Goal: Task Accomplishment & Management: Manage account settings

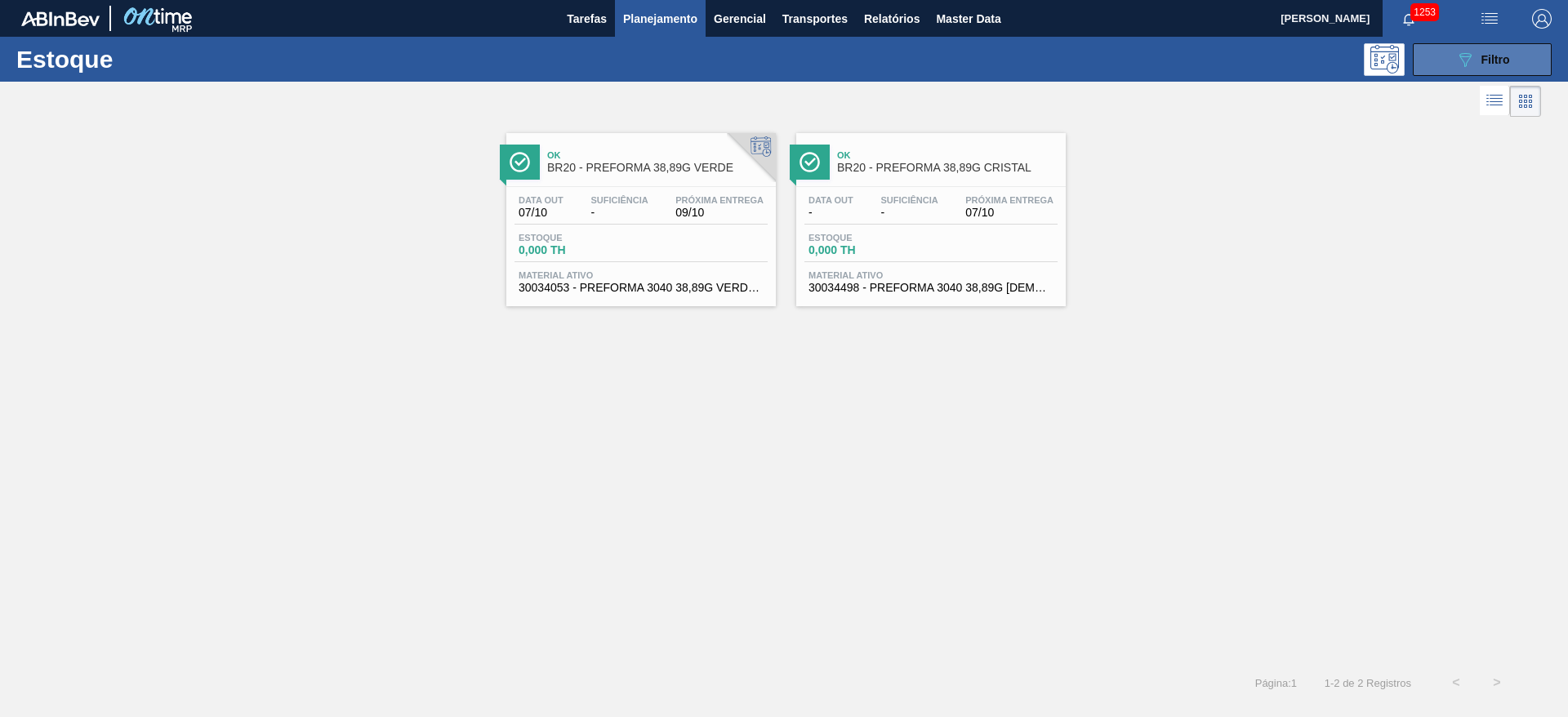
click at [1488, 62] on span "Filtro" at bounding box center [1496, 60] width 29 height 13
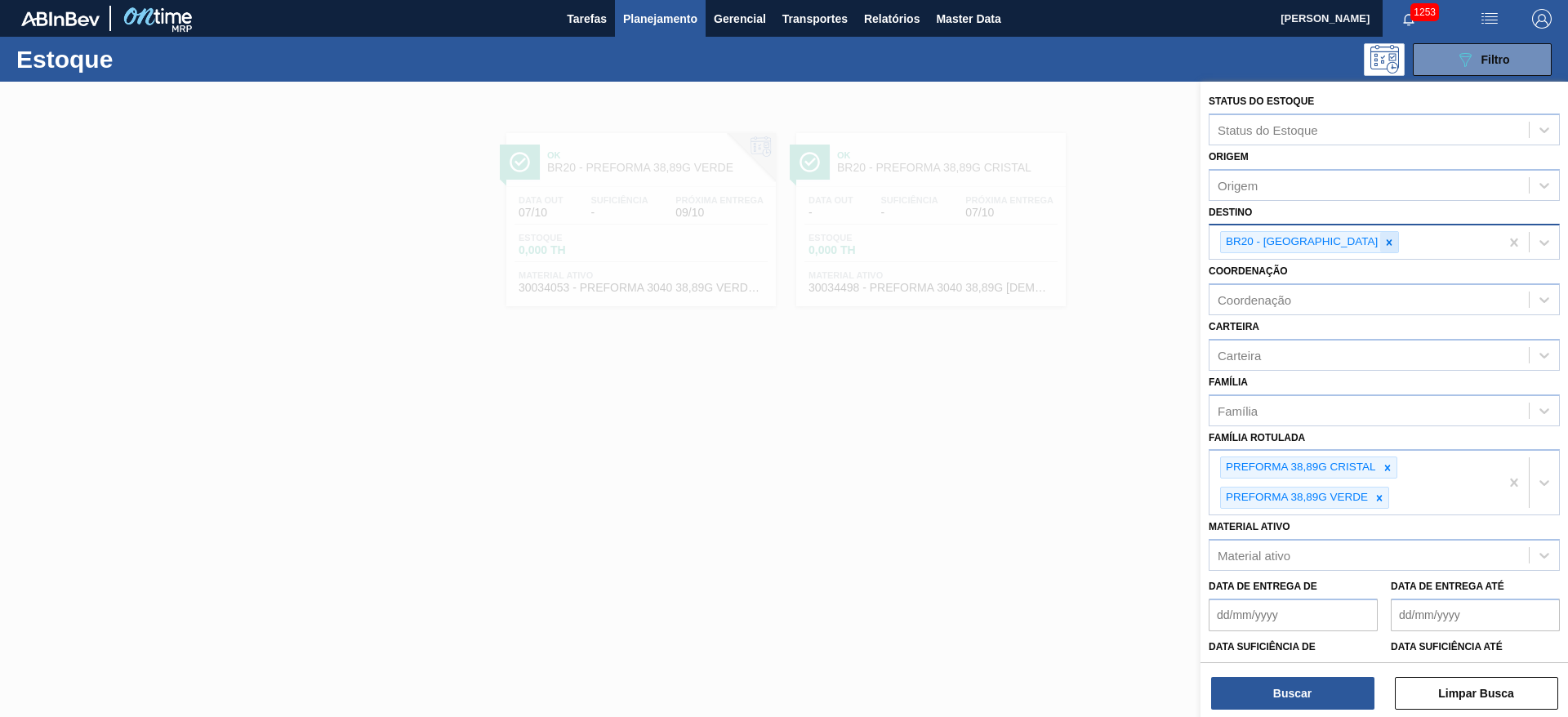
click at [1387, 239] on icon at bounding box center [1389, 242] width 5 height 5
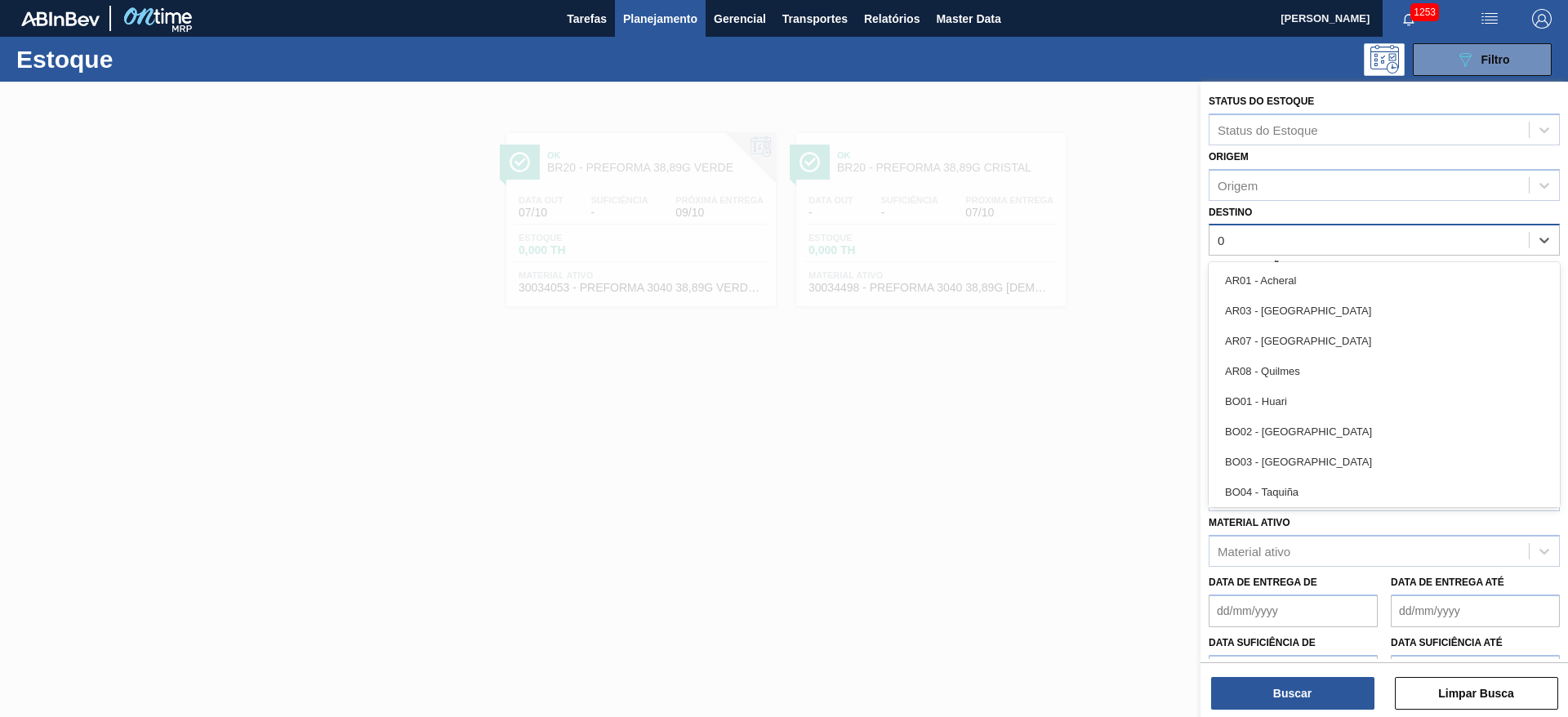
type input "03"
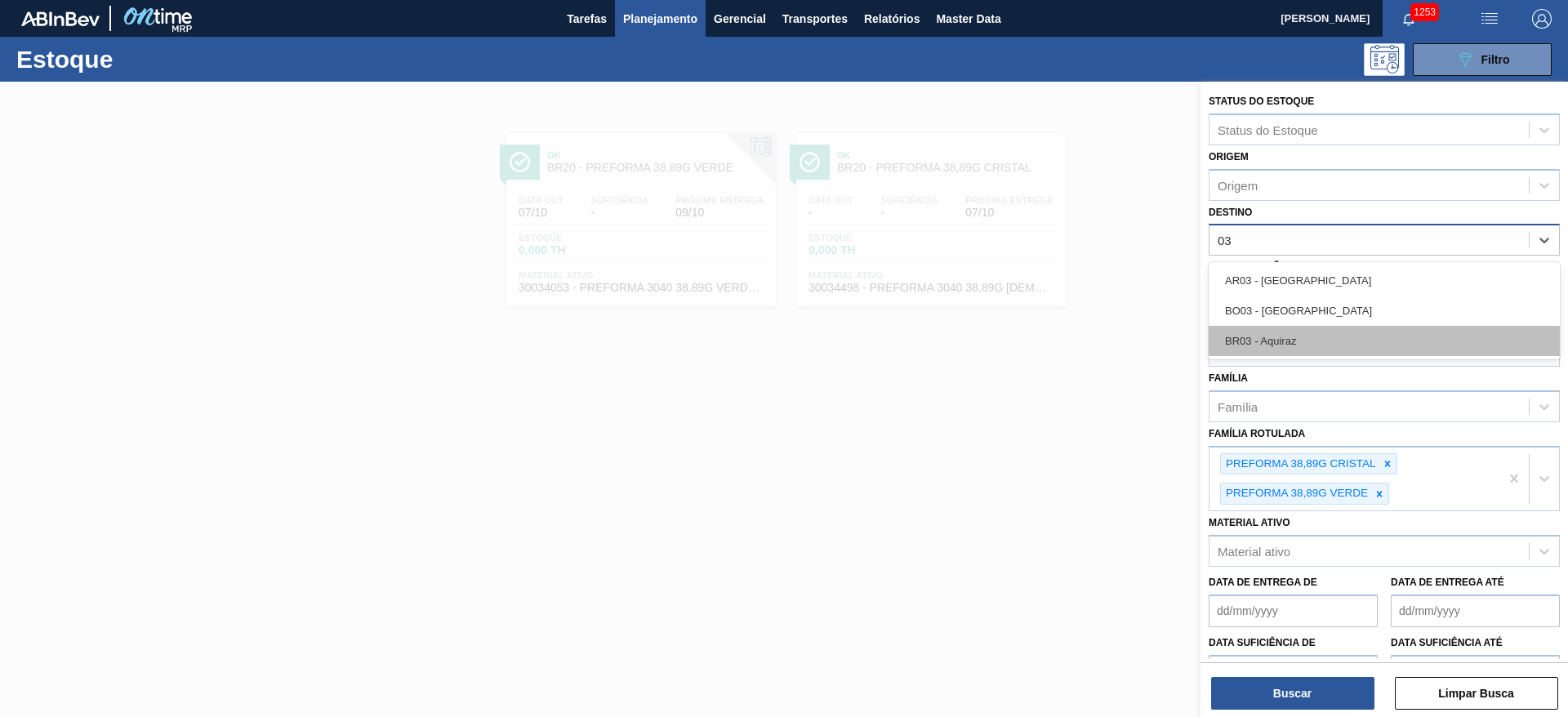
click at [1261, 337] on div "BR03 - Aquiraz" at bounding box center [1384, 341] width 351 height 31
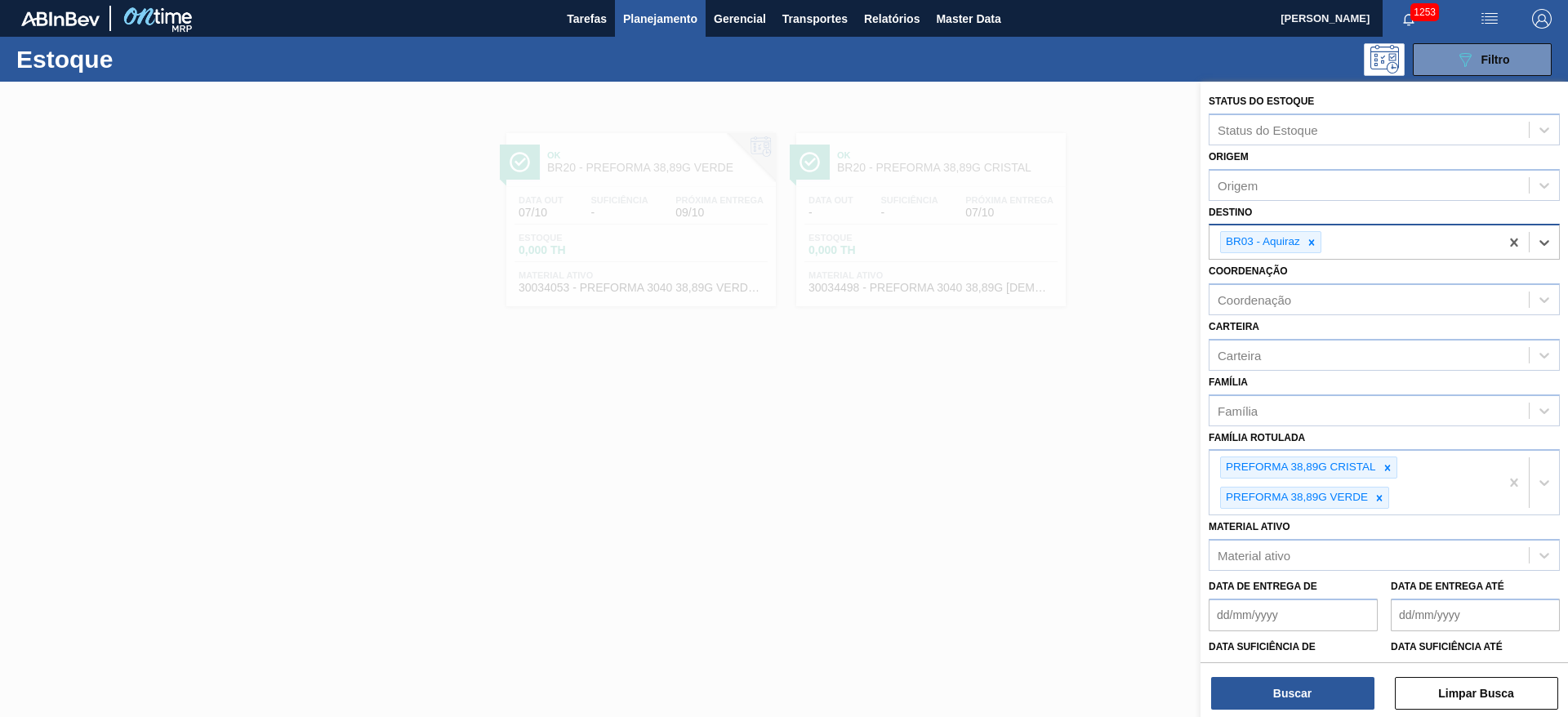
drag, startPoint x: 1389, startPoint y: 464, endPoint x: 1381, endPoint y: 495, distance: 32.0
click at [1389, 464] on icon at bounding box center [1388, 468] width 12 height 12
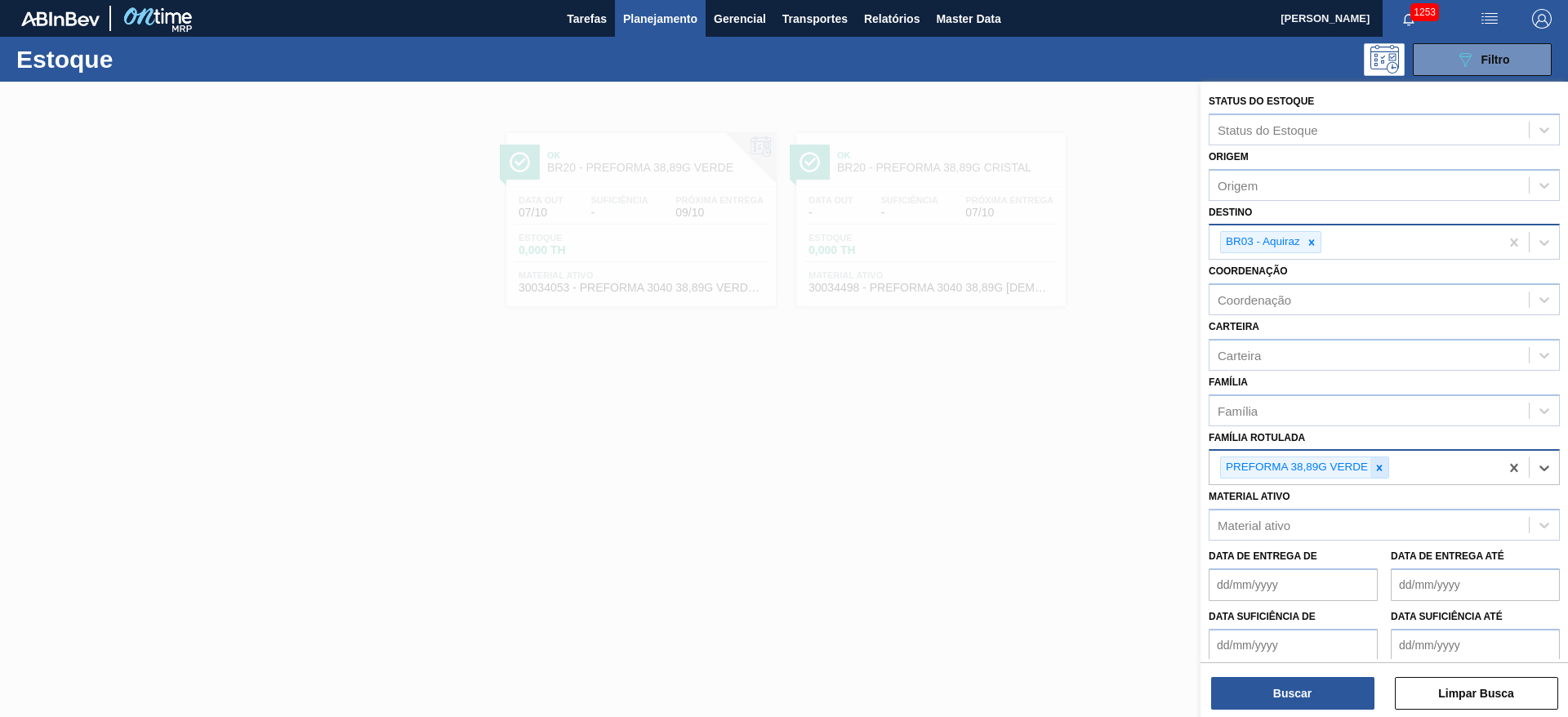
click at [1380, 464] on icon at bounding box center [1379, 468] width 12 height 12
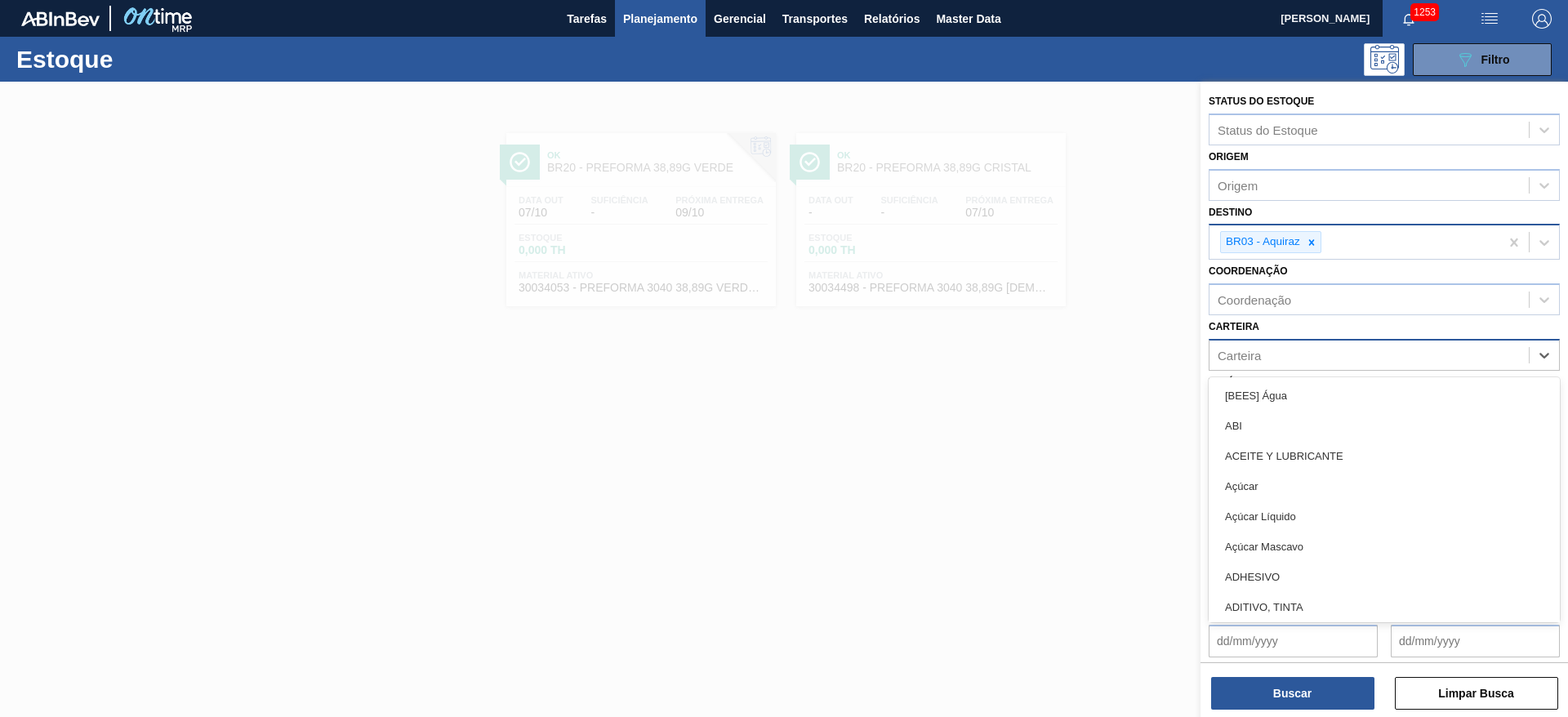
click at [1253, 356] on div "Carteira" at bounding box center [1239, 354] width 43 height 14
type input "malte"
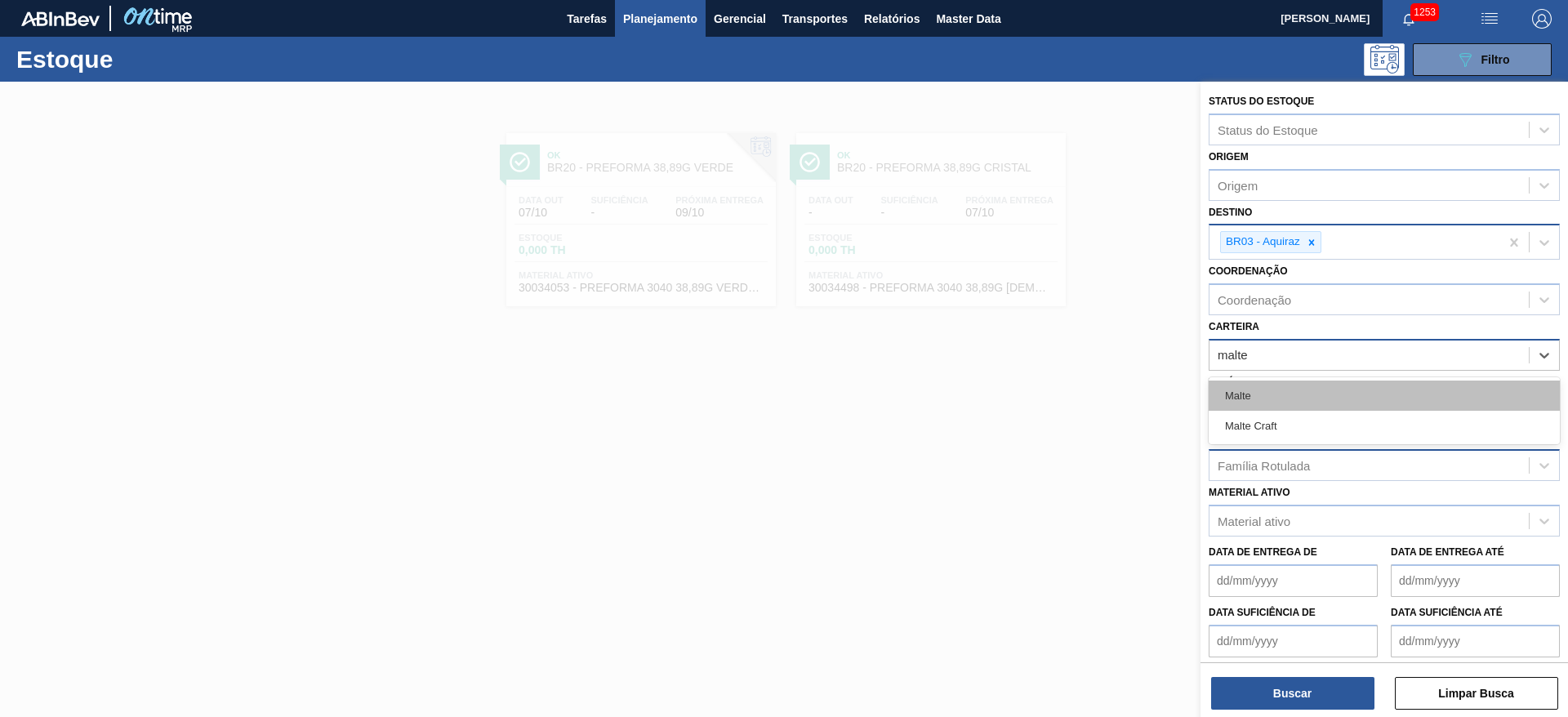
click at [1254, 408] on div "Malte" at bounding box center [1384, 396] width 351 height 31
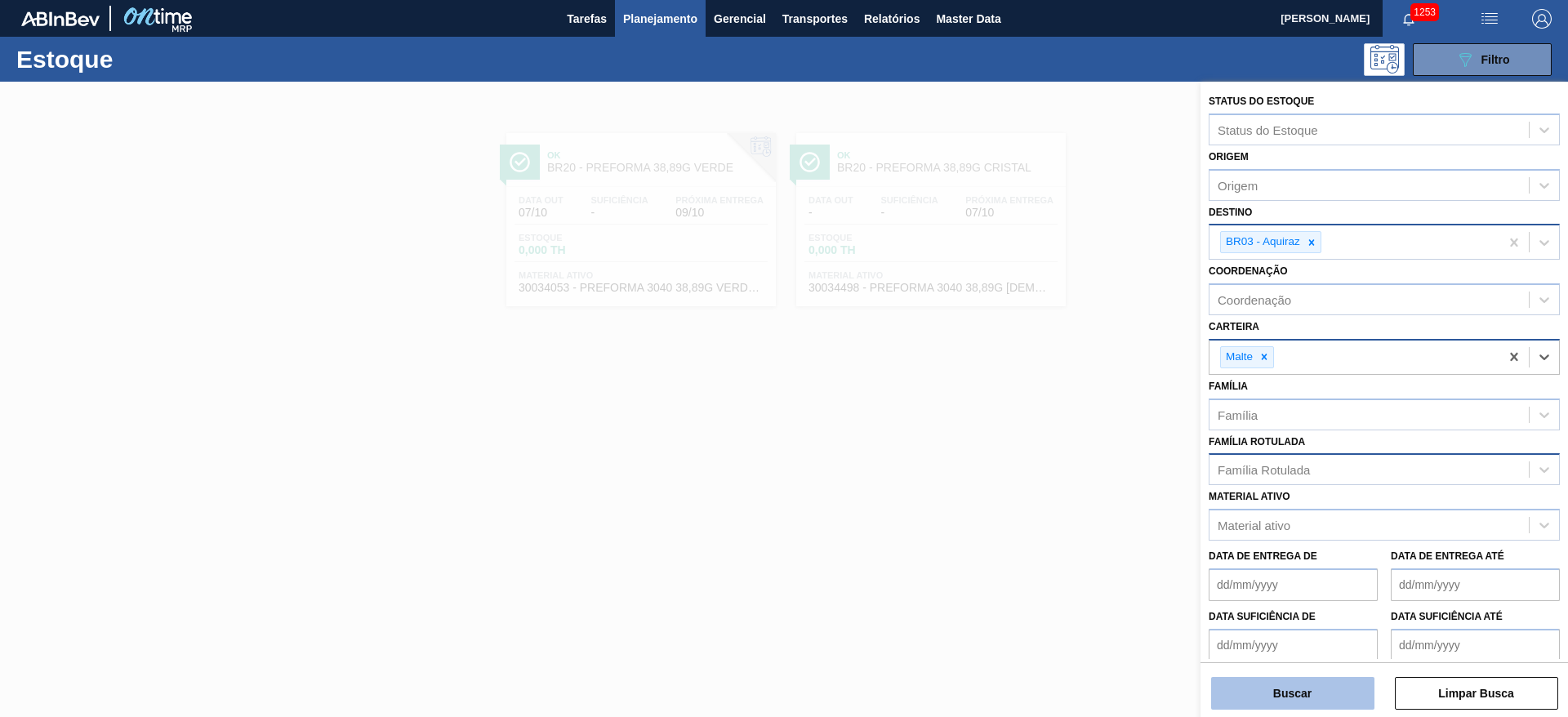
click at [1254, 685] on button "Buscar" at bounding box center [1292, 694] width 163 height 32
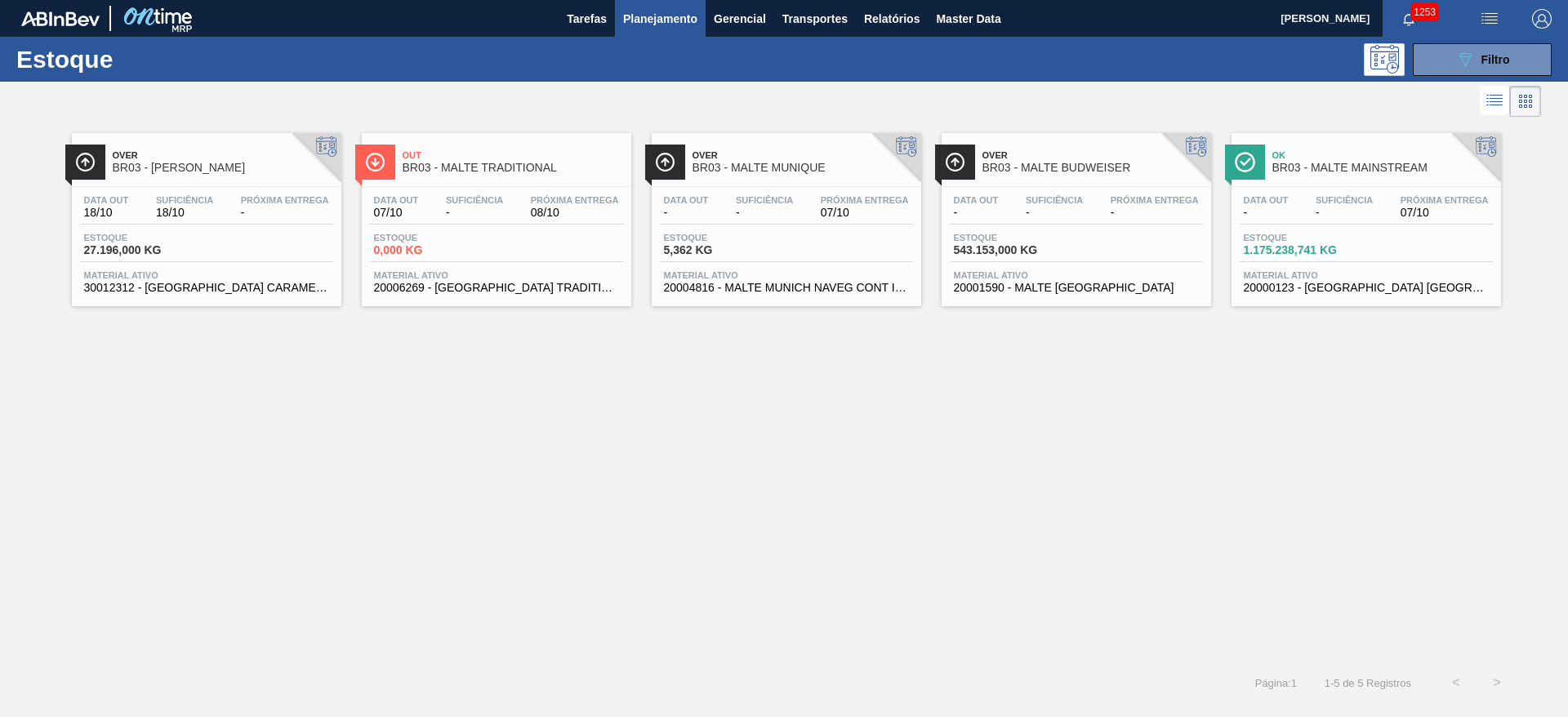
click at [1316, 217] on span "-" at bounding box center [1343, 213] width 57 height 13
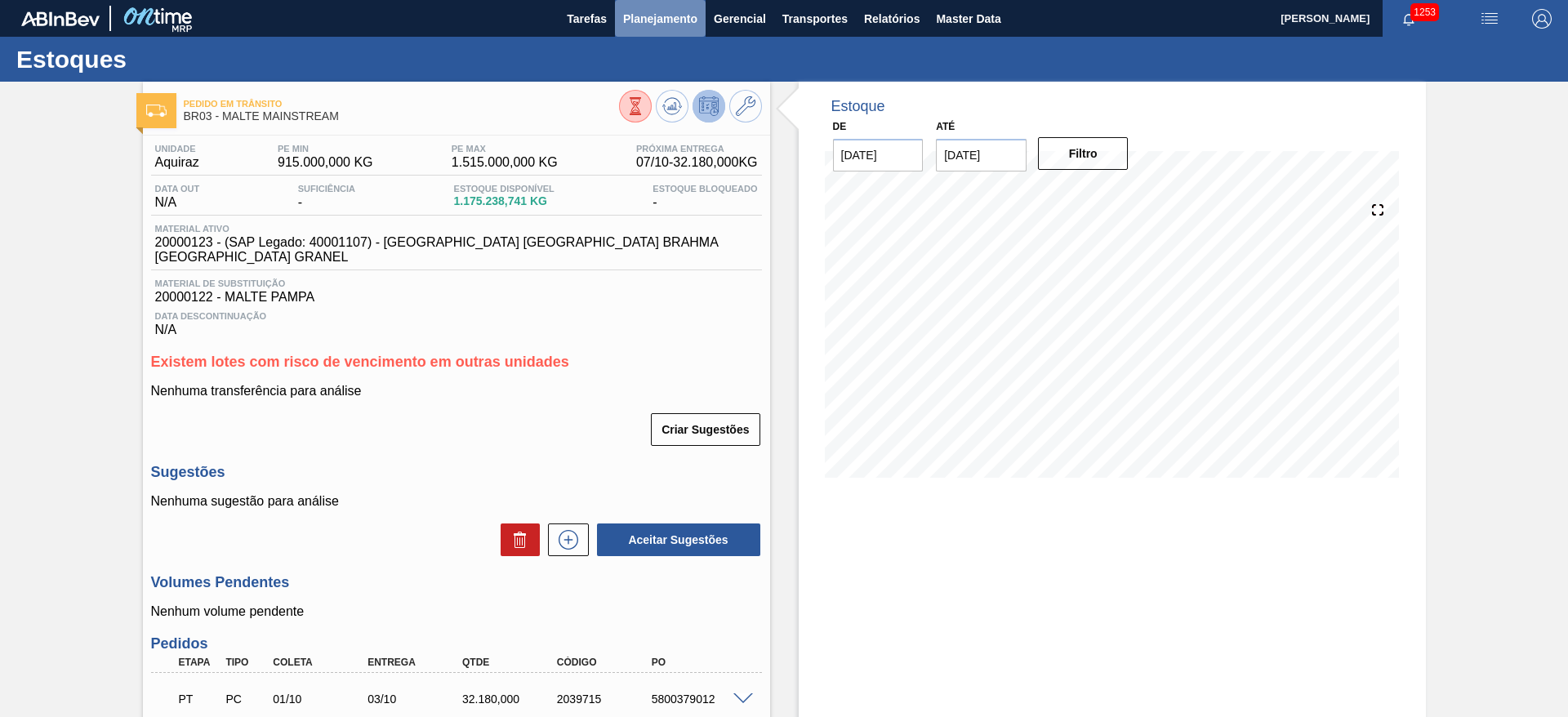
click at [639, 13] on span "Planejamento" at bounding box center [660, 19] width 74 height 20
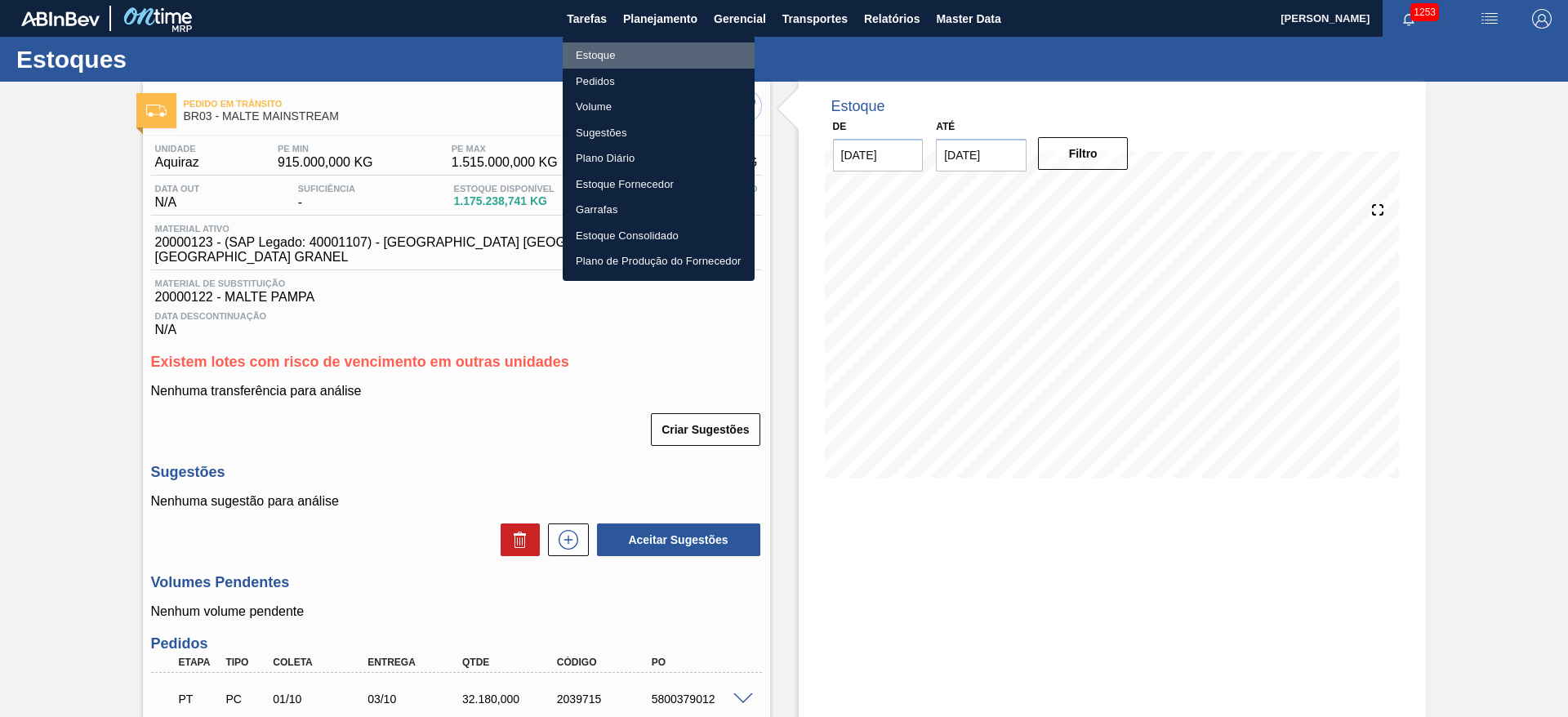
click at [602, 56] on li "Estoque" at bounding box center [658, 55] width 192 height 26
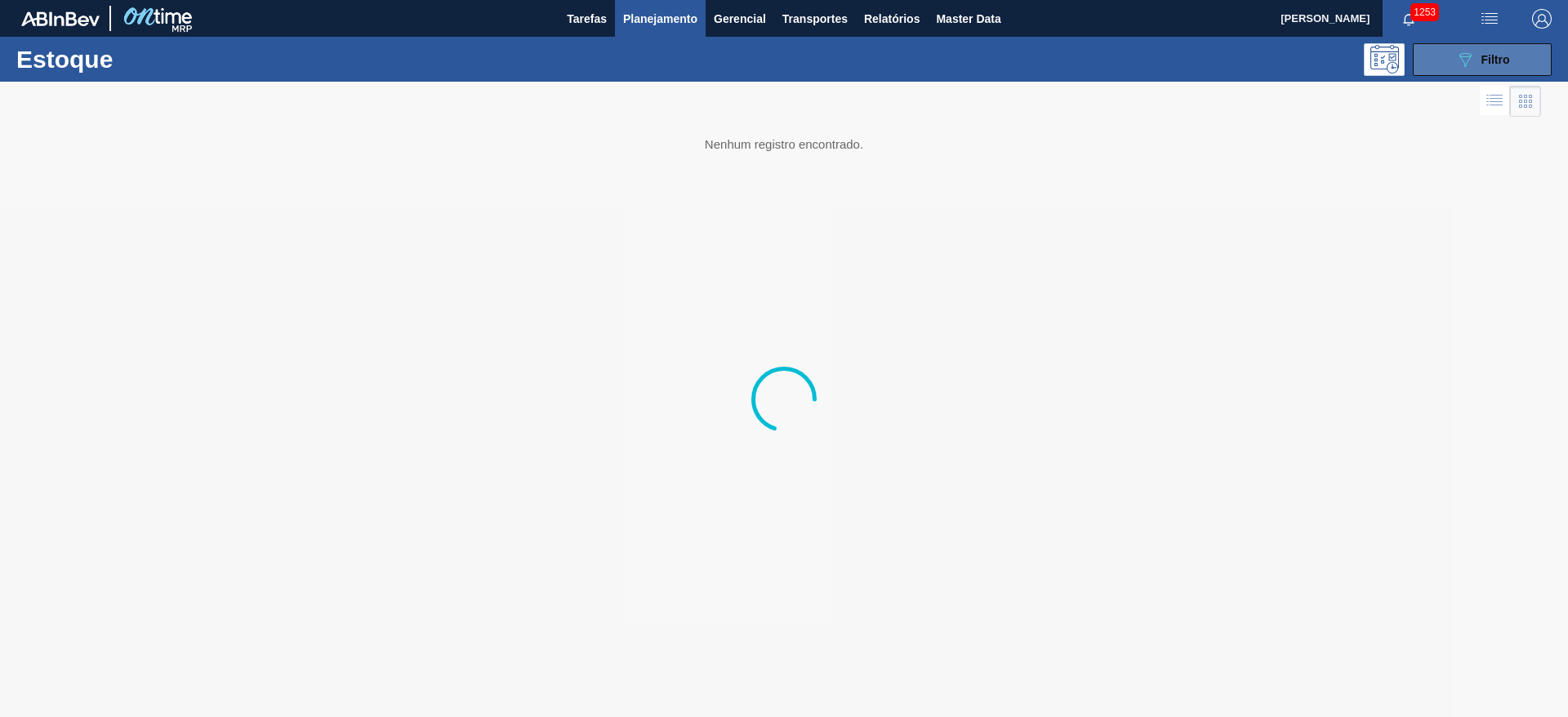
click at [1474, 50] on icon "089F7B8B-B2A5-4AFE-B5C0-19BA573D28AC" at bounding box center [1465, 60] width 20 height 20
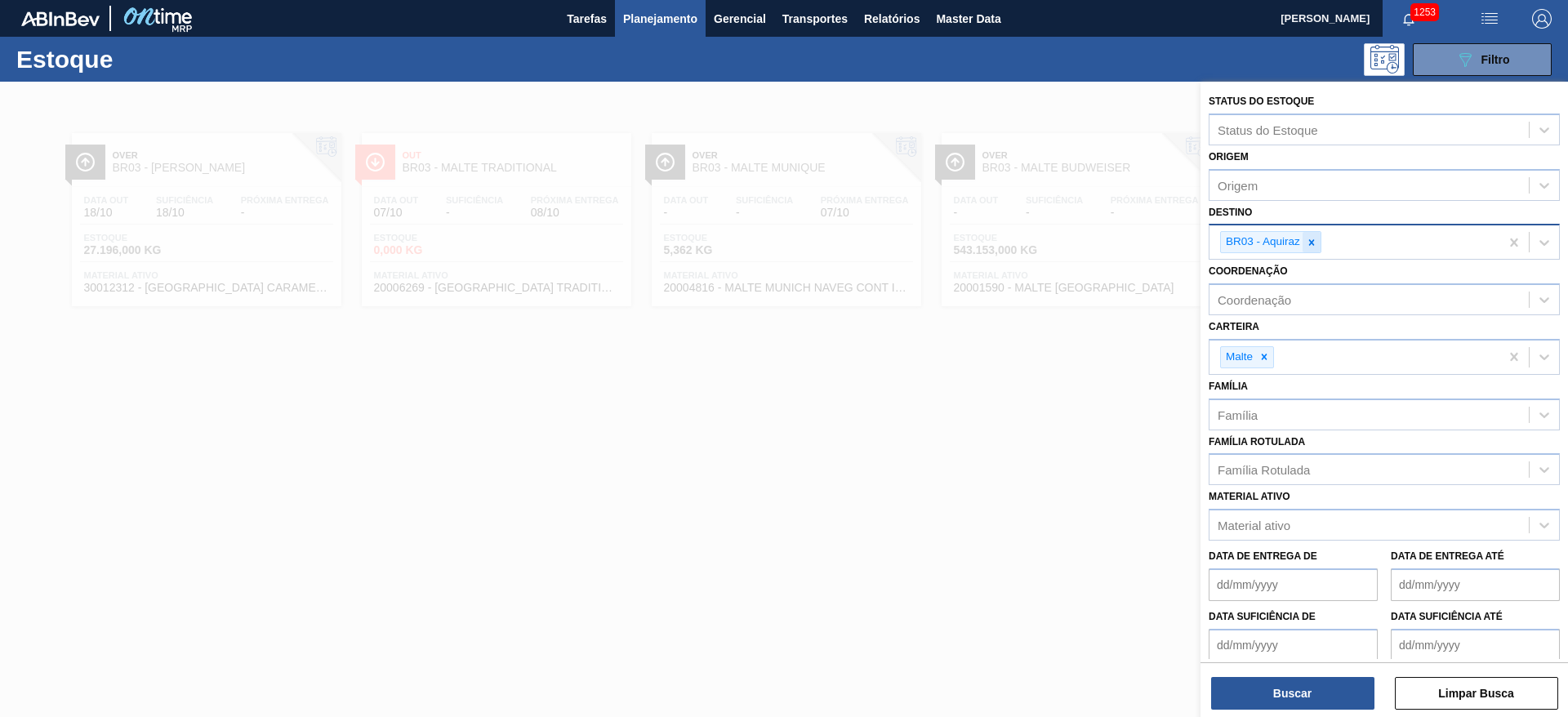
click at [1315, 246] on icon at bounding box center [1311, 243] width 12 height 12
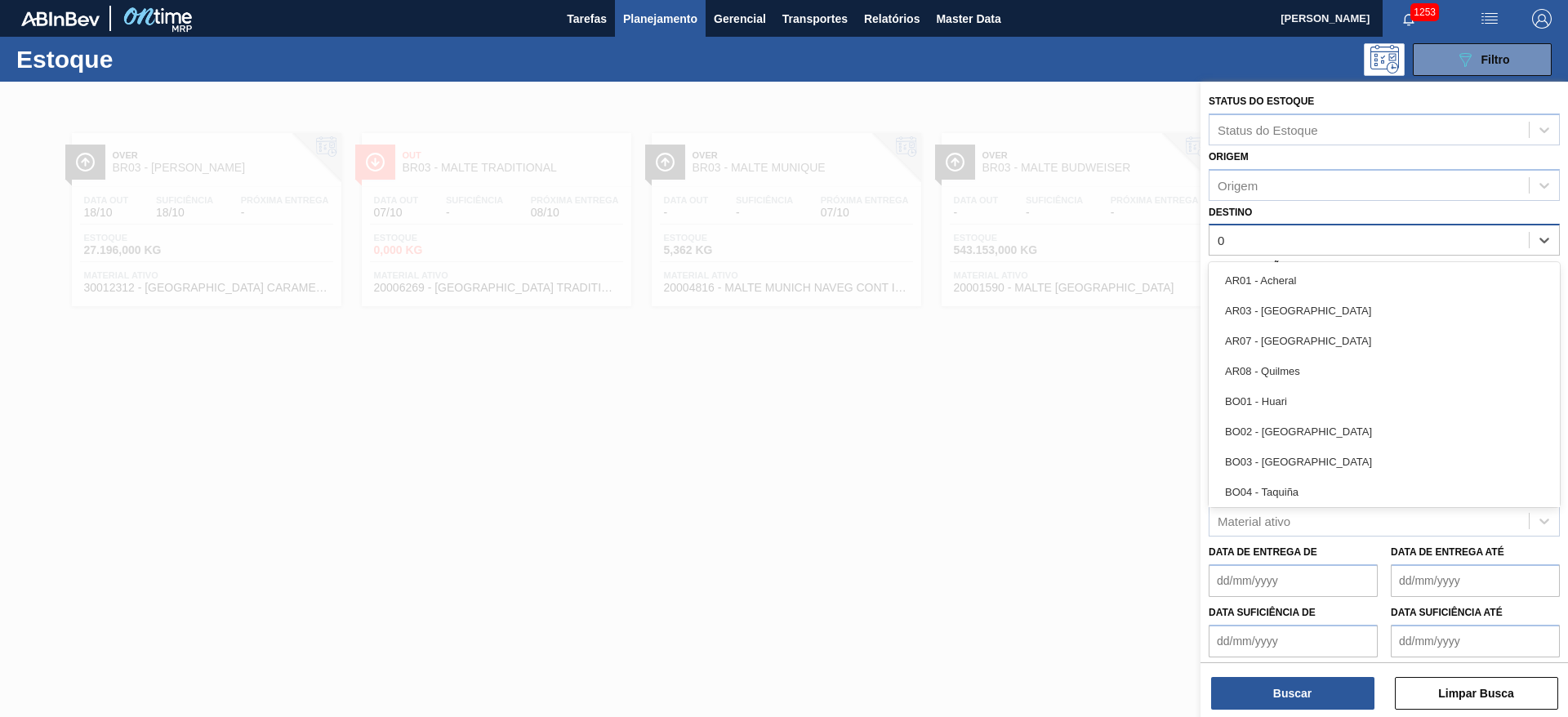
type input "08"
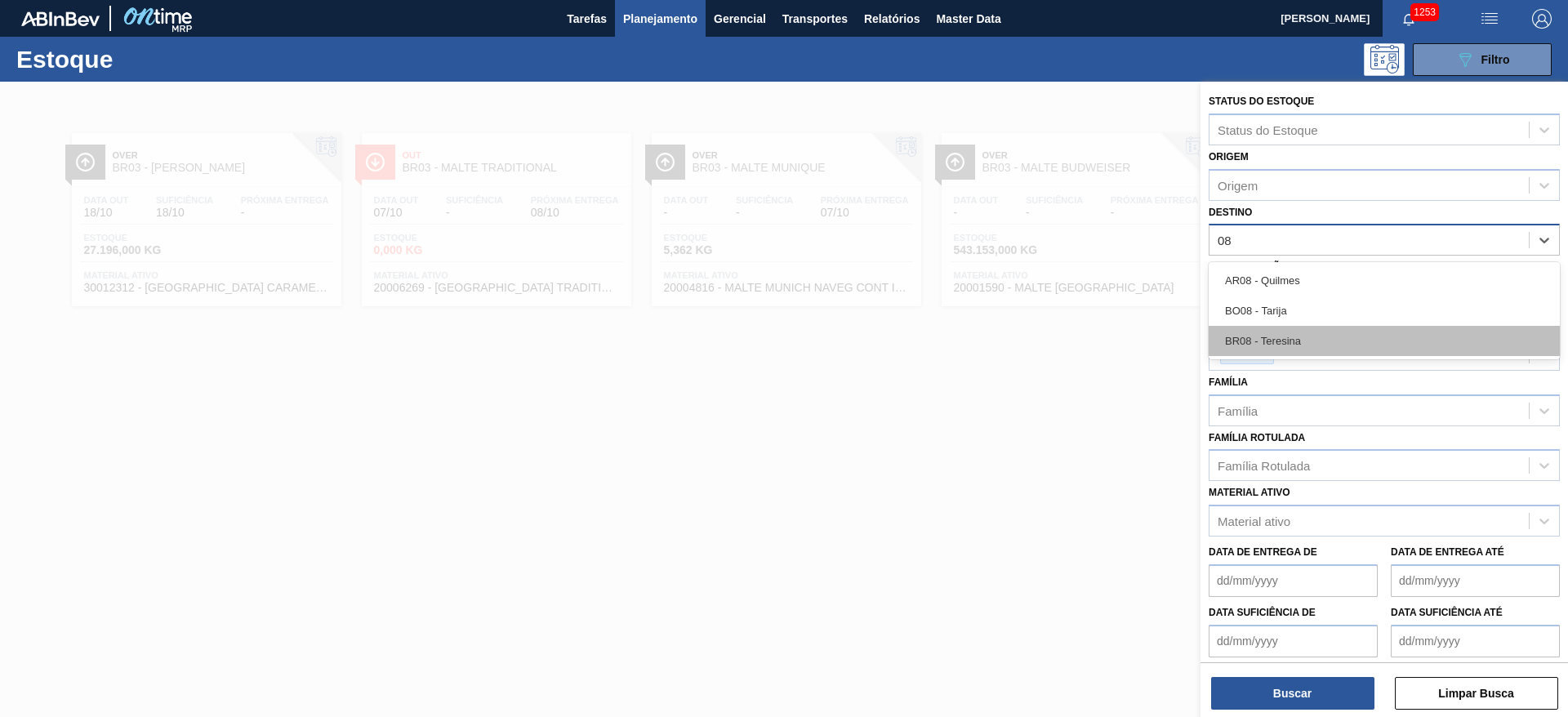
click at [1272, 341] on div "BR08 - Teresina" at bounding box center [1384, 341] width 351 height 31
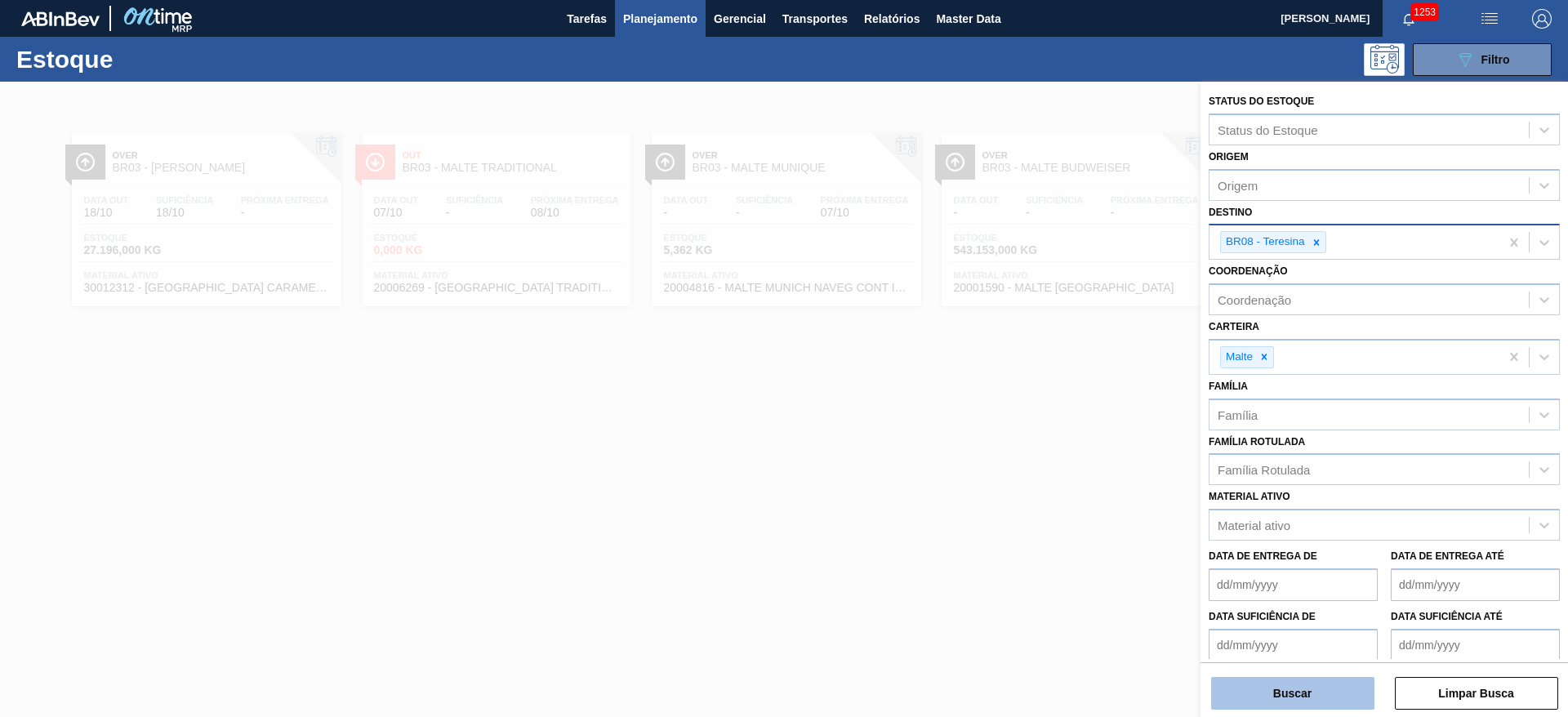
click at [1254, 703] on button "Buscar" at bounding box center [1292, 694] width 163 height 32
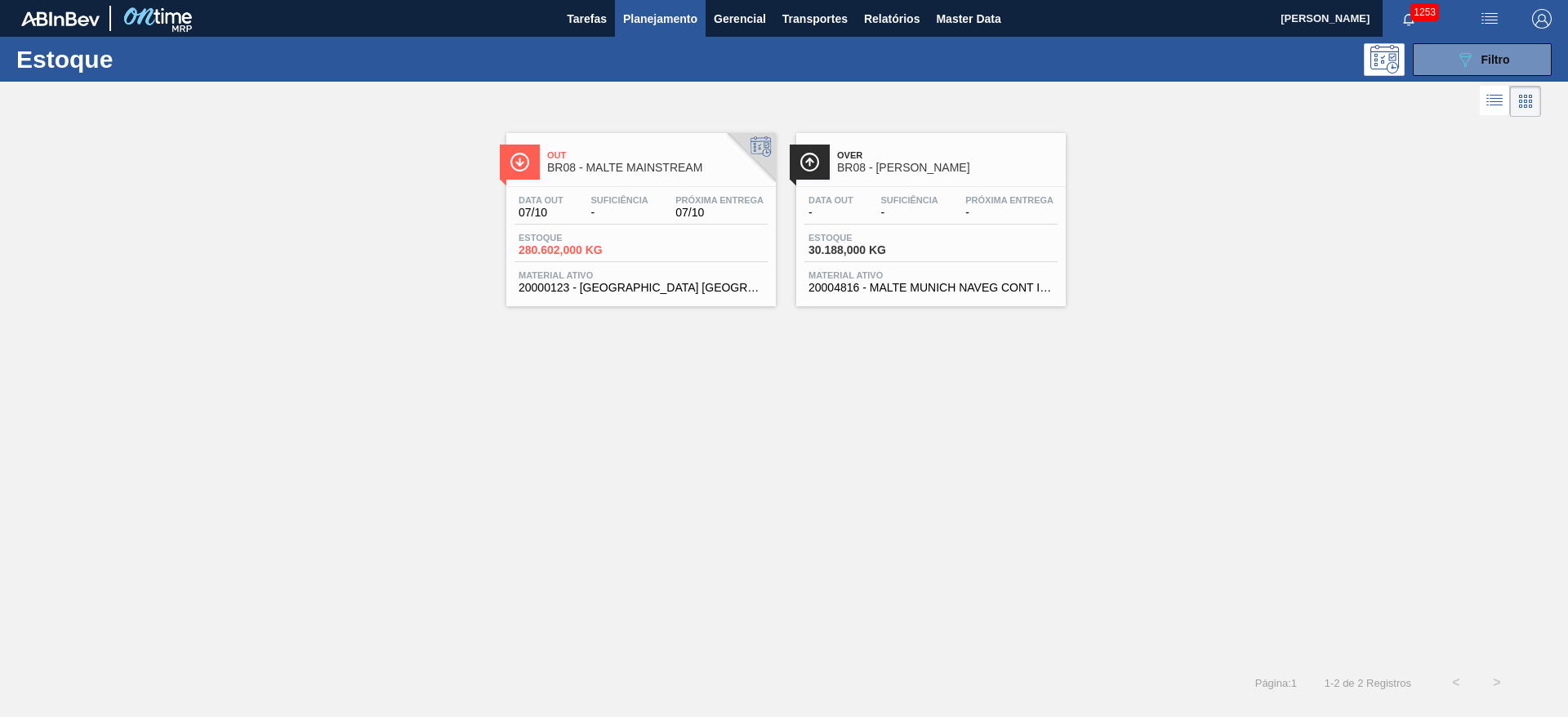
click at [591, 235] on span "Estoque" at bounding box center [575, 237] width 115 height 10
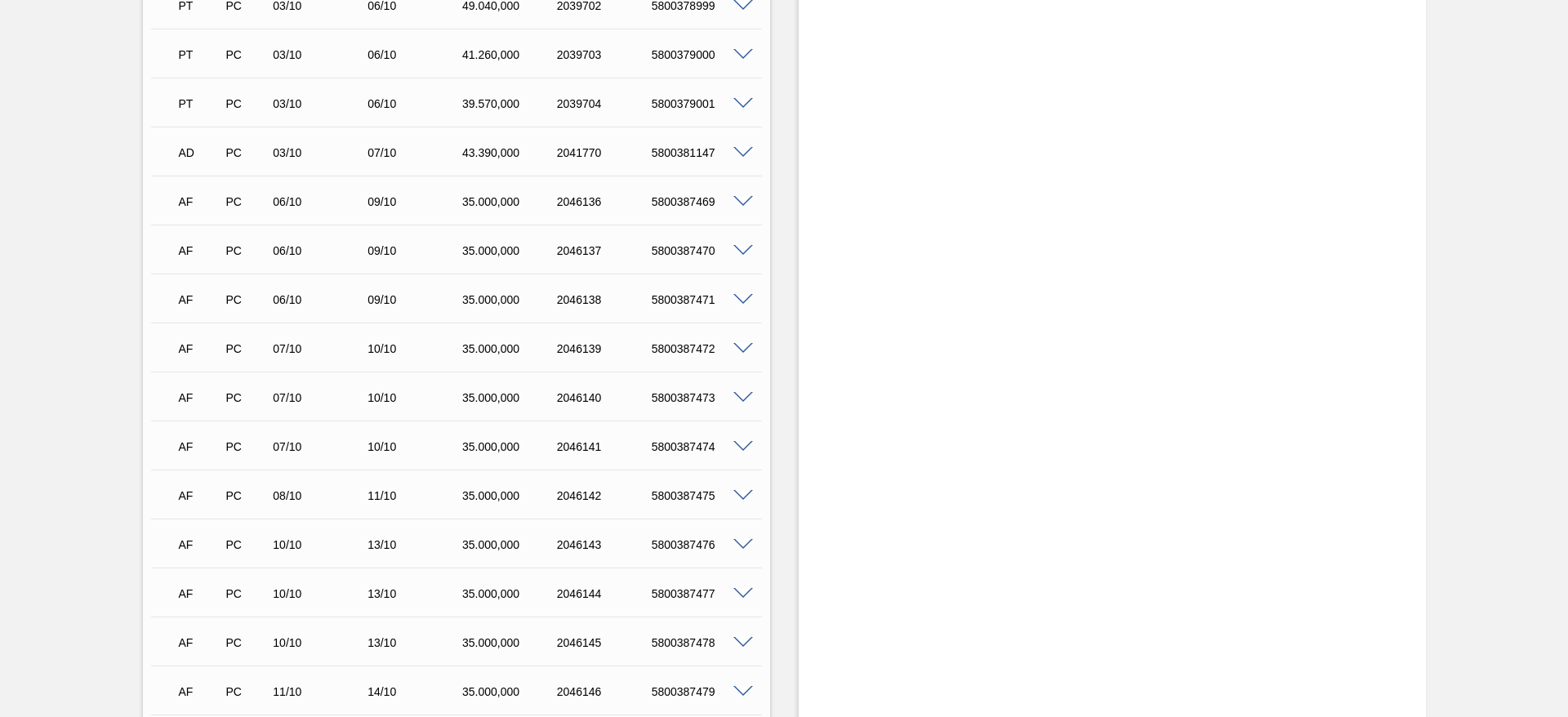
scroll to position [1103, 0]
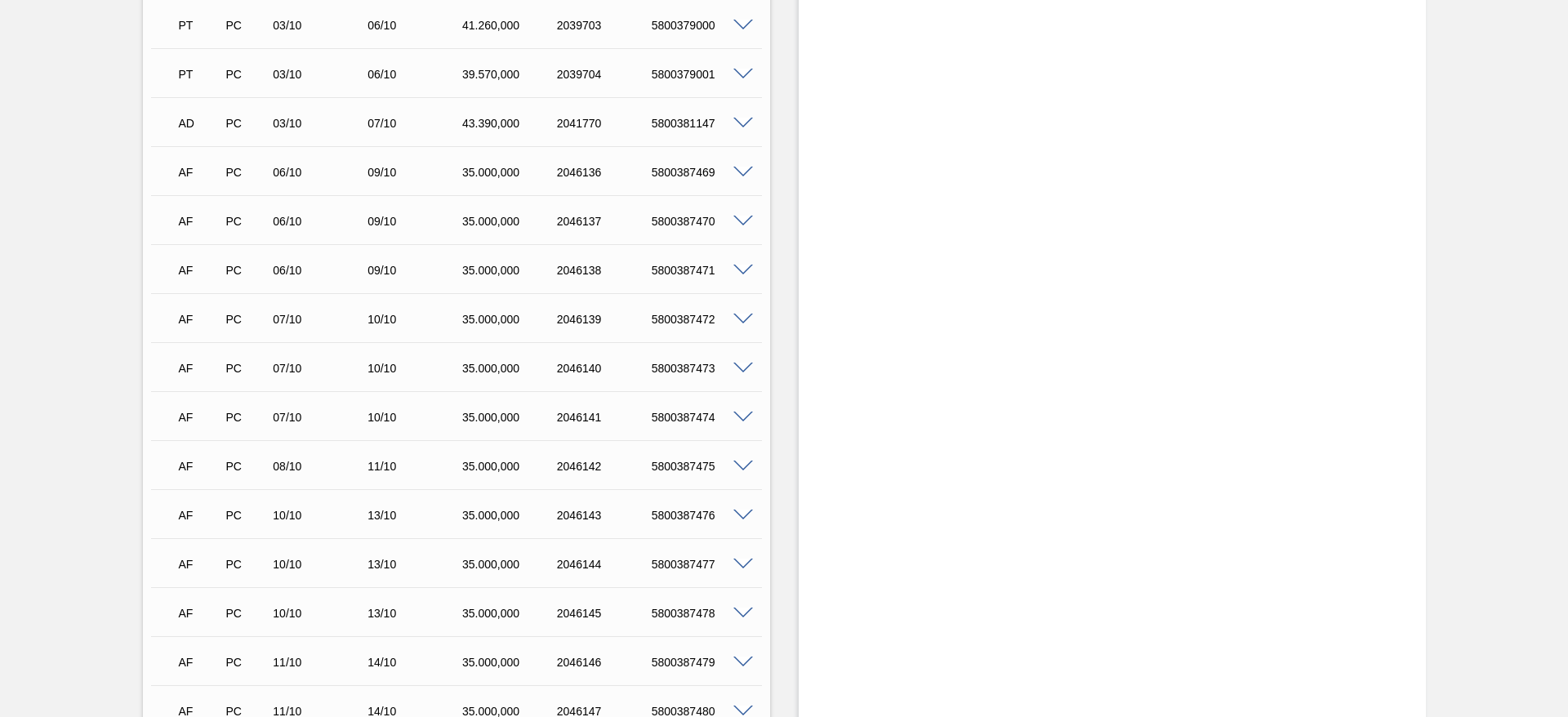
click at [742, 167] on span at bounding box center [743, 173] width 20 height 13
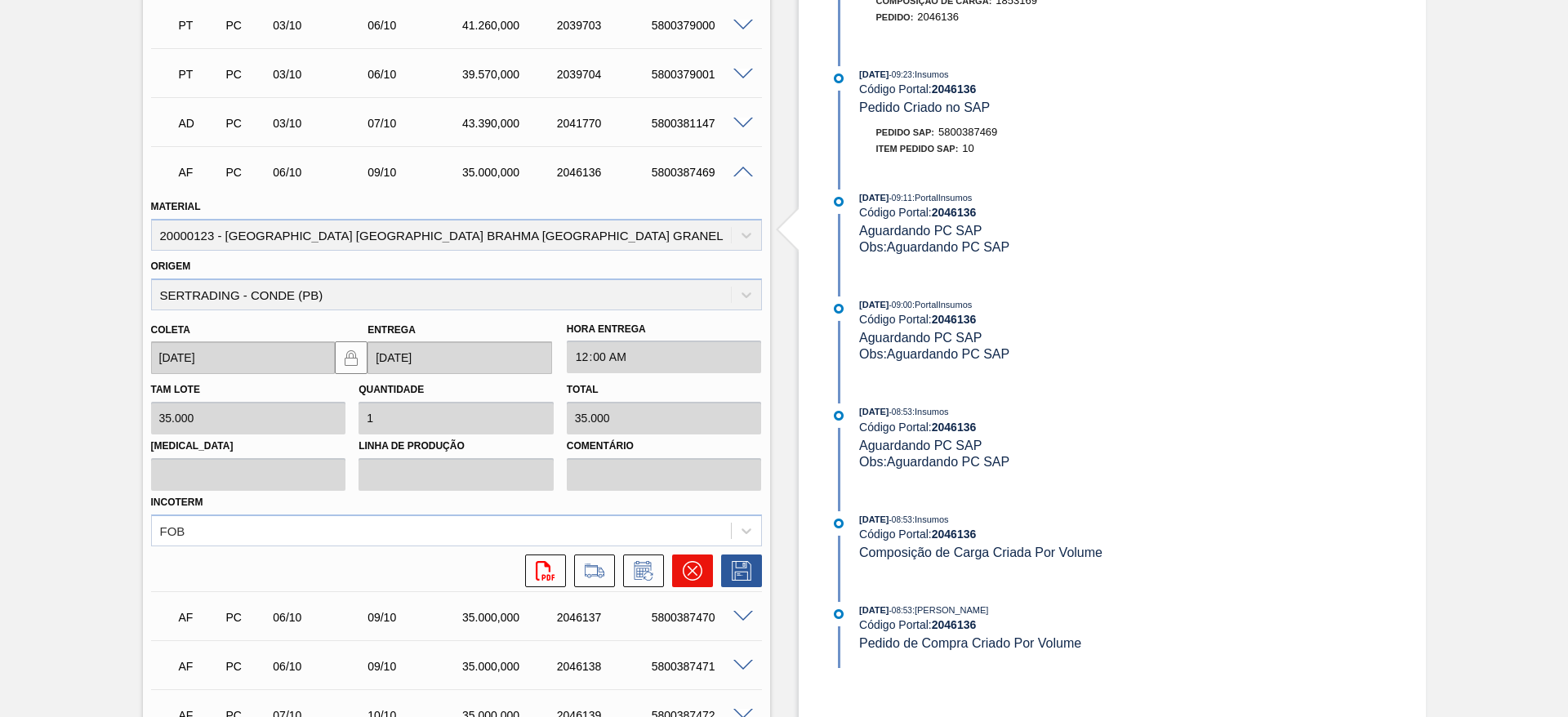
click at [685, 561] on icon at bounding box center [692, 571] width 20 height 20
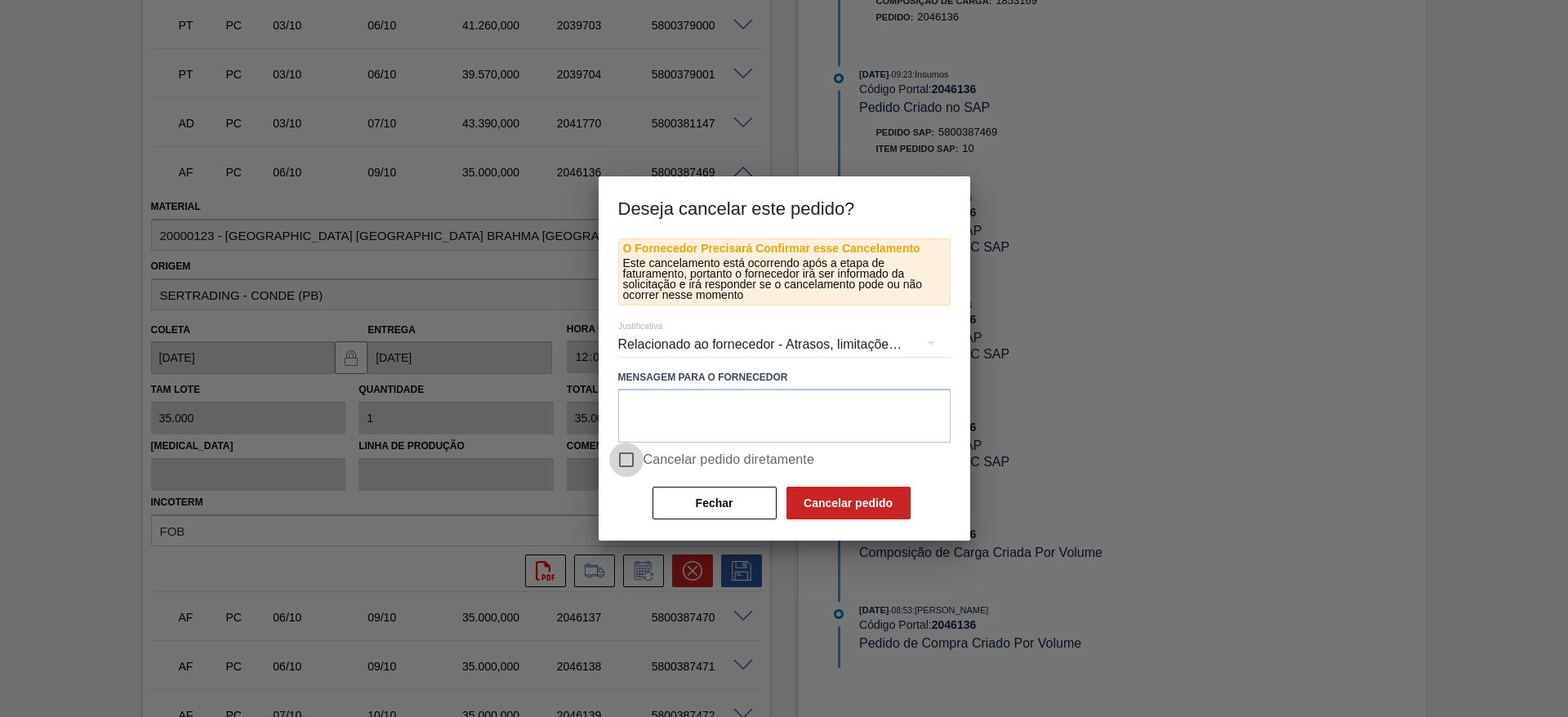
click at [624, 460] on input "Cancelar pedido diretamente" at bounding box center [627, 460] width 34 height 34
checkbox input "true"
click at [848, 500] on button "Cancelar pedido" at bounding box center [848, 503] width 124 height 32
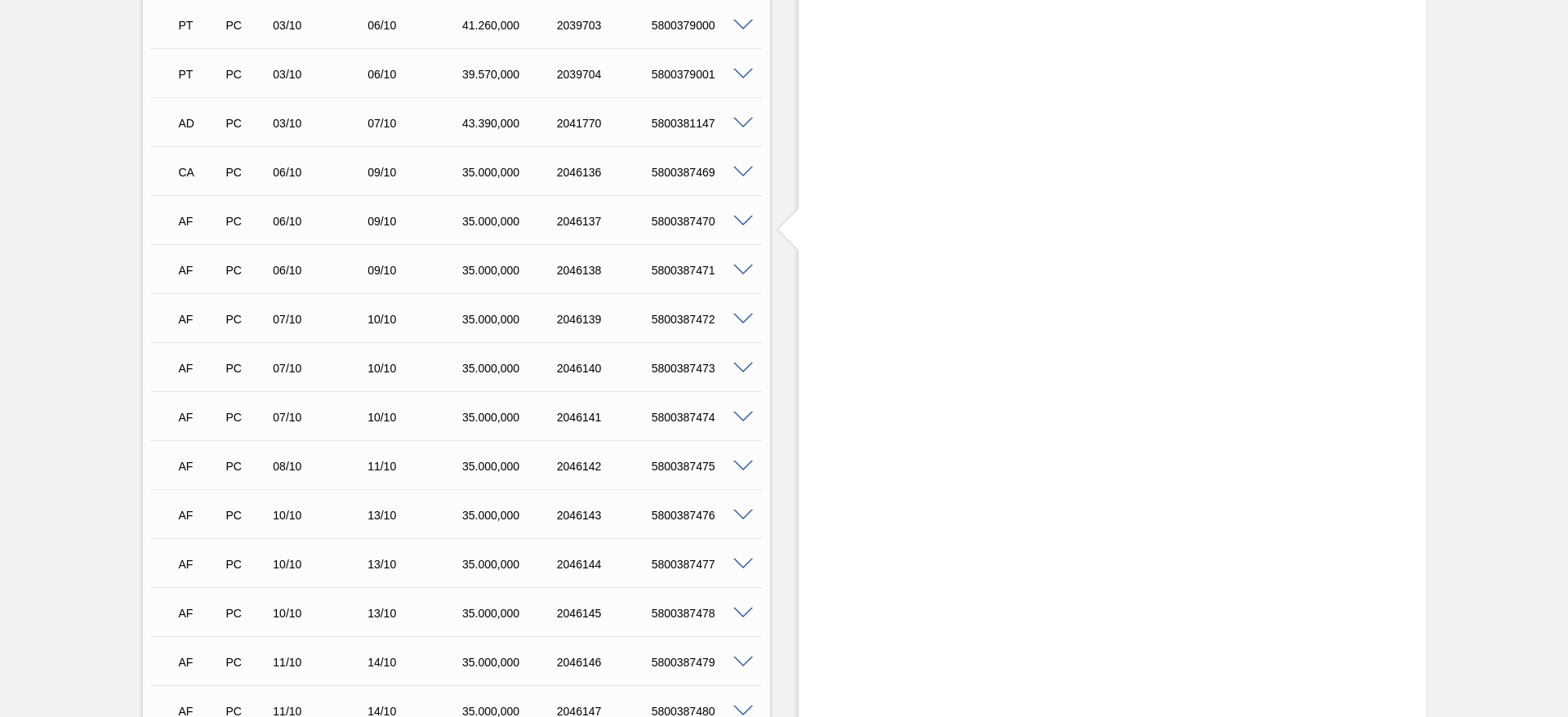
click at [737, 216] on span at bounding box center [743, 222] width 20 height 13
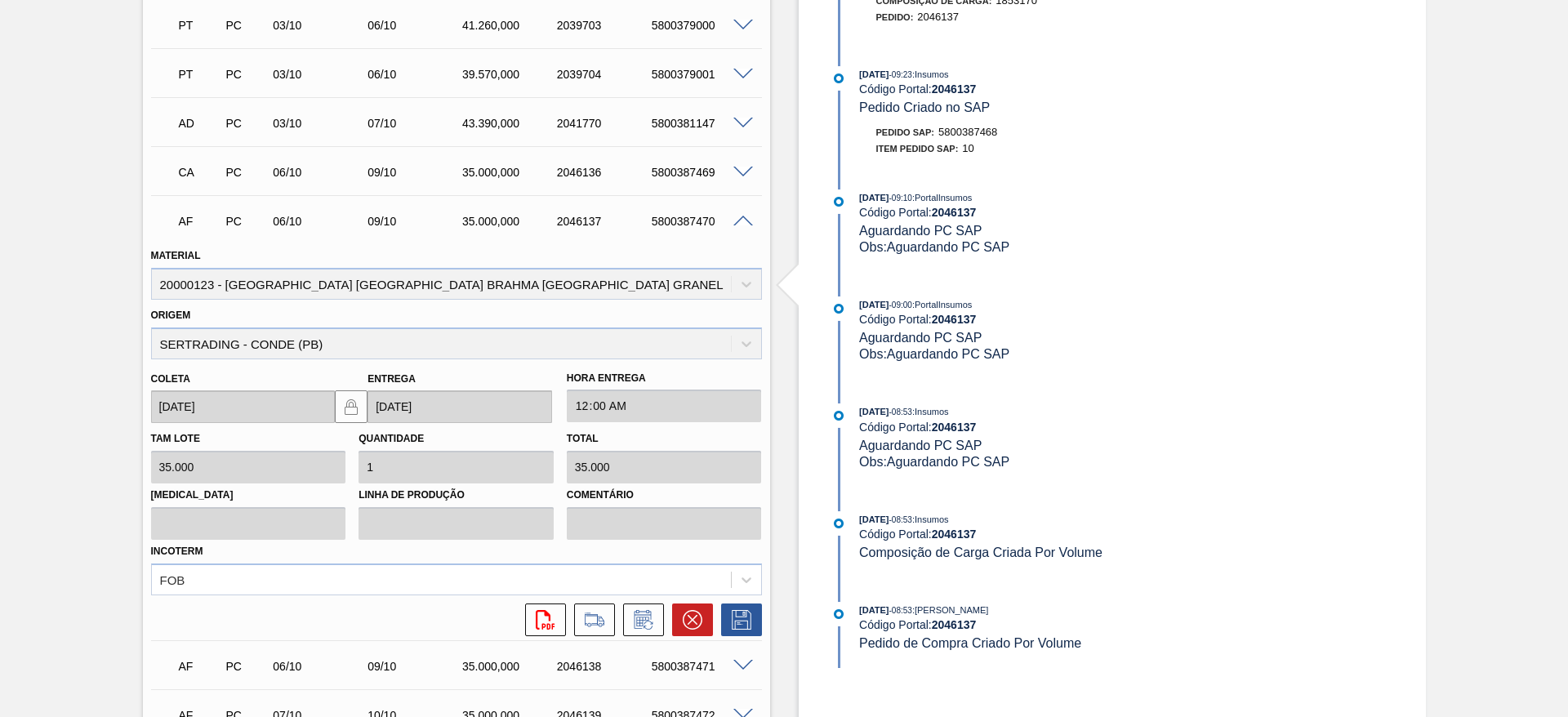
click at [689, 611] on icon at bounding box center [692, 620] width 20 height 20
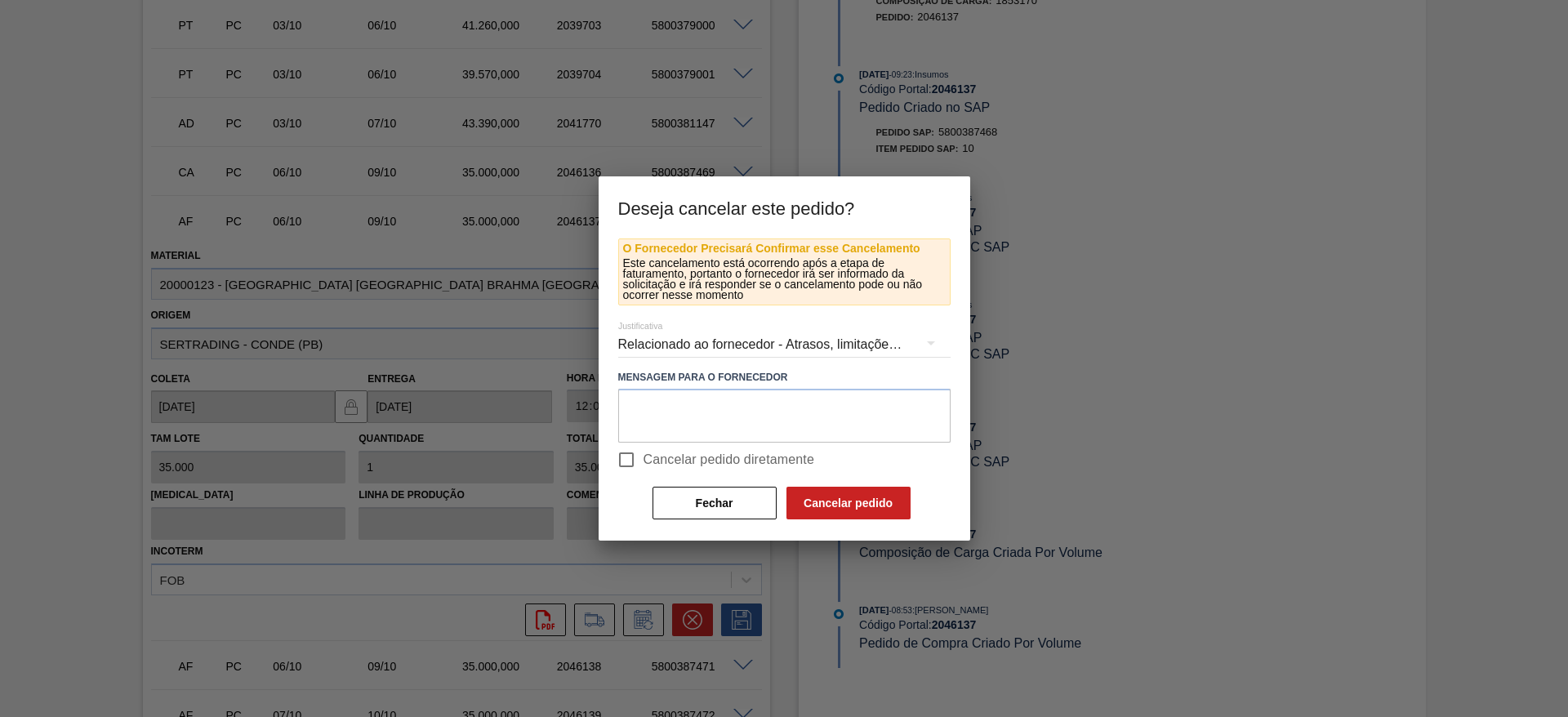
click at [628, 464] on input "Cancelar pedido diretamente" at bounding box center [627, 460] width 34 height 34
checkbox input "true"
click at [849, 513] on button "Cancelar pedido" at bounding box center [848, 503] width 124 height 32
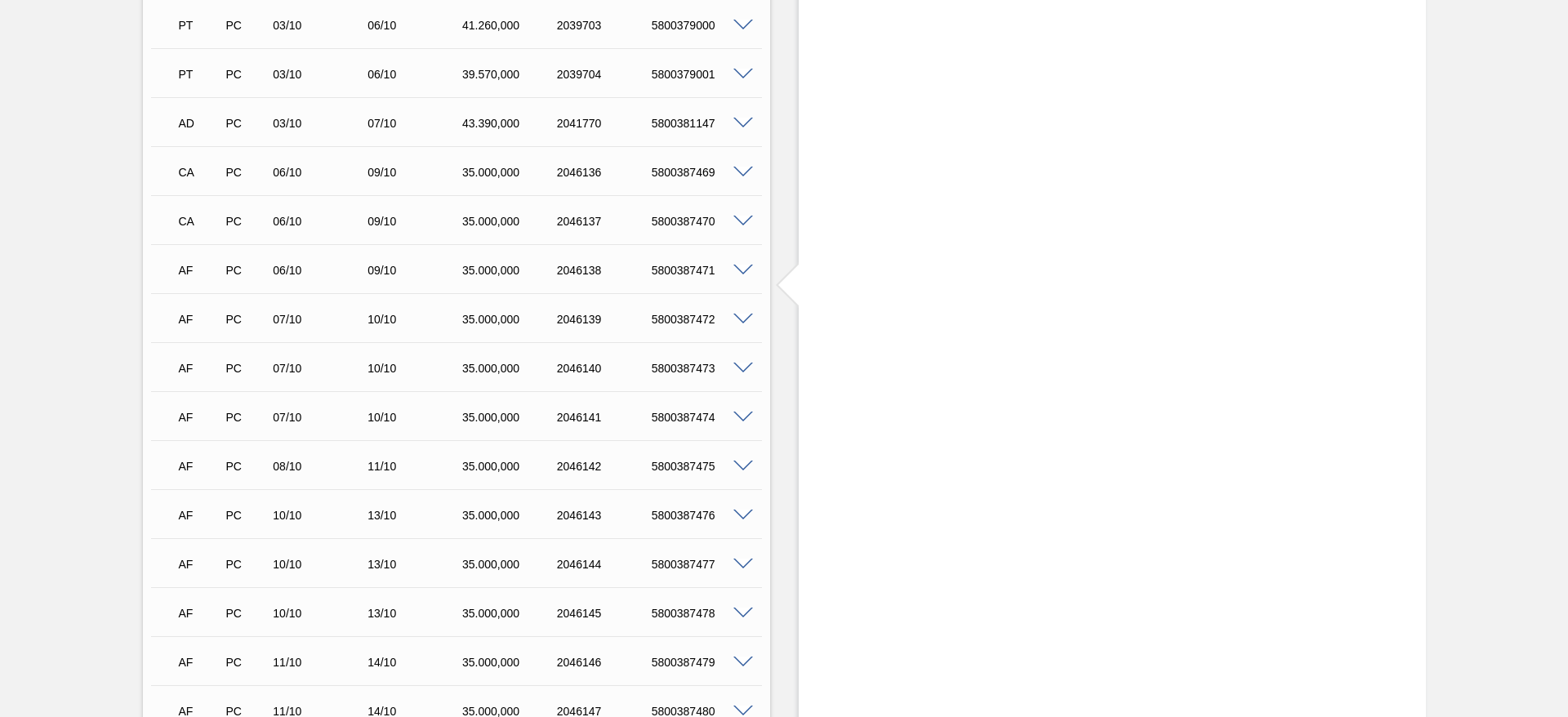
click at [745, 264] on span at bounding box center [743, 271] width 20 height 13
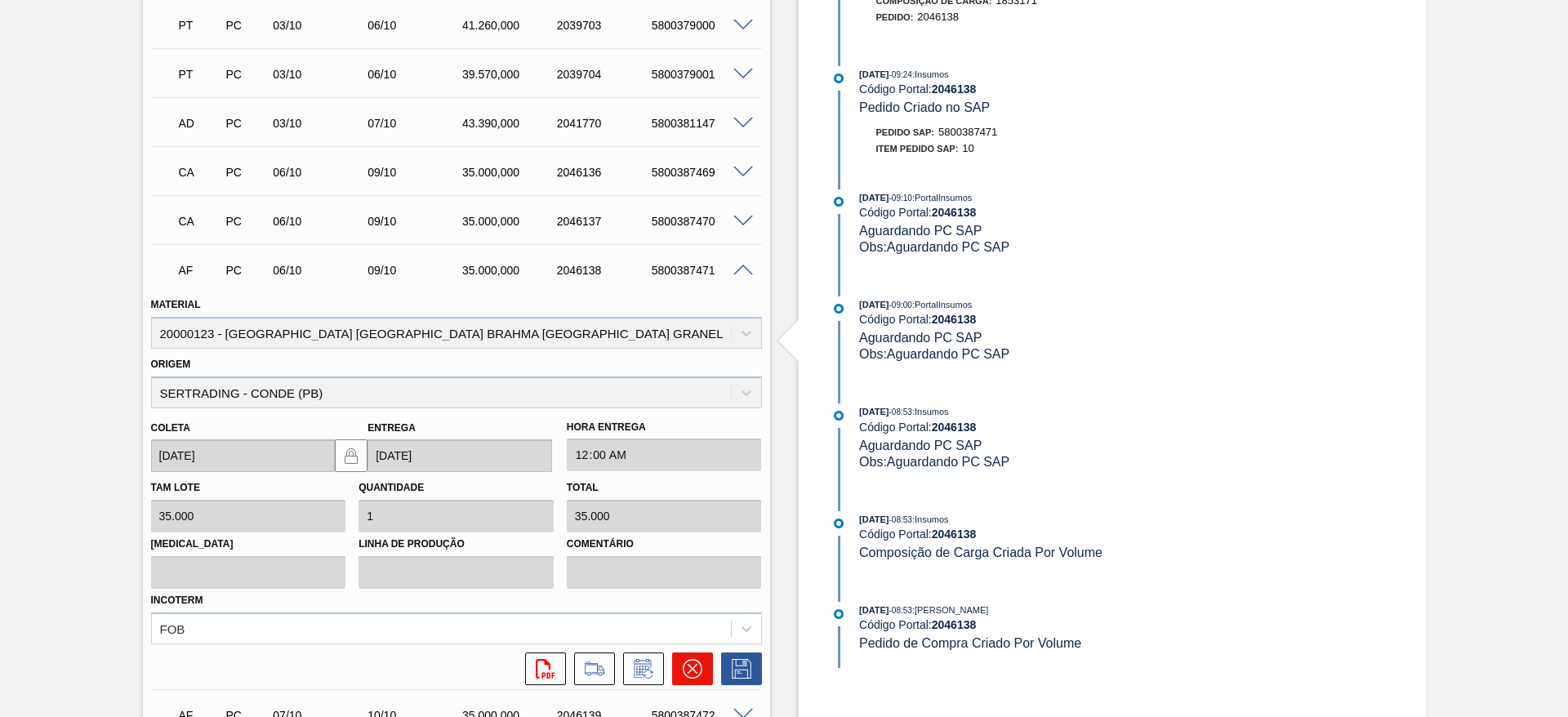
click at [691, 659] on icon at bounding box center [692, 669] width 20 height 20
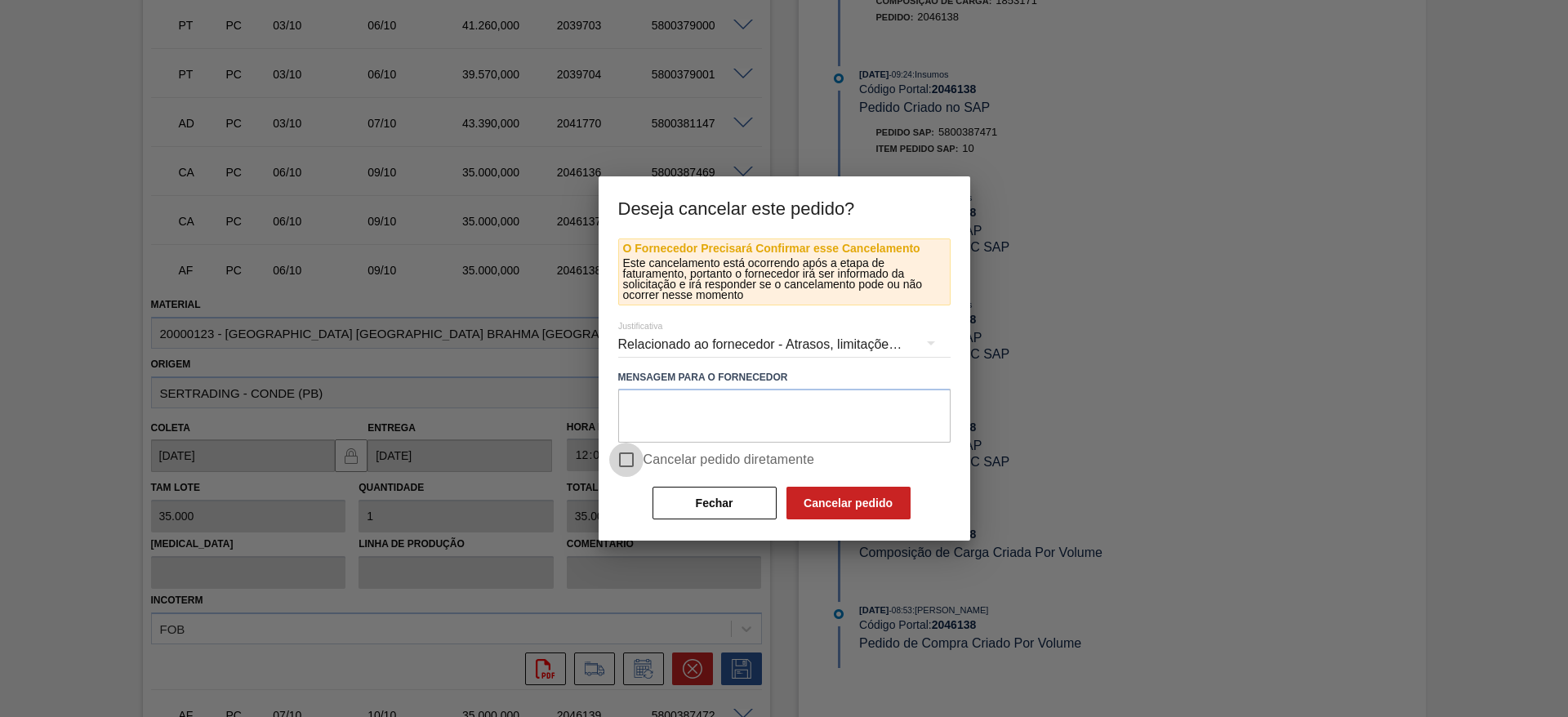
click at [619, 461] on input "Cancelar pedido diretamente" at bounding box center [627, 460] width 34 height 34
checkbox input "true"
click at [818, 501] on button "Cancelar pedido" at bounding box center [848, 503] width 124 height 32
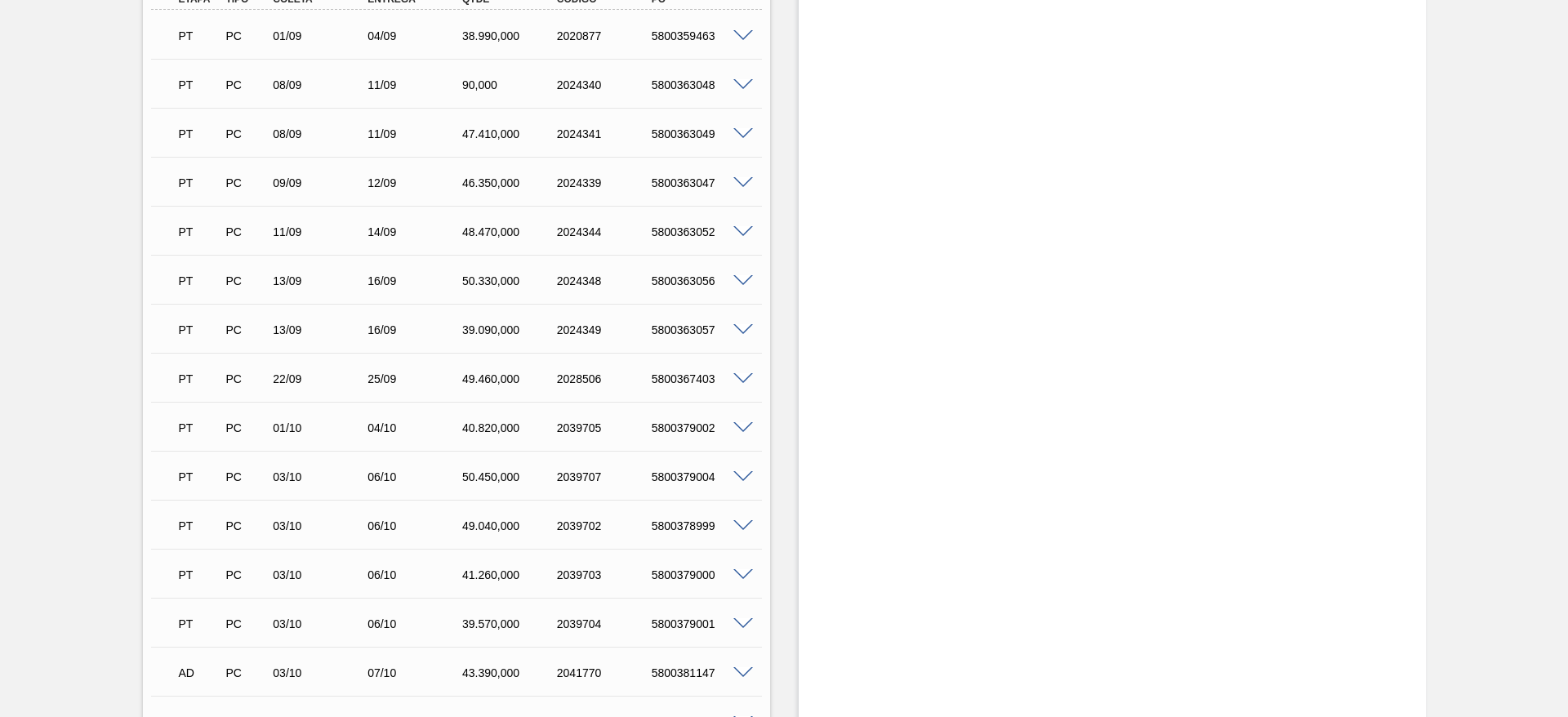
scroll to position [0, 0]
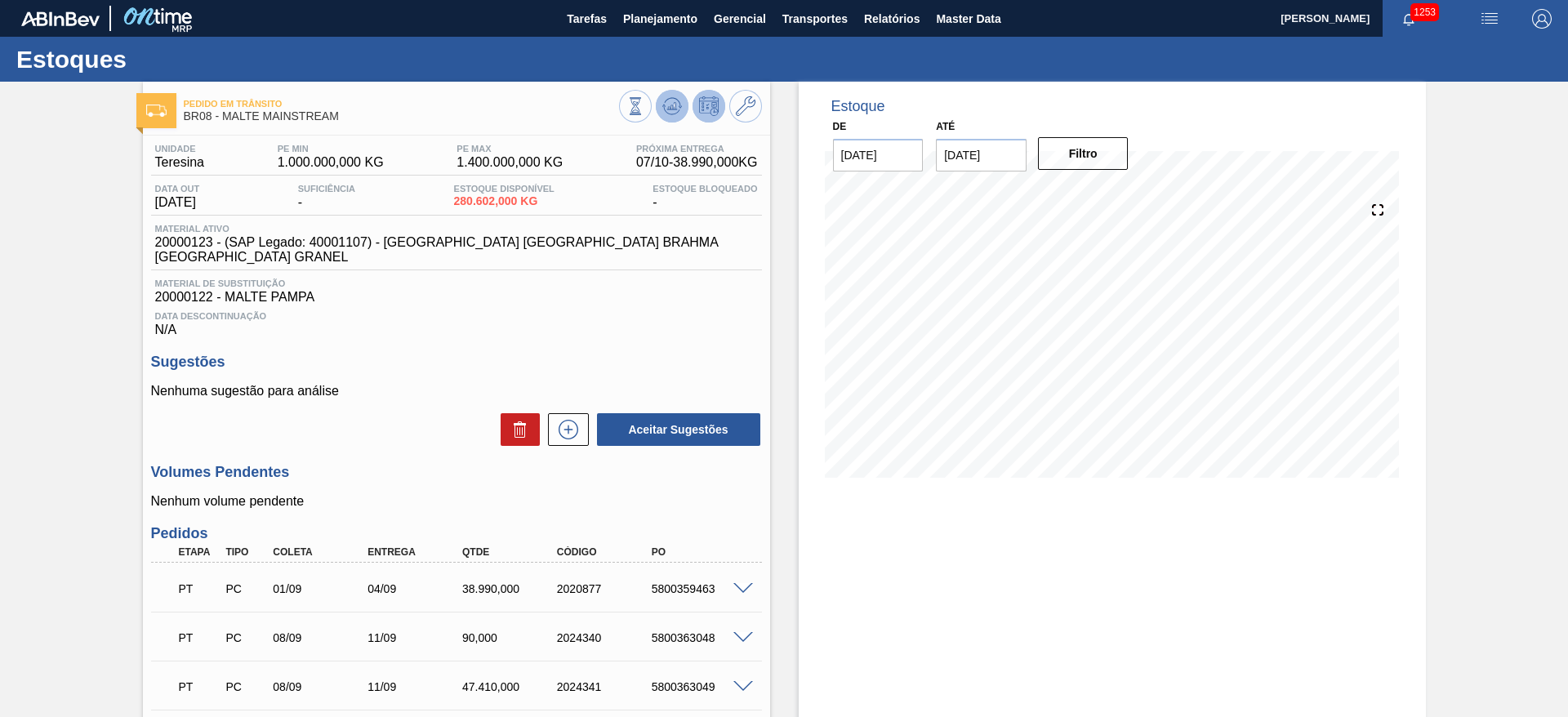
click at [678, 103] on icon at bounding box center [672, 103] width 16 height 9
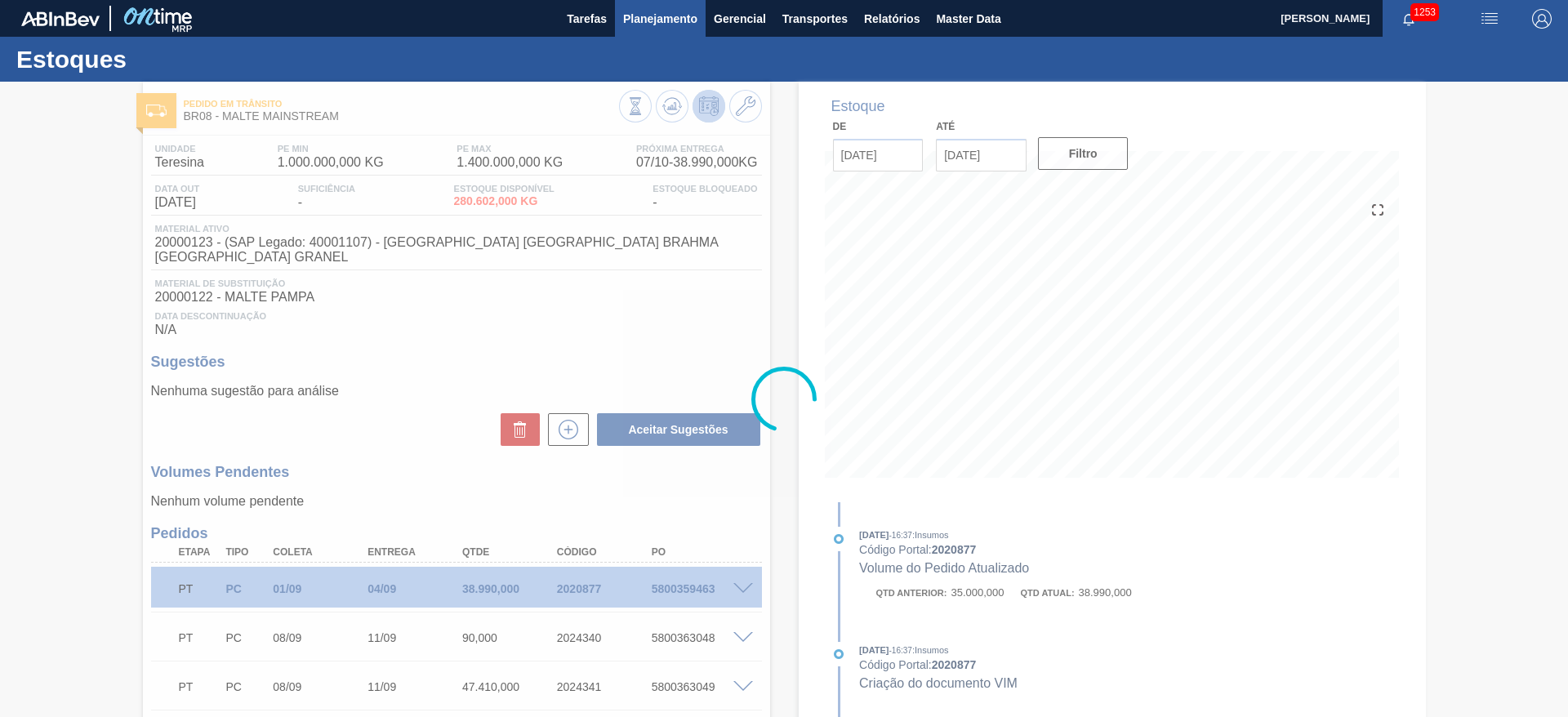
click at [651, 21] on span "Planejamento" at bounding box center [660, 19] width 74 height 20
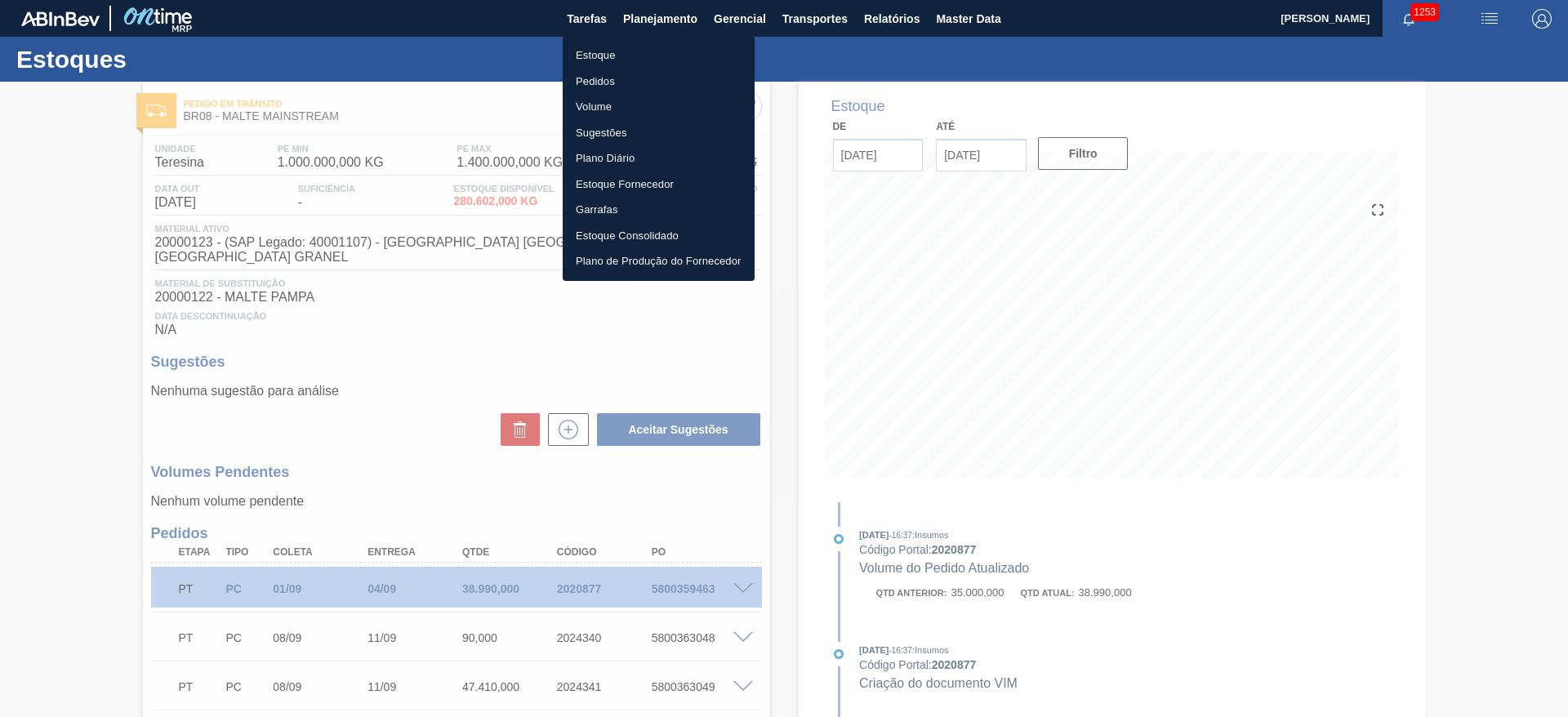
drag, startPoint x: 594, startPoint y: 52, endPoint x: 1403, endPoint y: 72, distance: 809.2
click at [595, 52] on li "Estoque" at bounding box center [658, 55] width 192 height 26
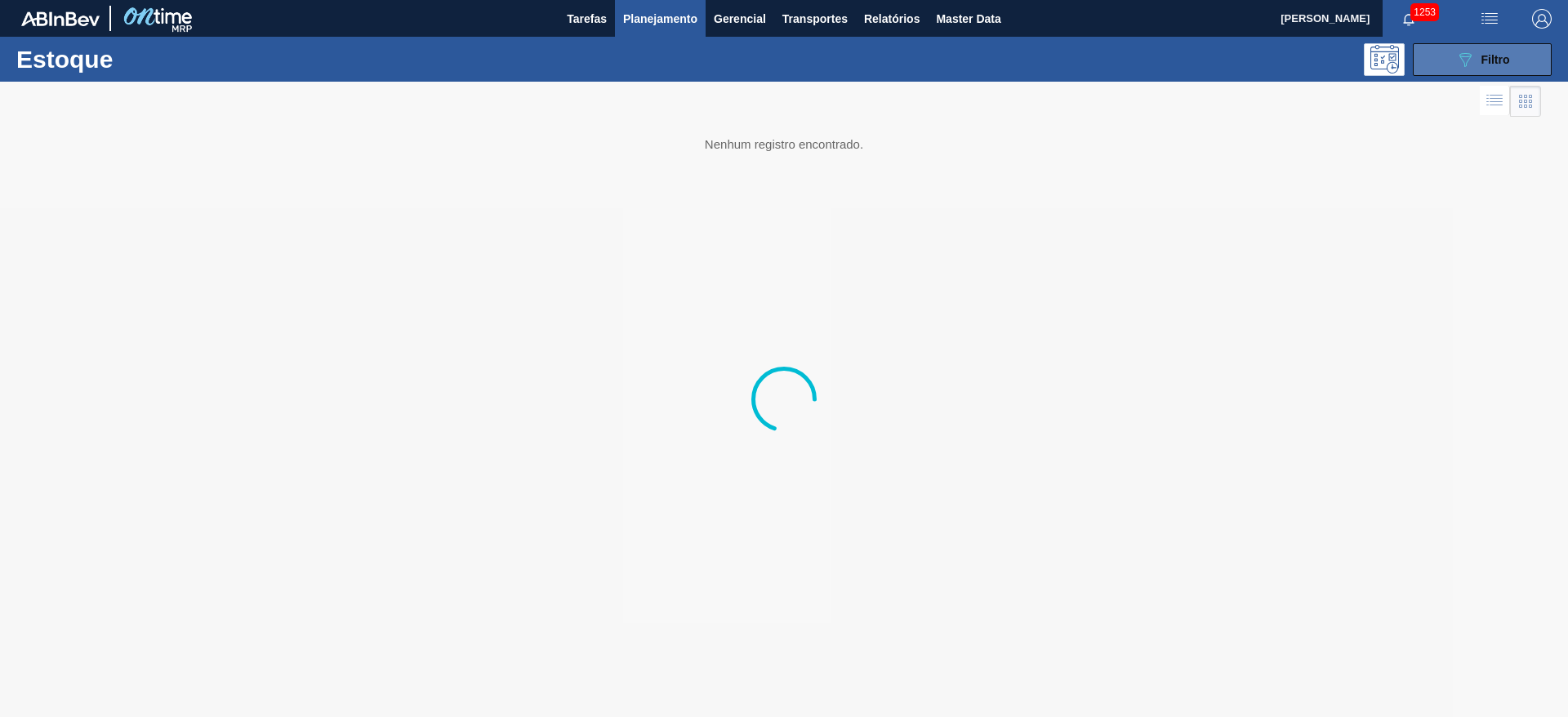
click at [1493, 58] on span "Filtro" at bounding box center [1496, 60] width 29 height 13
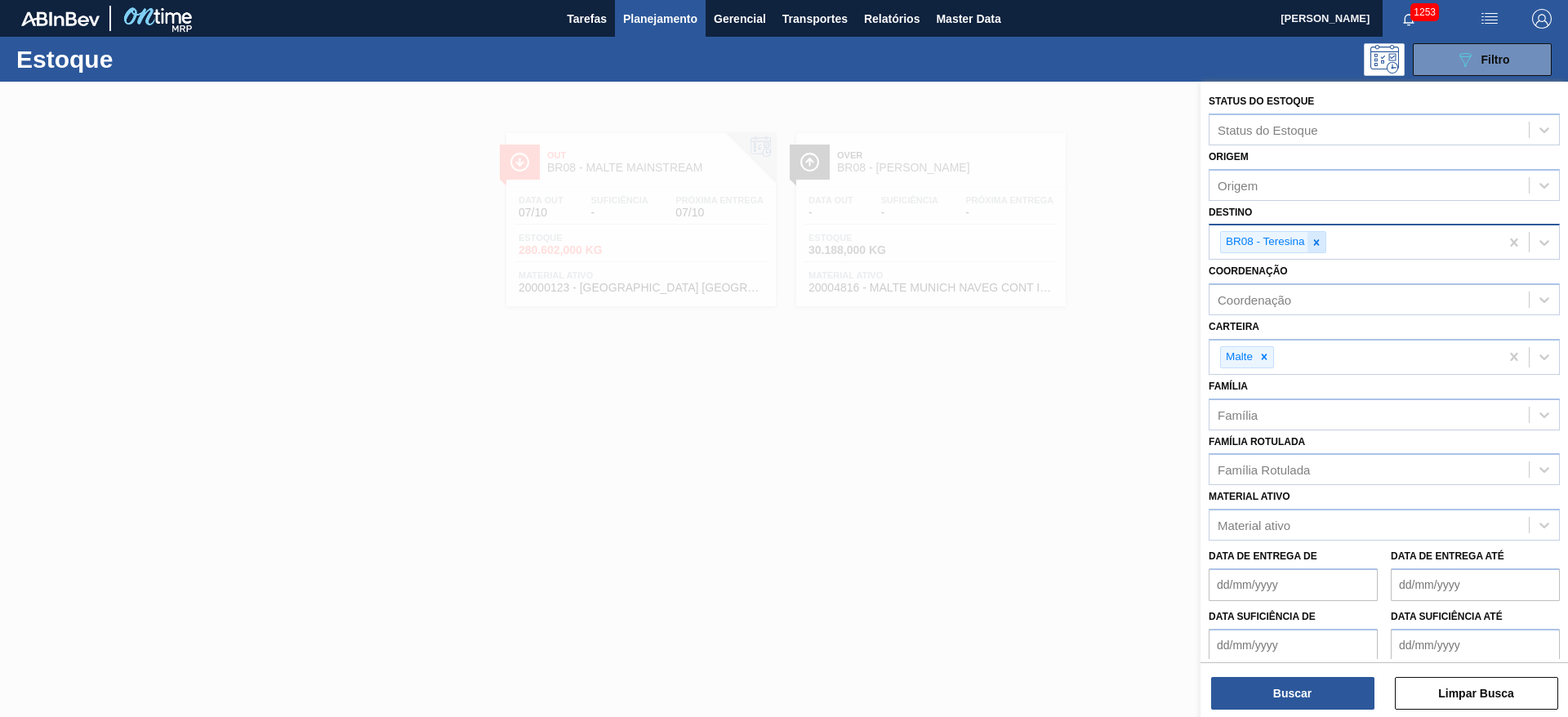
click at [1315, 242] on icon at bounding box center [1316, 243] width 12 height 12
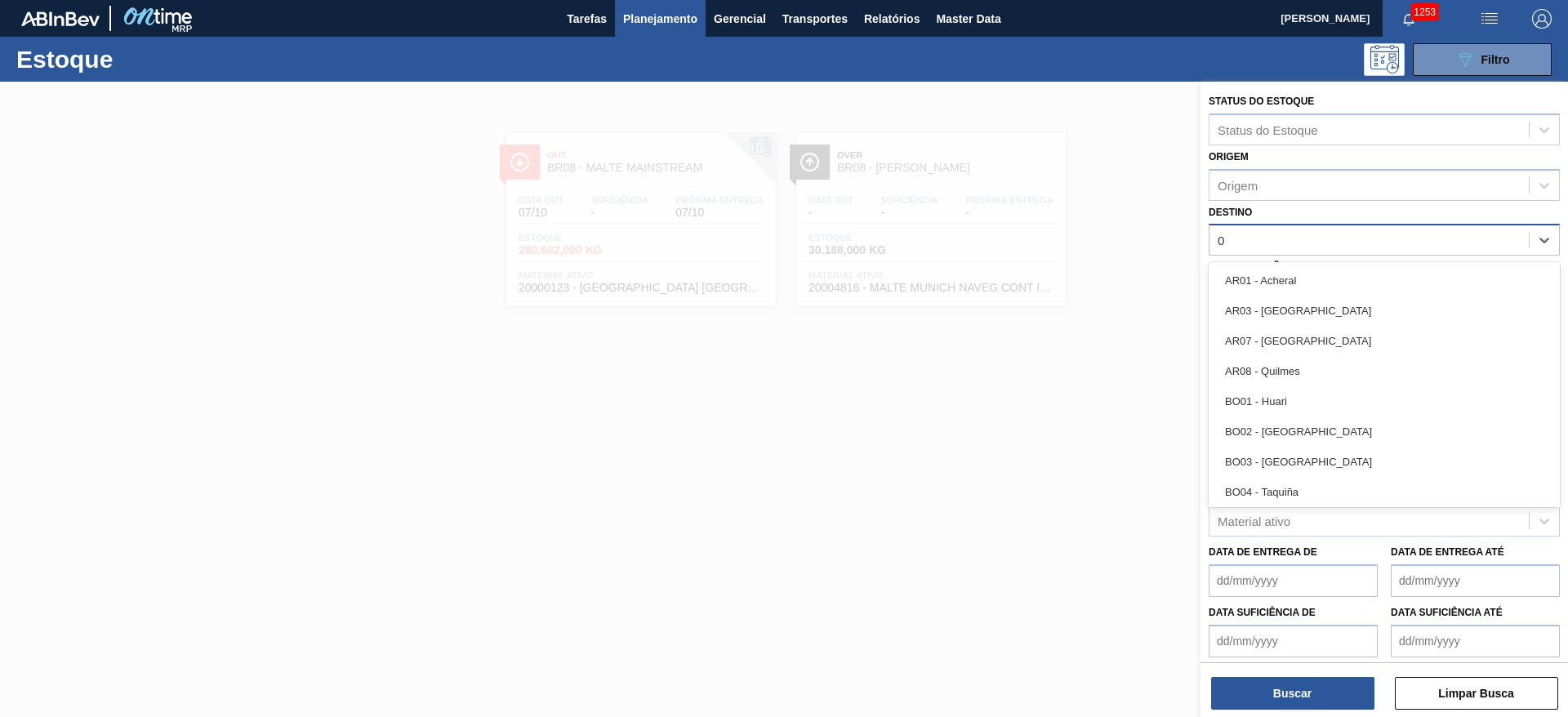
type input "04"
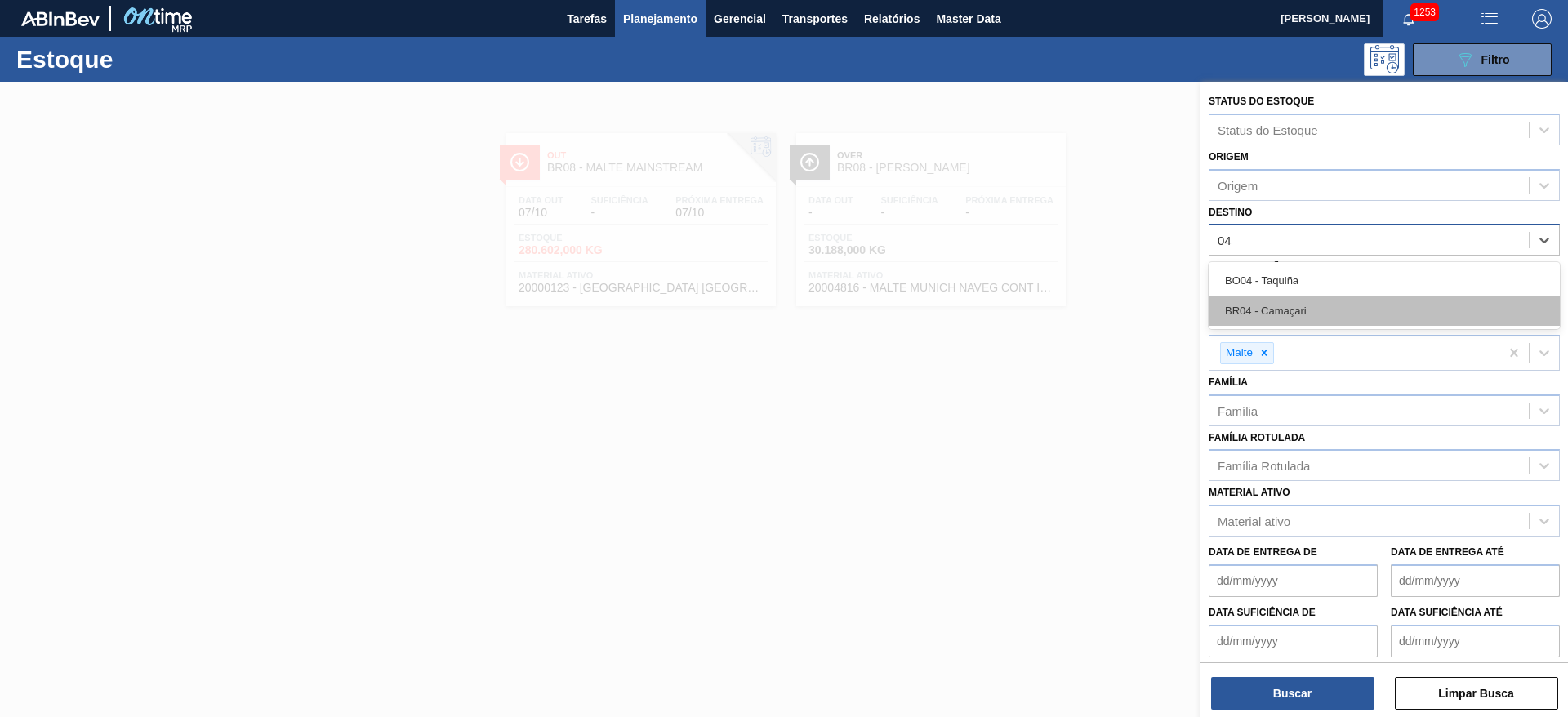
click at [1268, 312] on div "BR04 - Camaçari" at bounding box center [1384, 311] width 351 height 31
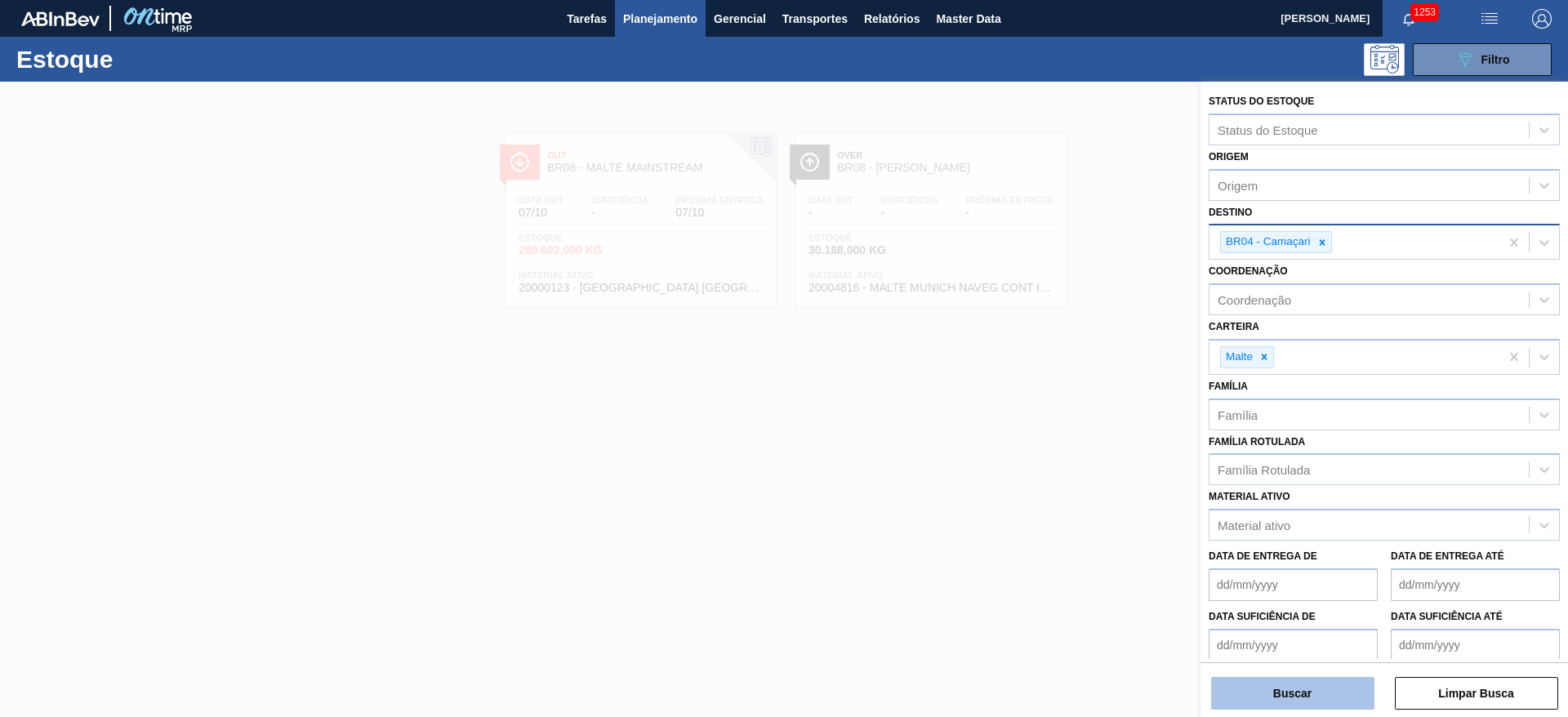
click at [1260, 682] on button "Buscar" at bounding box center [1292, 694] width 163 height 32
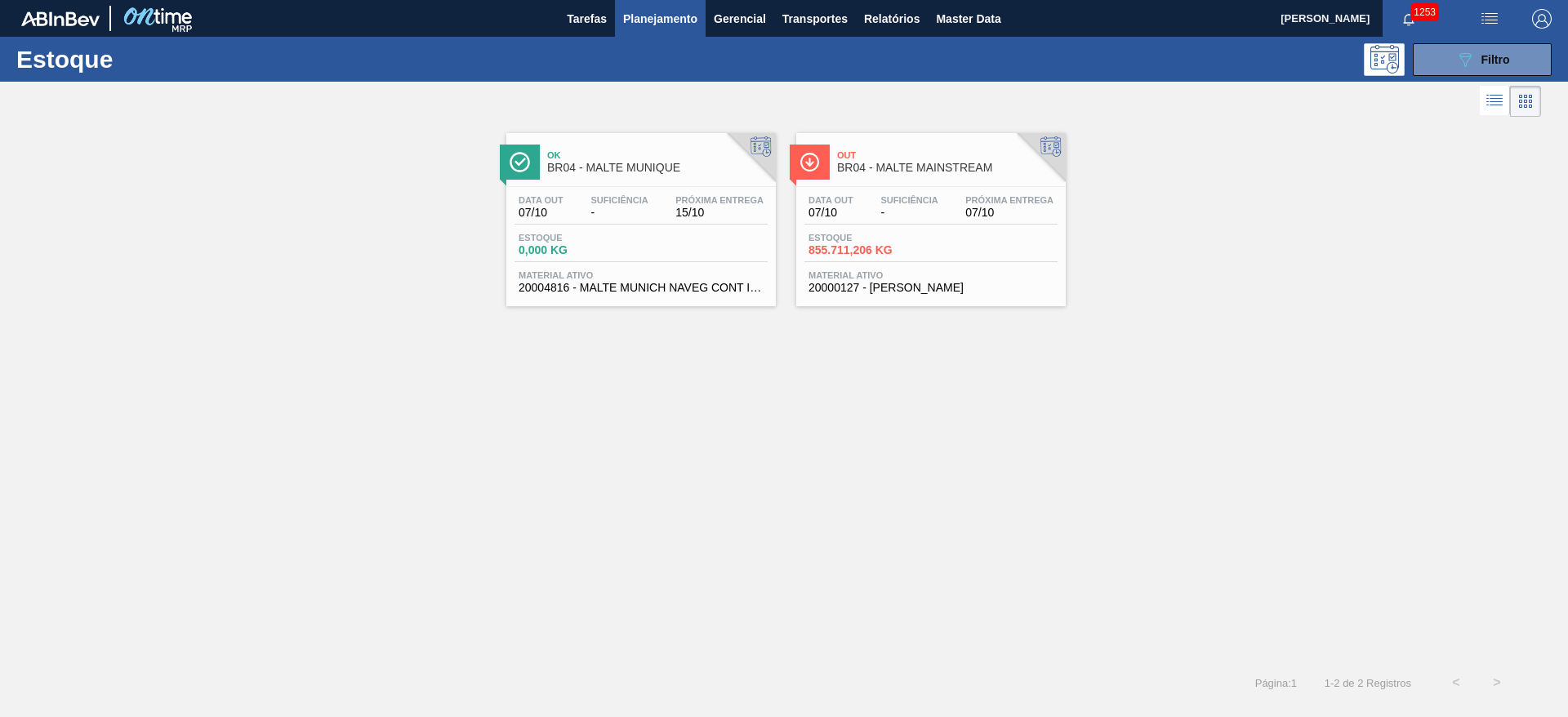
click at [849, 213] on span "07/10" at bounding box center [831, 213] width 45 height 13
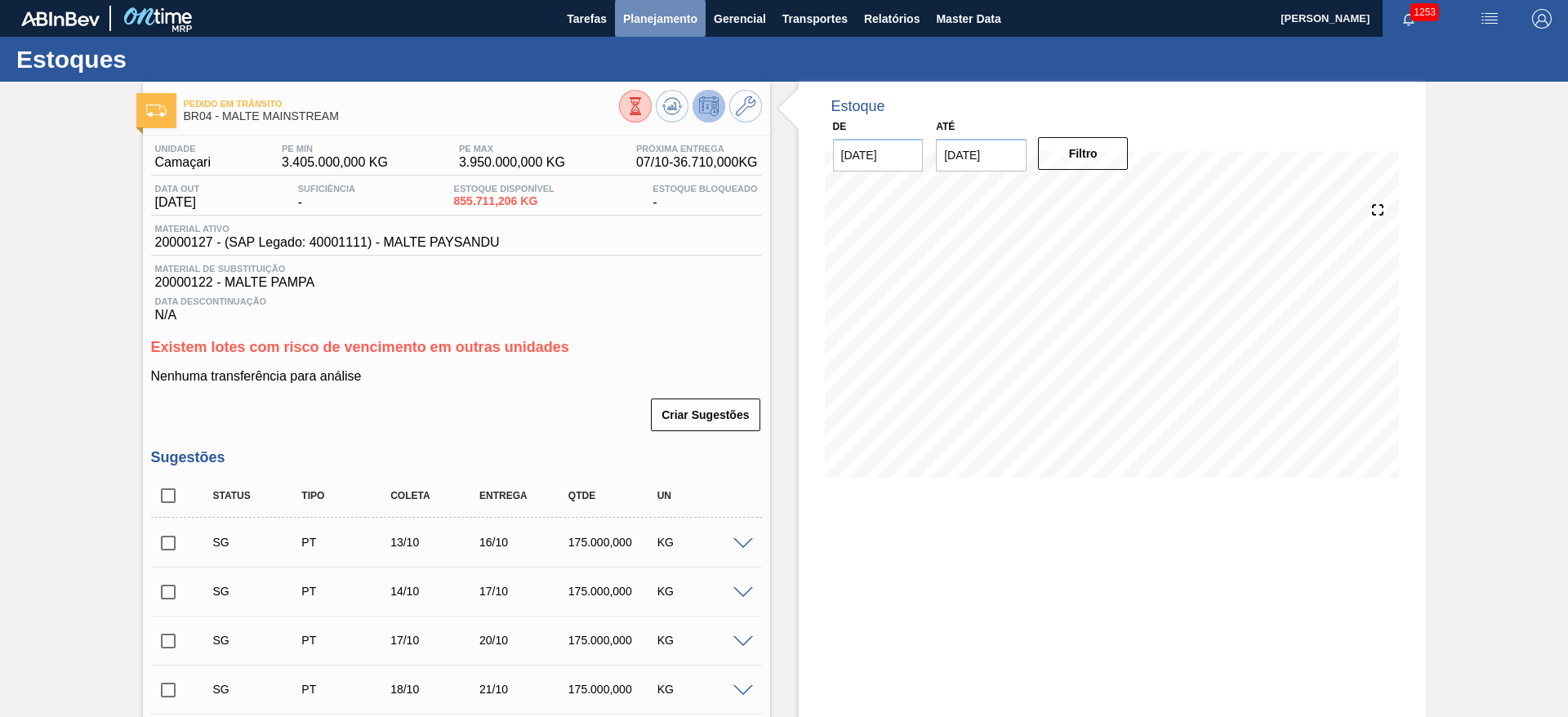
click at [665, 19] on span "Planejamento" at bounding box center [660, 19] width 74 height 20
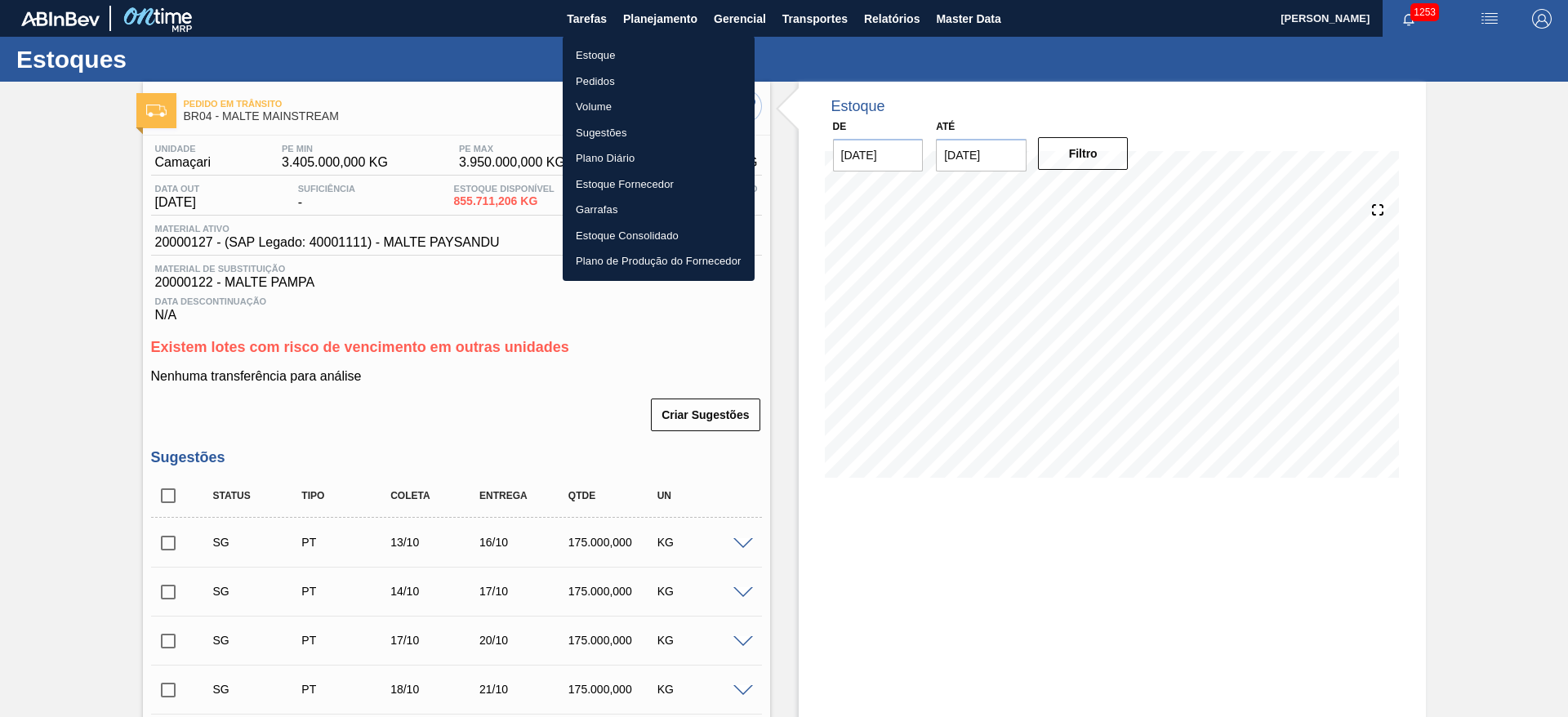
click at [594, 54] on li "Estoque" at bounding box center [658, 55] width 192 height 26
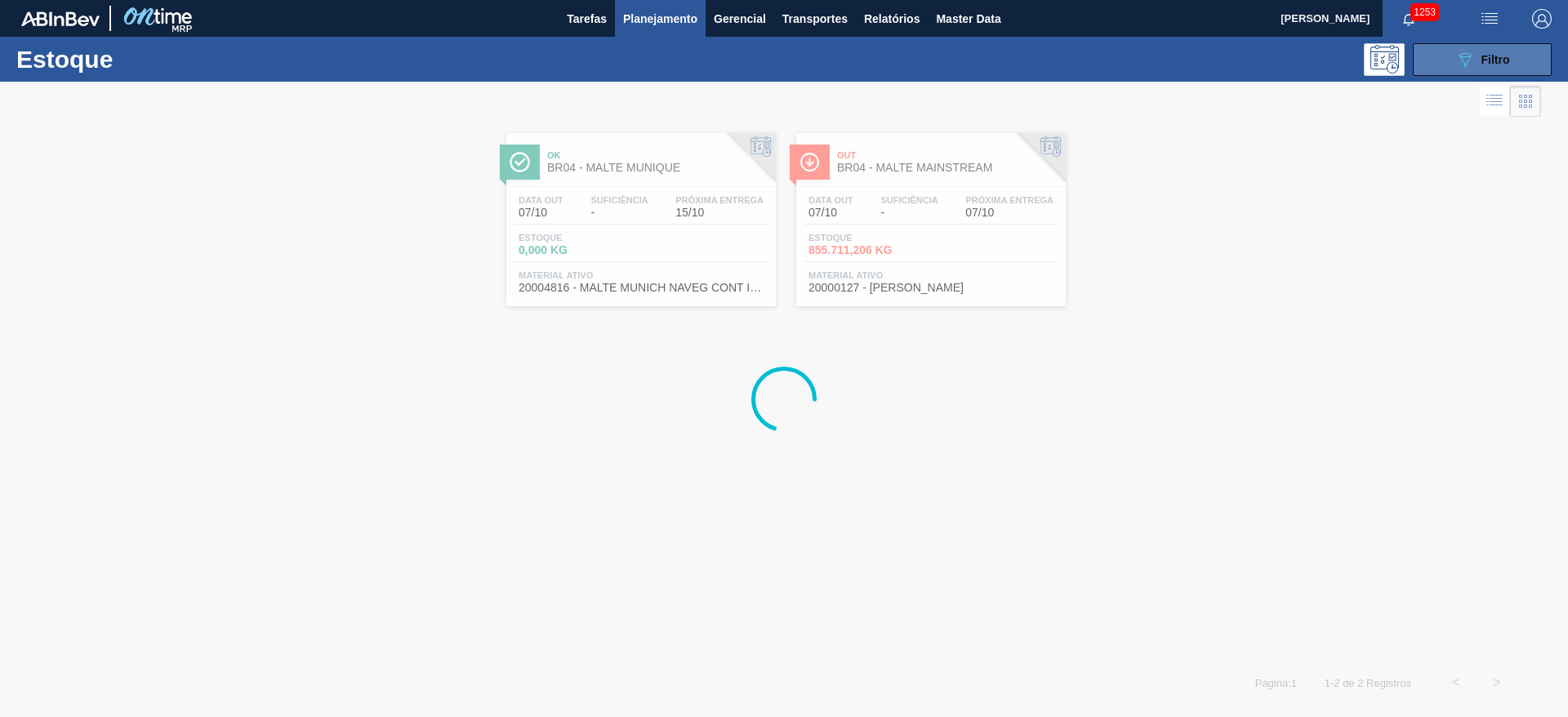
click at [1481, 64] on span "Filtro" at bounding box center [1496, 60] width 29 height 13
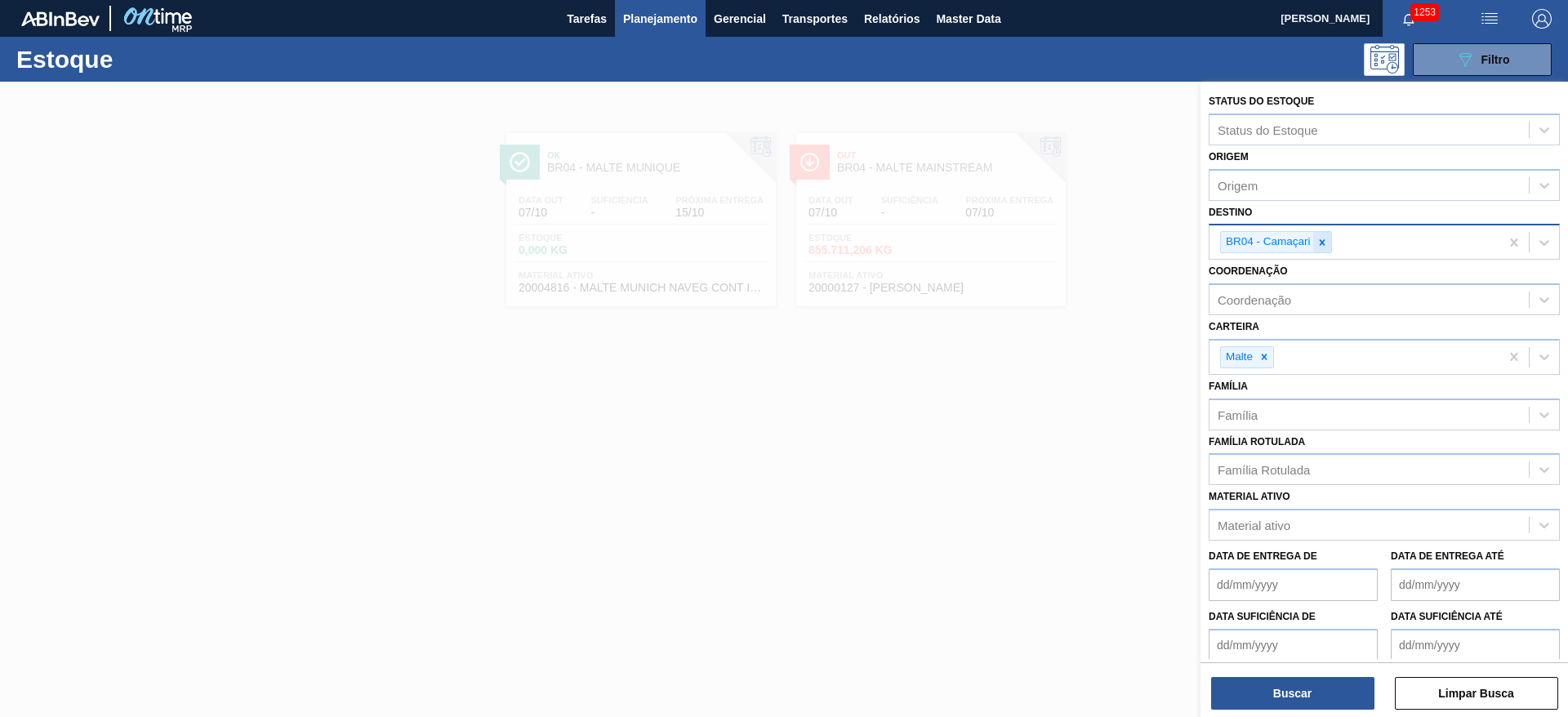
click at [1326, 240] on icon at bounding box center [1322, 243] width 12 height 12
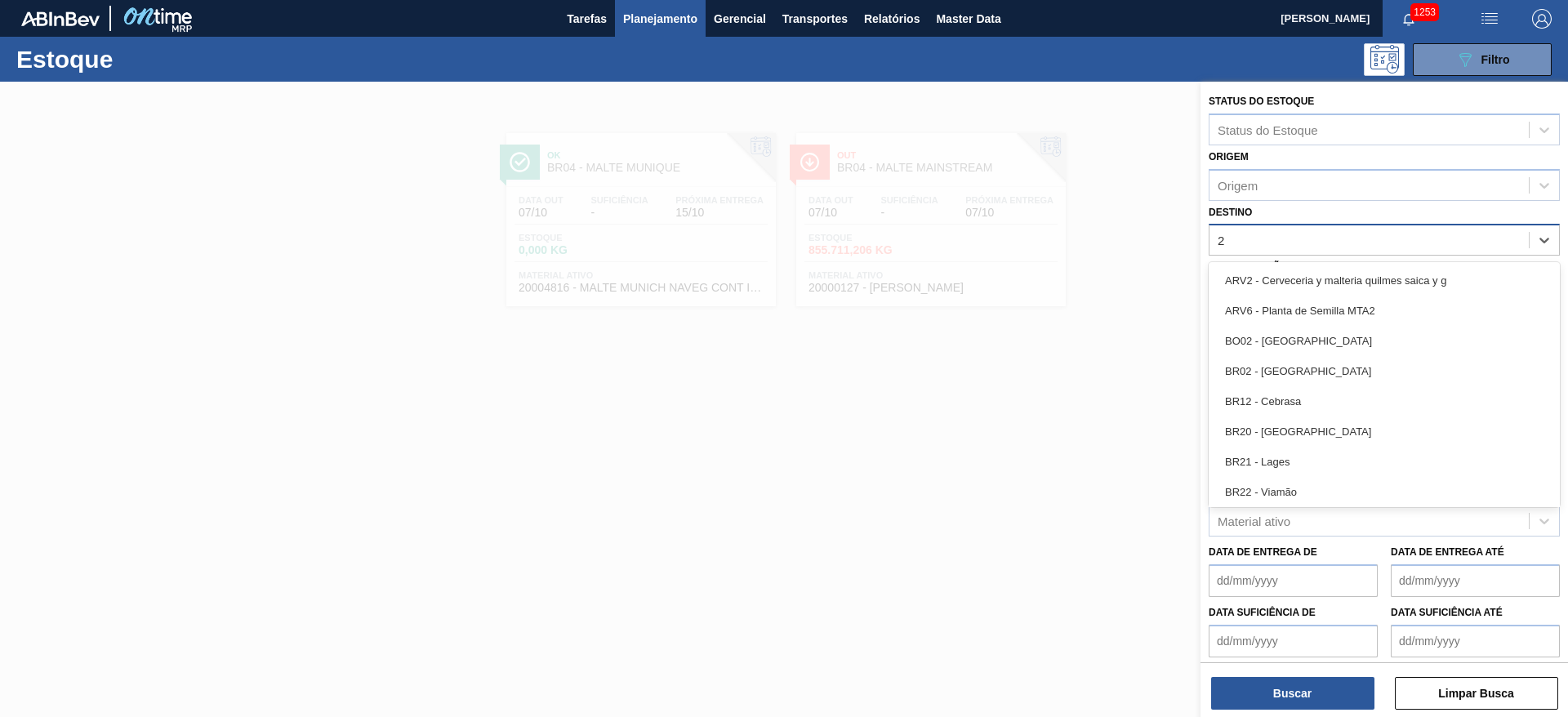
type input "27"
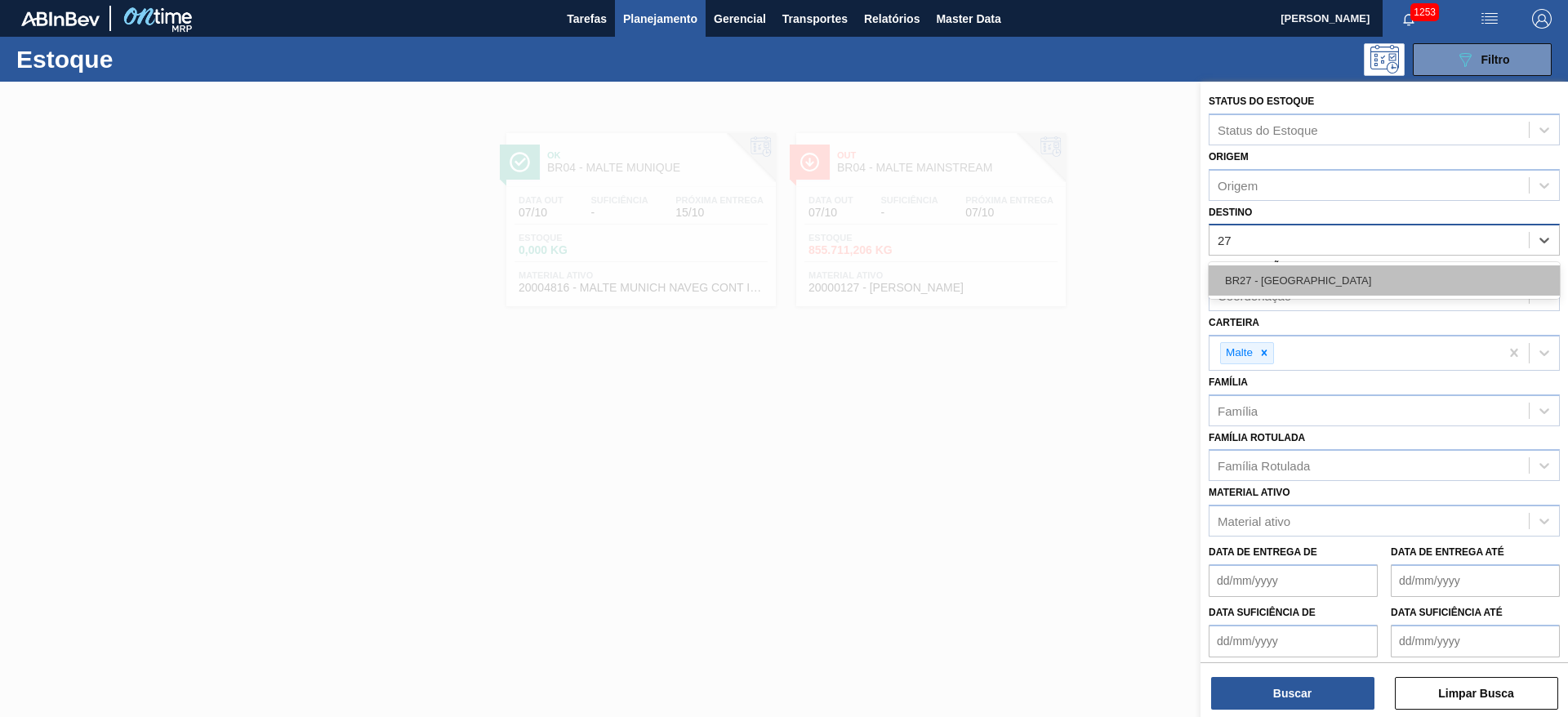
click at [1299, 279] on div "BR27 - [GEOGRAPHIC_DATA]" at bounding box center [1384, 280] width 351 height 31
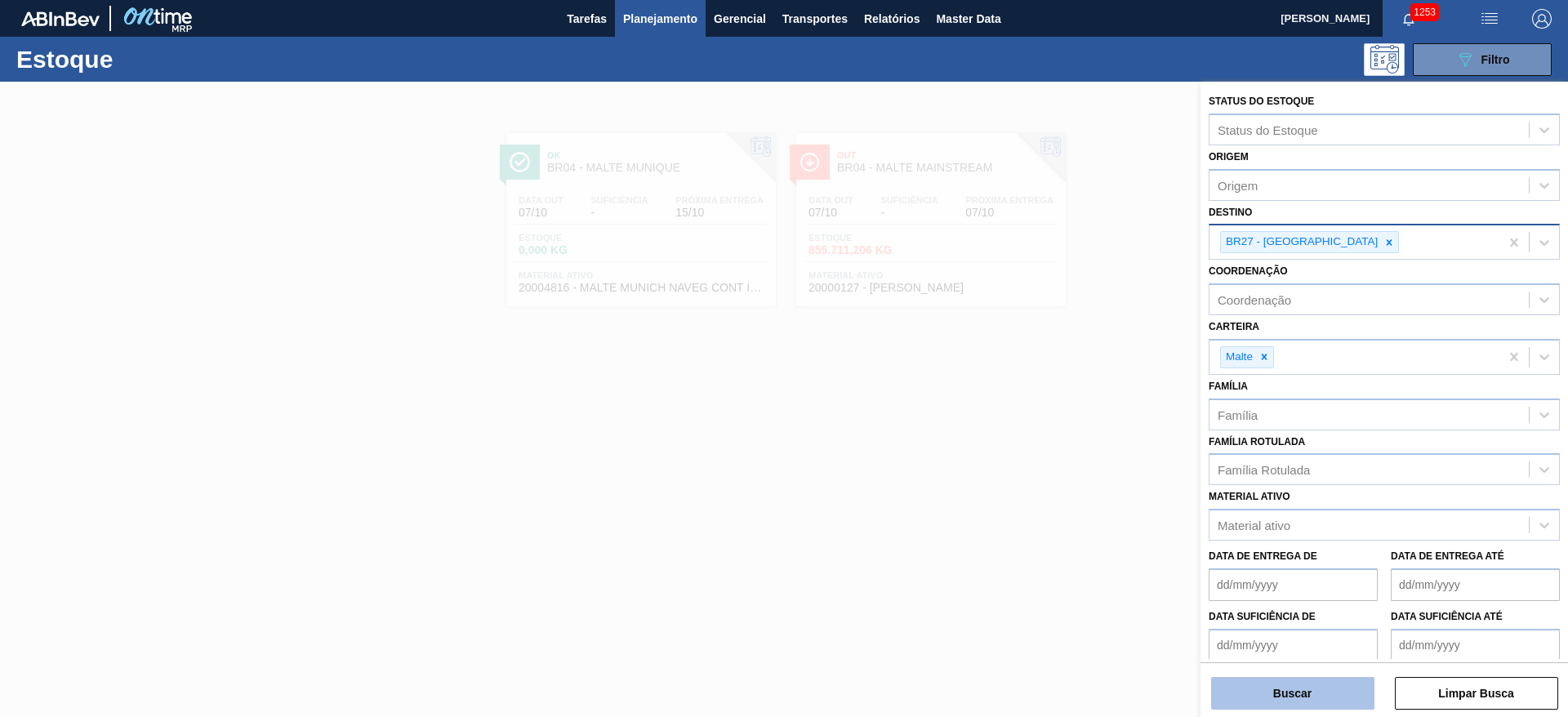
click at [1263, 702] on button "Buscar" at bounding box center [1292, 694] width 163 height 32
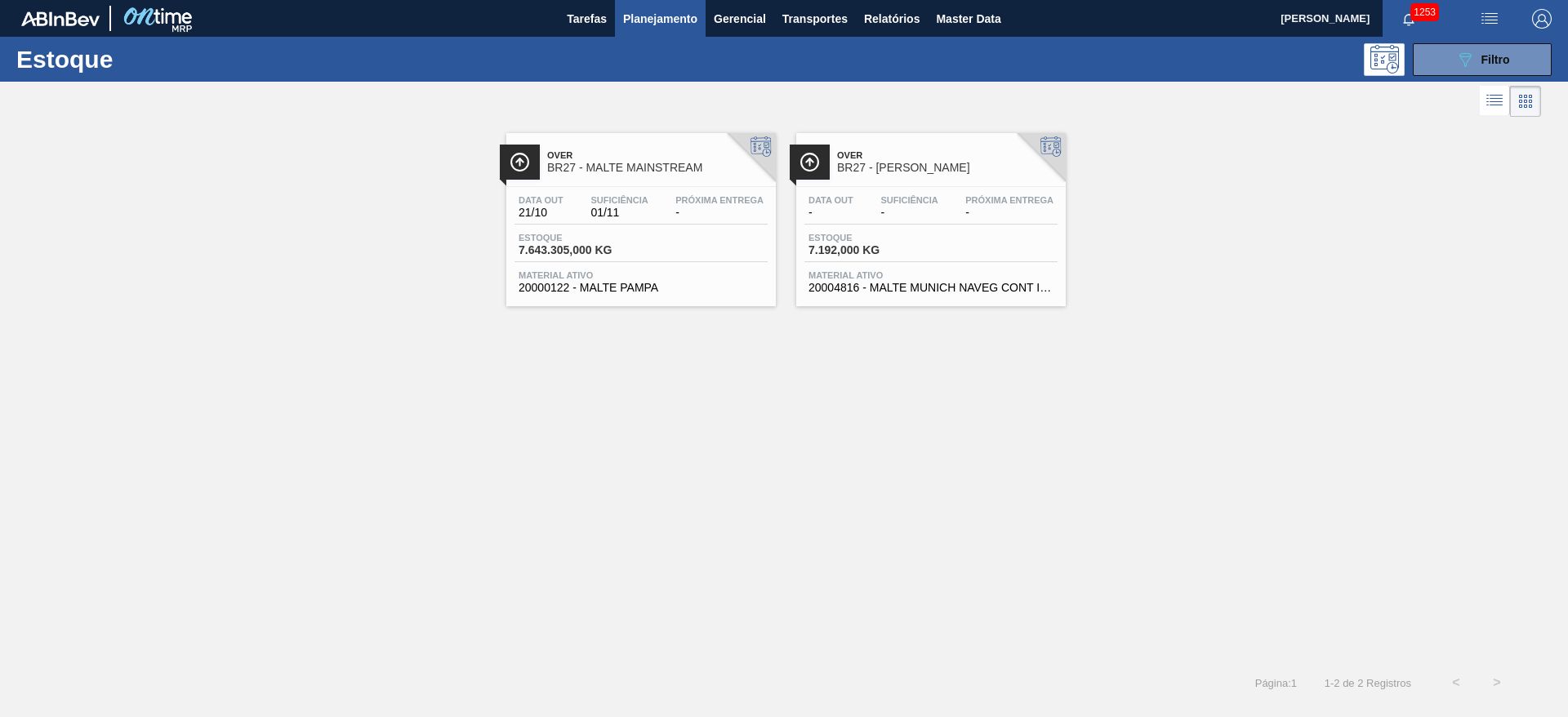
click at [587, 235] on span "Estoque" at bounding box center [575, 237] width 115 height 10
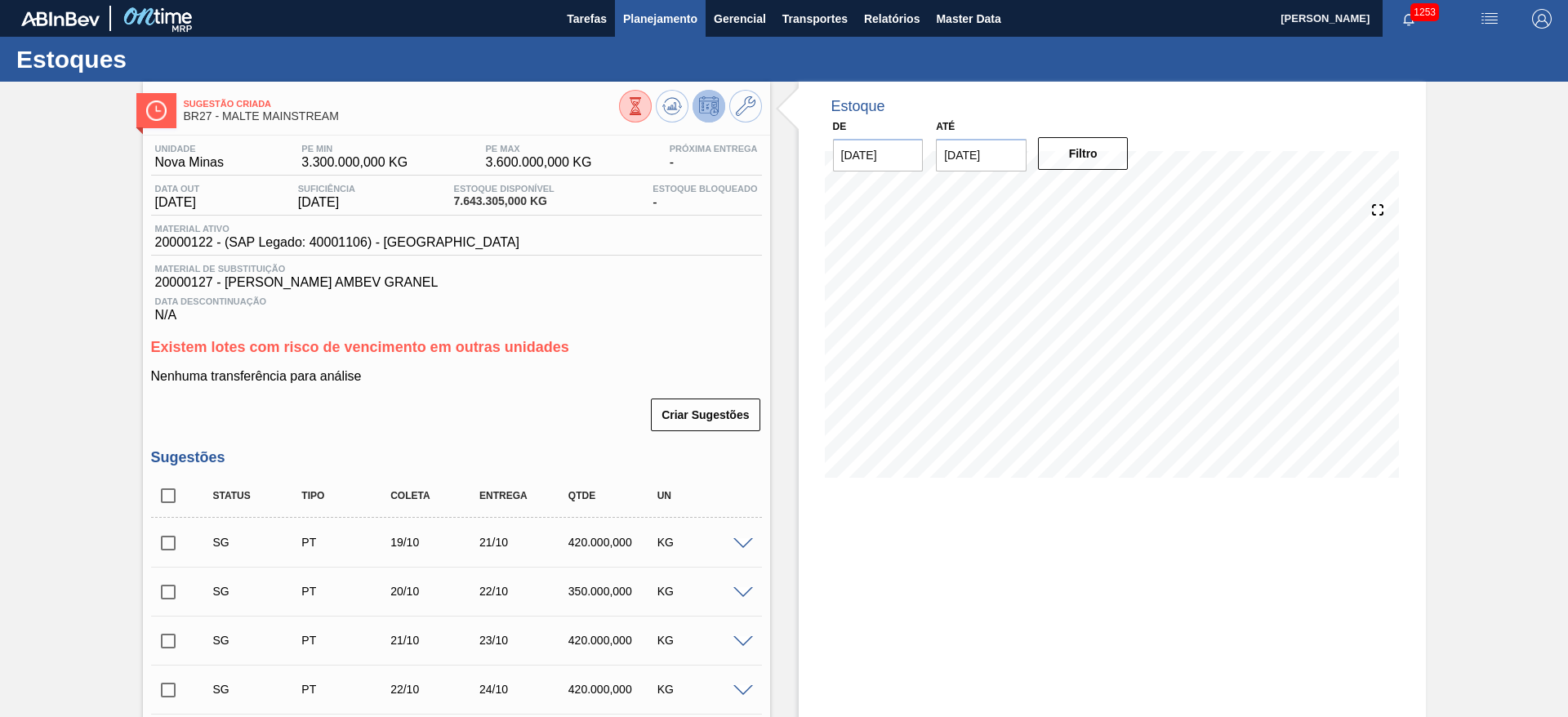
click at [661, 5] on button "Planejamento" at bounding box center [660, 18] width 91 height 37
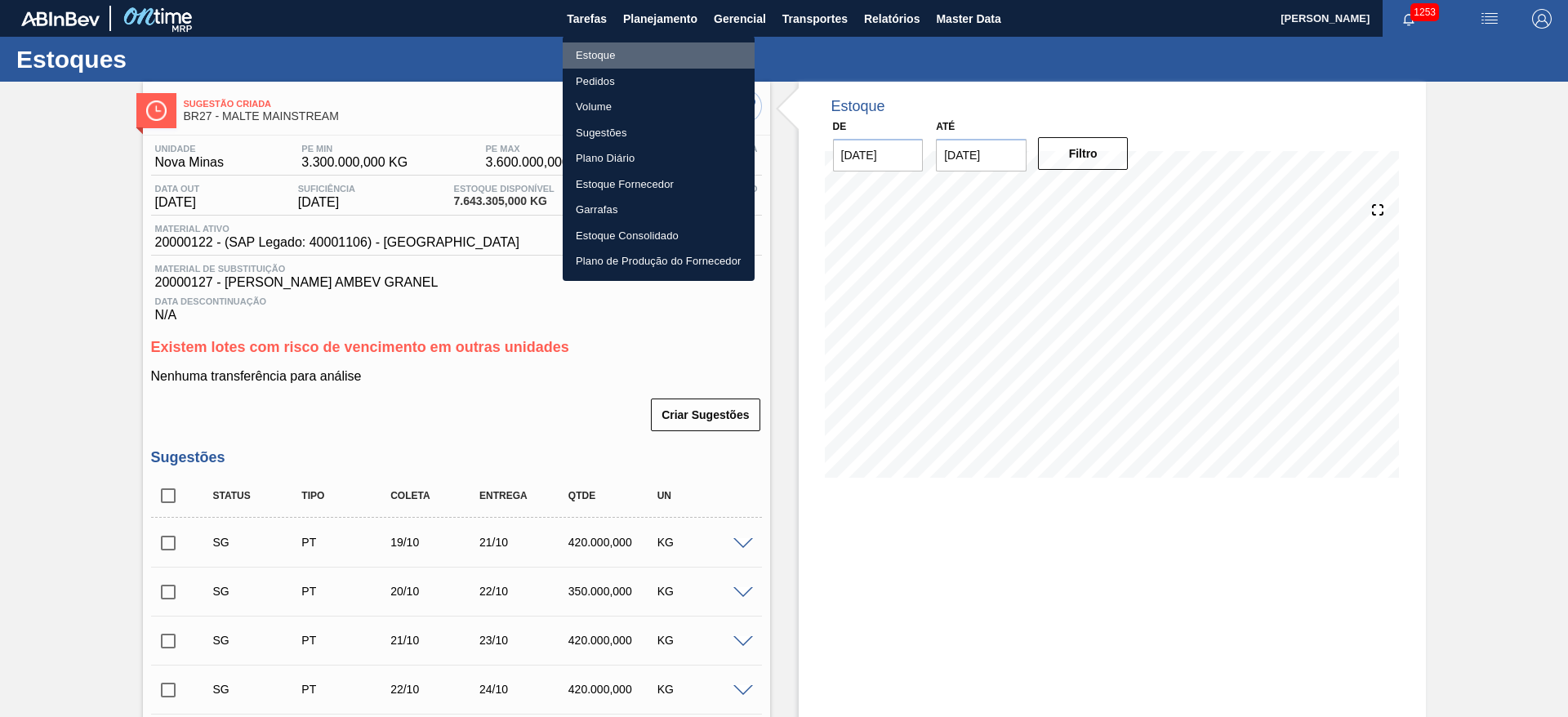
click at [597, 54] on li "Estoque" at bounding box center [658, 55] width 192 height 26
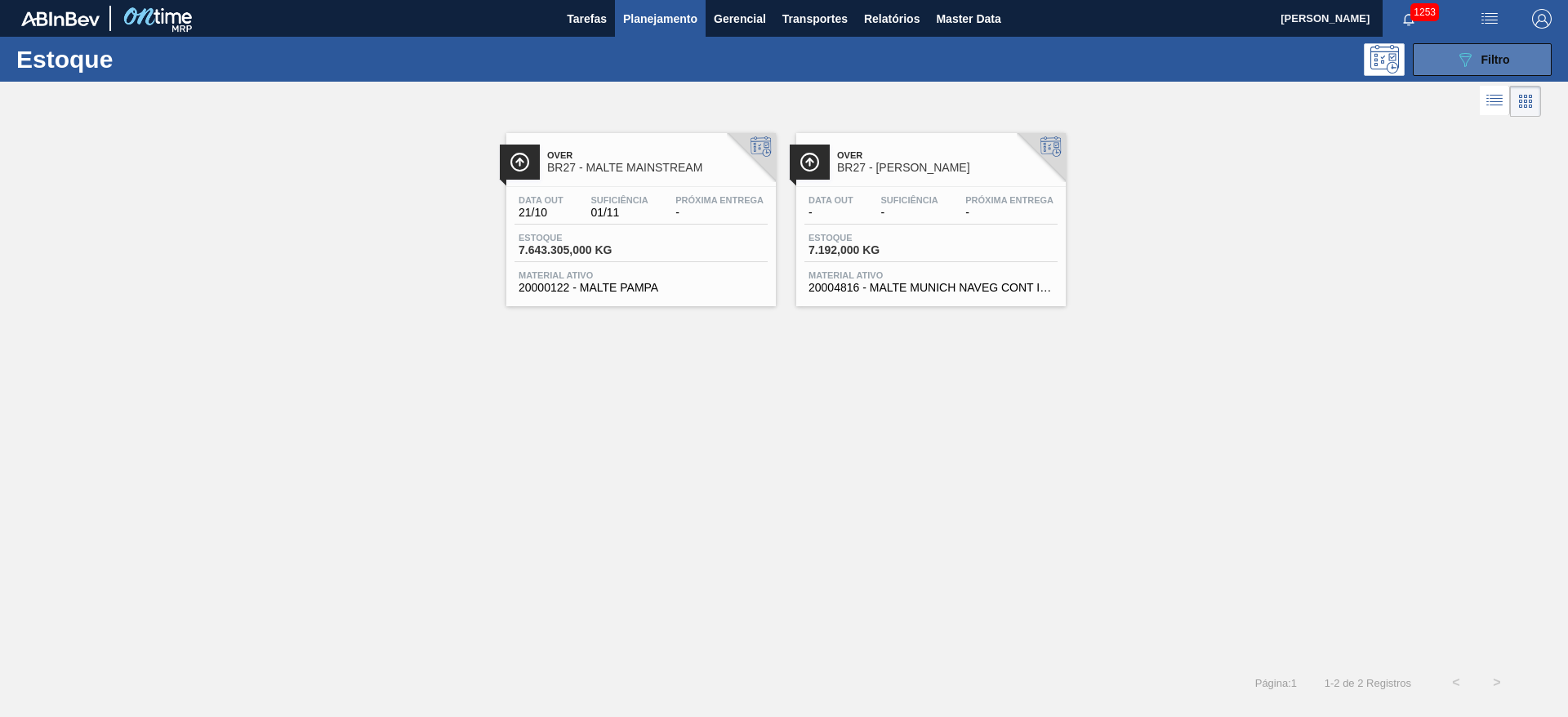
click at [1481, 53] on span "Filtro" at bounding box center [1496, 60] width 29 height 13
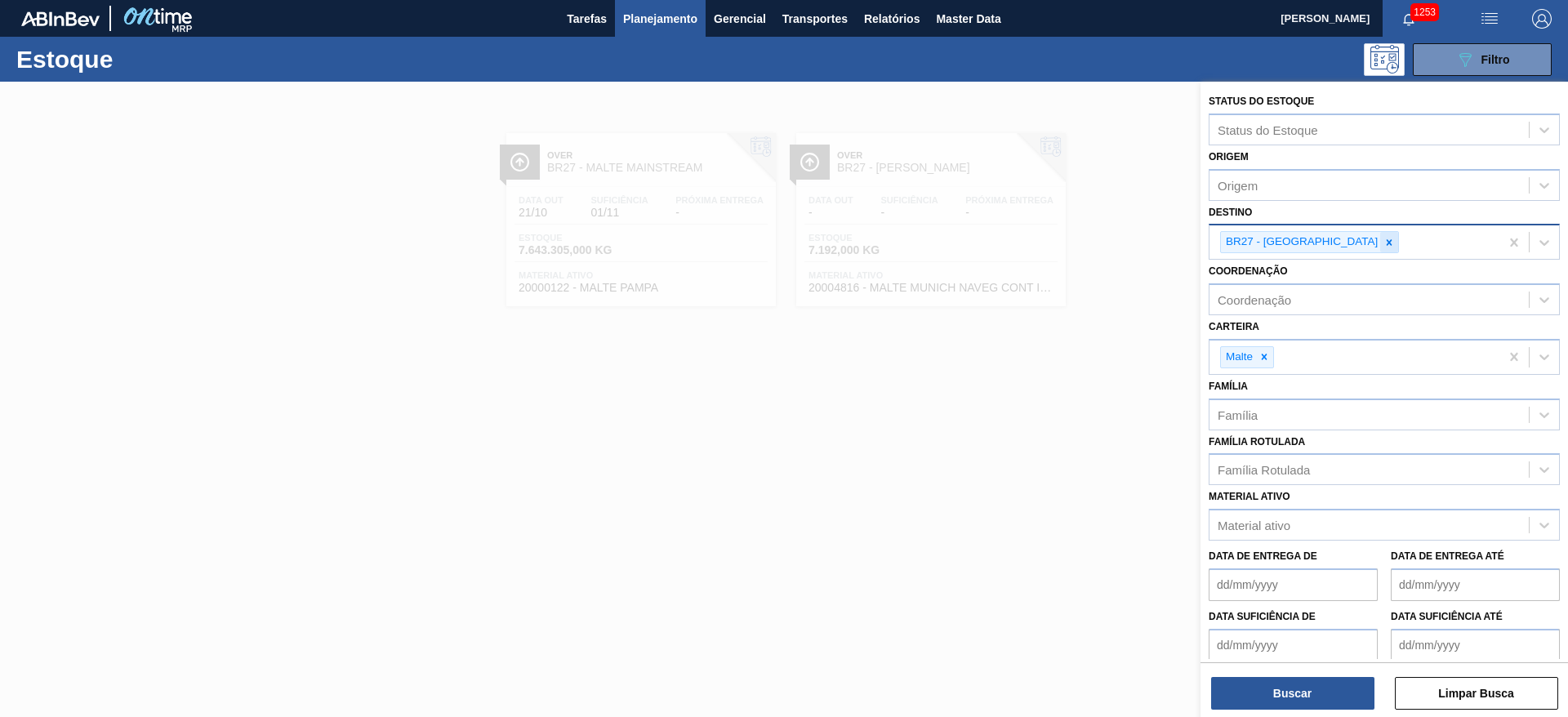
click at [1383, 238] on icon at bounding box center [1389, 243] width 12 height 12
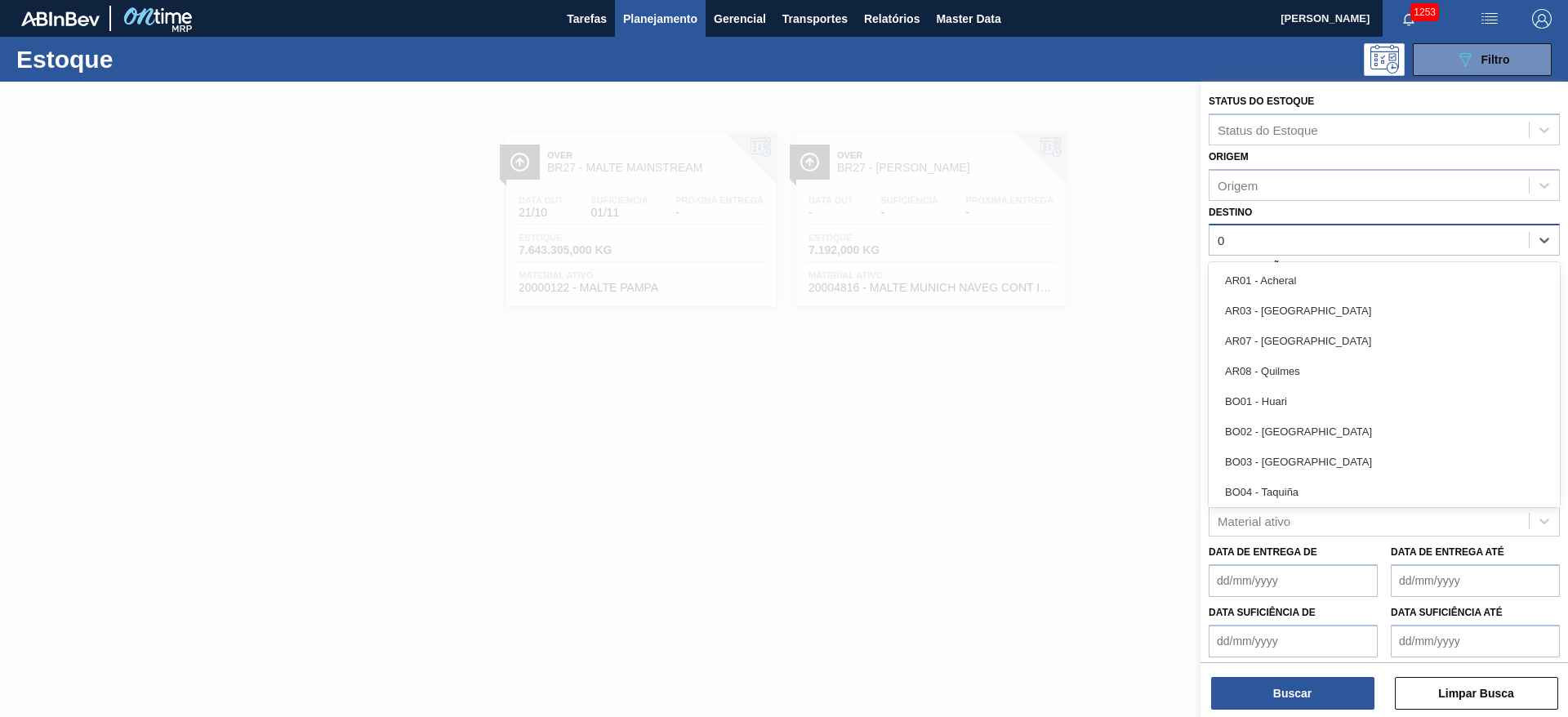
type input "08"
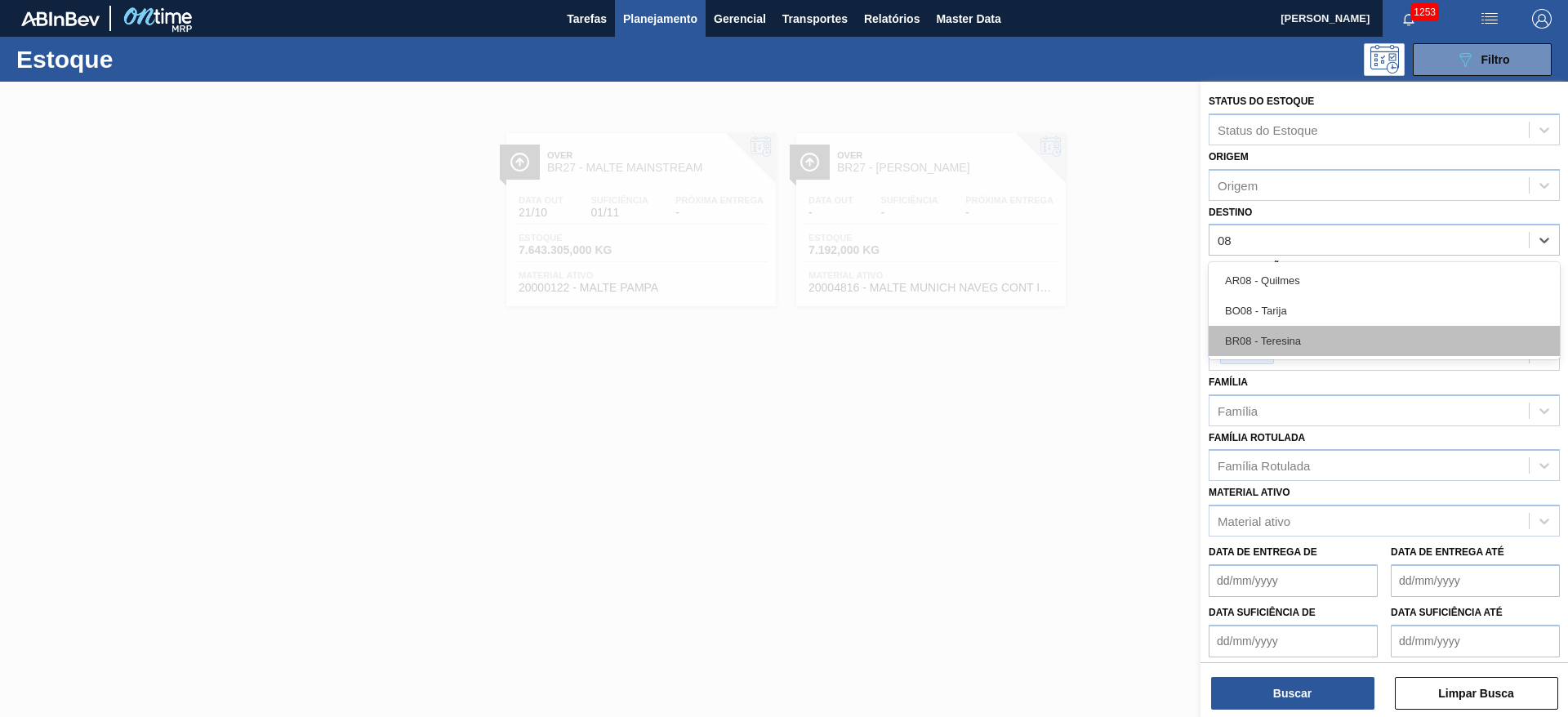
click at [1274, 343] on div "BR08 - Teresina" at bounding box center [1384, 341] width 351 height 31
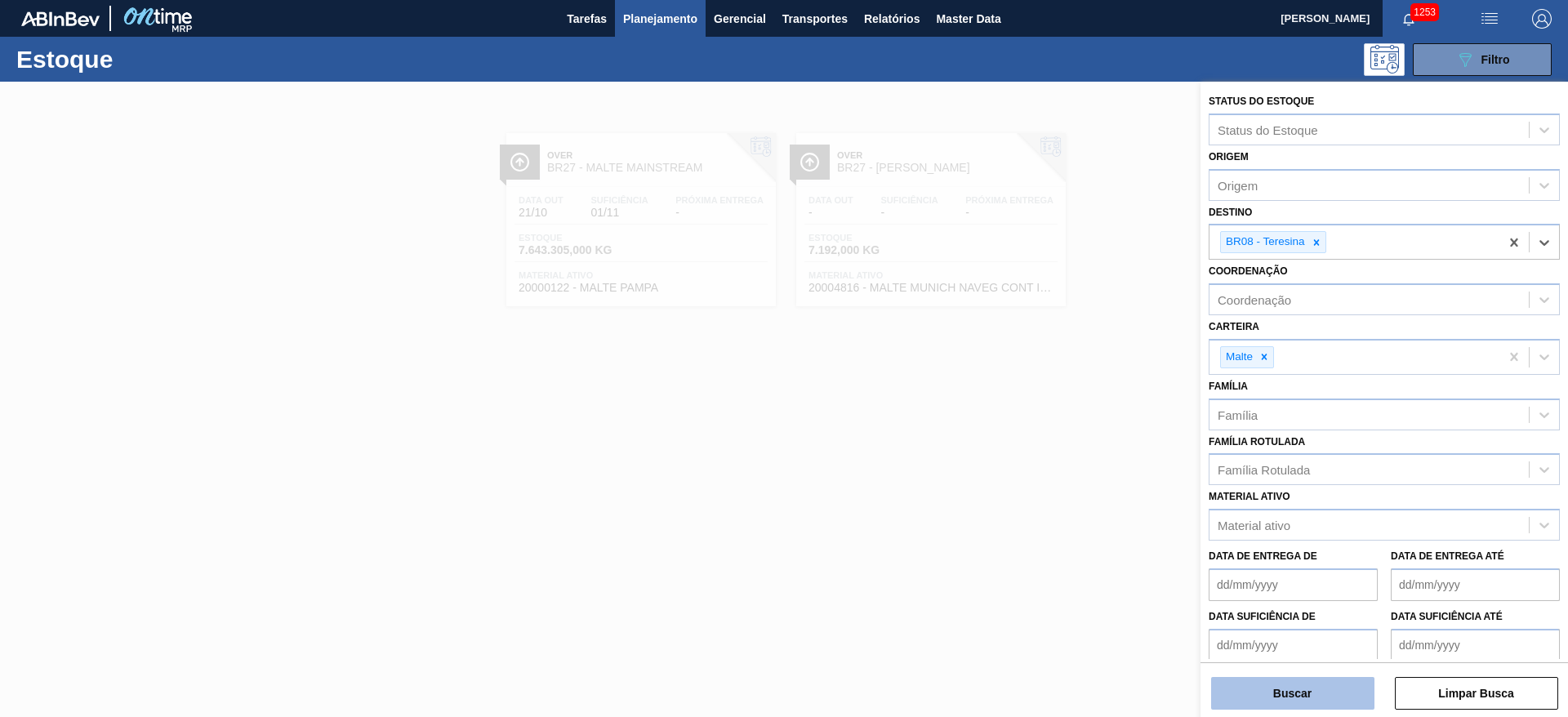
click at [1243, 698] on button "Buscar" at bounding box center [1292, 694] width 163 height 32
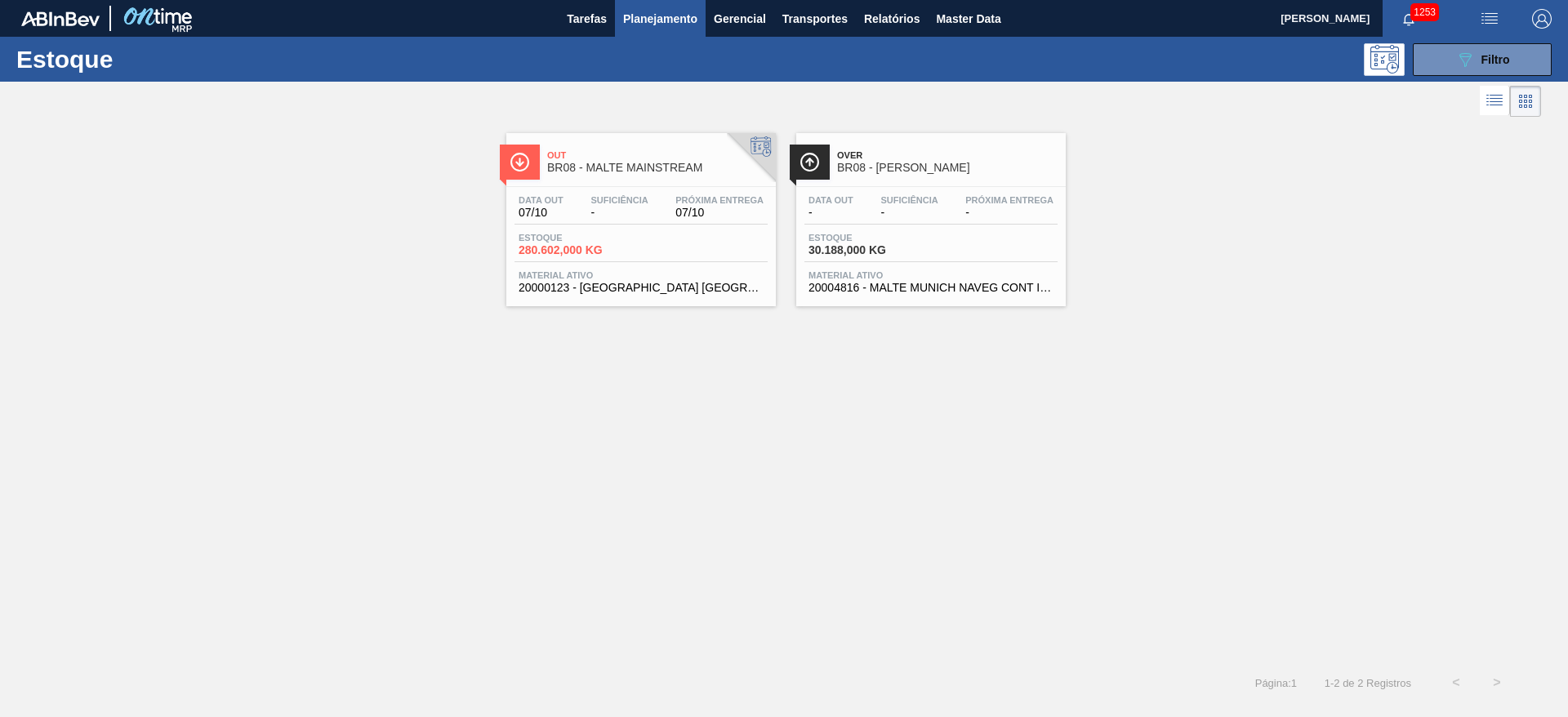
click at [578, 229] on div "Data out 07/10 Suficiência - Próxima Entrega 07/10 Estoque 280.602,000 KG Mater…" at bounding box center [641, 242] width 270 height 111
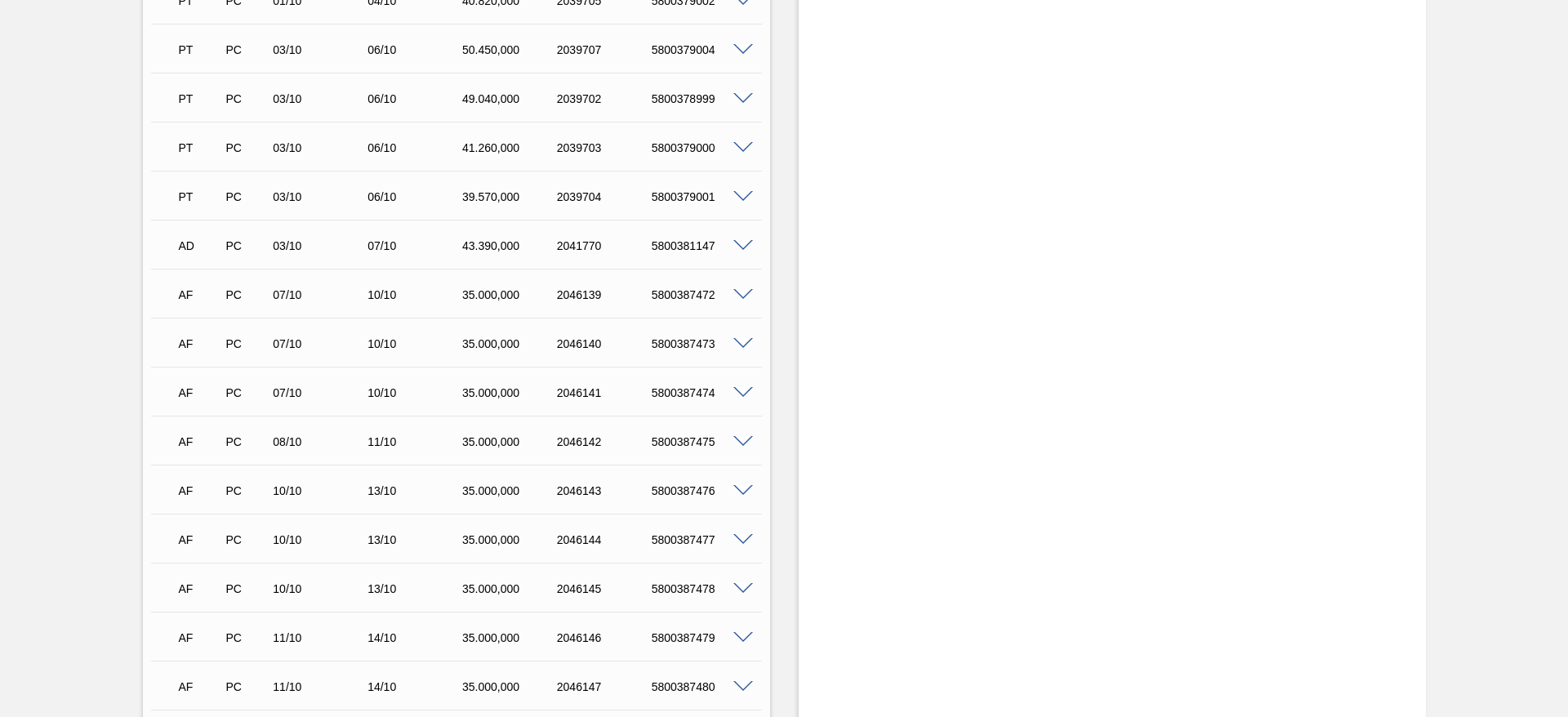
scroll to position [1087, 0]
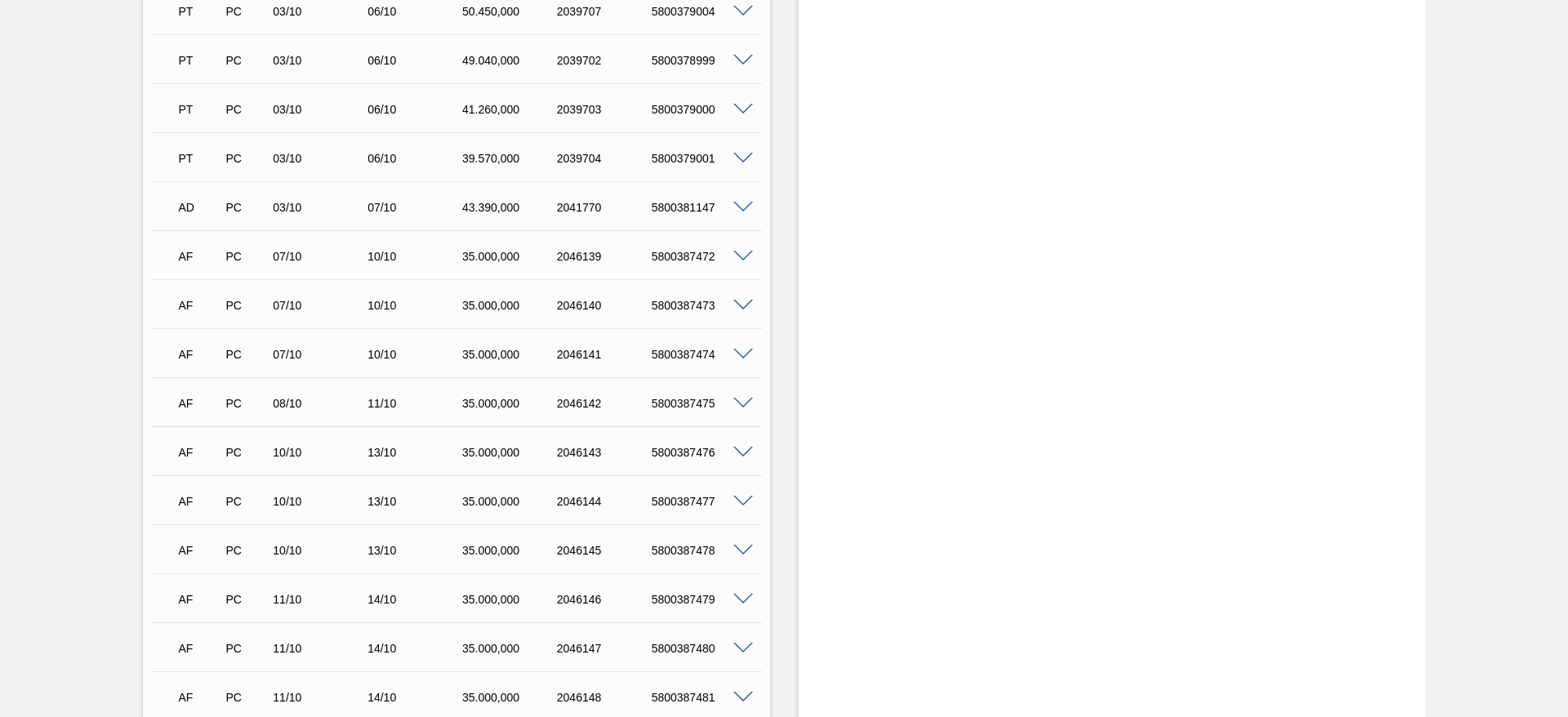
click at [747, 251] on span at bounding box center [743, 257] width 20 height 13
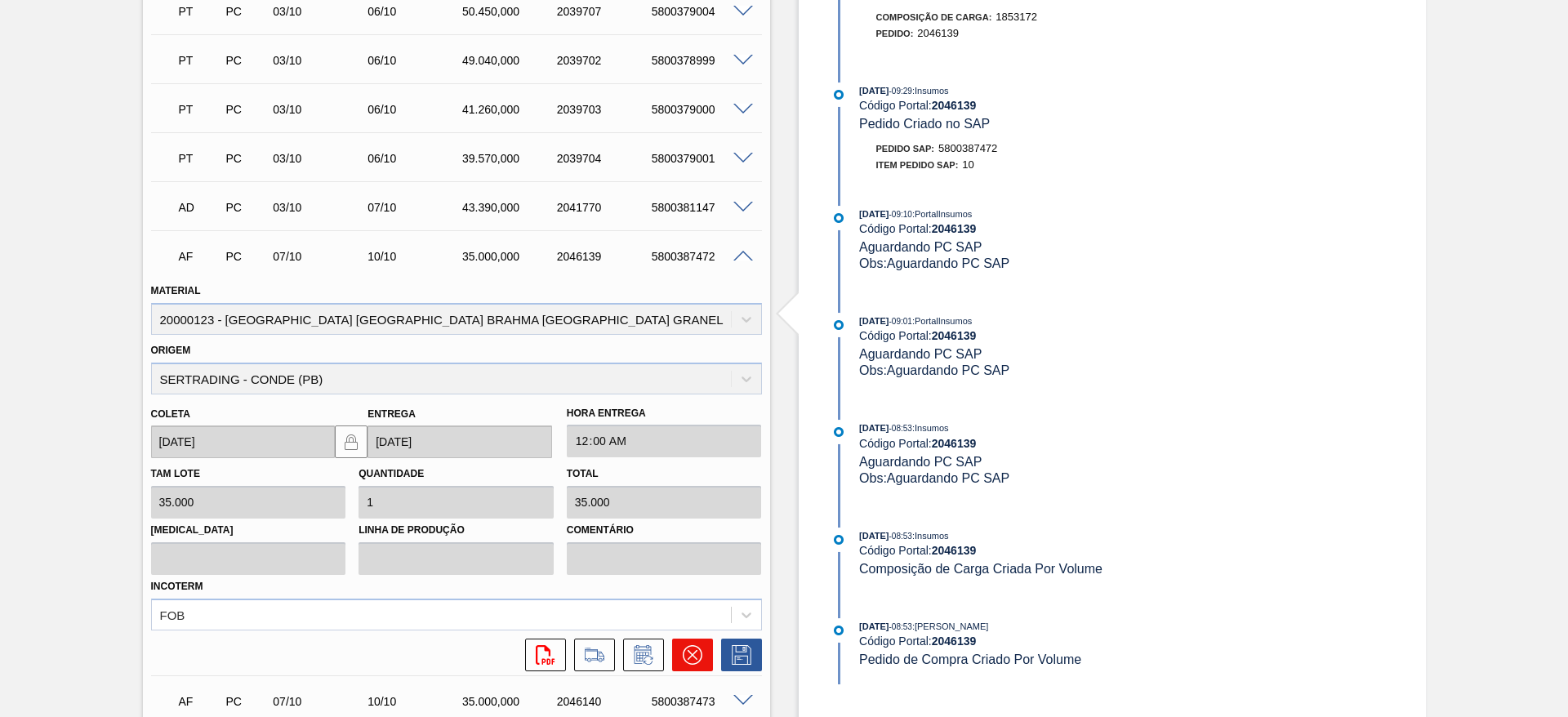
click at [688, 650] on icon at bounding box center [692, 655] width 10 height 10
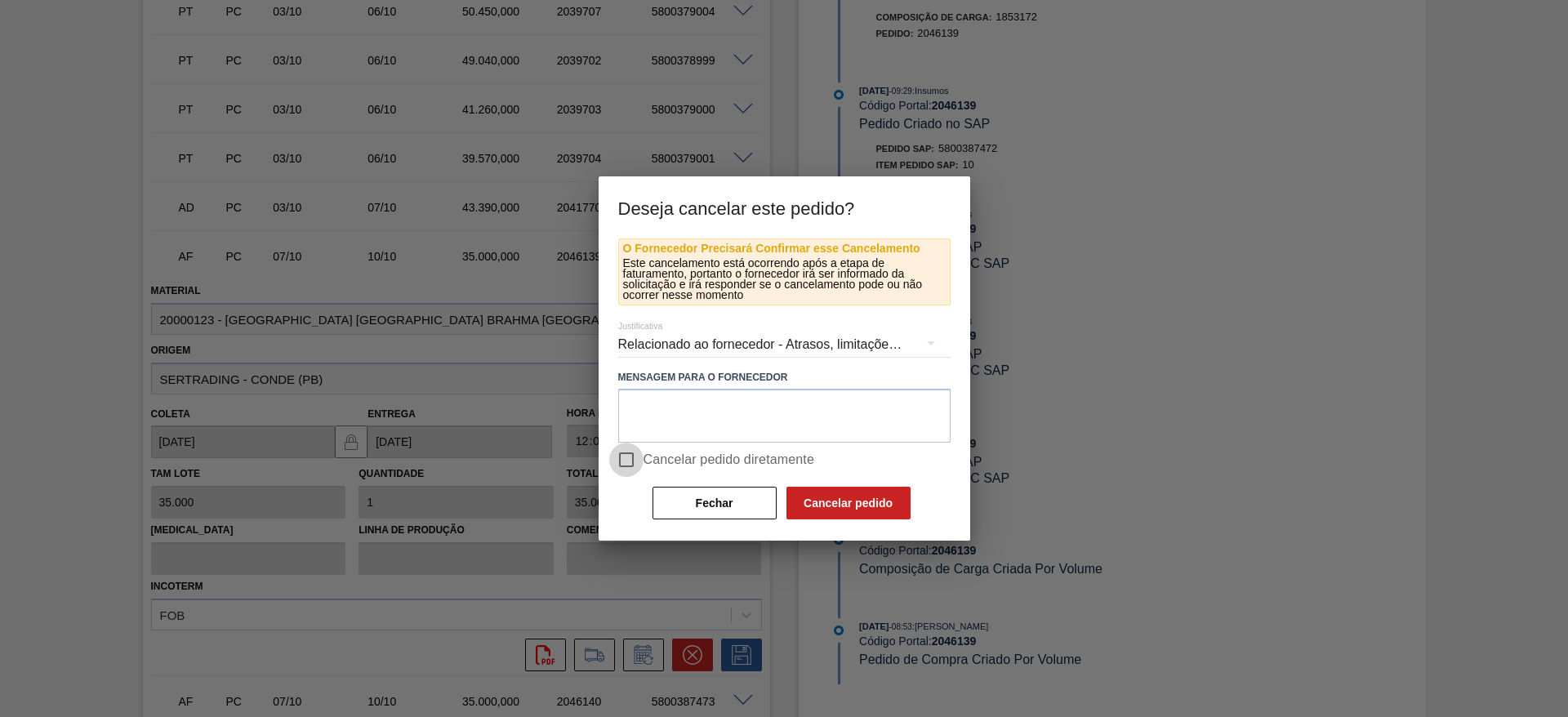
click at [621, 460] on input "Cancelar pedido diretamente" at bounding box center [627, 460] width 34 height 34
checkbox input "true"
click at [868, 507] on button "Cancelar pedido" at bounding box center [848, 503] width 124 height 32
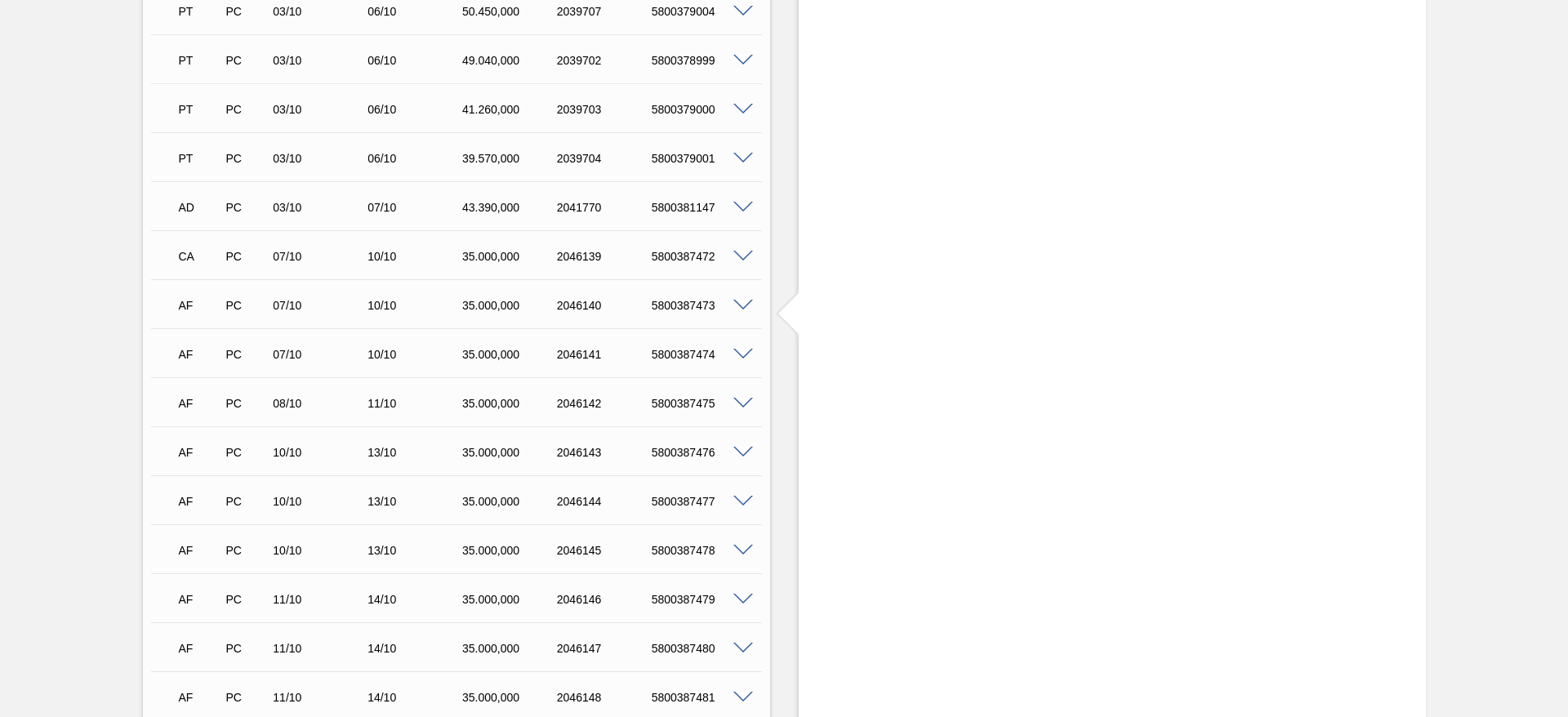
click at [745, 299] on span at bounding box center [743, 306] width 20 height 13
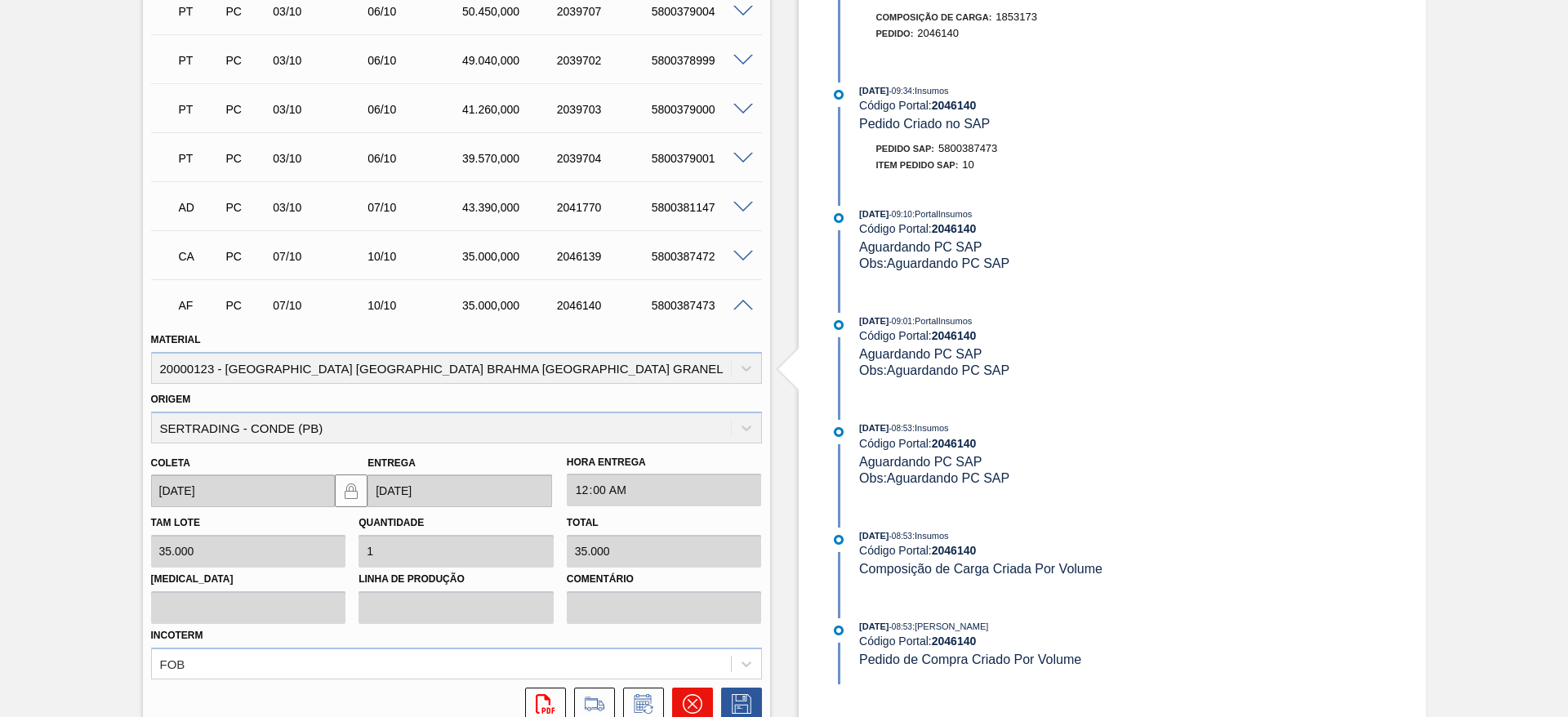
click at [689, 694] on icon at bounding box center [692, 704] width 20 height 20
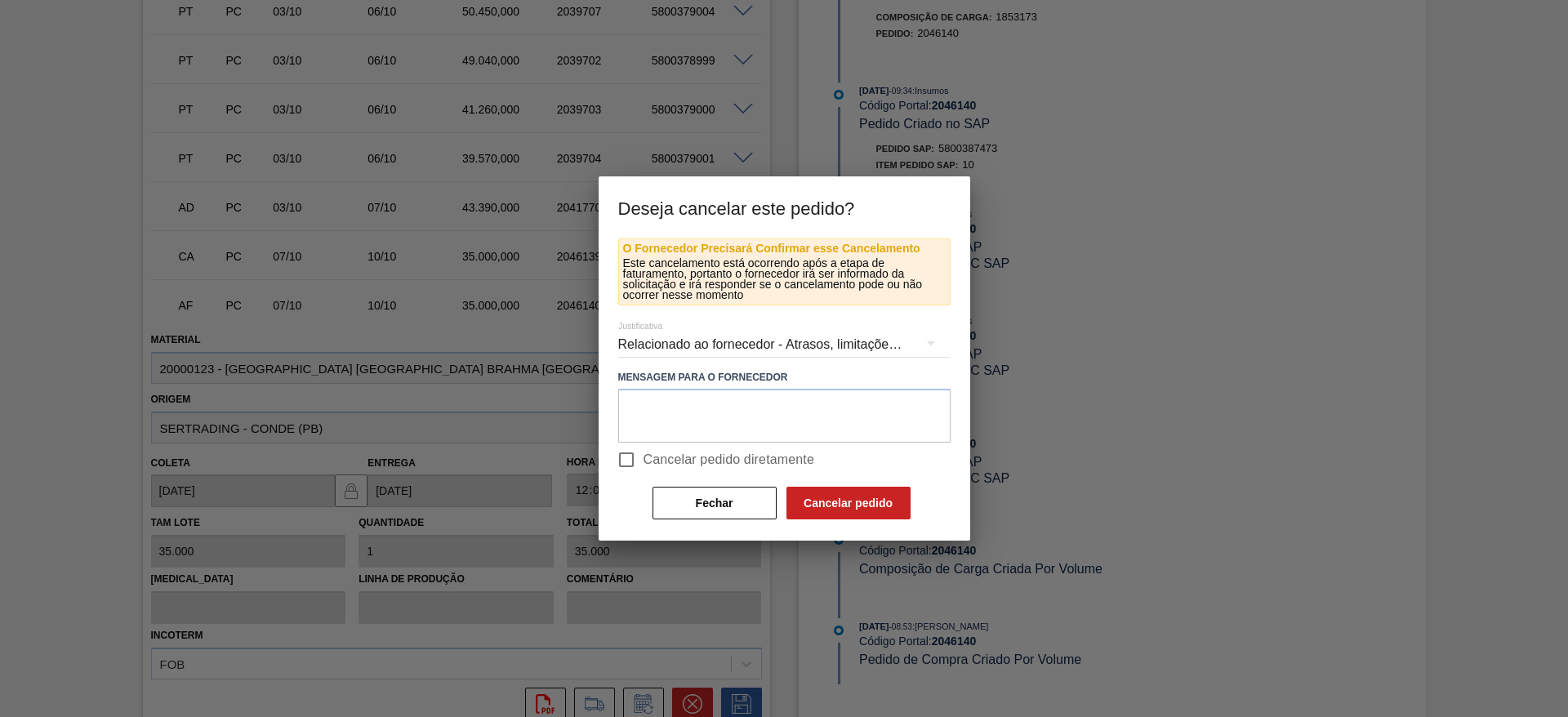
click at [625, 455] on input "Cancelar pedido diretamente" at bounding box center [627, 460] width 34 height 34
checkbox input "true"
click at [882, 505] on button "Cancelar pedido" at bounding box center [848, 503] width 124 height 32
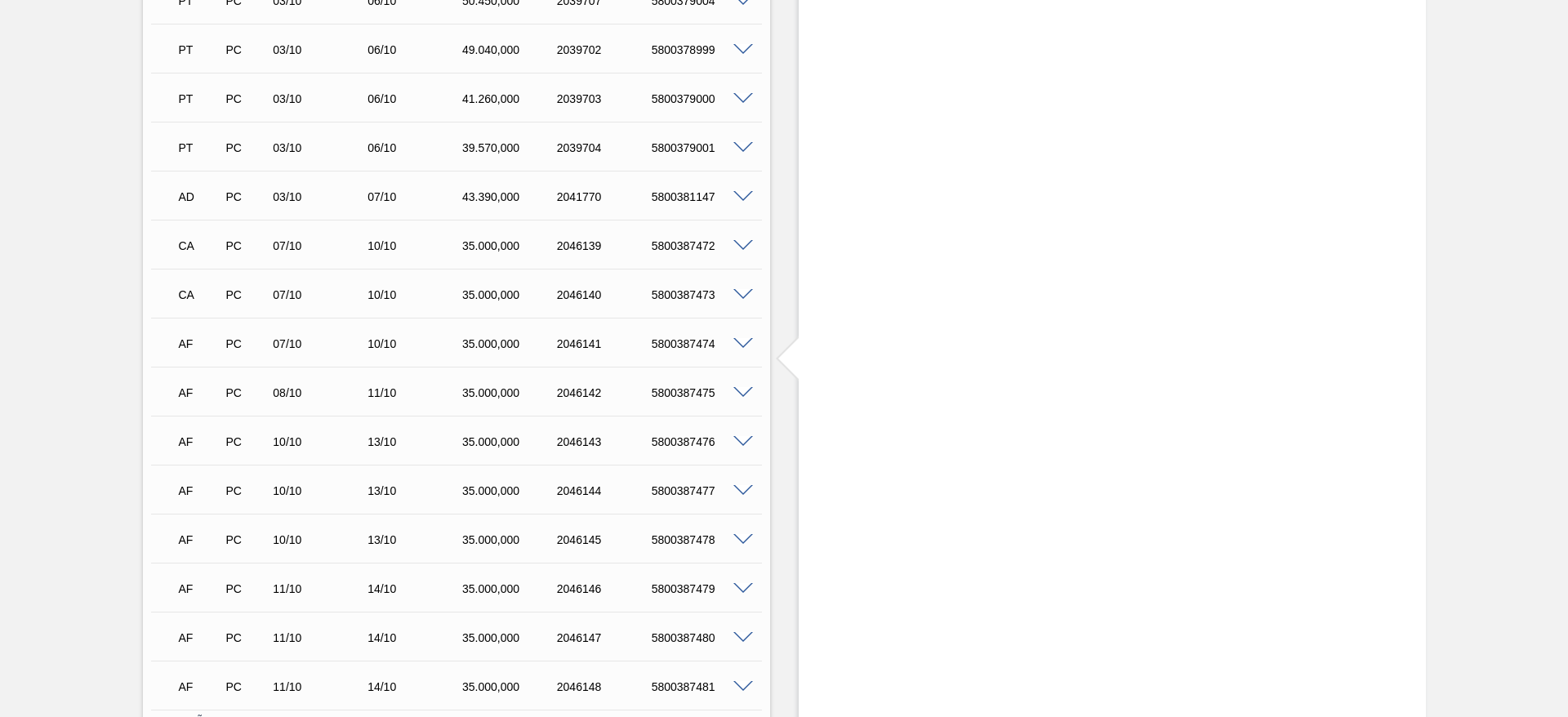
scroll to position [964, 0]
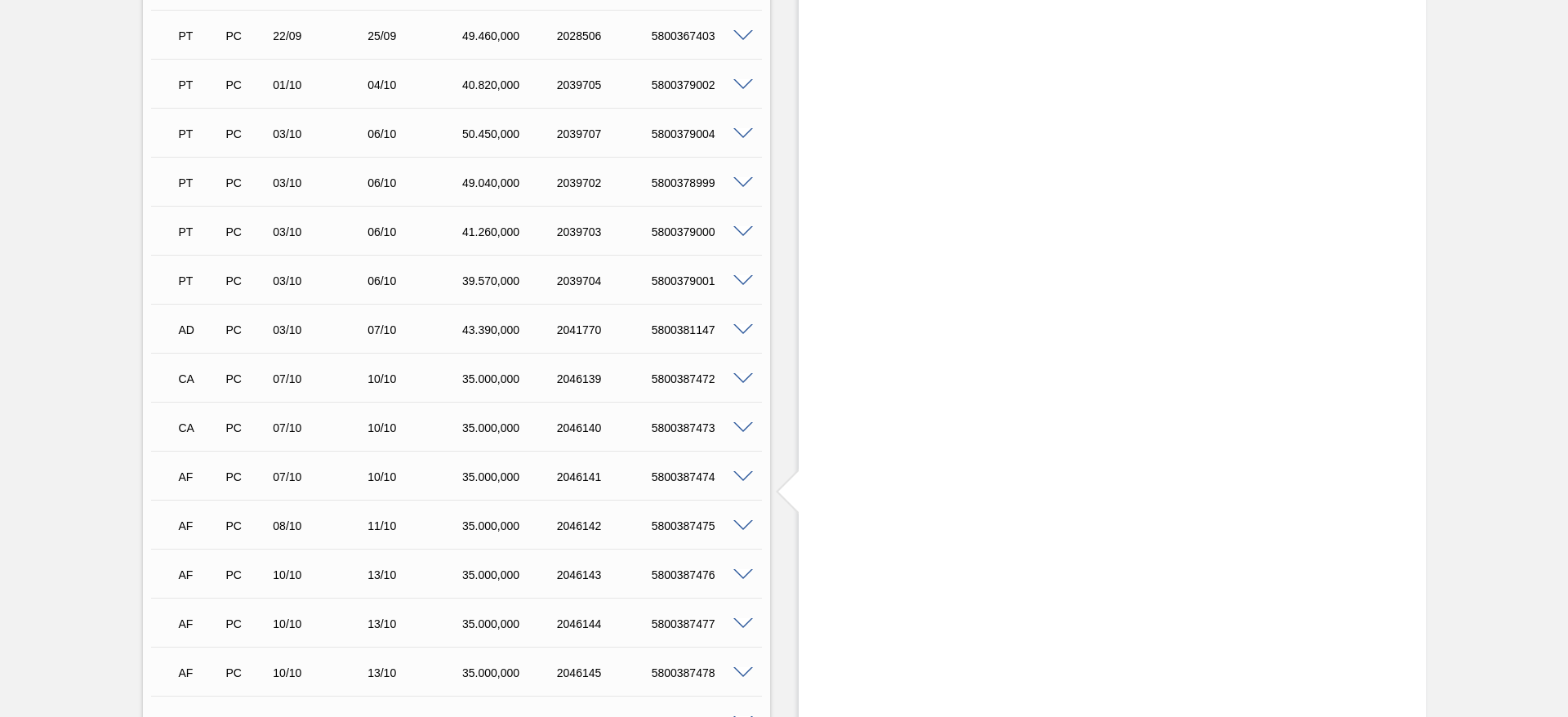
click at [741, 472] on span at bounding box center [743, 478] width 20 height 13
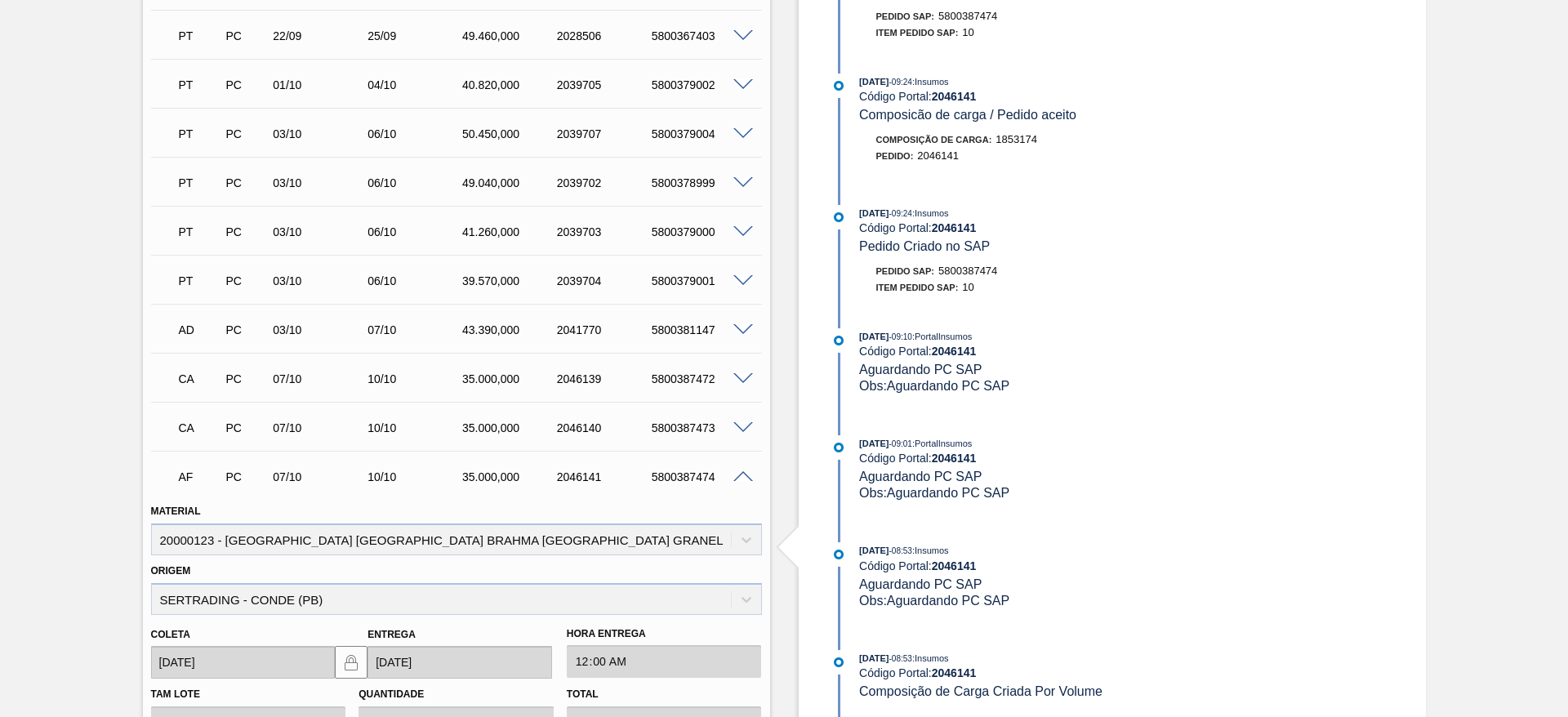
scroll to position [1331, 0]
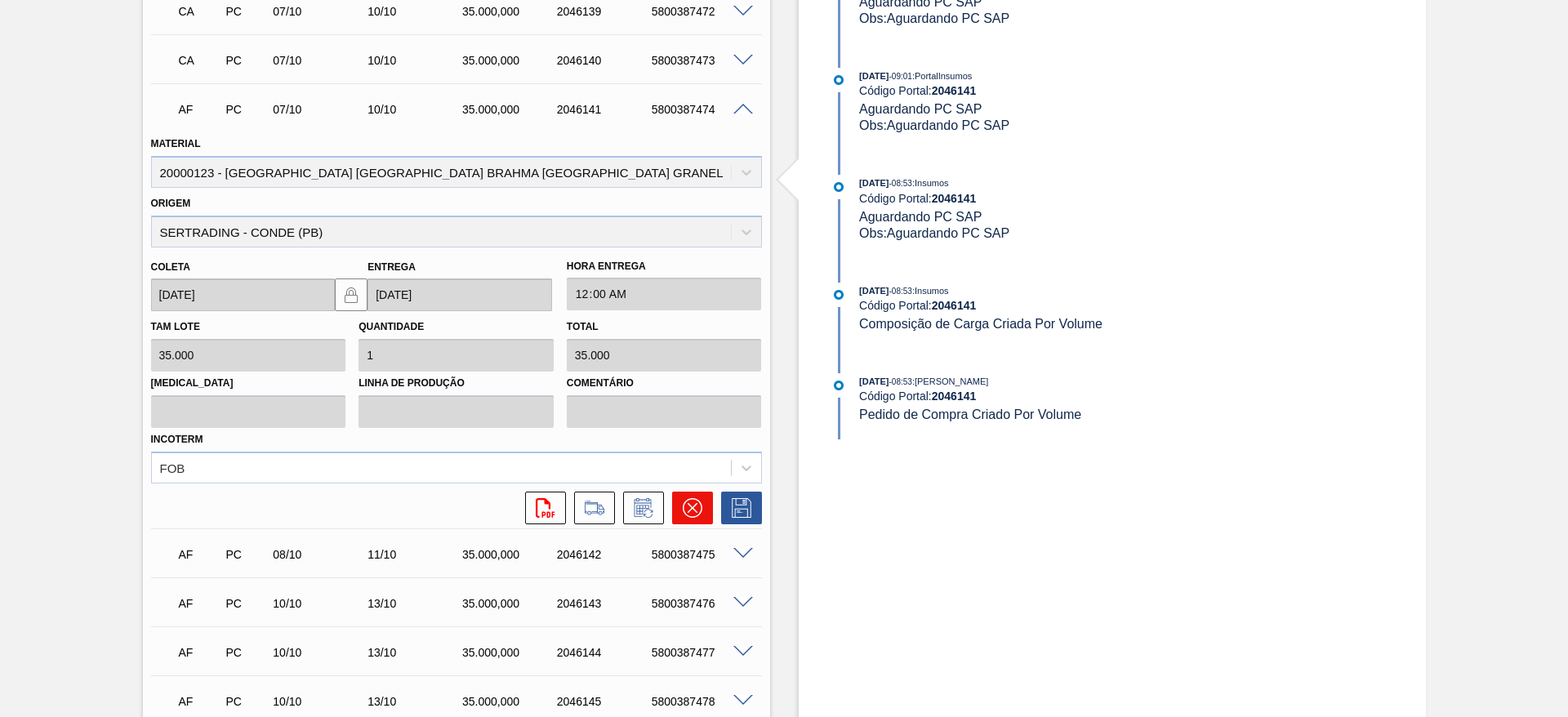
click at [699, 499] on icon at bounding box center [692, 509] width 20 height 20
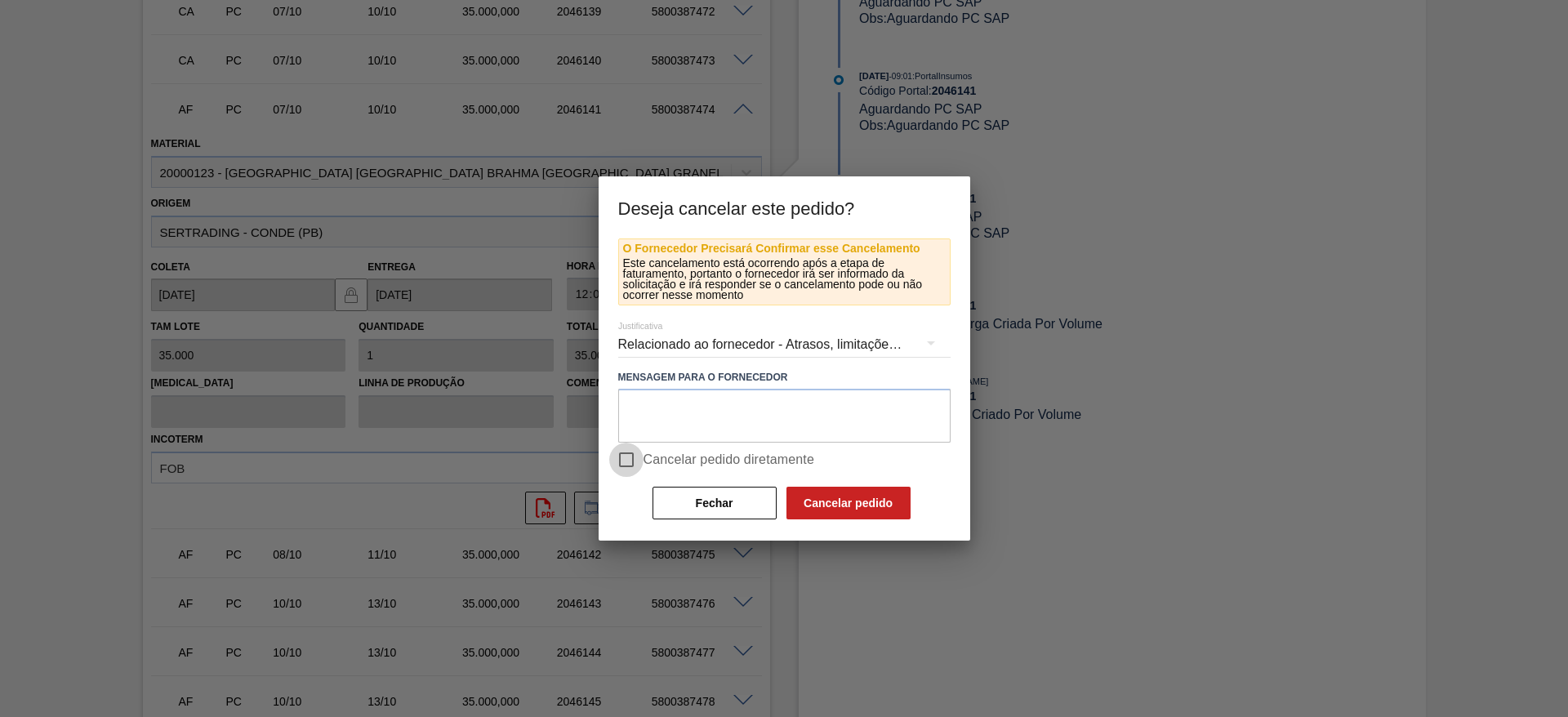
drag, startPoint x: 618, startPoint y: 460, endPoint x: 737, endPoint y: 481, distance: 120.8
click at [623, 460] on input "Cancelar pedido diretamente" at bounding box center [627, 460] width 34 height 34
checkbox input "true"
click at [825, 495] on button "Cancelar pedido" at bounding box center [848, 503] width 124 height 32
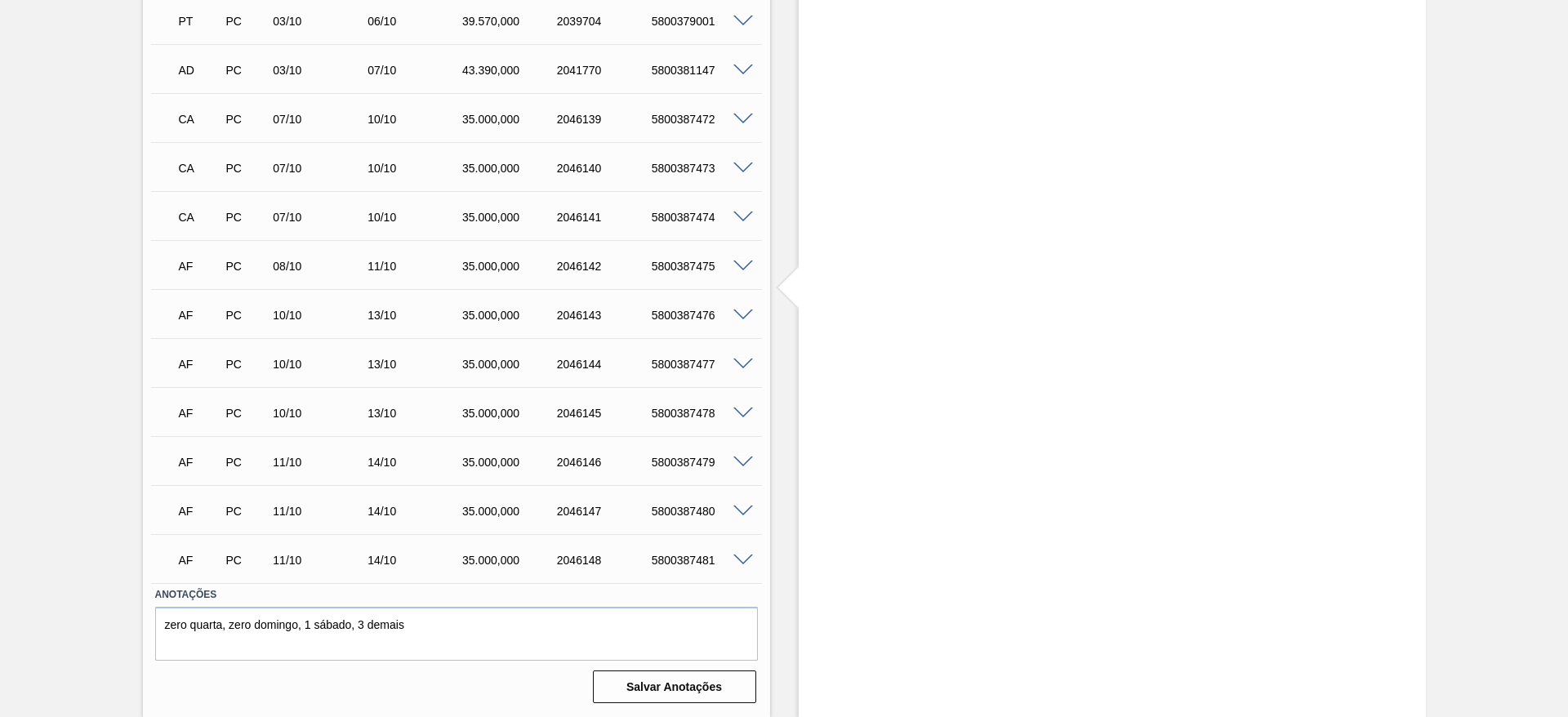
scroll to position [1209, 0]
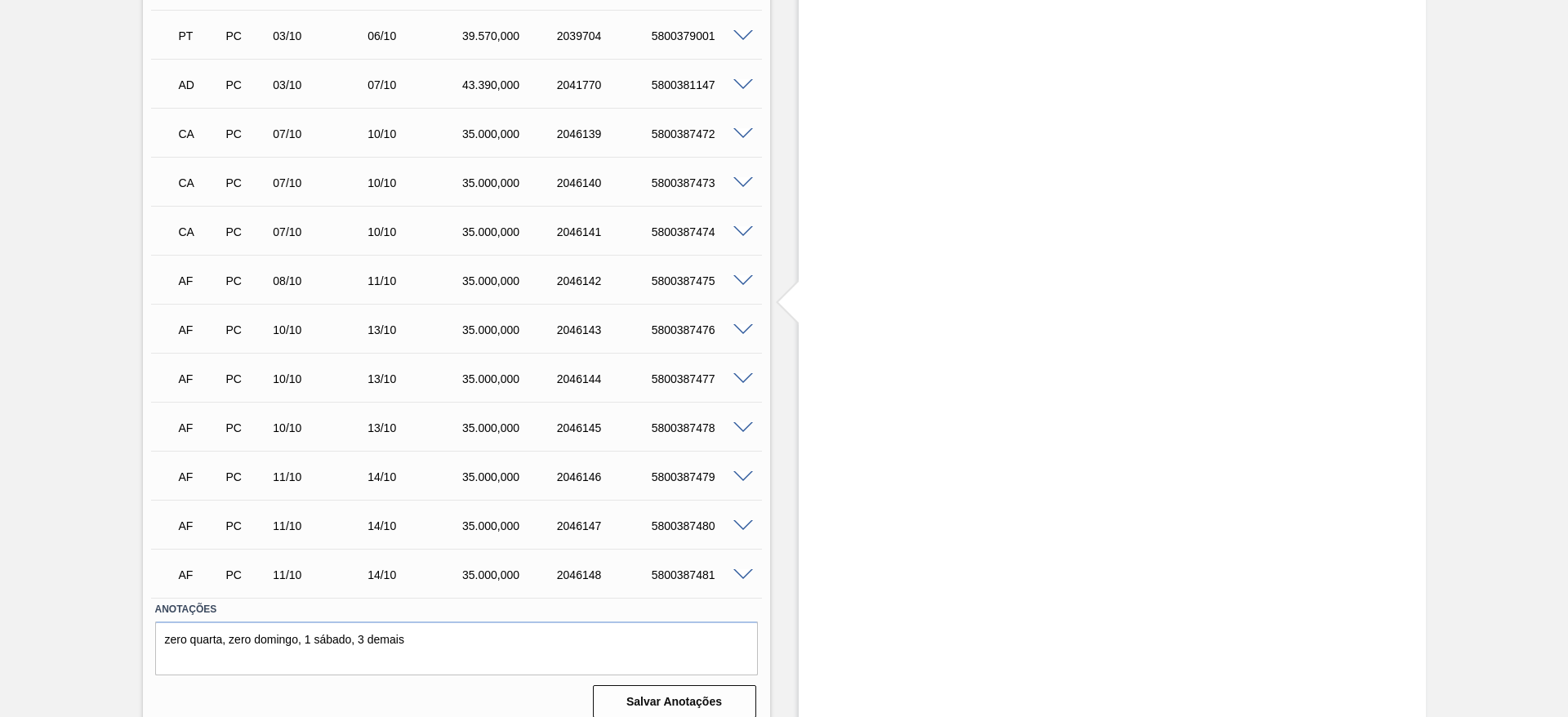
click at [683, 471] on div "5800387479" at bounding box center [701, 477] width 106 height 13
copy div "5800387479"
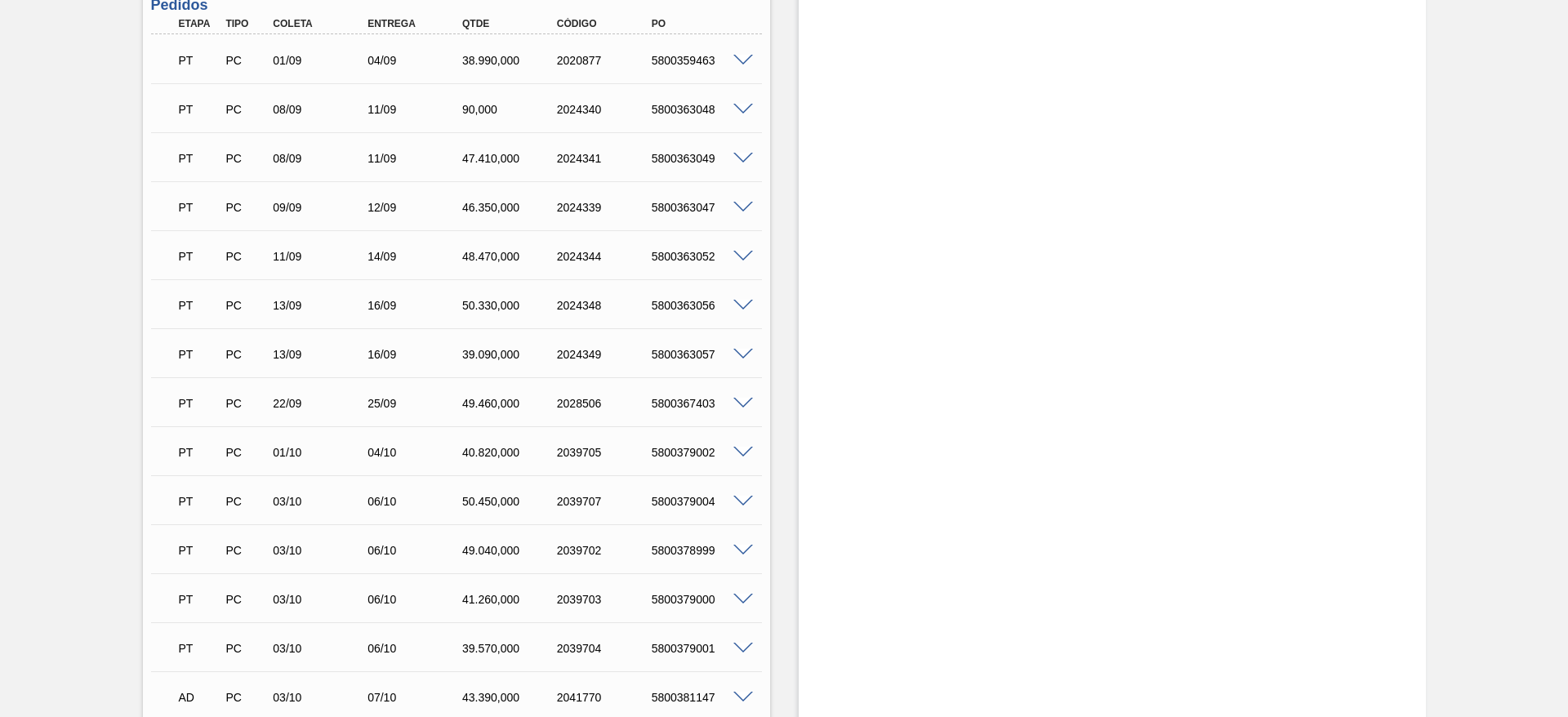
scroll to position [0, 0]
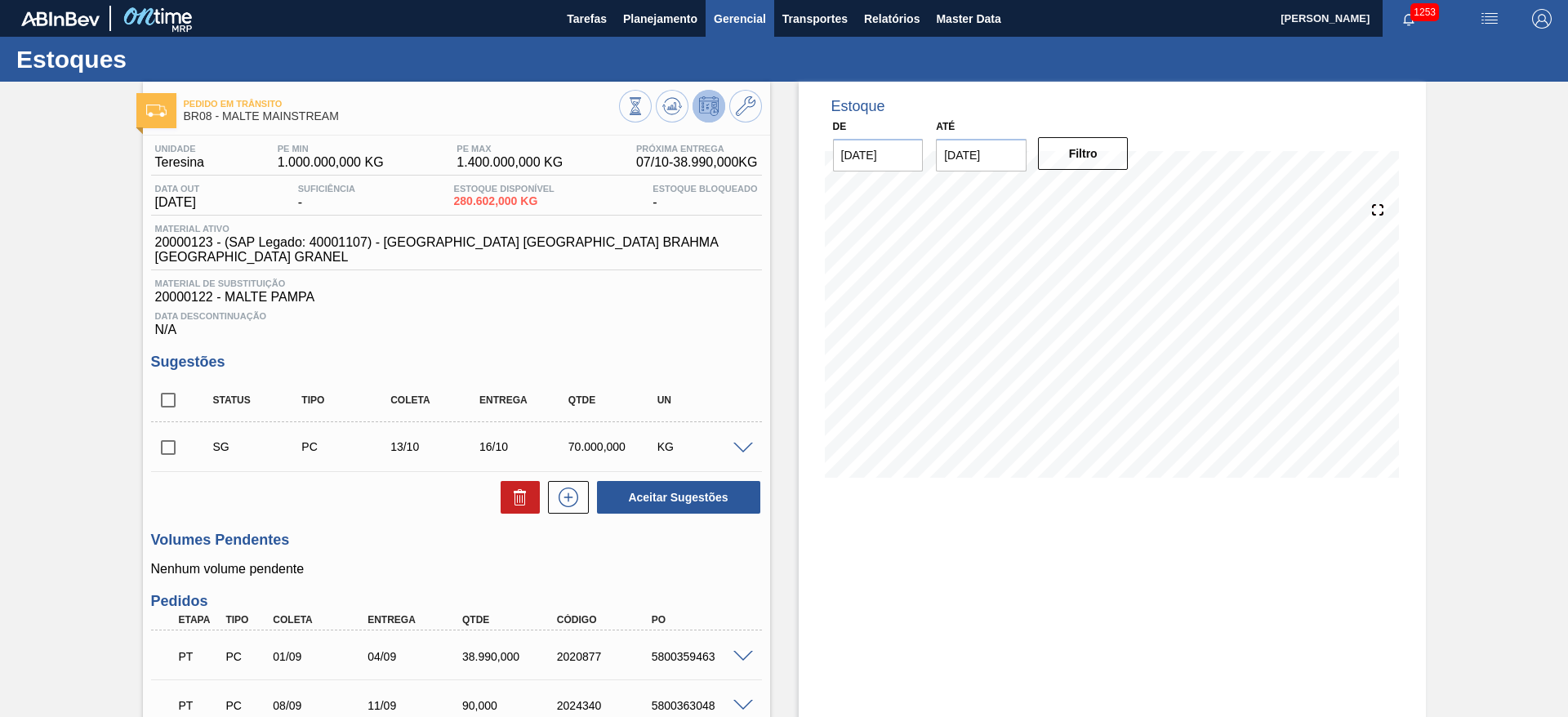
click at [712, 5] on button "Gerencial" at bounding box center [740, 18] width 69 height 37
click at [656, 6] on div at bounding box center [784, 358] width 1568 height 717
click at [641, 23] on span "Planejamento" at bounding box center [660, 19] width 74 height 20
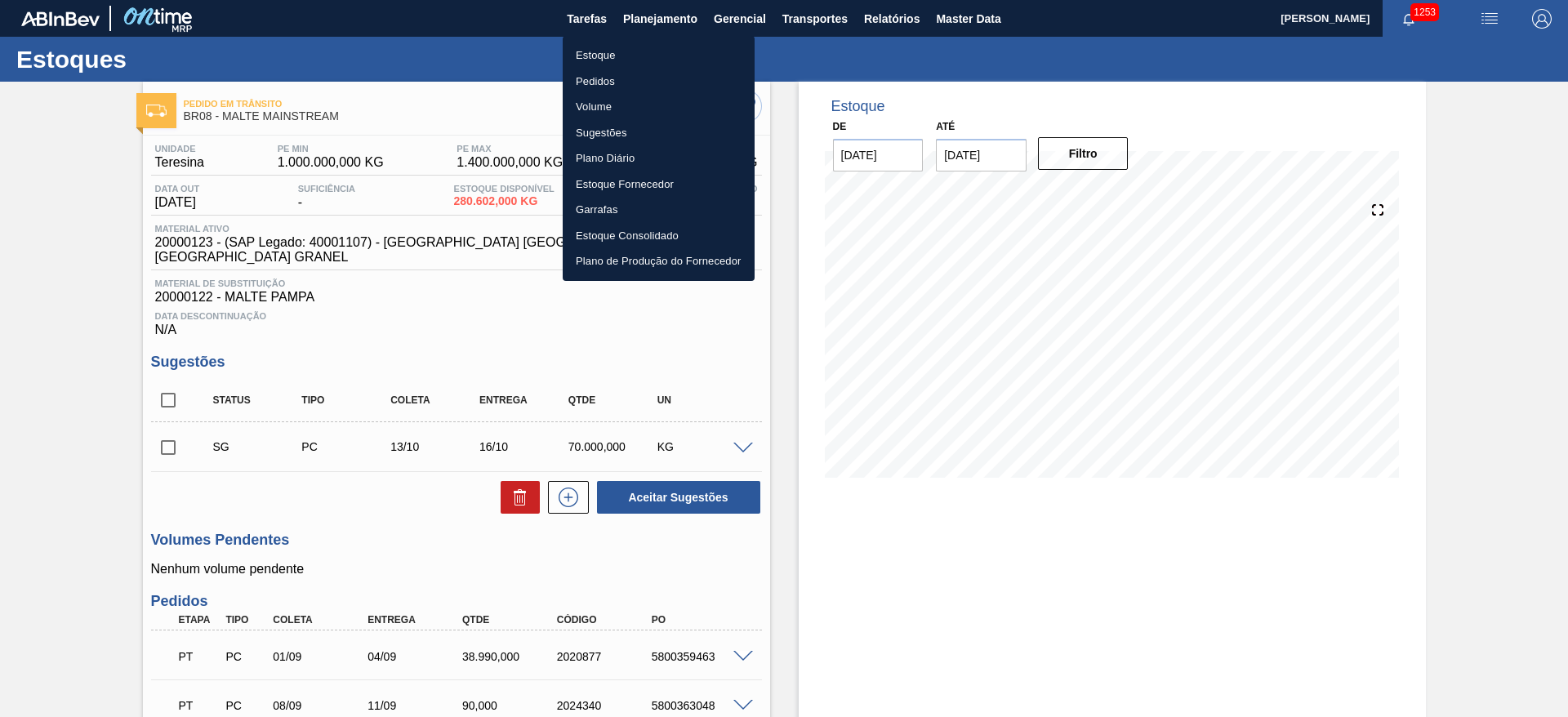
click at [598, 51] on li "Estoque" at bounding box center [658, 55] width 192 height 26
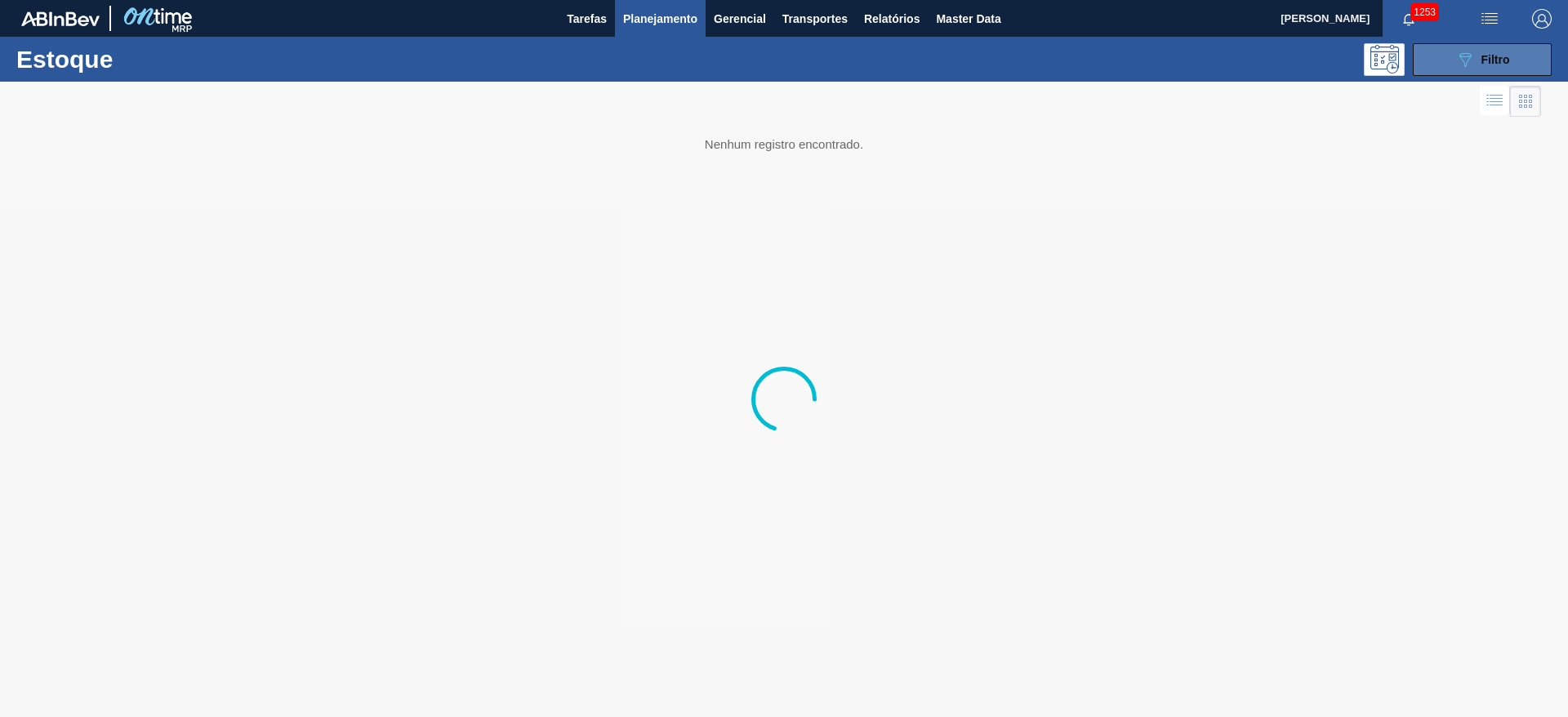
click at [1479, 65] on div "089F7B8B-B2A5-4AFE-B5C0-19BA573D28AC Filtro" at bounding box center [1482, 60] width 55 height 20
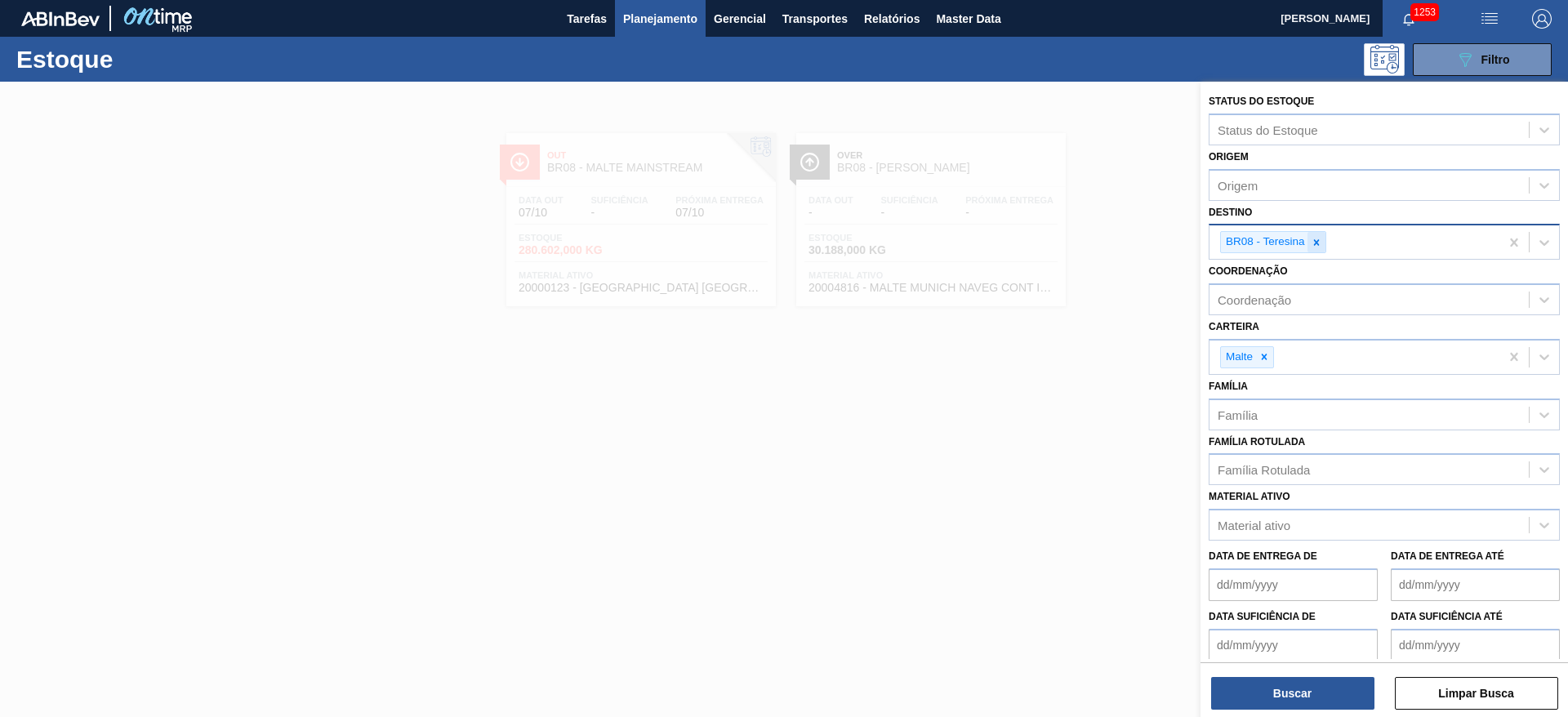
click at [1322, 244] on icon at bounding box center [1316, 243] width 12 height 12
type input "02"
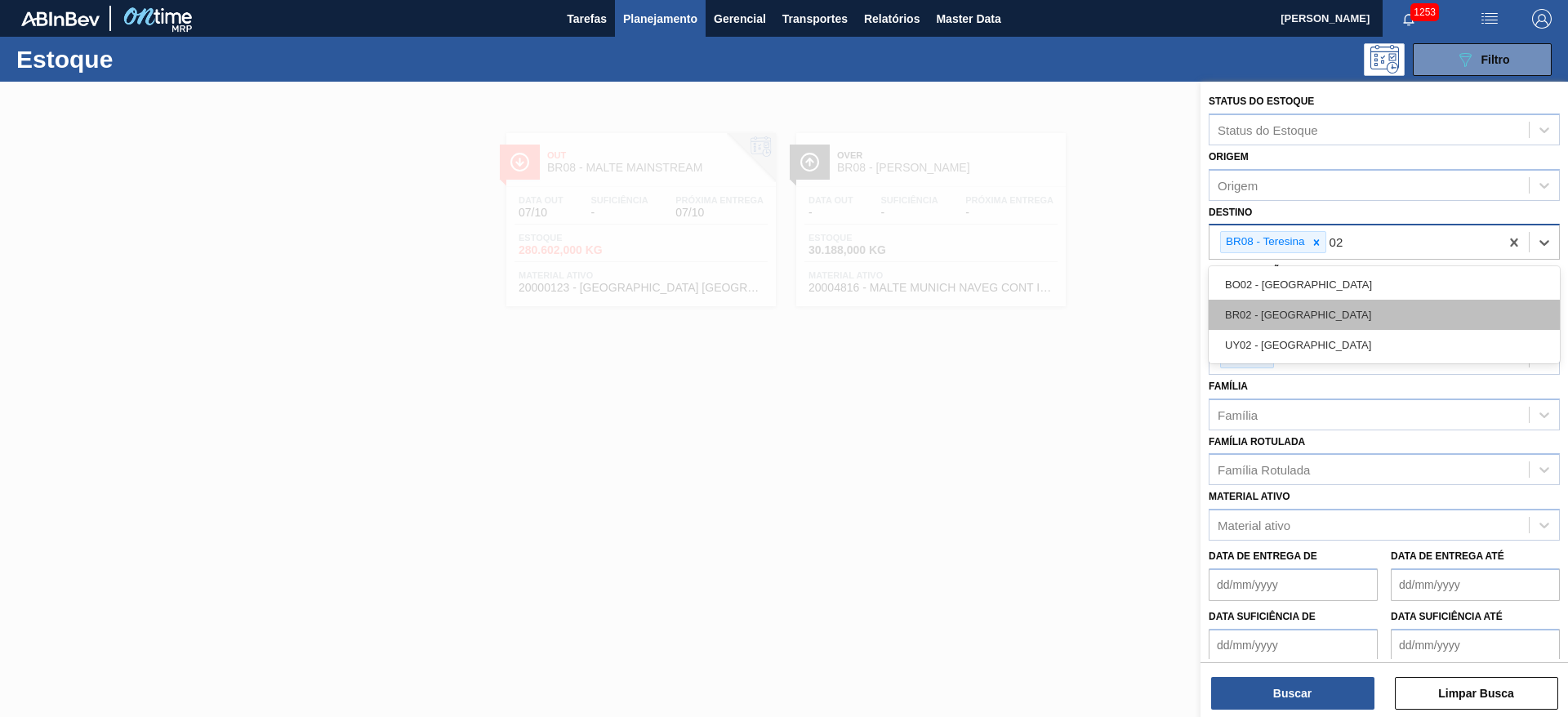
click at [1280, 316] on div "BR02 - [GEOGRAPHIC_DATA]" at bounding box center [1384, 315] width 351 height 31
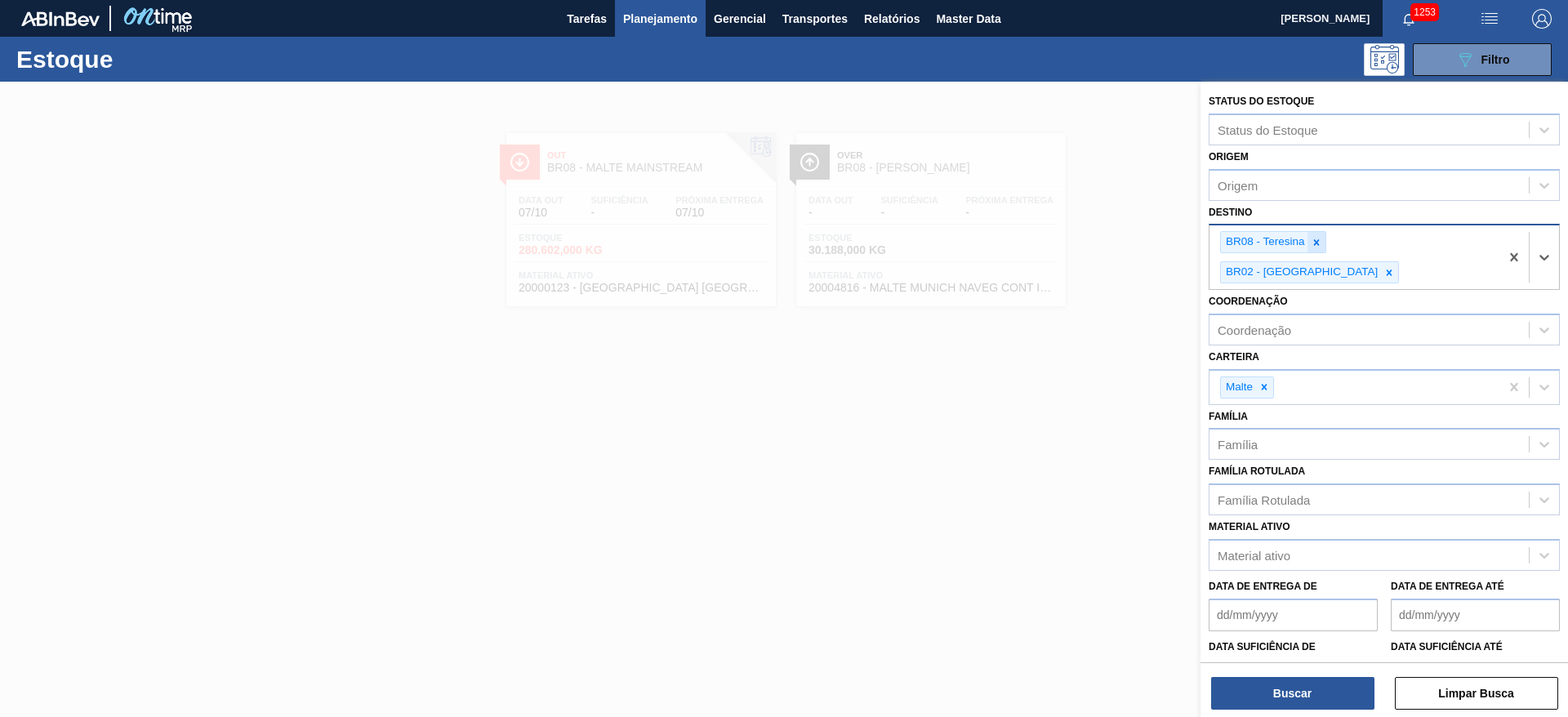
click at [1311, 238] on icon at bounding box center [1316, 243] width 12 height 12
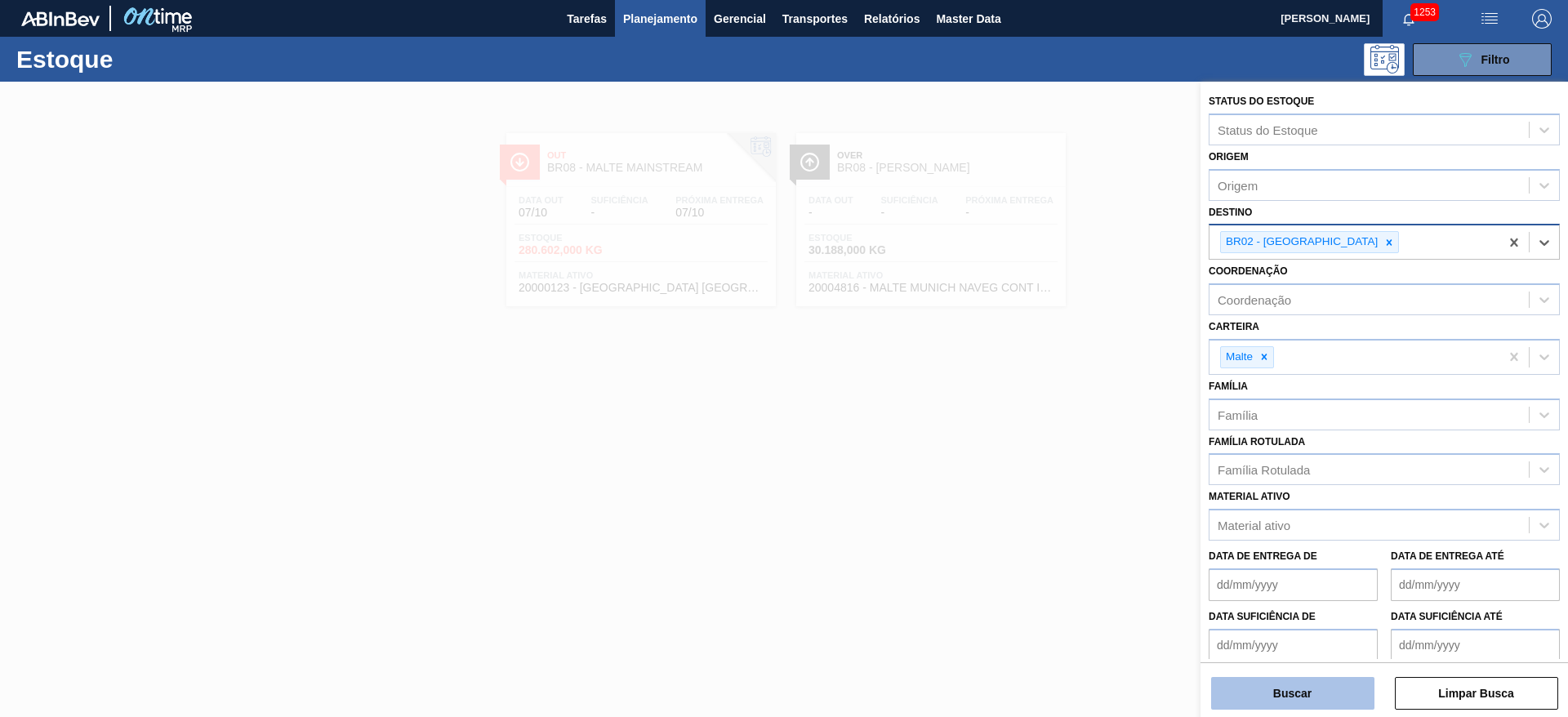
click at [1280, 688] on button "Buscar" at bounding box center [1292, 694] width 163 height 32
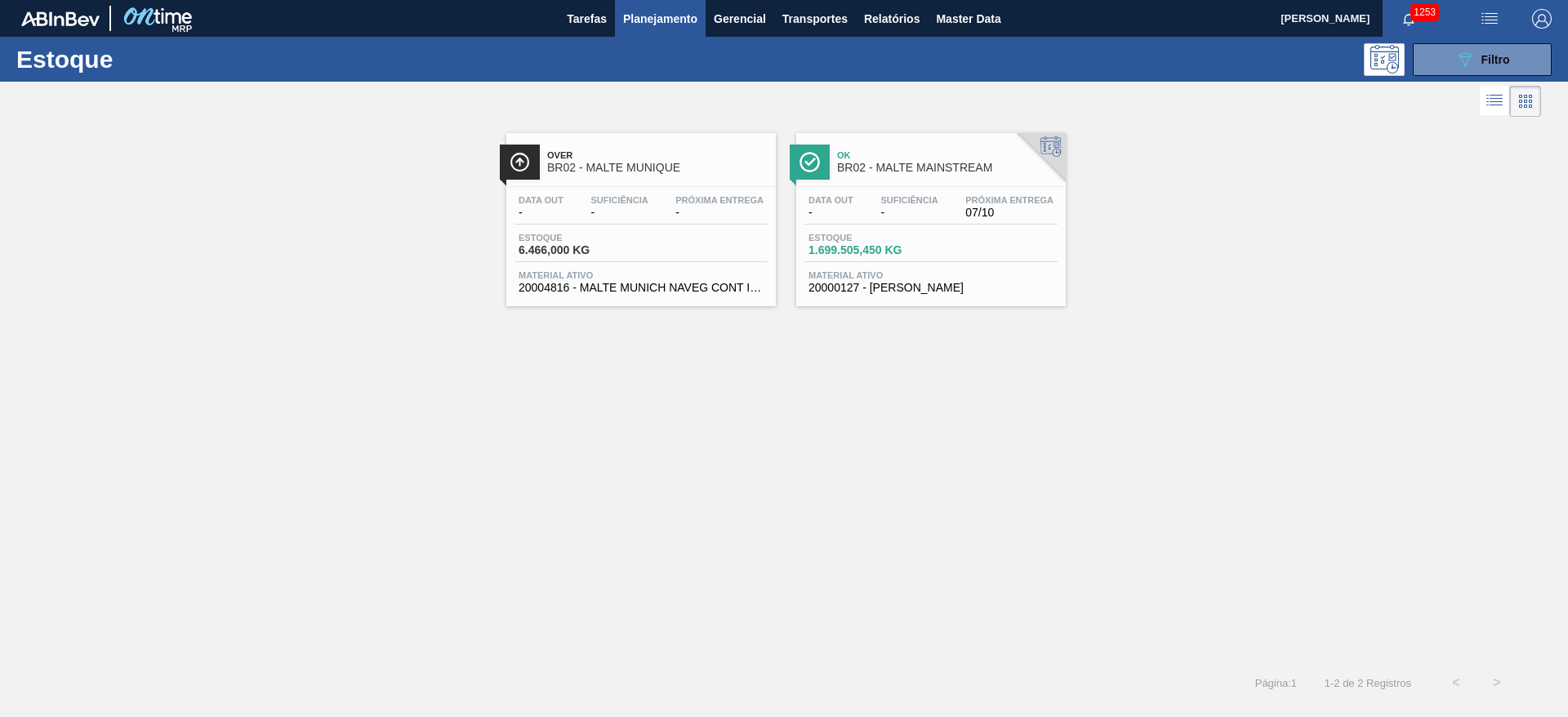
click at [838, 189] on div "Data out - Suficiência - Próxima Entrega 07/10 Estoque 1.699.505,450 KG Materia…" at bounding box center [931, 242] width 270 height 111
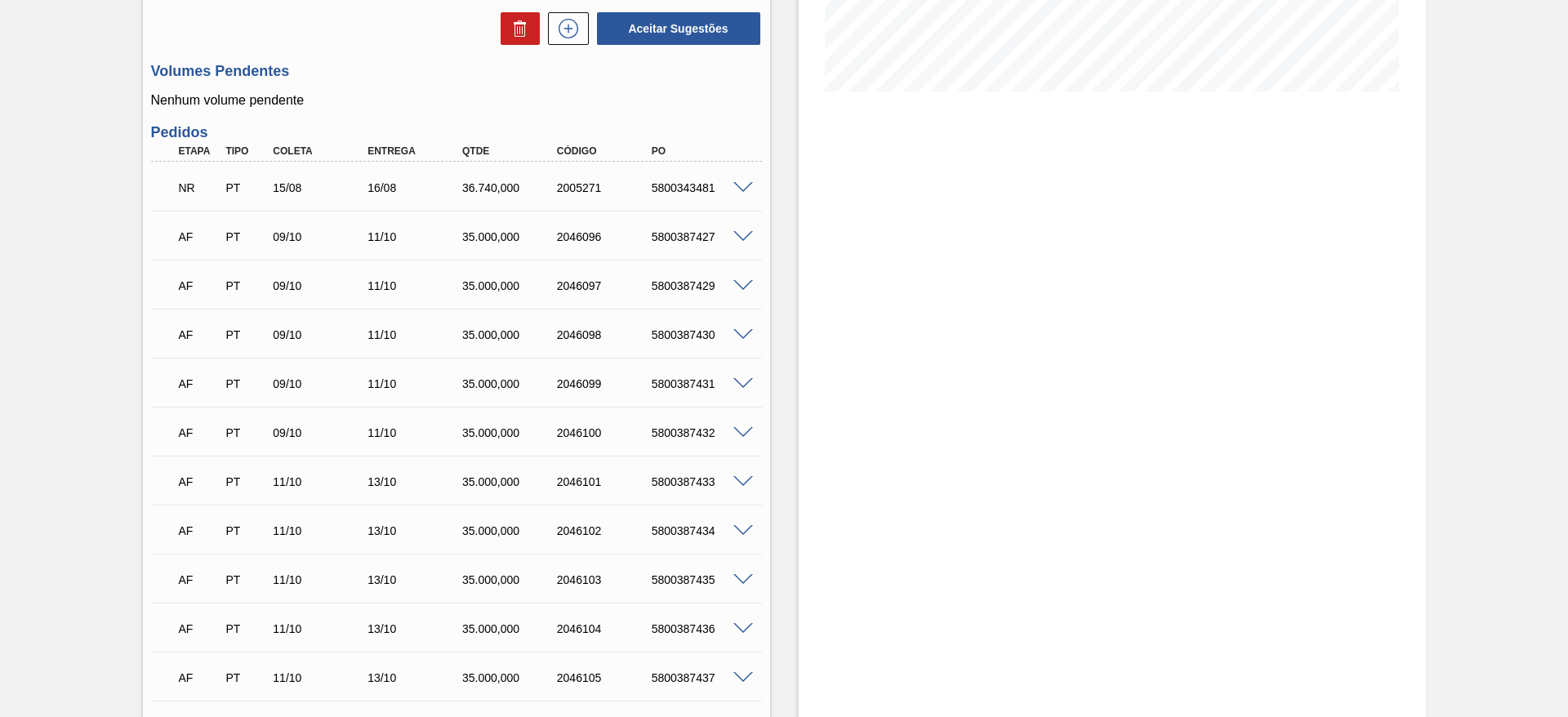
scroll to position [490, 0]
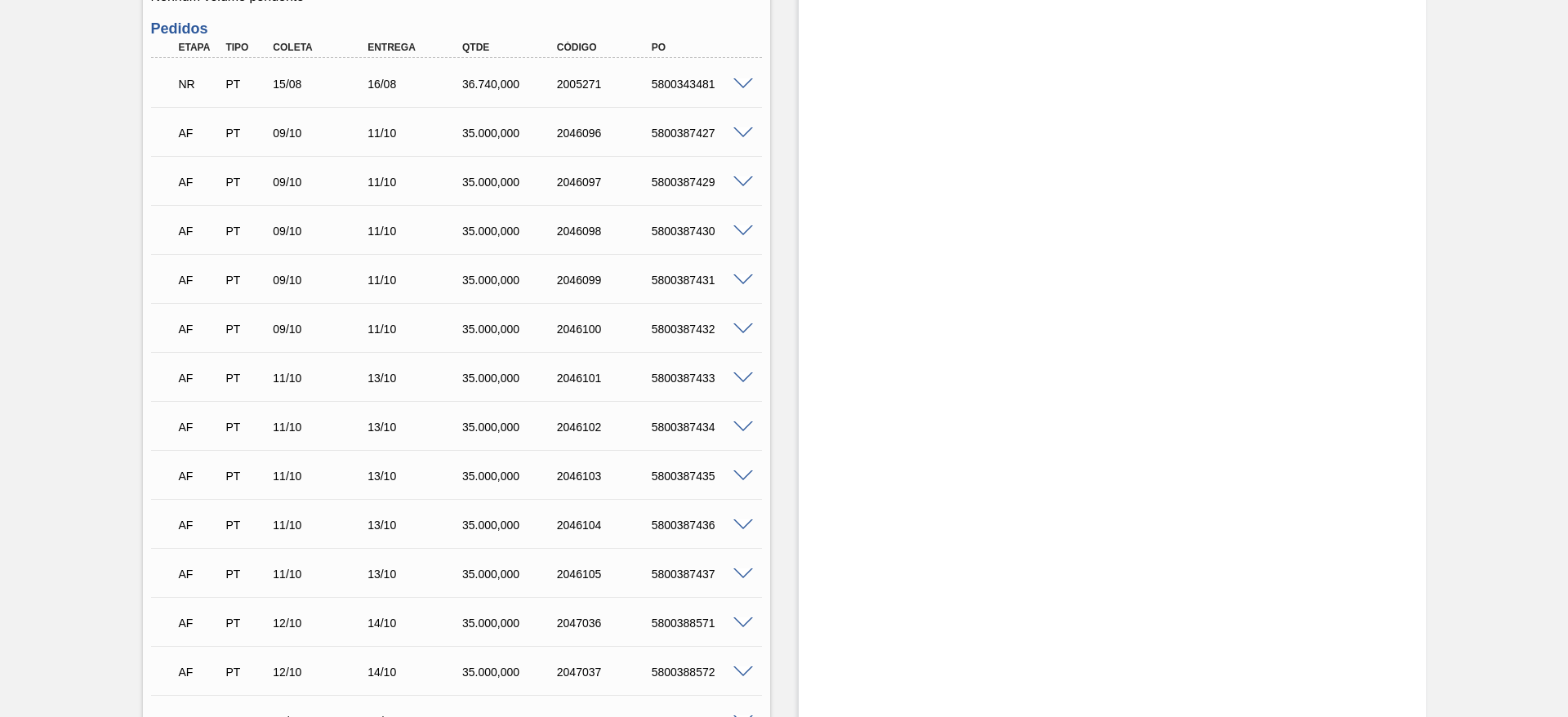
click at [672, 133] on div "5800387427" at bounding box center [701, 133] width 106 height 13
copy div "5800387427"
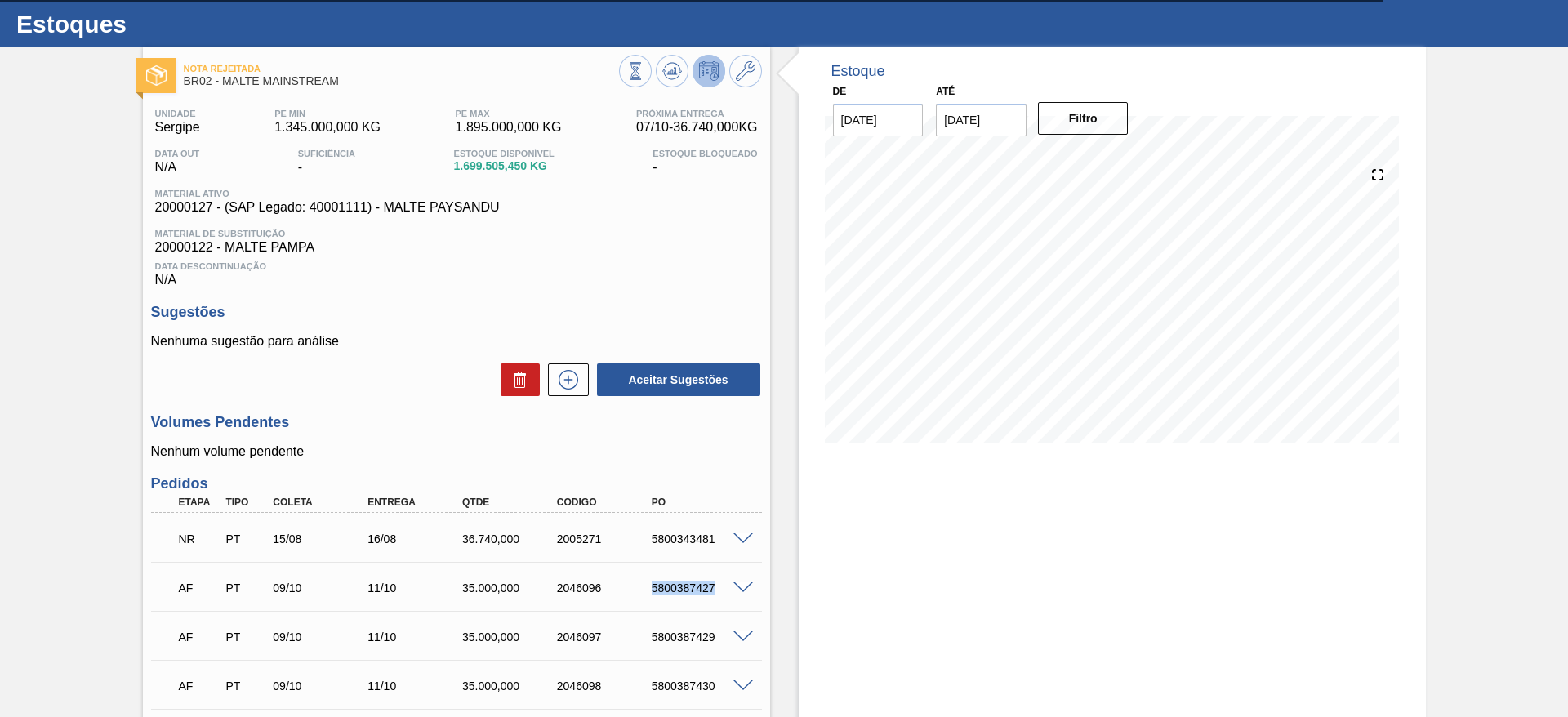
scroll to position [0, 0]
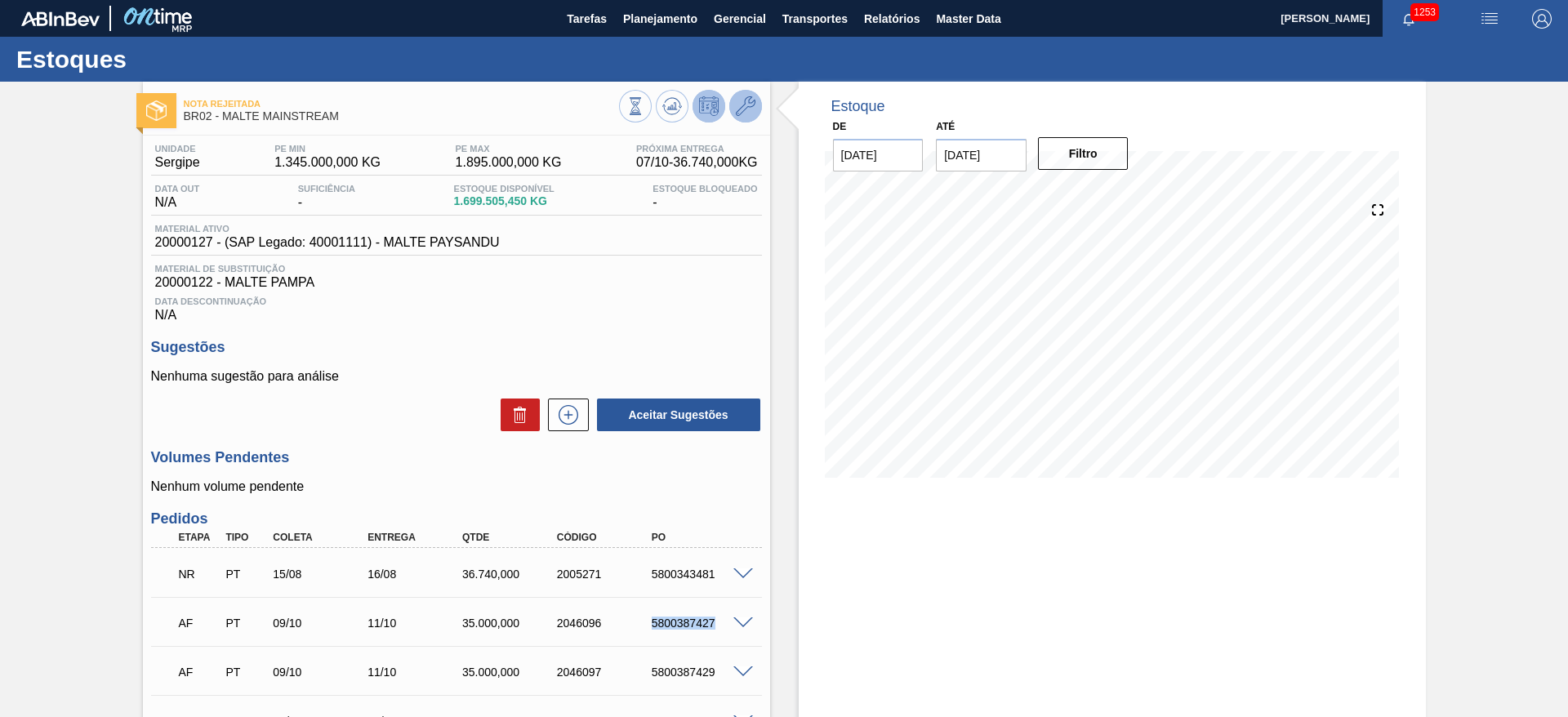
click at [744, 106] on icon at bounding box center [746, 106] width 20 height 20
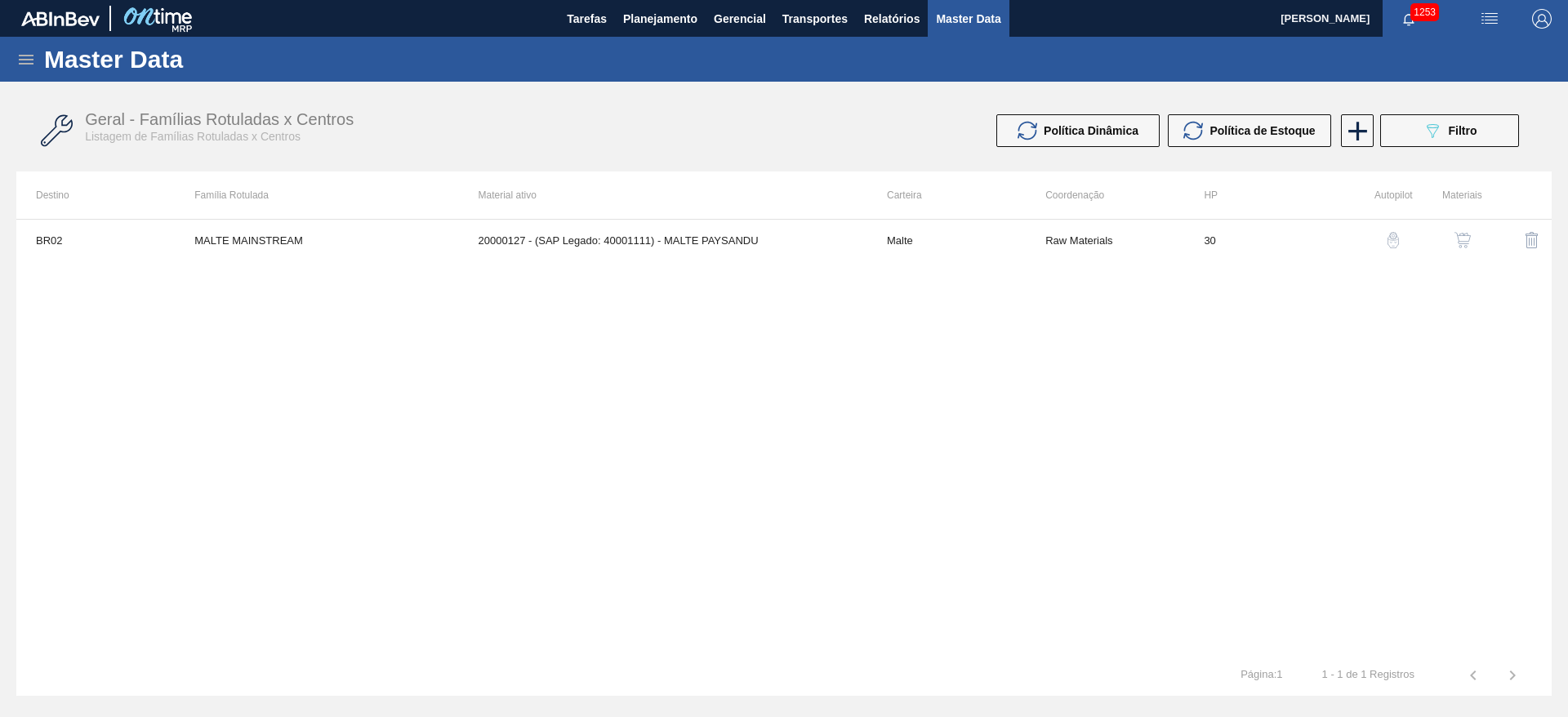
click at [1463, 236] on img "button" at bounding box center [1463, 240] width 16 height 16
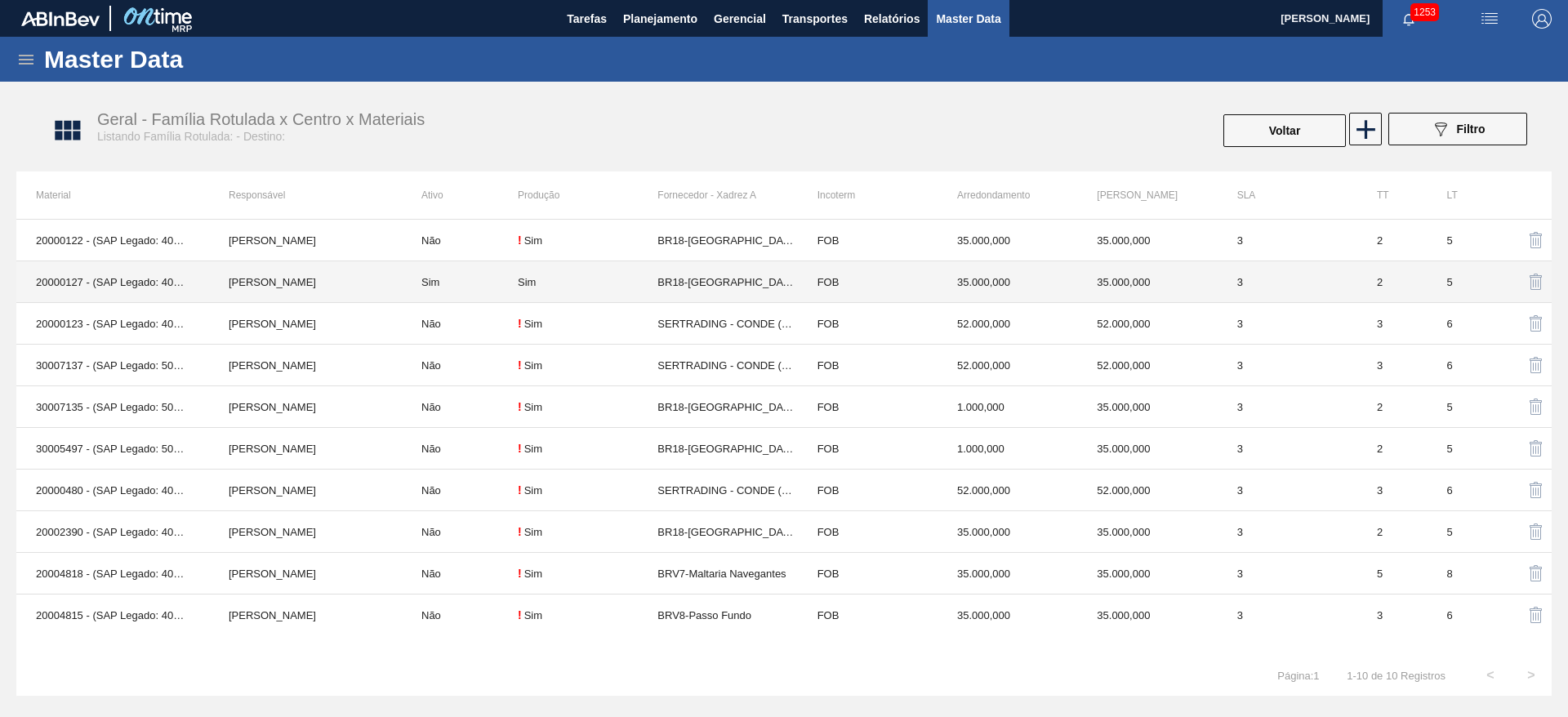
click at [663, 286] on td "BR18-[GEOGRAPHIC_DATA]" at bounding box center [727, 282] width 140 height 41
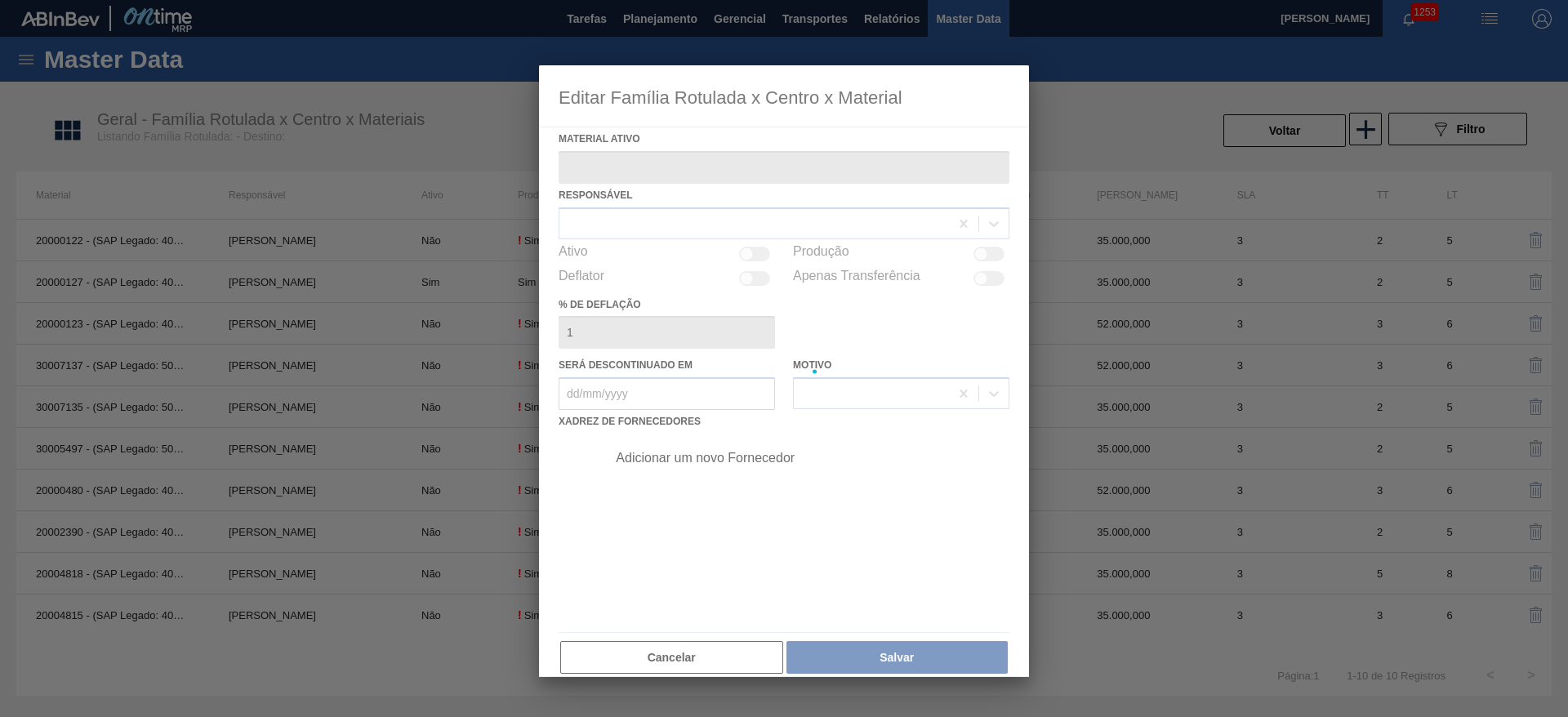
type ativo "20000127 - (SAP Legado: 40001111) - MALTE PAYSANDU"
checkbox input "true"
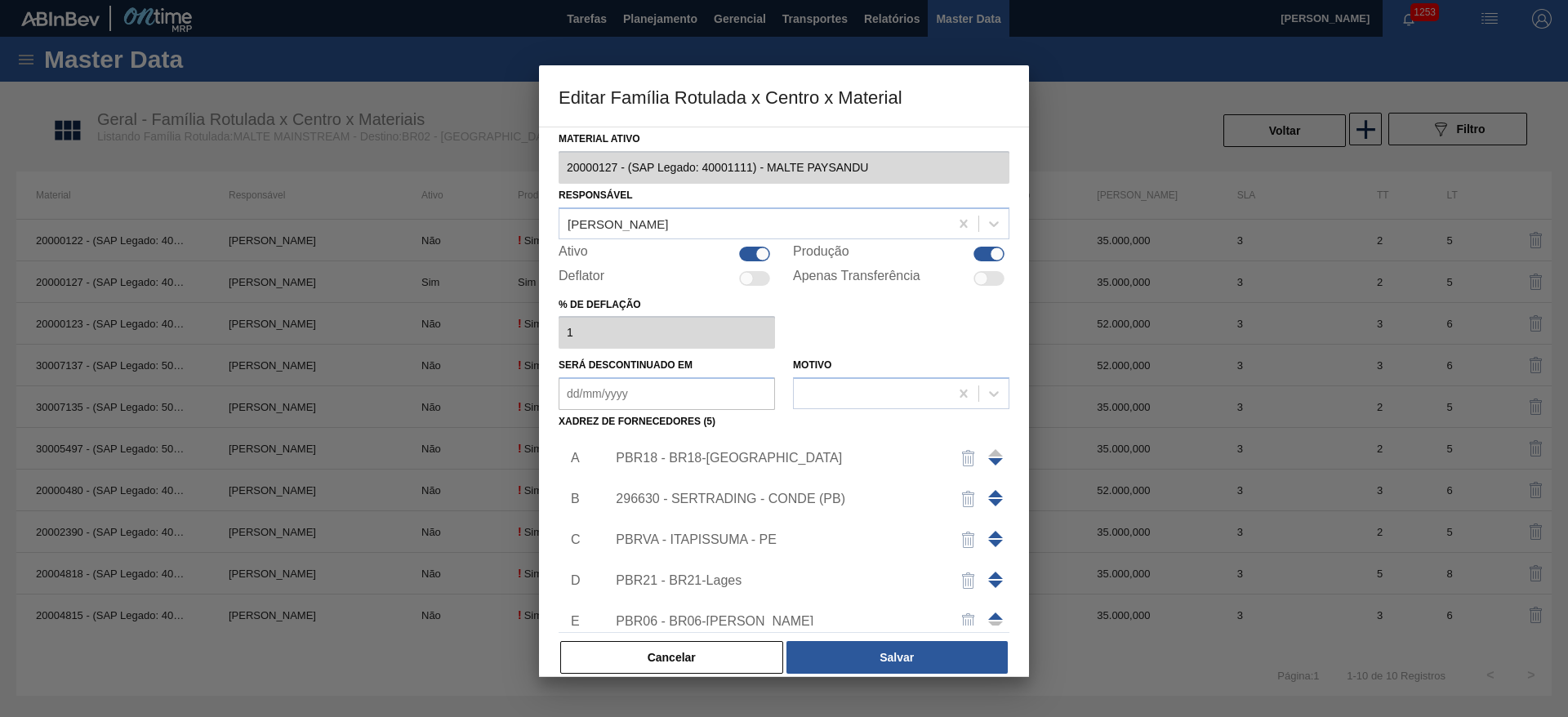
click at [645, 498] on div "296630 - SERTRADING - CONDE (PB)" at bounding box center [775, 499] width 320 height 14
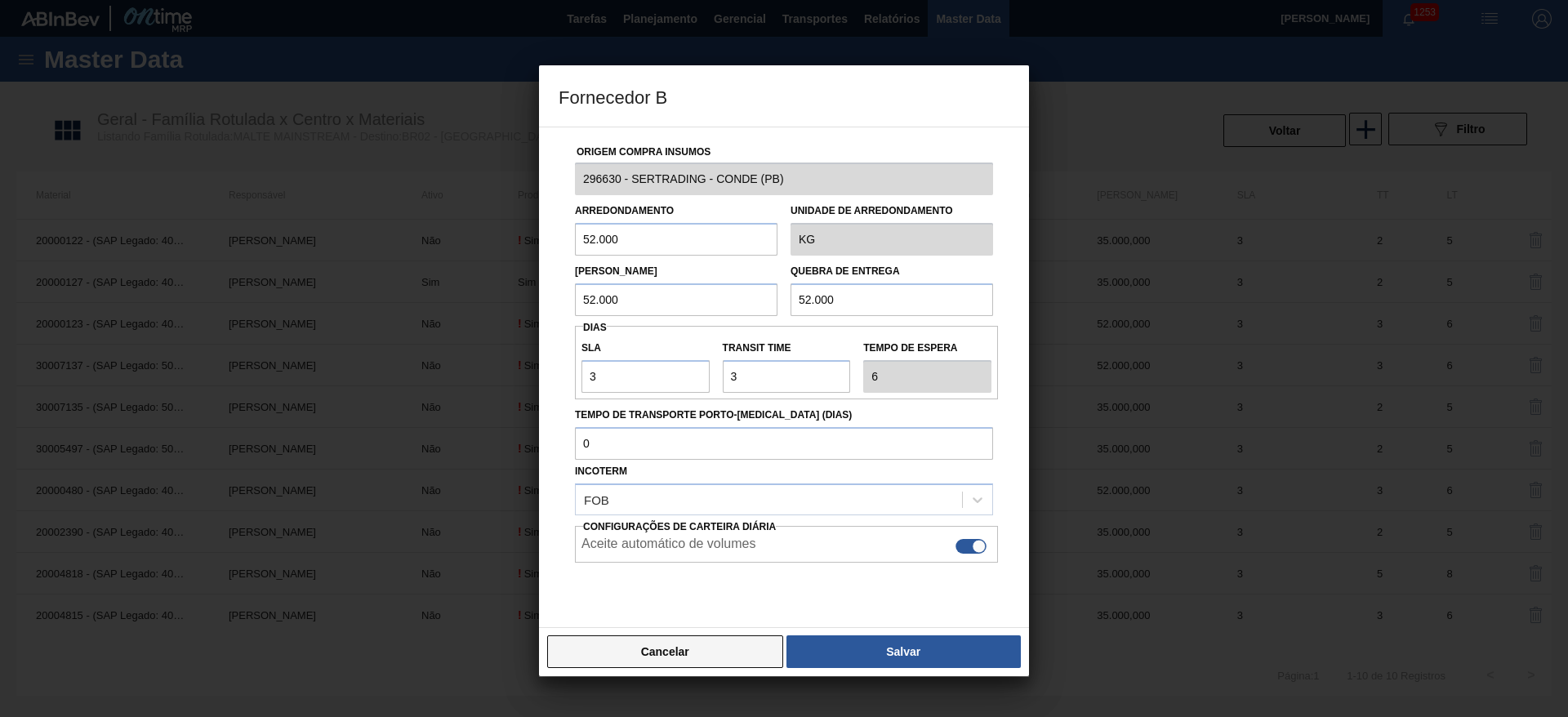
click at [694, 657] on button "Cancelar" at bounding box center [665, 652] width 236 height 32
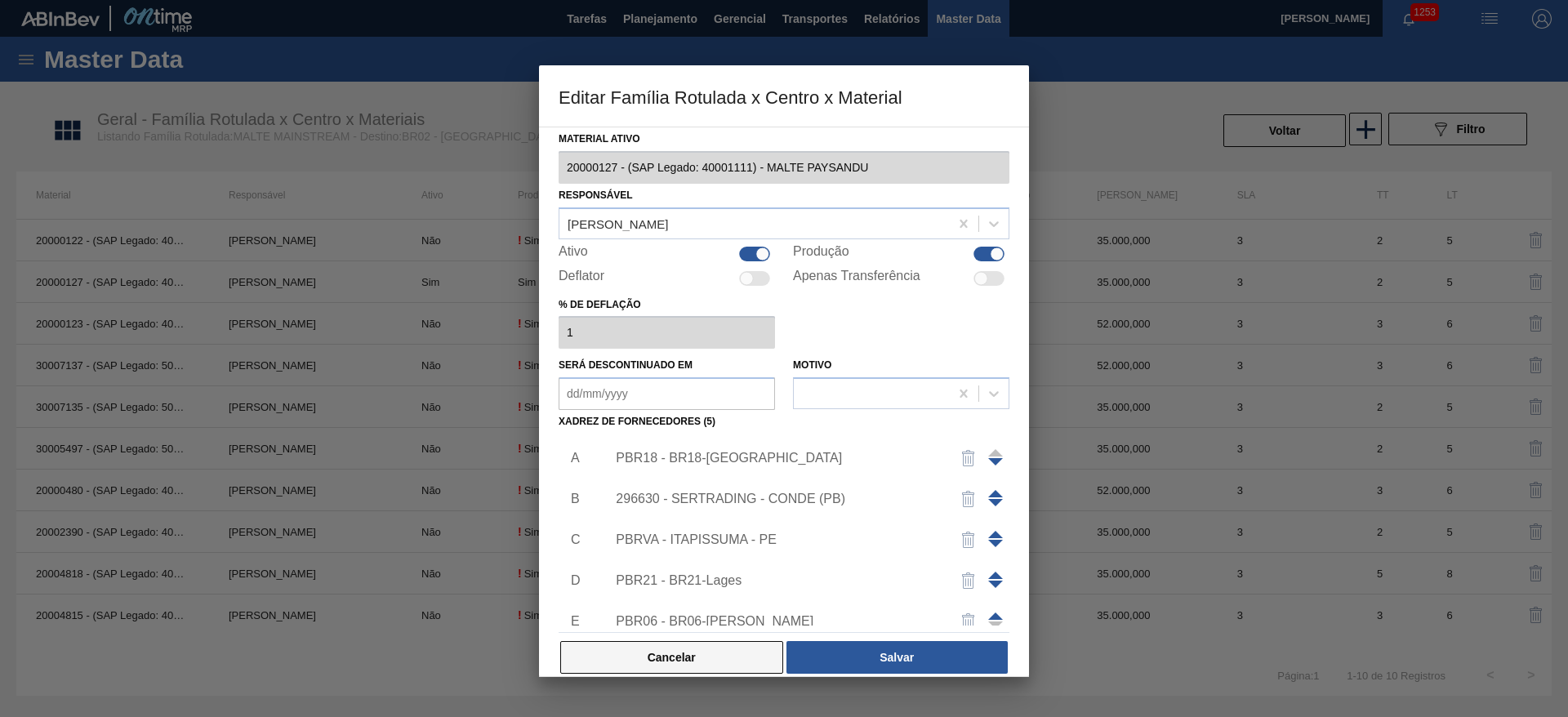
click at [662, 658] on button "Cancelar" at bounding box center [671, 657] width 223 height 32
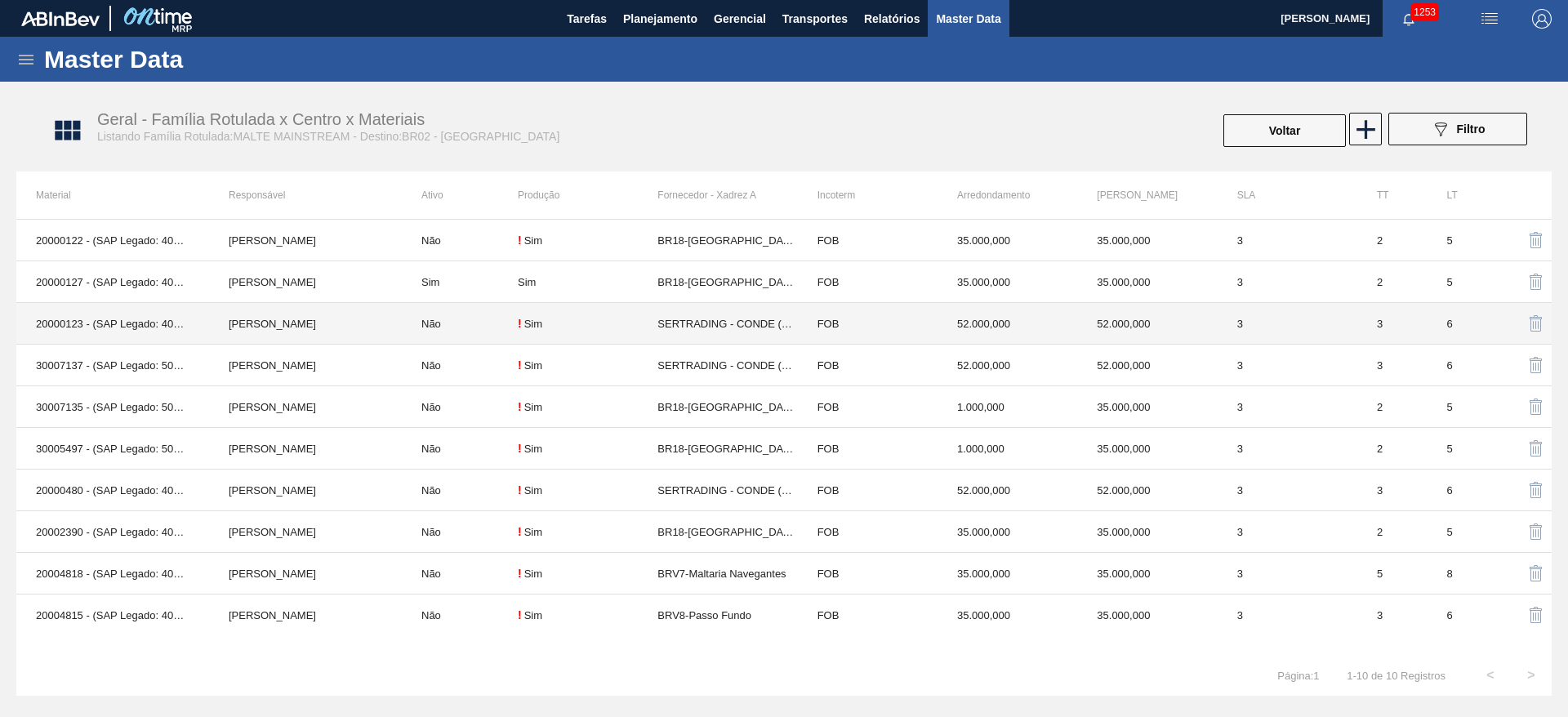
click at [584, 332] on td "! Sim" at bounding box center [587, 324] width 140 height 41
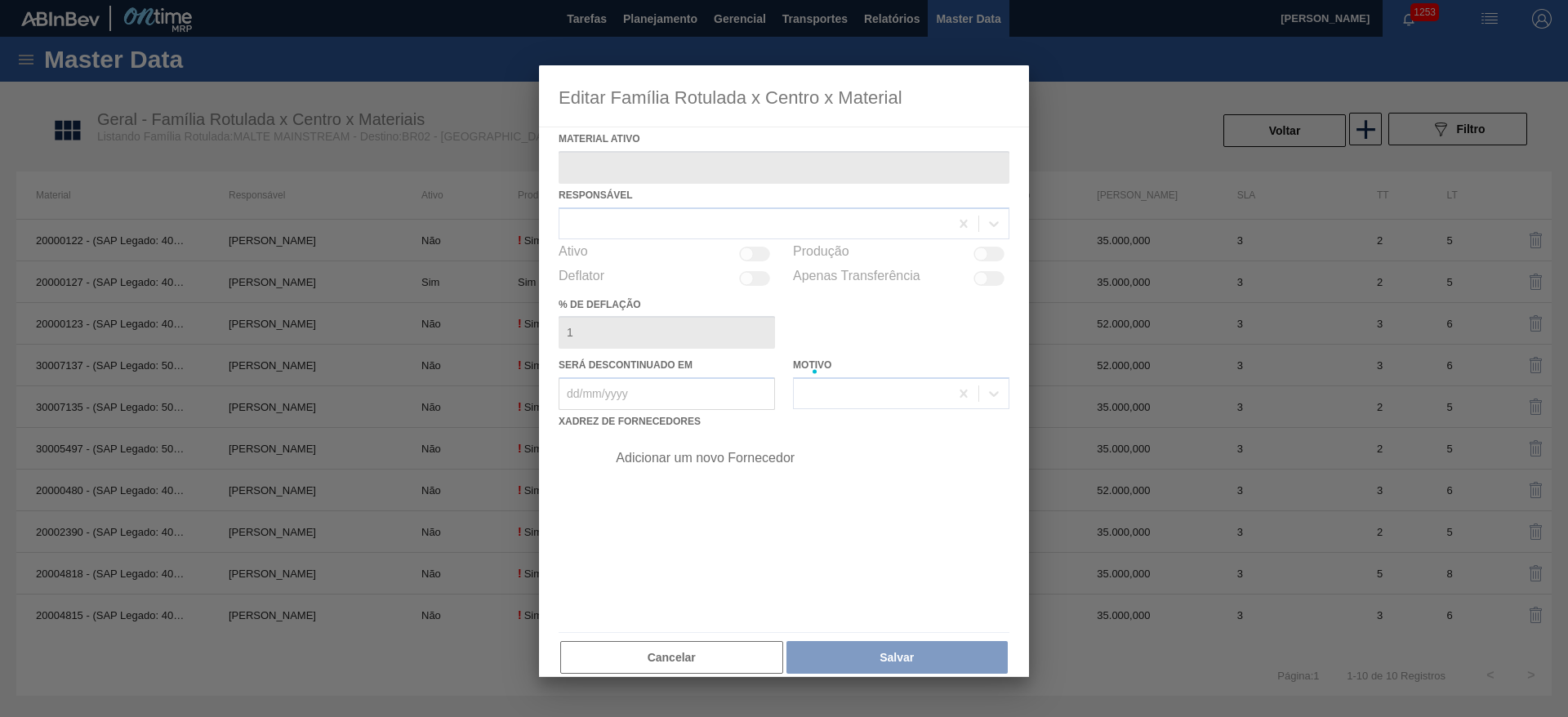
type ativo "20000123 - (SAP Legado: 40001107) - [GEOGRAPHIC_DATA] [GEOGRAPHIC_DATA] BRAHMA …"
checkbox input "true"
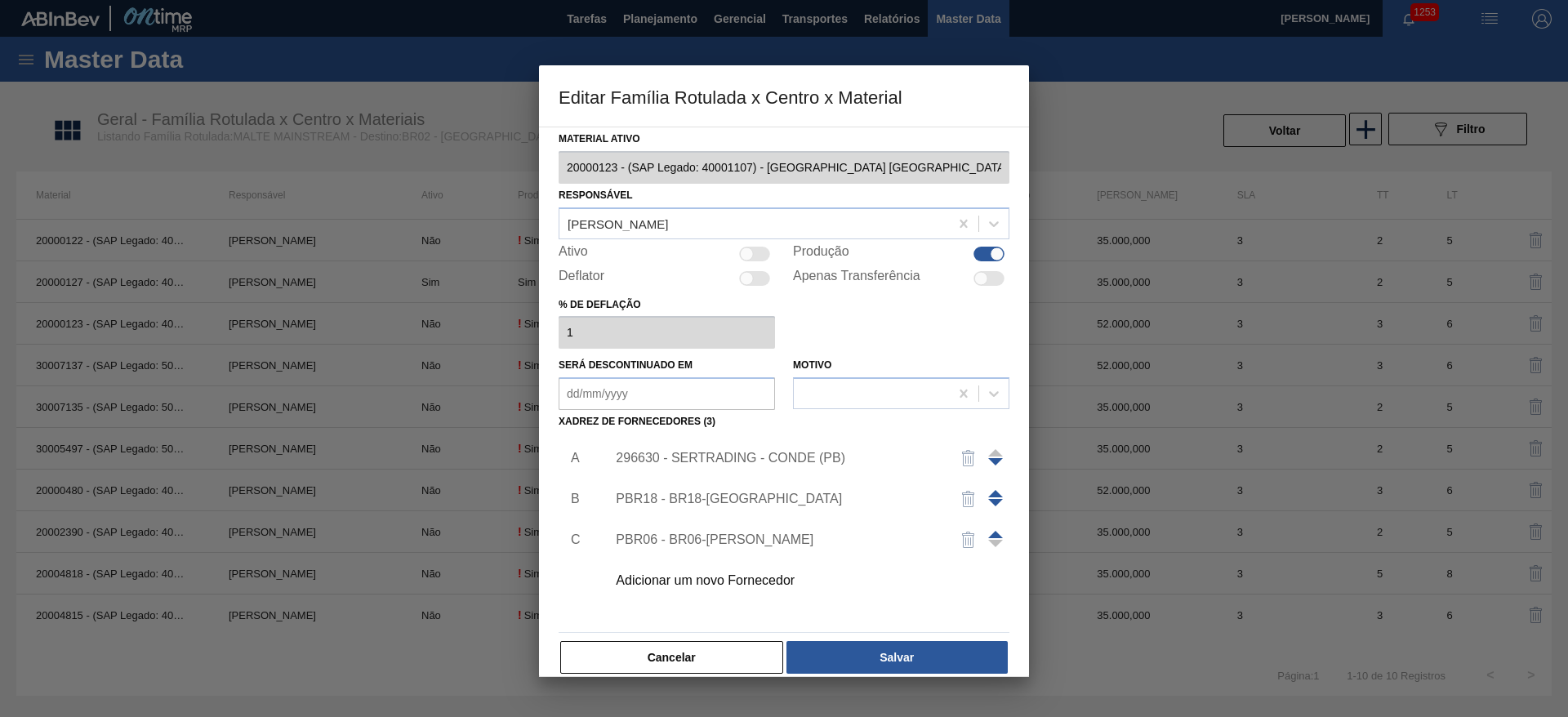
click at [673, 464] on div "296630 - SERTRADING - CONDE (PB)" at bounding box center [775, 458] width 320 height 14
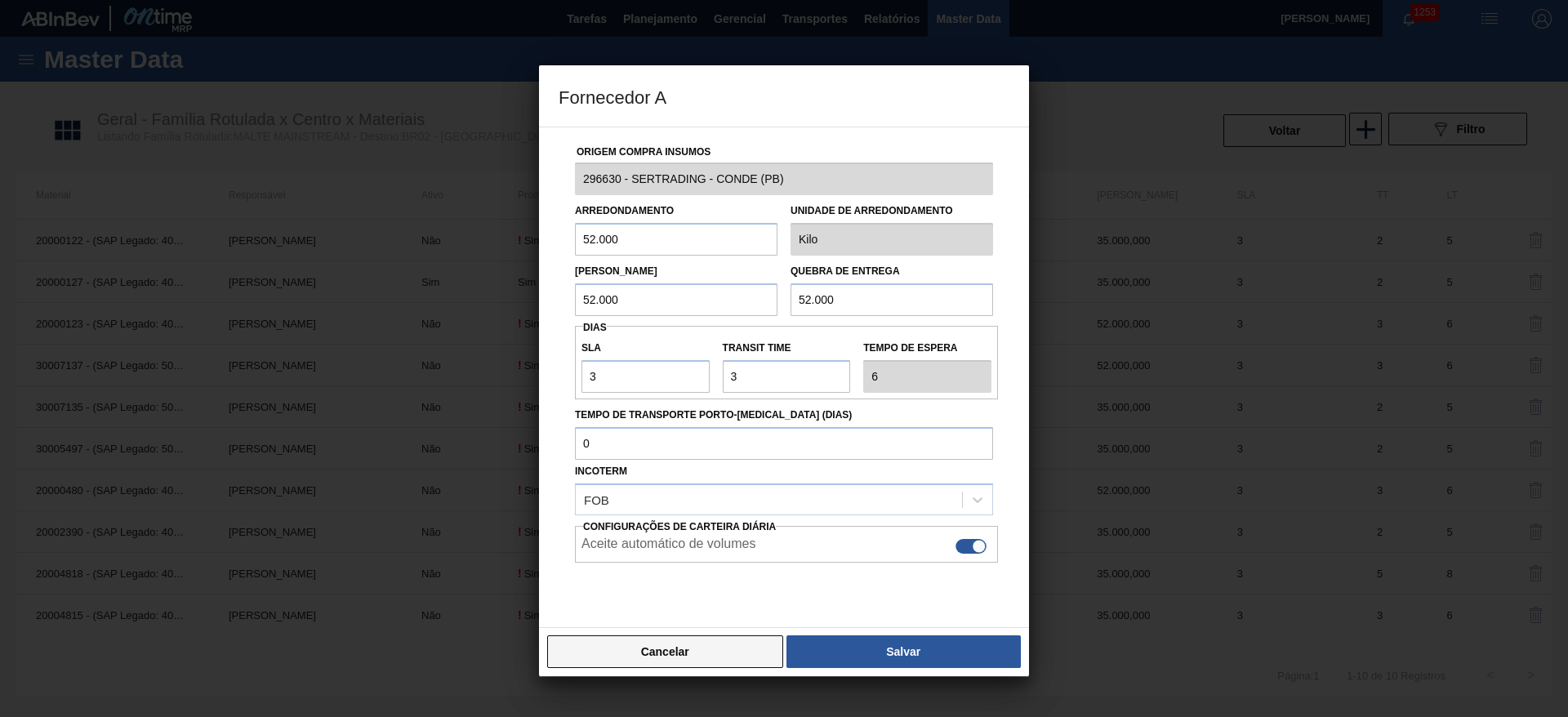
click at [693, 657] on button "Cancelar" at bounding box center [665, 652] width 236 height 32
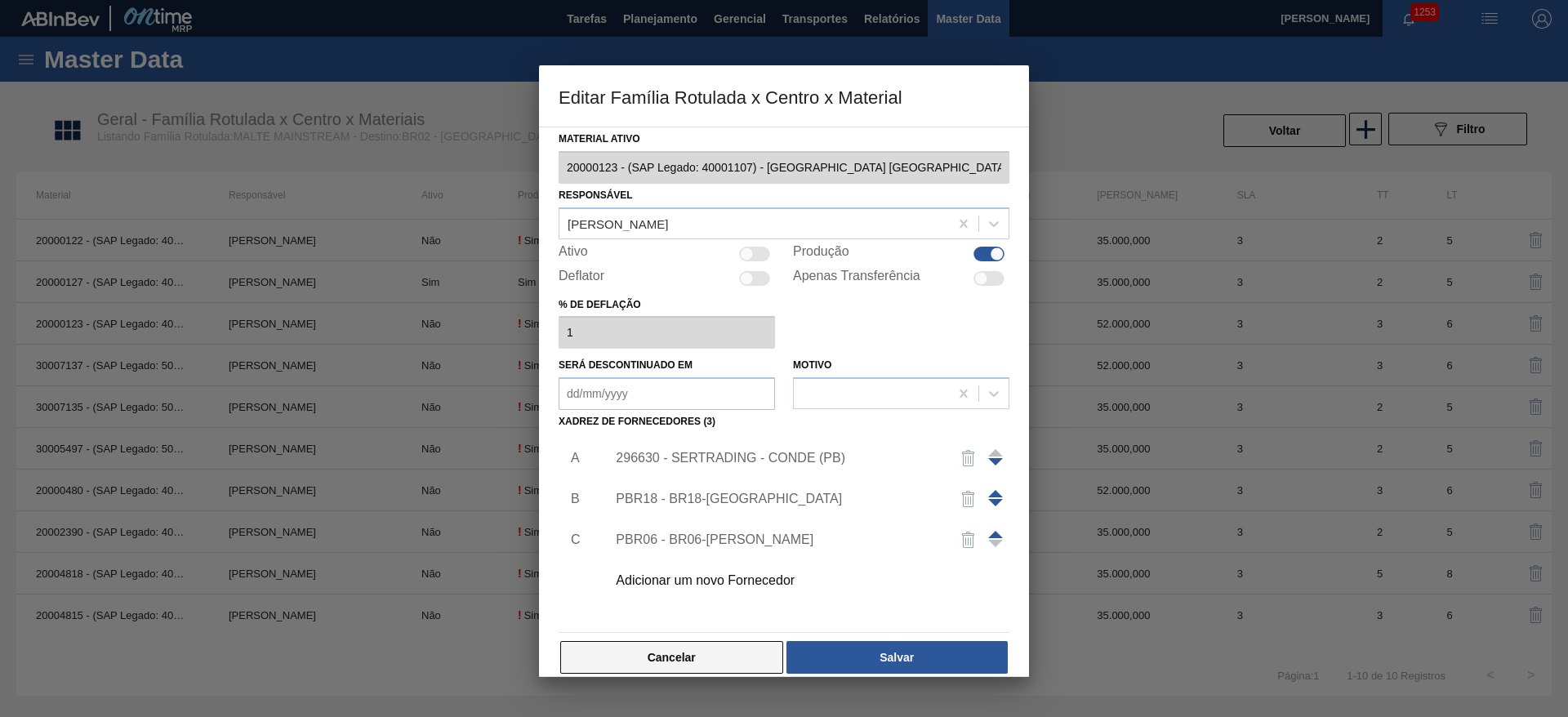
click at [689, 655] on button "Cancelar" at bounding box center [671, 657] width 223 height 32
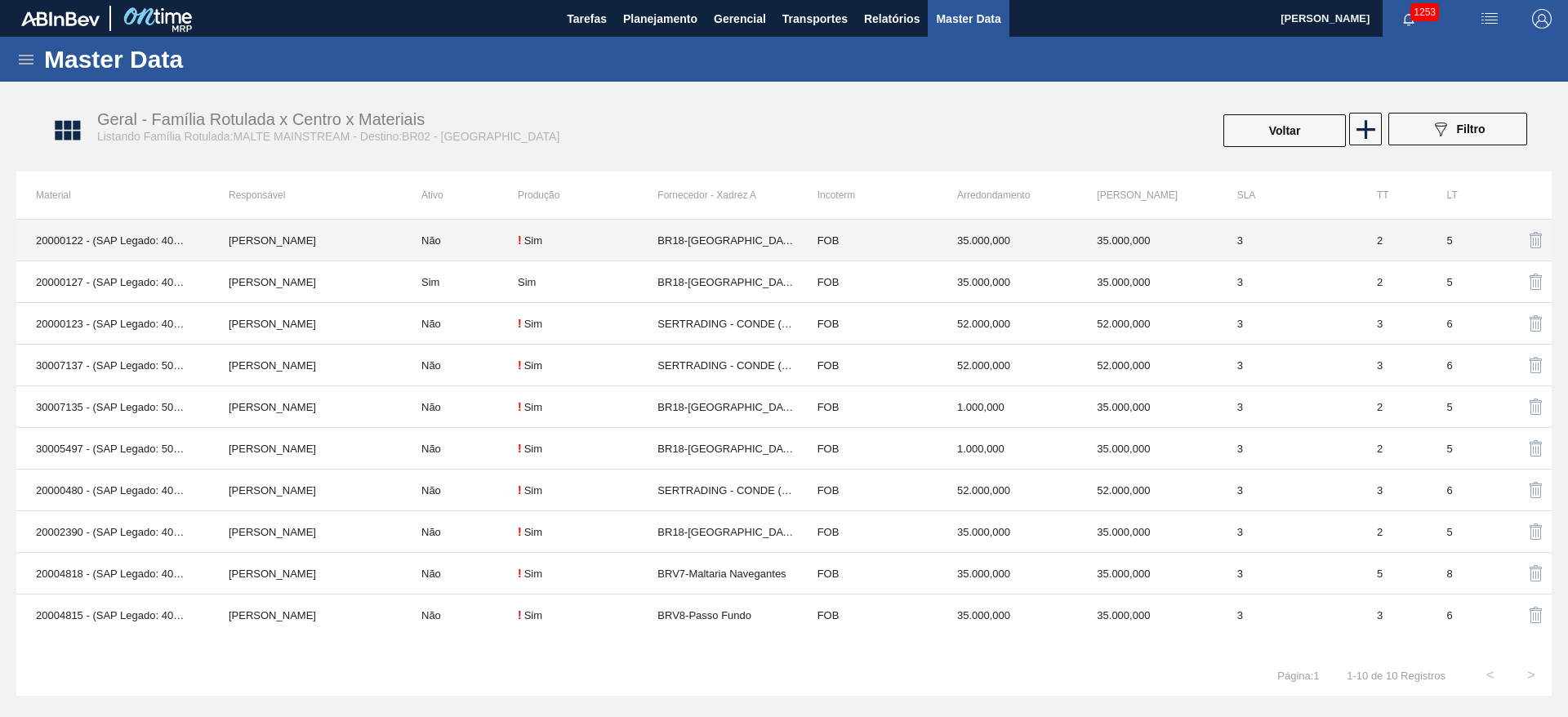
click at [565, 239] on div "! Sim" at bounding box center [587, 240] width 140 height 13
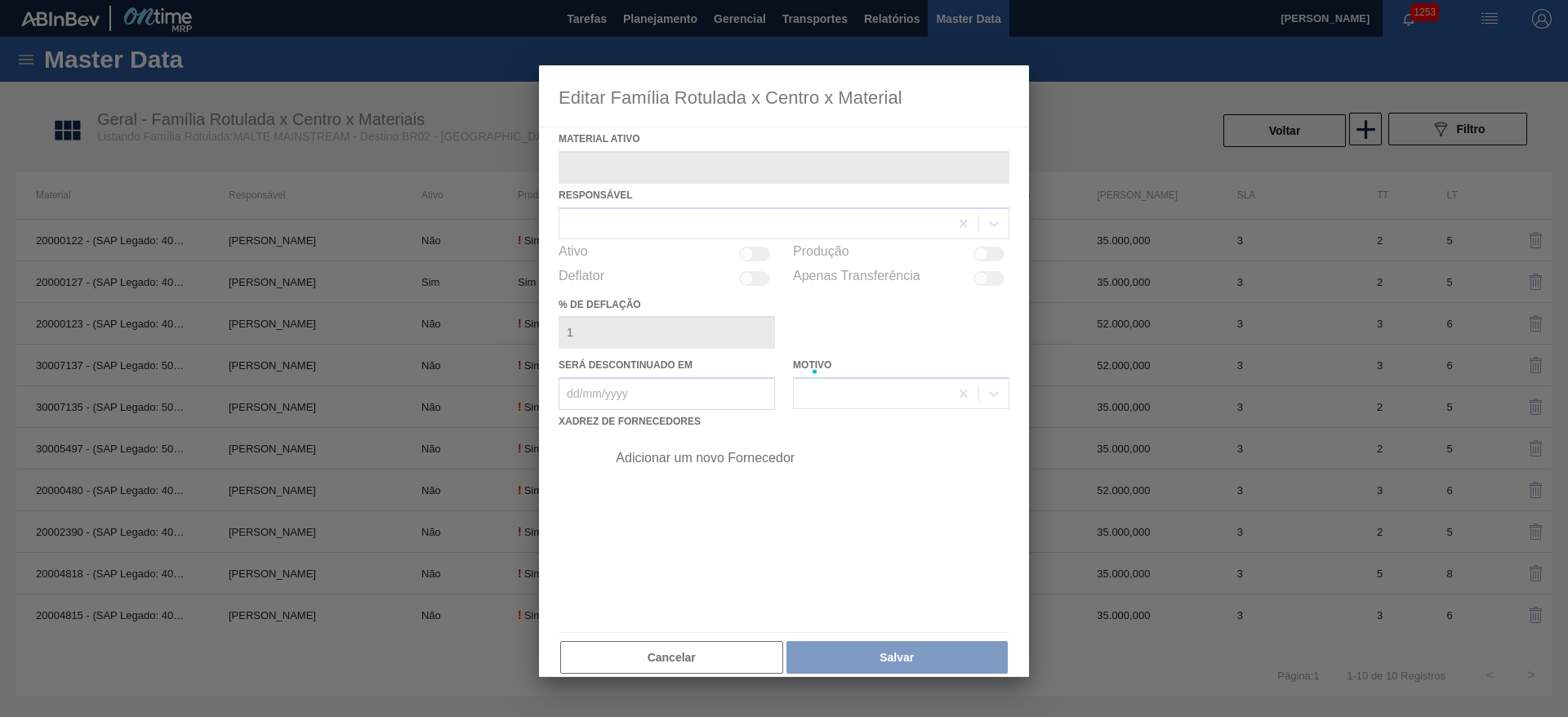
type ativo "20000122 - (SAP Legado: 40001106) - [GEOGRAPHIC_DATA]"
checkbox input "true"
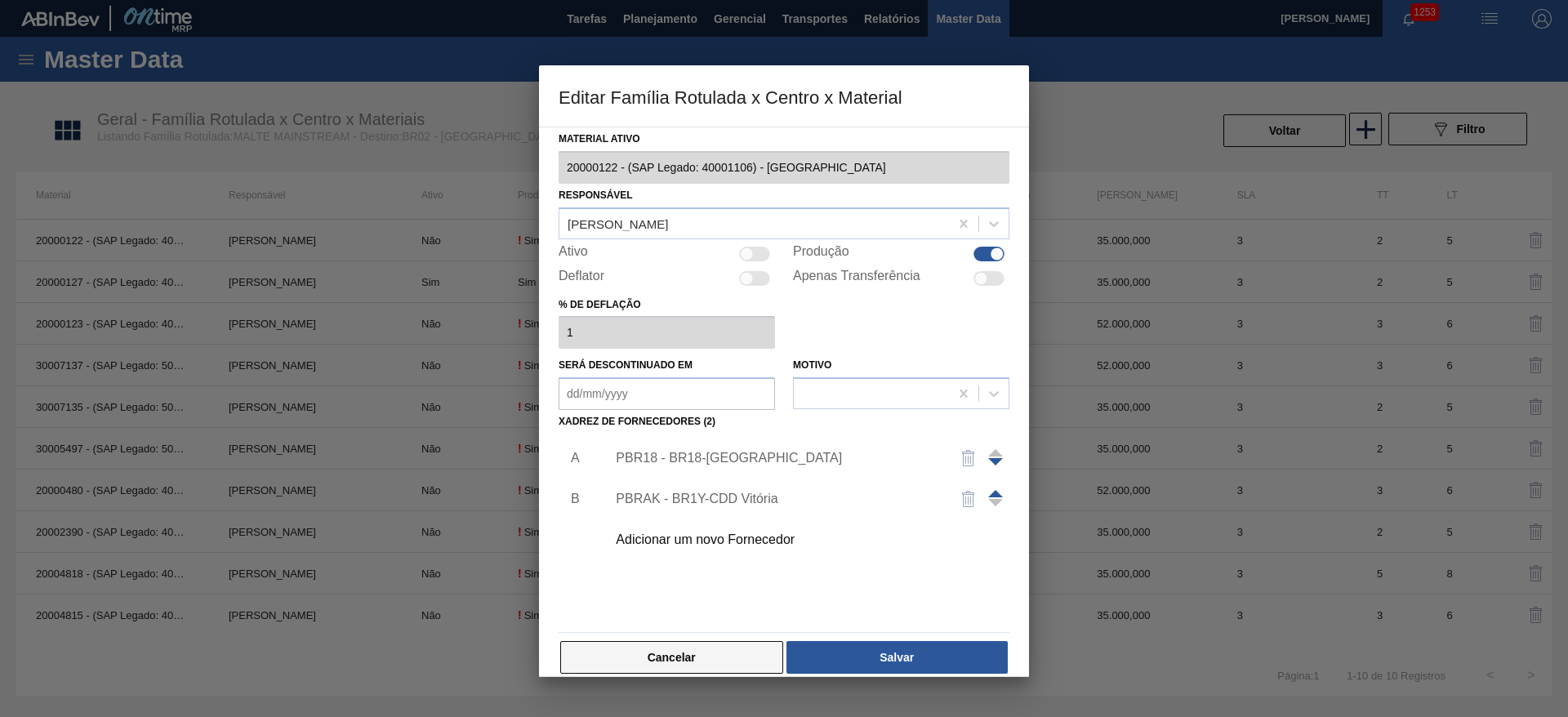
click at [698, 641] on button "Cancelar" at bounding box center [671, 657] width 223 height 32
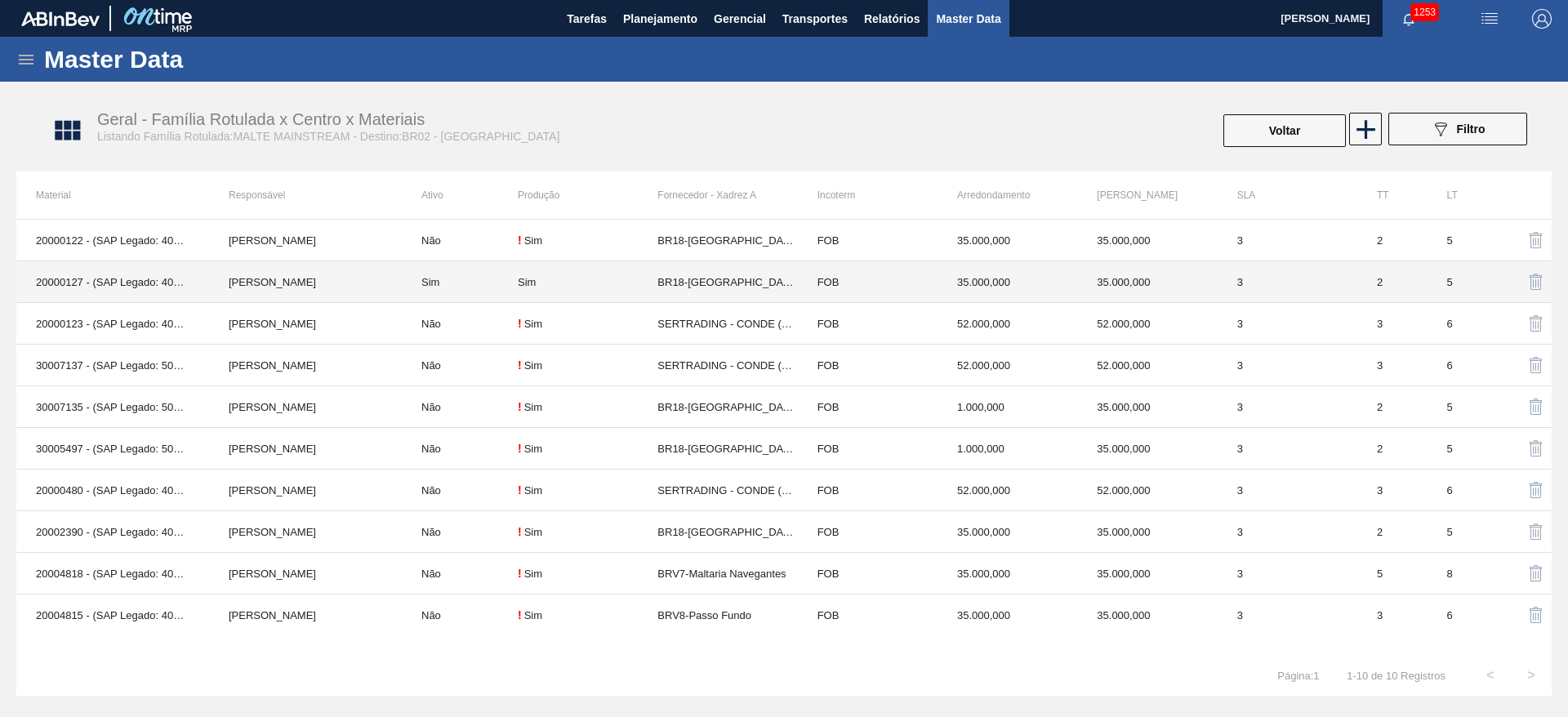
click at [472, 279] on td "Sim" at bounding box center [460, 282] width 116 height 41
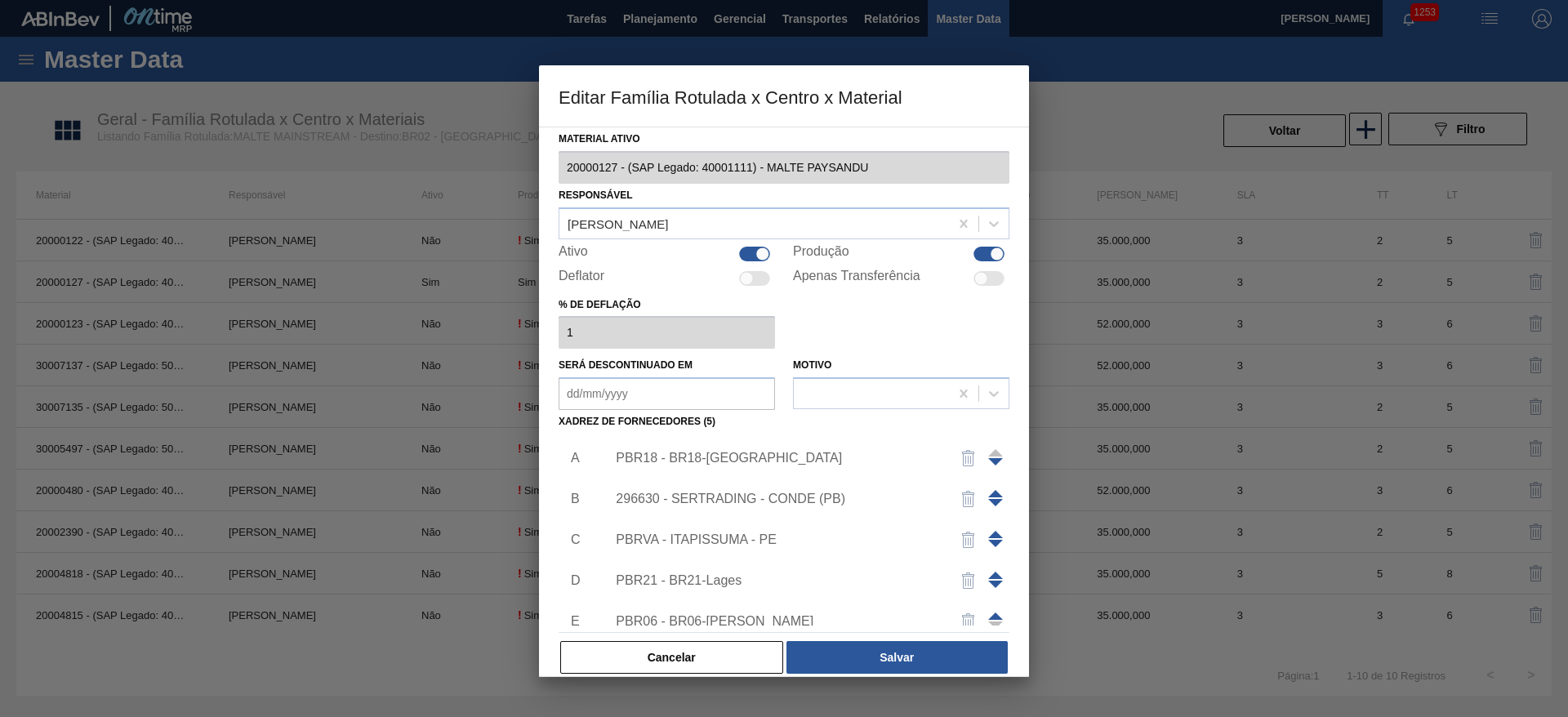
click at [690, 498] on div "296630 - SERTRADING - CONDE (PB)" at bounding box center [775, 499] width 320 height 14
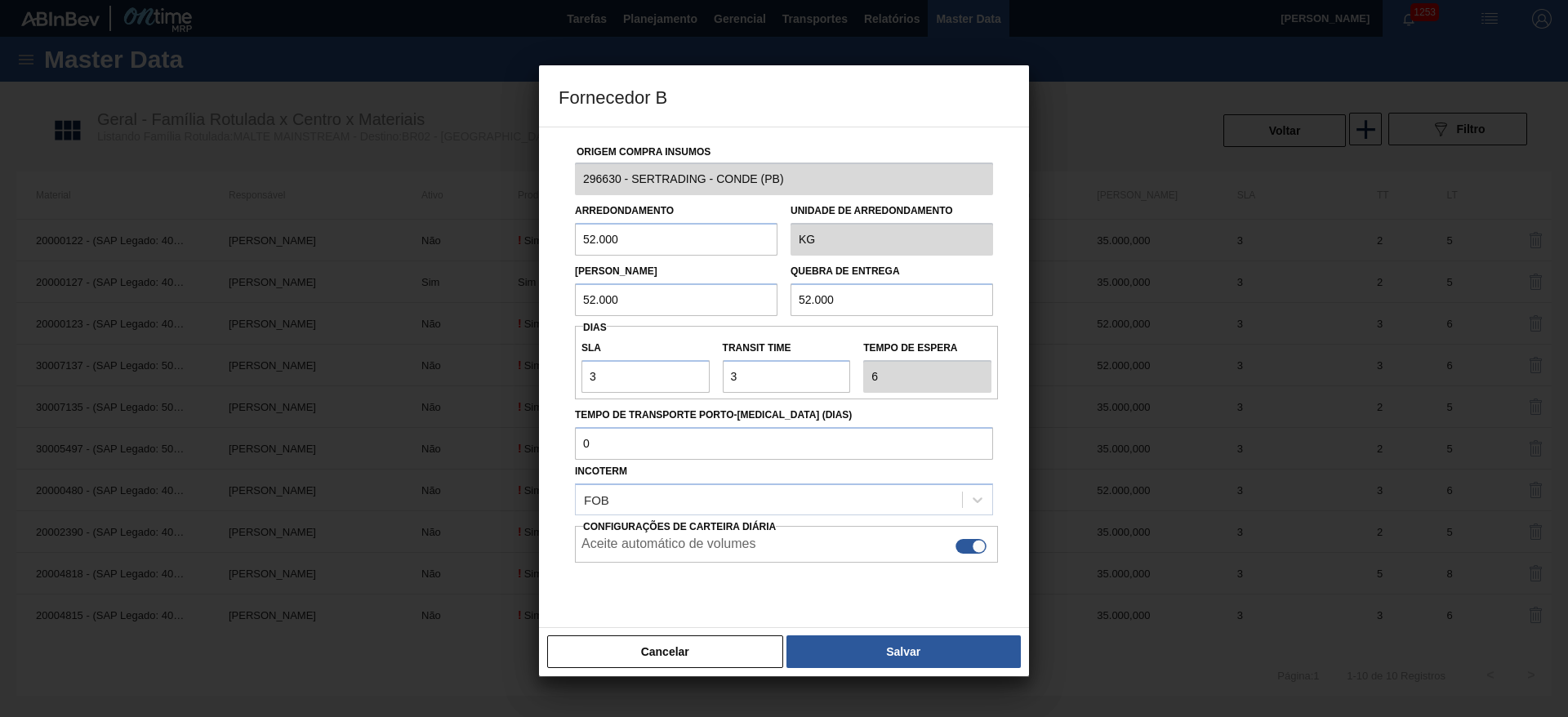
click at [689, 675] on div "Cancelar Salvar" at bounding box center [784, 652] width 490 height 49
click at [686, 655] on button "Cancelar" at bounding box center [665, 652] width 236 height 32
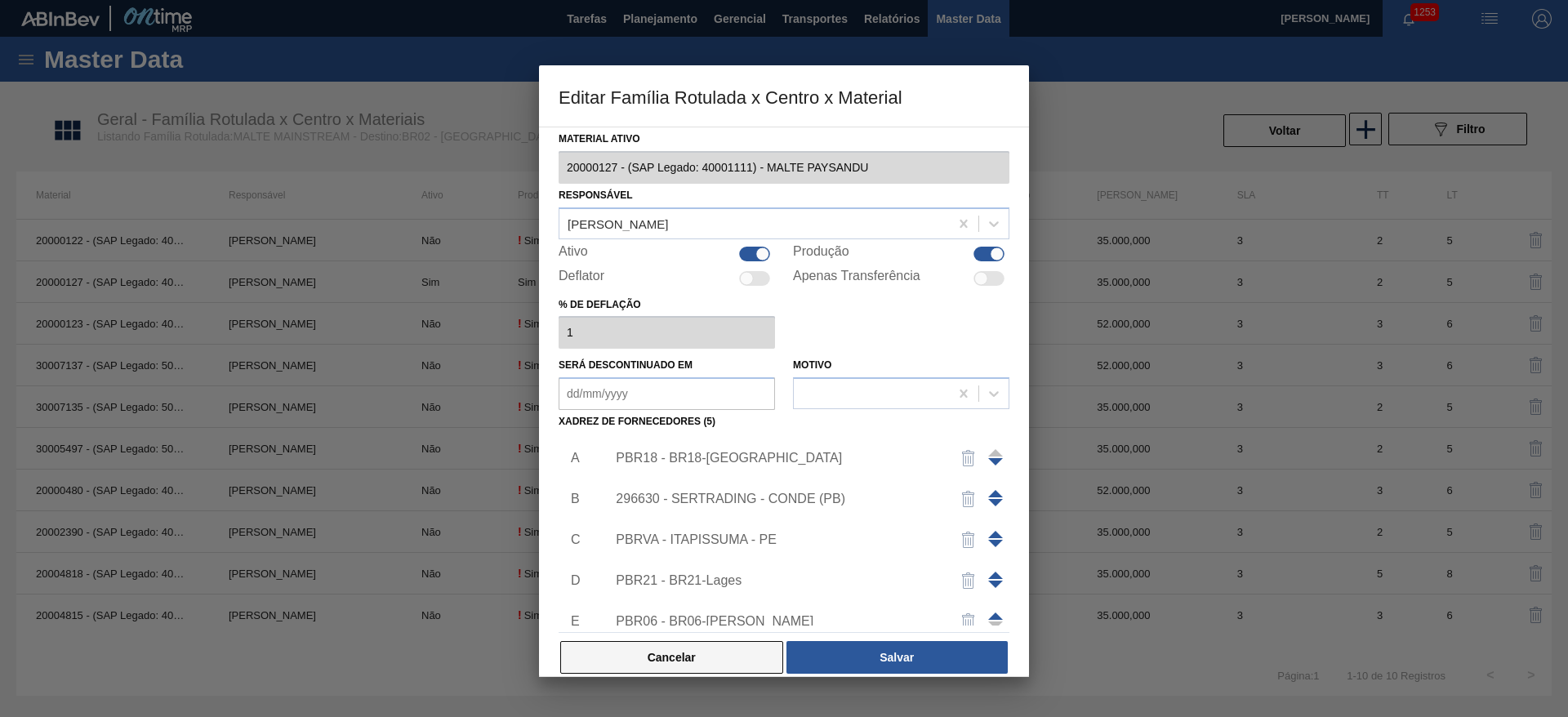
click at [687, 647] on button "Cancelar" at bounding box center [671, 657] width 223 height 32
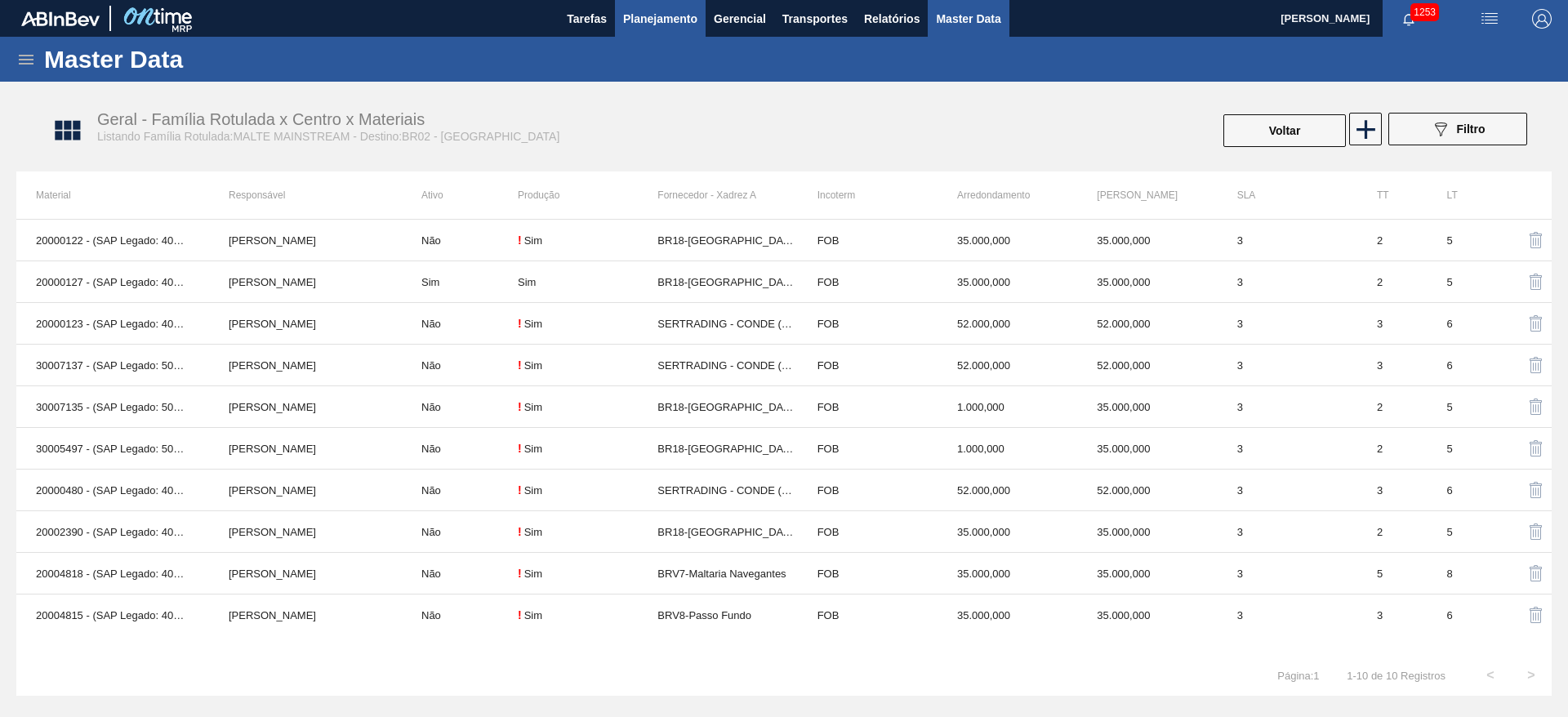
click at [646, 17] on span "Planejamento" at bounding box center [660, 19] width 74 height 20
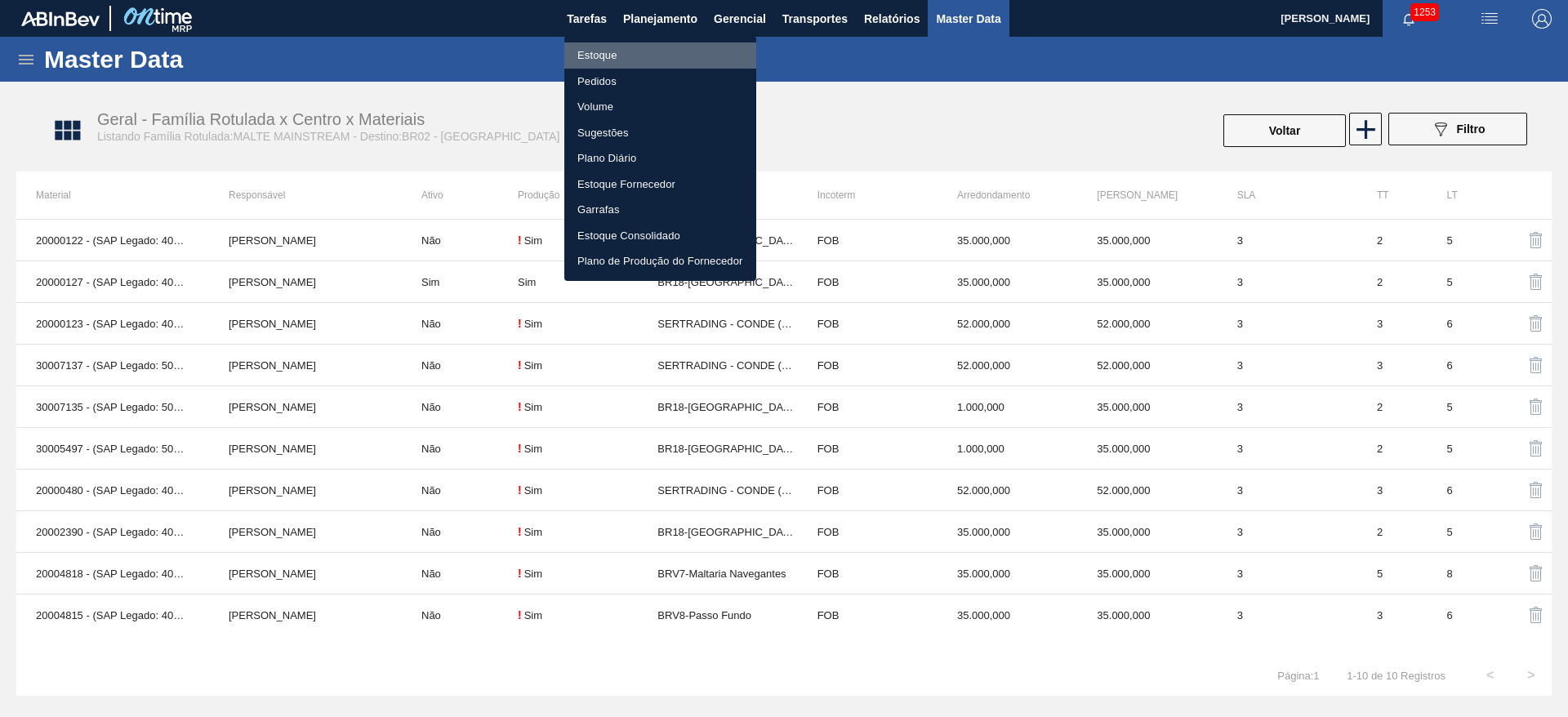
click at [601, 53] on li "Estoque" at bounding box center [660, 55] width 192 height 26
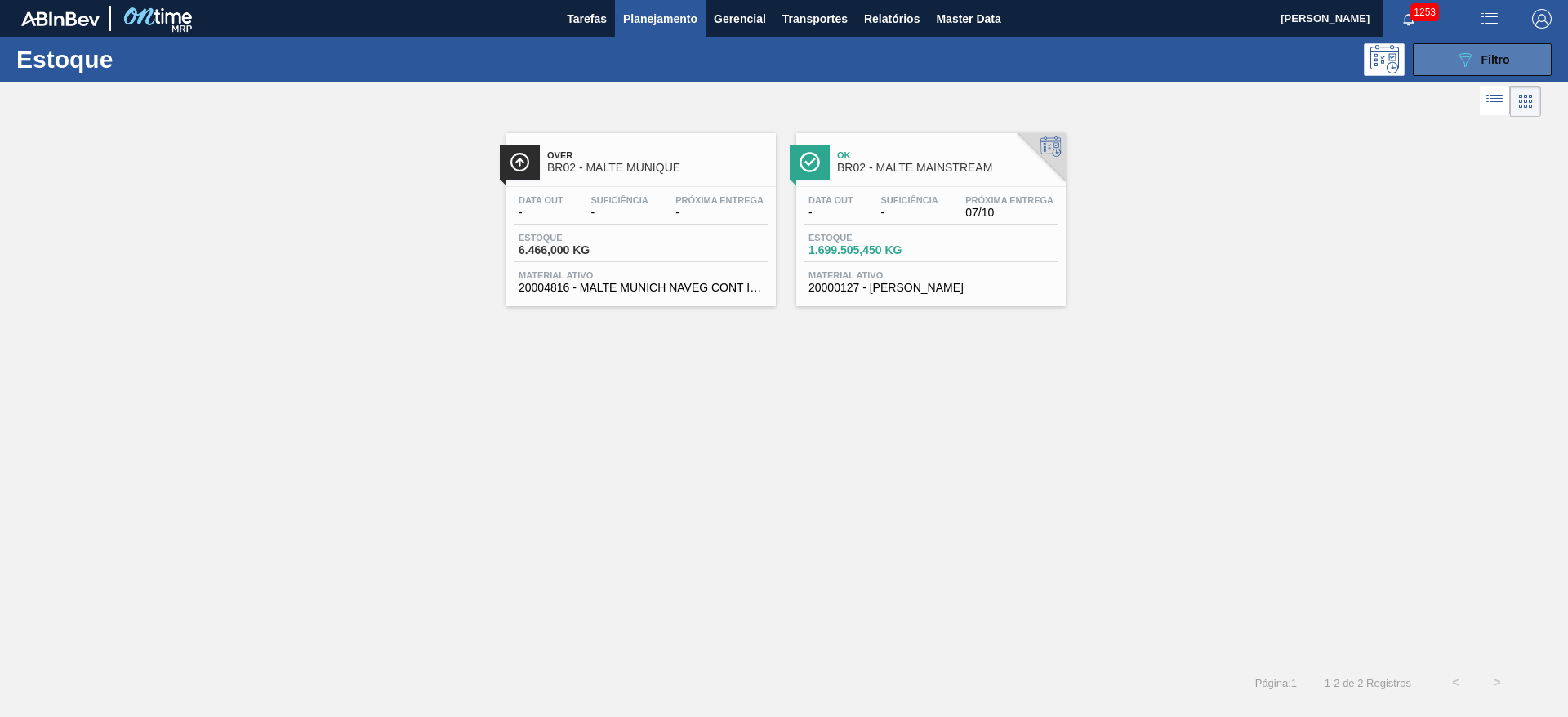
click at [1490, 66] on div "089F7B8B-B2A5-4AFE-B5C0-19BA573D28AC Filtro" at bounding box center [1482, 60] width 55 height 20
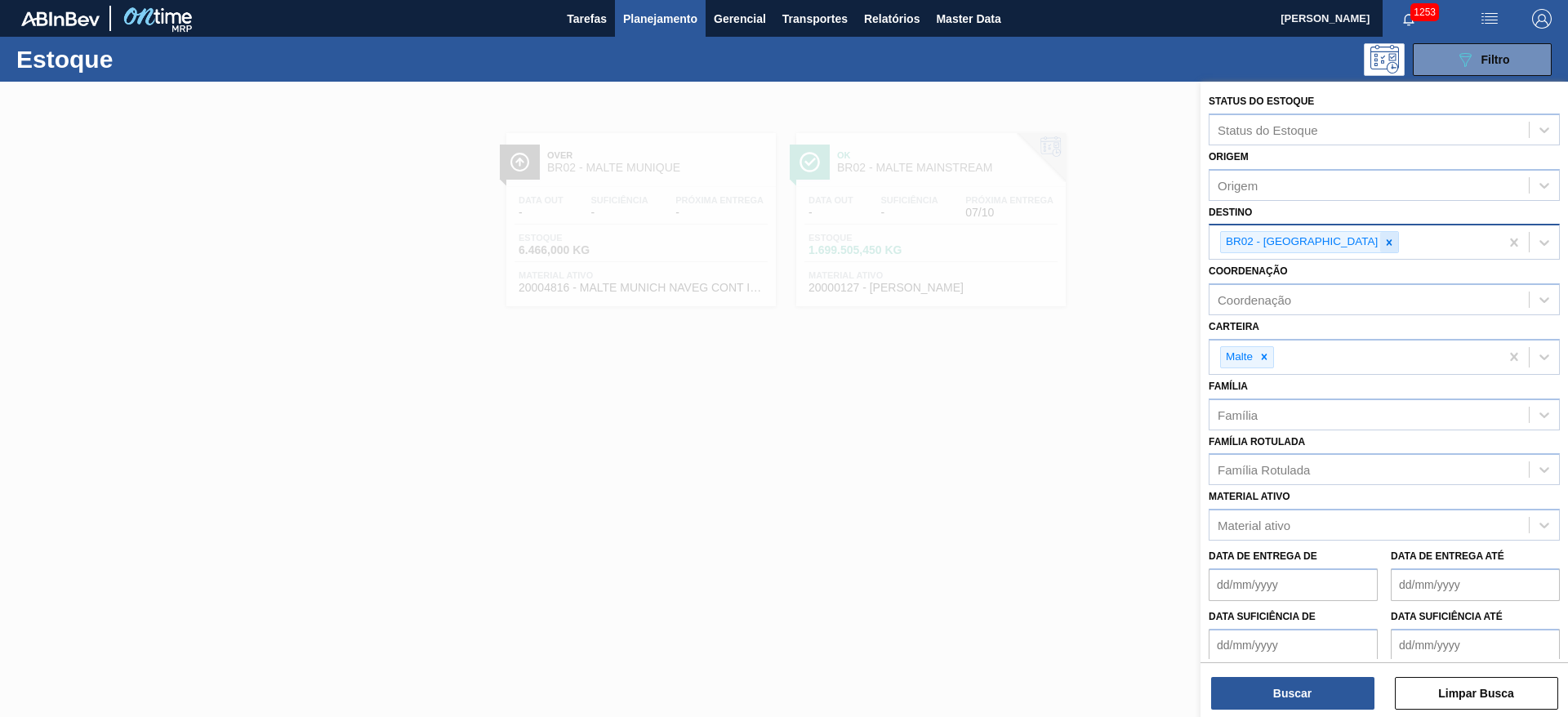
click at [1383, 243] on icon at bounding box center [1389, 243] width 12 height 12
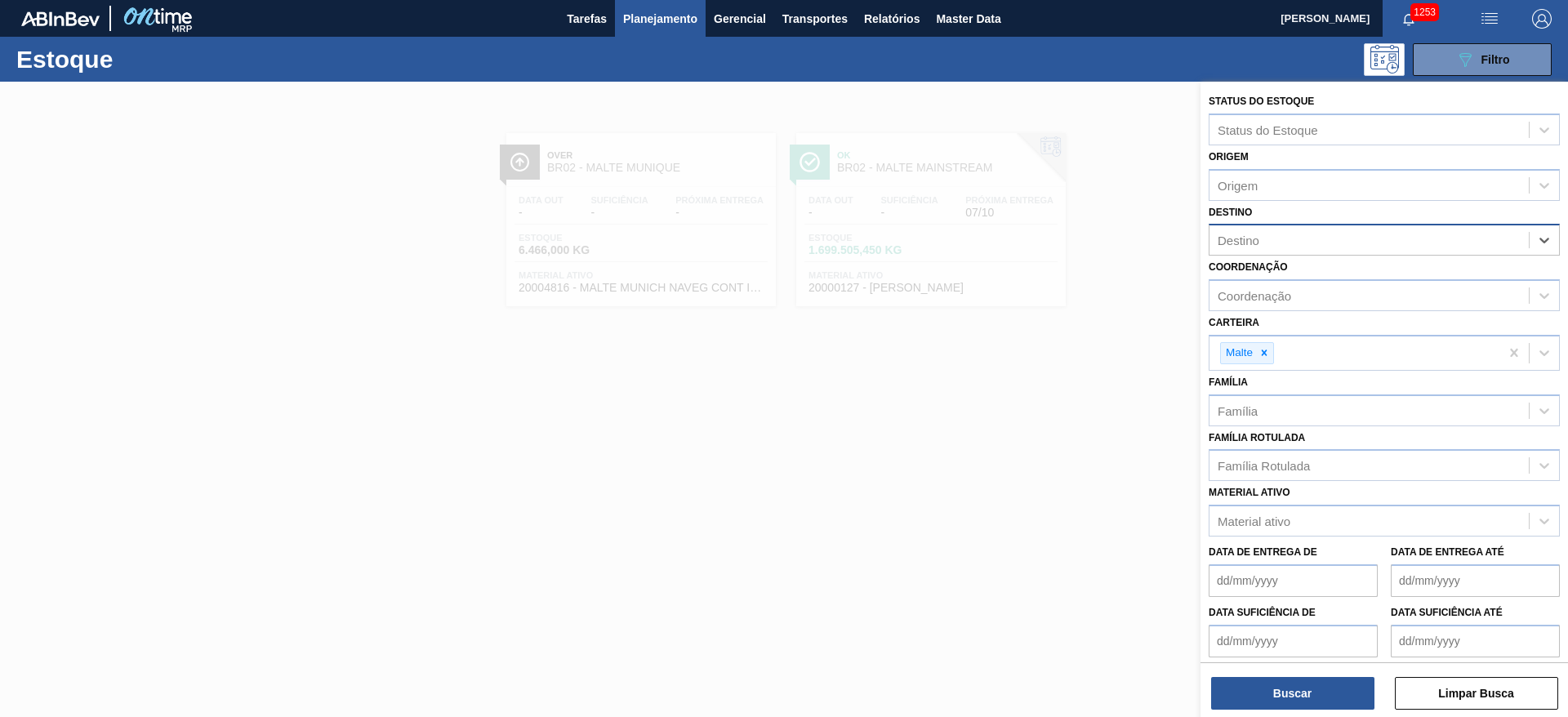
type input "10"
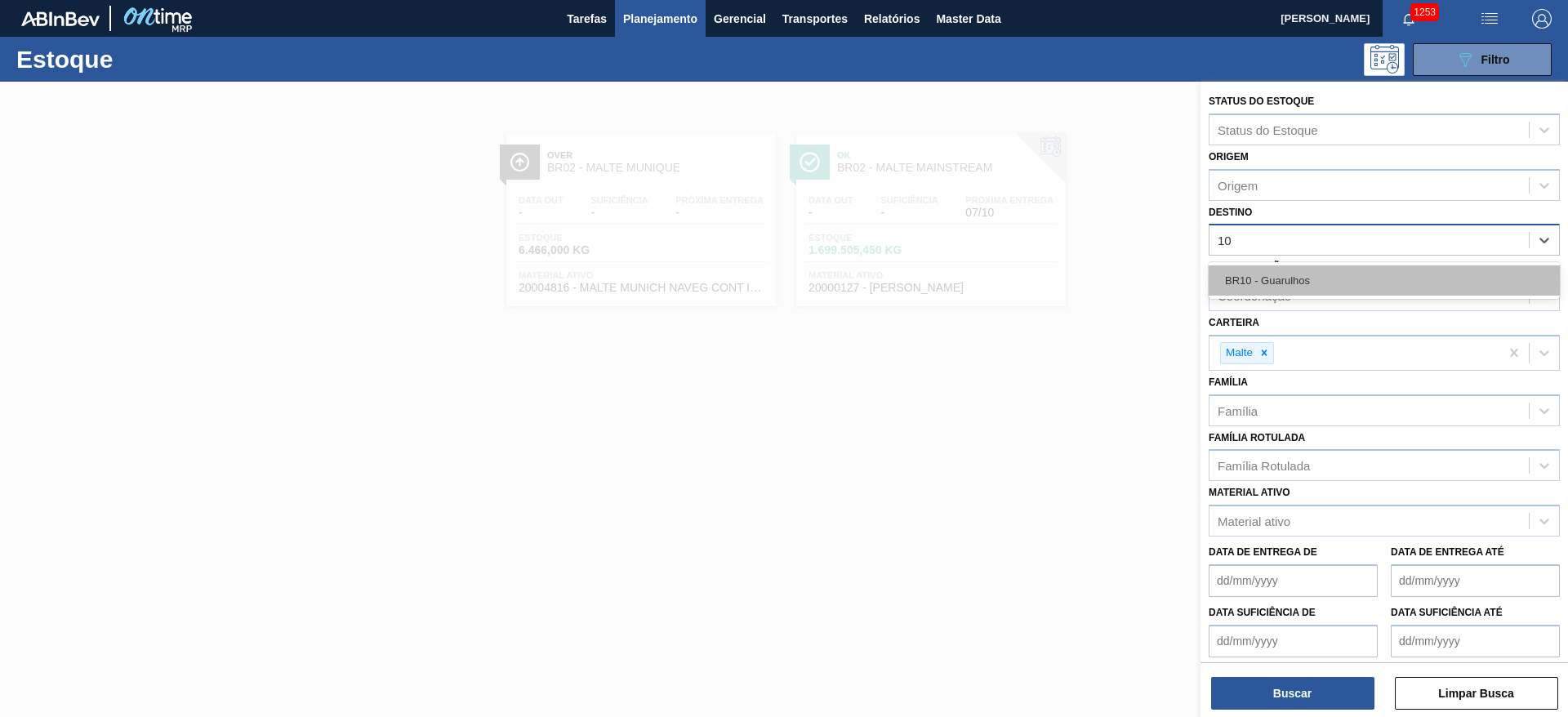
click at [1295, 286] on div "BR10 - Guarulhos" at bounding box center [1384, 280] width 351 height 31
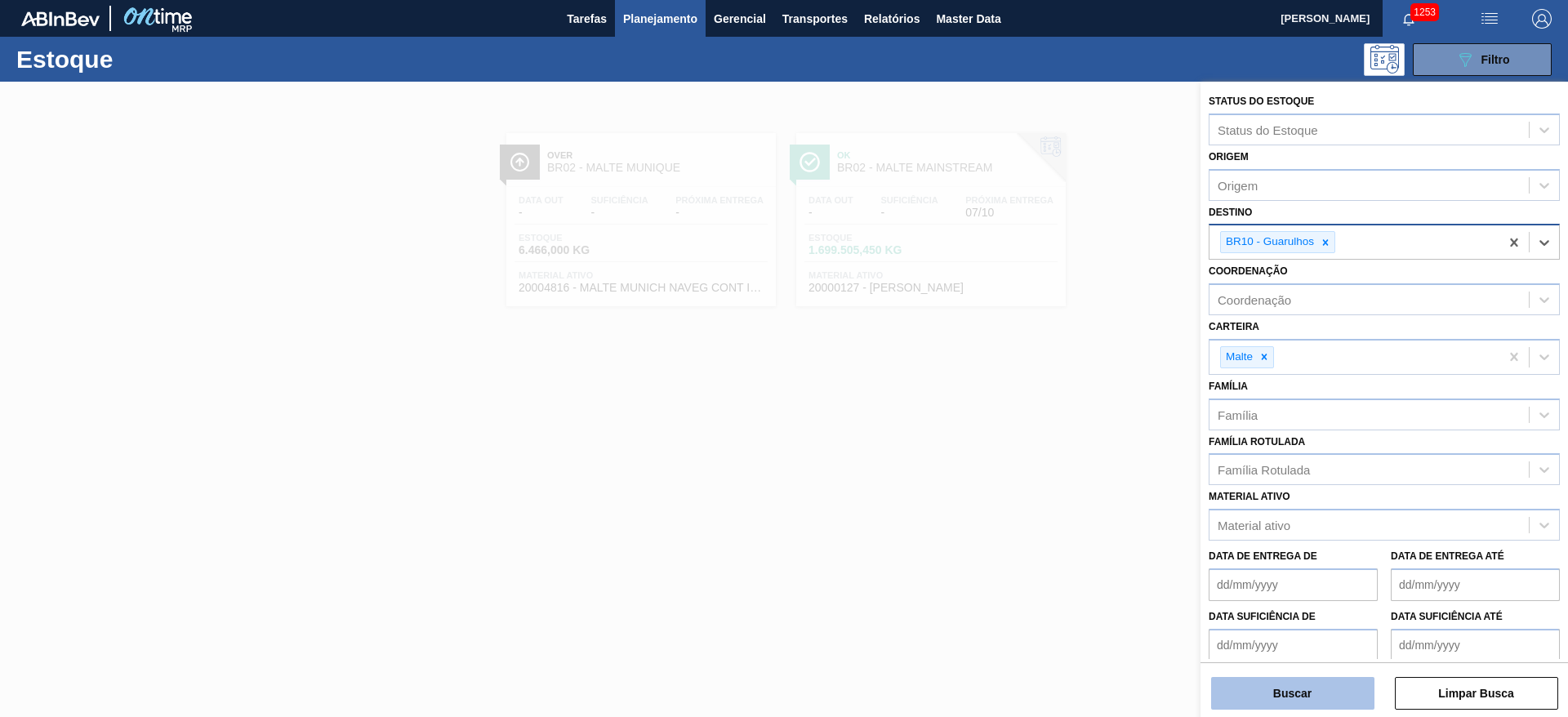
click at [1281, 694] on button "Buscar" at bounding box center [1292, 694] width 163 height 32
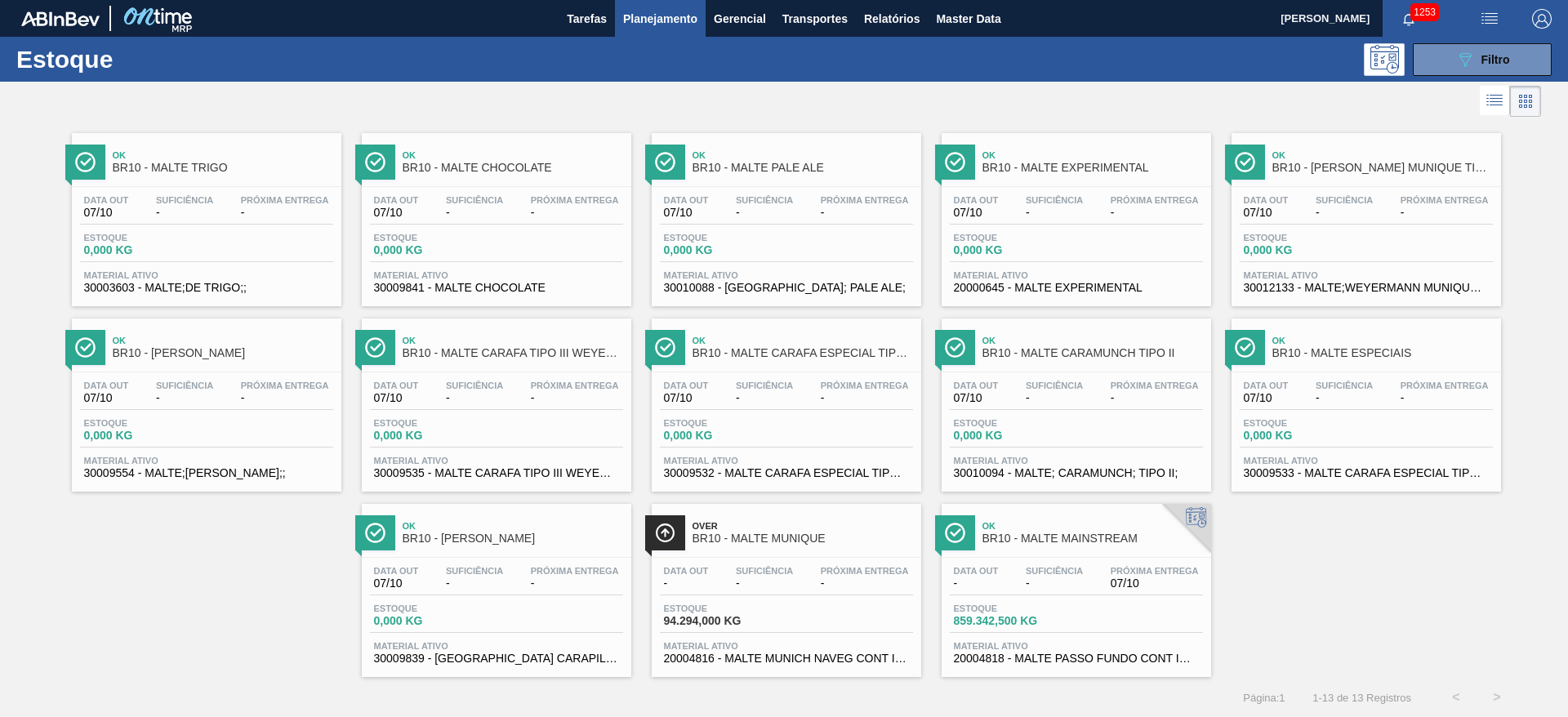
scroll to position [1, 0]
click at [1028, 585] on span "-" at bounding box center [1054, 583] width 57 height 13
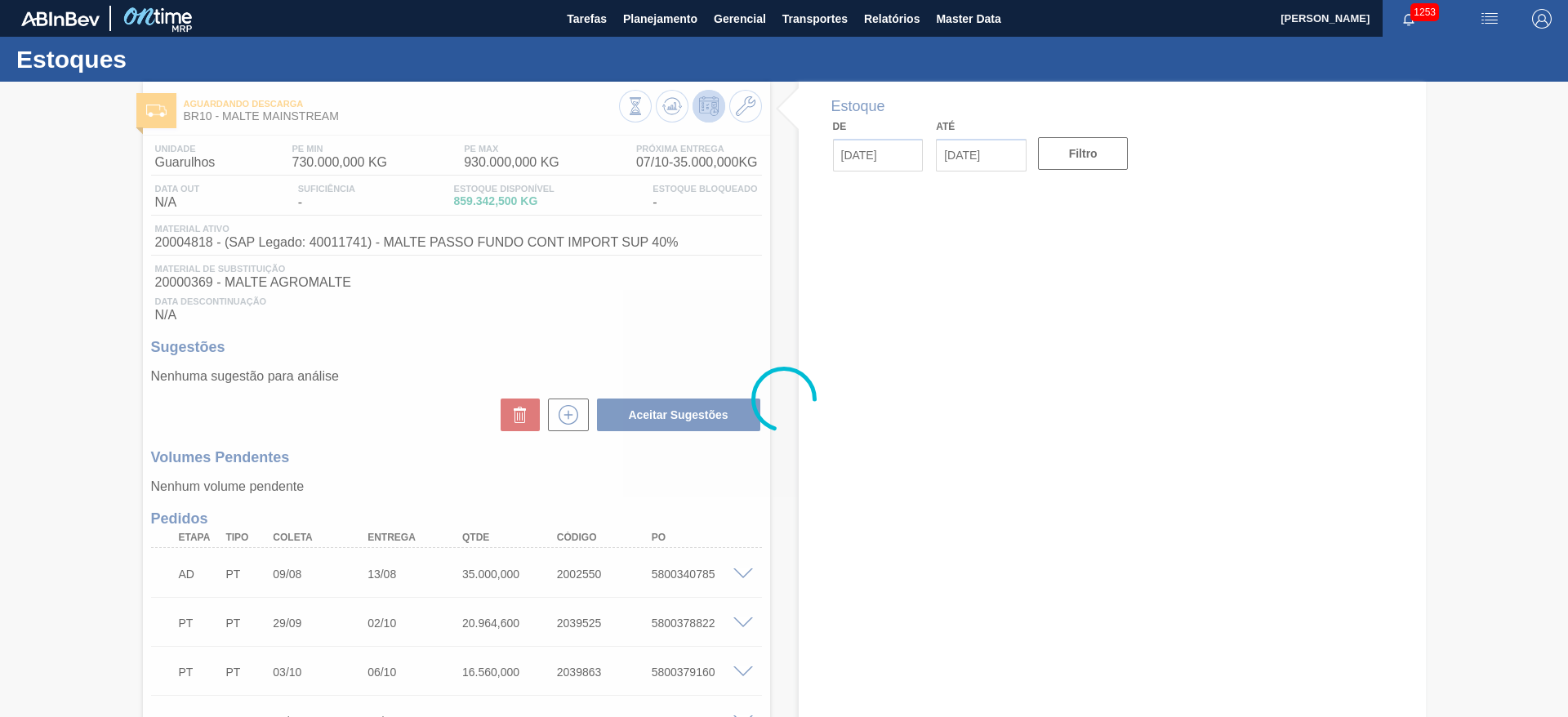
type input "[DATE]"
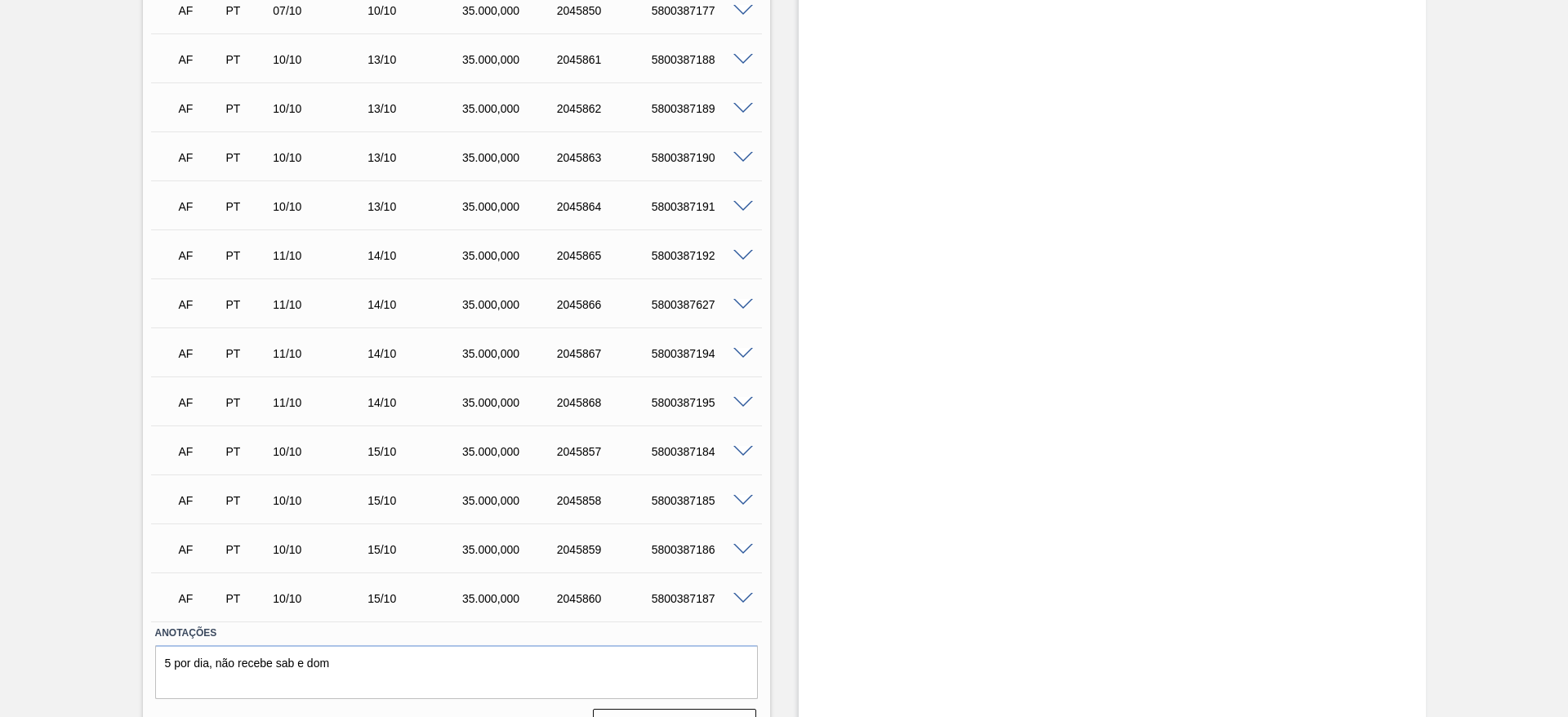
scroll to position [1448, 0]
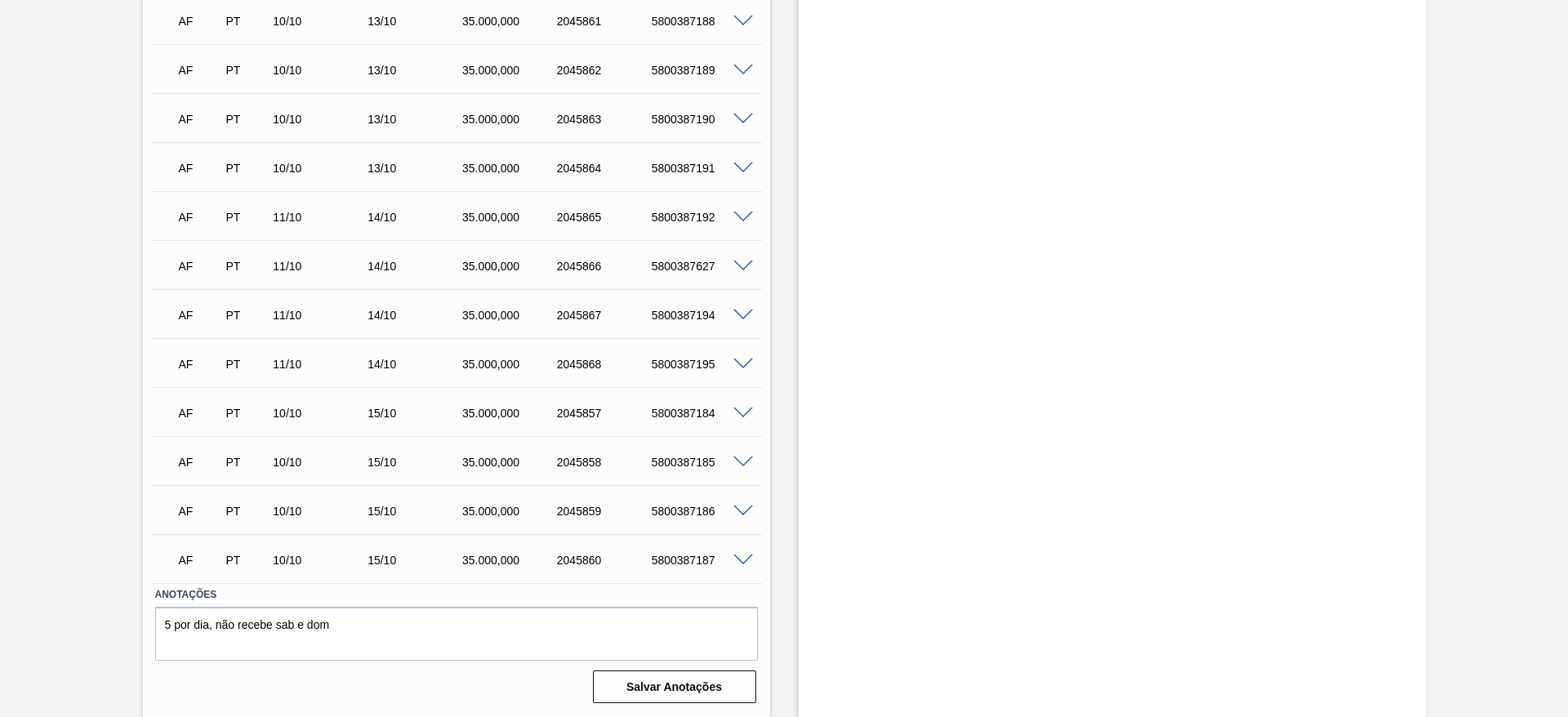
click at [740, 415] on span at bounding box center [743, 414] width 20 height 13
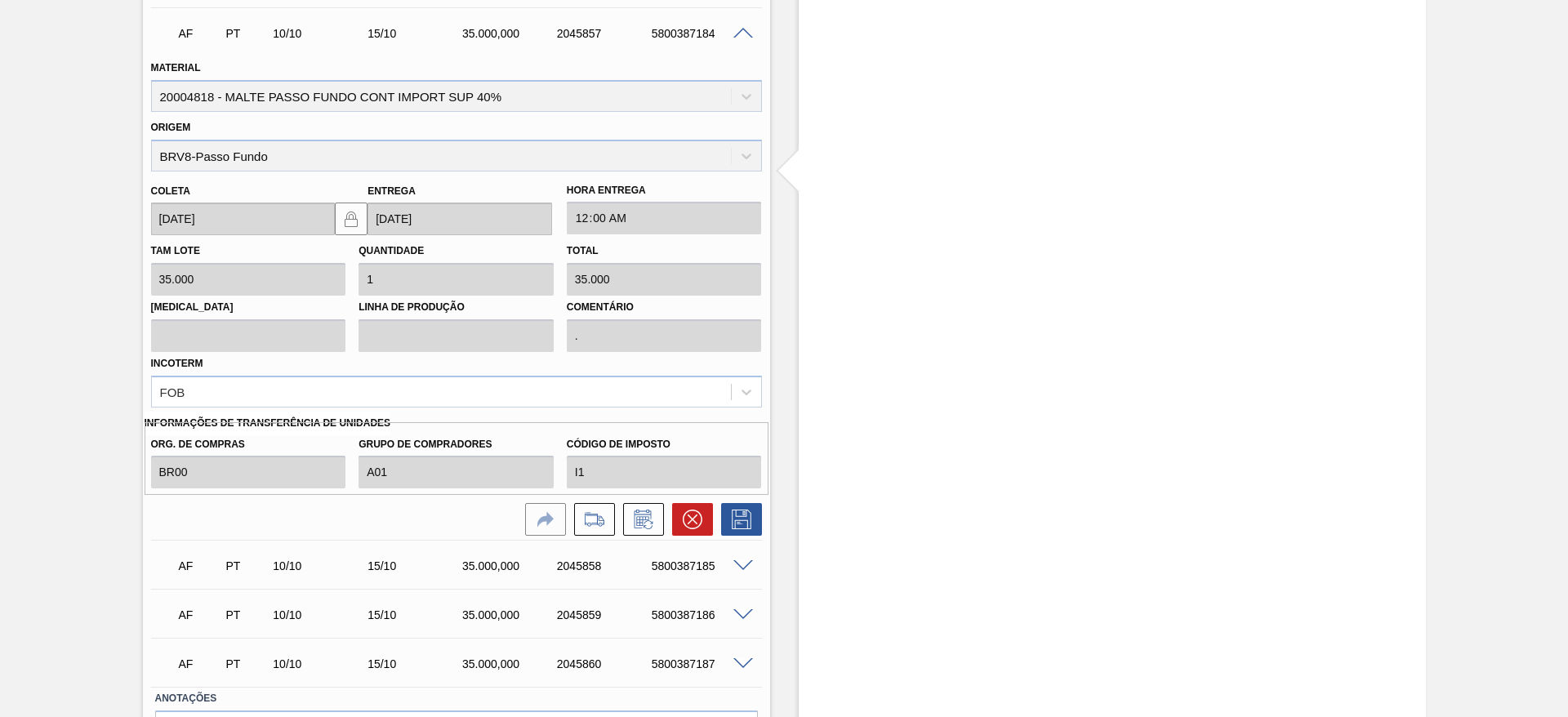
scroll to position [1931, 0]
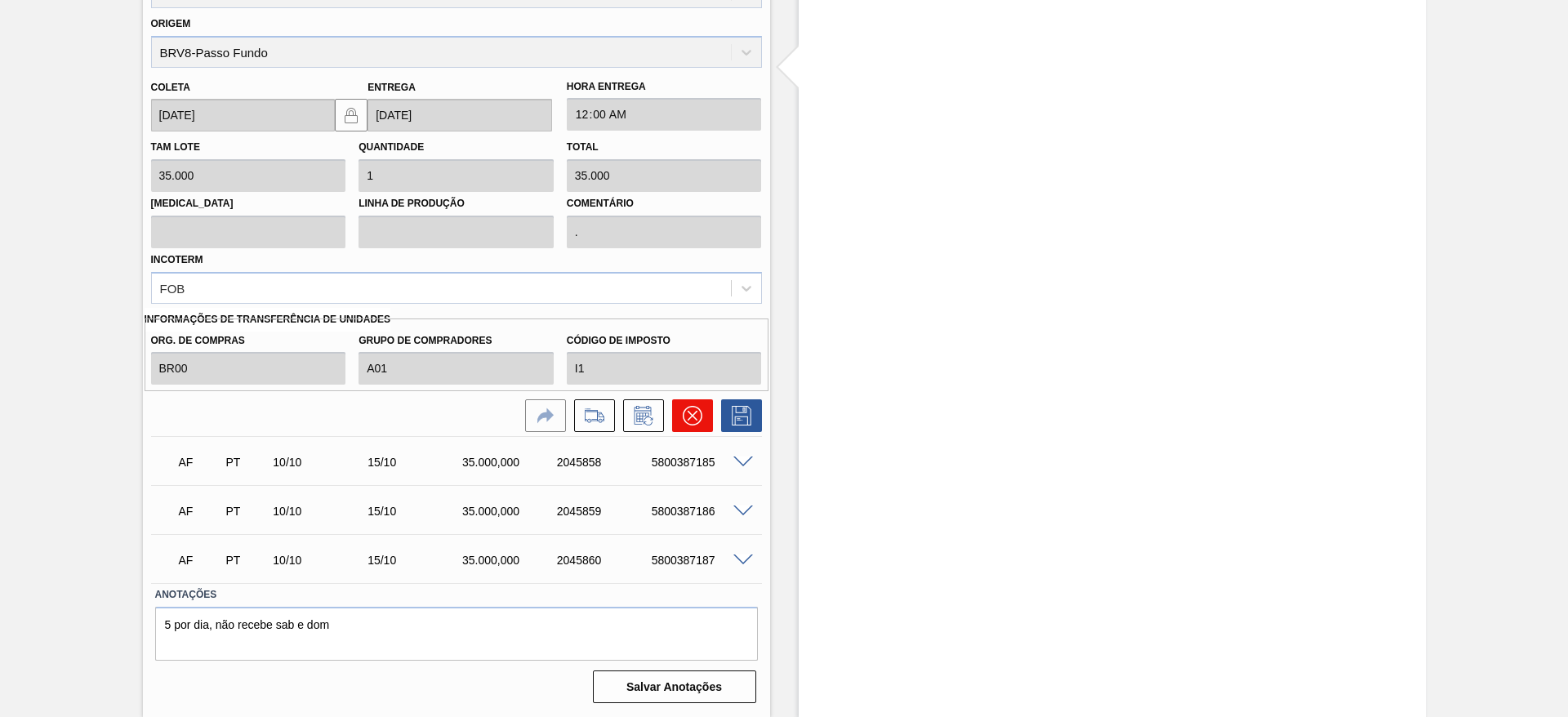
click at [685, 407] on icon at bounding box center [692, 416] width 20 height 20
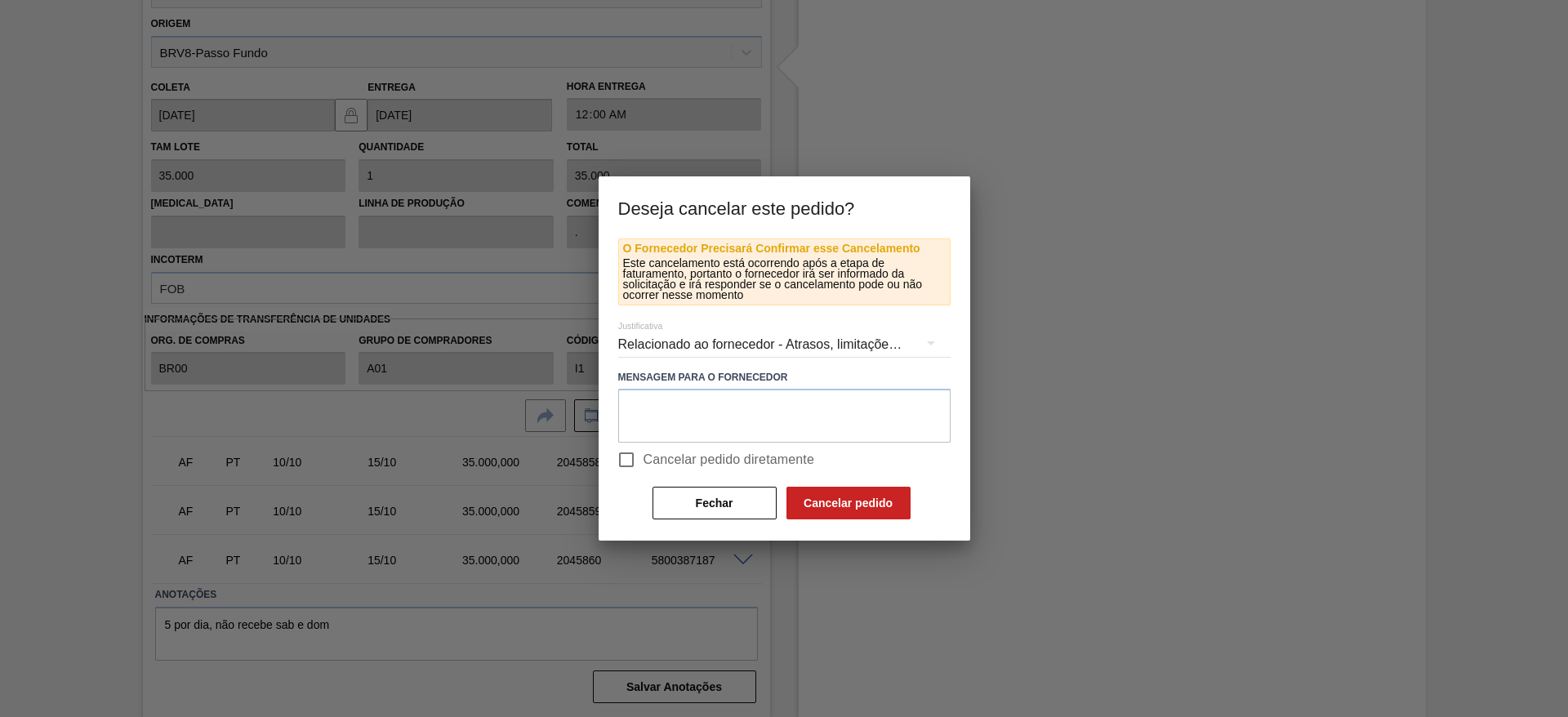
click at [619, 458] on input "Cancelar pedido diretamente" at bounding box center [627, 460] width 34 height 34
checkbox input "true"
click at [828, 504] on button "Cancelar pedido" at bounding box center [848, 503] width 124 height 32
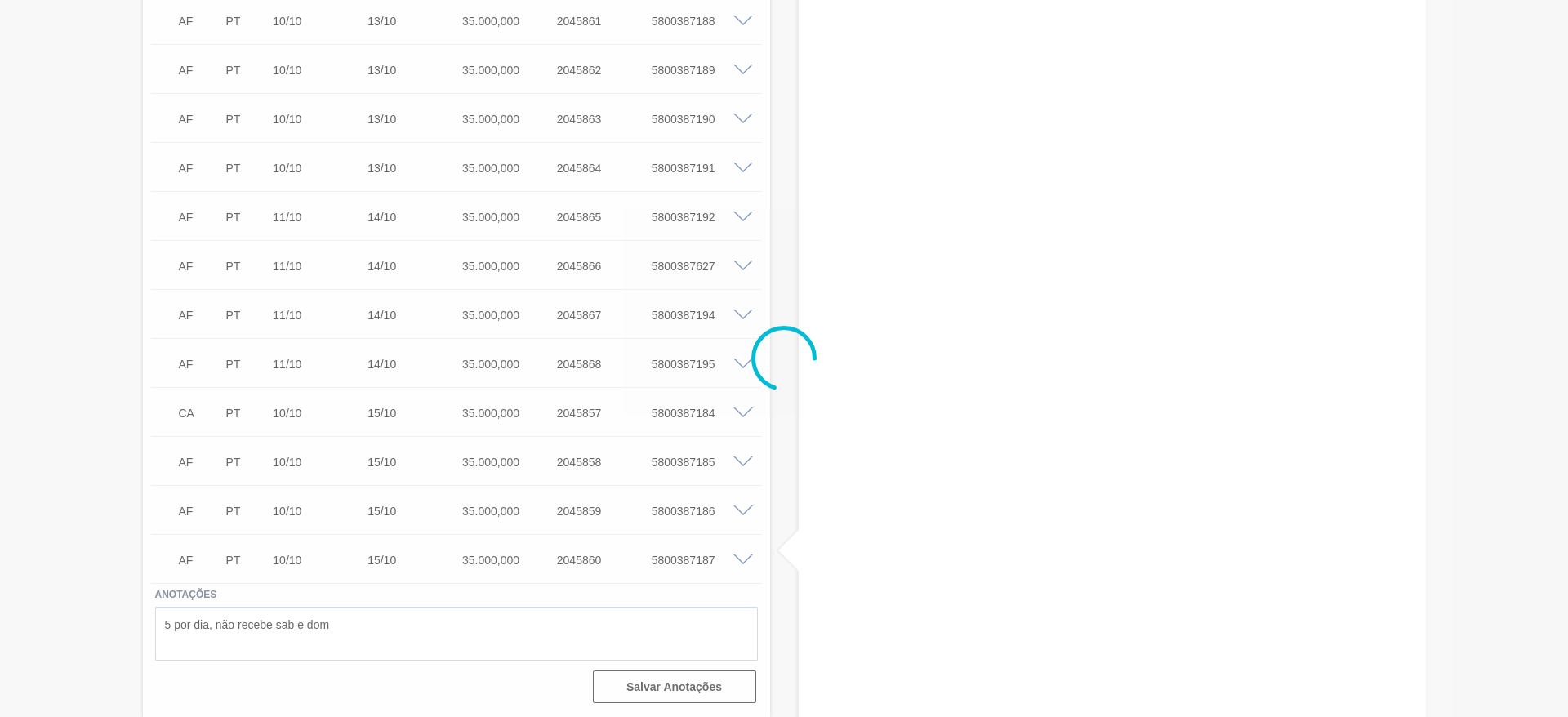
scroll to position [1448, 0]
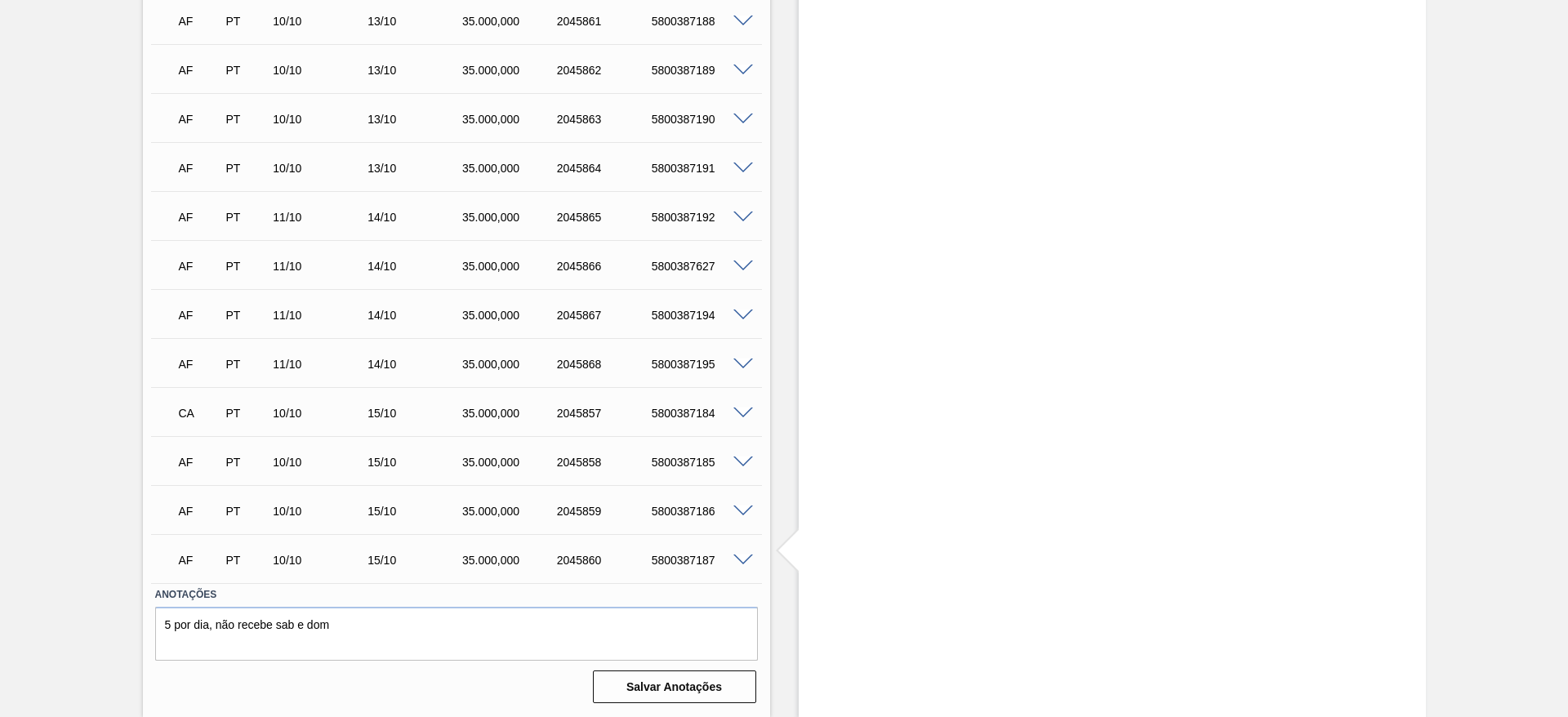
click at [743, 458] on span at bounding box center [743, 463] width 20 height 13
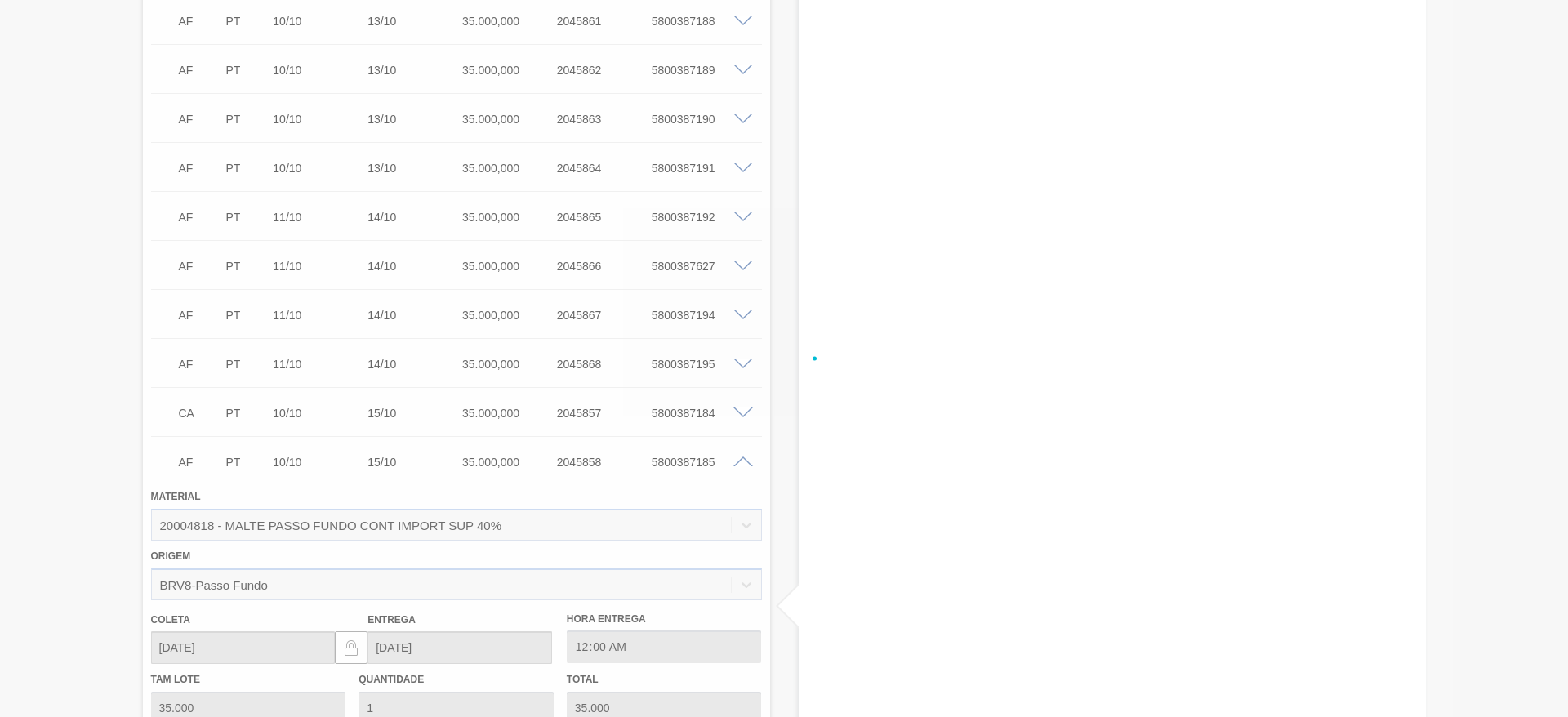
scroll to position [1931, 0]
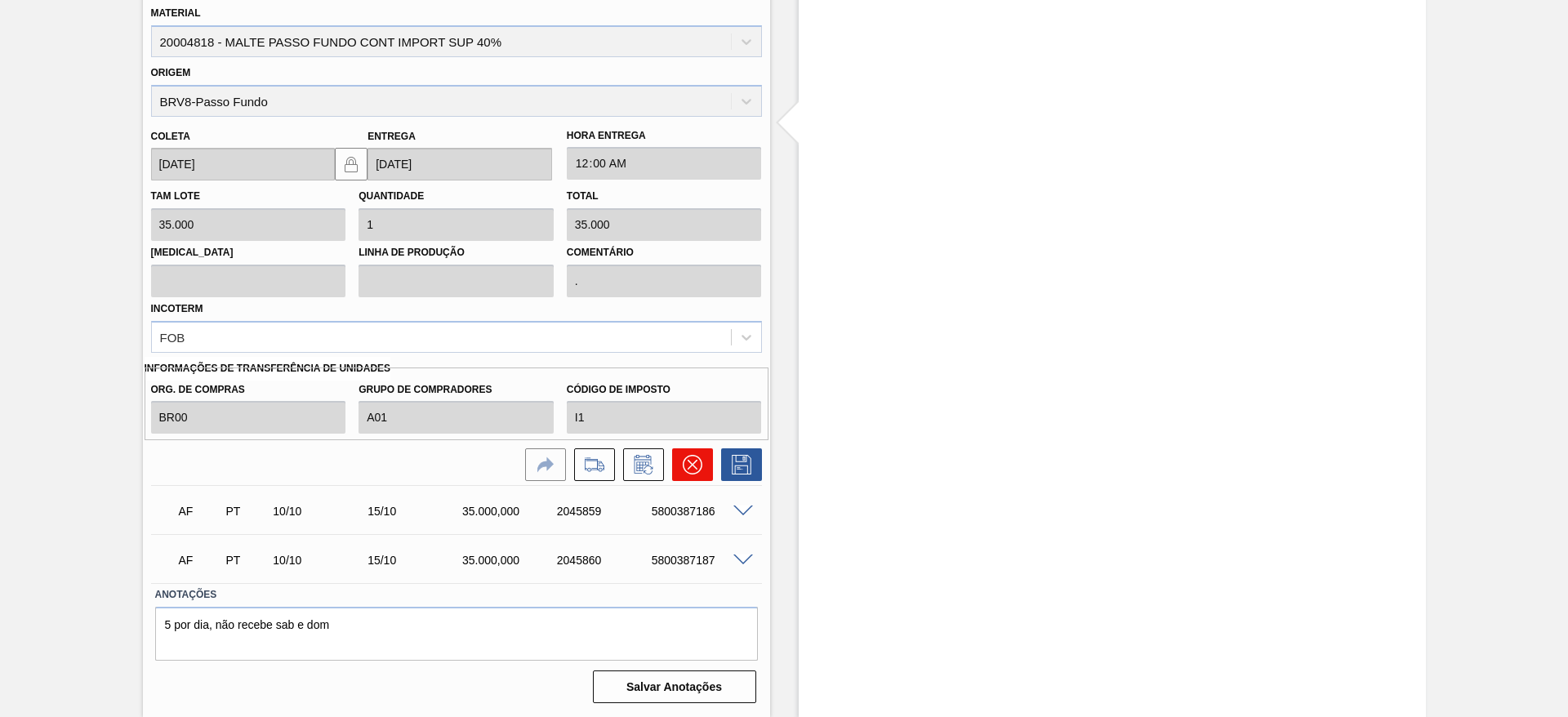
click at [687, 465] on icon at bounding box center [692, 465] width 20 height 20
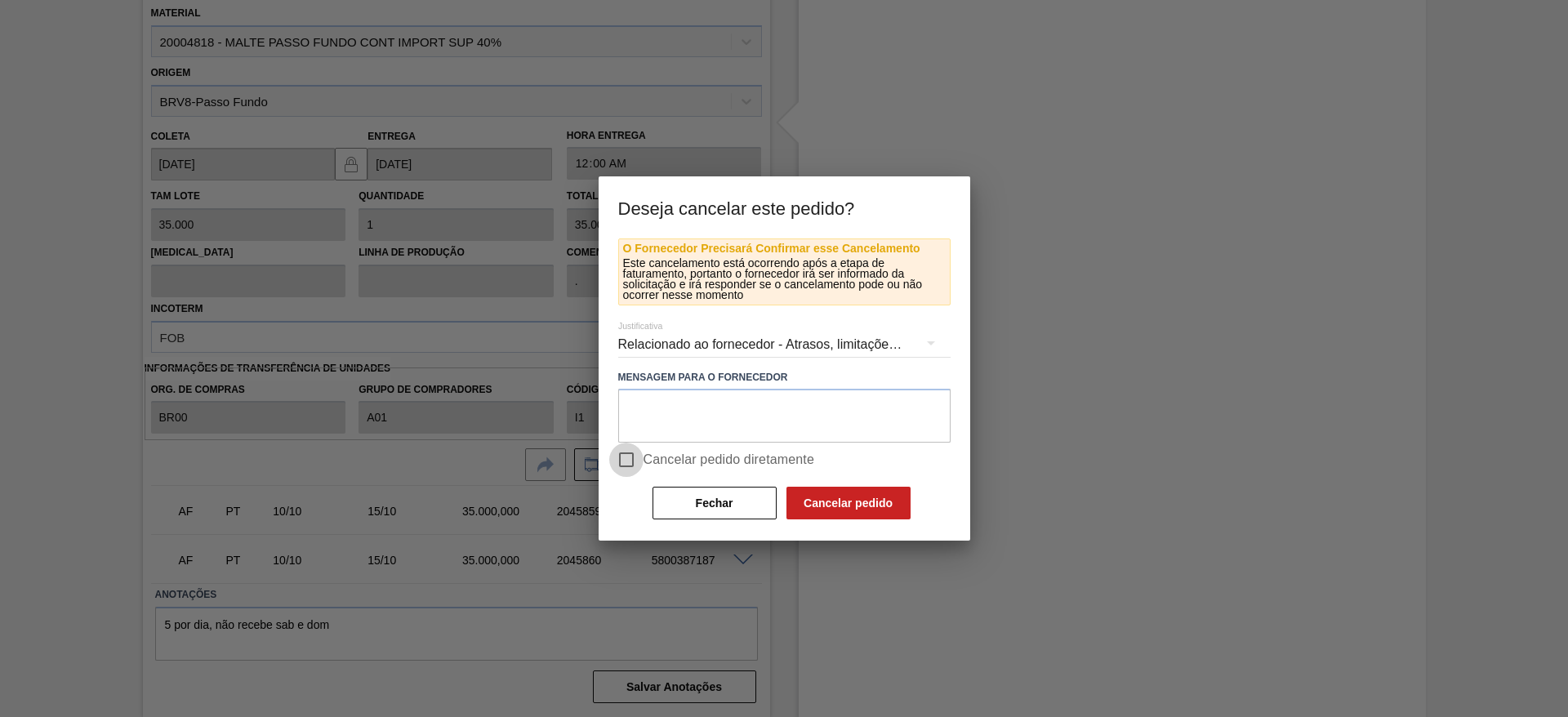
click at [626, 458] on input "Cancelar pedido diretamente" at bounding box center [627, 460] width 34 height 34
checkbox input "true"
click at [836, 497] on button "Cancelar pedido" at bounding box center [848, 503] width 124 height 32
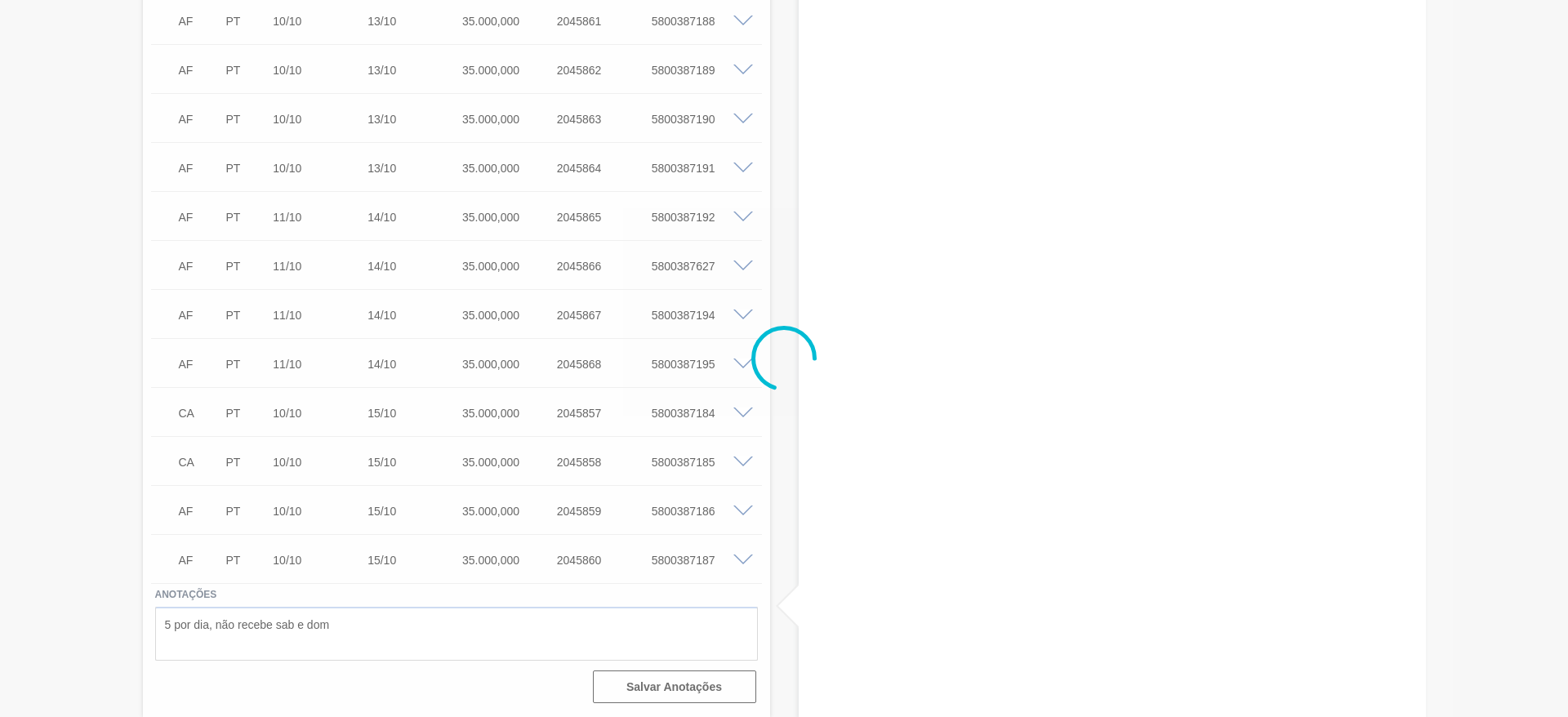
scroll to position [1448, 0]
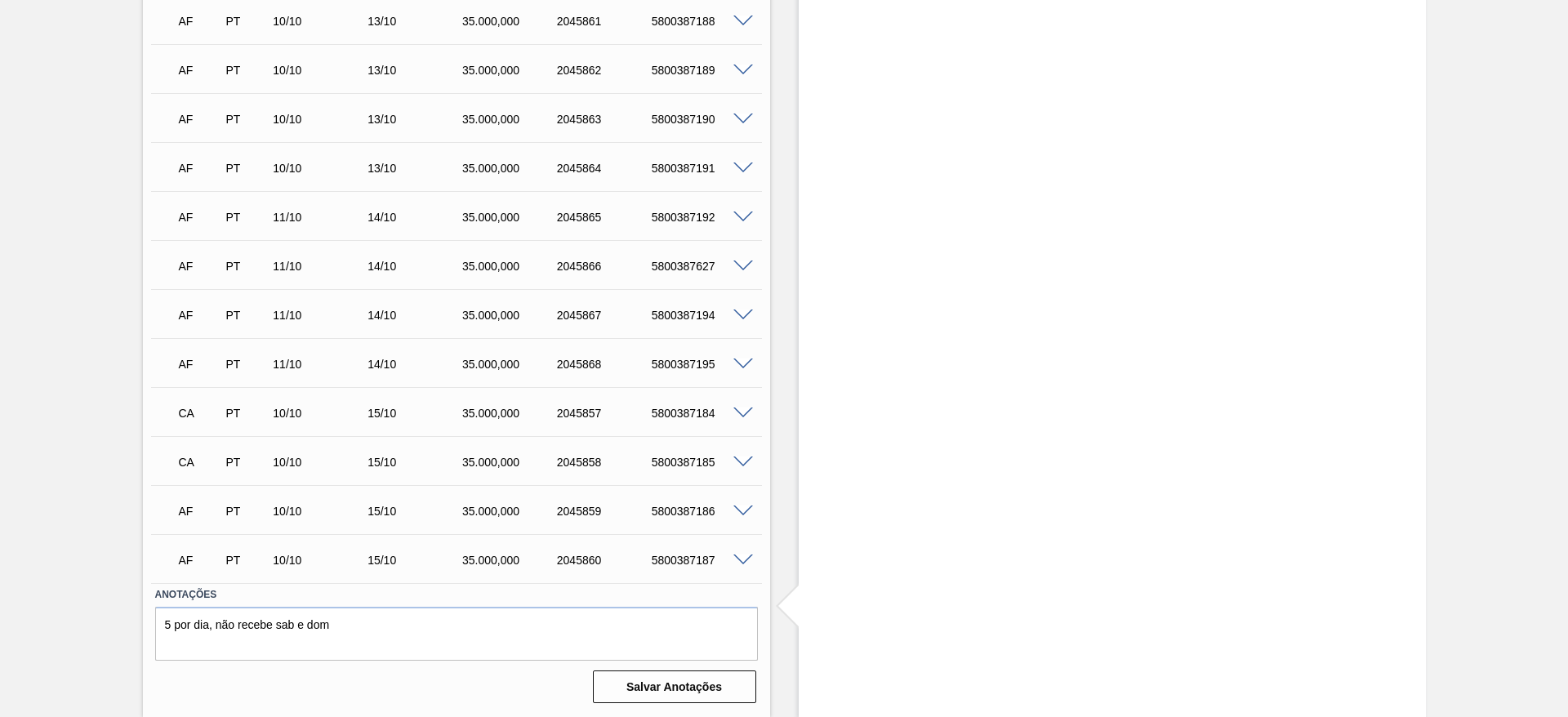
click at [749, 510] on span at bounding box center [743, 512] width 20 height 13
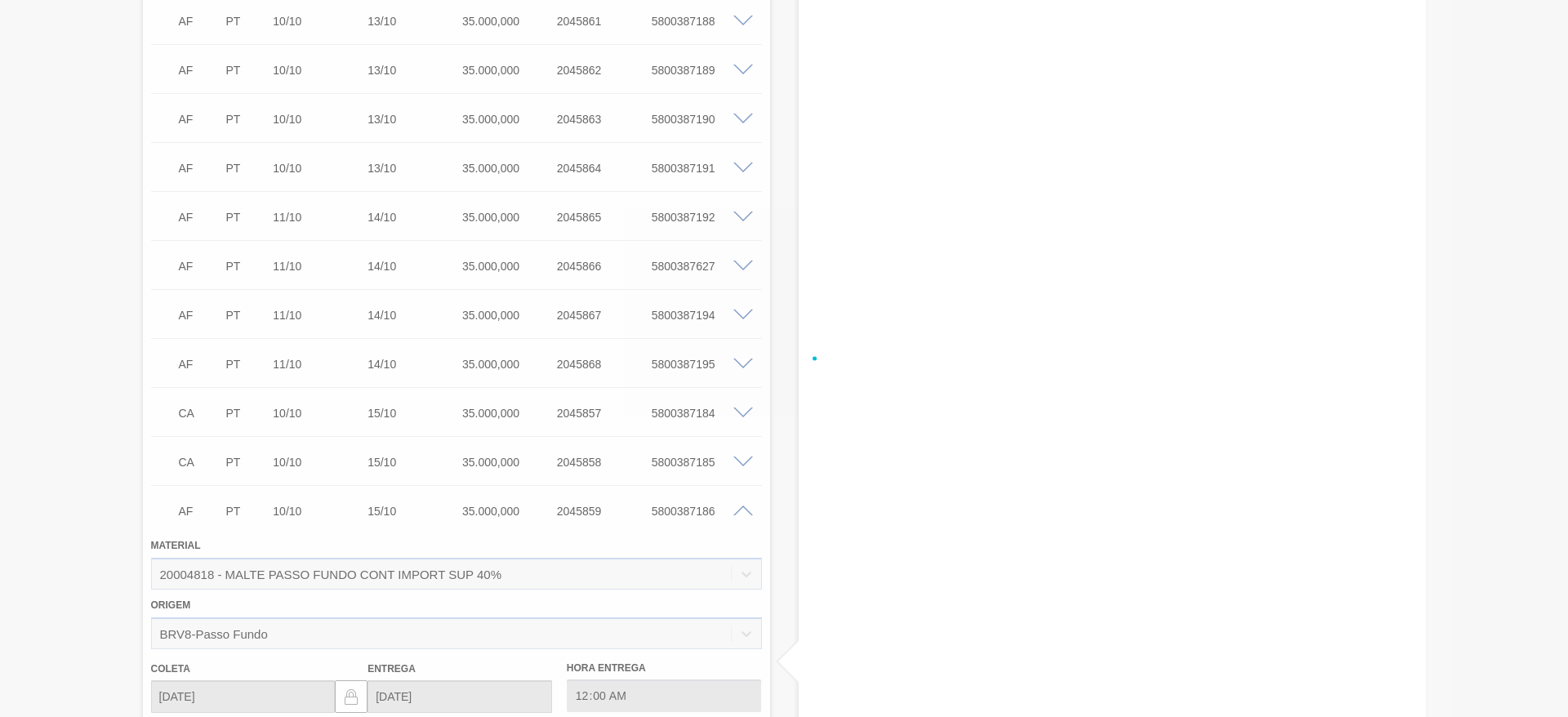
scroll to position [1931, 0]
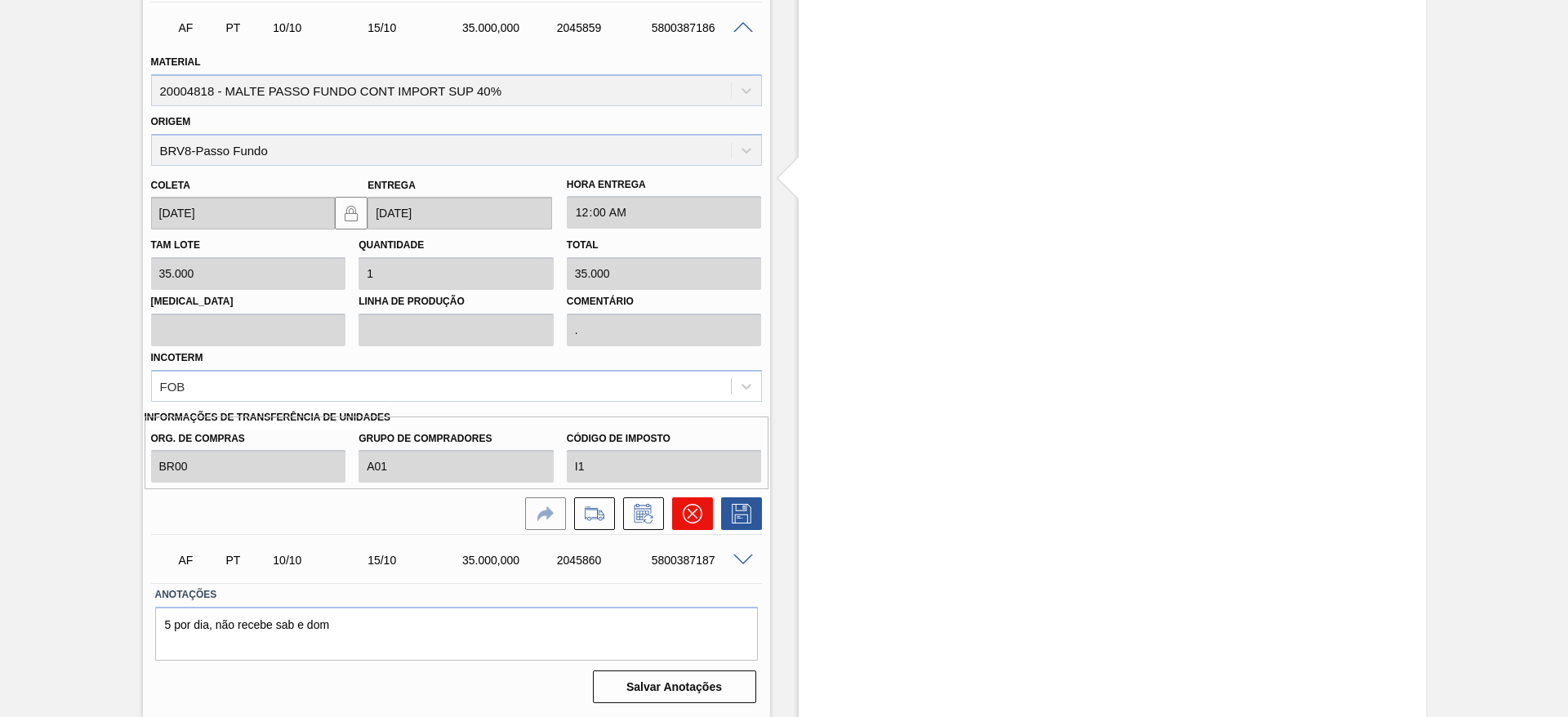
click at [696, 515] on icon at bounding box center [692, 514] width 20 height 20
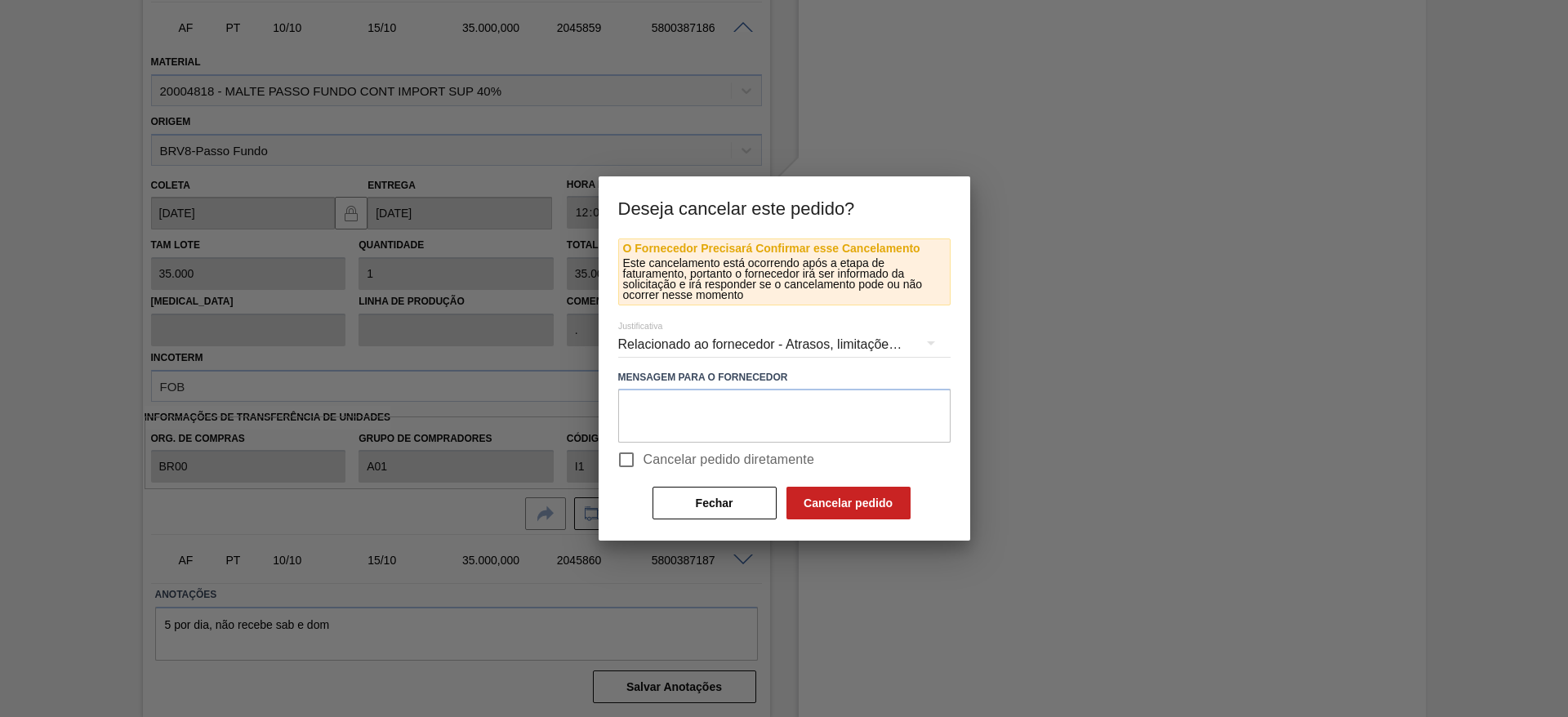
click at [628, 455] on input "Cancelar pedido diretamente" at bounding box center [627, 460] width 34 height 34
checkbox input "true"
click at [899, 494] on button "Cancelar pedido" at bounding box center [848, 503] width 124 height 32
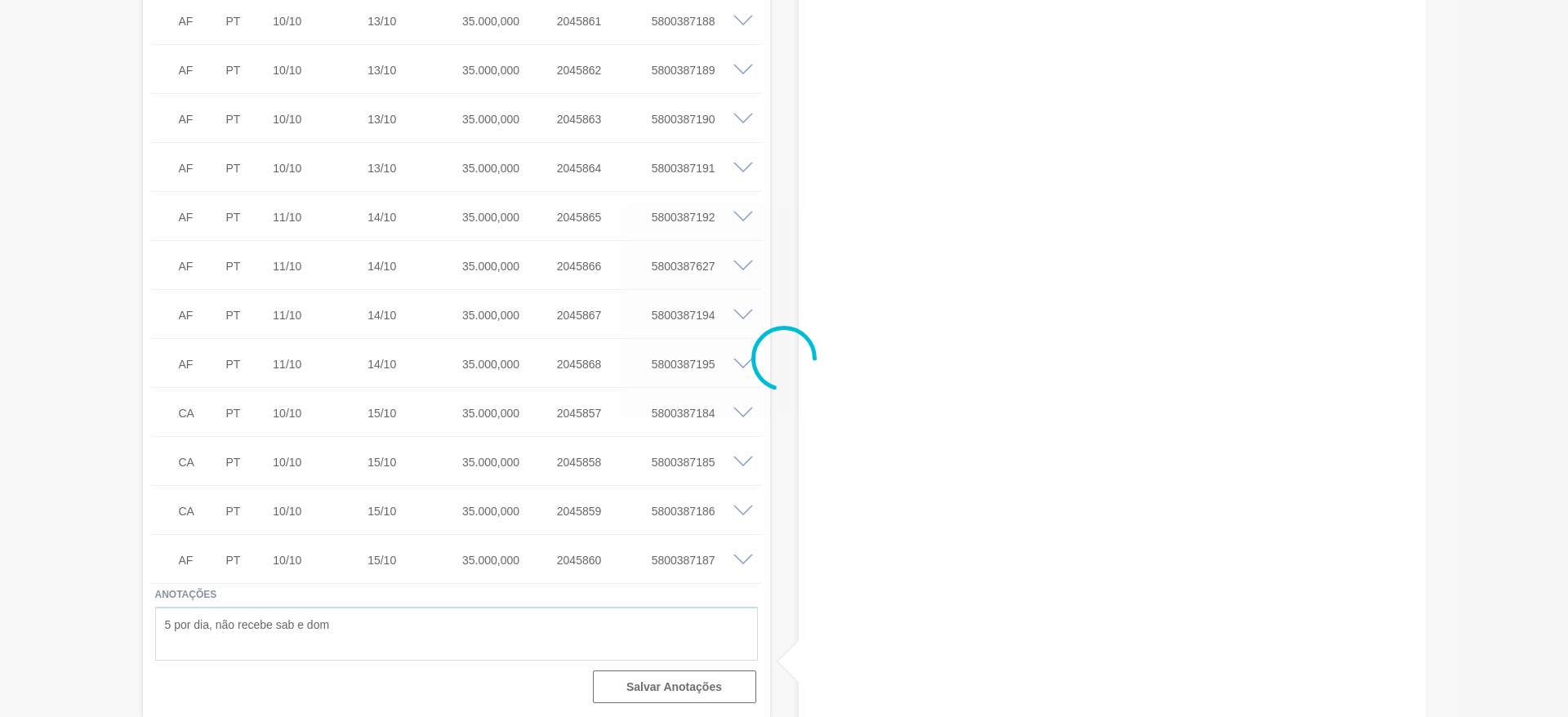
scroll to position [1448, 0]
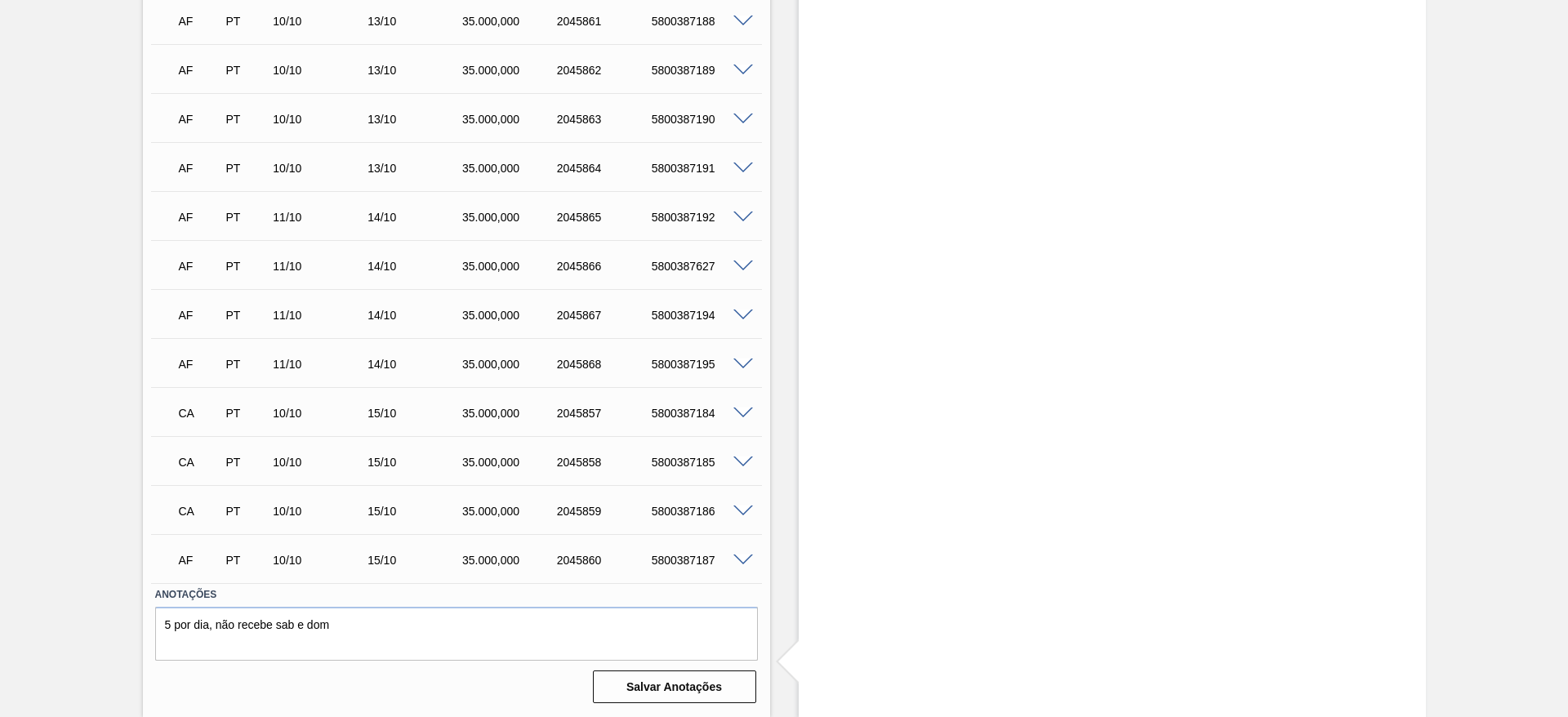
click at [738, 563] on span at bounding box center [743, 561] width 20 height 13
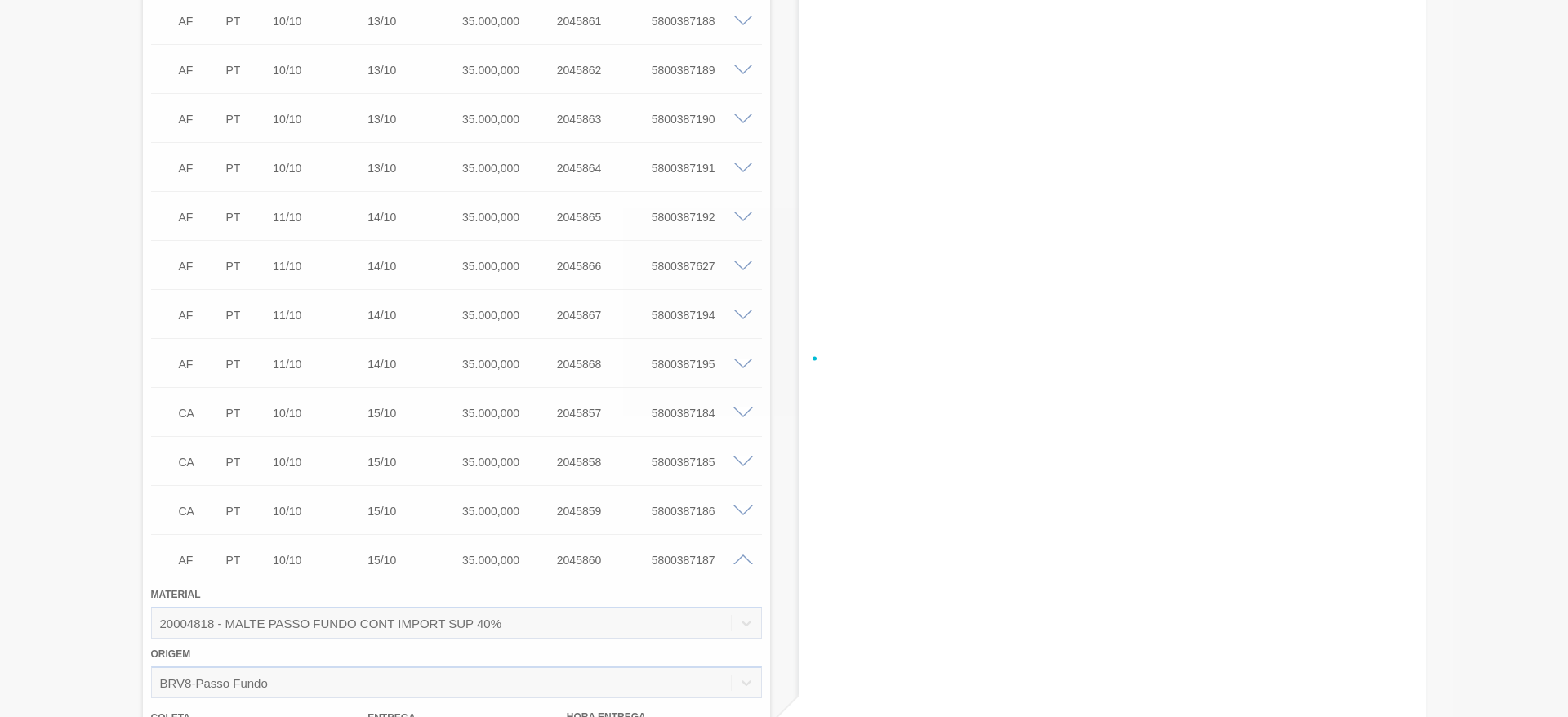
scroll to position [1931, 0]
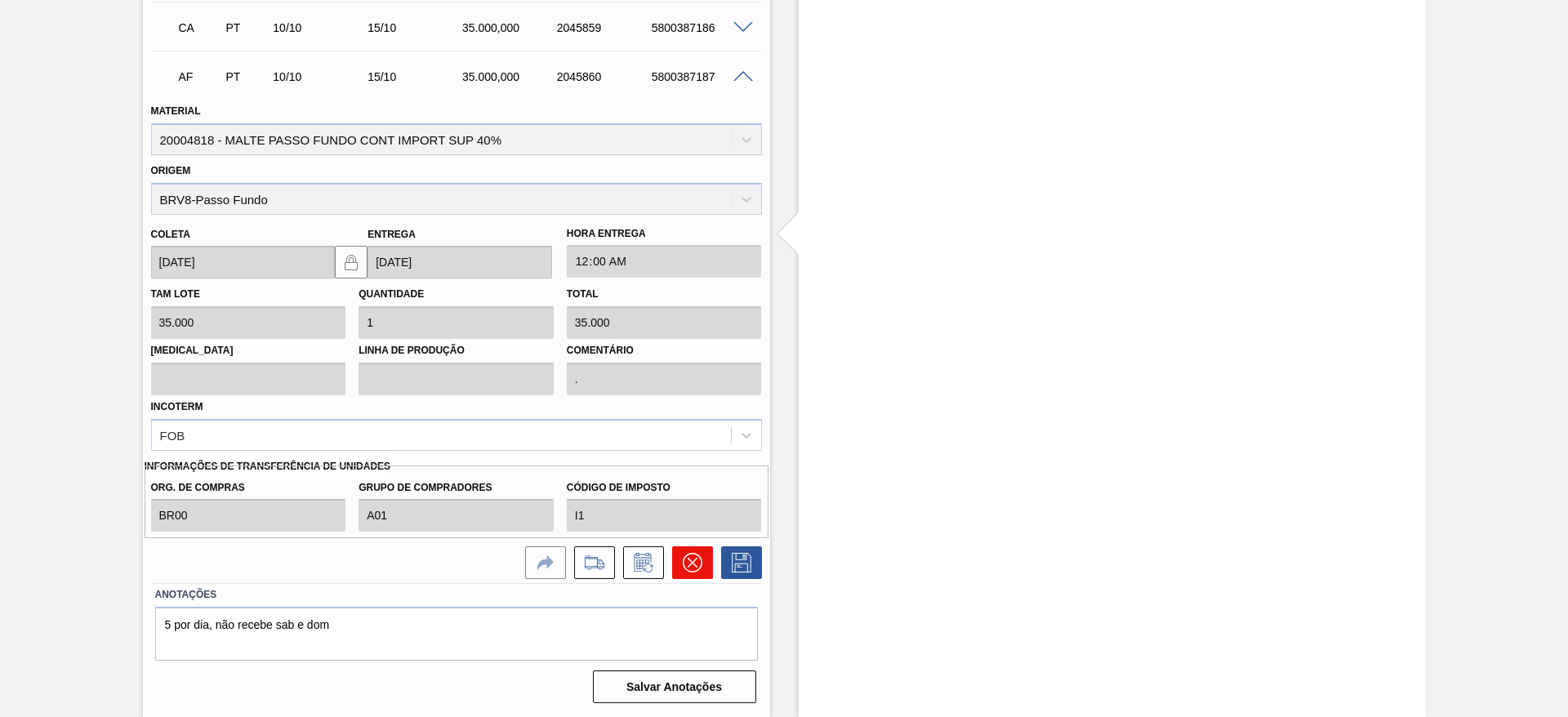
click at [688, 566] on icon at bounding box center [692, 563] width 10 height 10
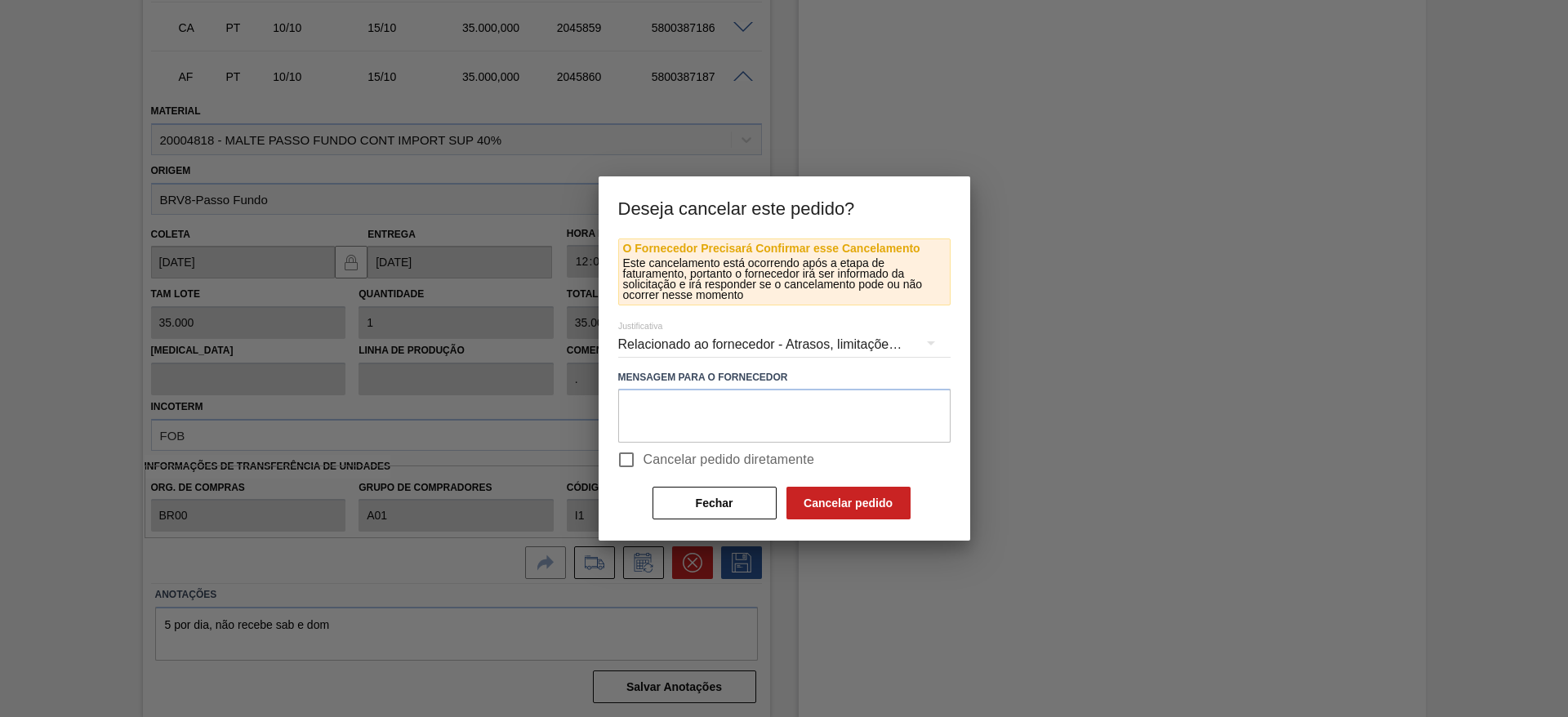
click at [627, 462] on input "Cancelar pedido diretamente" at bounding box center [627, 460] width 34 height 34
checkbox input "true"
click at [883, 502] on button "Cancelar pedido" at bounding box center [848, 503] width 124 height 32
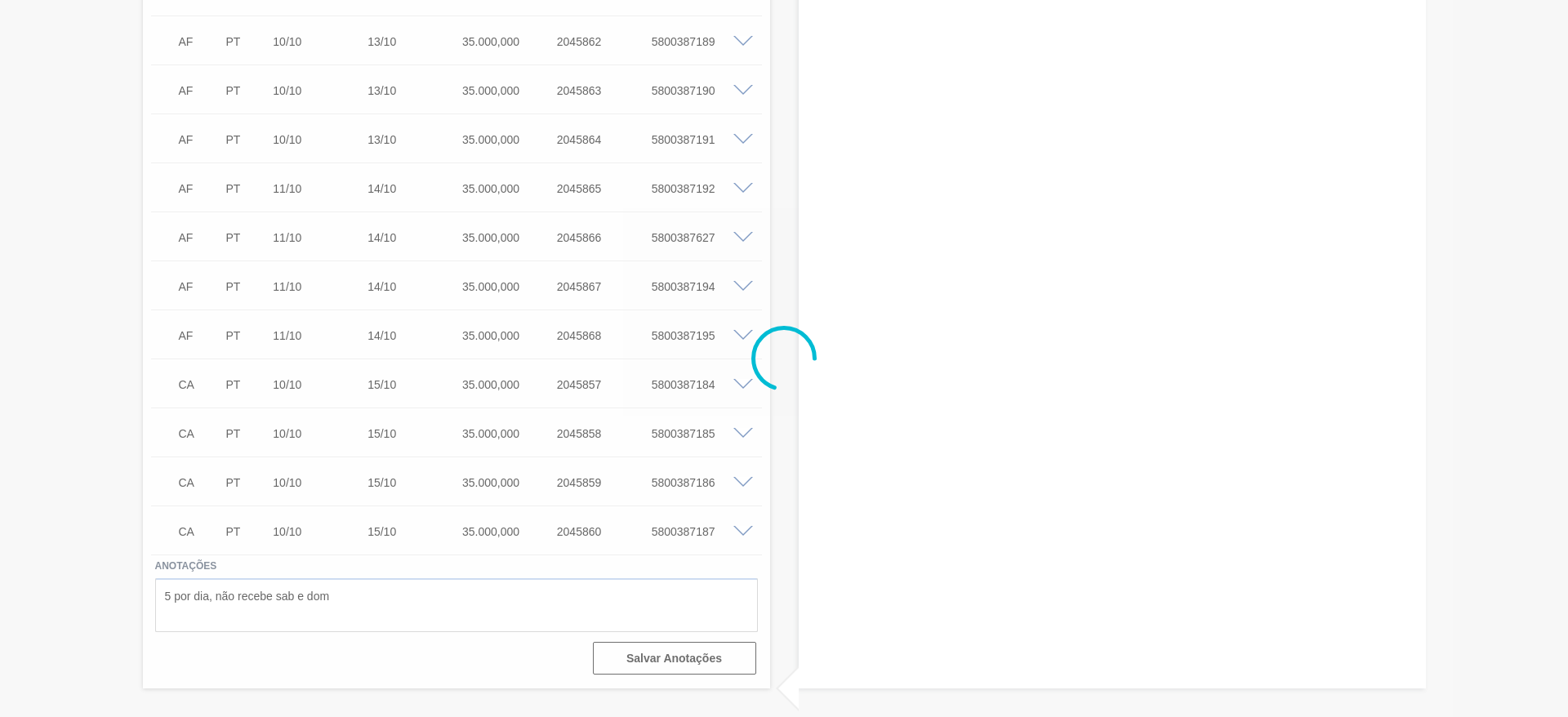
scroll to position [1476, 0]
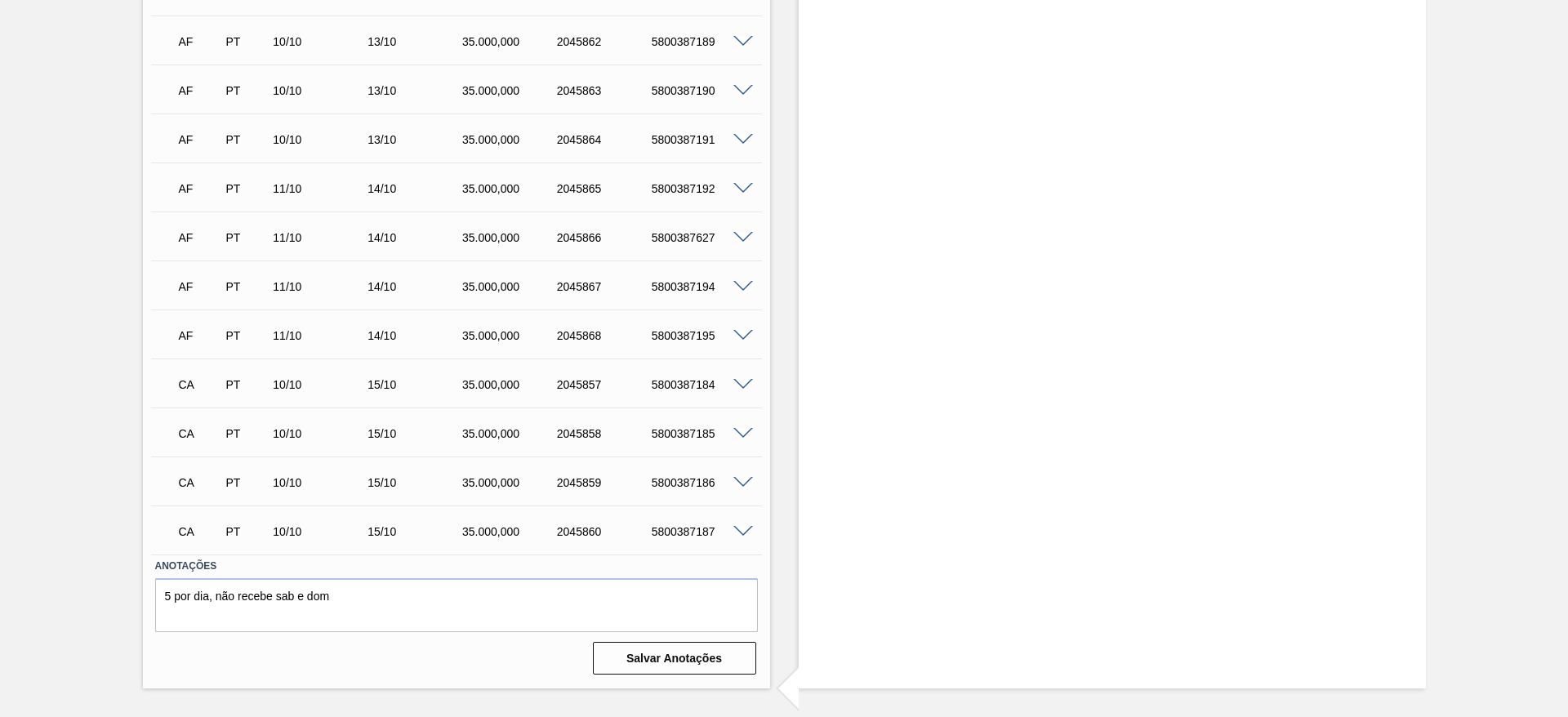
click at [750, 187] on span at bounding box center [743, 189] width 20 height 13
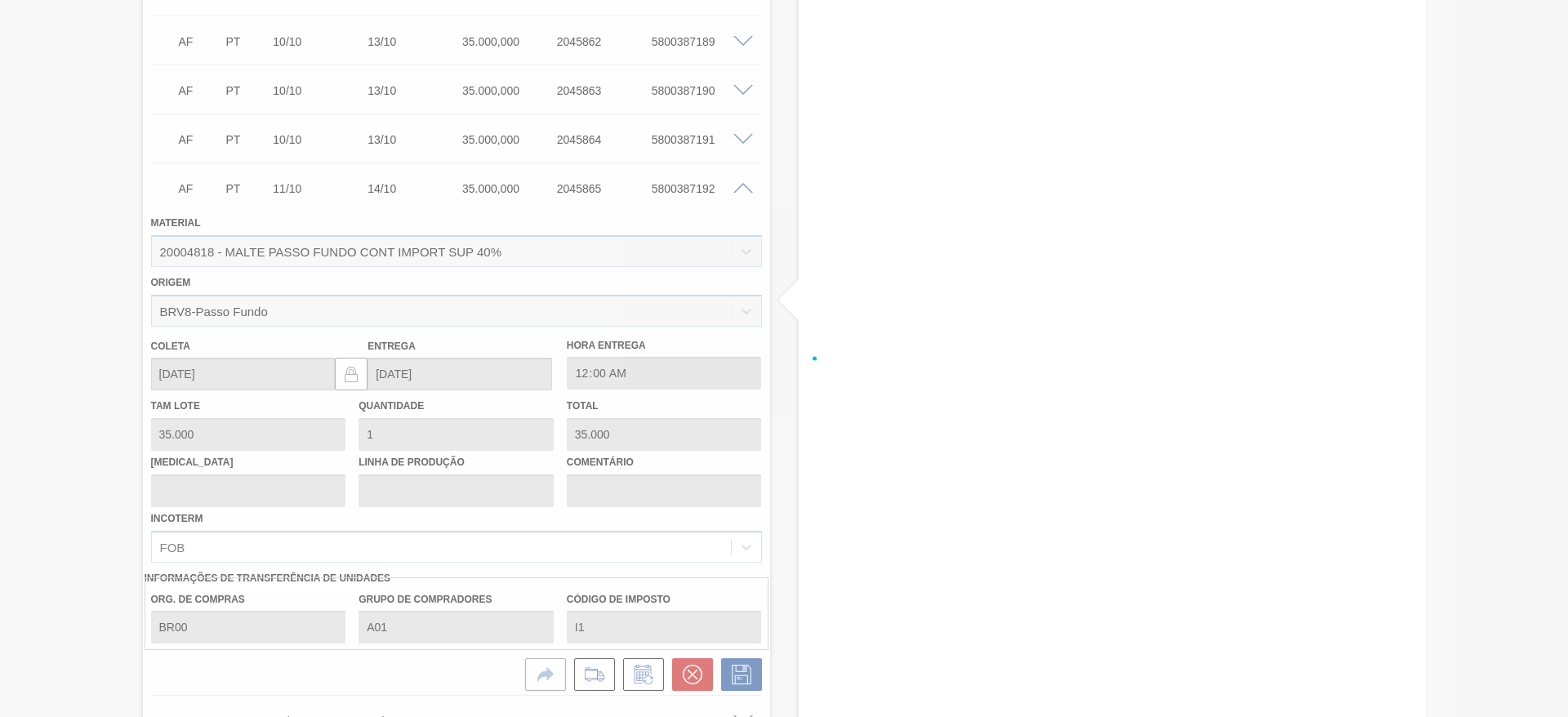
scroll to position [1931, 0]
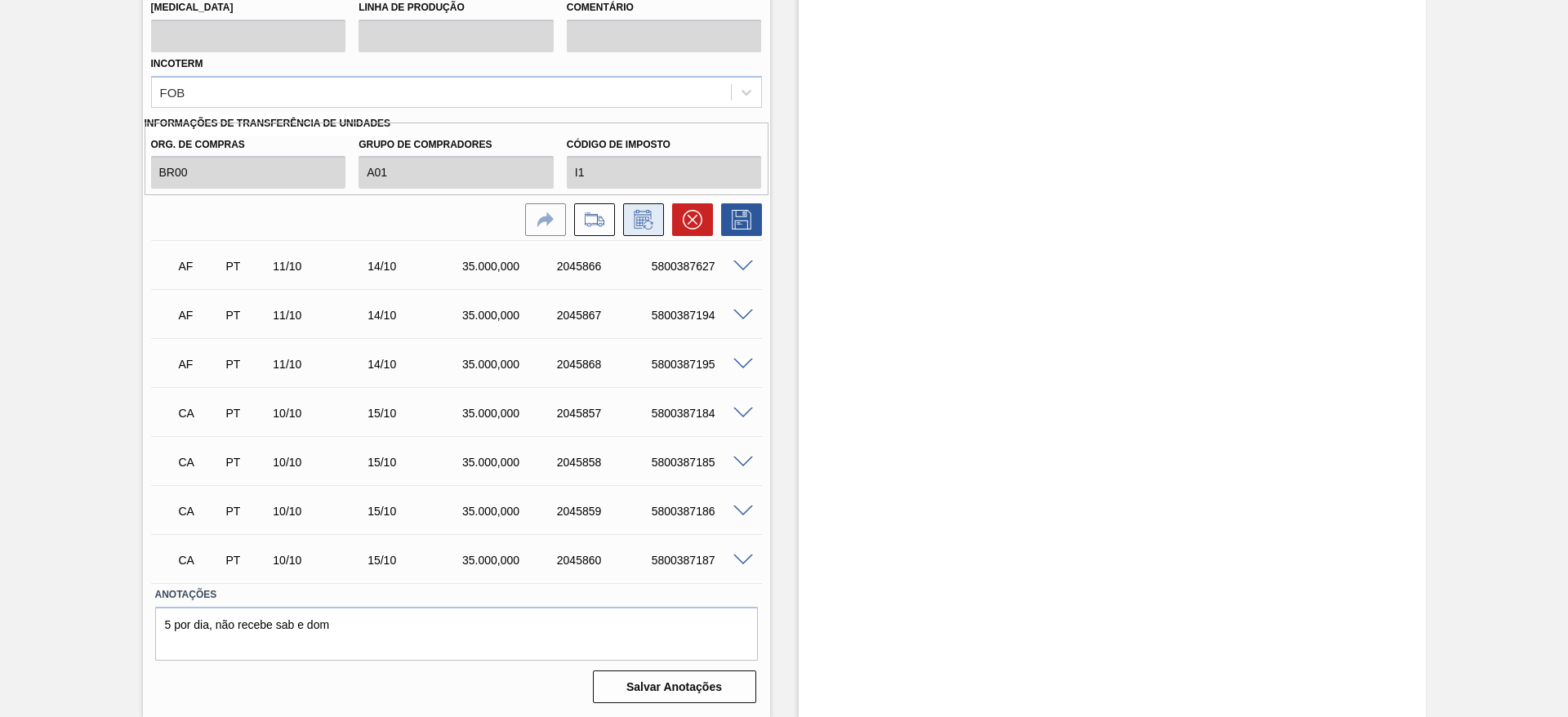
click at [644, 224] on icon at bounding box center [643, 220] width 26 height 20
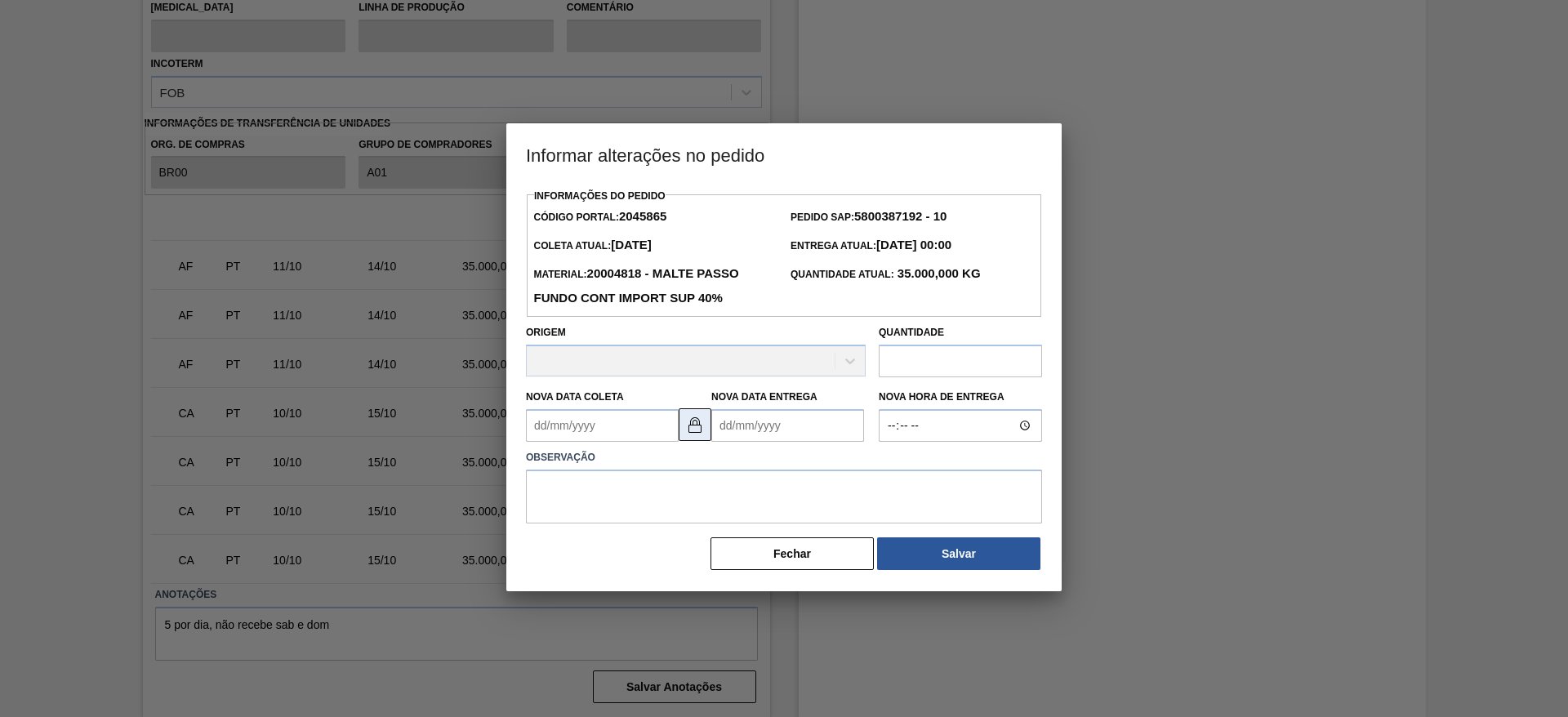
click at [694, 422] on img at bounding box center [695, 425] width 20 height 20
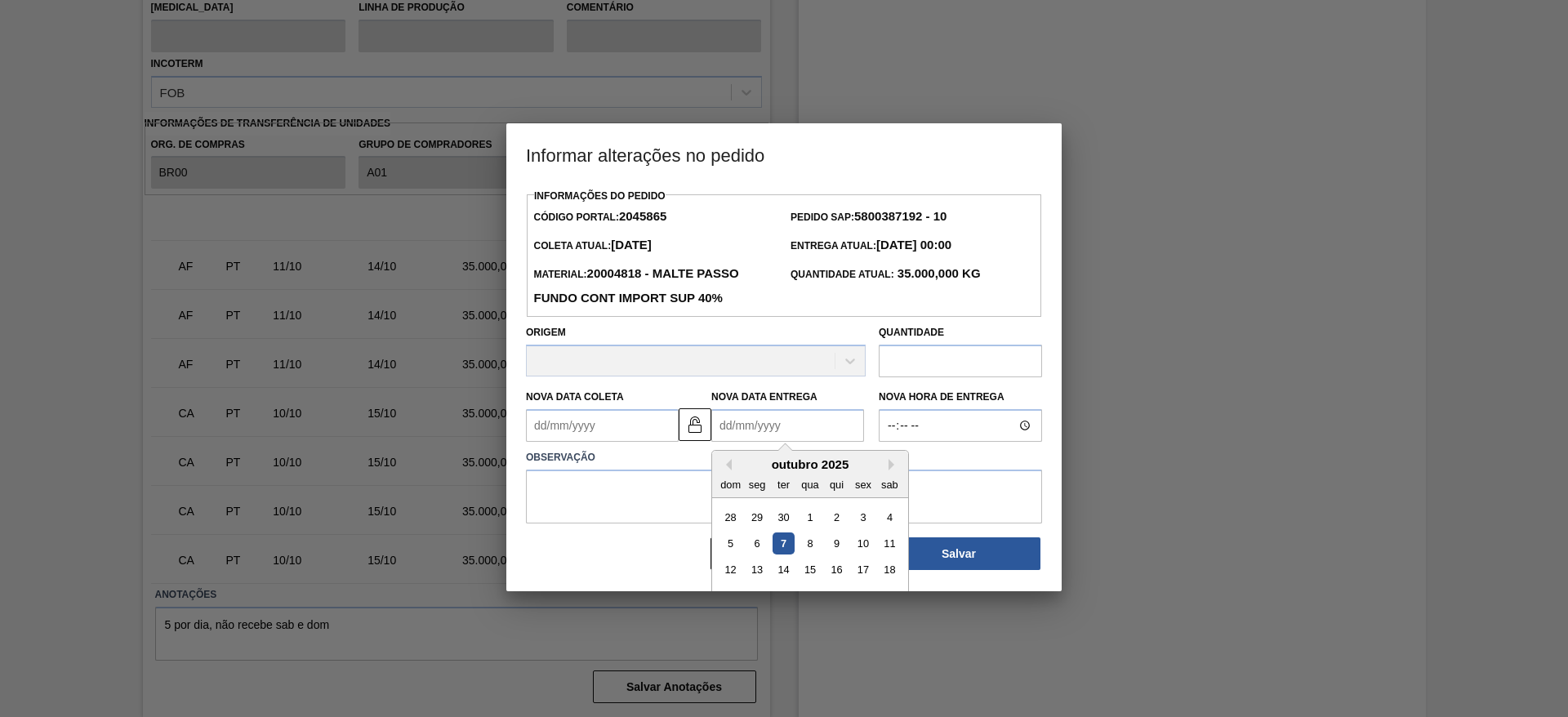
click at [729, 427] on Entrega2045865 "Nova Data Entrega" at bounding box center [787, 426] width 152 height 32
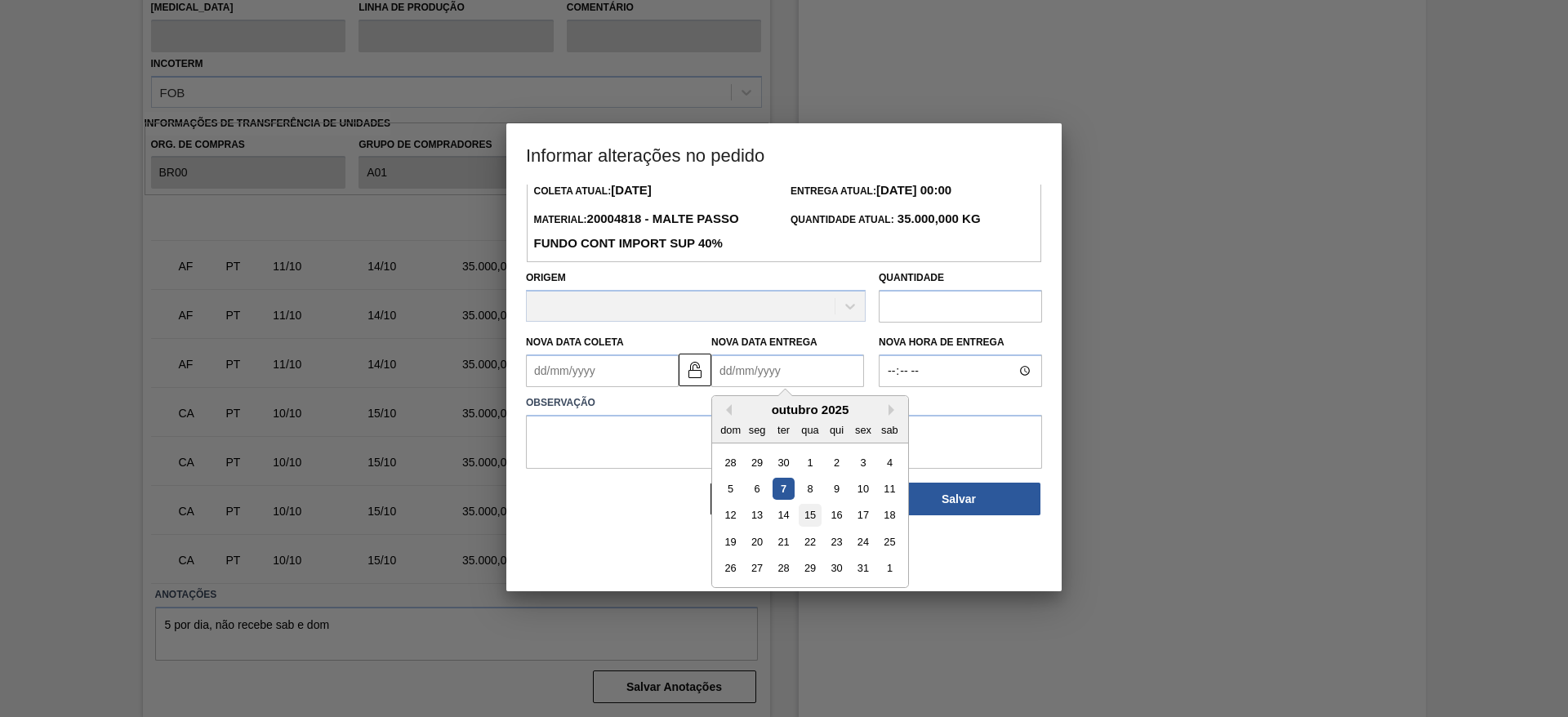
click at [812, 516] on div "15" at bounding box center [810, 516] width 22 height 22
type Entrega2045865 "[DATE]"
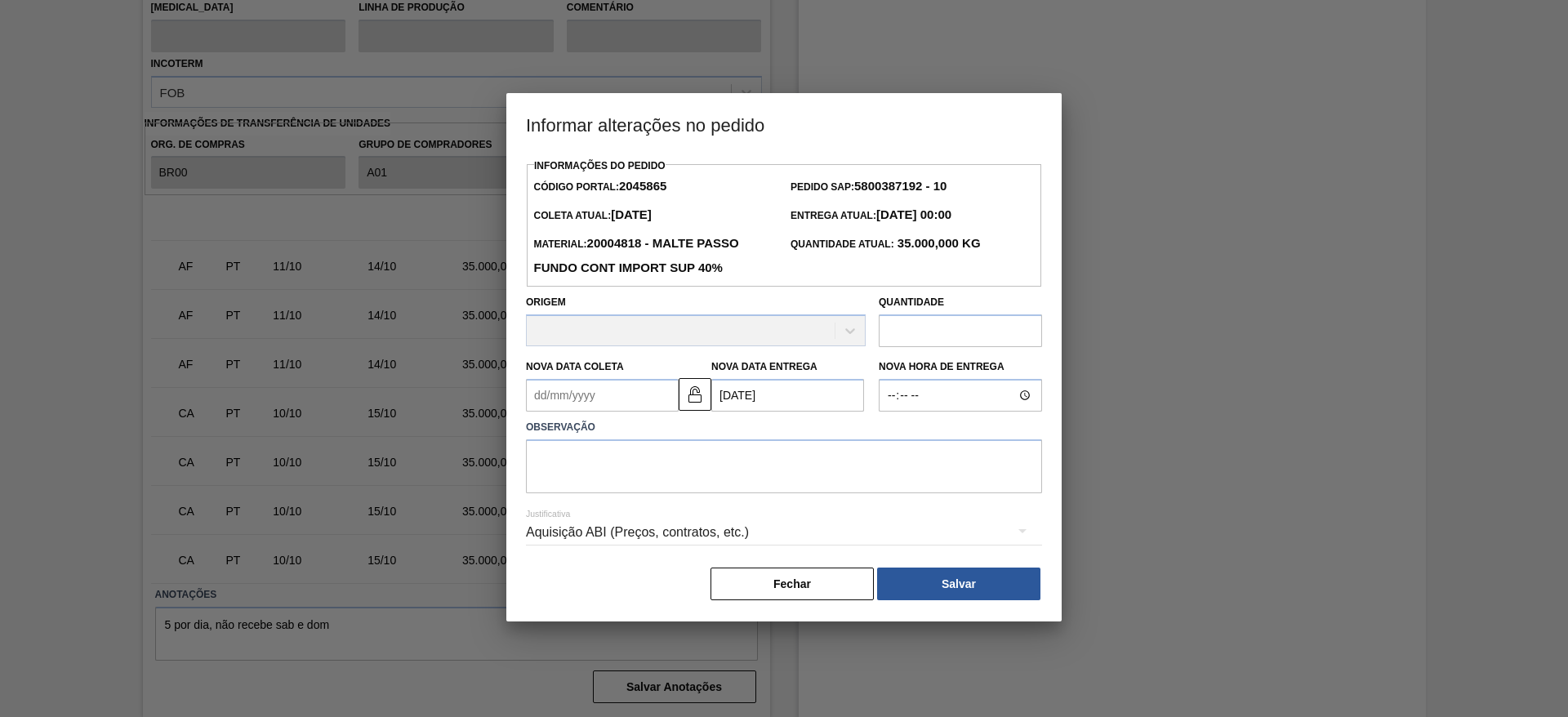
scroll to position [0, 0]
click at [583, 475] on textarea at bounding box center [784, 466] width 516 height 54
type textarea "."
click at [984, 593] on button "Salvar" at bounding box center [958, 584] width 163 height 32
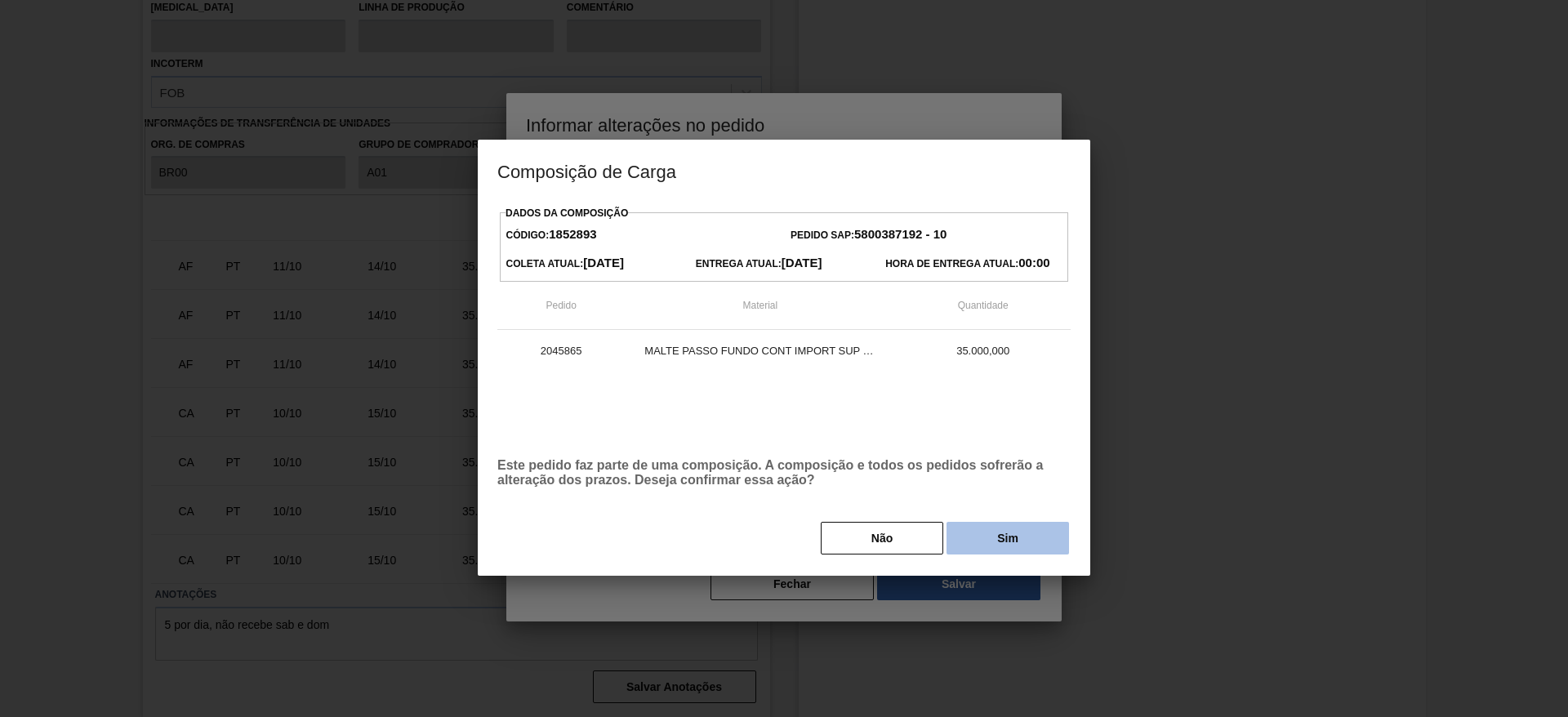
click at [995, 539] on button "Sim" at bounding box center [1008, 538] width 123 height 32
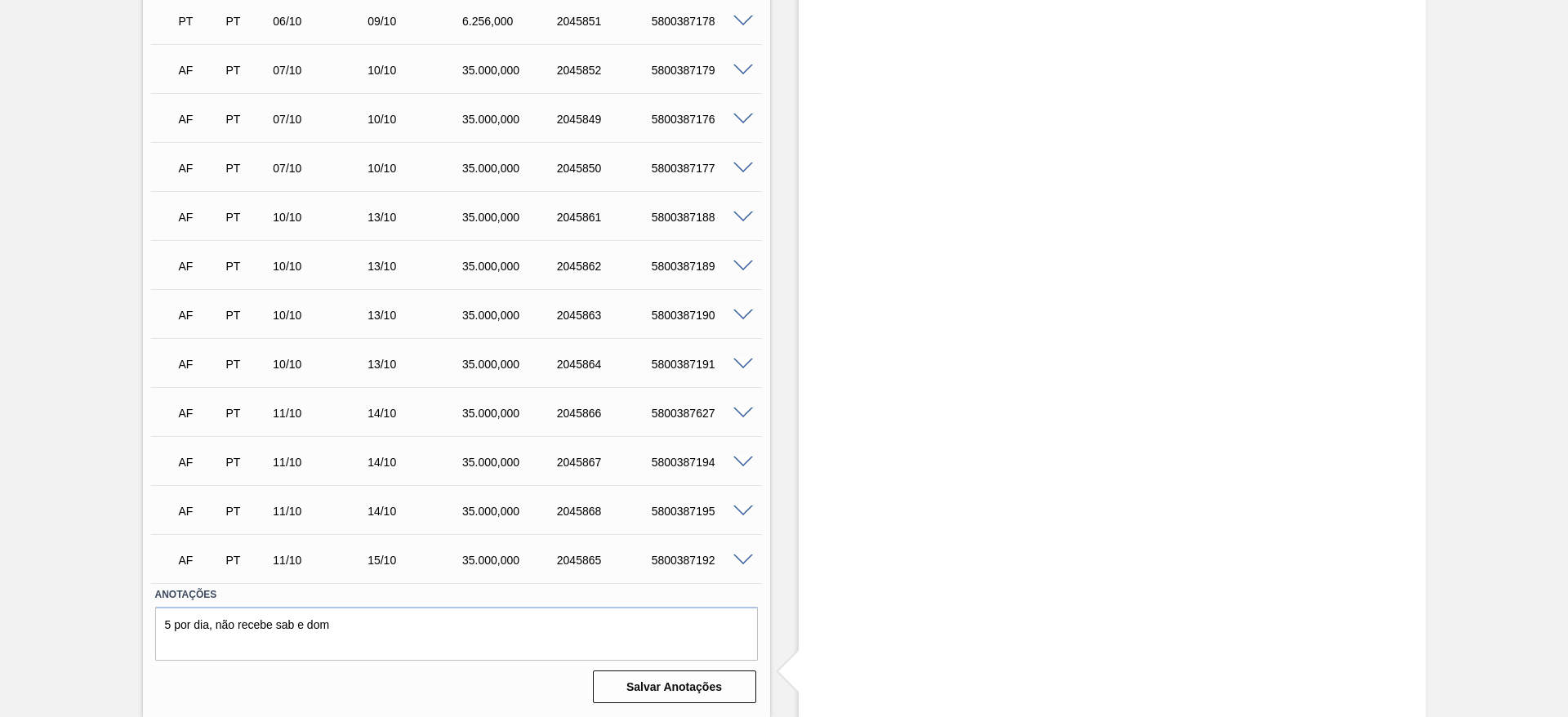
scroll to position [1105, 0]
click at [738, 412] on span at bounding box center [743, 414] width 20 height 13
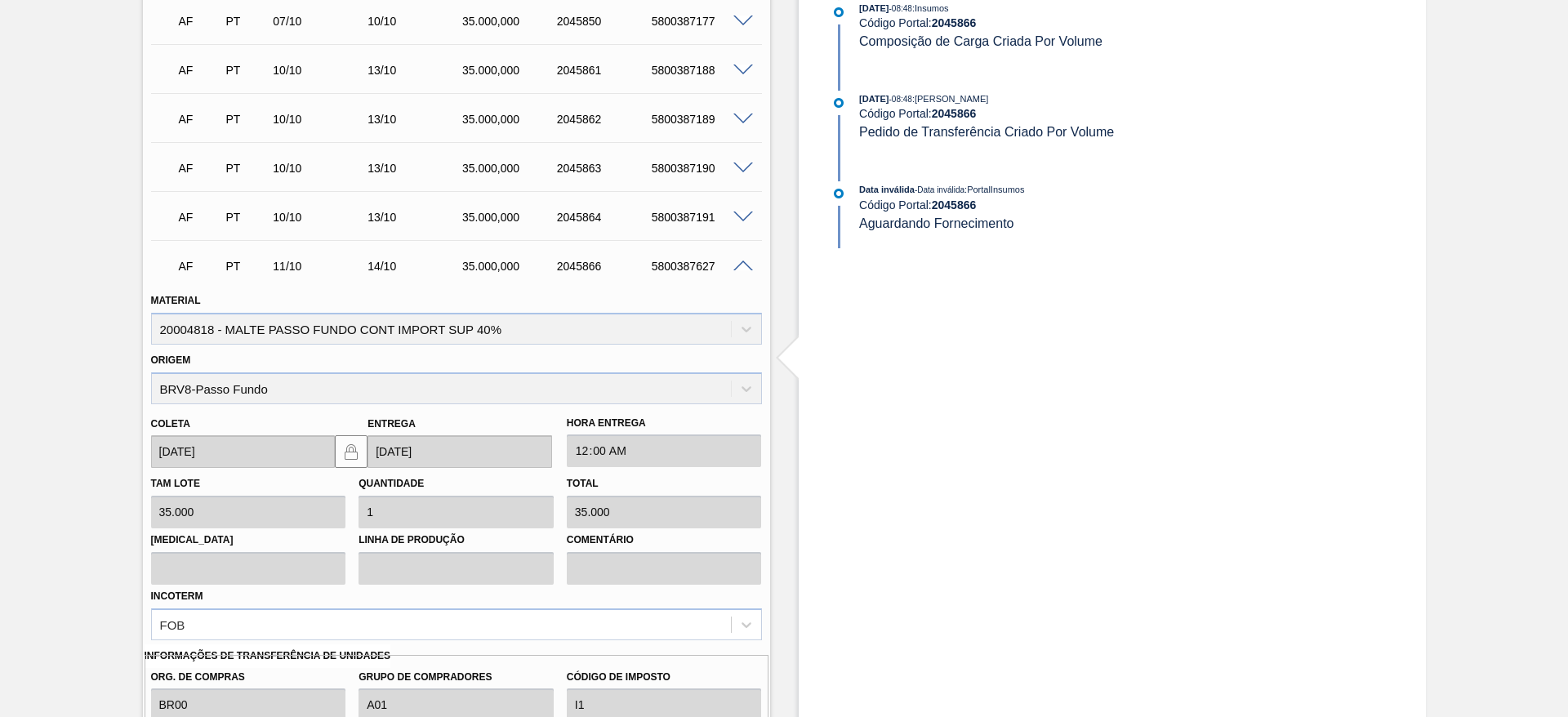
scroll to position [1496, 0]
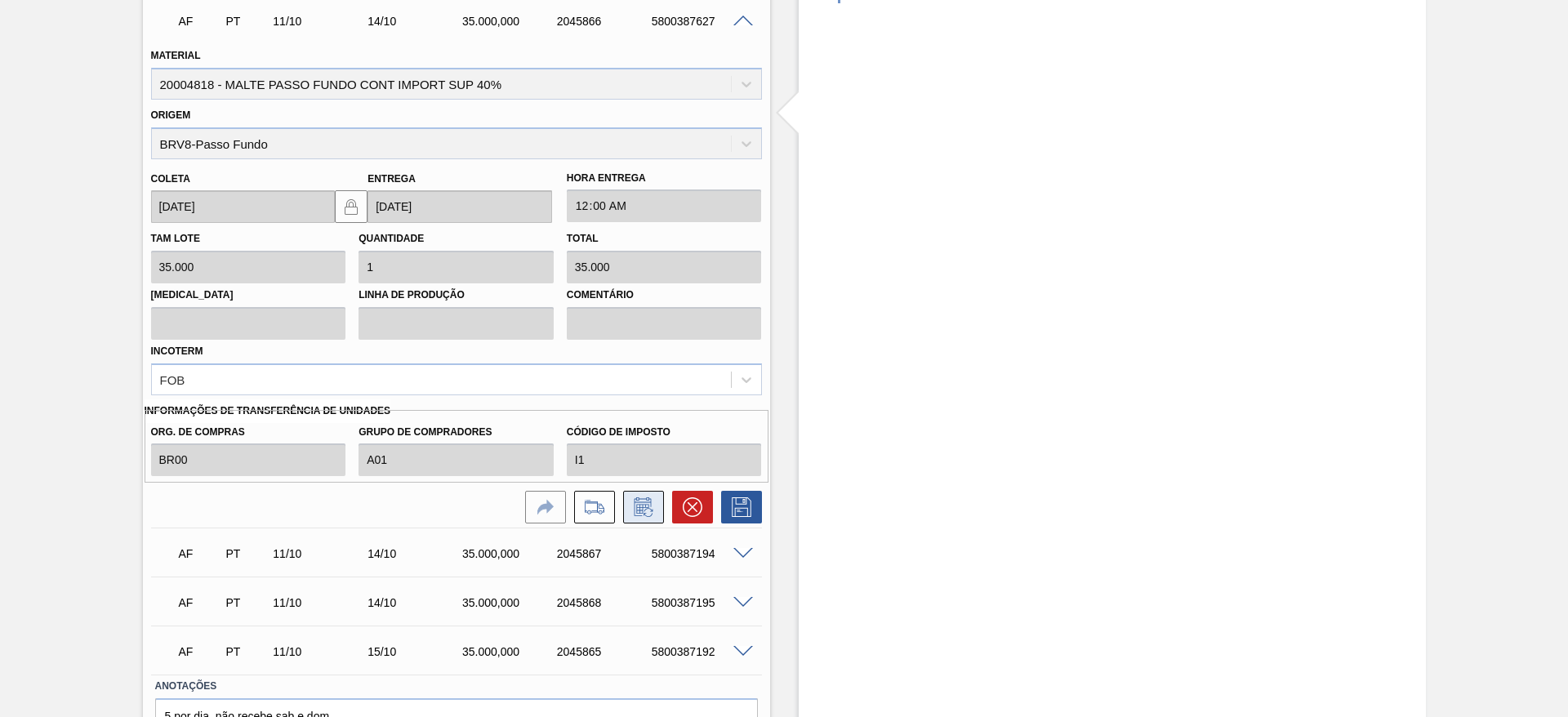
click at [647, 504] on icon at bounding box center [643, 508] width 26 height 20
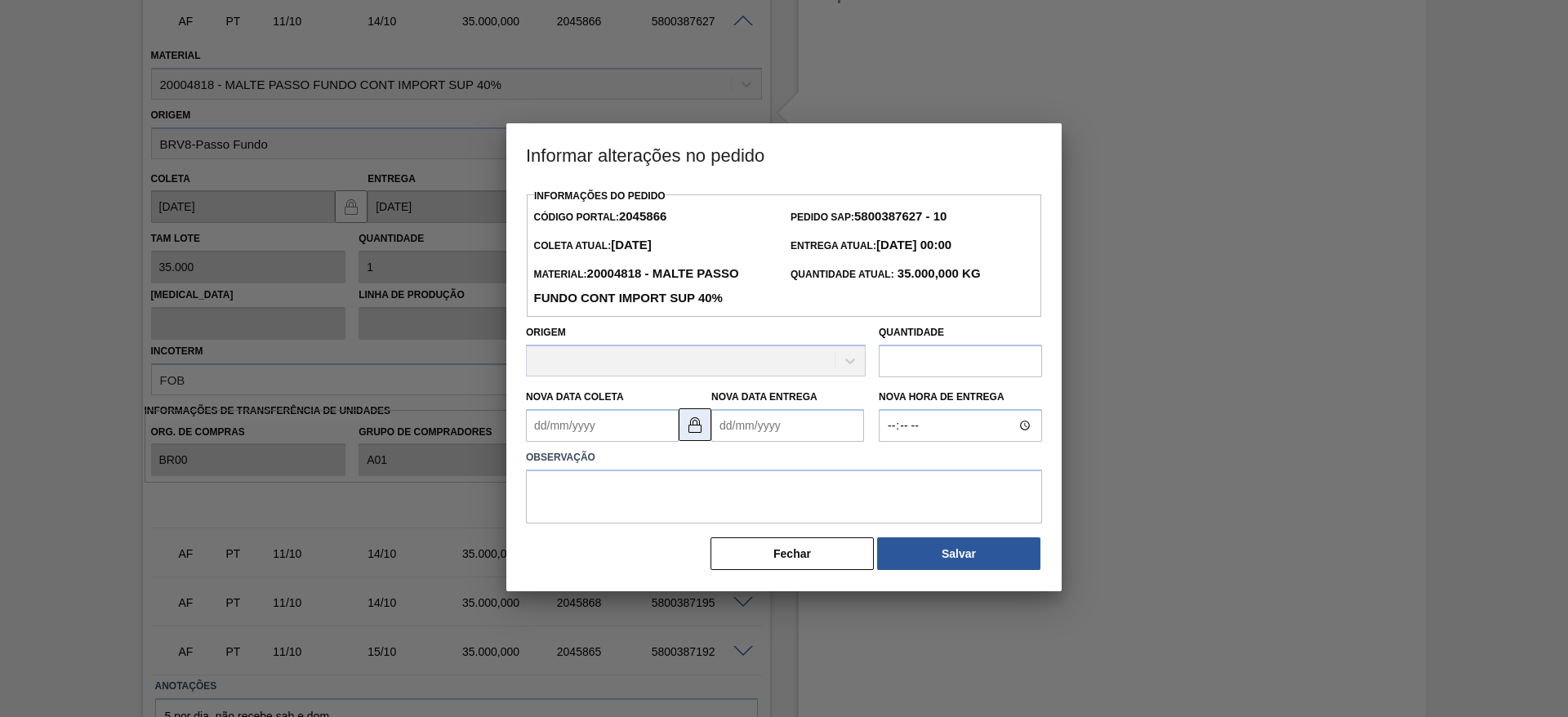
click at [698, 427] on img at bounding box center [695, 425] width 20 height 20
click at [725, 421] on Entrega2045866 "Nova Data Entrega" at bounding box center [787, 426] width 152 height 32
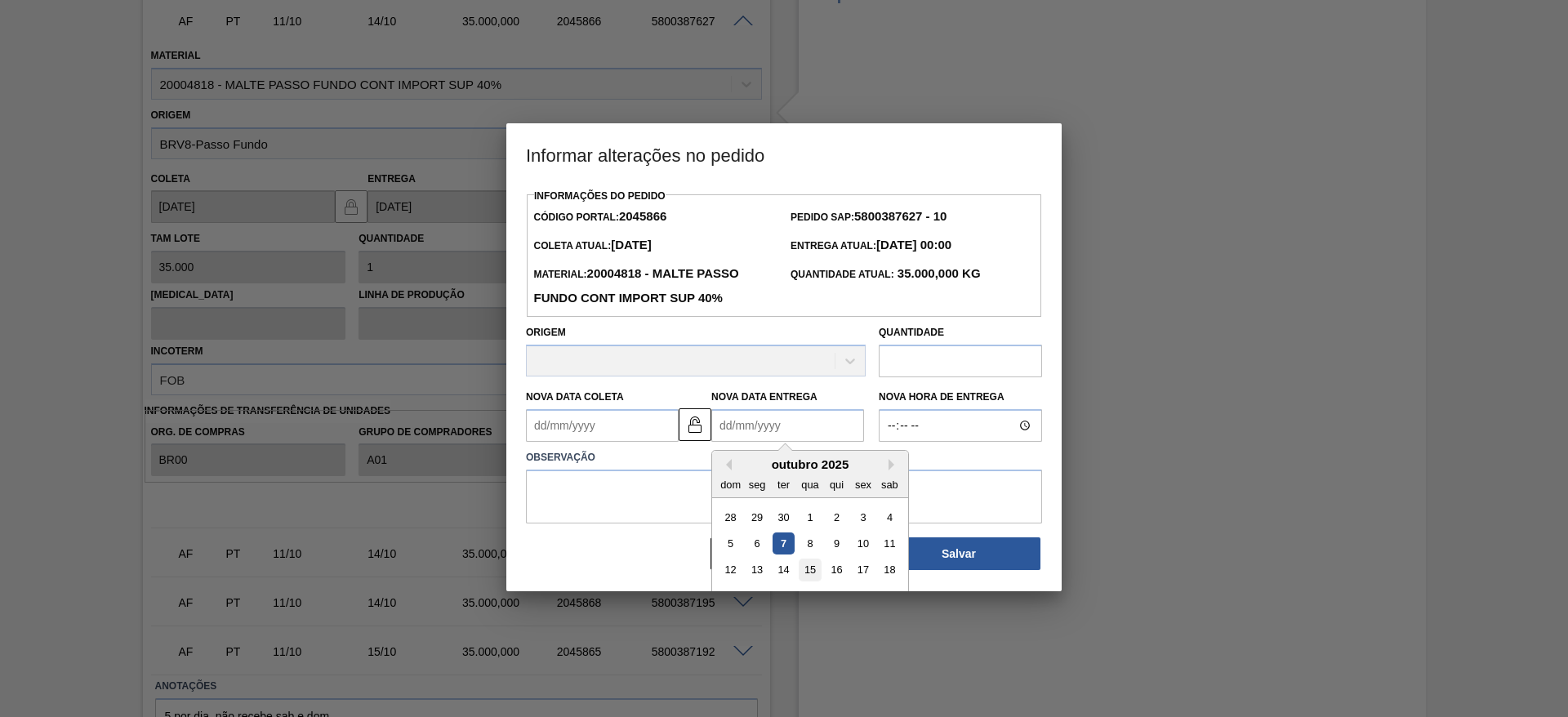
click at [808, 574] on div "15" at bounding box center [810, 570] width 22 height 22
type Entrega2045866 "[DATE]"
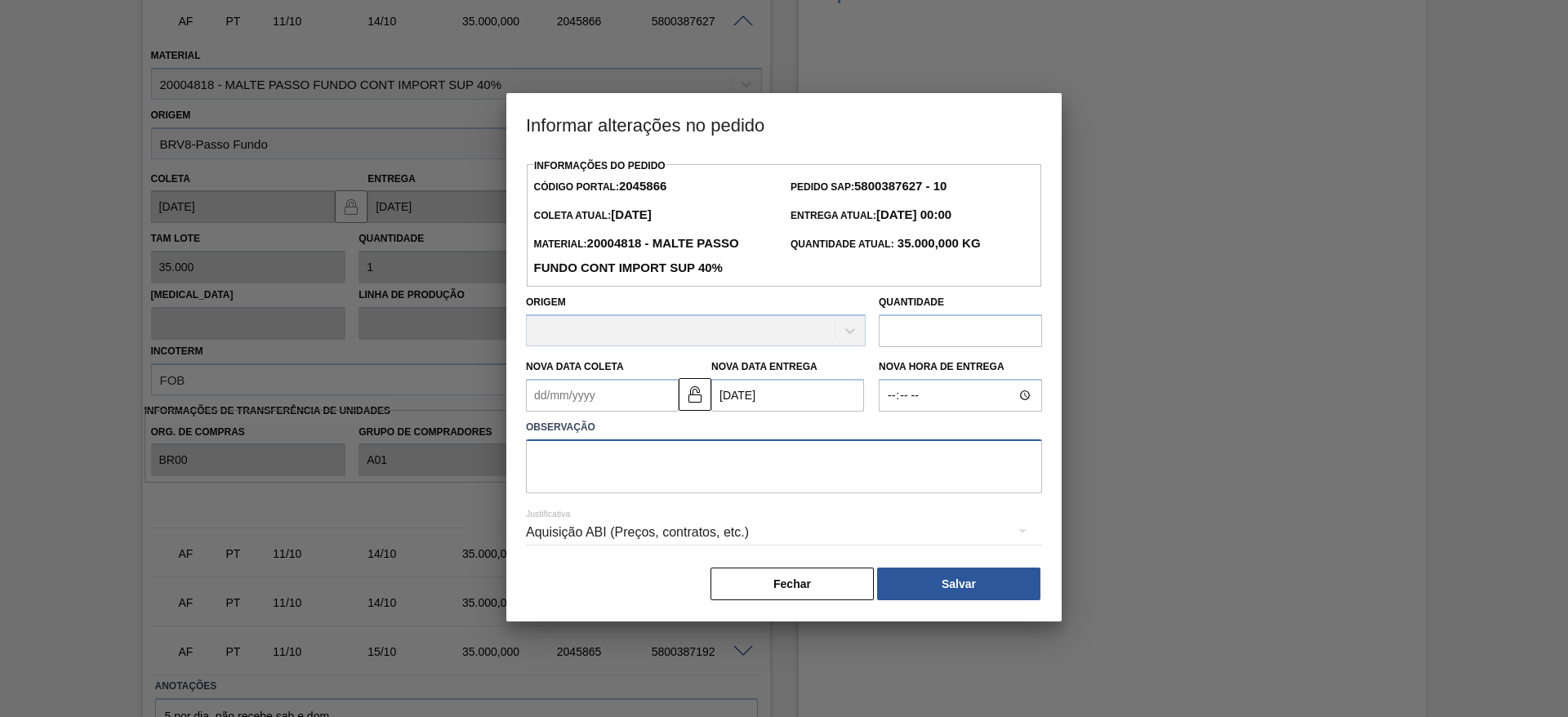
click at [580, 462] on textarea at bounding box center [784, 466] width 516 height 54
type textarea "."
click at [931, 588] on button "Salvar" at bounding box center [958, 584] width 163 height 32
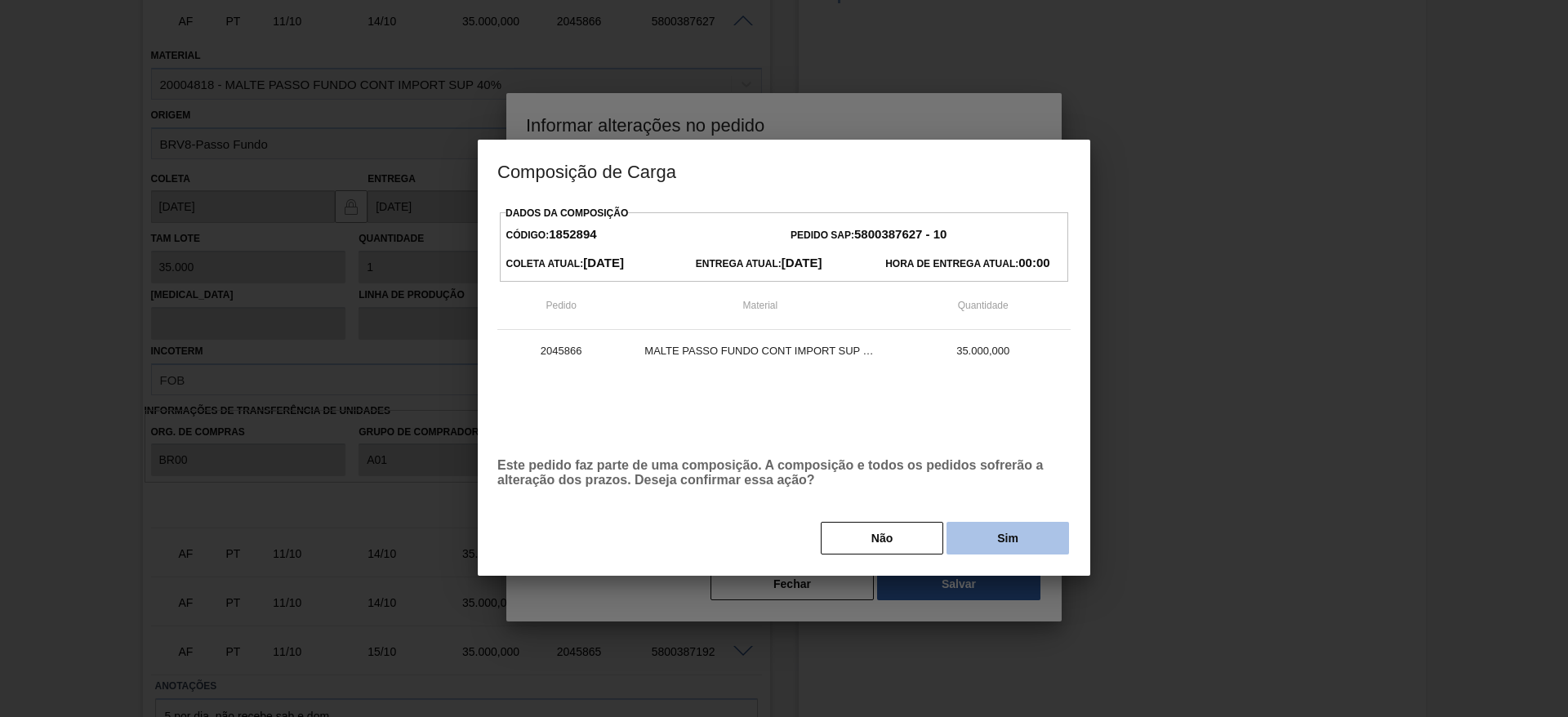
click at [990, 533] on button "Sim" at bounding box center [1008, 538] width 123 height 32
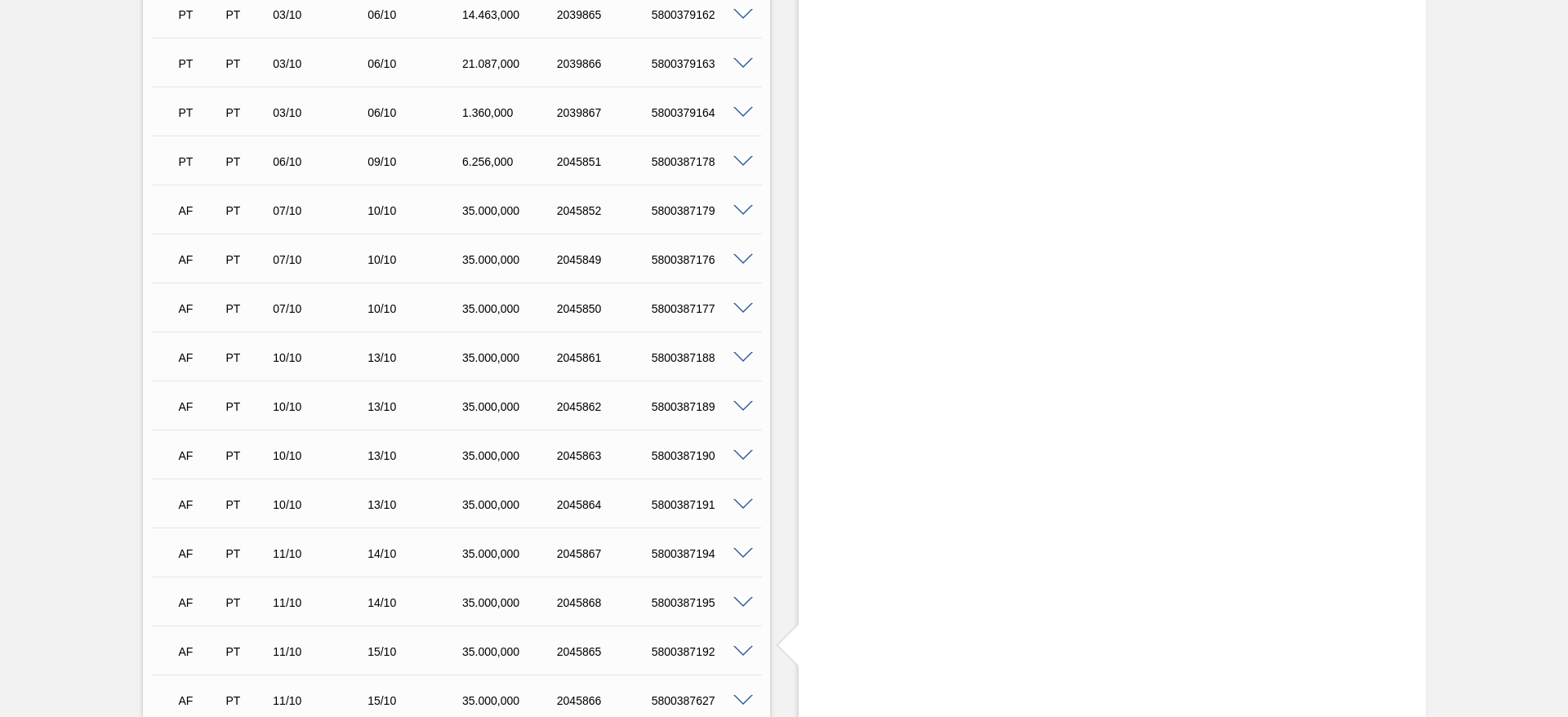
scroll to position [1105, 0]
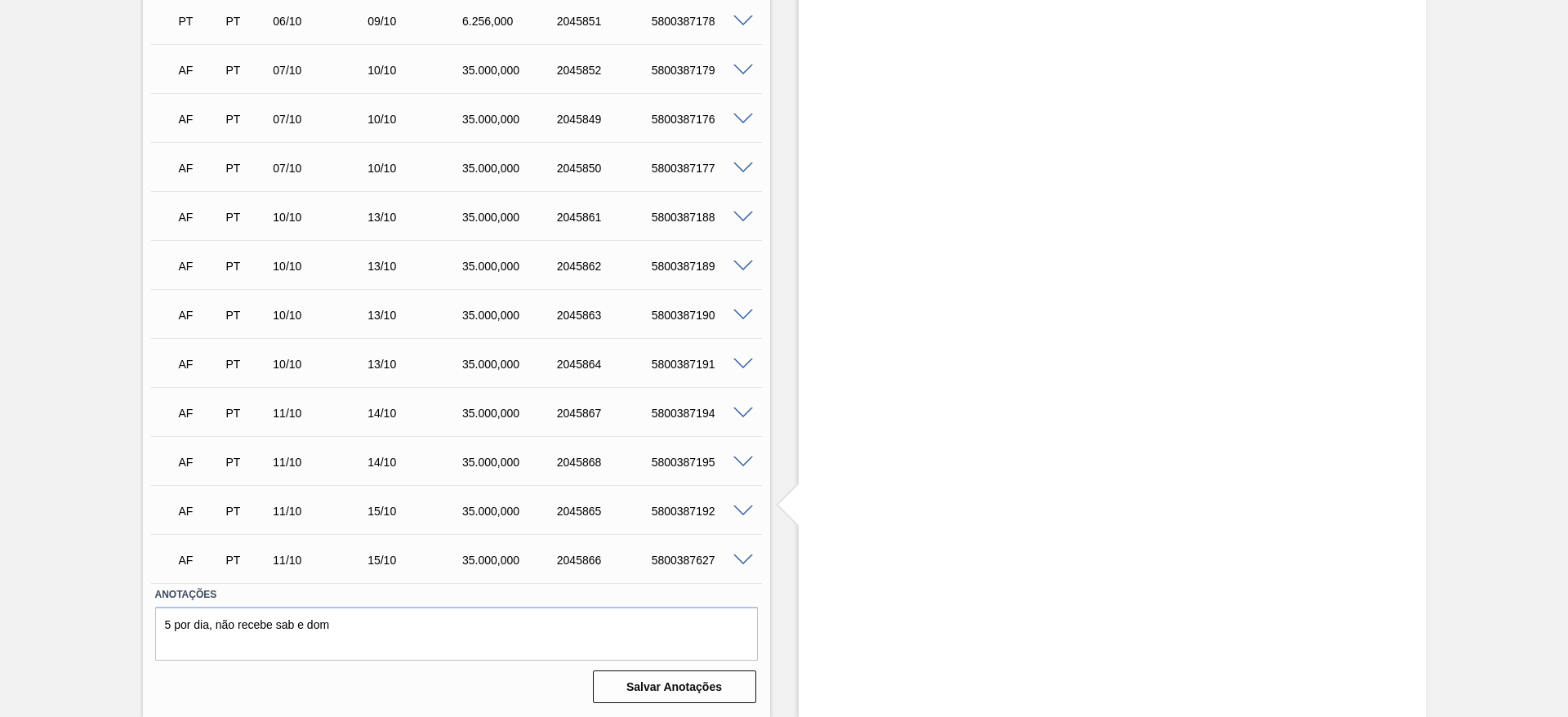
click at [741, 409] on span at bounding box center [743, 414] width 20 height 13
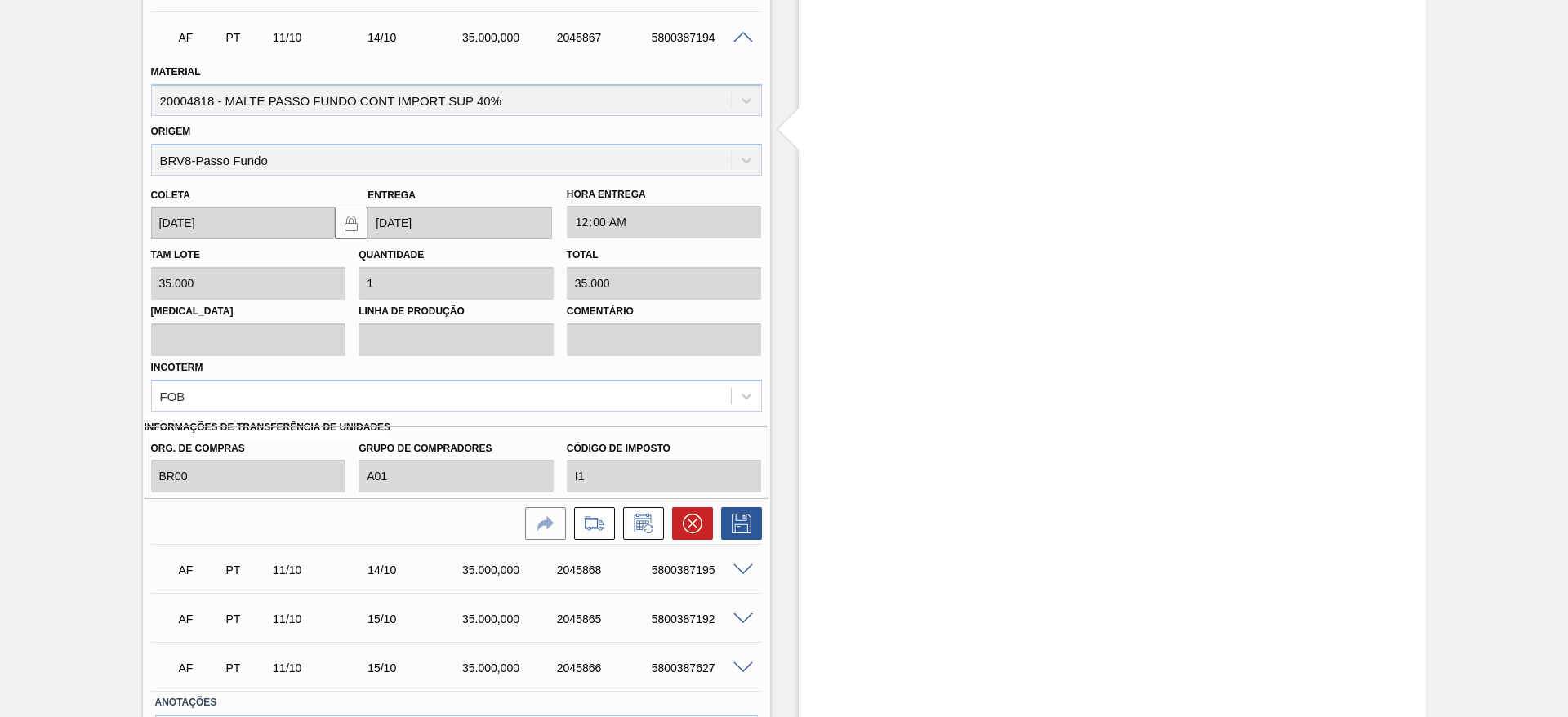
scroll to position [1588, 0]
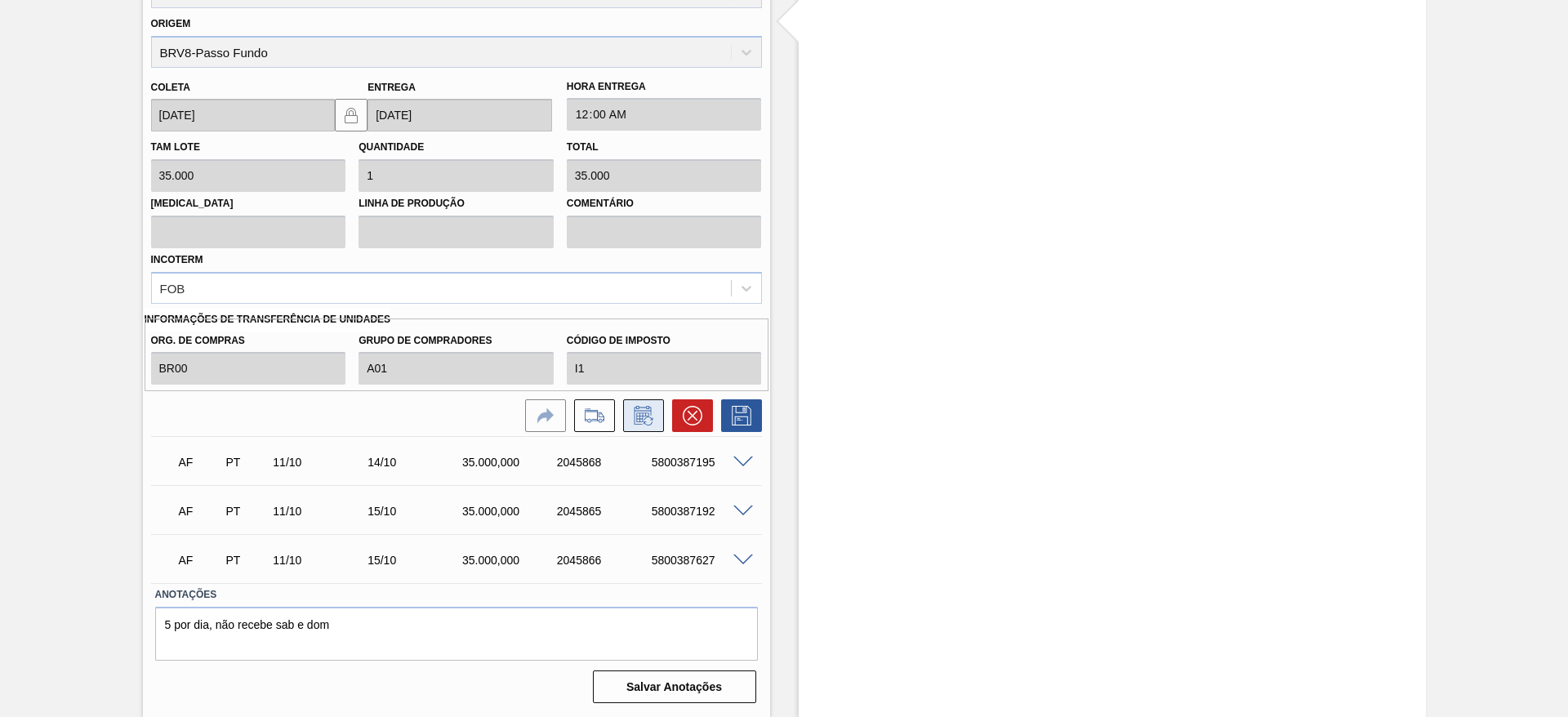
click at [642, 418] on icon at bounding box center [643, 416] width 26 height 20
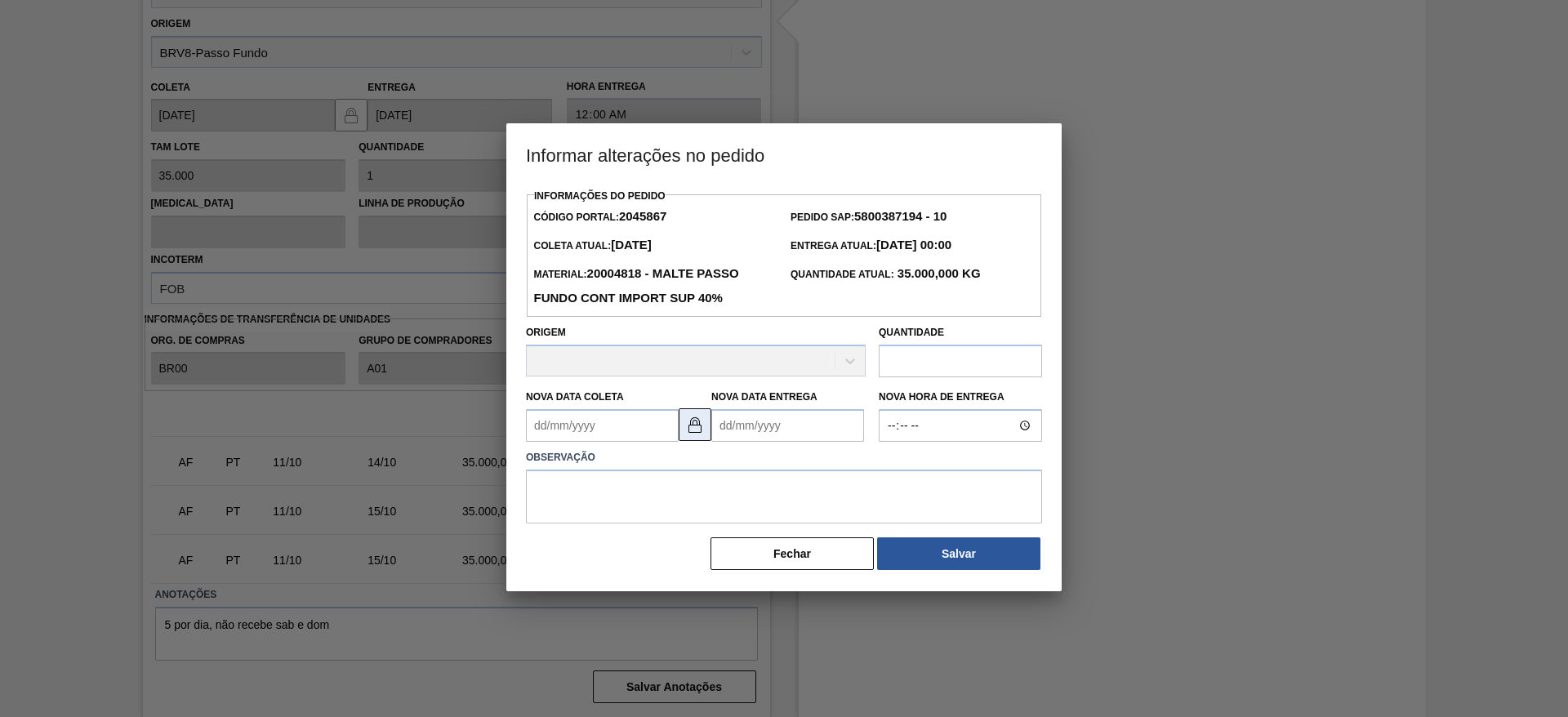
click at [701, 424] on img at bounding box center [695, 425] width 20 height 20
click at [726, 423] on Entrega2045867 "Nova Data Entrega" at bounding box center [787, 426] width 152 height 32
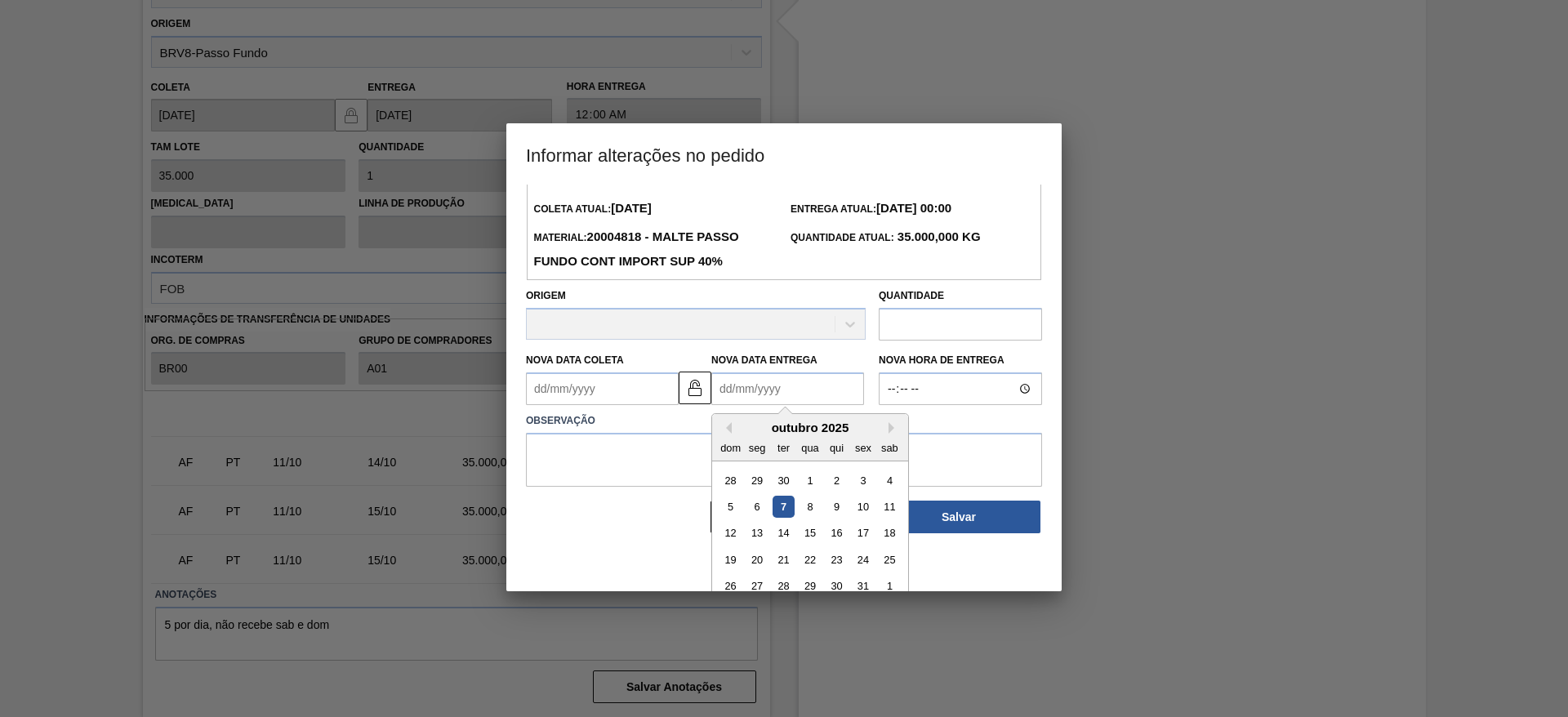
scroll to position [55, 0]
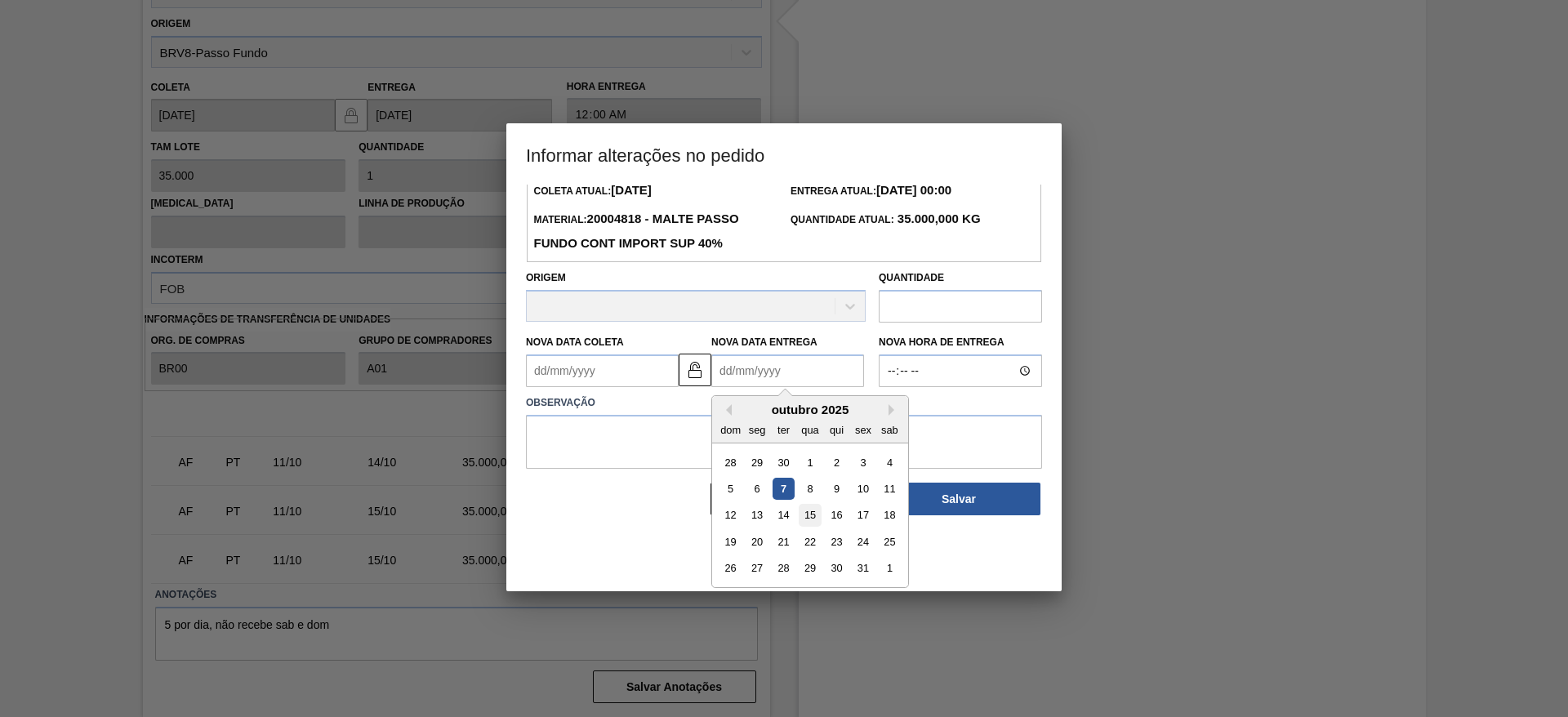
click at [811, 518] on div "15" at bounding box center [810, 516] width 22 height 22
type Entrega2045867 "[DATE]"
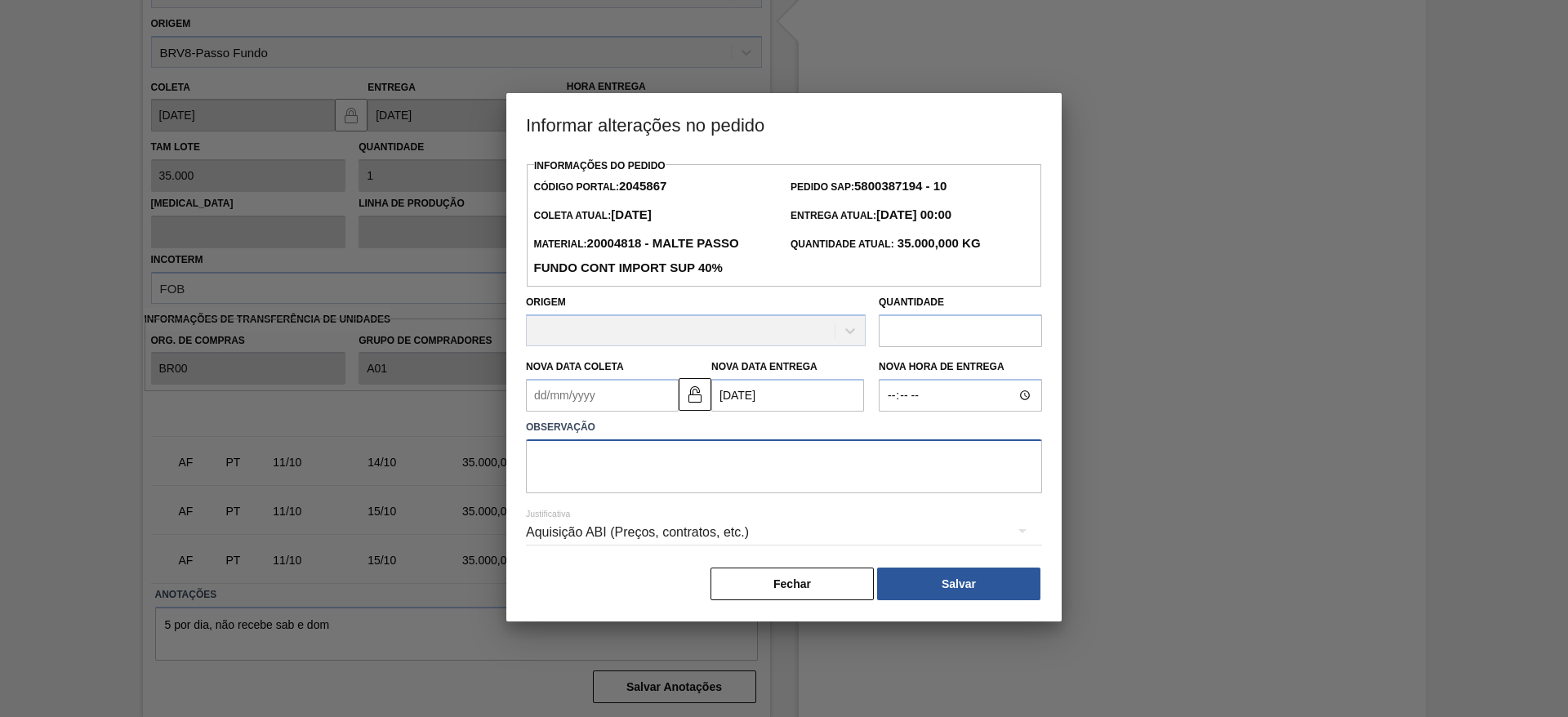
click at [634, 468] on textarea at bounding box center [784, 466] width 516 height 54
type textarea "."
drag, startPoint x: 992, startPoint y: 590, endPoint x: 573, endPoint y: 524, distance: 424.2
click at [992, 589] on button "Salvar" at bounding box center [958, 584] width 163 height 32
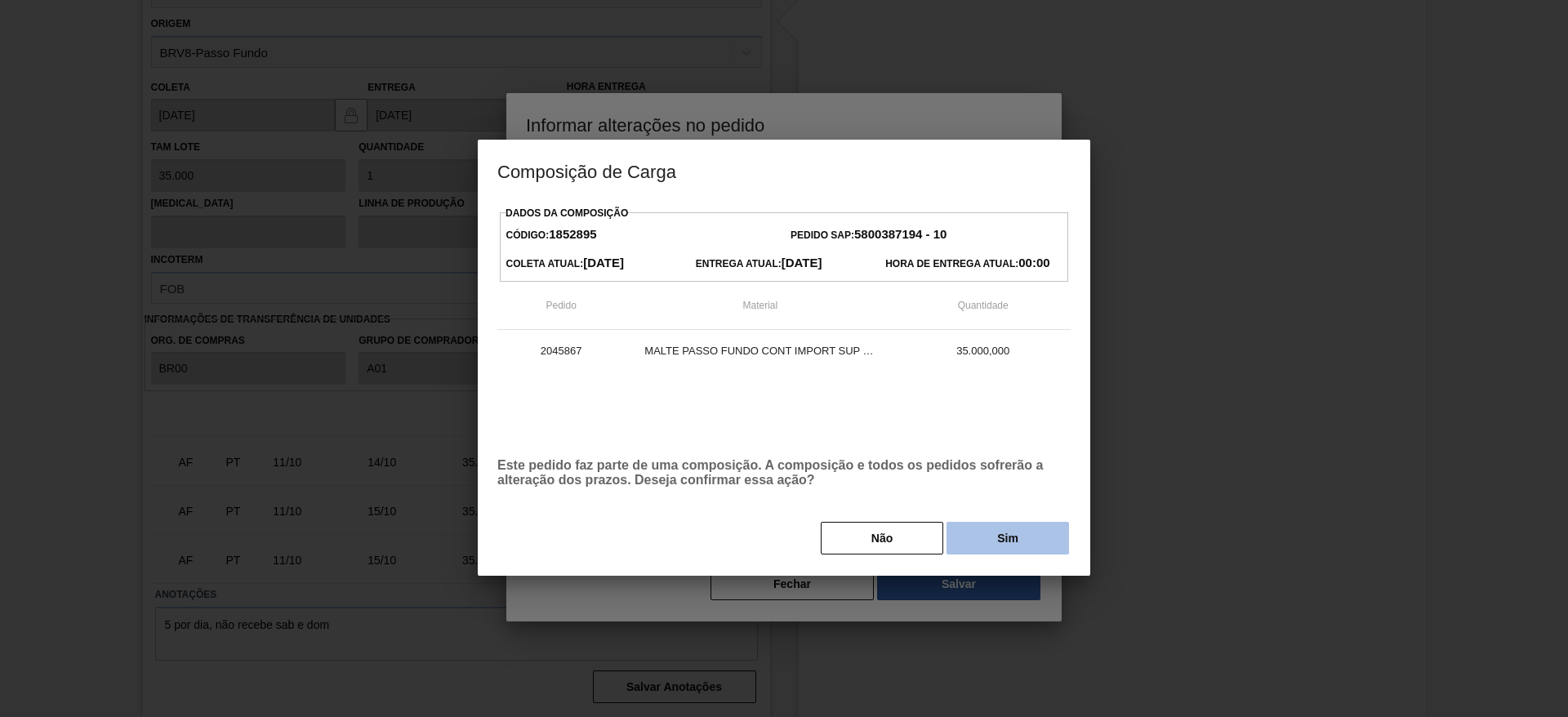
click at [985, 540] on button "Sim" at bounding box center [1008, 538] width 123 height 32
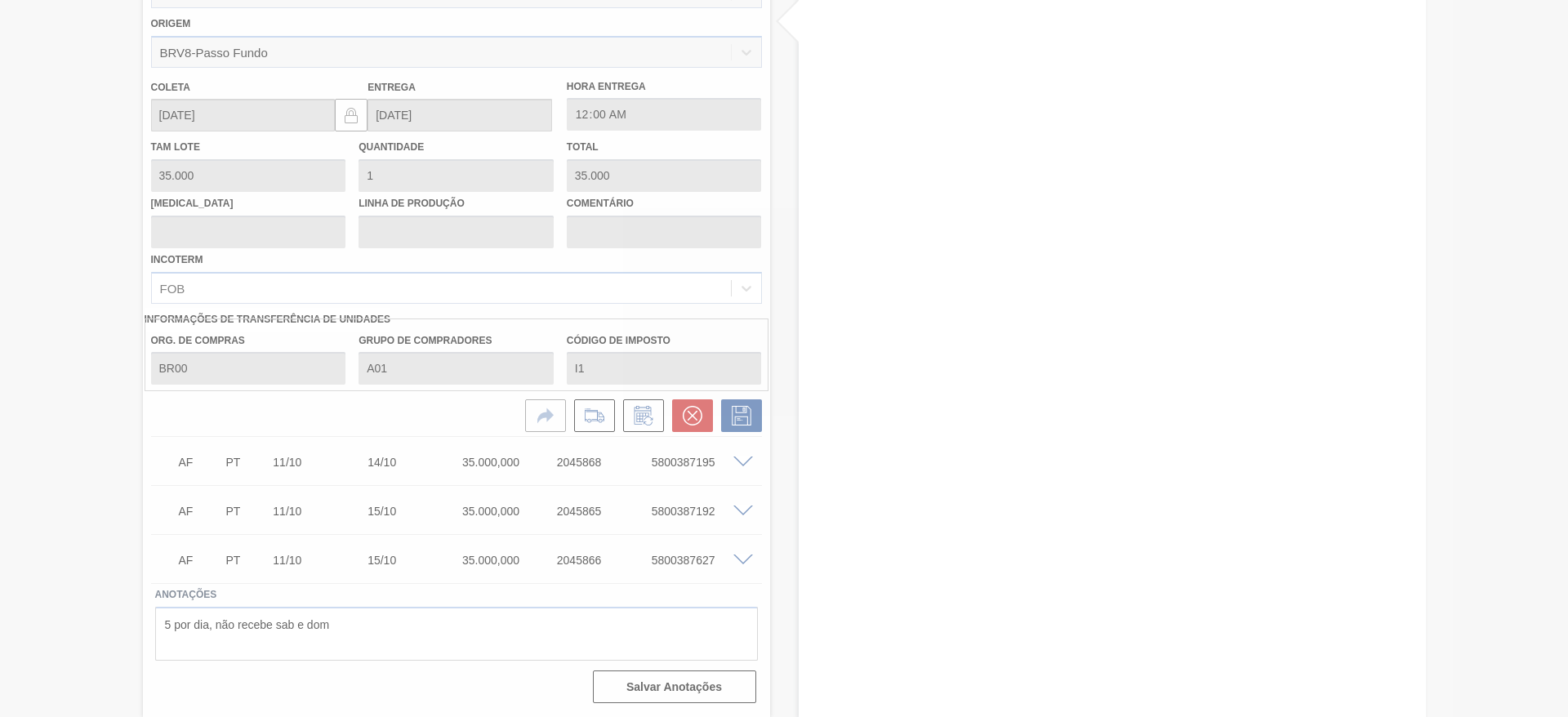
type input "."
type input "[DATE]"
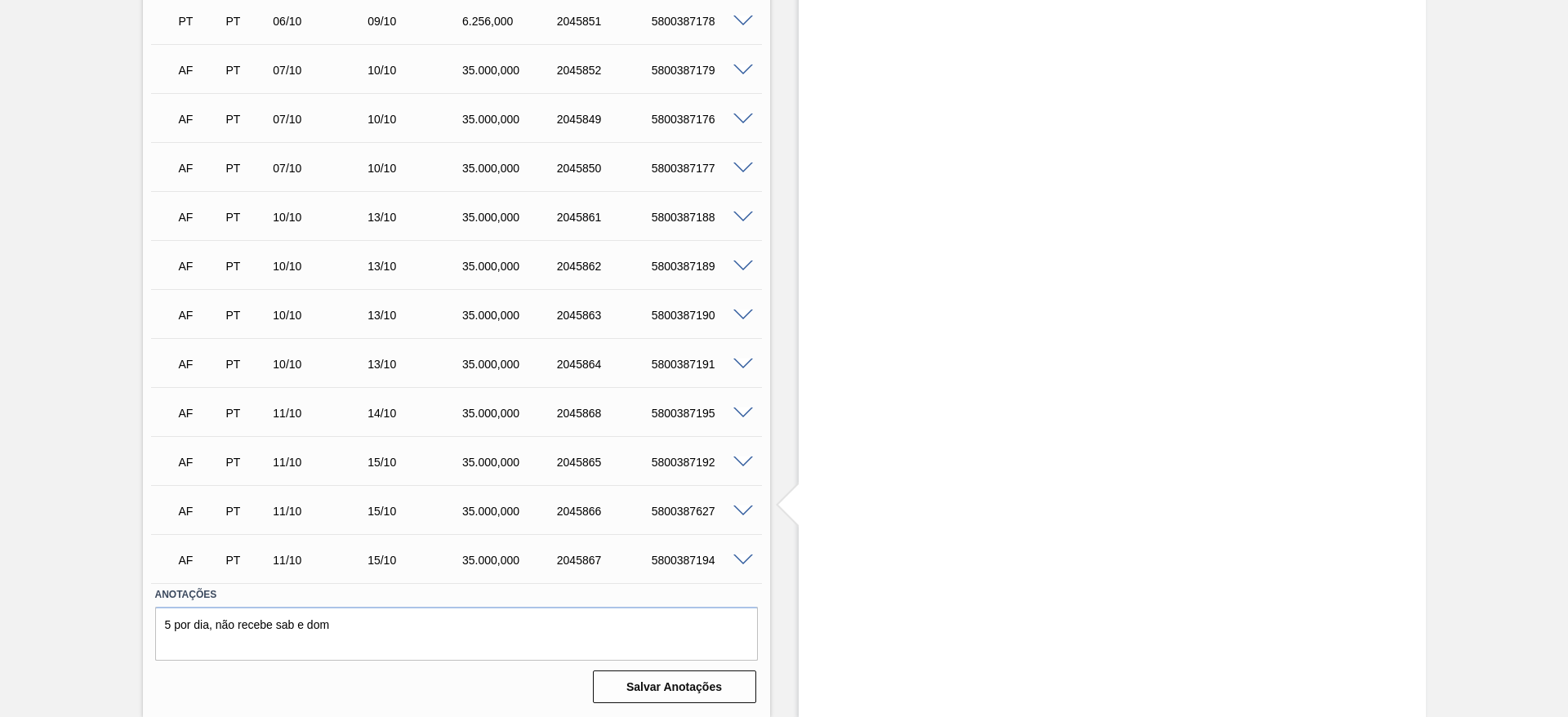
scroll to position [1055, 0]
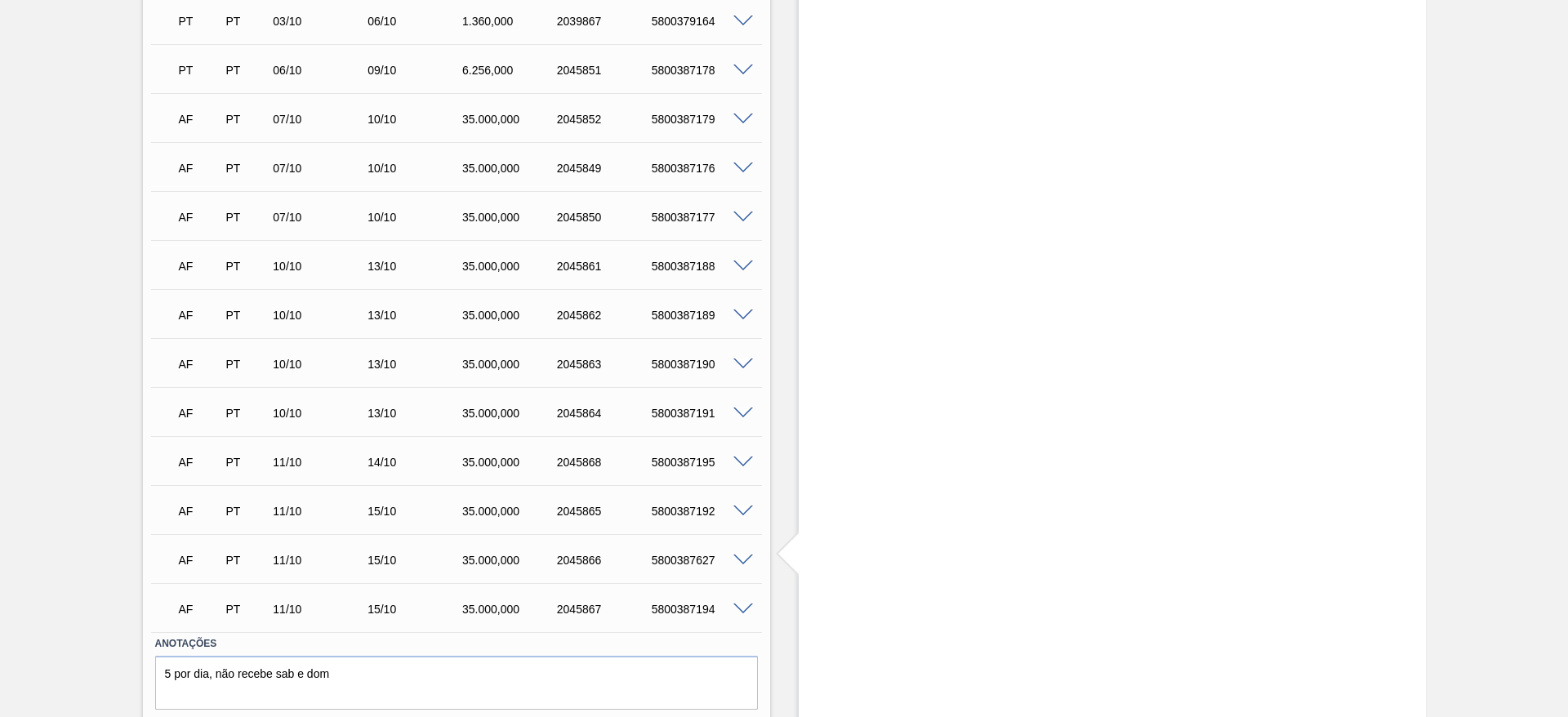
click at [741, 464] on span at bounding box center [743, 463] width 20 height 13
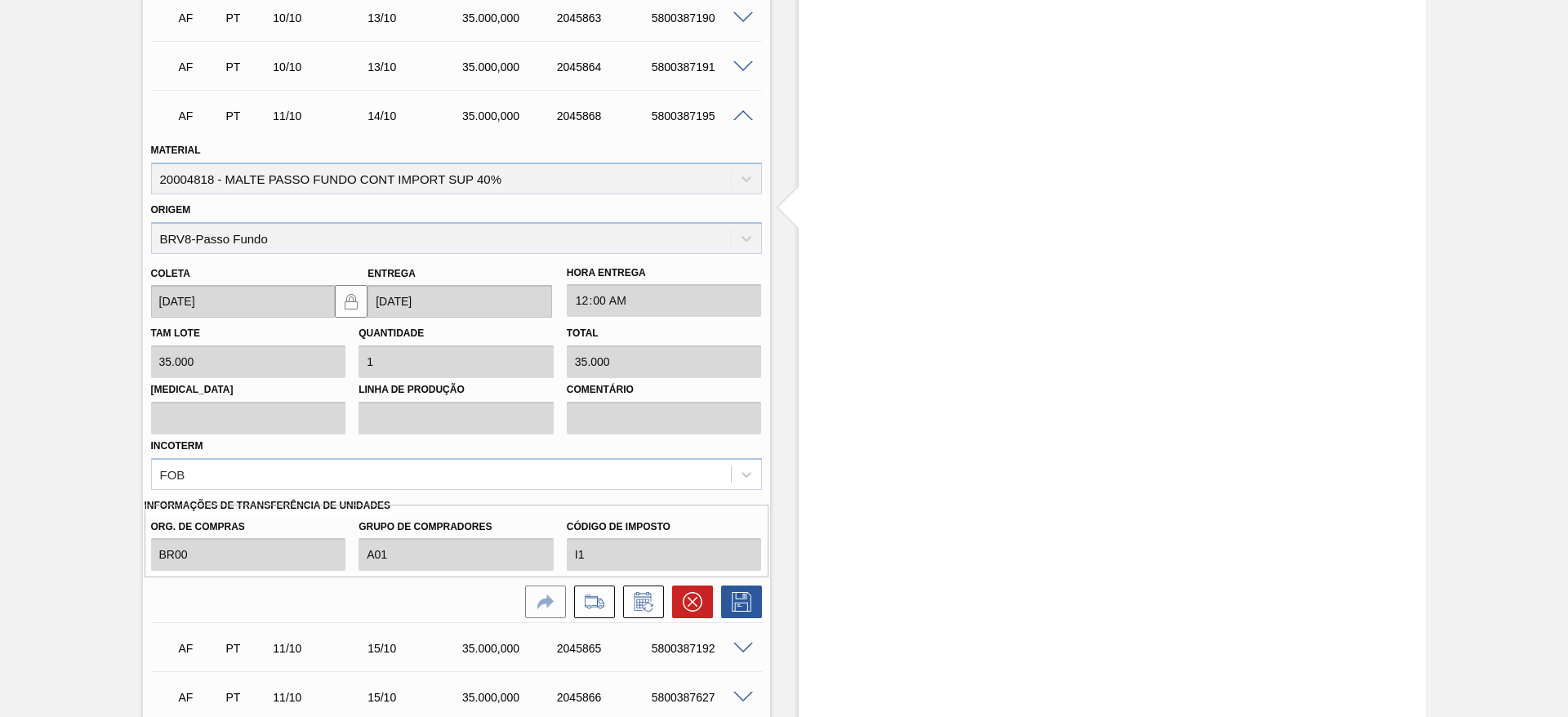
scroll to position [1423, 0]
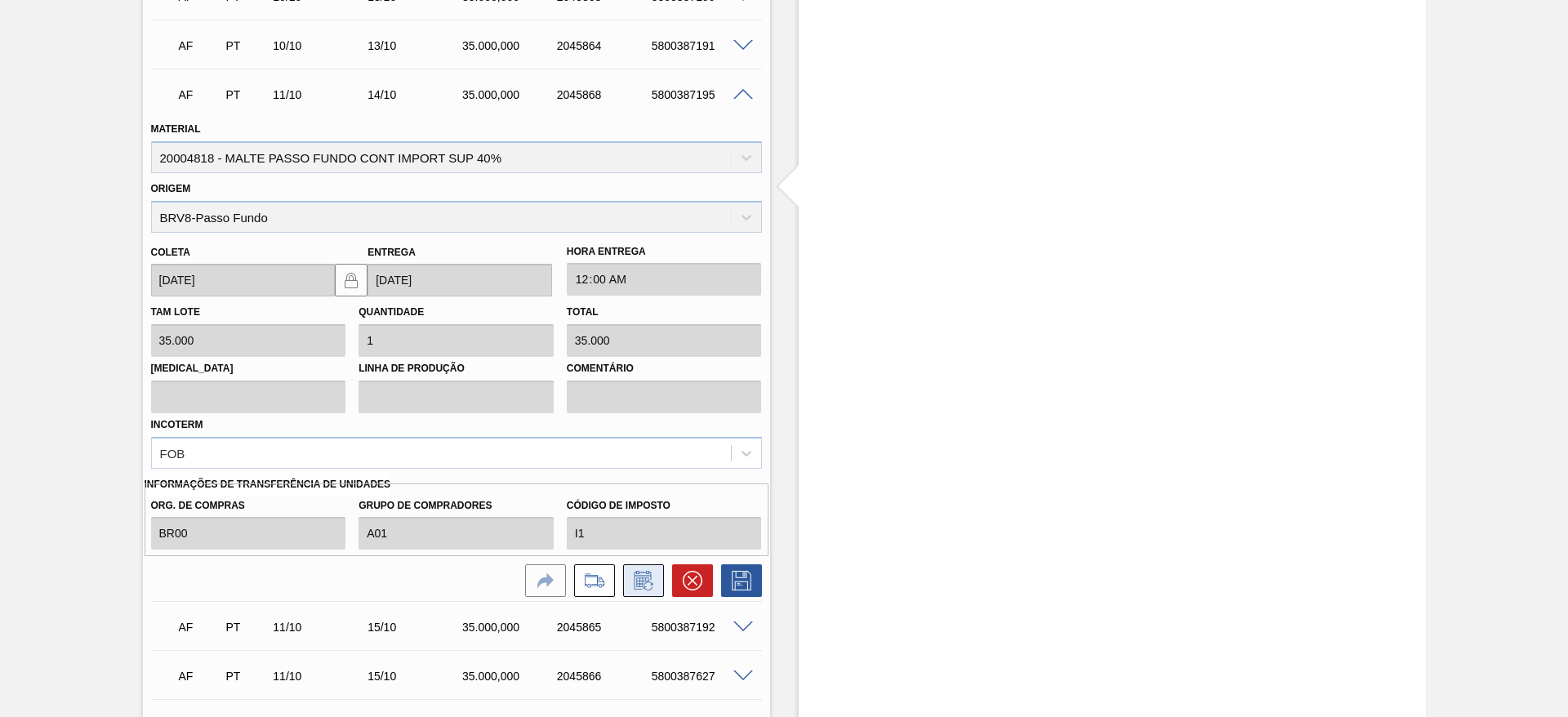
click at [647, 585] on icon at bounding box center [643, 581] width 26 height 20
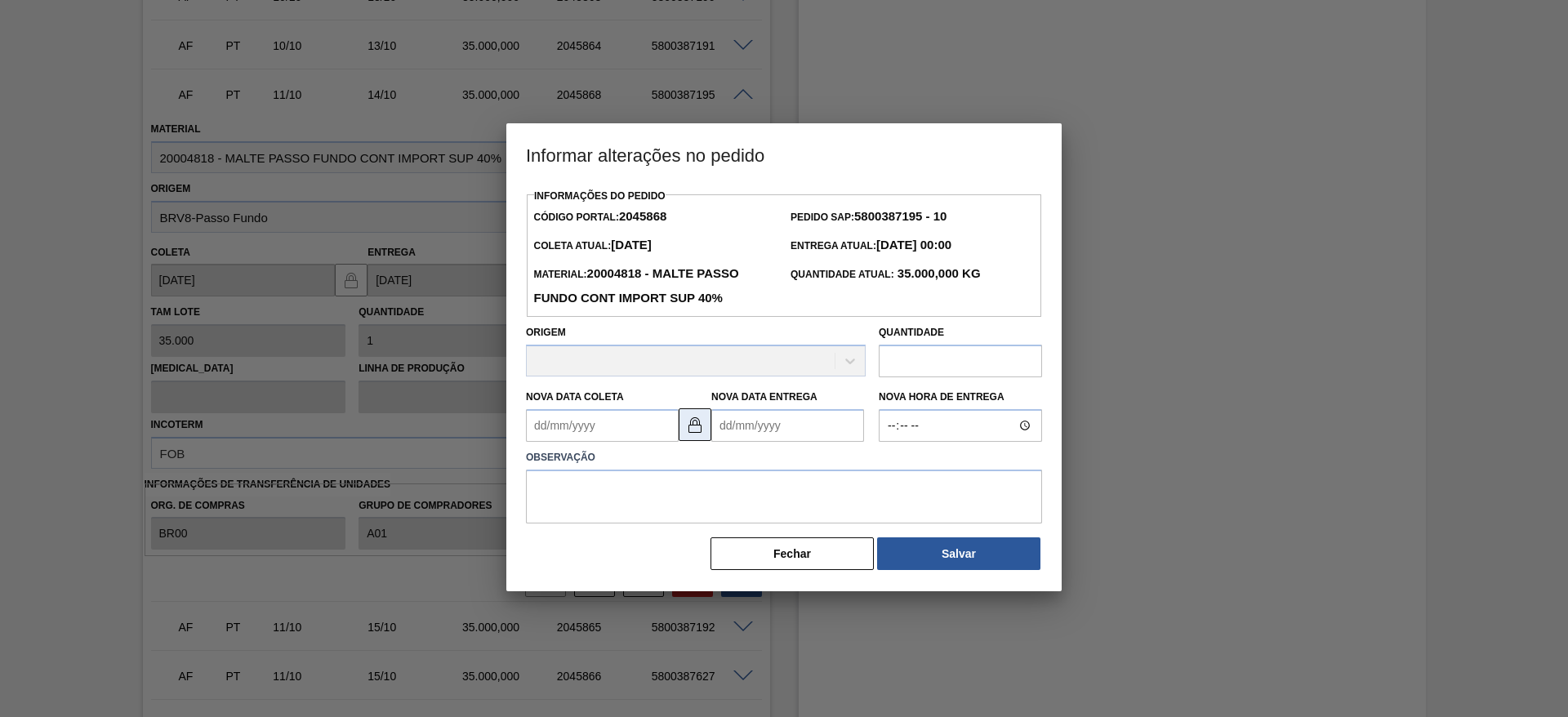
click at [703, 434] on img at bounding box center [695, 425] width 20 height 20
click at [732, 425] on Entrega2045868 "Nova Data Entrega" at bounding box center [787, 426] width 152 height 32
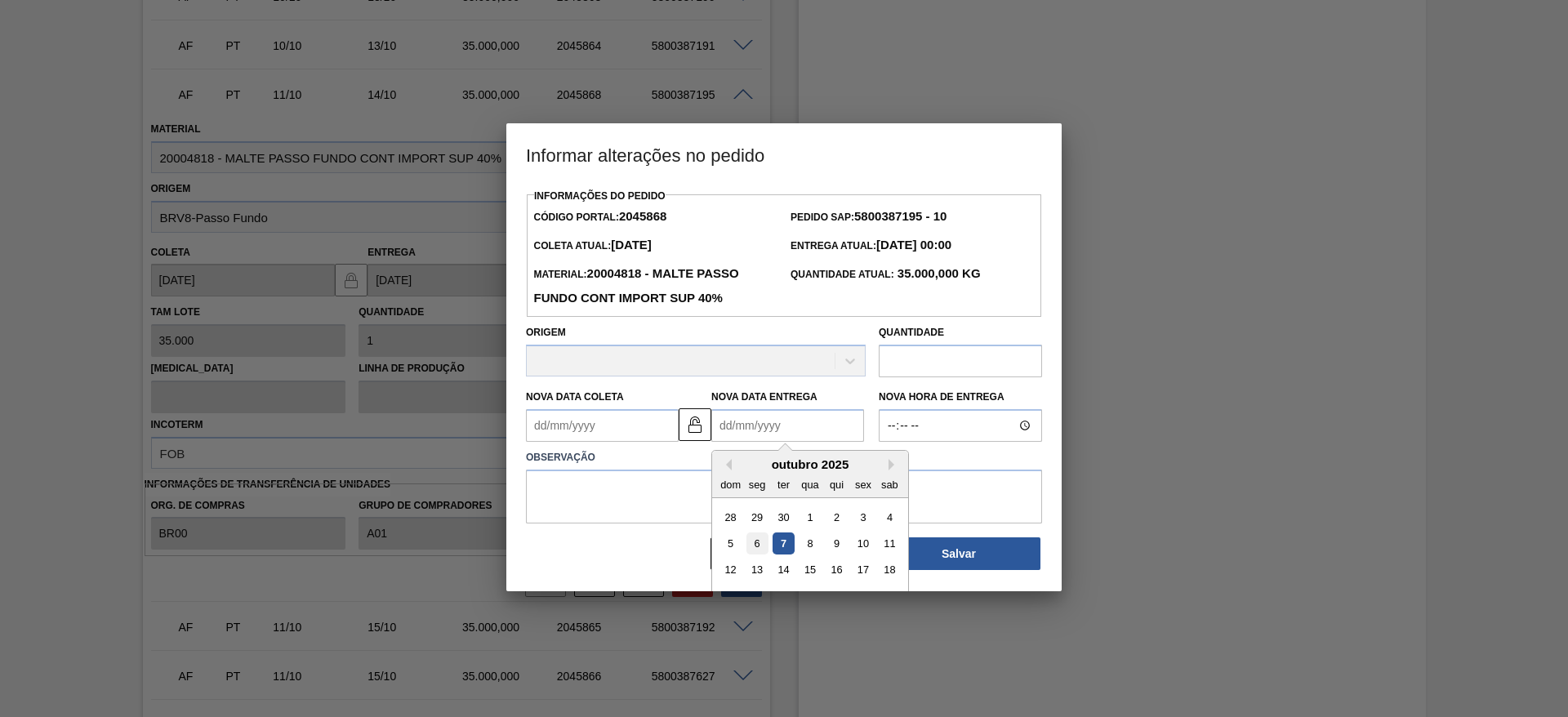
scroll to position [55, 0]
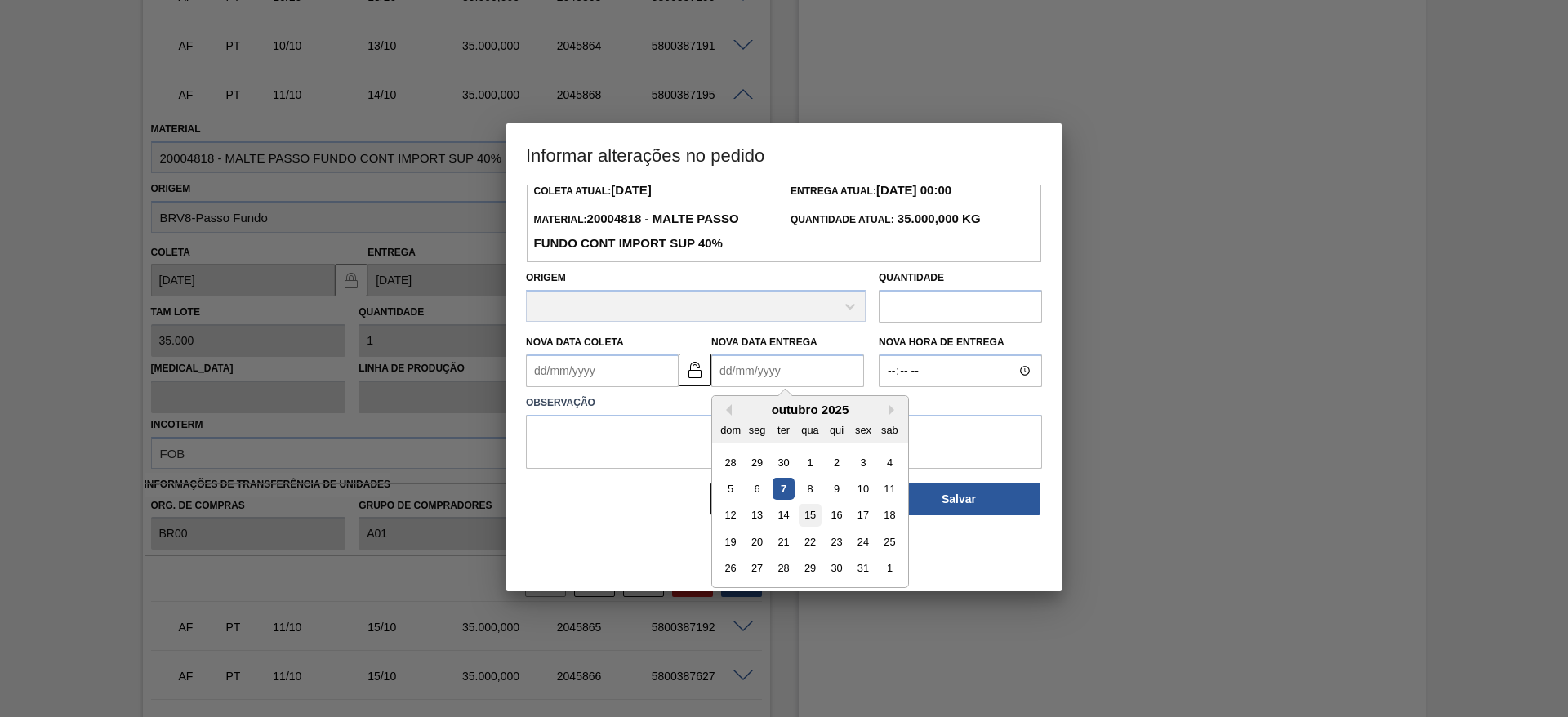
click at [807, 519] on div "15" at bounding box center [810, 516] width 22 height 22
type Entrega2045868 "[DATE]"
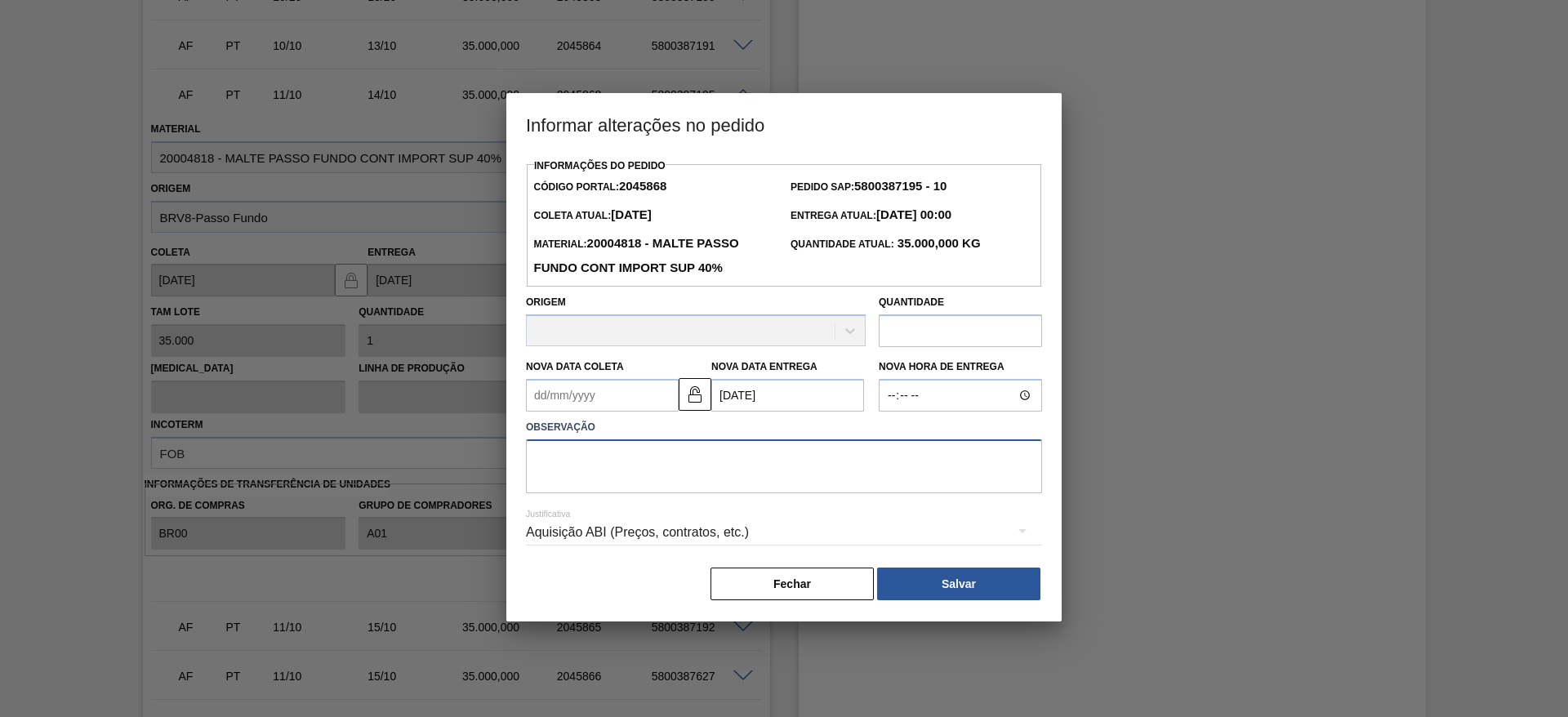
click at [581, 465] on textarea at bounding box center [784, 466] width 516 height 54
type textarea "."
click at [939, 584] on button "Salvar" at bounding box center [958, 584] width 163 height 32
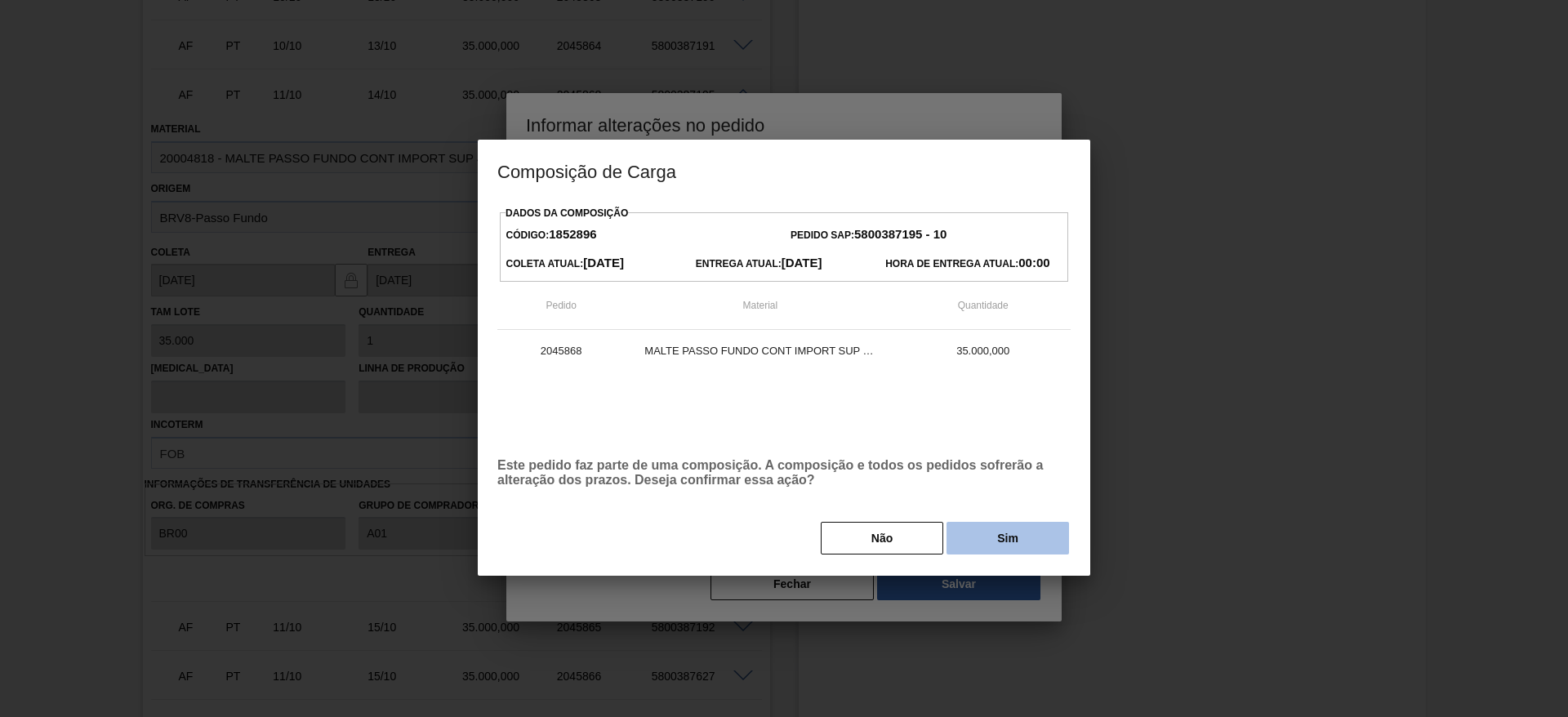
click at [997, 528] on button "Sim" at bounding box center [1008, 538] width 123 height 32
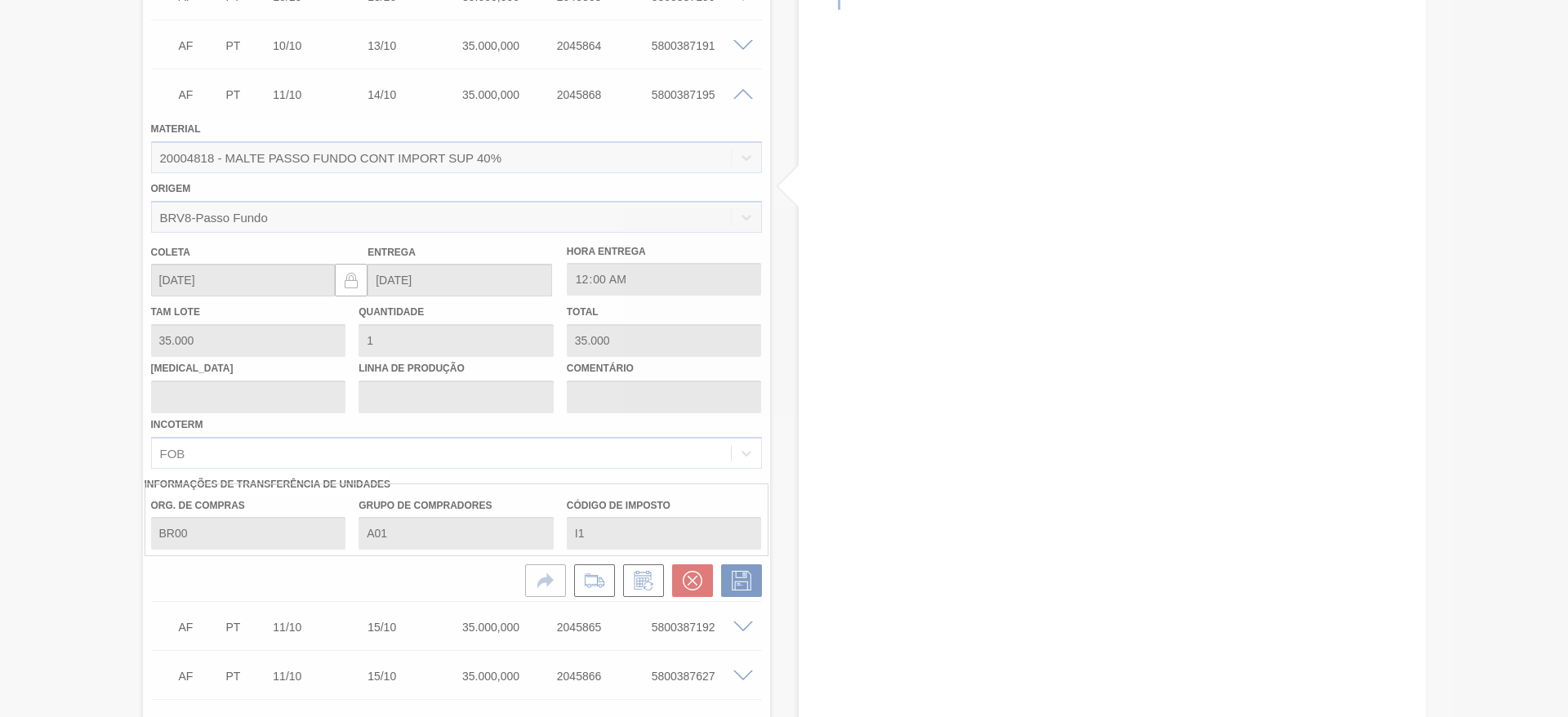
type input "."
type input "[DATE]"
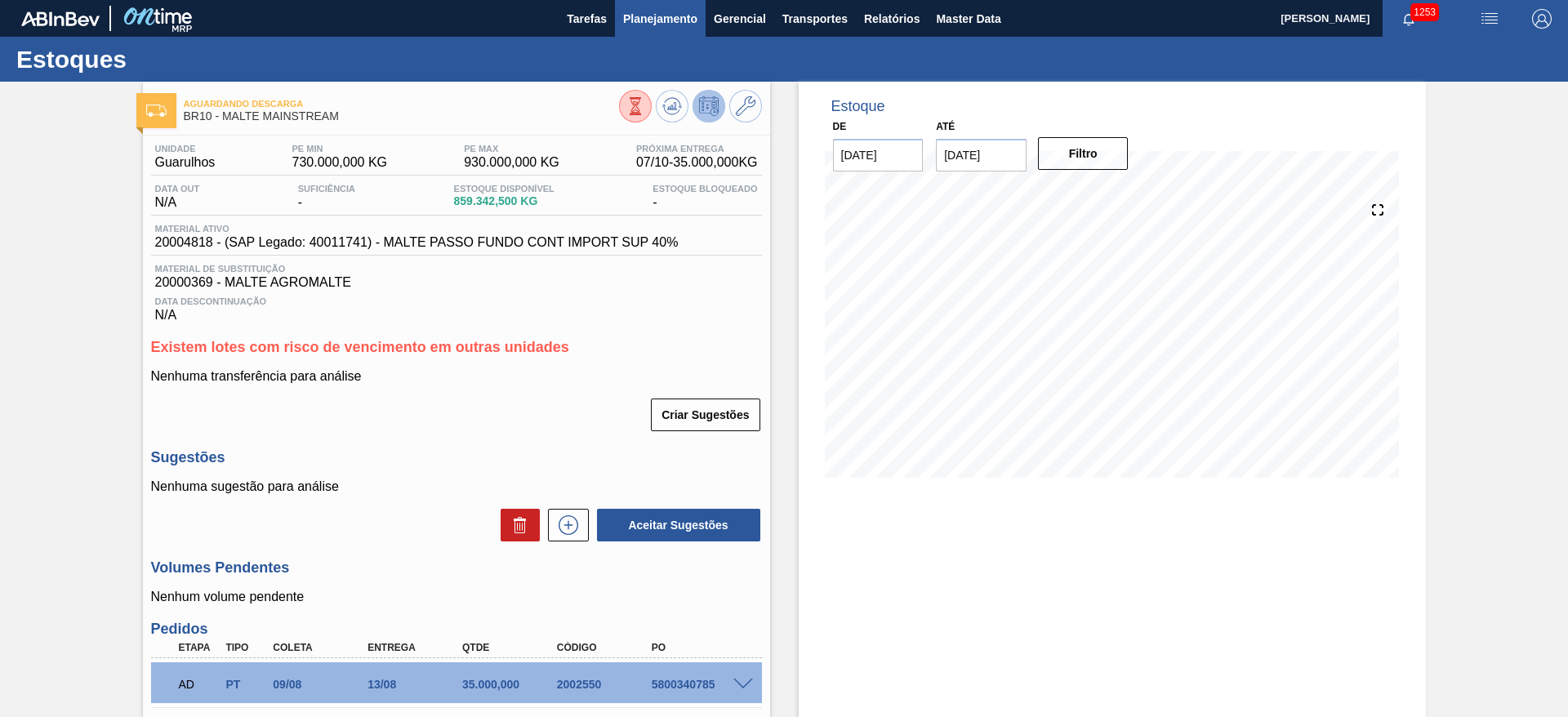
click at [655, 9] on span "Planejamento" at bounding box center [660, 19] width 74 height 20
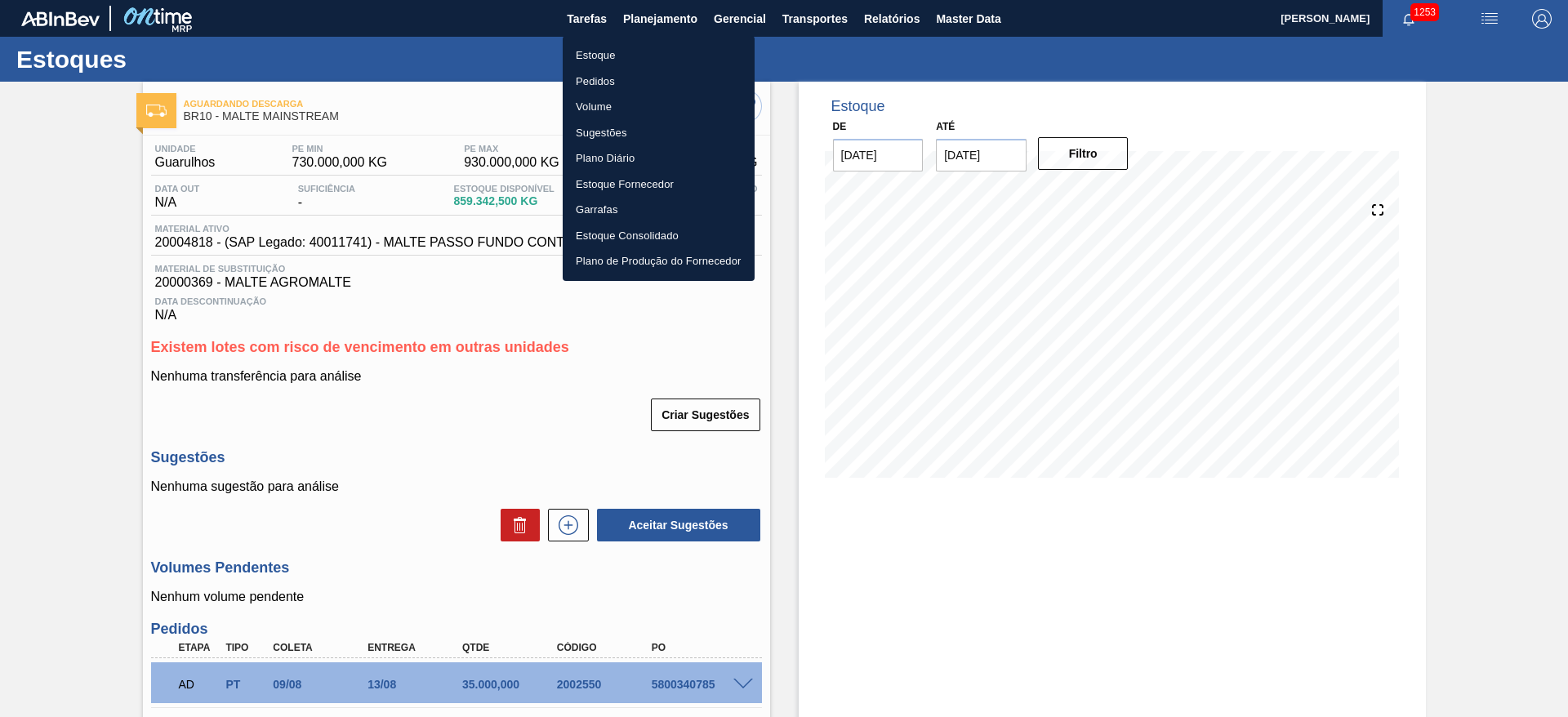
click at [601, 53] on li "Estoque" at bounding box center [658, 55] width 192 height 26
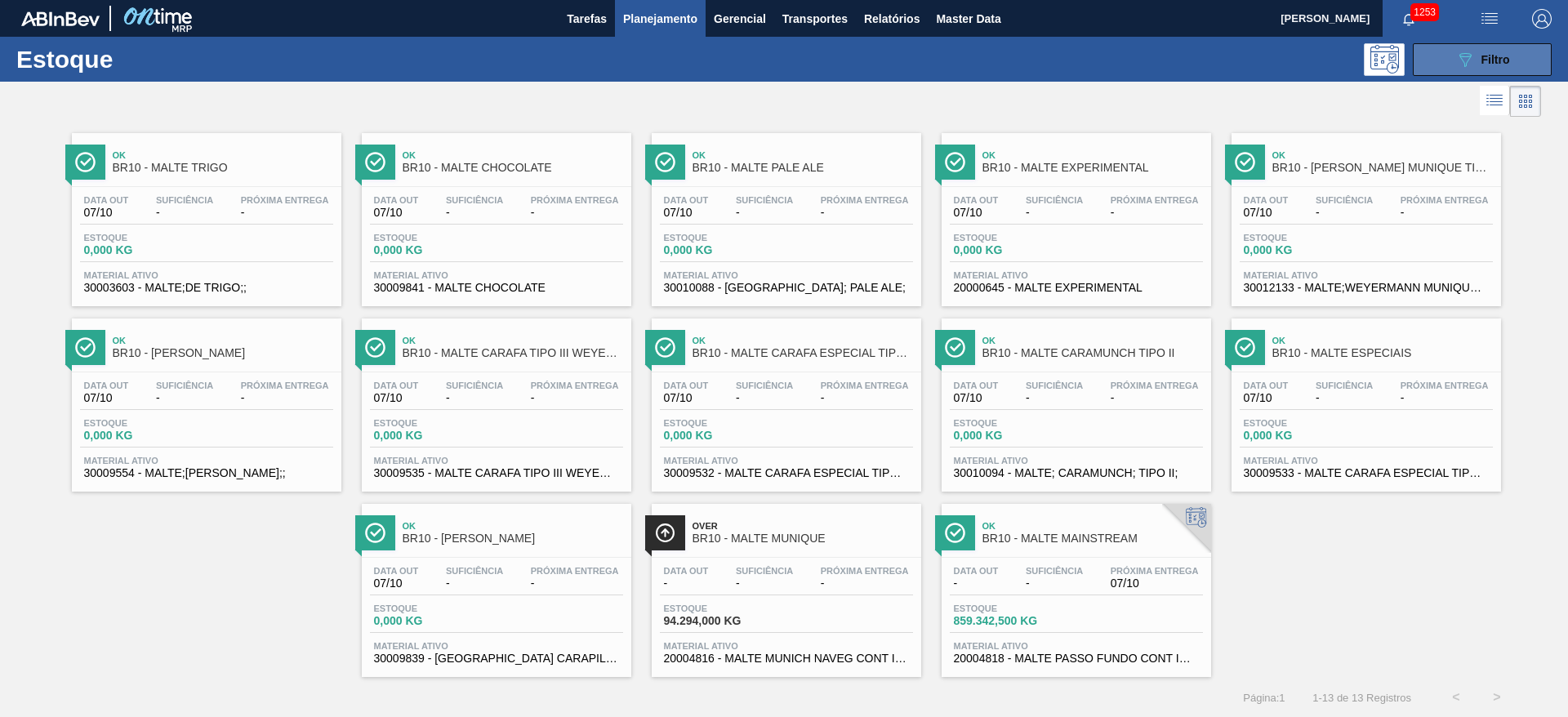
click at [1460, 56] on icon "089F7B8B-B2A5-4AFE-B5C0-19BA573D28AC" at bounding box center [1465, 60] width 20 height 20
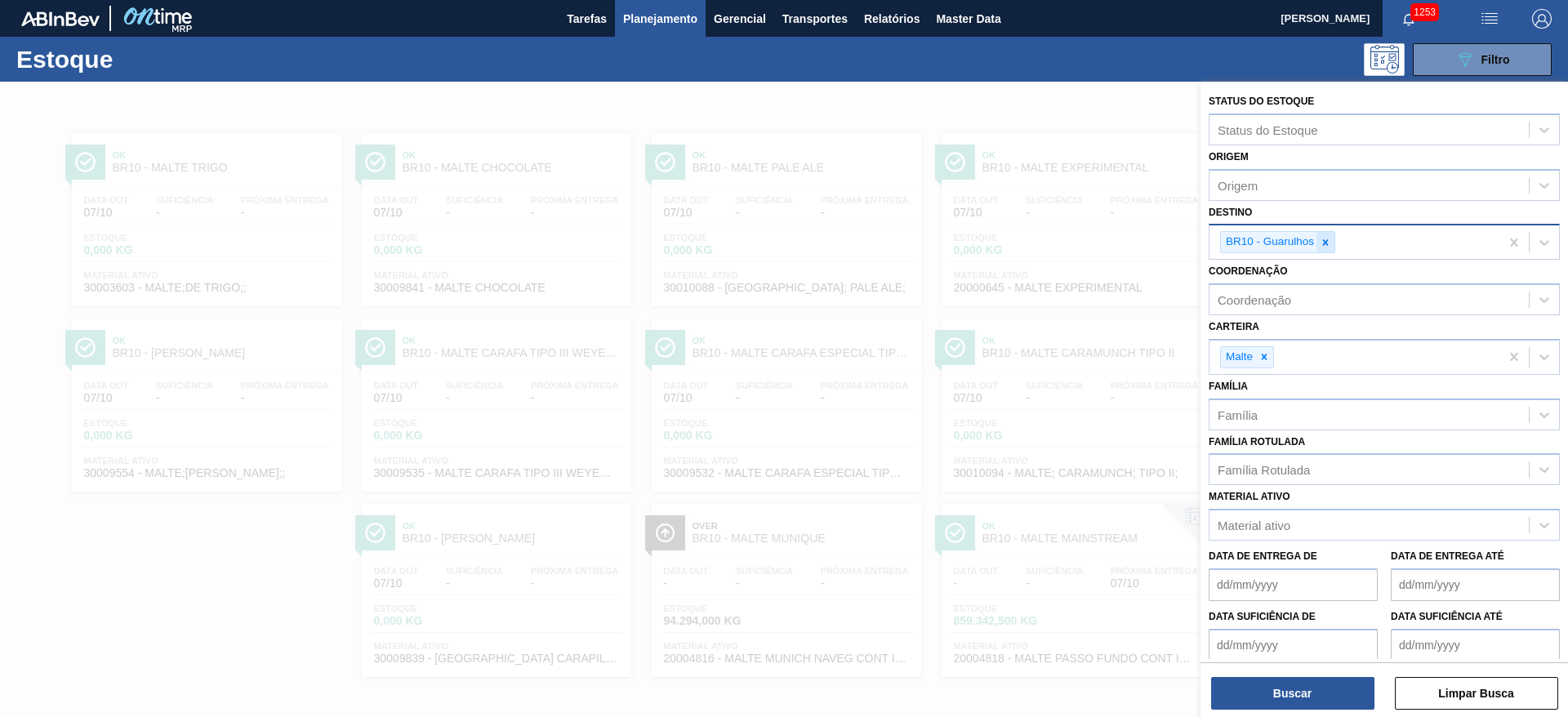
click at [1322, 240] on icon at bounding box center [1325, 243] width 12 height 12
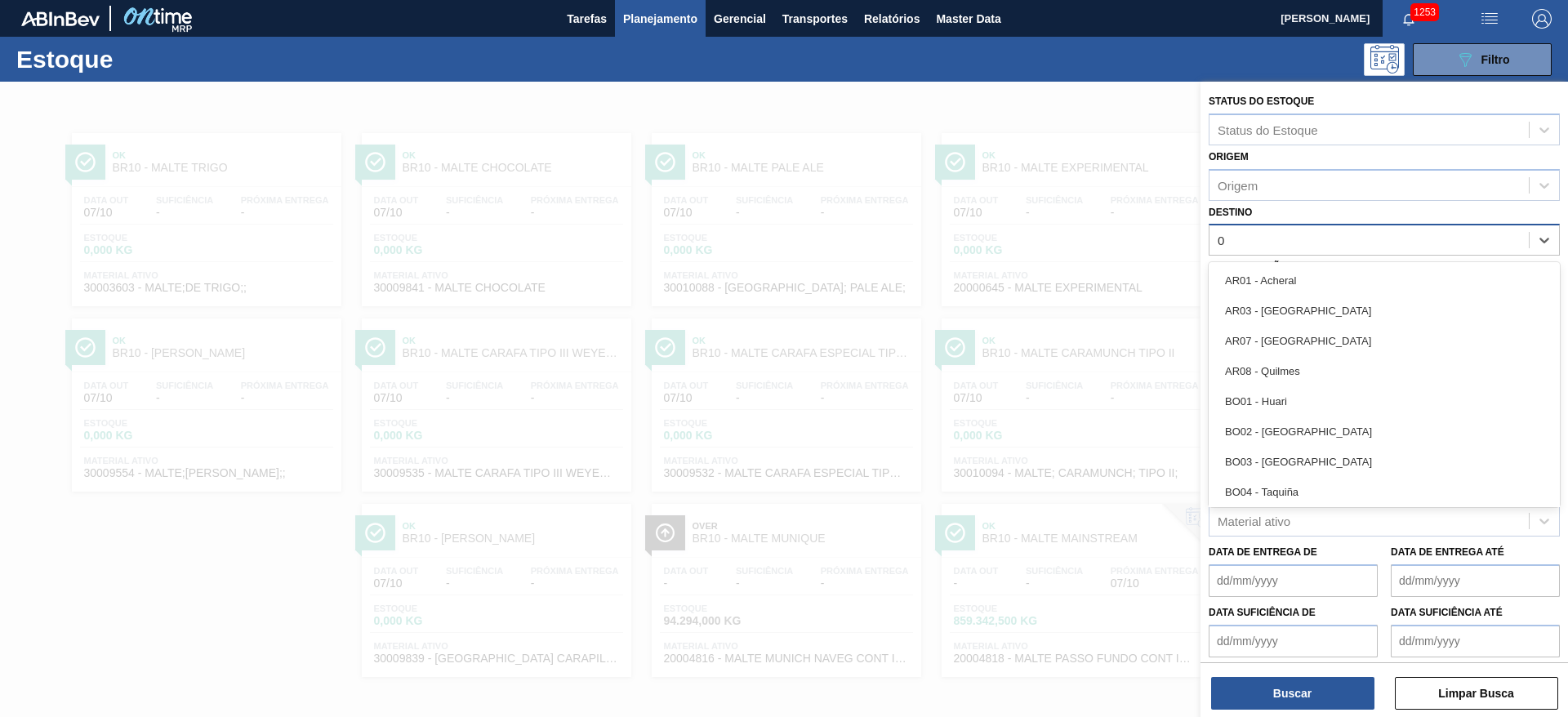
type input "02"
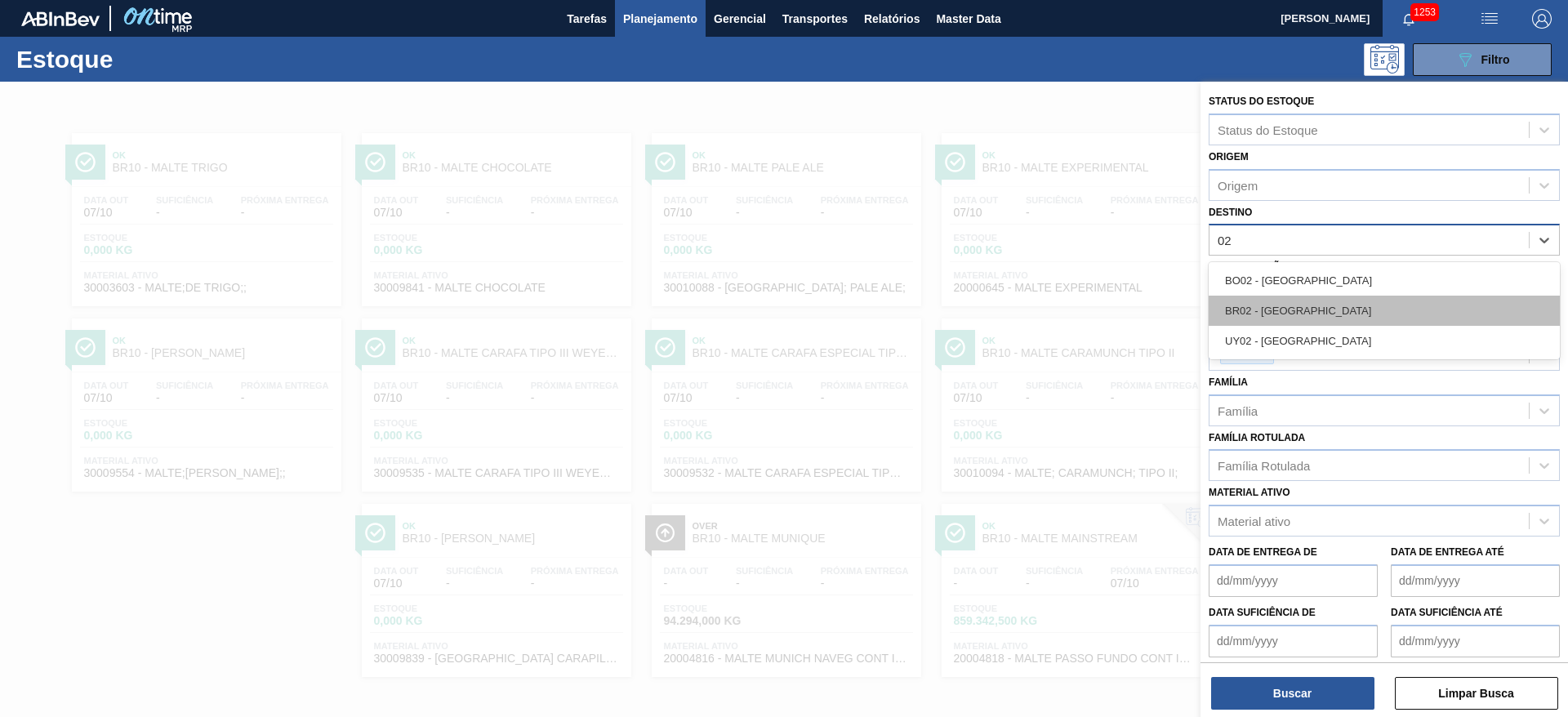
click at [1280, 307] on div "BR02 - [GEOGRAPHIC_DATA]" at bounding box center [1384, 311] width 351 height 31
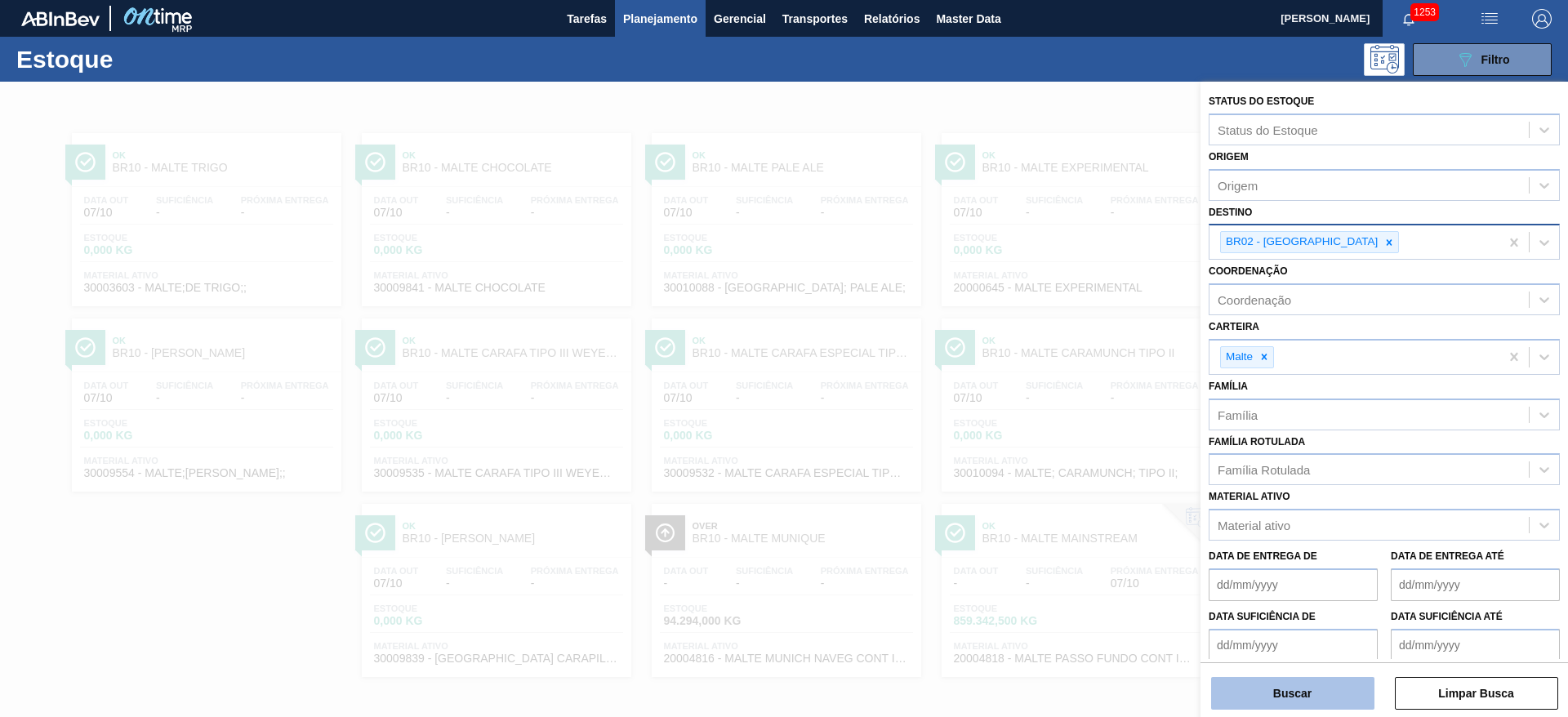
click at [1243, 694] on button "Buscar" at bounding box center [1292, 694] width 163 height 32
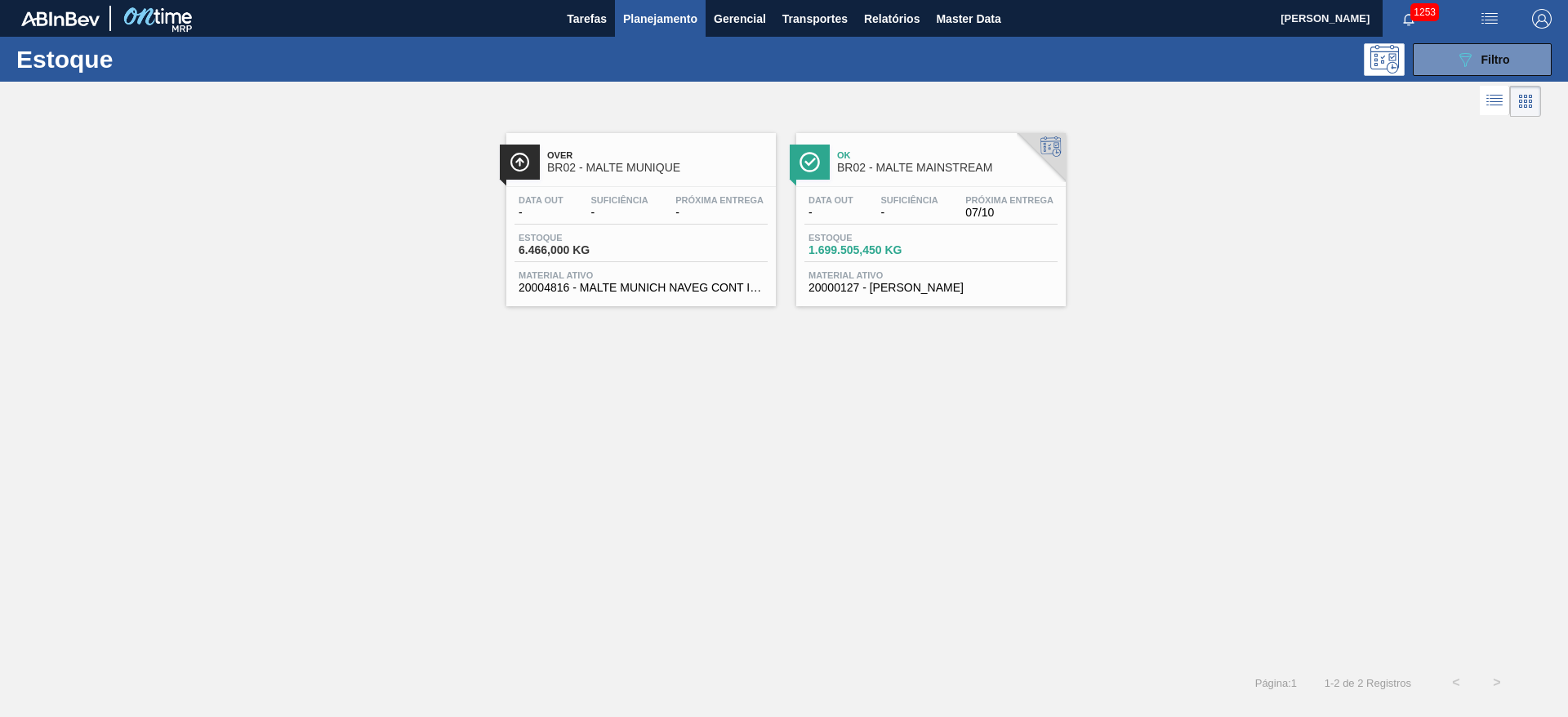
click at [617, 233] on span "Estoque" at bounding box center [575, 237] width 115 height 10
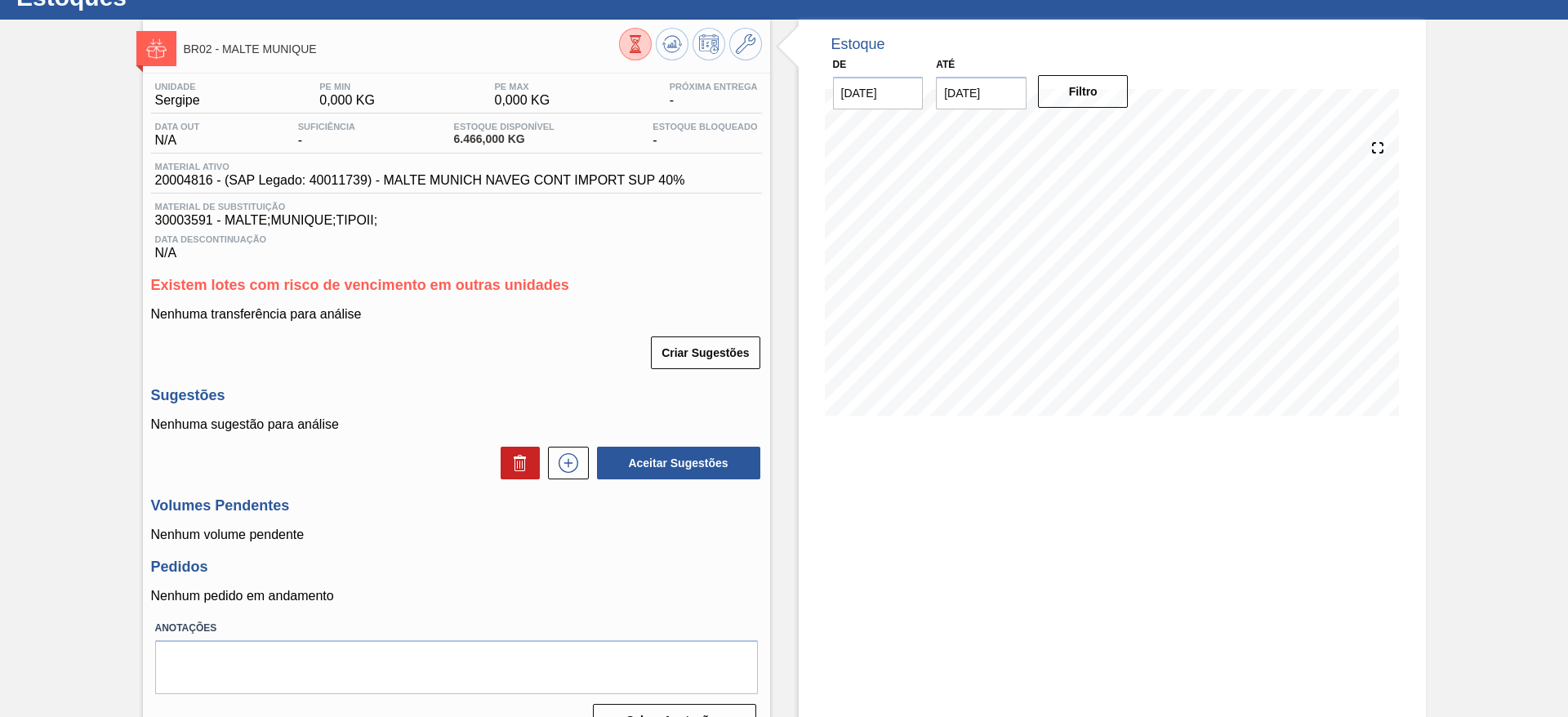
scroll to position [96, 0]
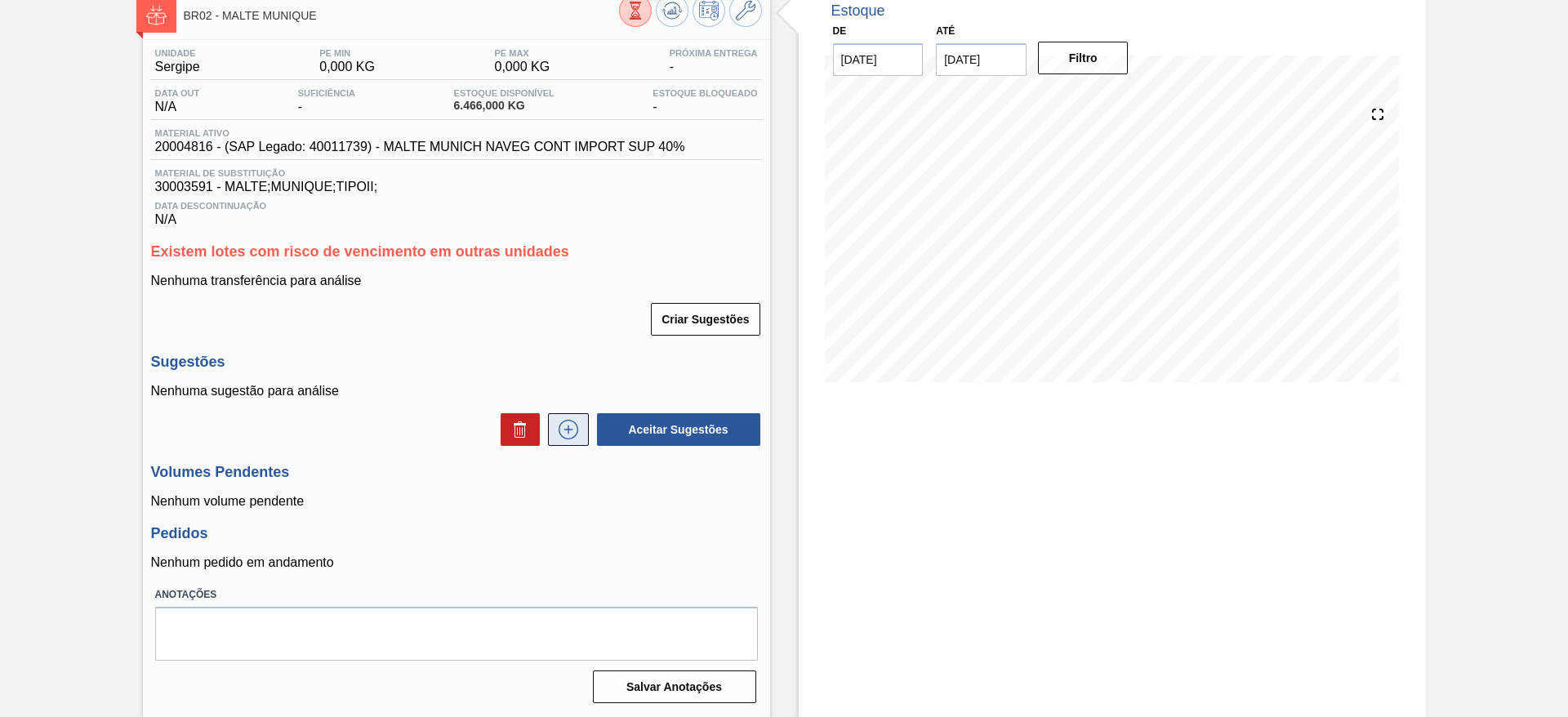
click at [566, 429] on icon at bounding box center [568, 429] width 9 height 1
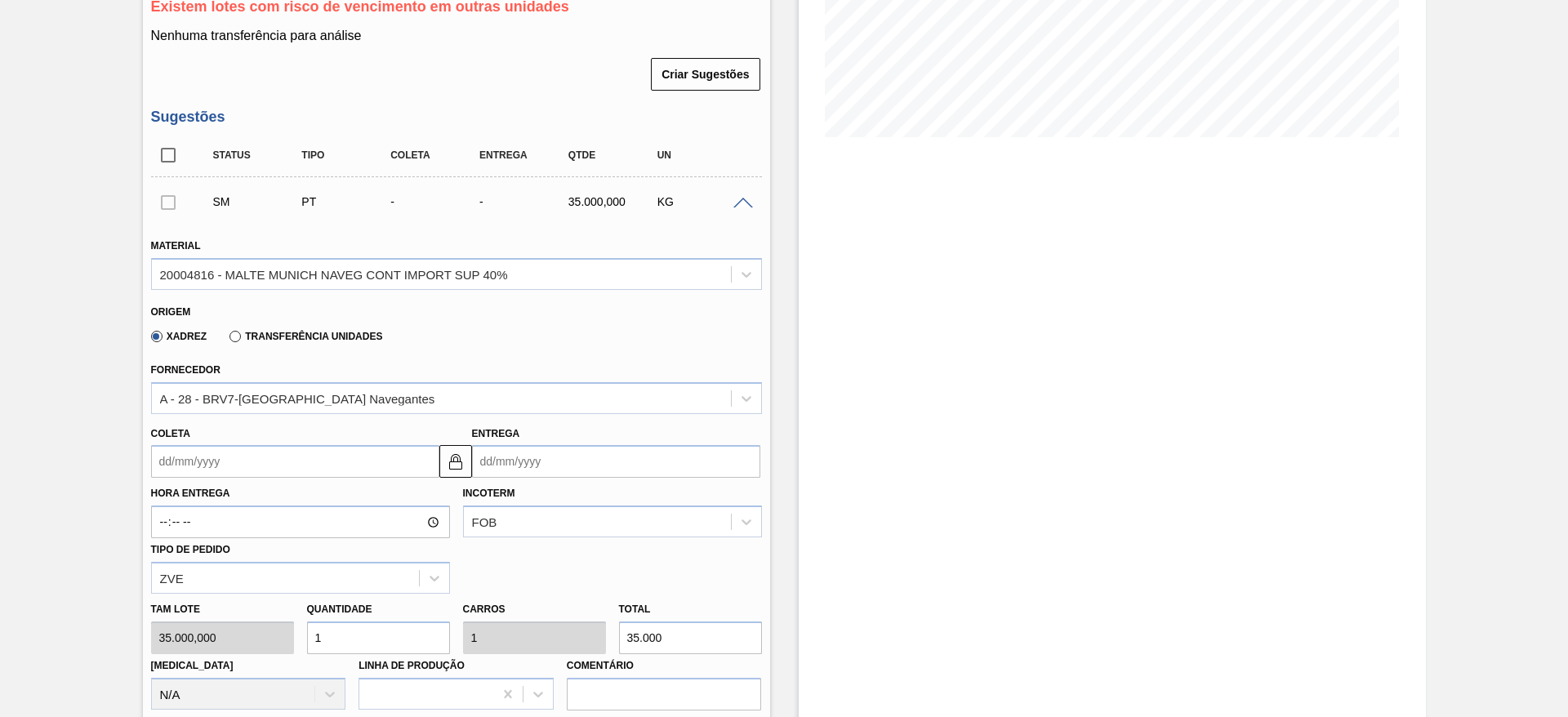
scroll to position [464, 0]
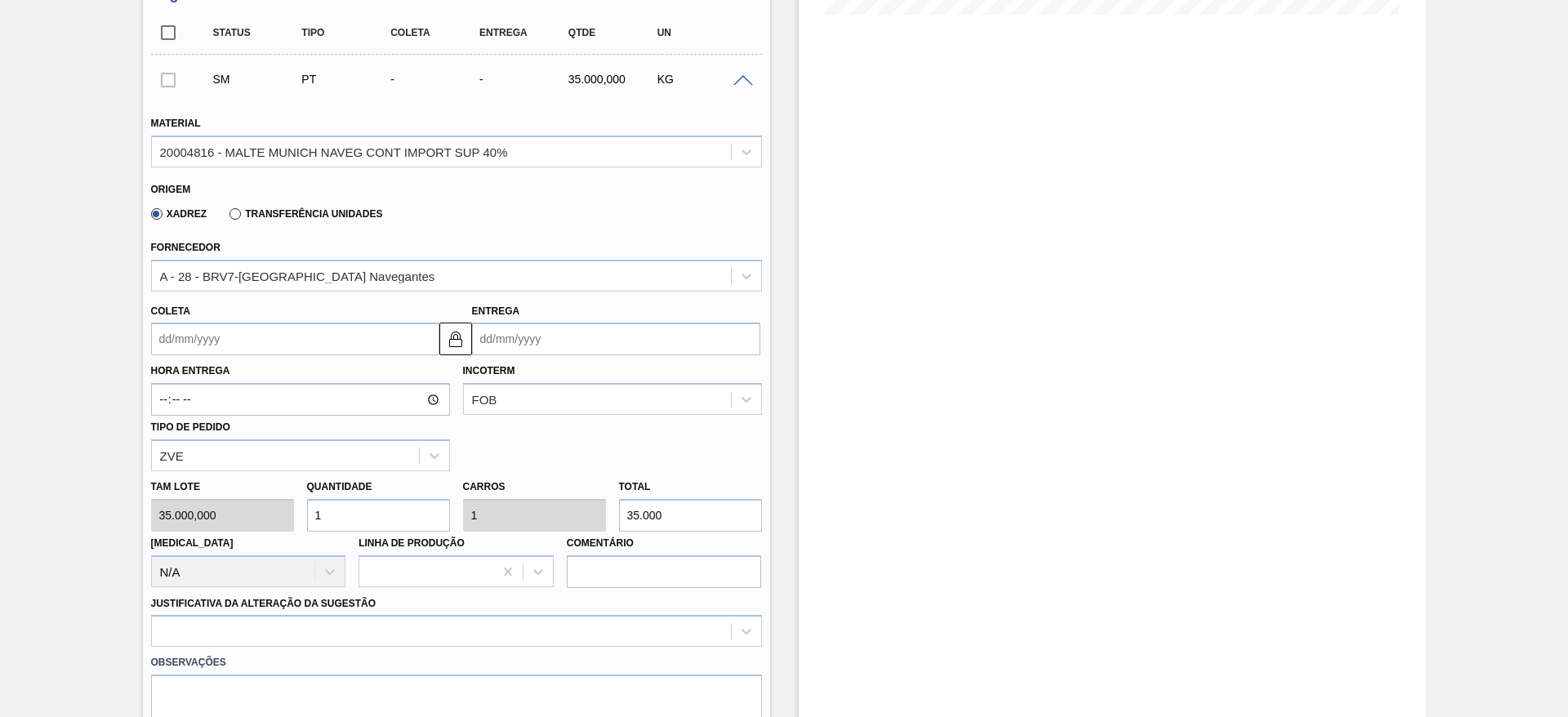
click at [205, 510] on div "Tam lote 35.000,000 Quantidade 1 Carros 1 Total 35.000 [MEDICAL_DATA] N/A Linha…" at bounding box center [456, 530] width 624 height 117
type input "2"
type input "70.000"
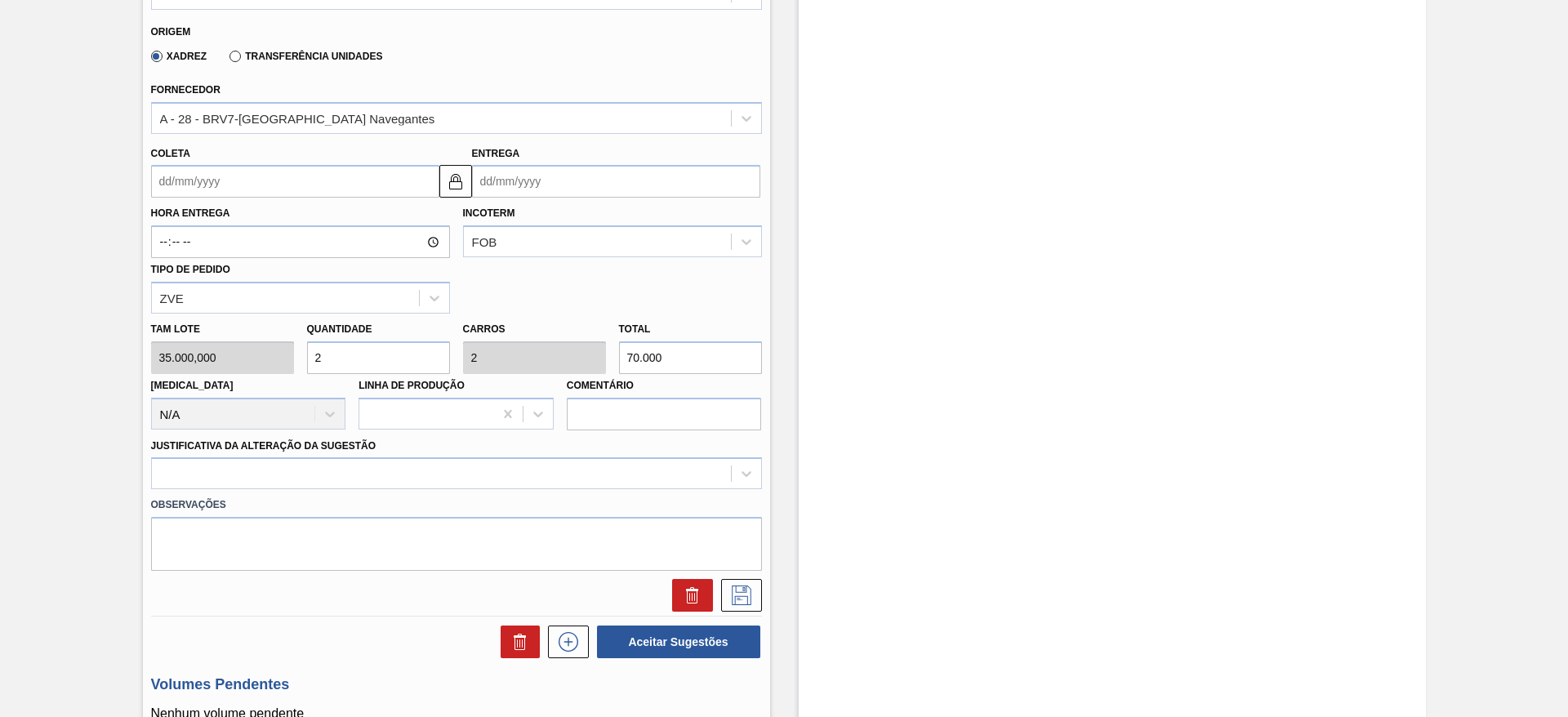
scroll to position [708, 0]
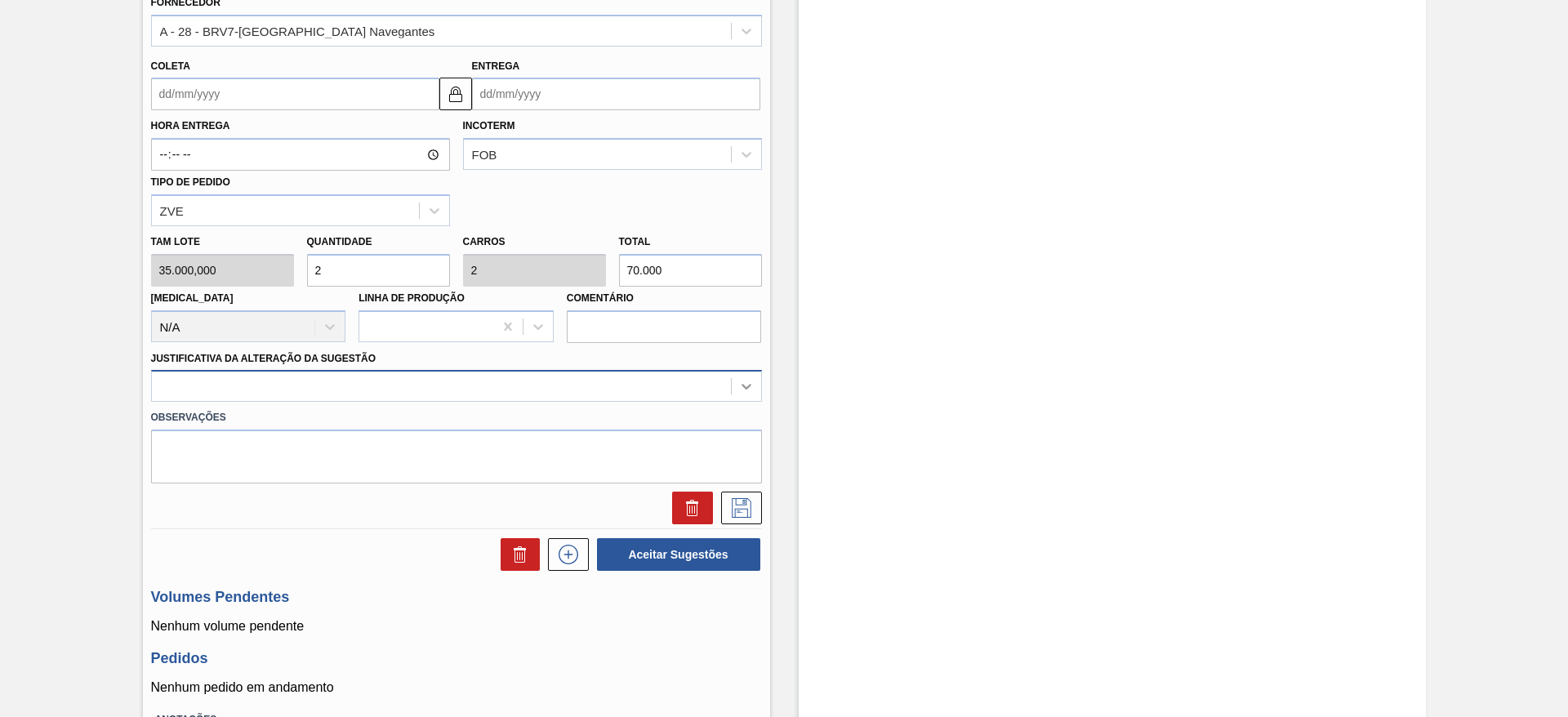
type input "2"
click at [747, 384] on icon at bounding box center [747, 386] width 16 height 16
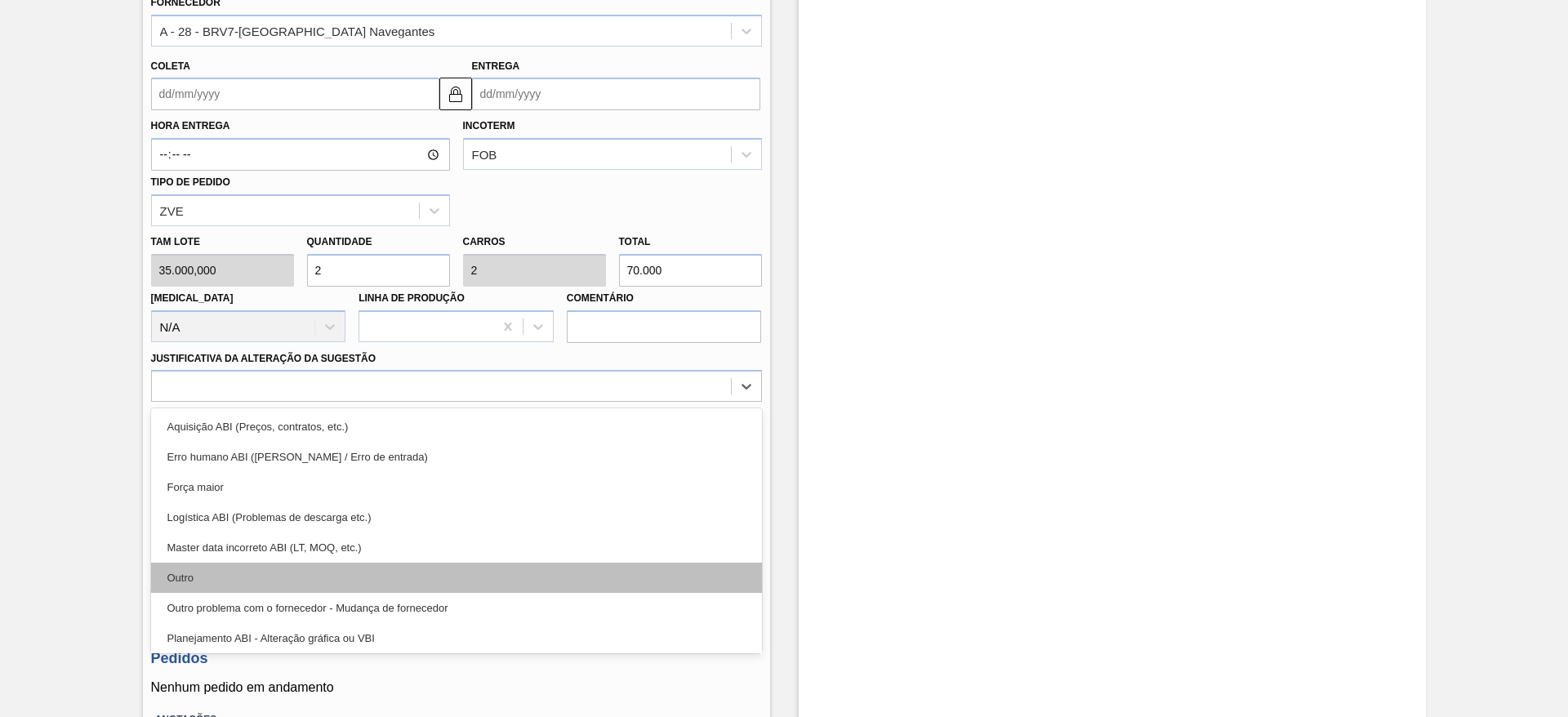
click at [225, 571] on div "Outro" at bounding box center [456, 578] width 610 height 31
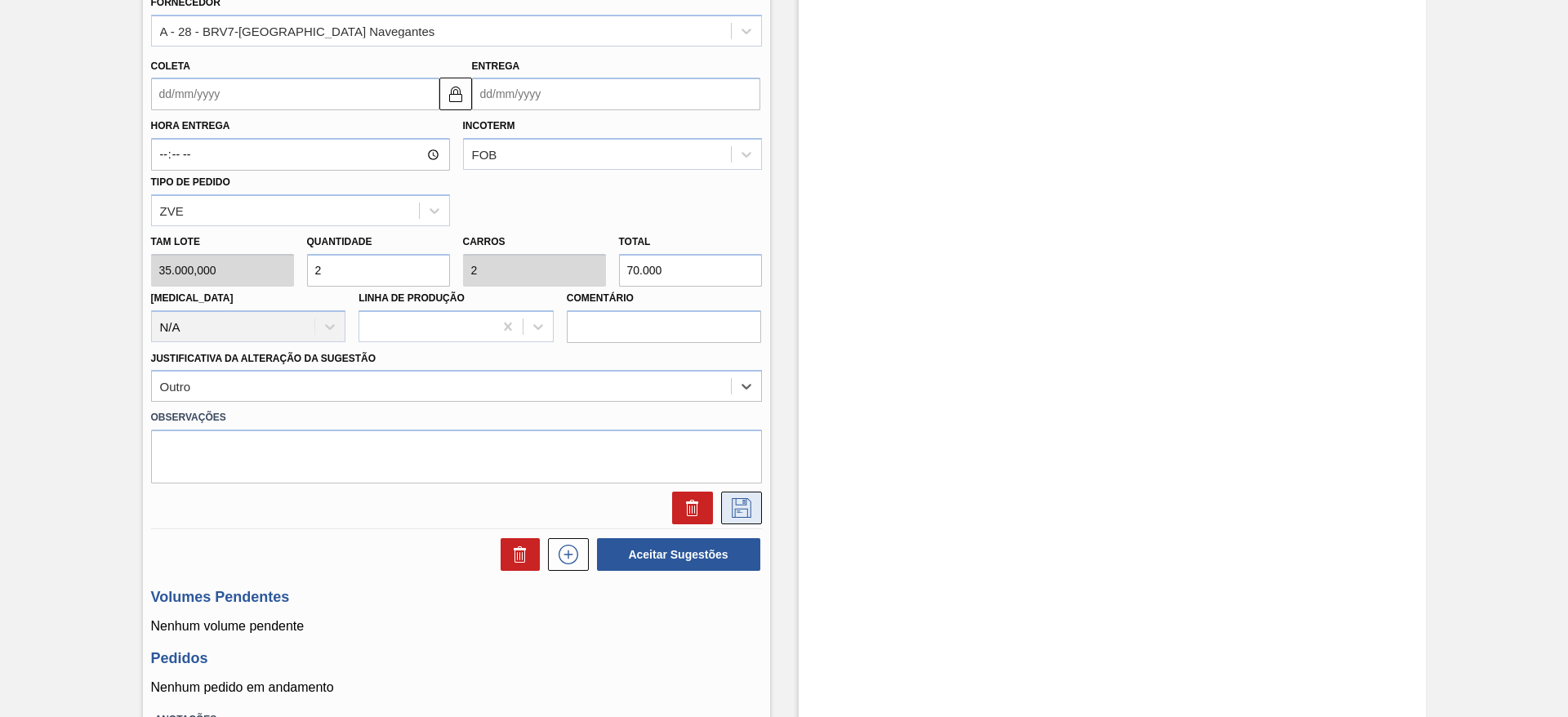
click at [746, 499] on icon at bounding box center [741, 509] width 26 height 20
click at [157, 86] on input "Coleta" at bounding box center [296, 94] width 289 height 32
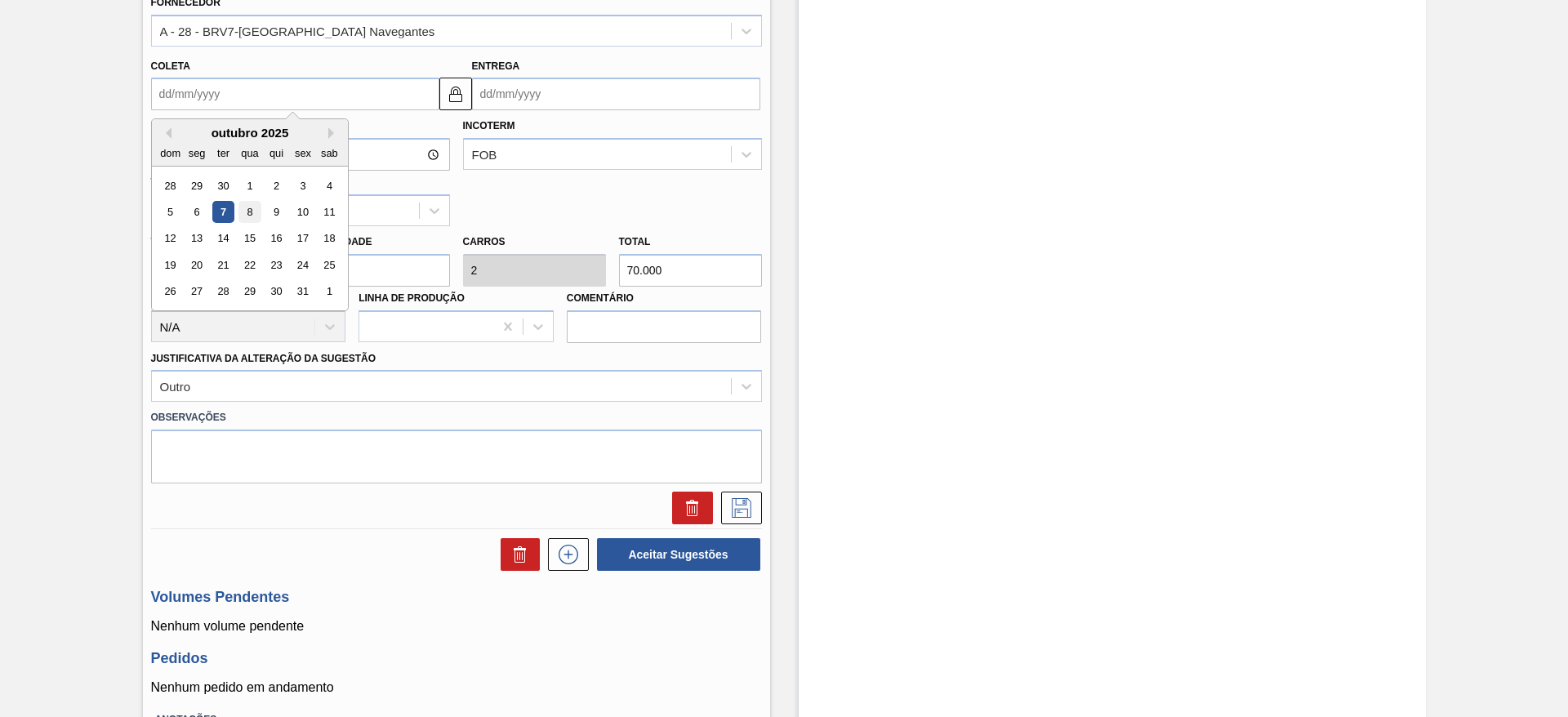
click at [252, 209] on div "8" at bounding box center [249, 212] width 22 height 22
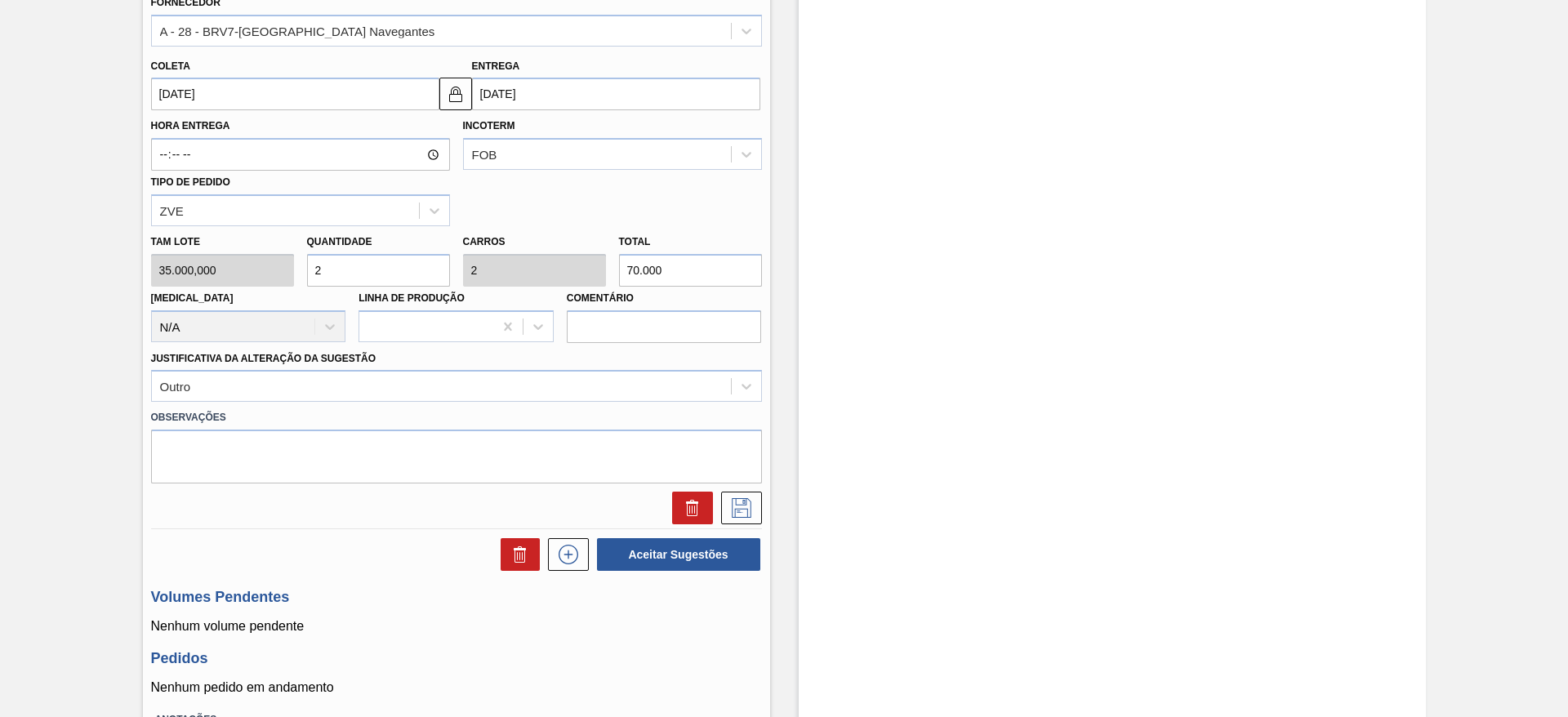
type input "[DATE]"
click at [742, 502] on icon at bounding box center [741, 509] width 26 height 20
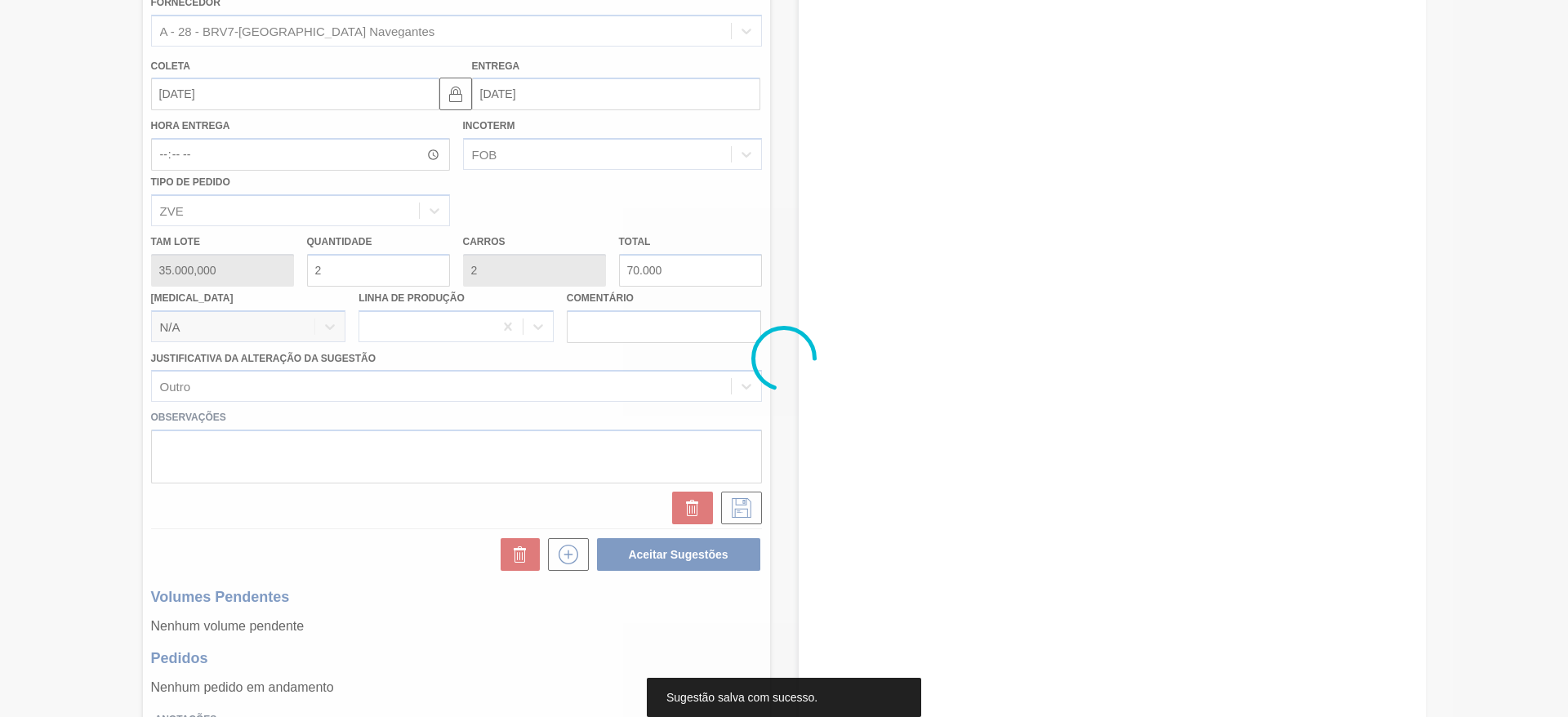
scroll to position [163, 0]
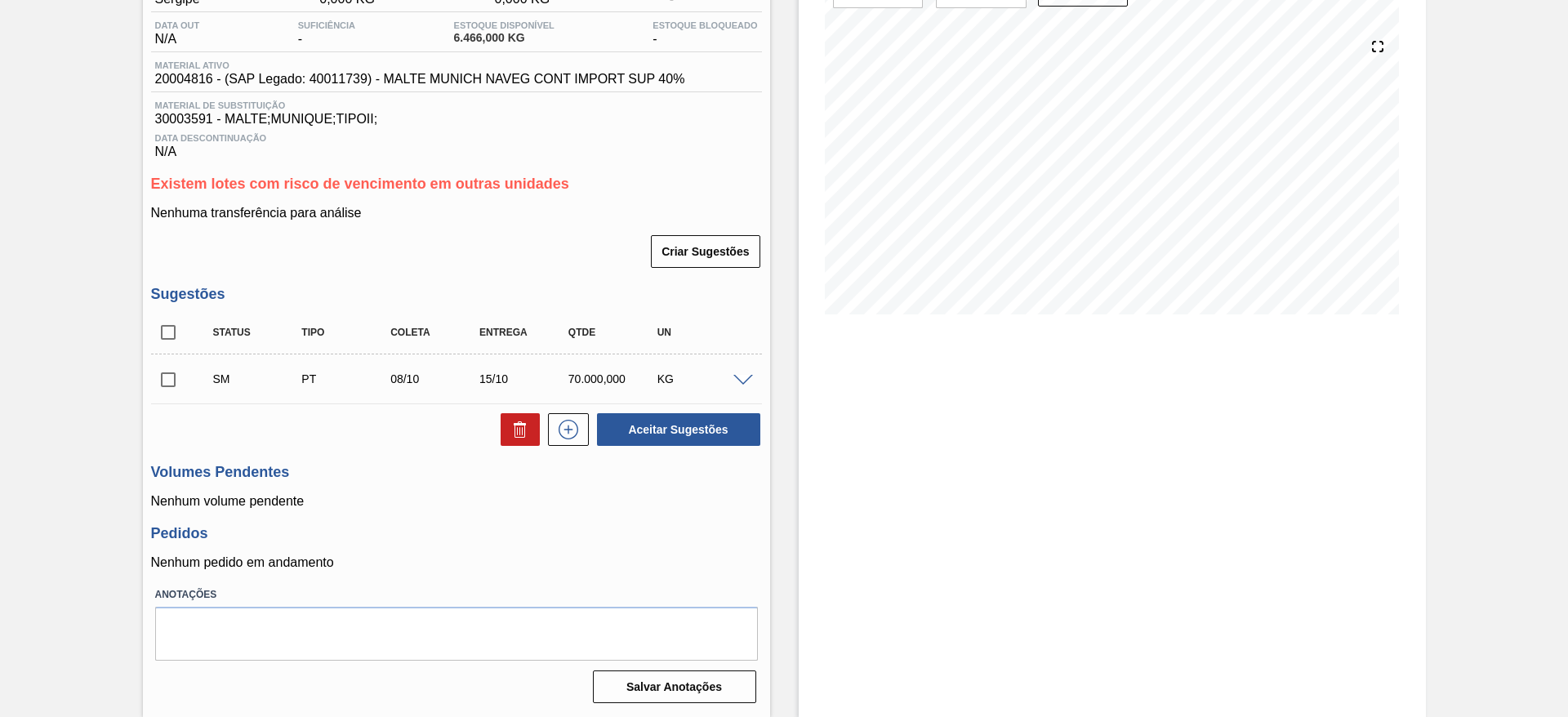
drag, startPoint x: 162, startPoint y: 384, endPoint x: 226, endPoint y: 408, distance: 68.4
click at [162, 383] on input "checkbox" at bounding box center [169, 380] width 34 height 34
click at [667, 422] on button "Aceitar Sugestões" at bounding box center [678, 429] width 163 height 32
checkbox input "false"
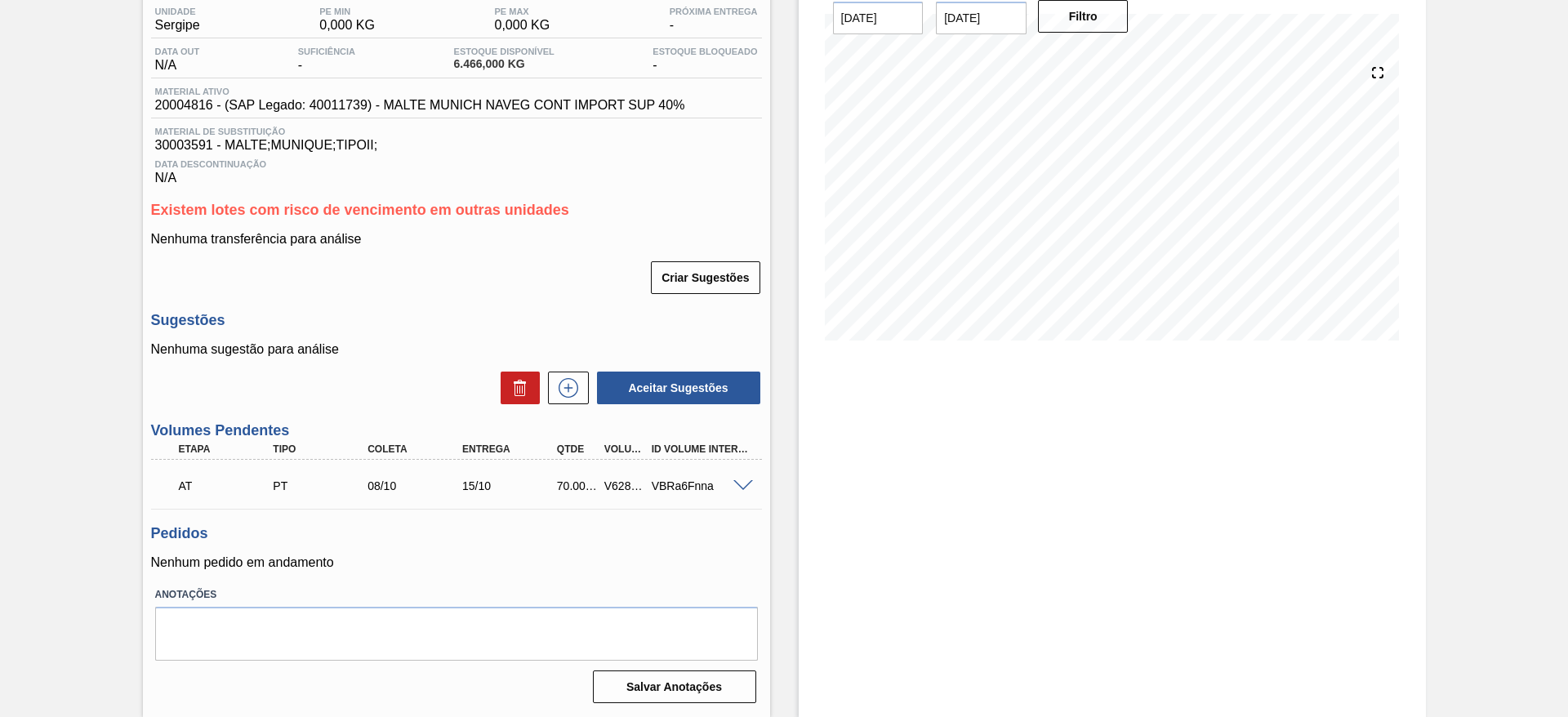
scroll to position [0, 0]
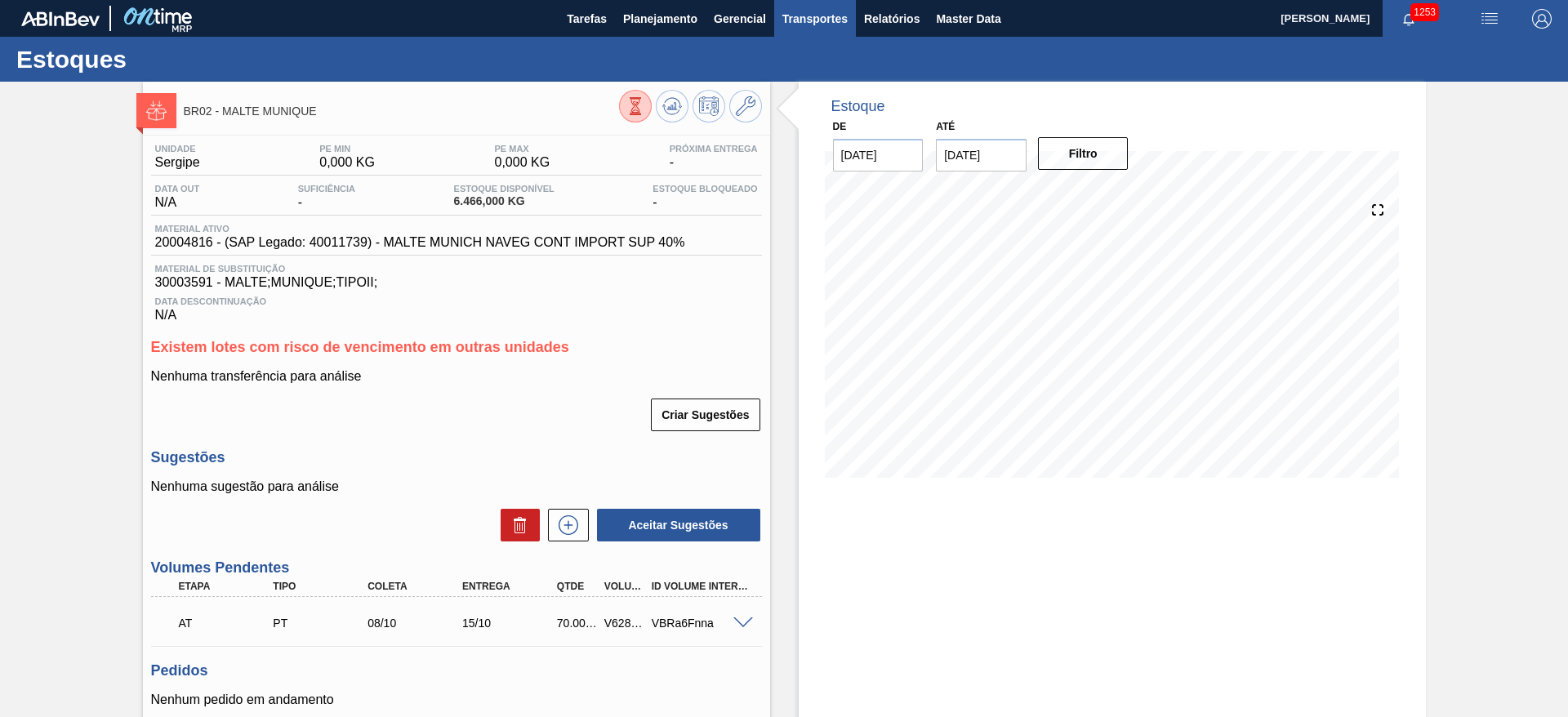
click at [811, 22] on span "Transportes" at bounding box center [815, 19] width 65 height 20
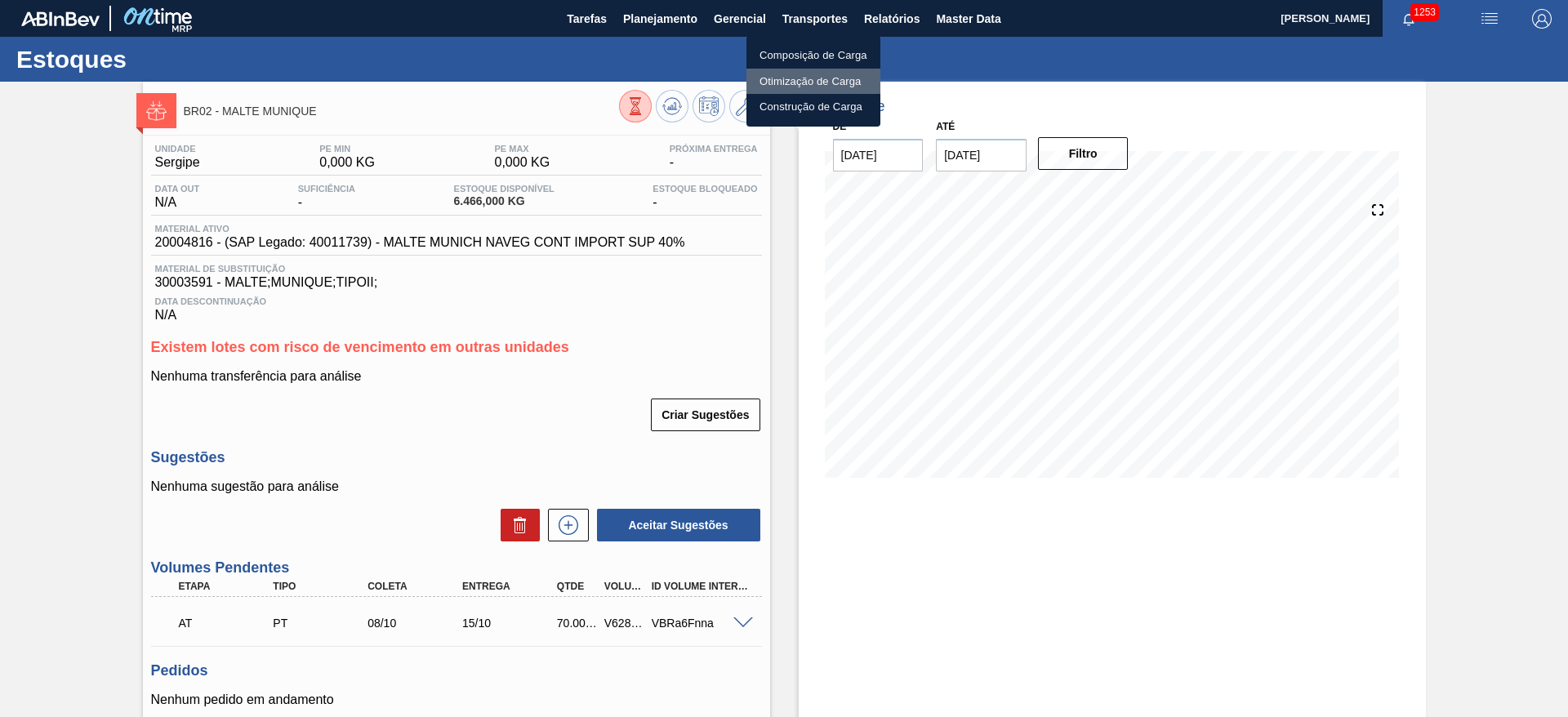
click at [784, 83] on li "Otimização de Carga" at bounding box center [813, 81] width 134 height 26
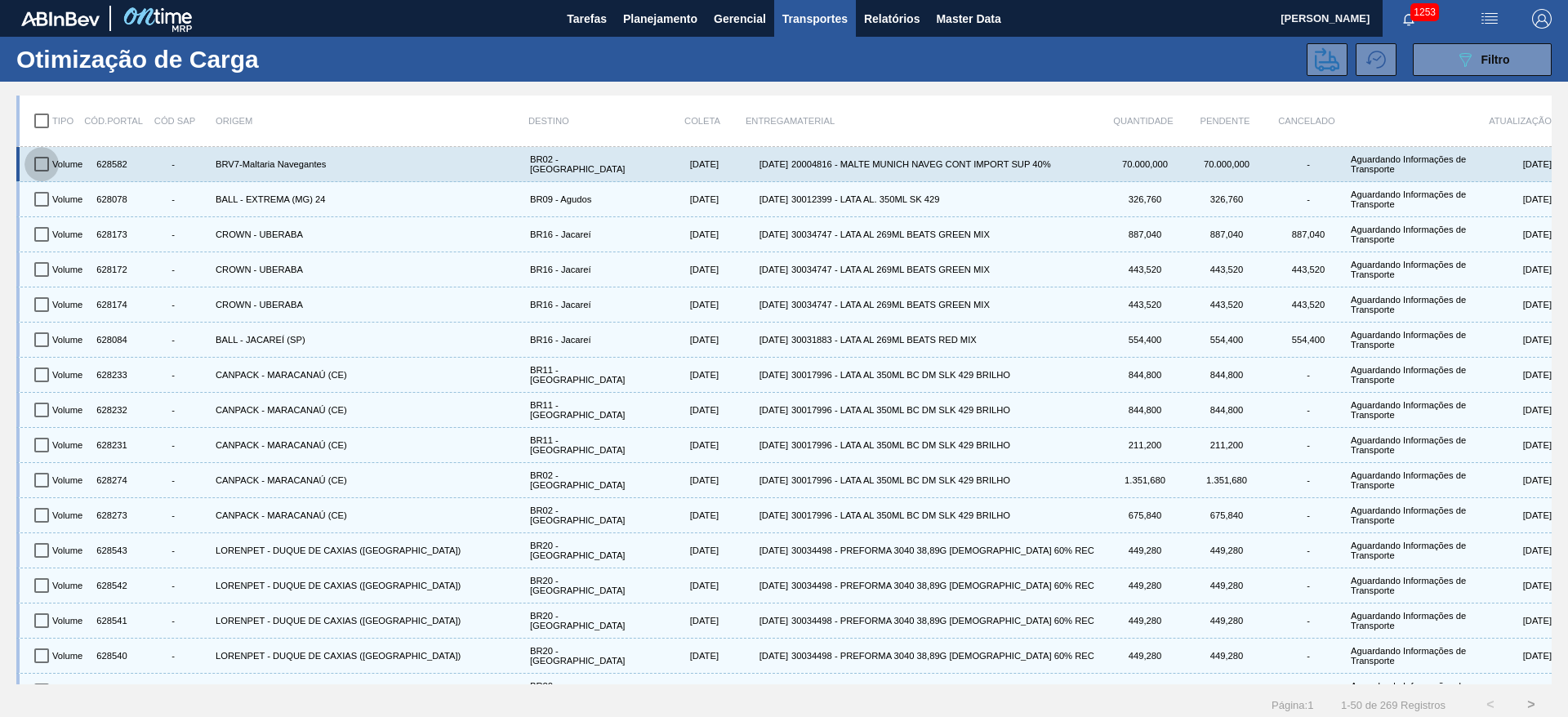
drag, startPoint x: 39, startPoint y: 161, endPoint x: 74, endPoint y: 172, distance: 36.7
click at [39, 161] on input "checkbox" at bounding box center [41, 164] width 34 height 34
checkbox input "true"
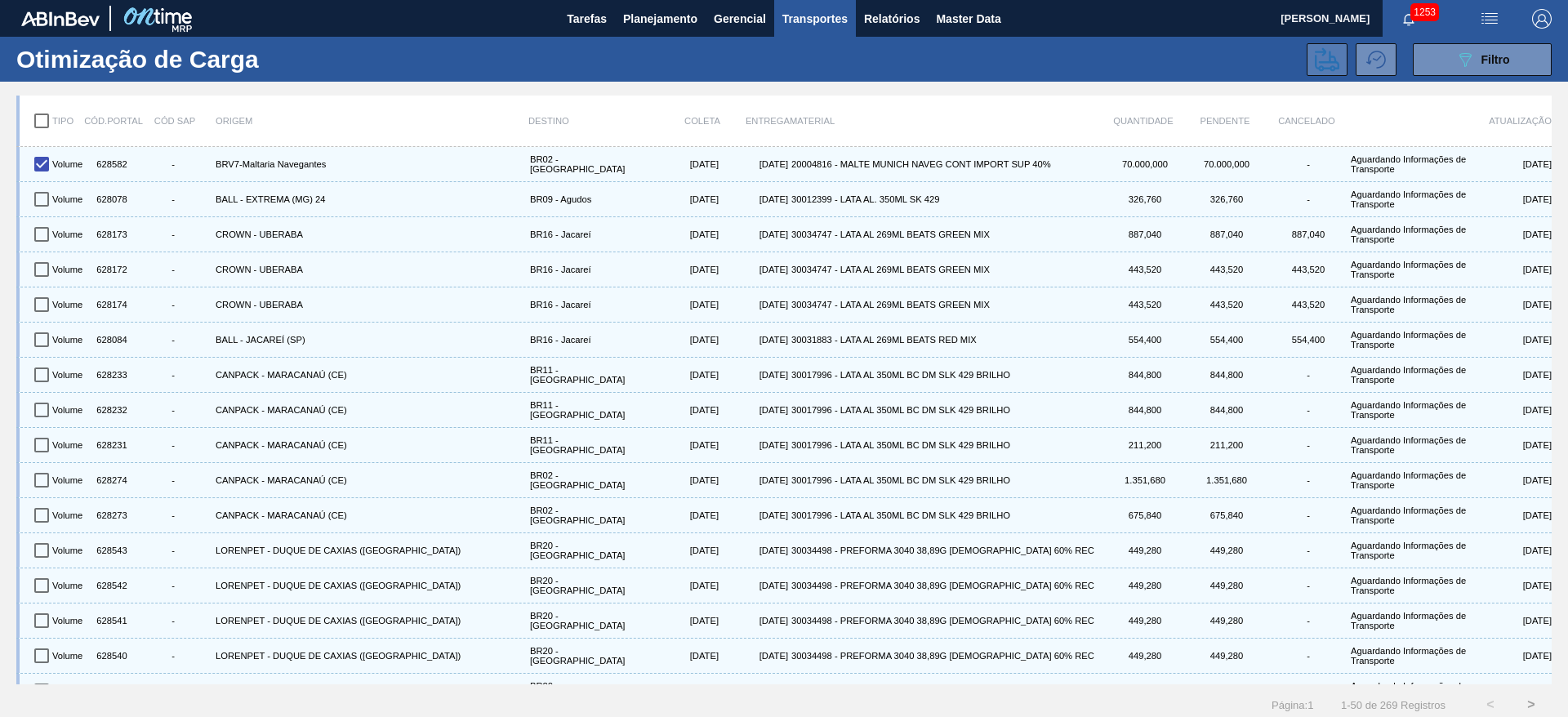
click at [1320, 60] on icon at bounding box center [1326, 60] width 24 height 24
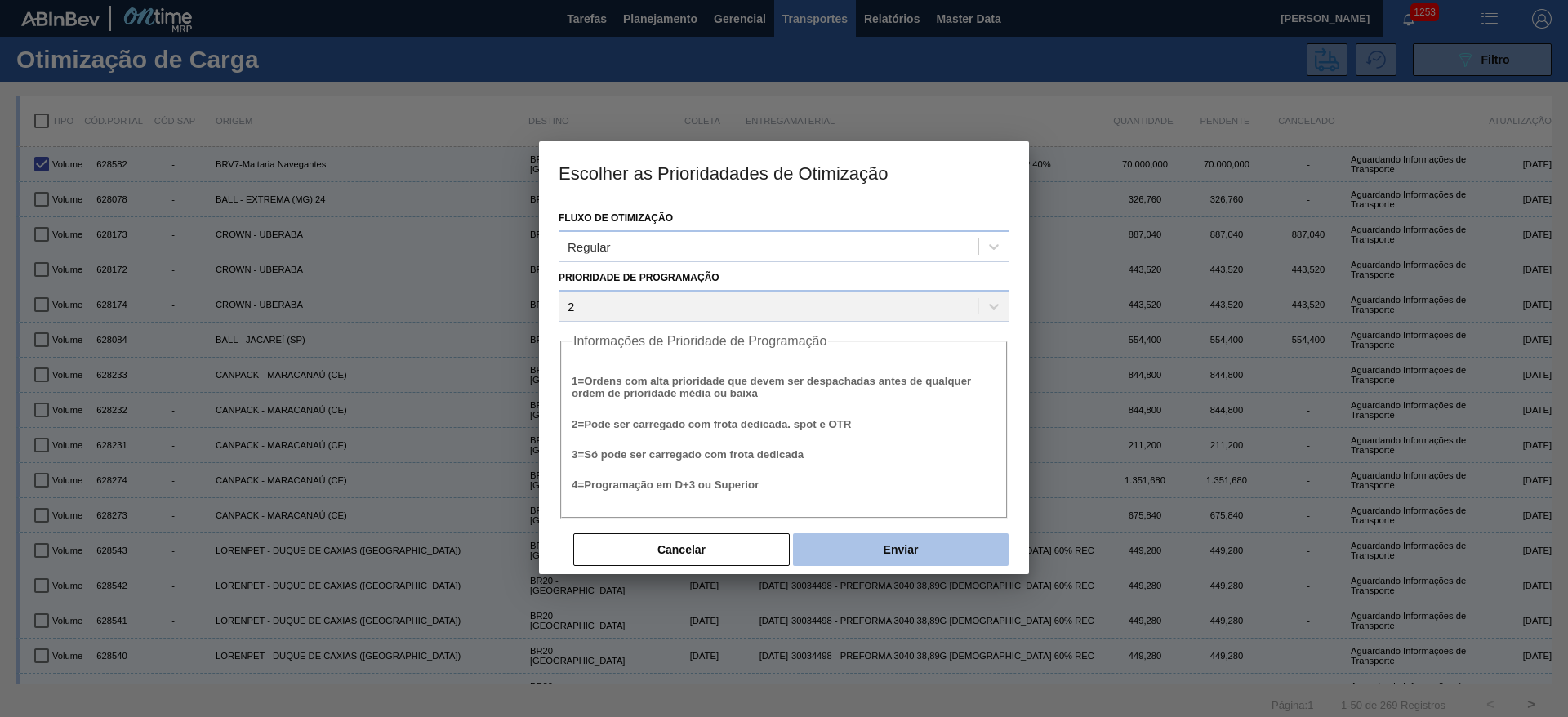
click at [935, 560] on button "Enviar" at bounding box center [900, 549] width 215 height 32
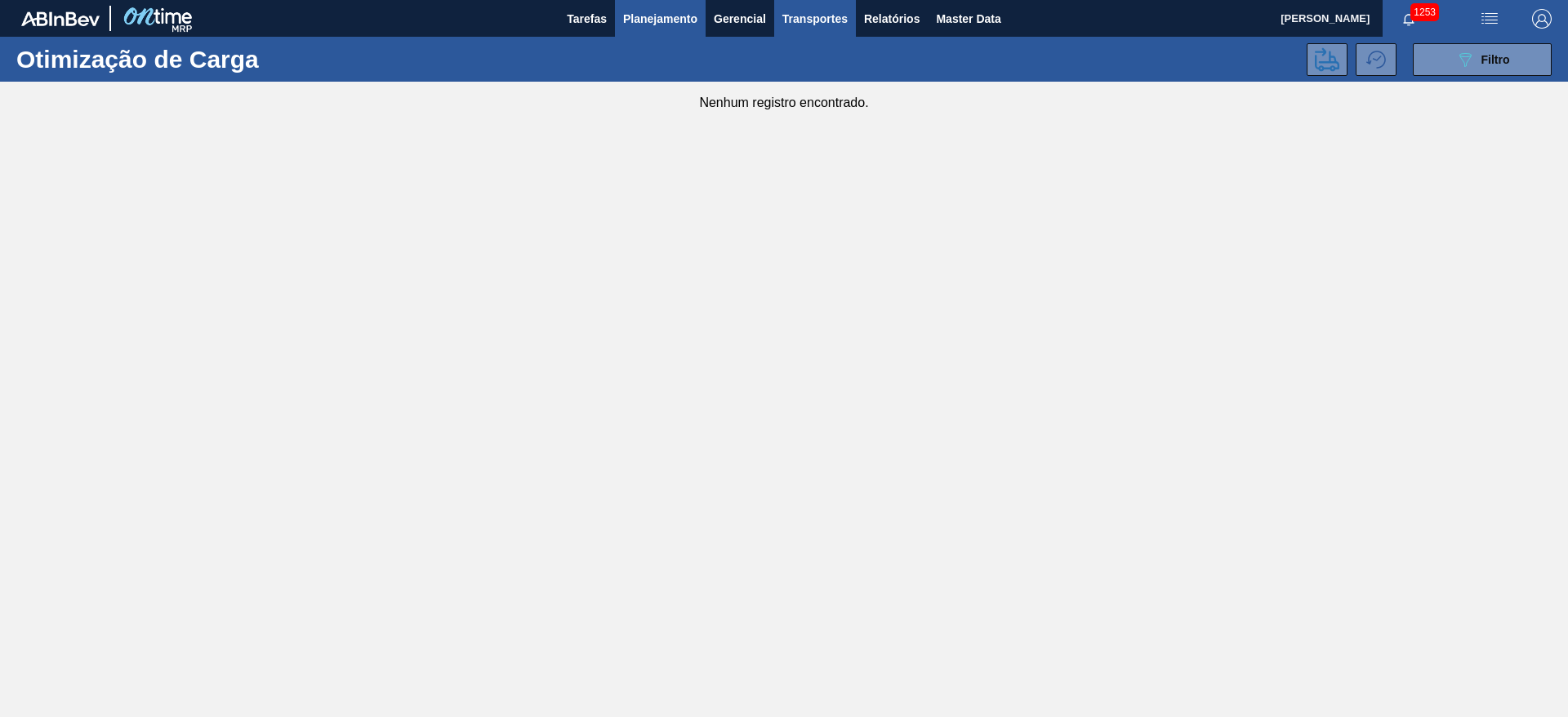
click at [657, 24] on span "Planejamento" at bounding box center [660, 19] width 74 height 20
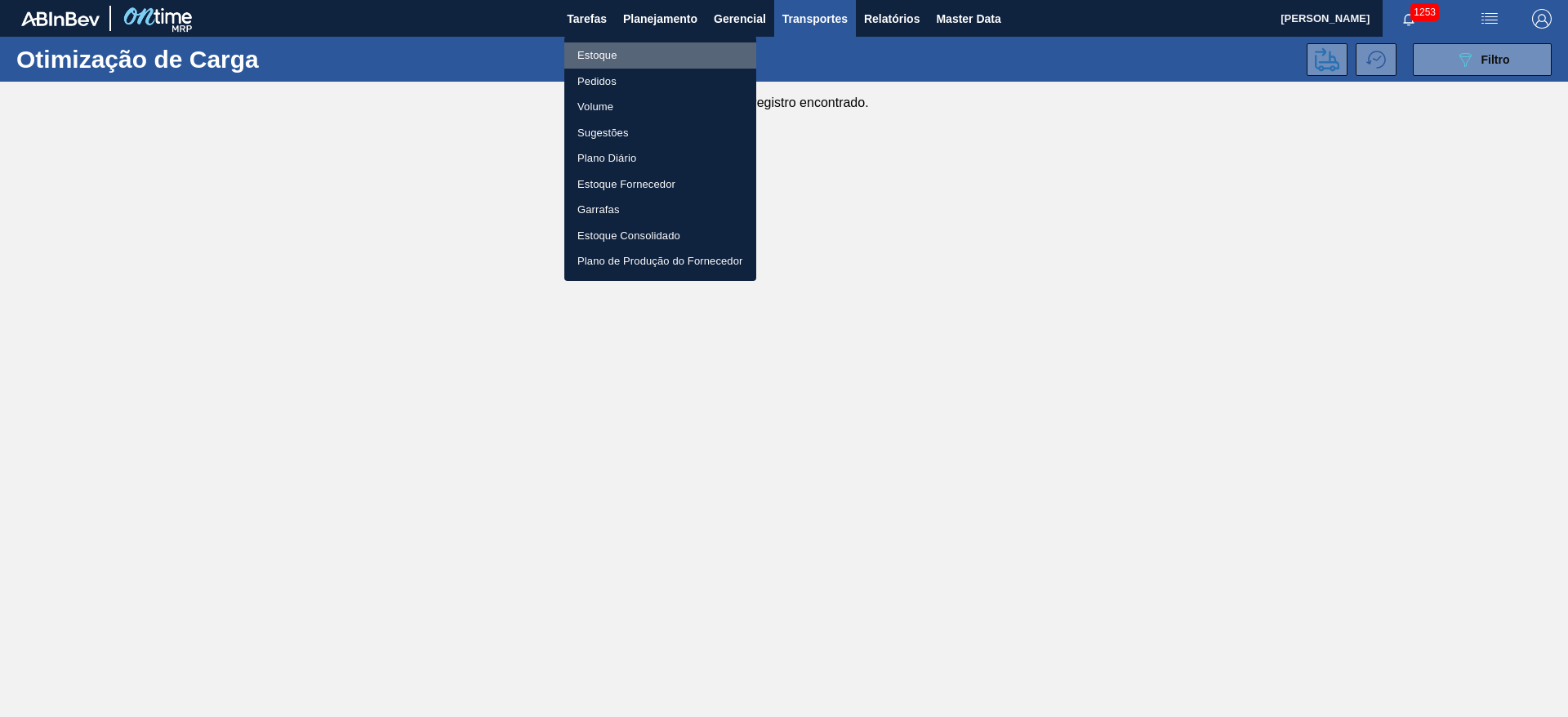
click at [602, 48] on li "Estoque" at bounding box center [660, 55] width 192 height 26
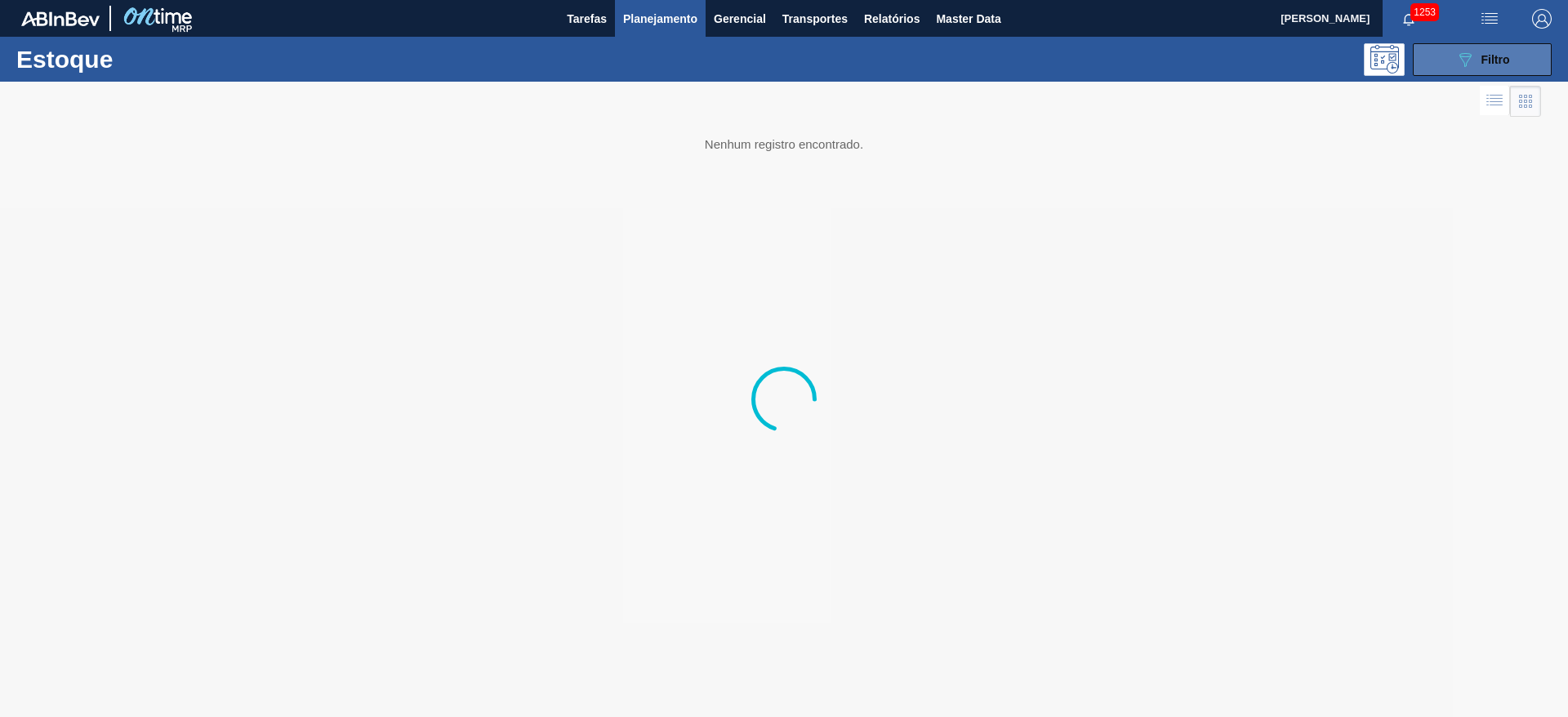
click at [1469, 57] on icon at bounding box center [1466, 60] width 13 height 14
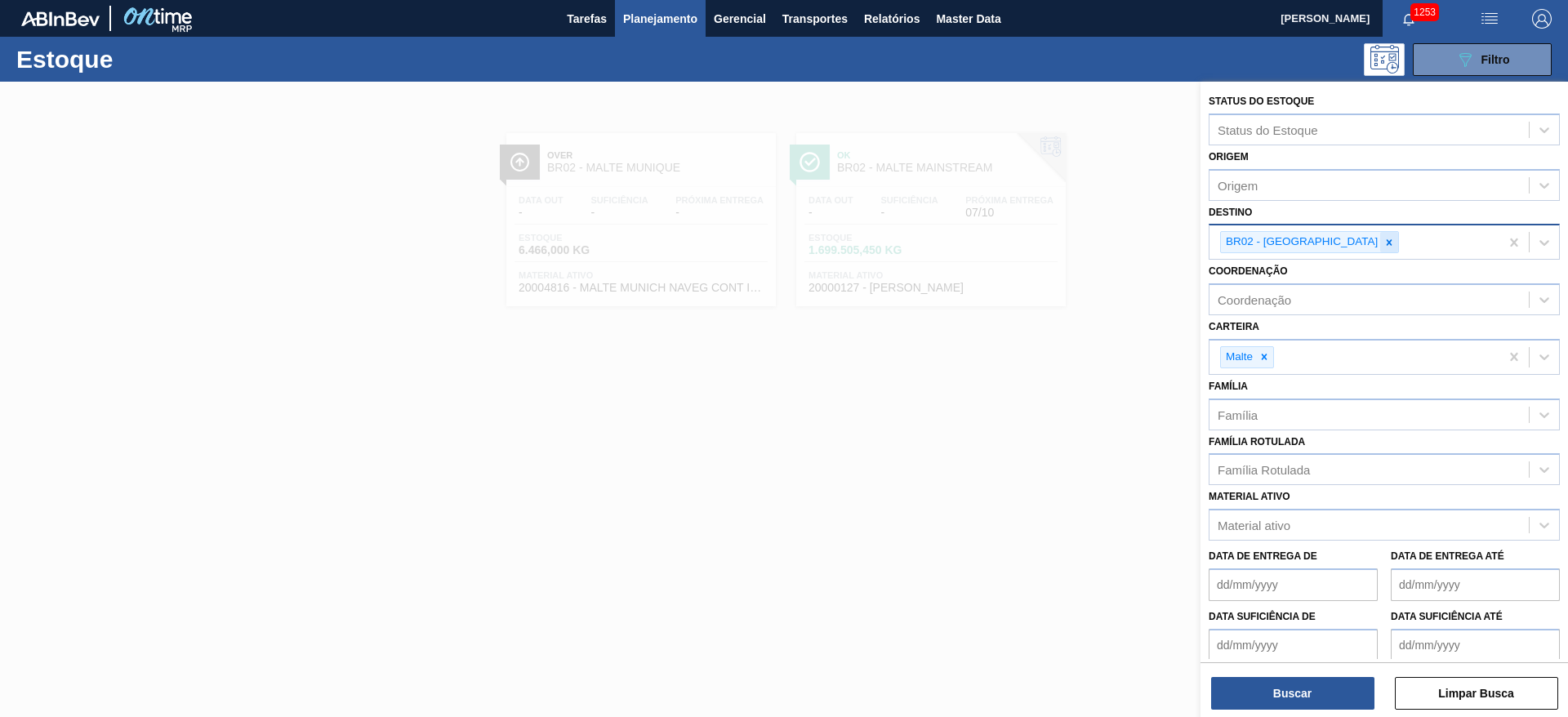
click at [1383, 239] on icon at bounding box center [1389, 243] width 12 height 12
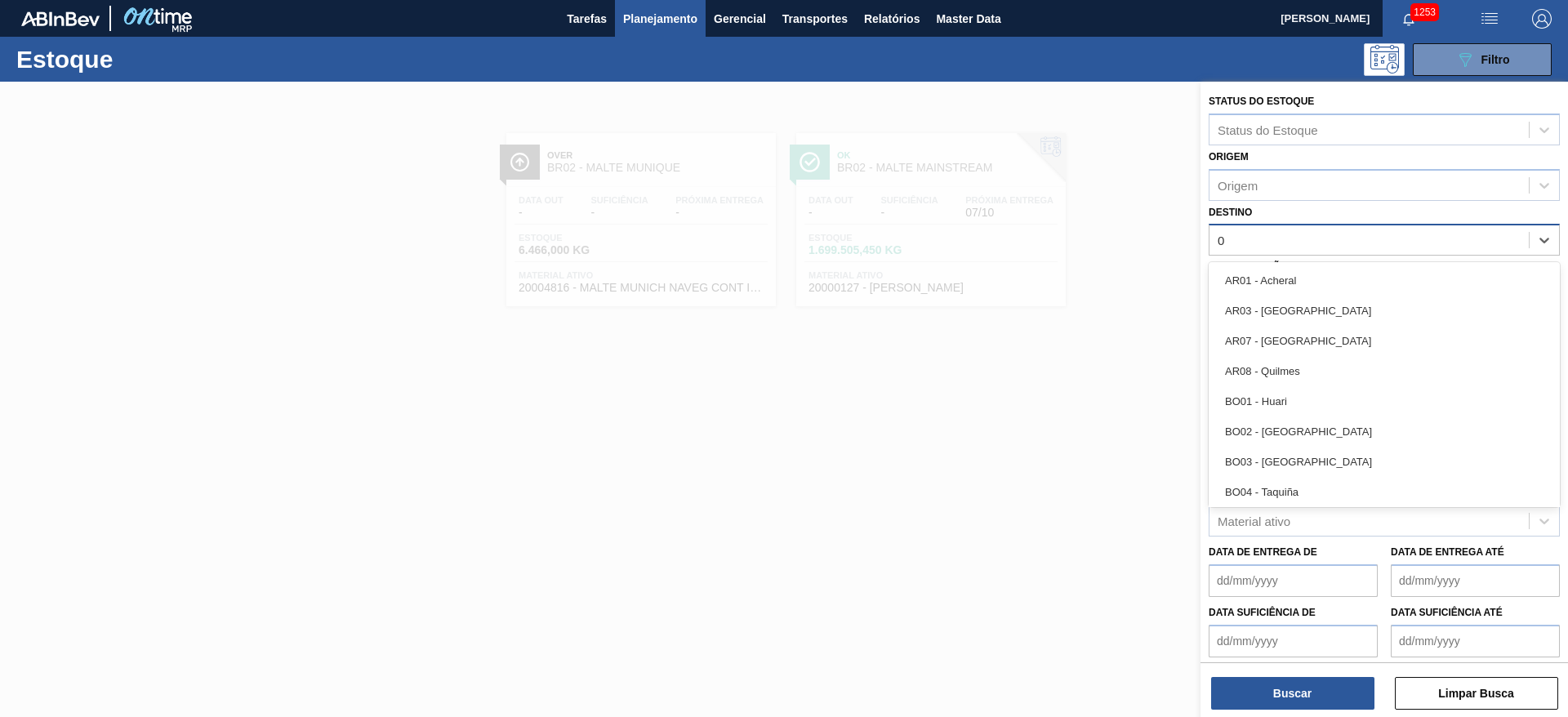
type input "04"
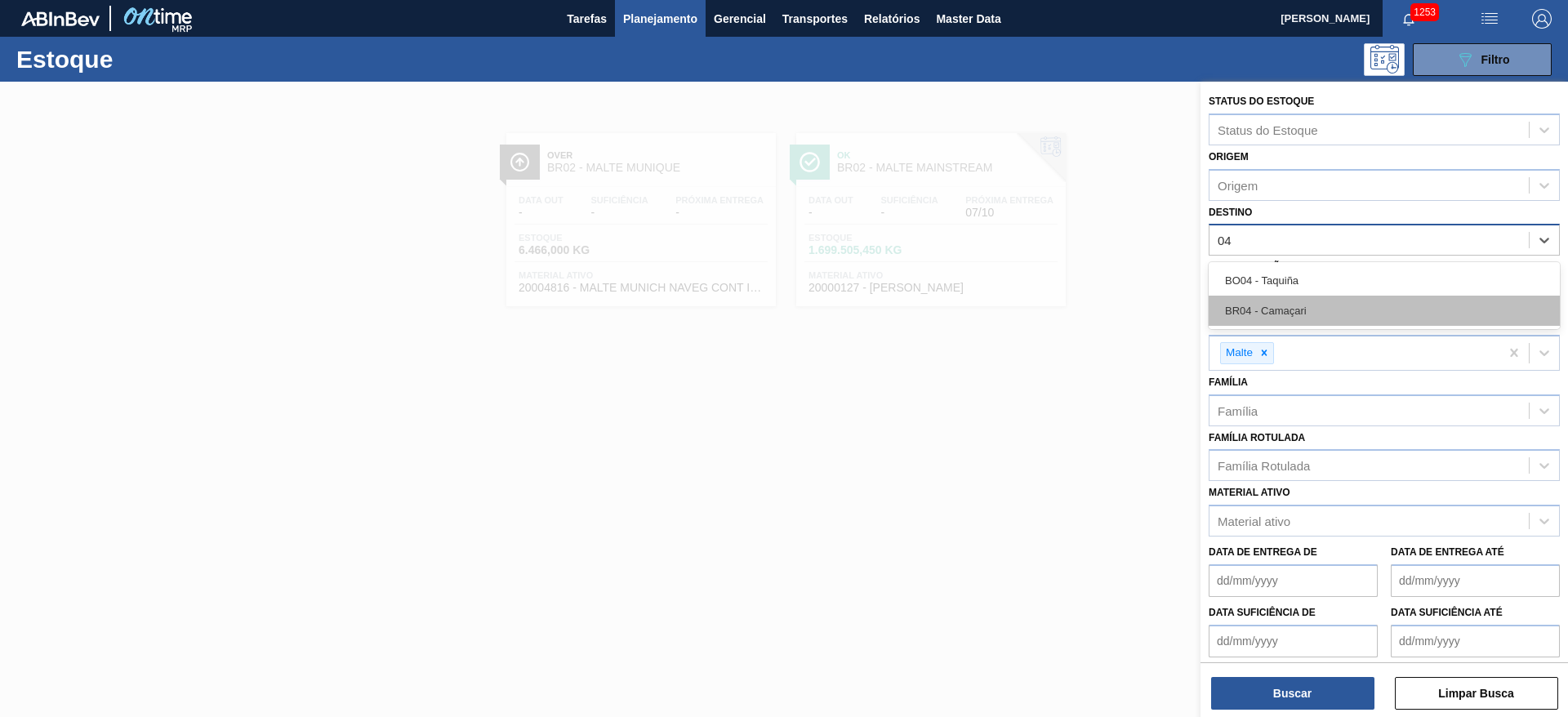
click at [1260, 317] on div "BR04 - Camaçari" at bounding box center [1384, 311] width 351 height 31
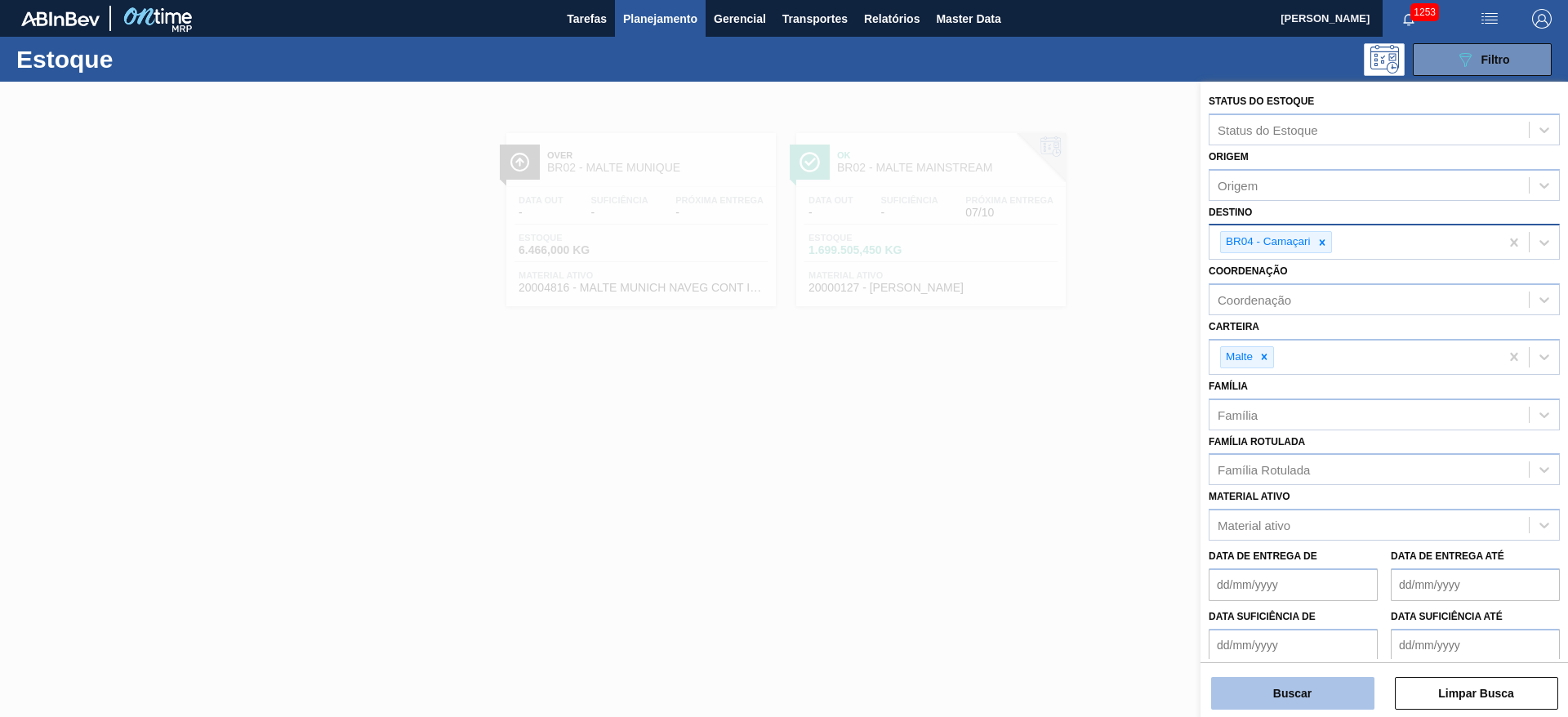
click at [1250, 702] on button "Buscar" at bounding box center [1292, 694] width 163 height 32
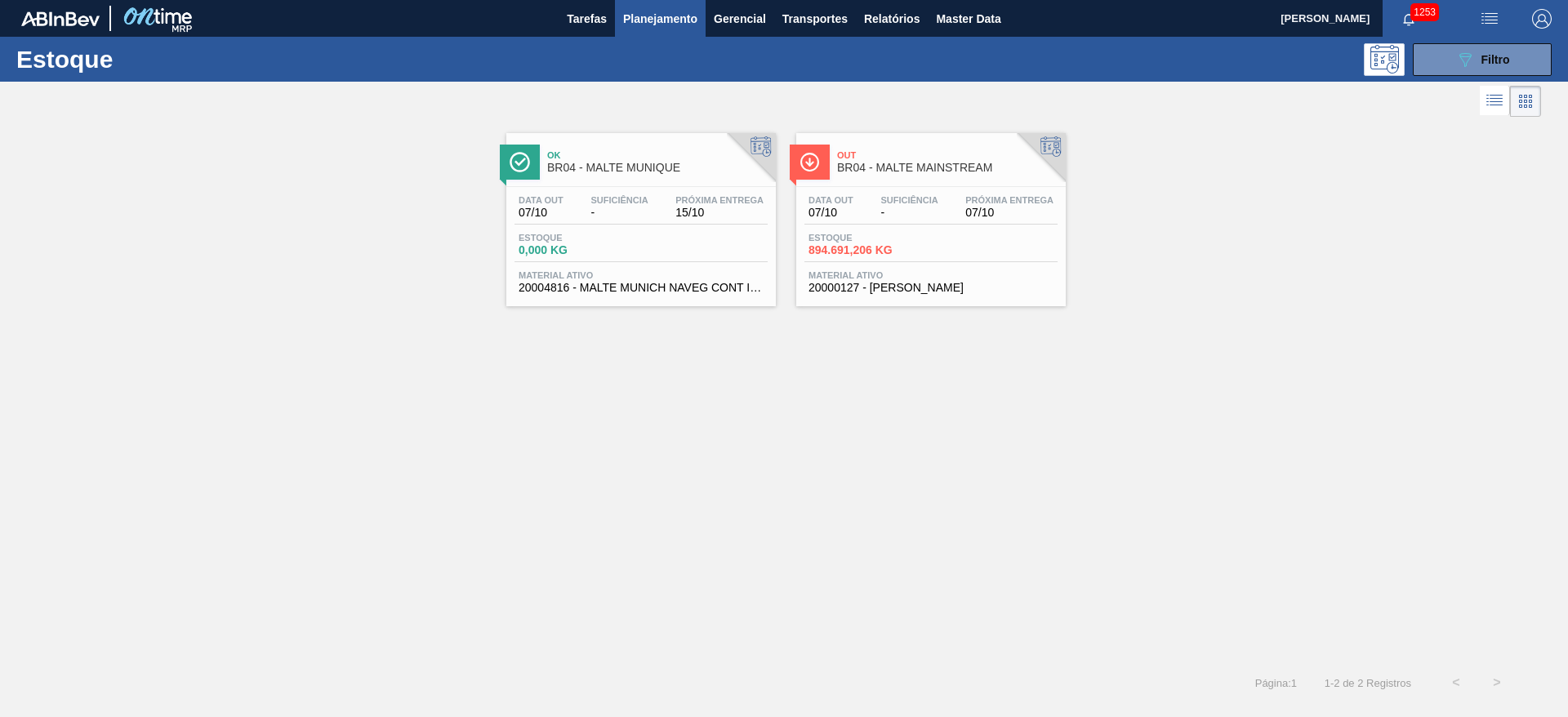
drag, startPoint x: 622, startPoint y: 230, endPoint x: 116, endPoint y: 22, distance: 547.1
click at [622, 230] on div "Data [DATE] Suficiência - Próxima Entrega 15/10 Estoque 0,000 KG Material ativo…" at bounding box center [641, 242] width 270 height 111
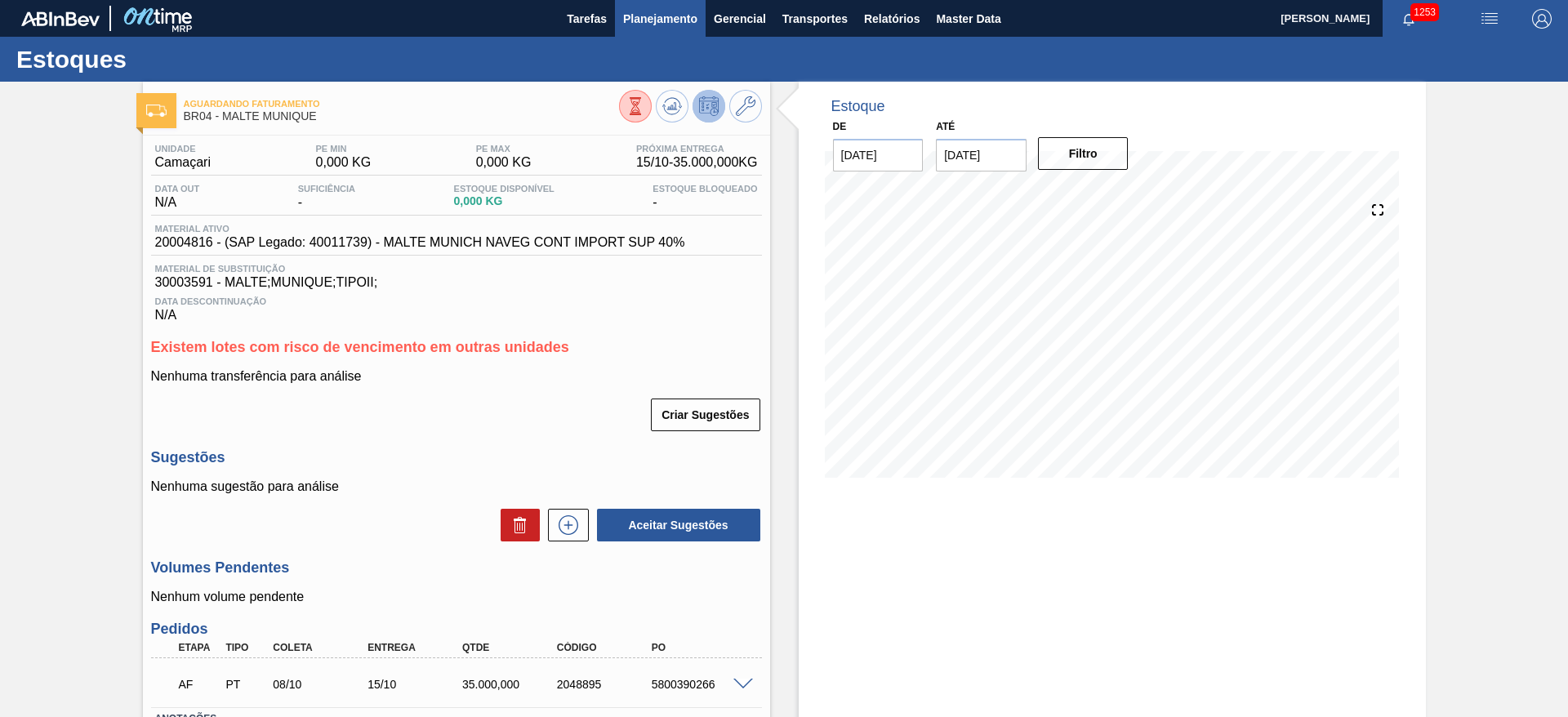
click at [639, 22] on span "Planejamento" at bounding box center [660, 19] width 74 height 20
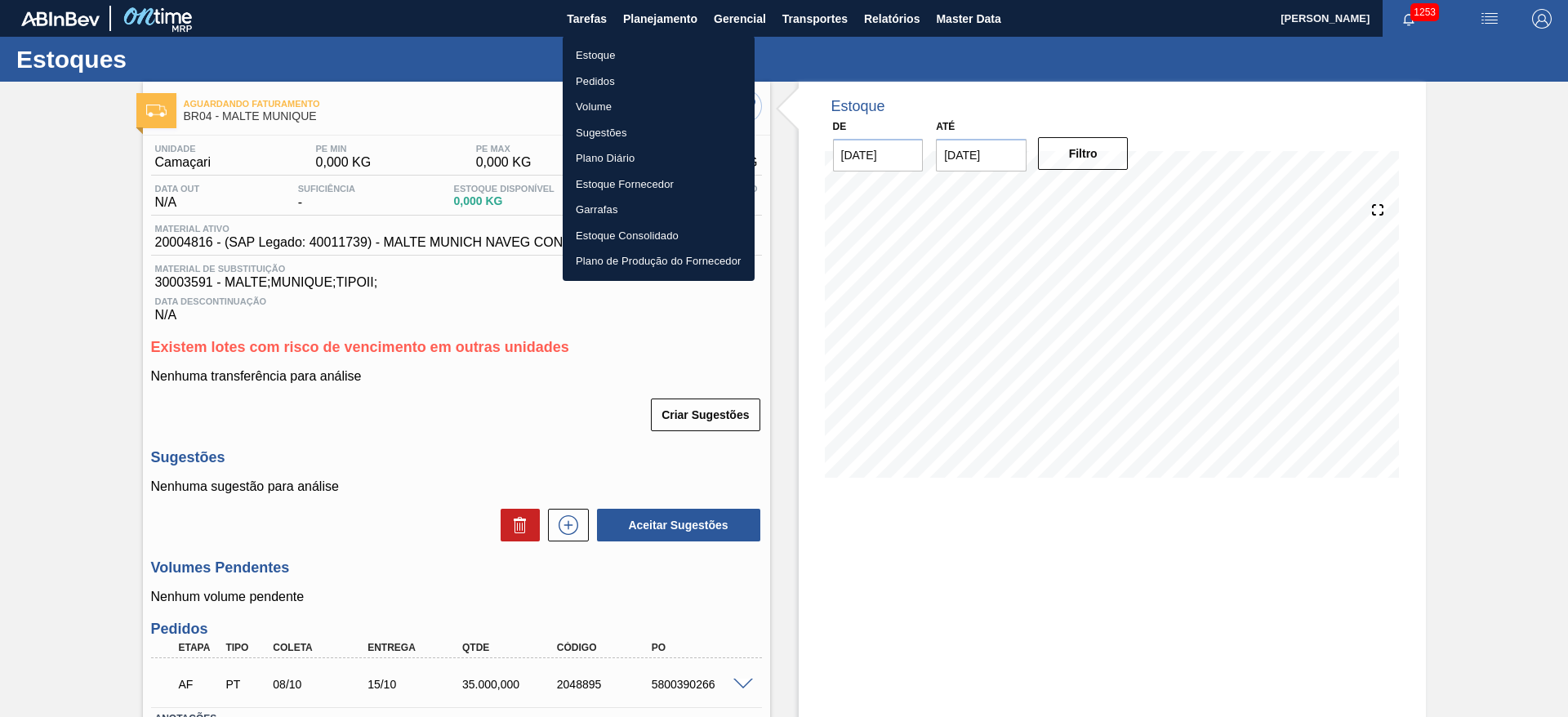
click at [593, 51] on li "Estoque" at bounding box center [658, 55] width 192 height 26
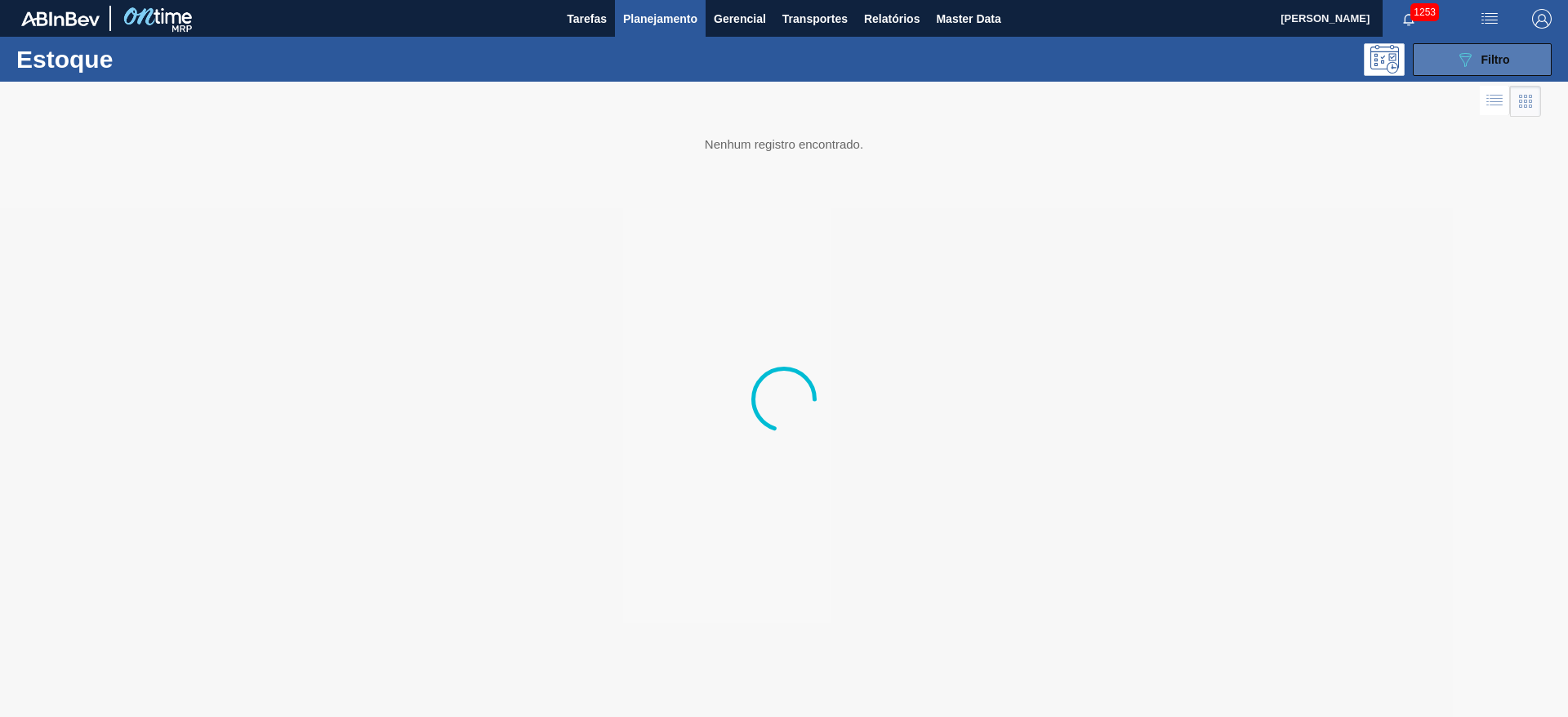
click at [1464, 64] on icon at bounding box center [1466, 60] width 13 height 14
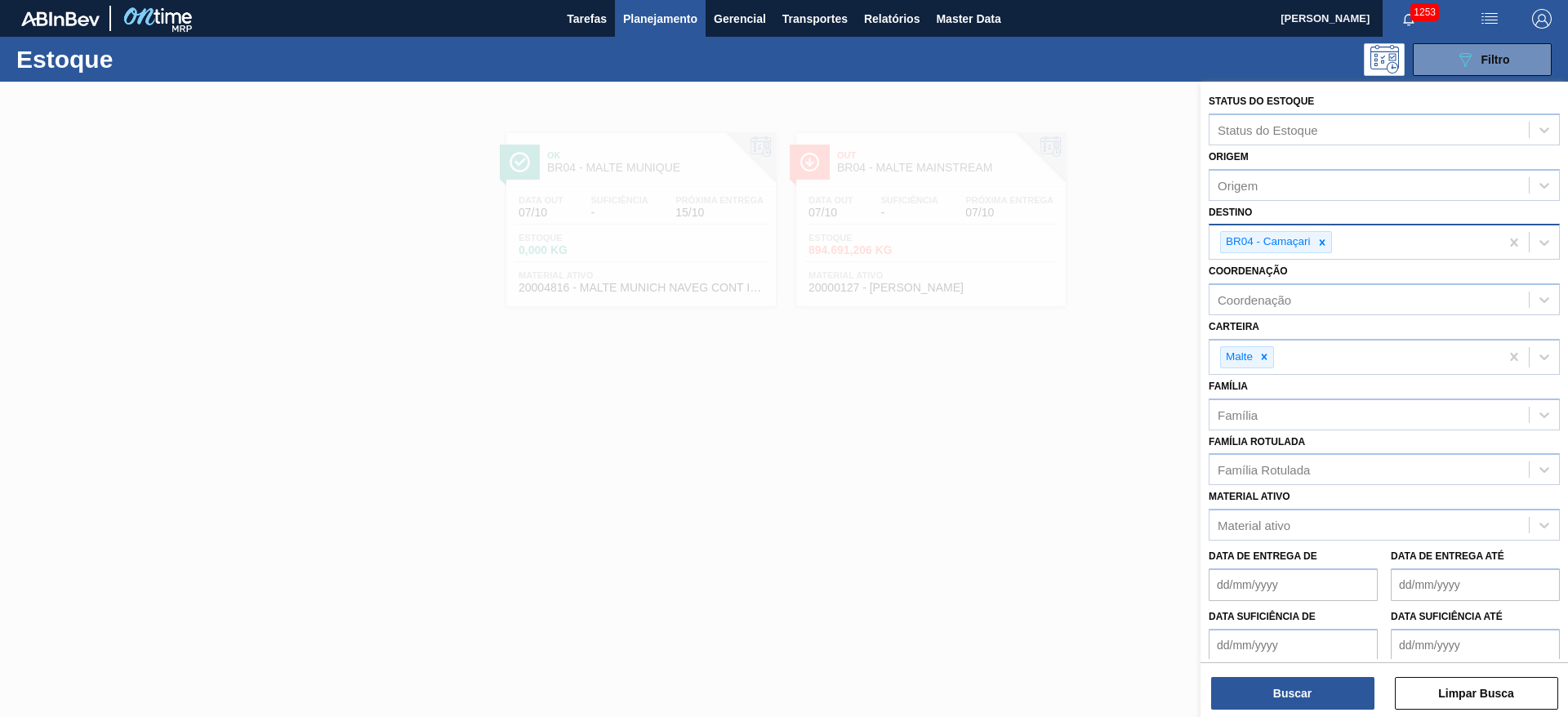
click at [1334, 245] on div "BR04 - Camaçari" at bounding box center [1354, 242] width 290 height 33
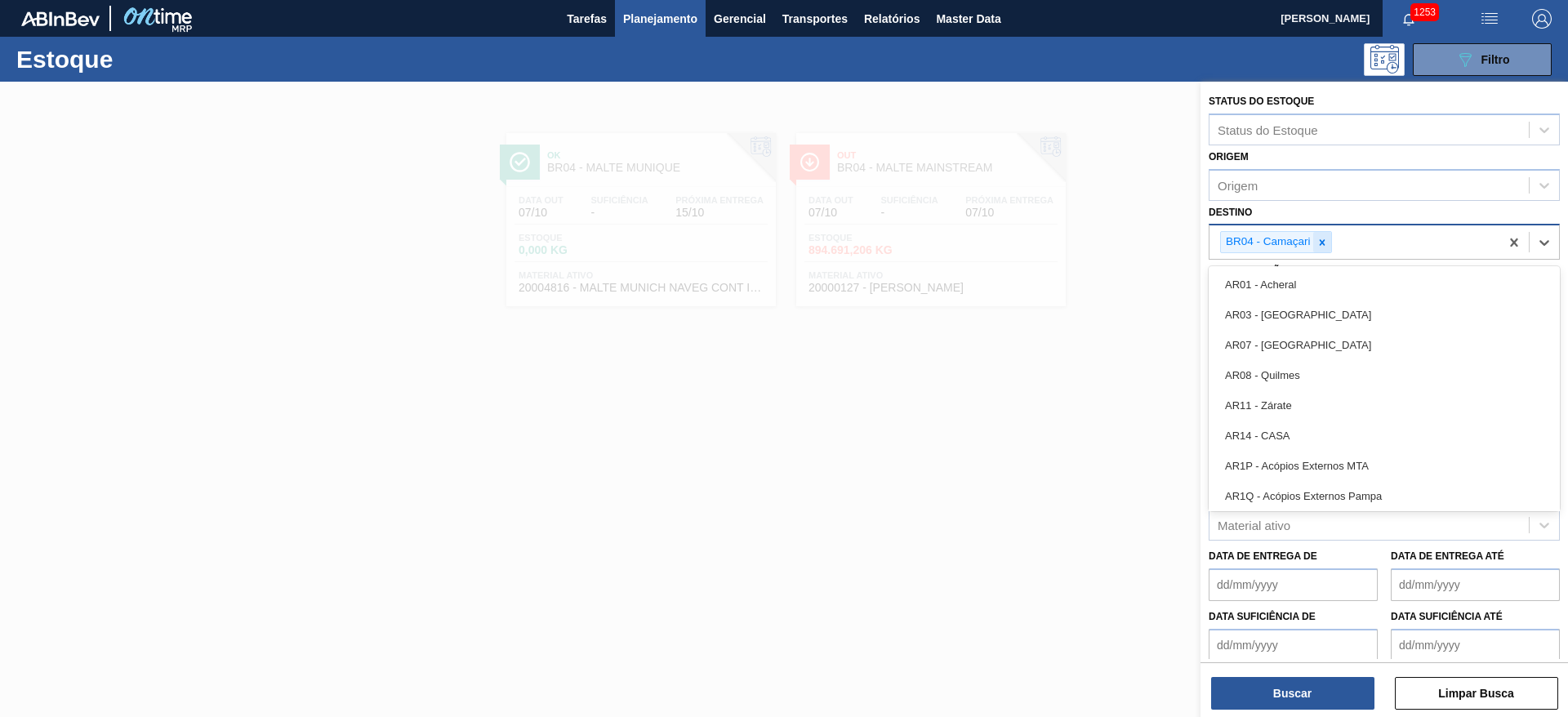
click at [1328, 246] on div at bounding box center [1322, 242] width 18 height 21
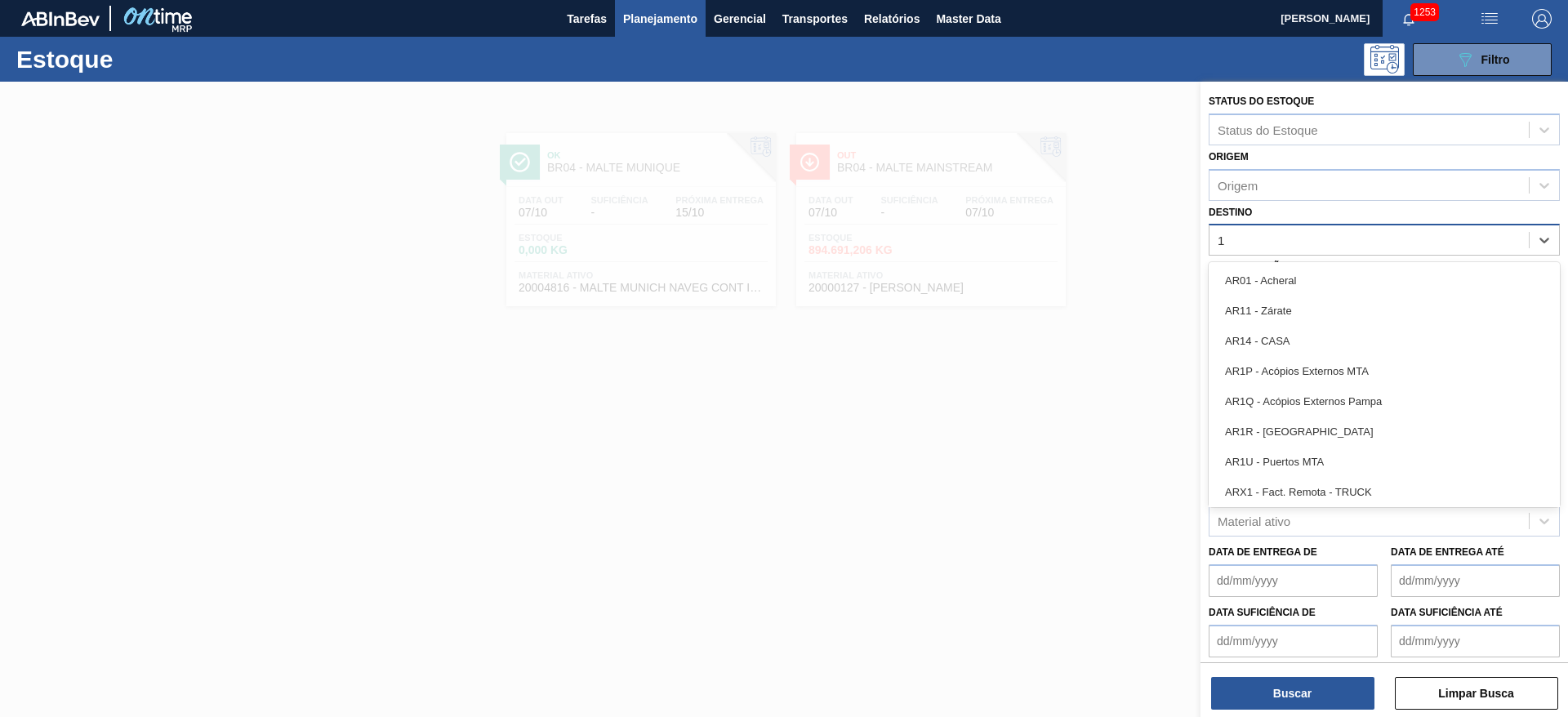
type input "11"
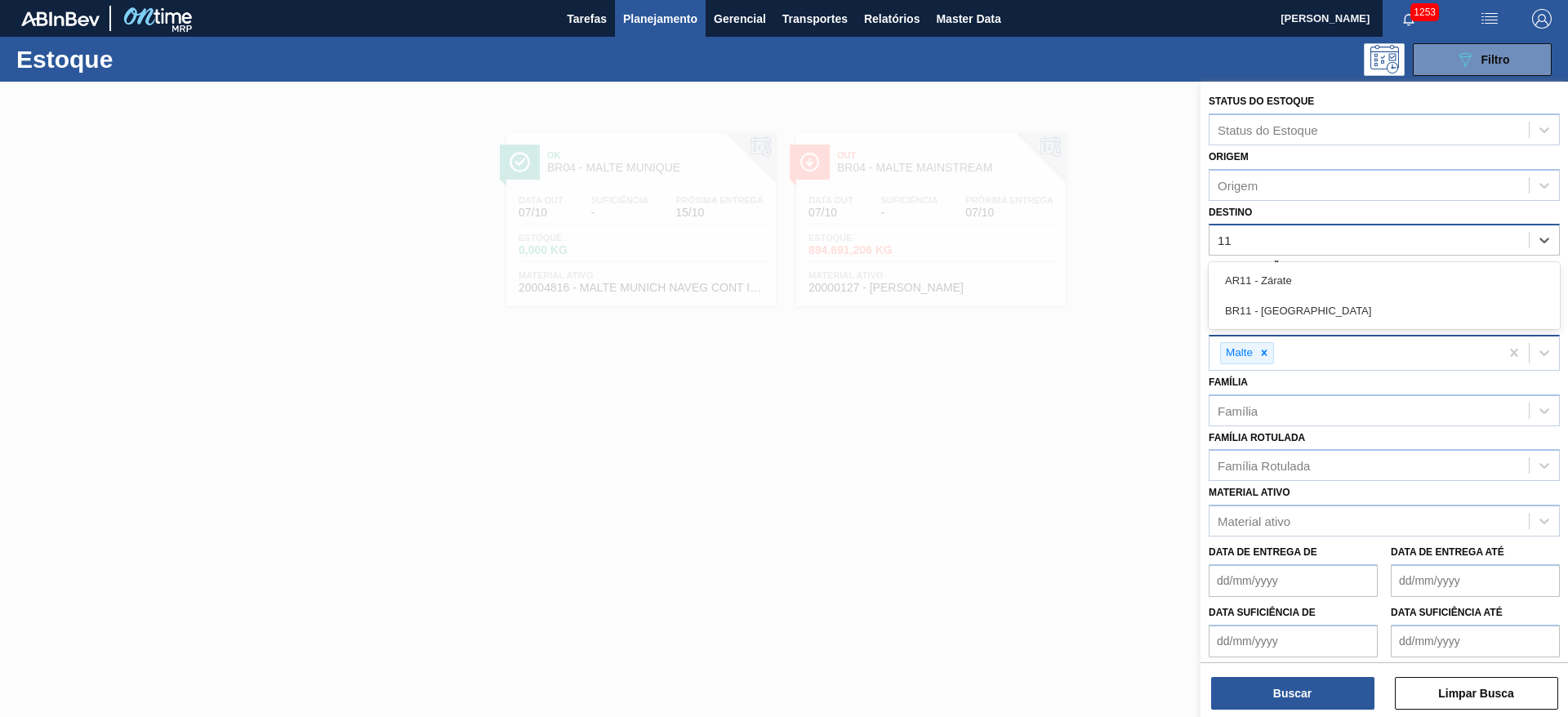
drag, startPoint x: 1336, startPoint y: 315, endPoint x: 1316, endPoint y: 341, distance: 32.8
click at [1336, 315] on div "BR11 - [GEOGRAPHIC_DATA]" at bounding box center [1384, 311] width 351 height 31
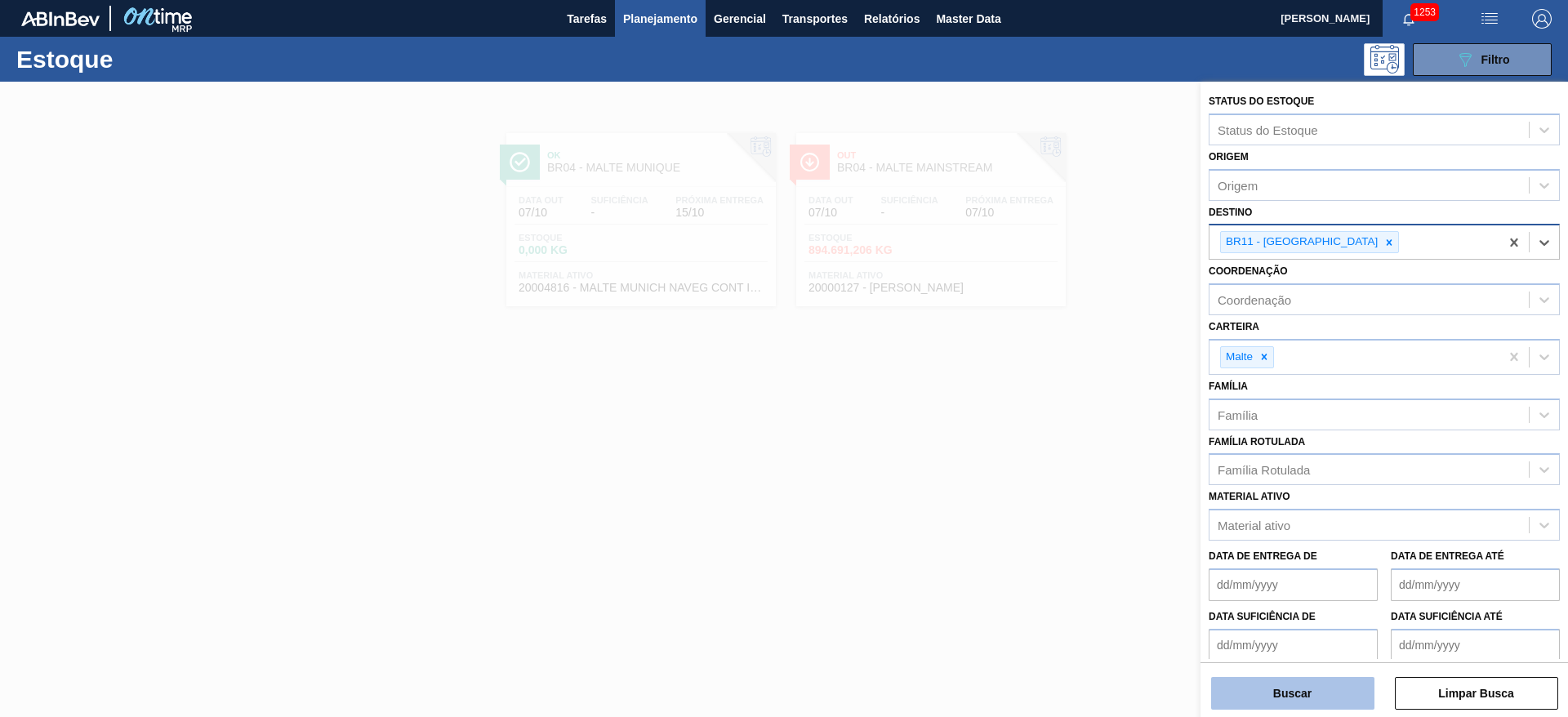
click at [1254, 680] on button "Buscar" at bounding box center [1292, 694] width 163 height 32
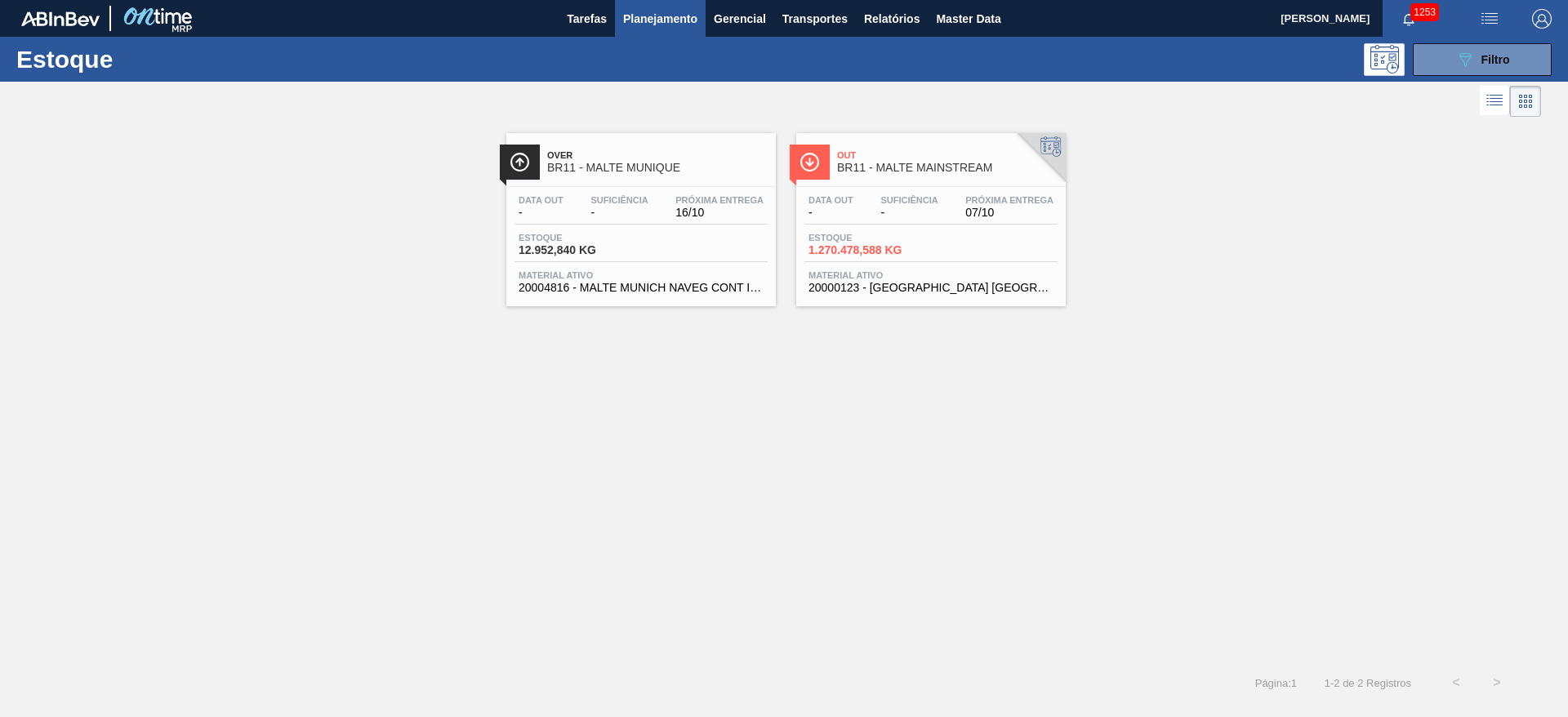
click at [624, 234] on span "Estoque" at bounding box center [575, 237] width 115 height 10
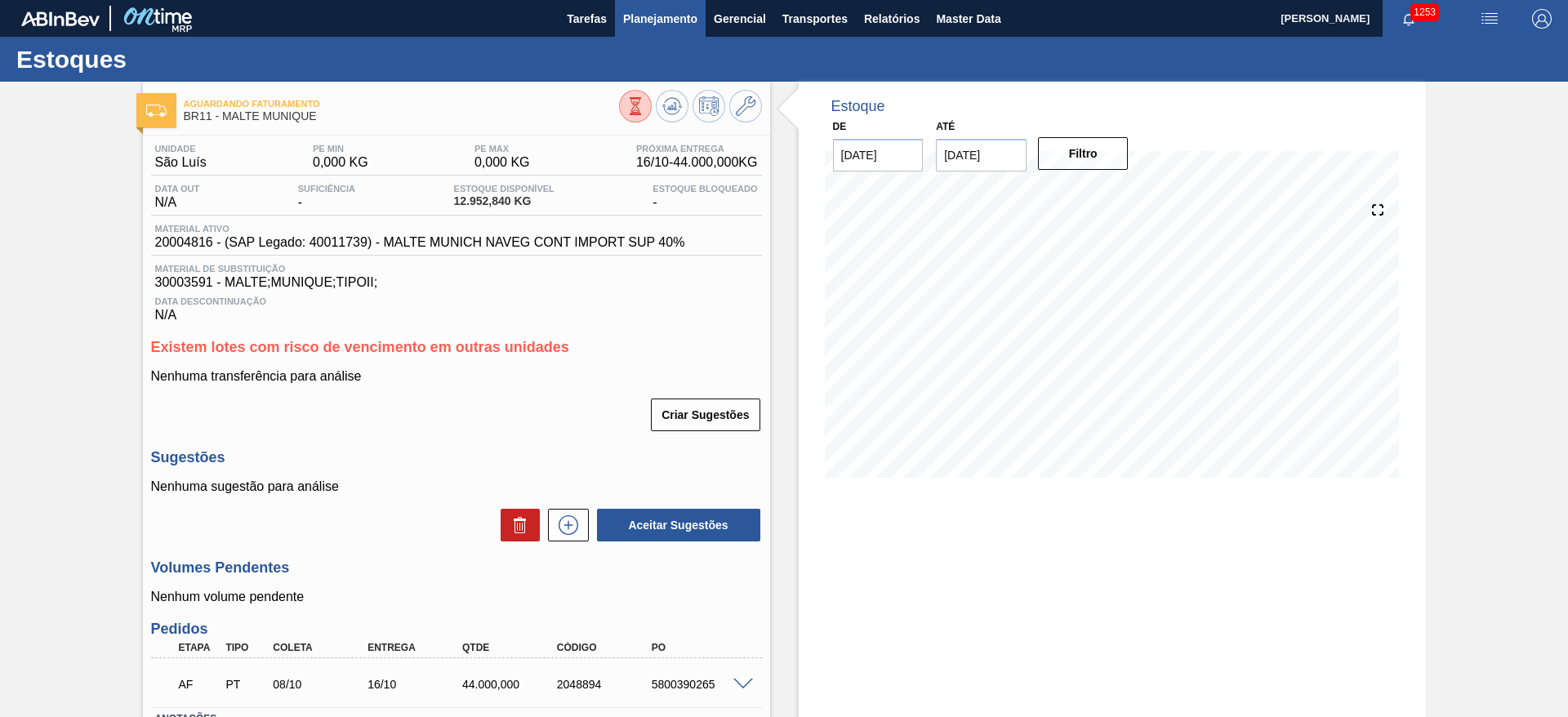
click at [647, 20] on span "Planejamento" at bounding box center [660, 19] width 74 height 20
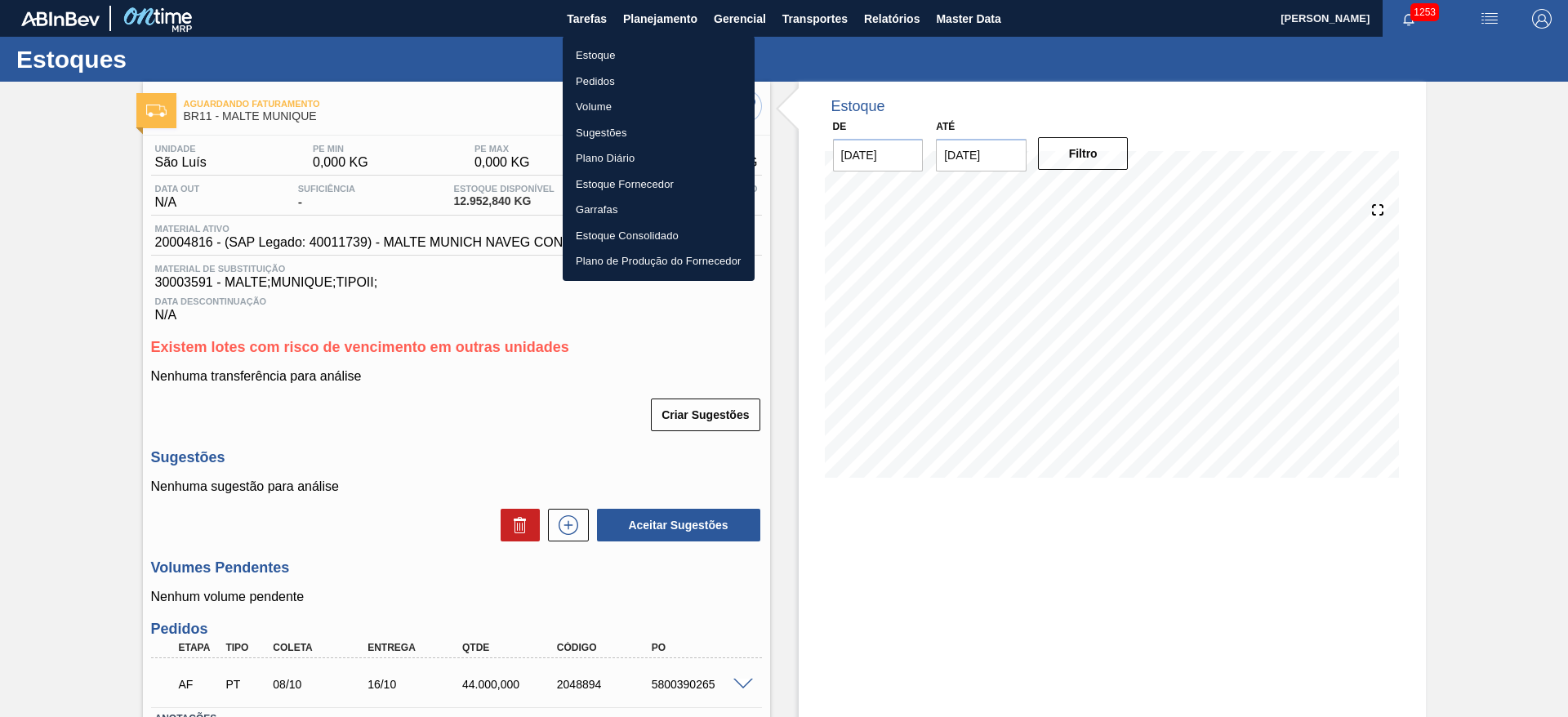
click at [599, 53] on li "Estoque" at bounding box center [658, 55] width 192 height 26
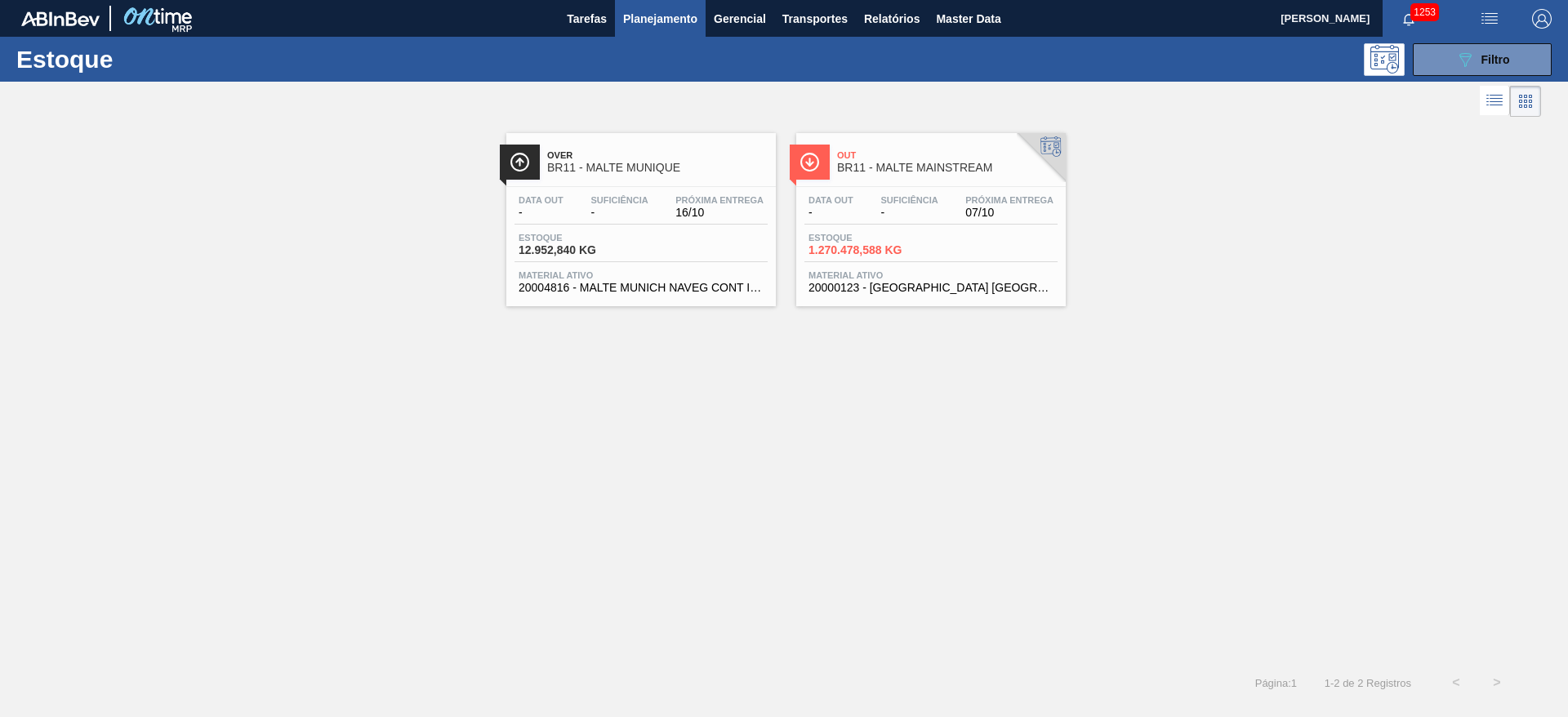
drag, startPoint x: 1475, startPoint y: 63, endPoint x: 1241, endPoint y: 144, distance: 247.6
click at [1475, 63] on div "089F7B8B-B2A5-4AFE-B5C0-19BA573D28AC Filtro" at bounding box center [1482, 60] width 55 height 20
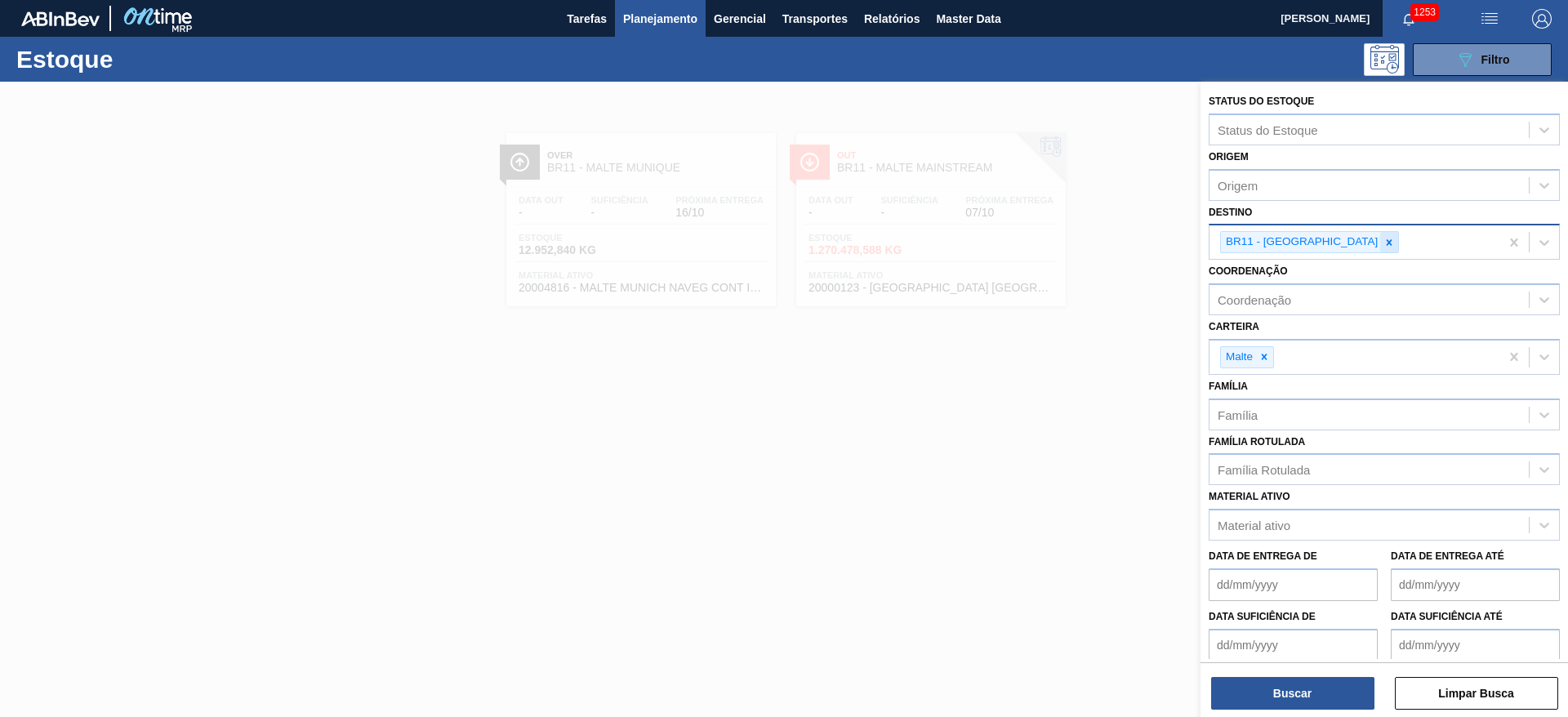
click at [1383, 246] on icon at bounding box center [1389, 243] width 12 height 12
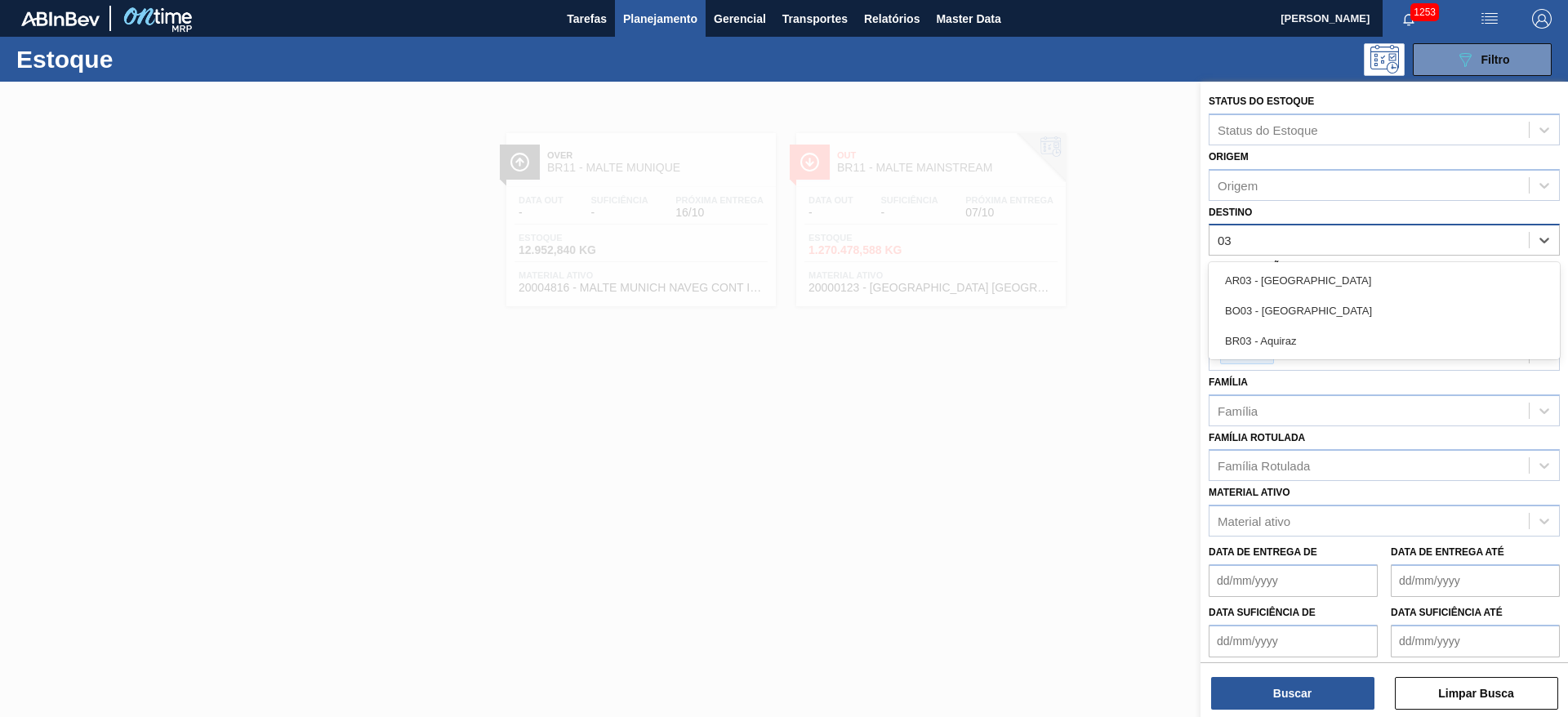
type input "03"
click at [667, 21] on span "Planejamento" at bounding box center [660, 19] width 74 height 20
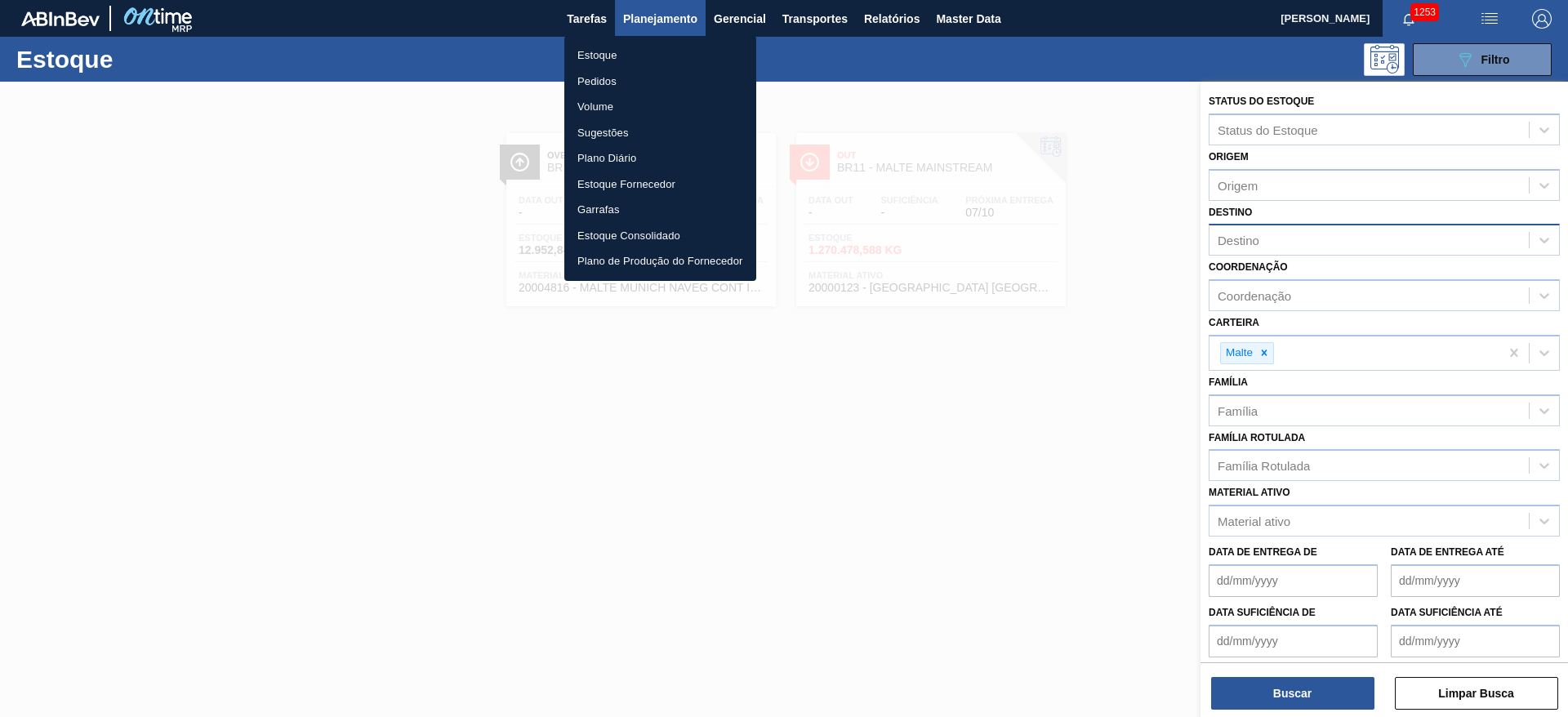
click at [599, 81] on li "Pedidos" at bounding box center [660, 81] width 192 height 26
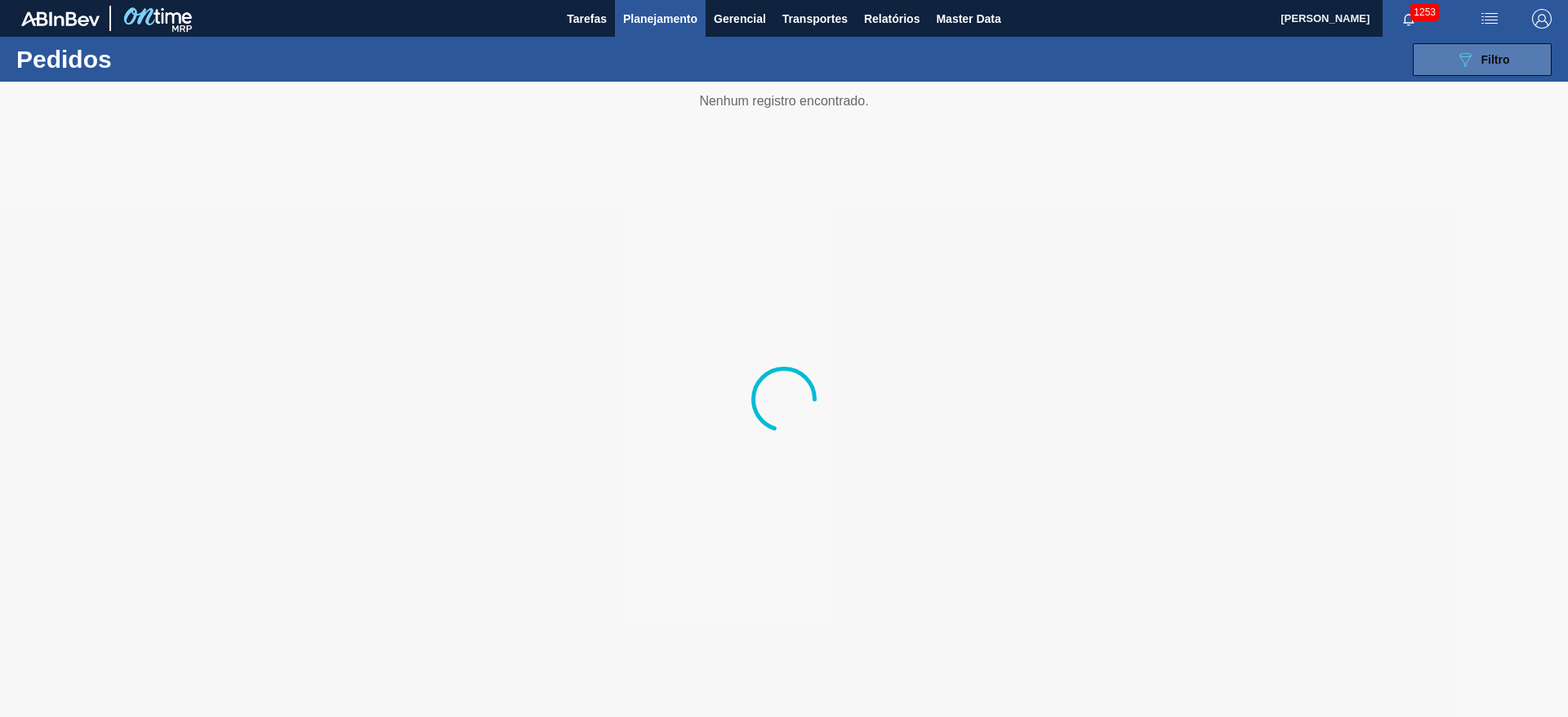
click at [1485, 58] on span "Filtro" at bounding box center [1496, 60] width 29 height 13
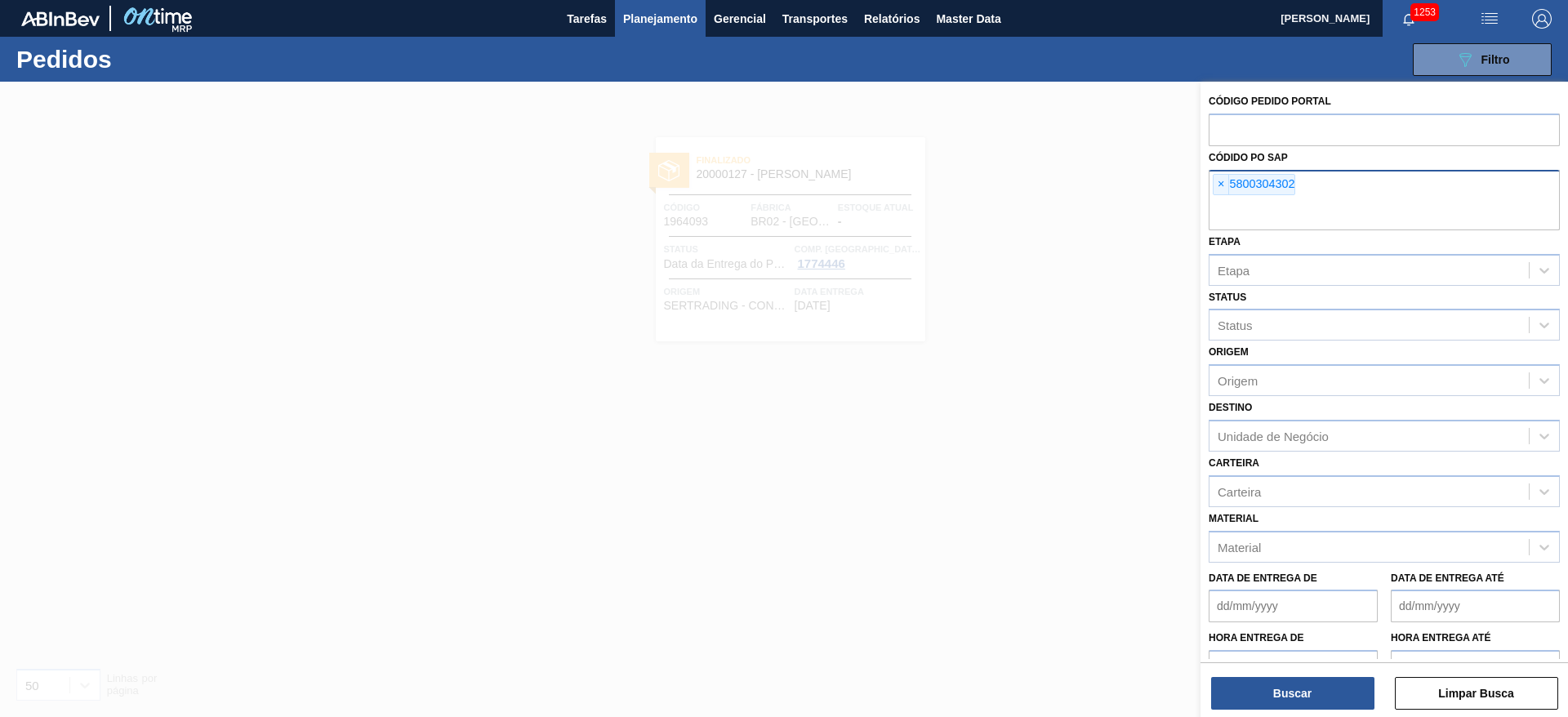
click at [1213, 179] on div "× 5800304302" at bounding box center [1253, 185] width 82 height 22
click at [1252, 429] on div "Unidade de Negócio" at bounding box center [1272, 436] width 111 height 14
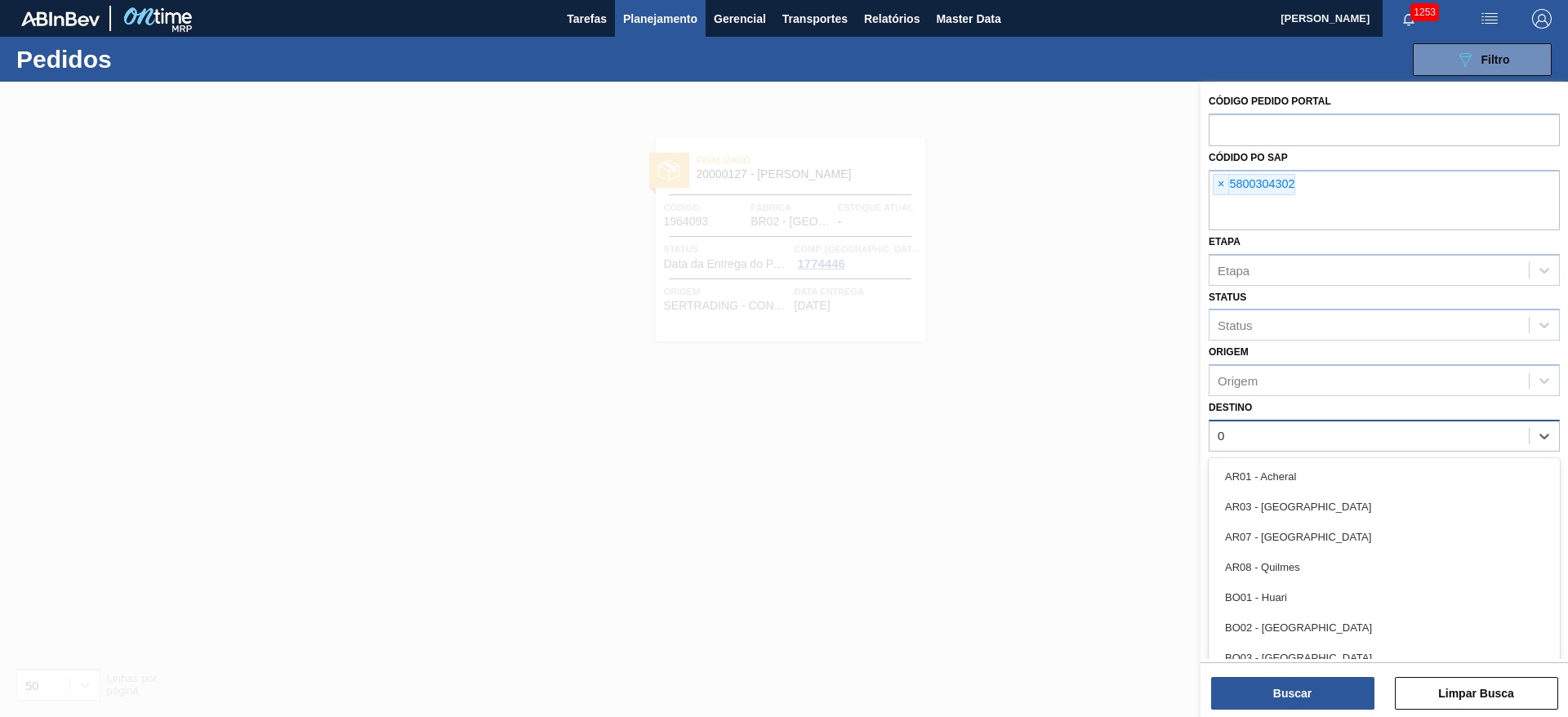
type input "03"
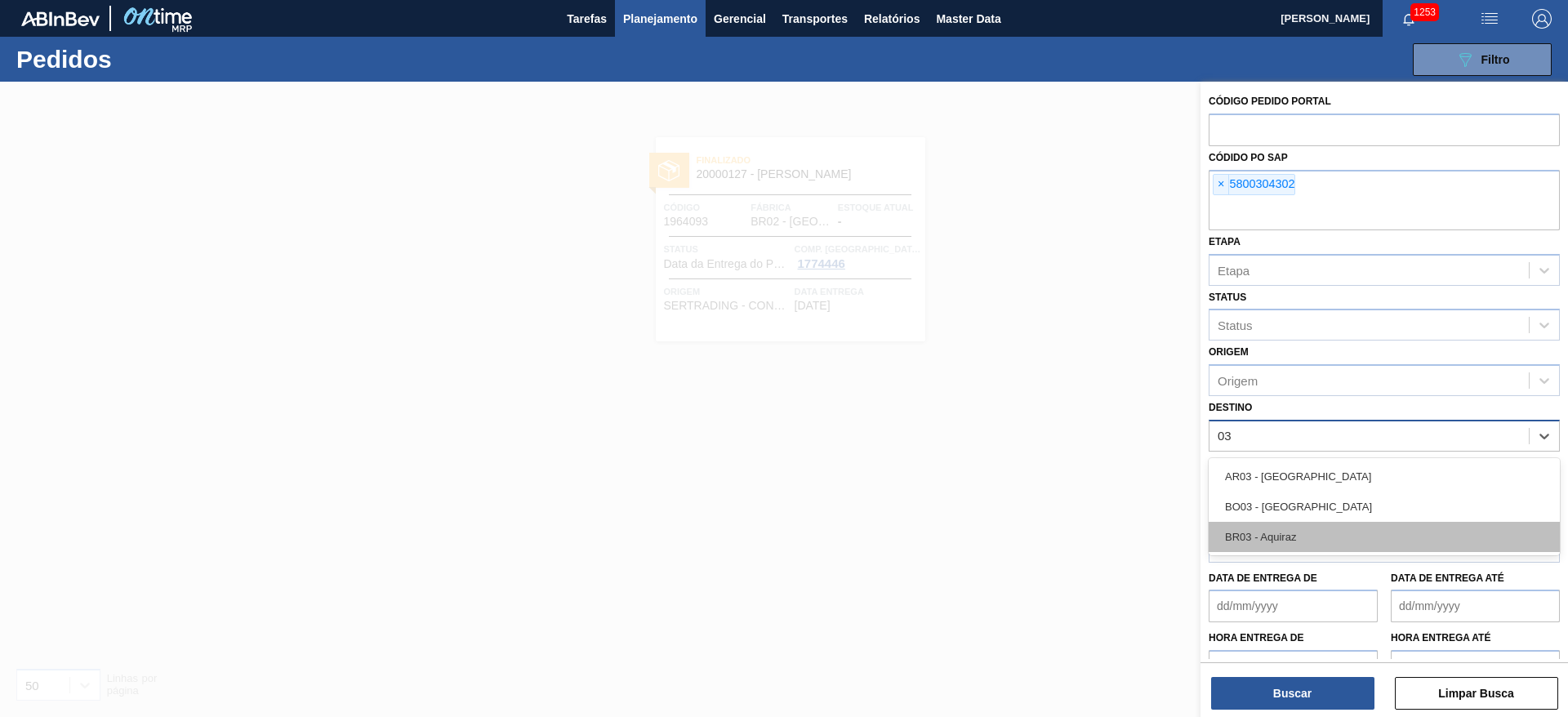
click at [1254, 543] on div "BR03 - Aquiraz" at bounding box center [1384, 538] width 351 height 31
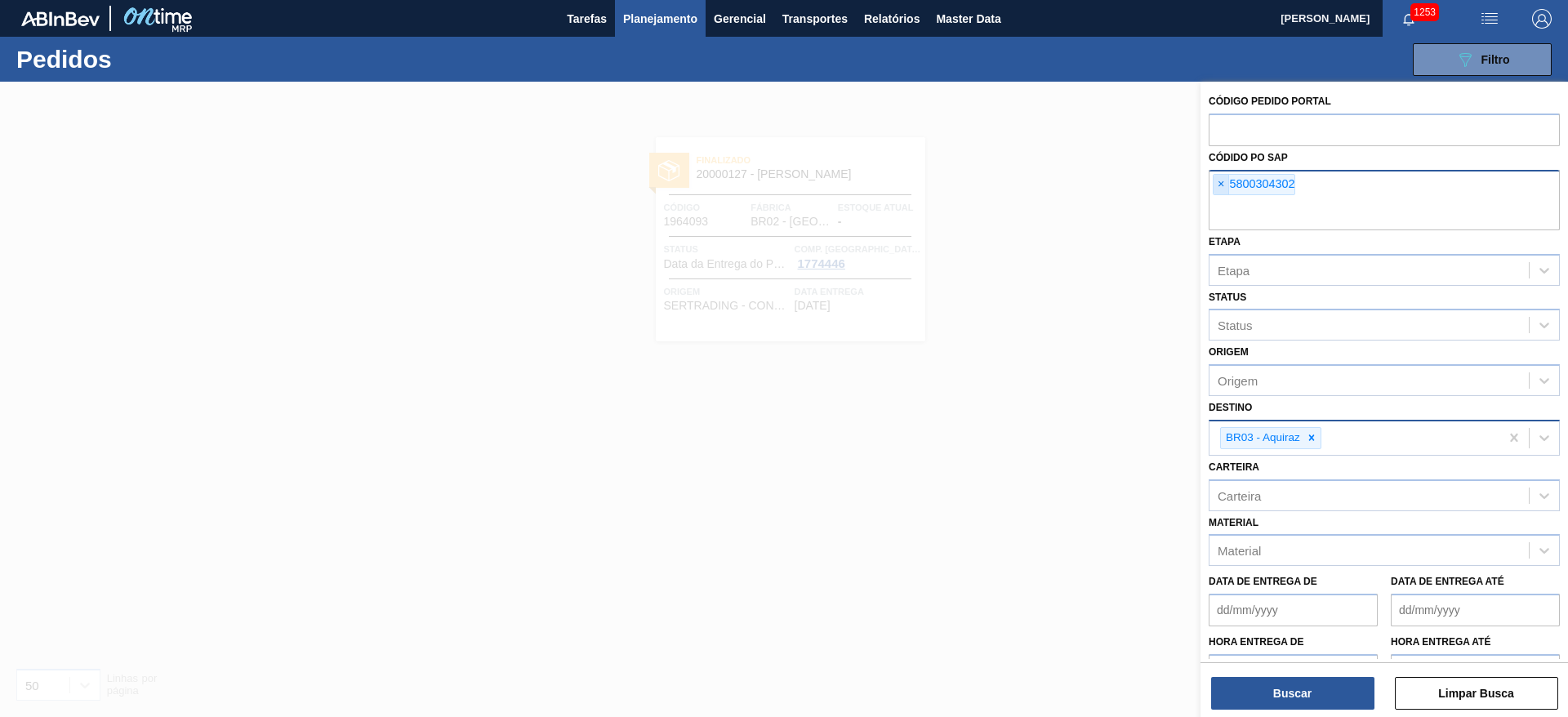
click at [1219, 183] on span "×" at bounding box center [1221, 185] width 15 height 20
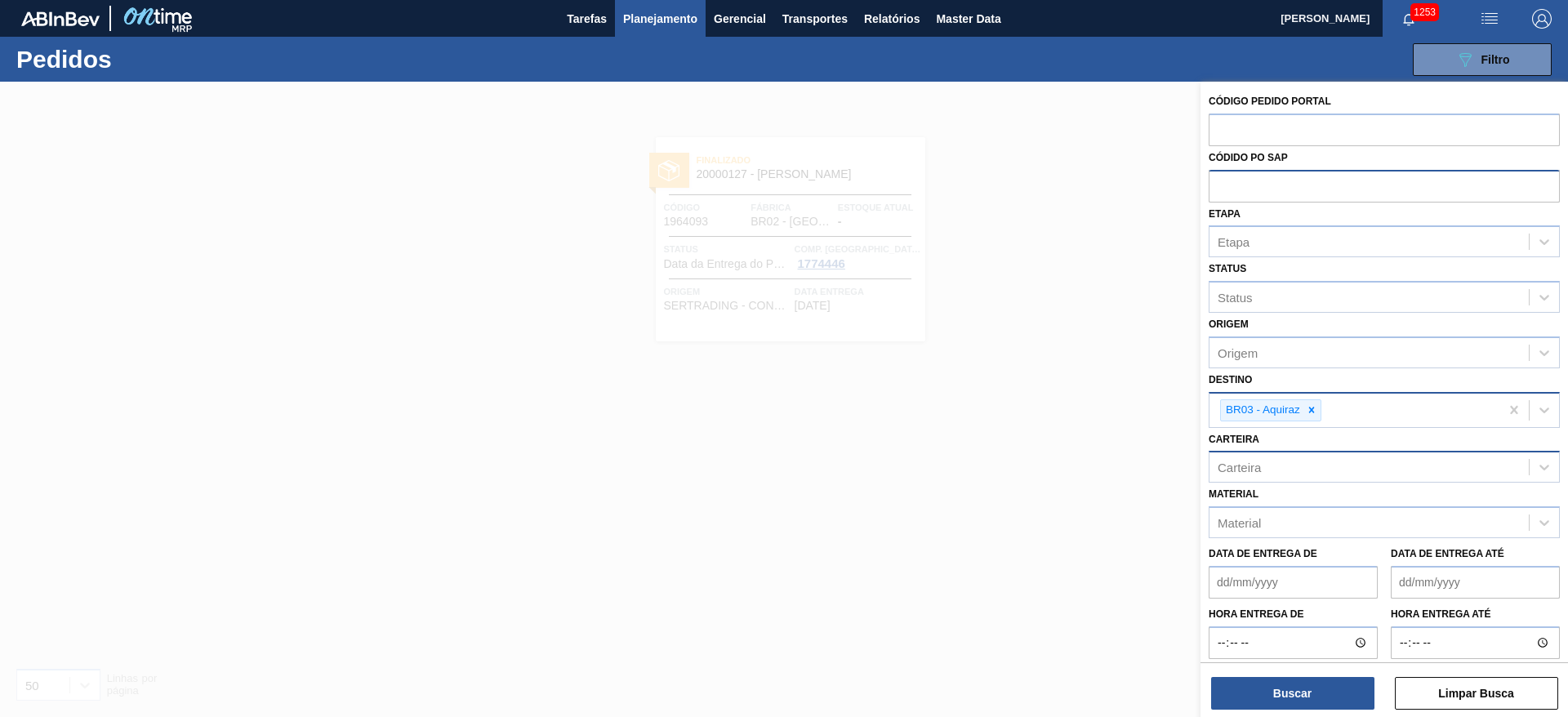
click at [1244, 472] on div "Carteira" at bounding box center [1239, 467] width 43 height 14
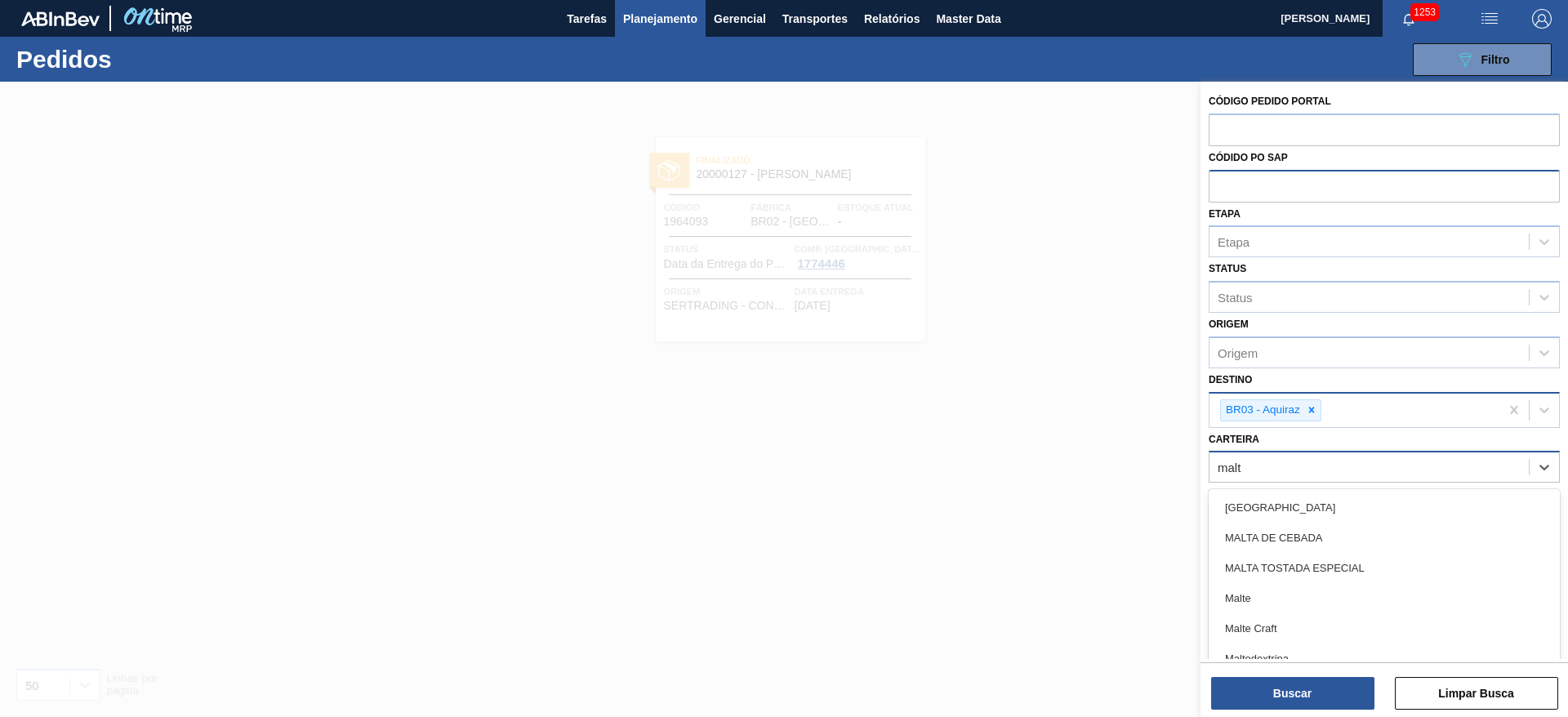
type input "malte"
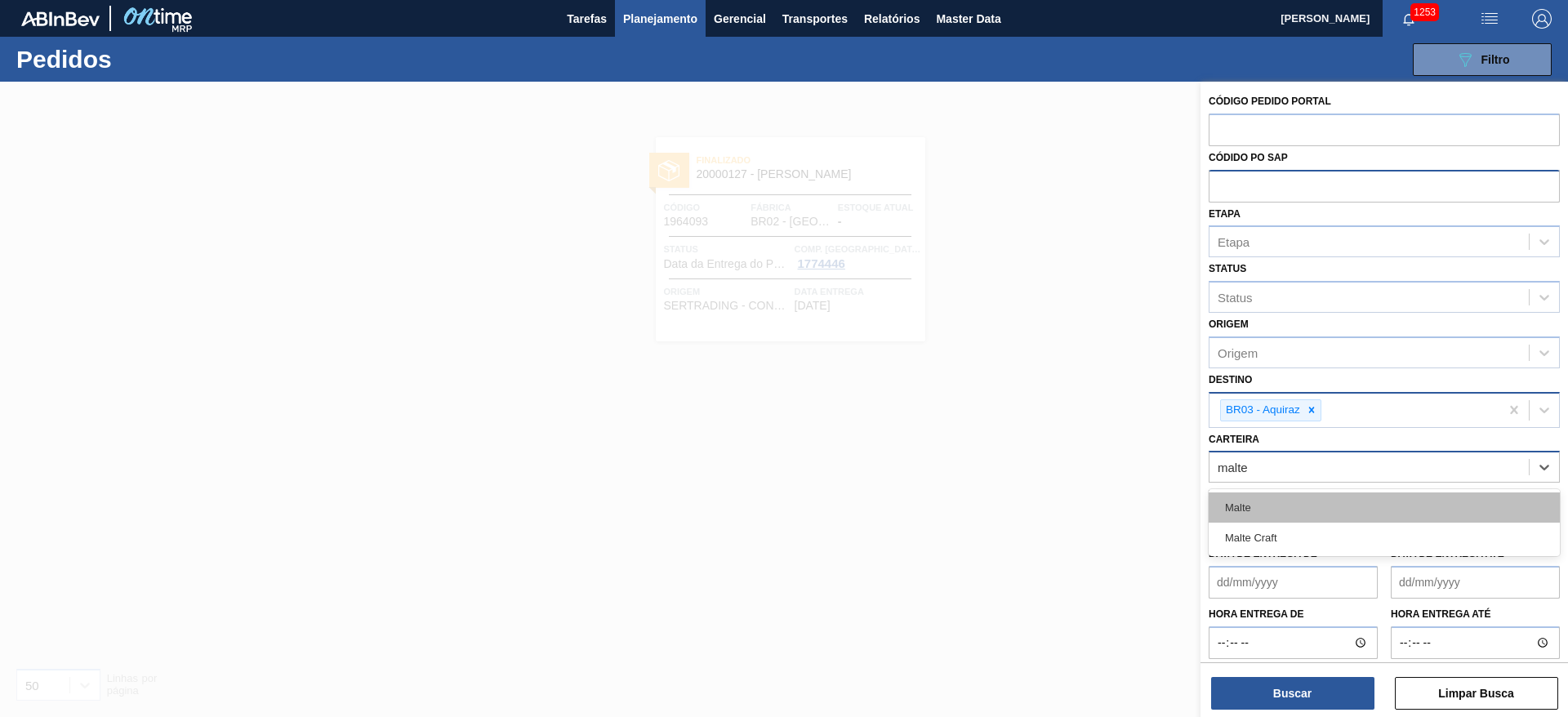
click at [1275, 499] on div "Malte" at bounding box center [1384, 508] width 351 height 31
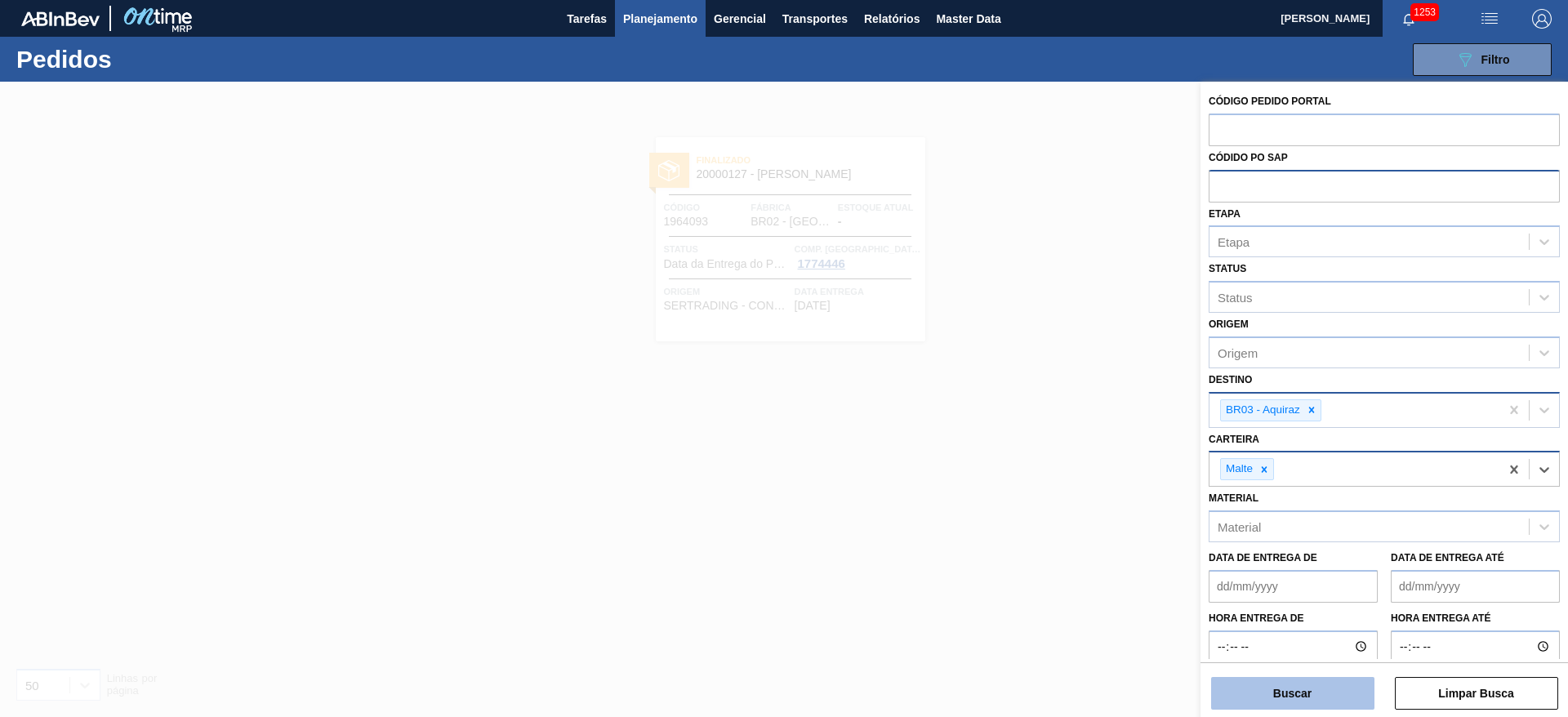
click at [1254, 692] on button "Buscar" at bounding box center [1292, 694] width 163 height 32
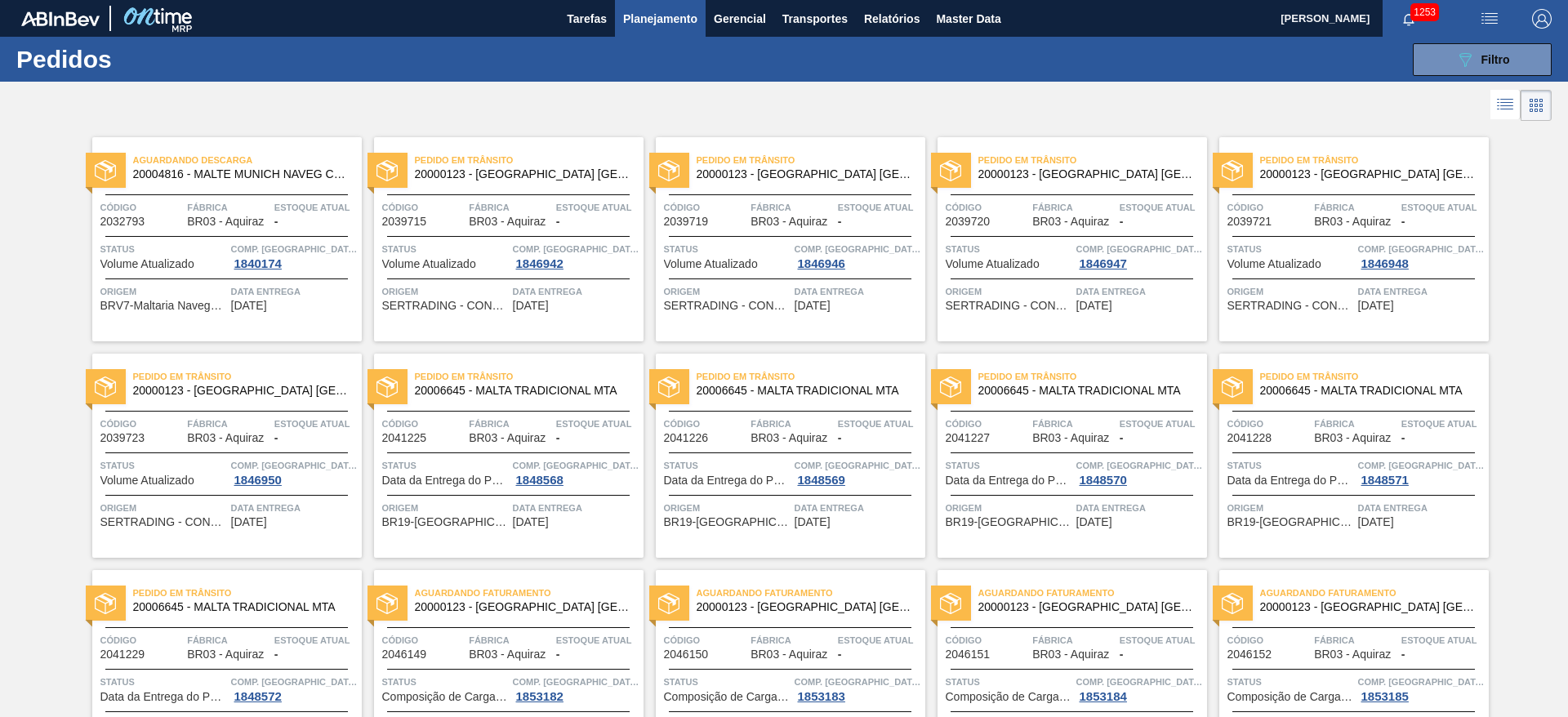
click at [1499, 95] on icon at bounding box center [1505, 105] width 20 height 20
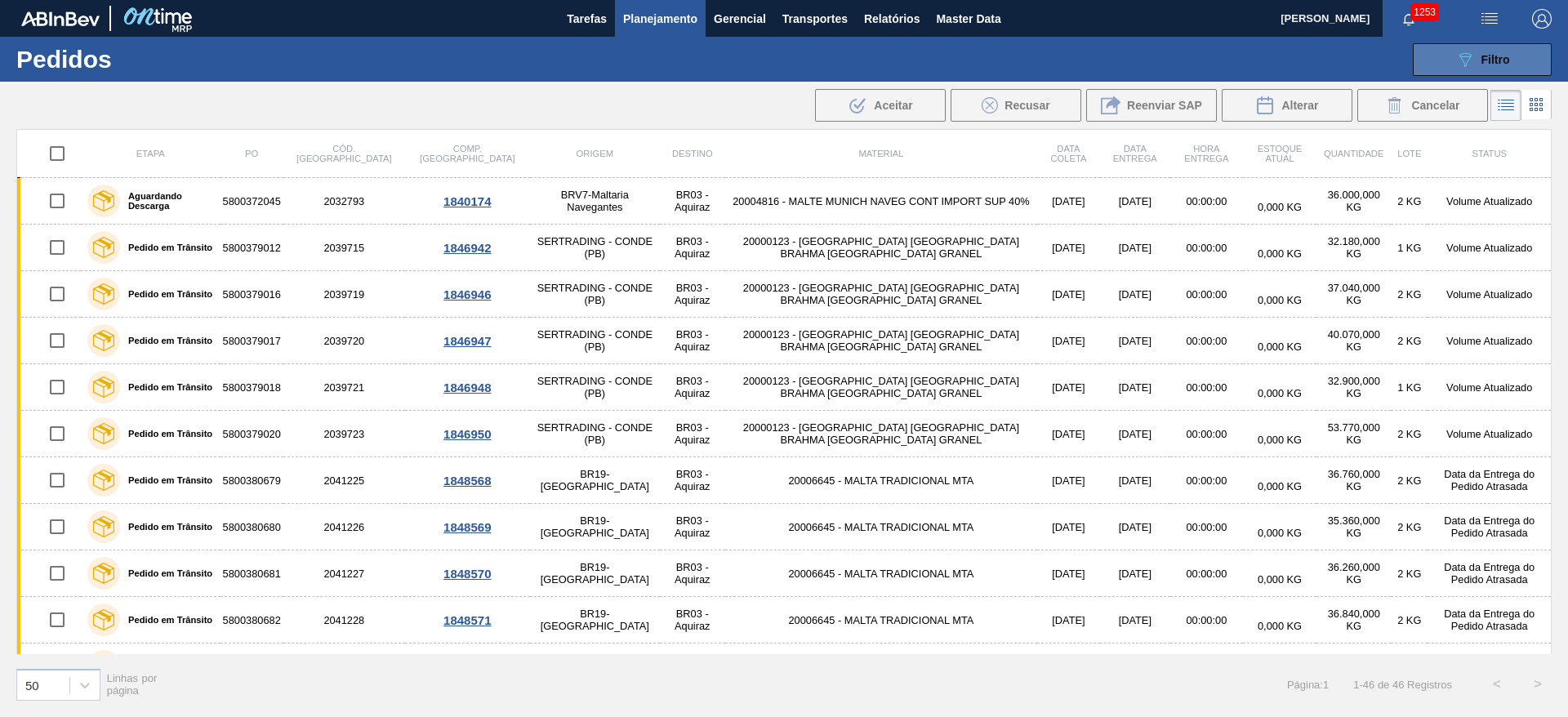
click at [1463, 51] on icon "089F7B8B-B2A5-4AFE-B5C0-19BA573D28AC" at bounding box center [1465, 60] width 20 height 20
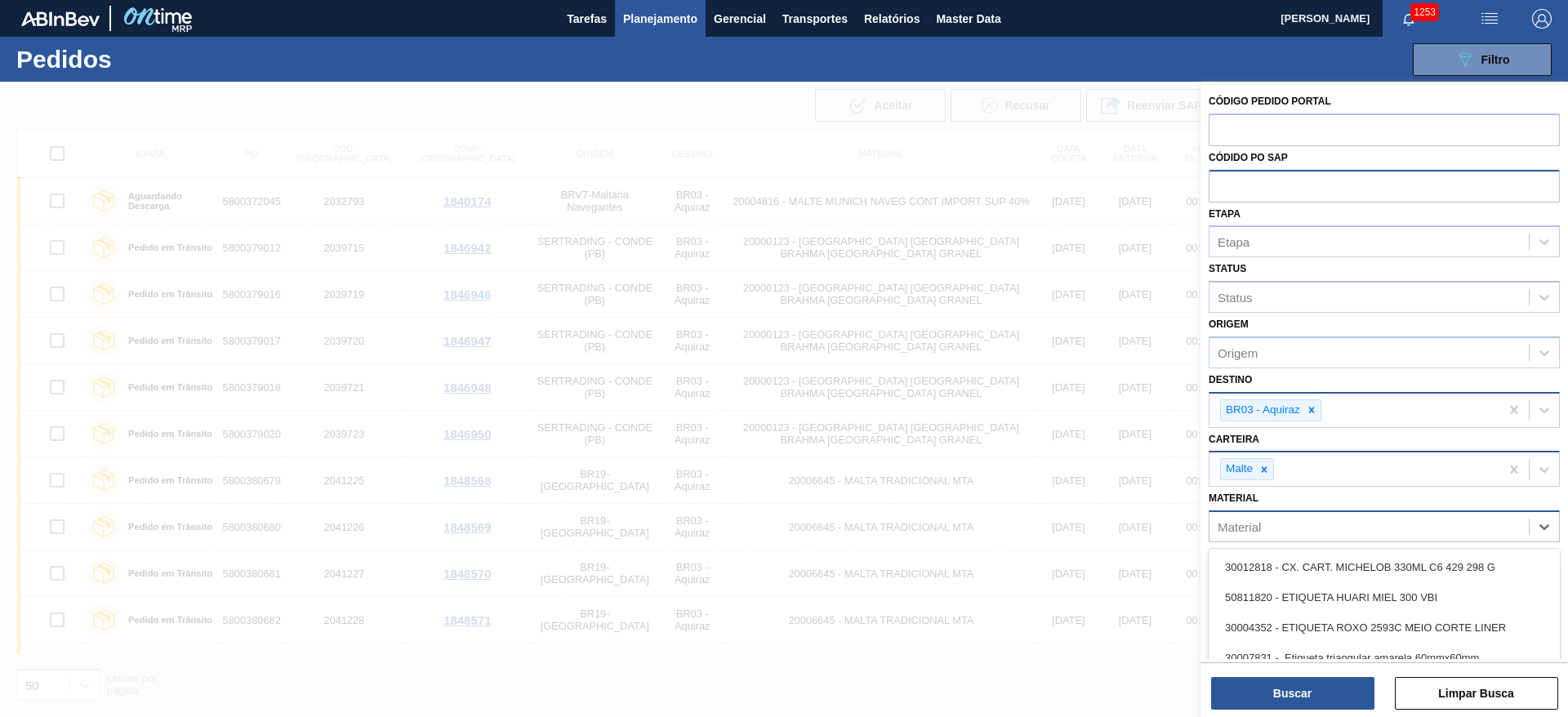
click at [1265, 529] on div "Material" at bounding box center [1369, 528] width 319 height 23
paste input "20000123"
type input "20000123"
click at [1281, 562] on div "20000123 - [GEOGRAPHIC_DATA] [GEOGRAPHIC_DATA] BRAHMA [GEOGRAPHIC_DATA] GRANEL" at bounding box center [1384, 567] width 351 height 31
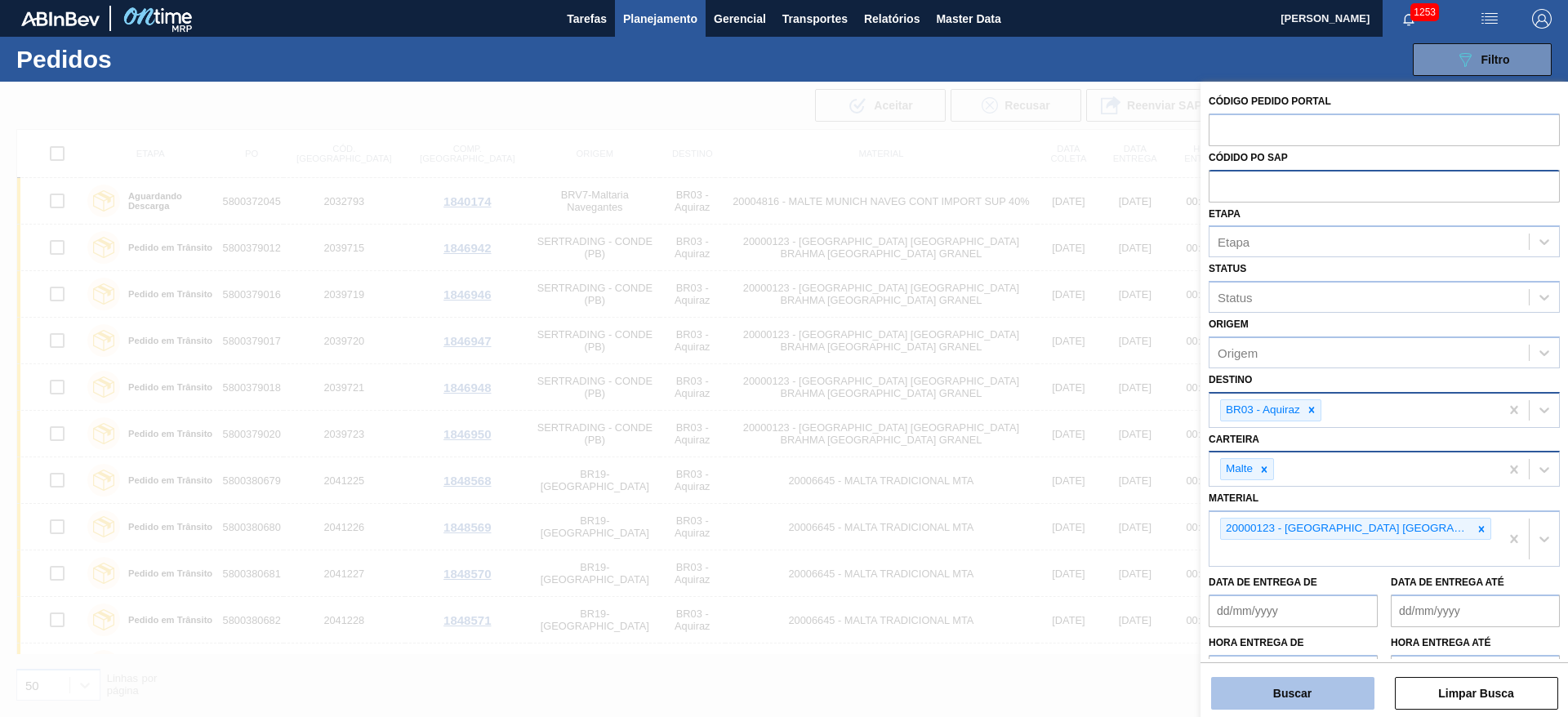
click at [1262, 689] on button "Buscar" at bounding box center [1292, 694] width 163 height 32
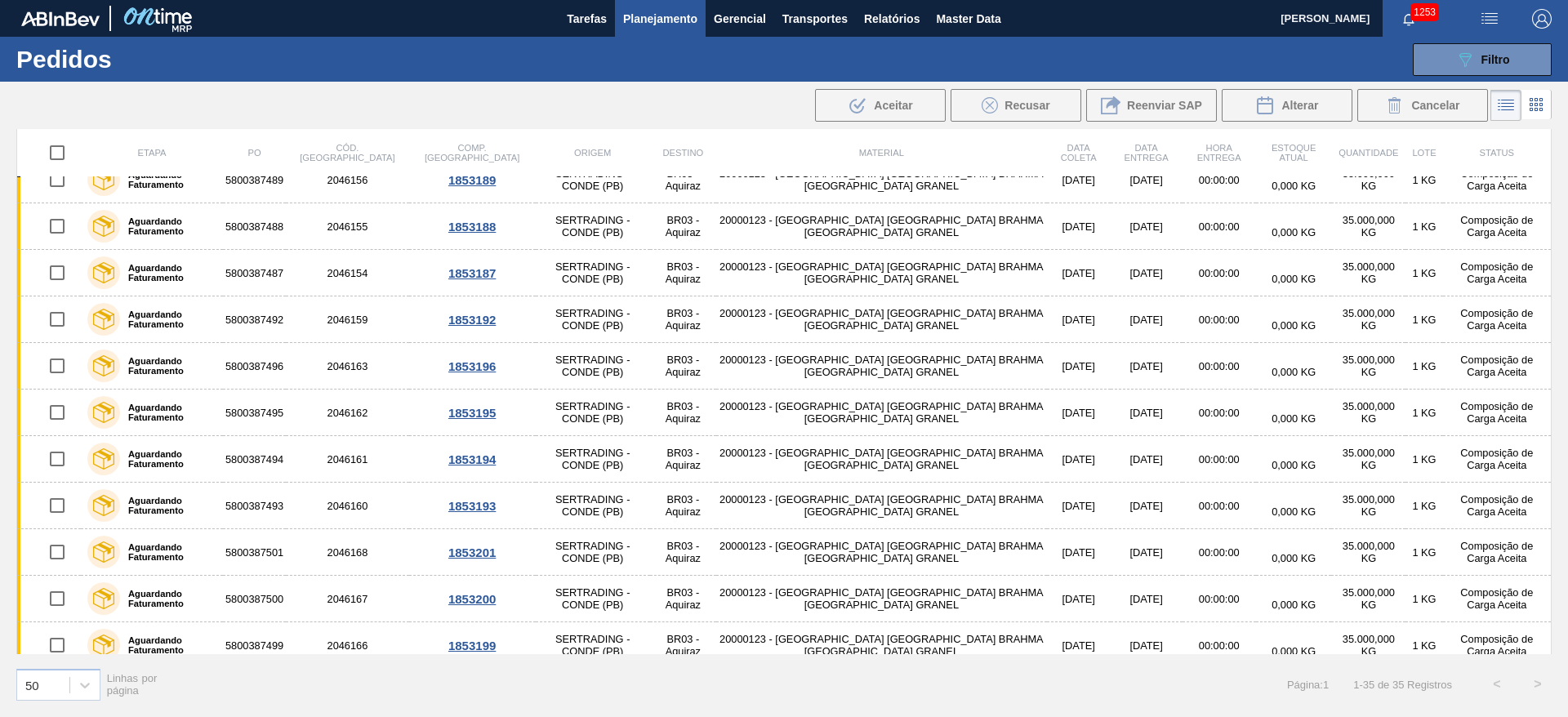
scroll to position [612, 0]
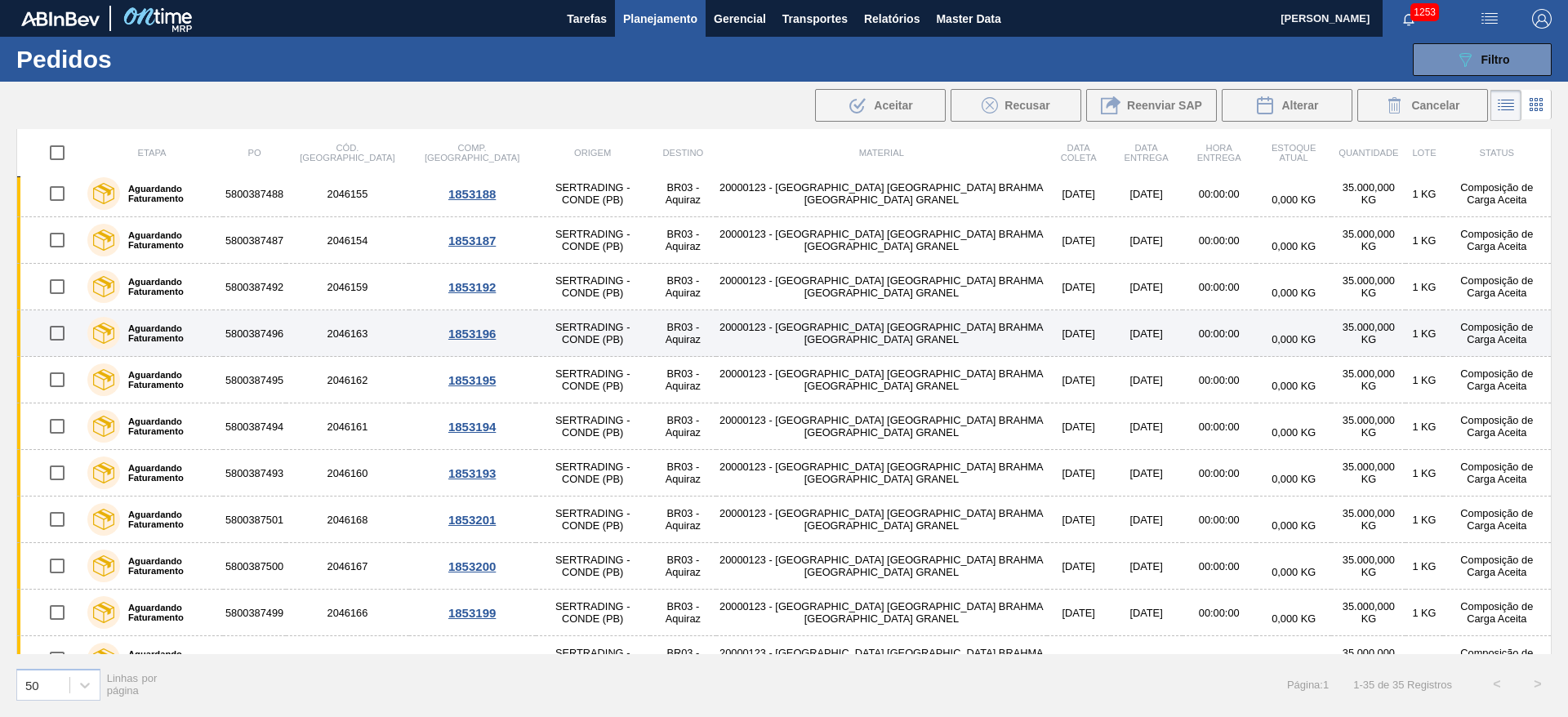
drag, startPoint x: 54, startPoint y: 290, endPoint x: 54, endPoint y: 321, distance: 31.0
click at [54, 289] on input "checkbox" at bounding box center [57, 287] width 34 height 34
checkbox input "true"
click at [53, 336] on input "checkbox" at bounding box center [57, 334] width 34 height 34
checkbox input "true"
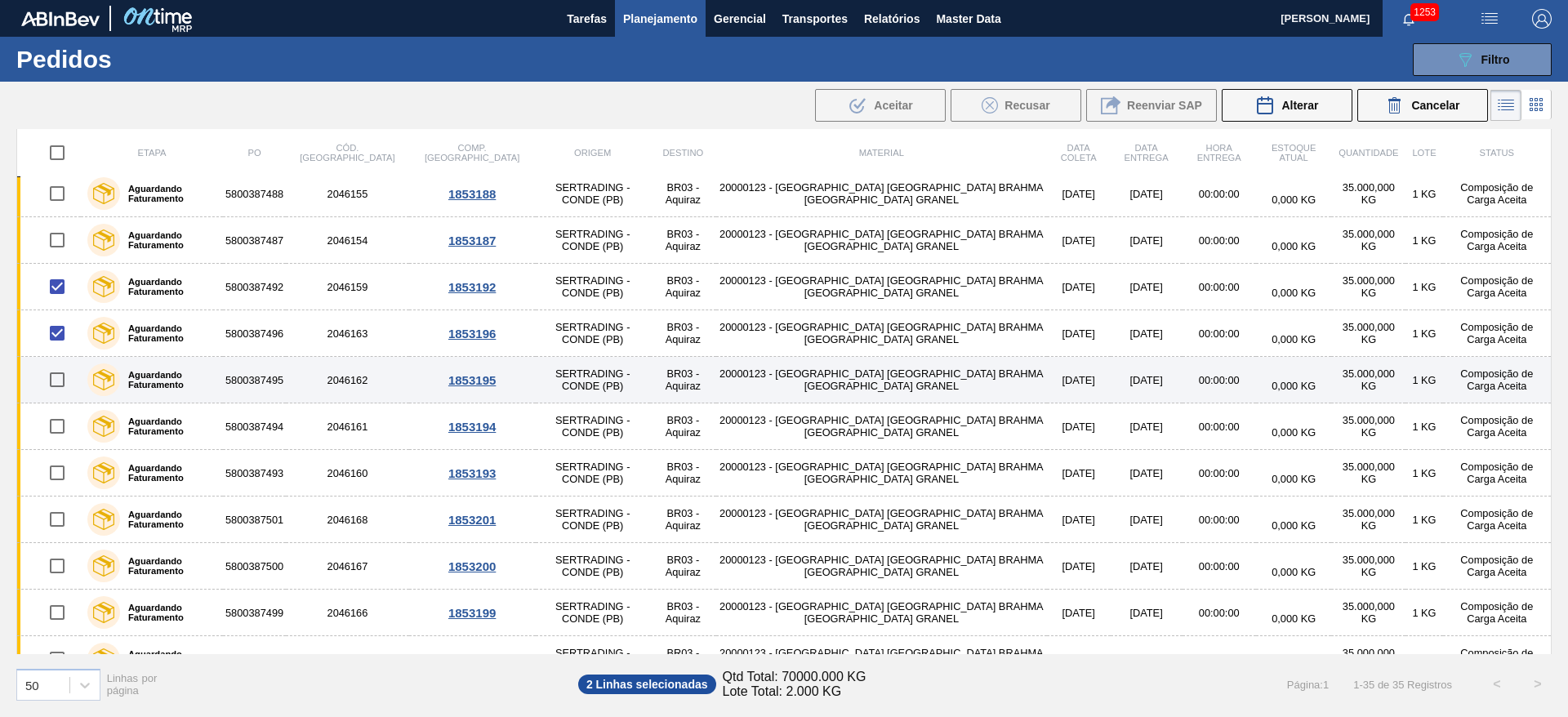
click at [56, 387] on input "checkbox" at bounding box center [57, 380] width 34 height 34
checkbox input "true"
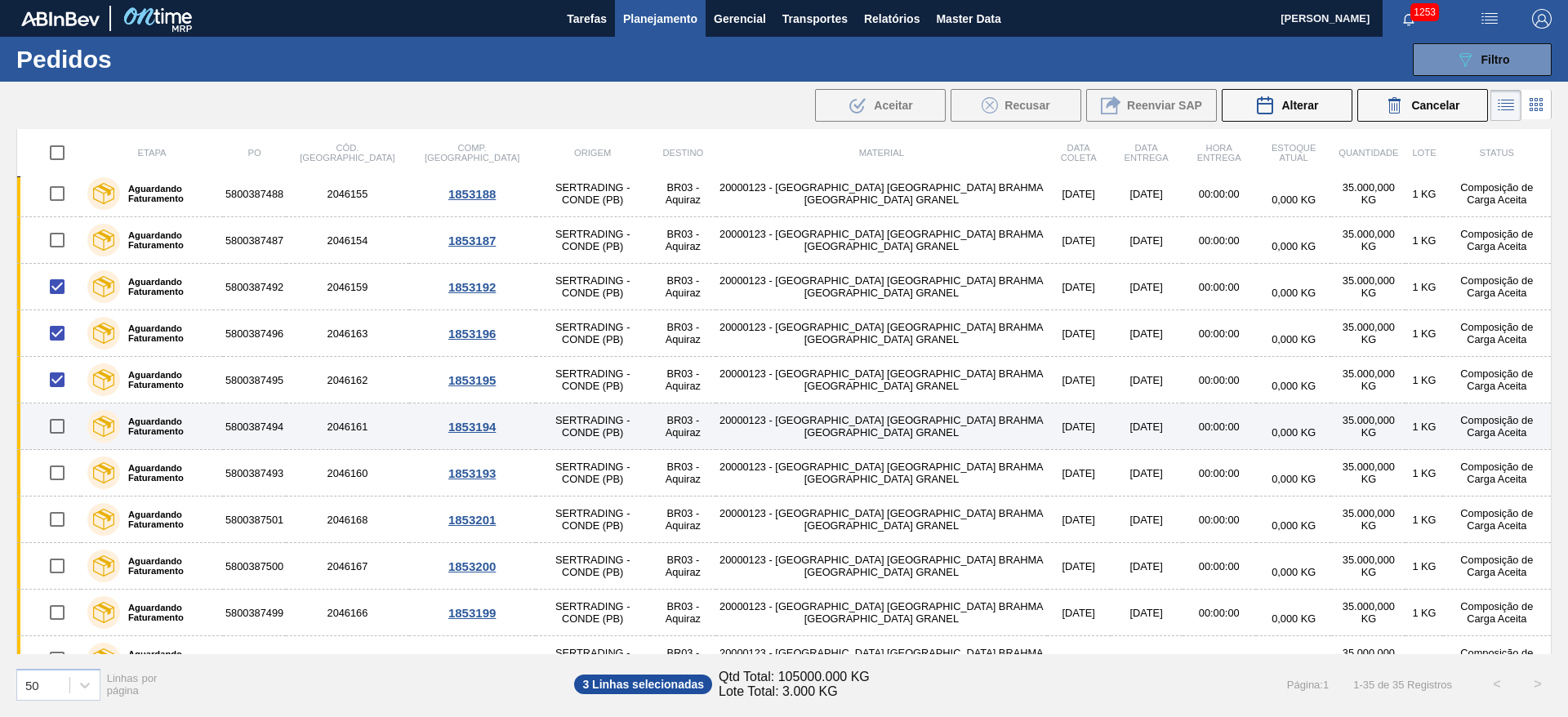
drag, startPoint x: 59, startPoint y: 422, endPoint x: 54, endPoint y: 440, distance: 18.7
click at [59, 423] on input "checkbox" at bounding box center [57, 427] width 34 height 34
checkbox input "true"
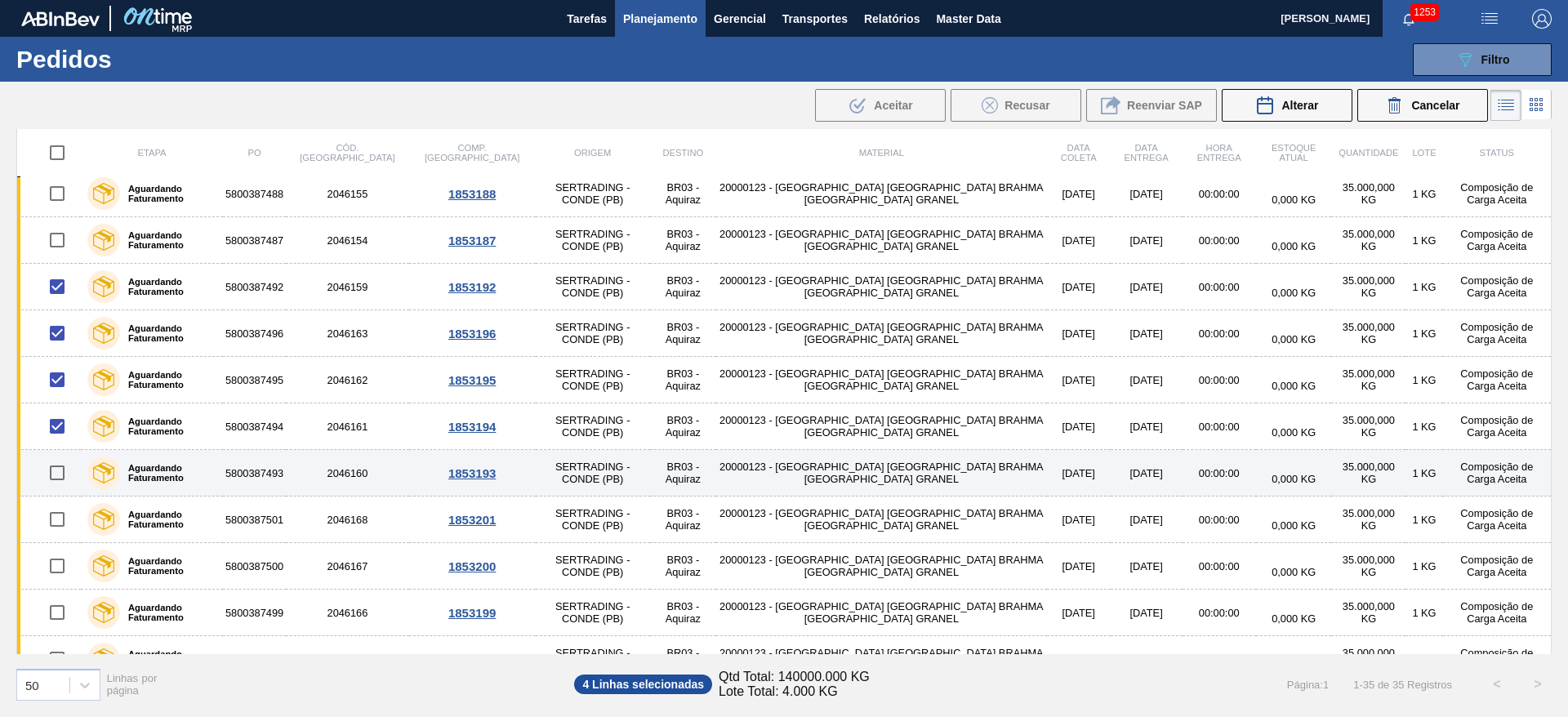
click at [55, 477] on input "checkbox" at bounding box center [57, 473] width 34 height 34
checkbox input "true"
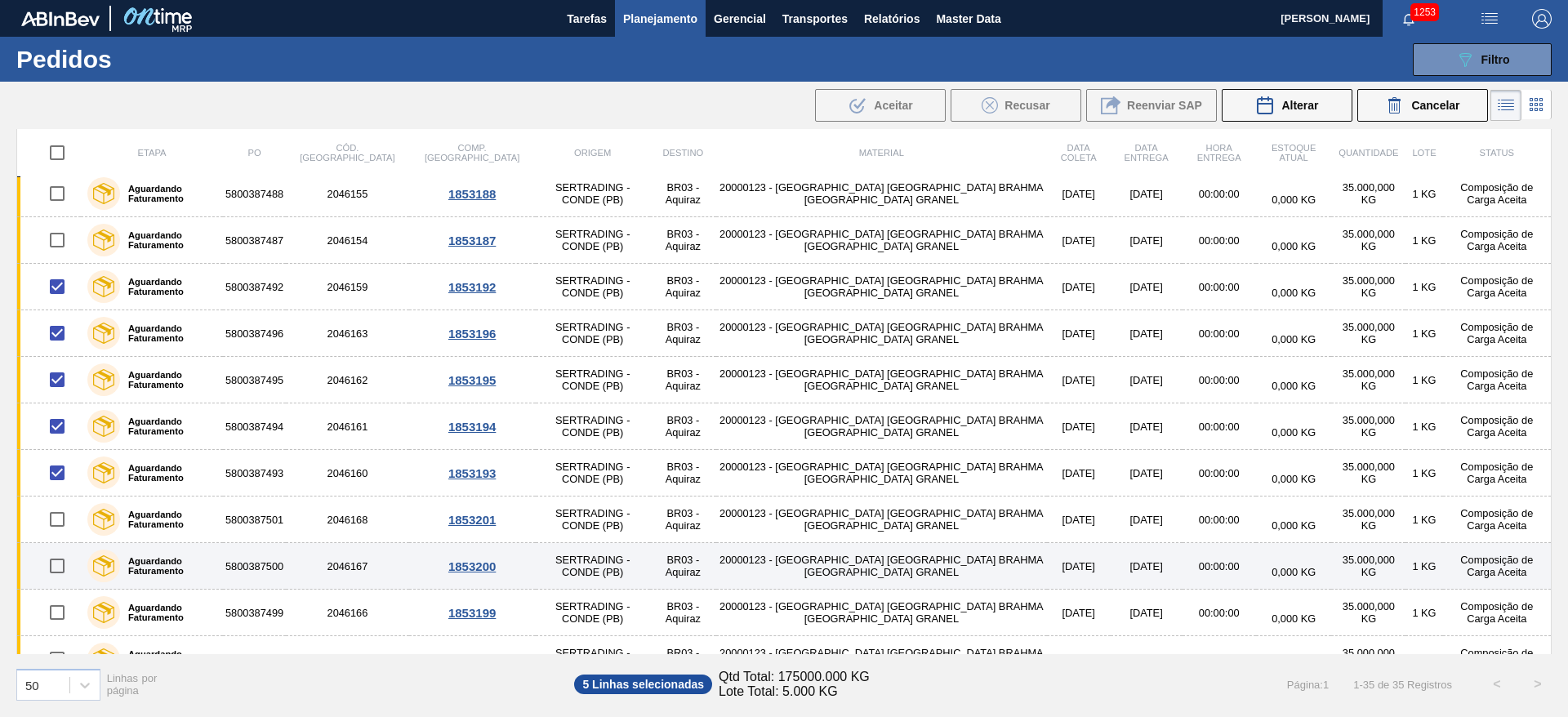
drag, startPoint x: 57, startPoint y: 517, endPoint x: 60, endPoint y: 546, distance: 29.2
click at [58, 519] on input "checkbox" at bounding box center [57, 519] width 34 height 34
checkbox input "true"
click at [58, 568] on input "checkbox" at bounding box center [57, 566] width 34 height 34
checkbox input "true"
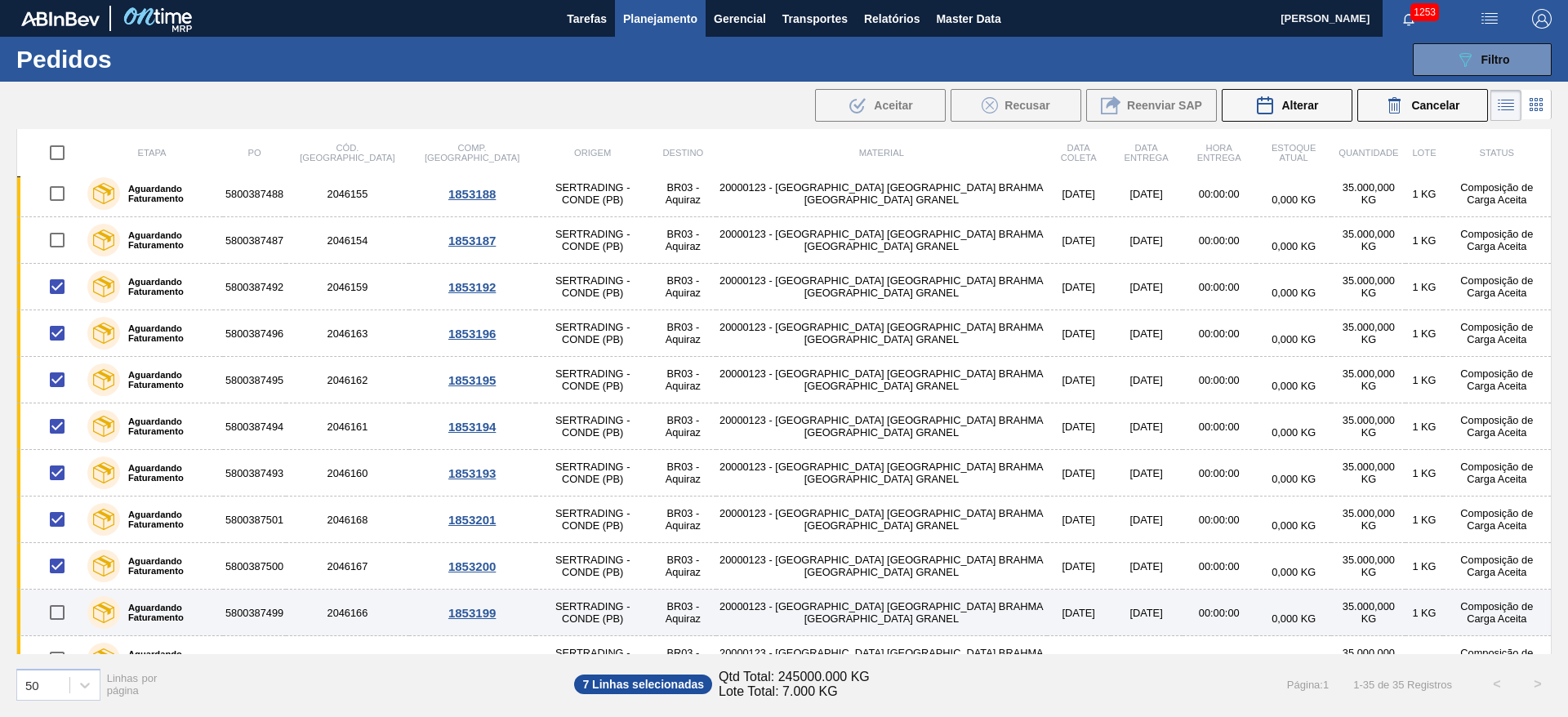
click at [56, 613] on input "checkbox" at bounding box center [57, 612] width 34 height 34
checkbox input "true"
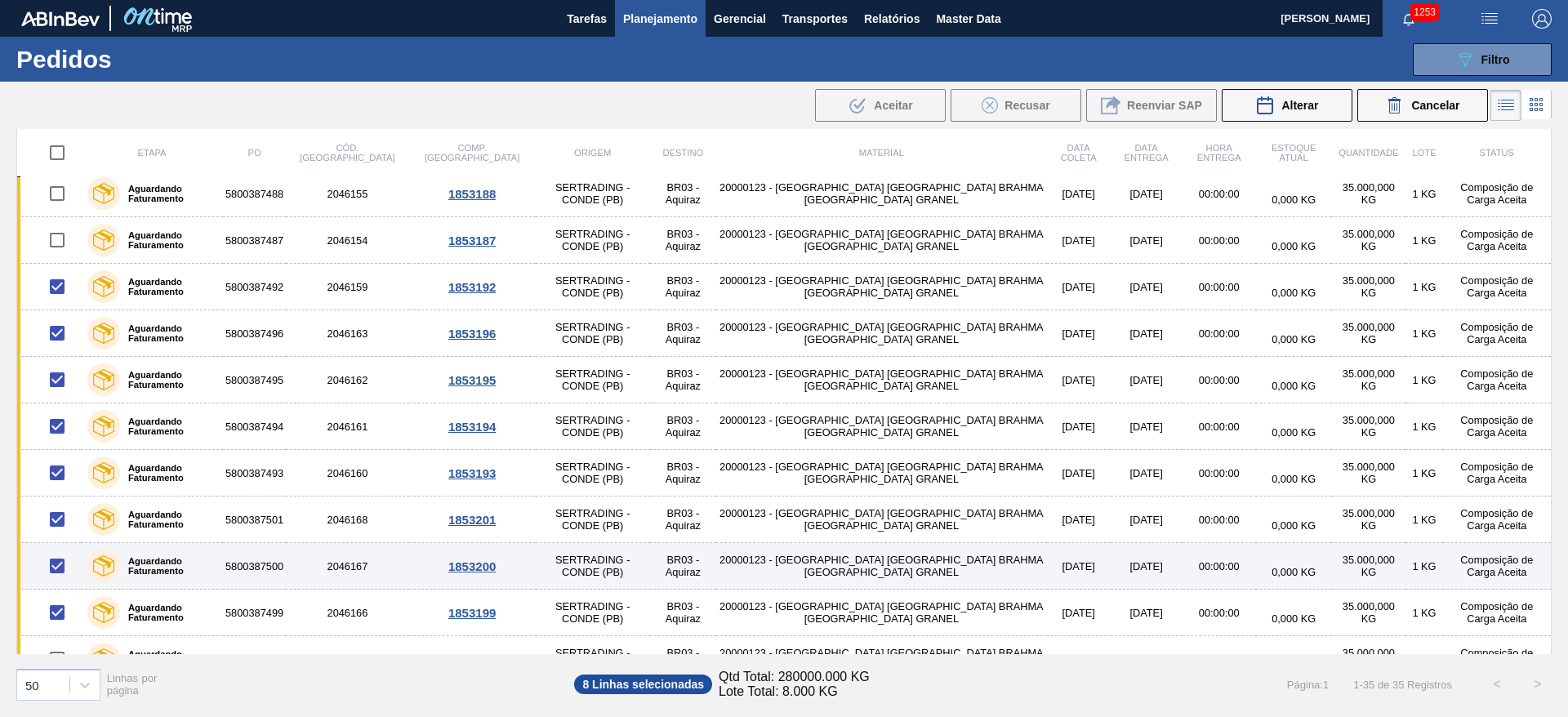
scroll to position [858, 0]
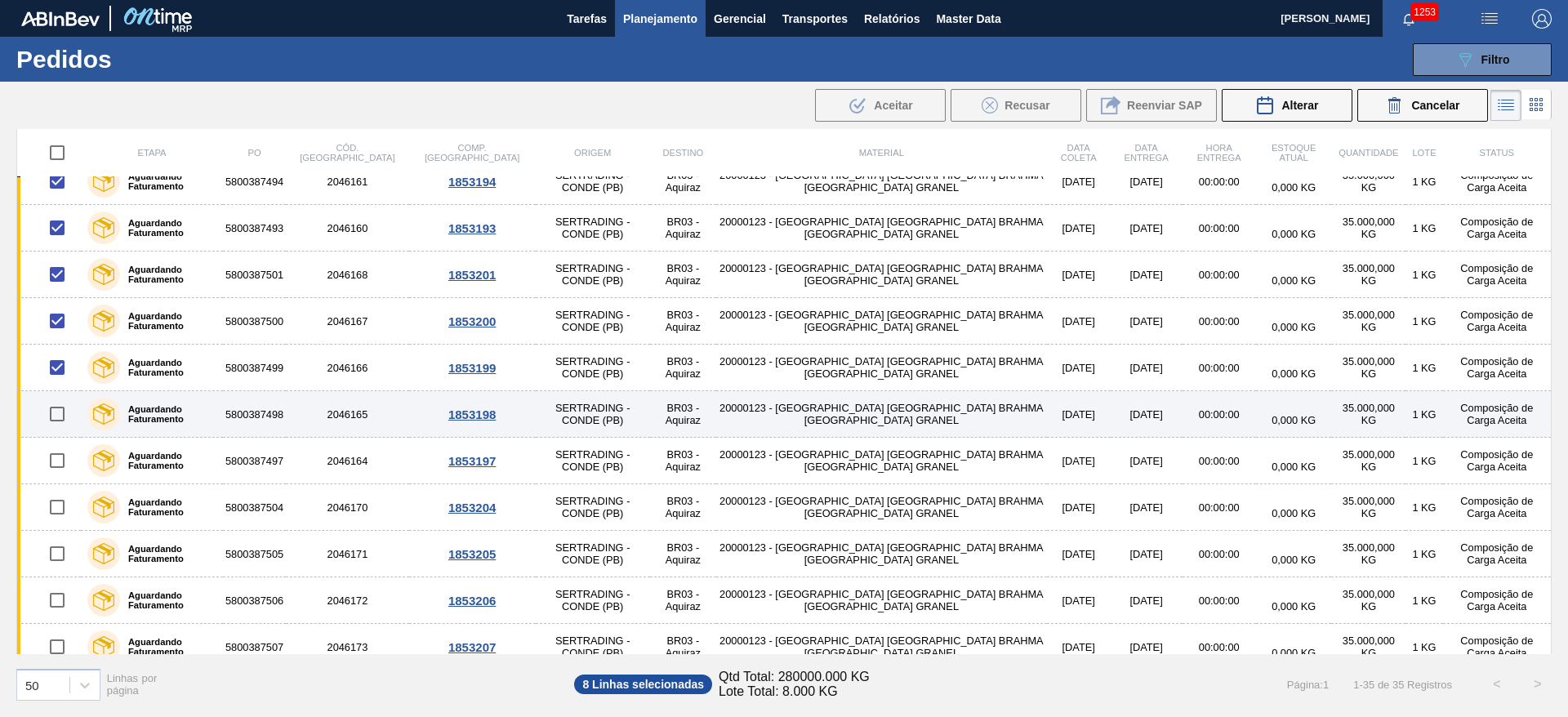
click at [57, 409] on input "checkbox" at bounding box center [57, 414] width 34 height 34
checkbox input "true"
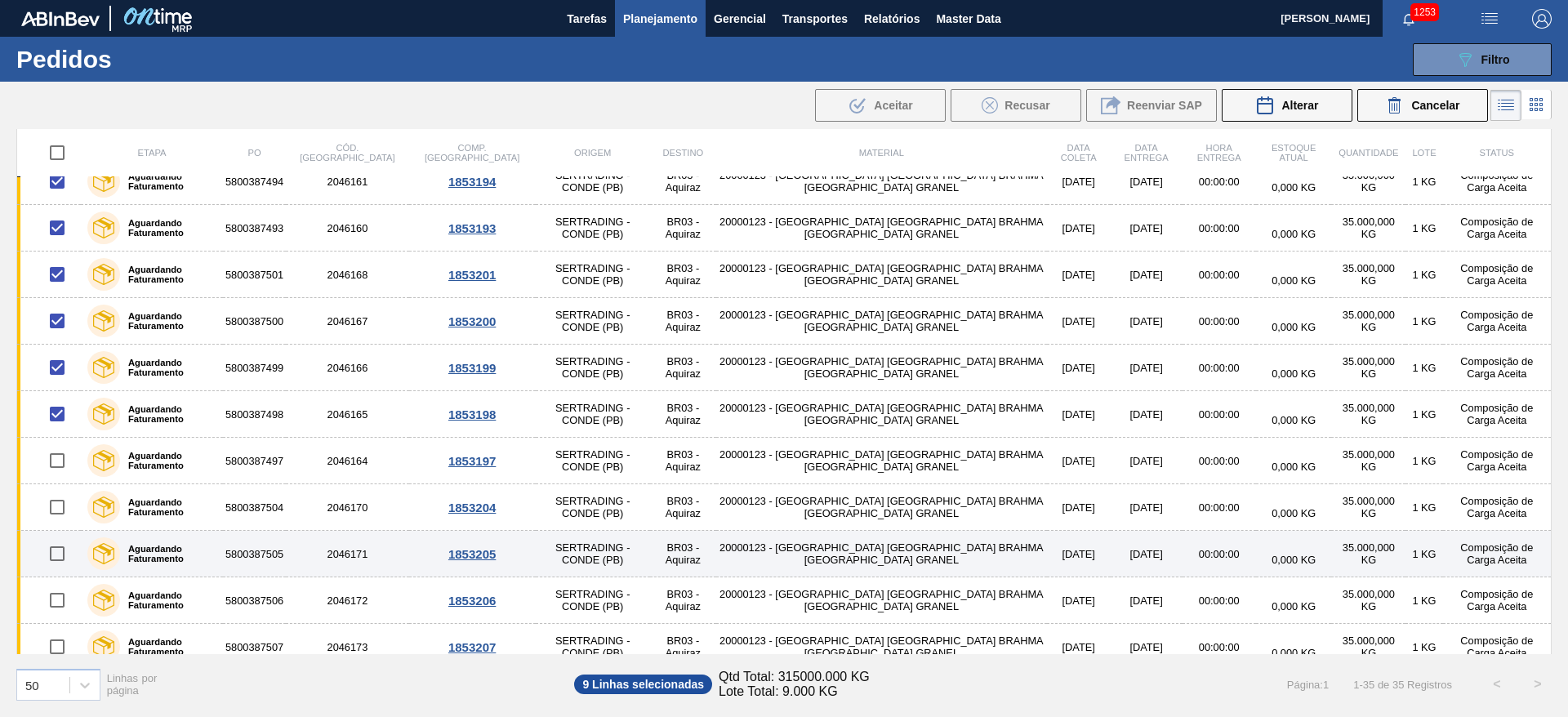
drag, startPoint x: 56, startPoint y: 510, endPoint x: 56, endPoint y: 532, distance: 22.0
click at [56, 511] on input "checkbox" at bounding box center [57, 507] width 34 height 34
checkbox input "true"
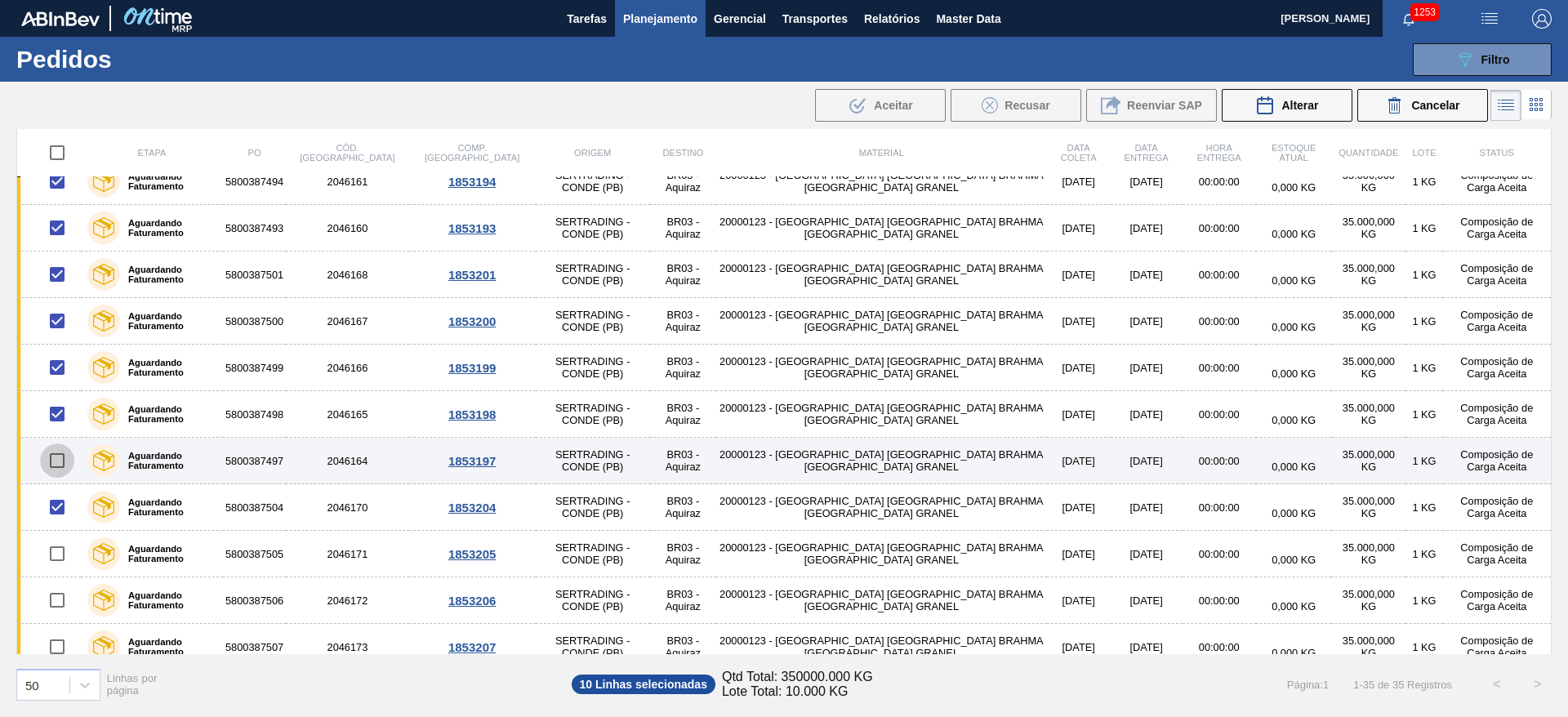
click at [57, 461] on input "checkbox" at bounding box center [57, 461] width 34 height 34
checkbox input "true"
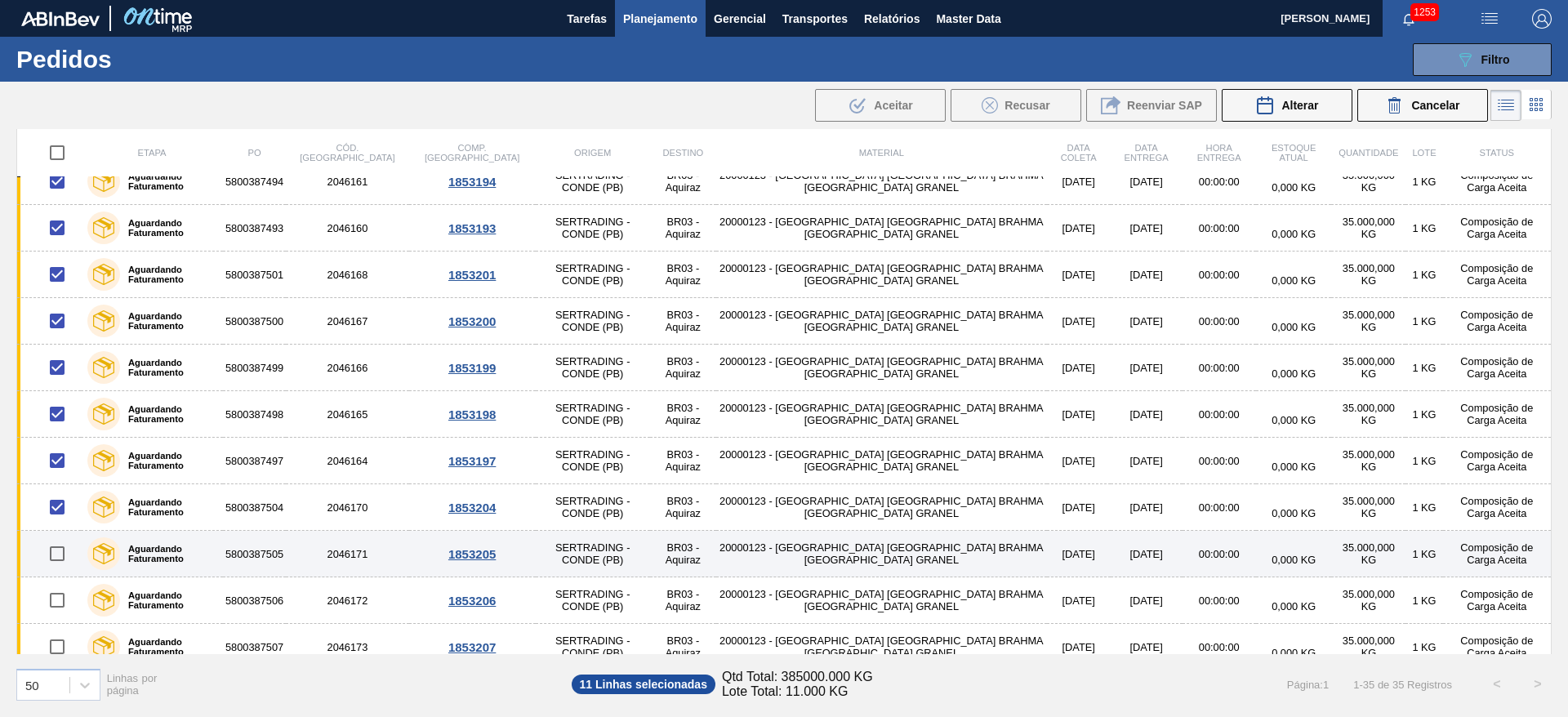
click at [56, 555] on input "checkbox" at bounding box center [57, 554] width 34 height 34
checkbox input "true"
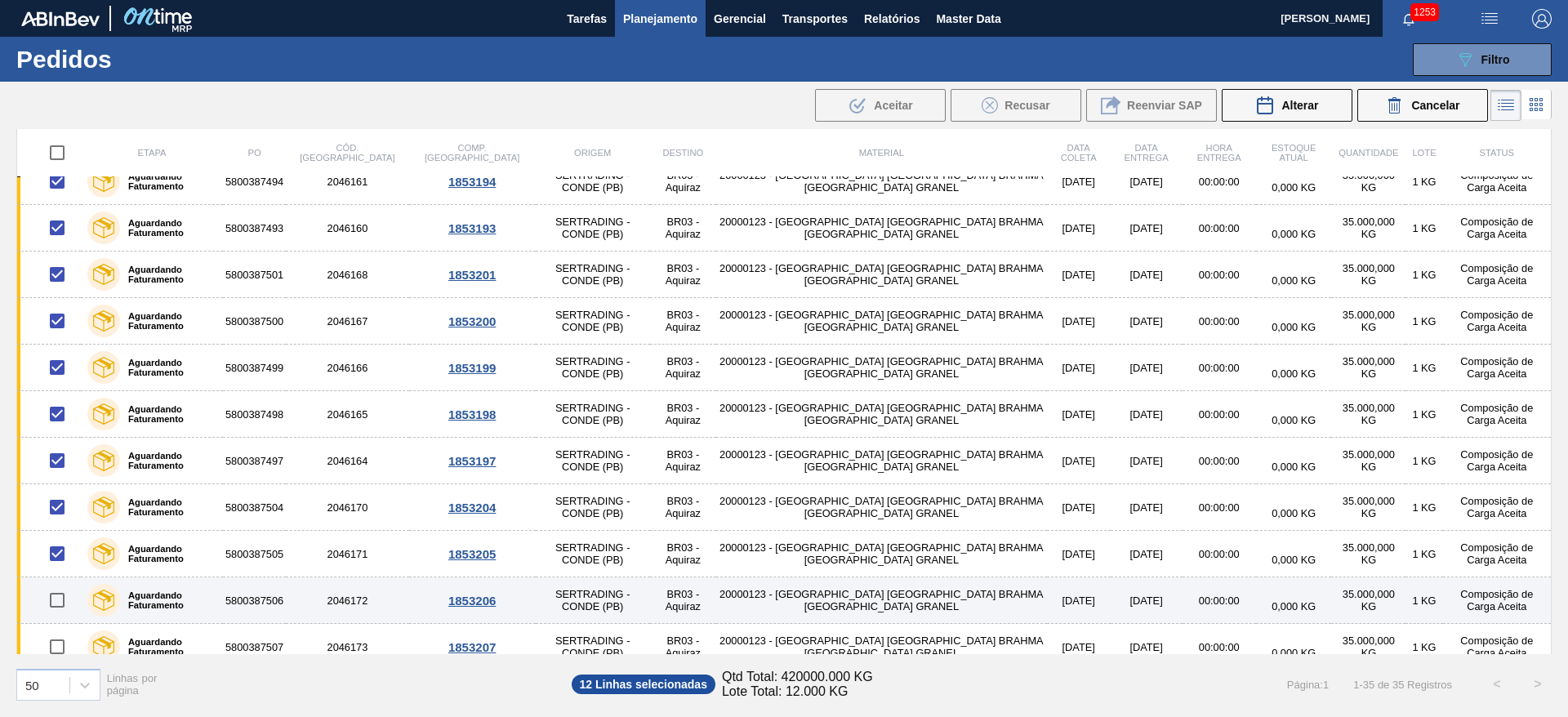
drag, startPoint x: 56, startPoint y: 602, endPoint x: 53, endPoint y: 619, distance: 17.3
click at [56, 602] on input "checkbox" at bounding box center [57, 601] width 34 height 34
checkbox input "true"
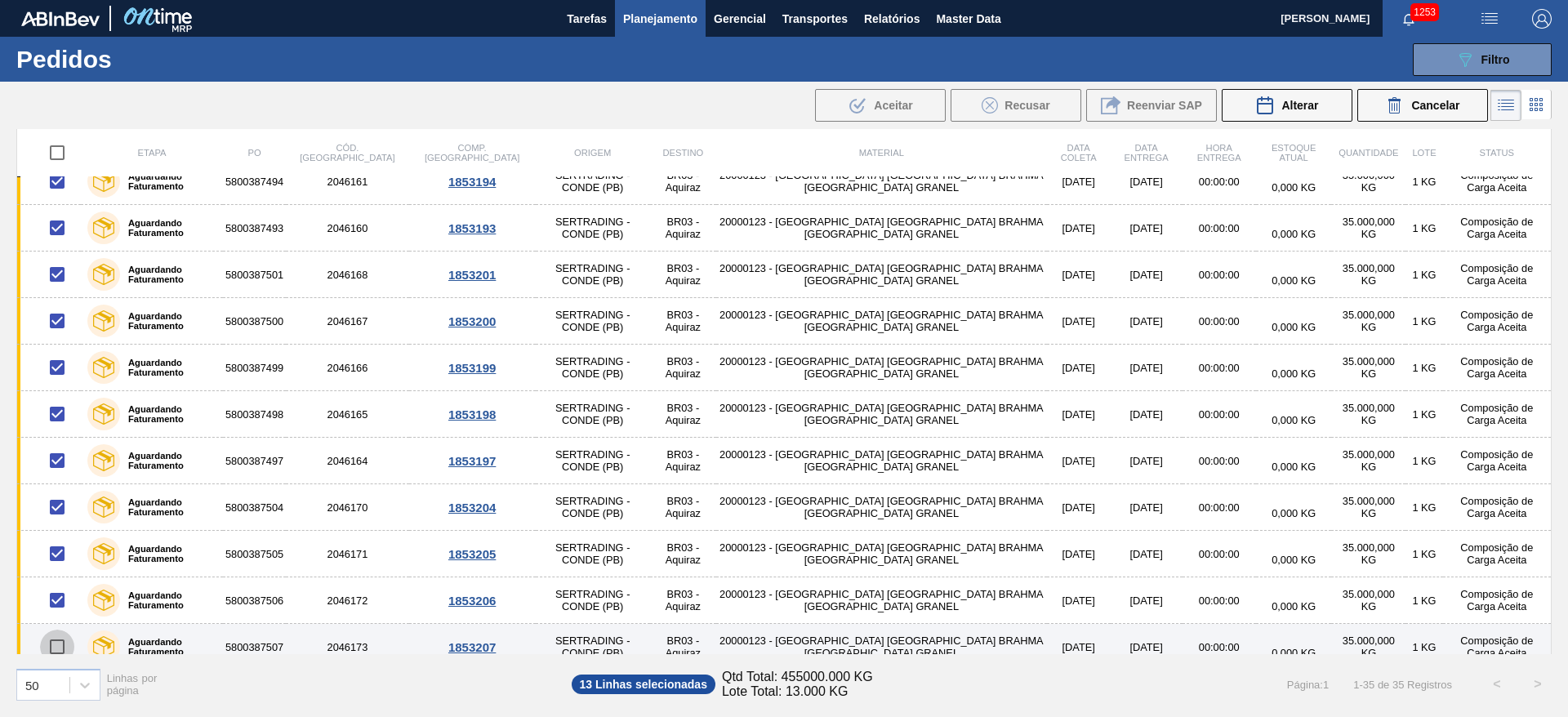
click at [61, 650] on input "checkbox" at bounding box center [57, 647] width 34 height 34
checkbox input "true"
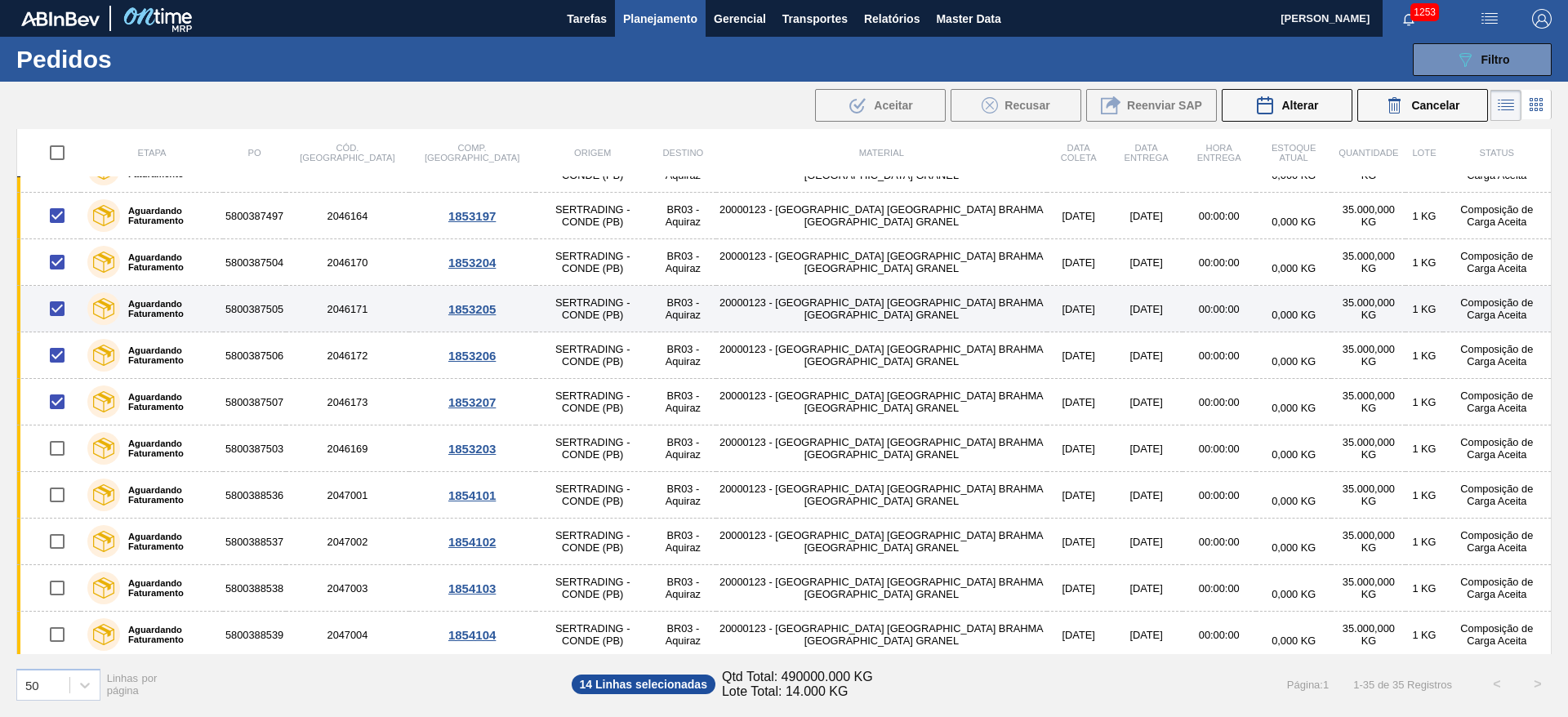
scroll to position [1154, 0]
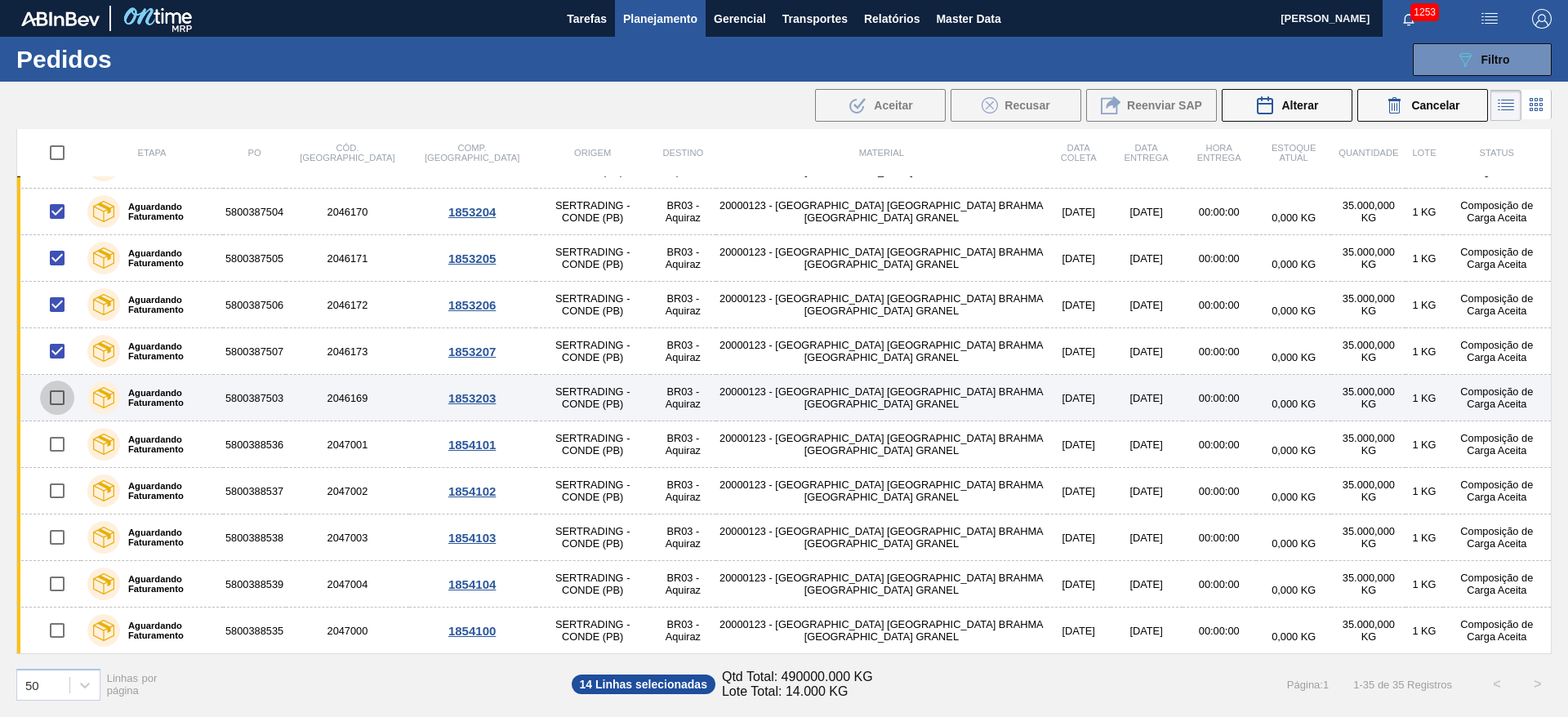
click at [58, 394] on input "checkbox" at bounding box center [57, 398] width 34 height 34
checkbox input "true"
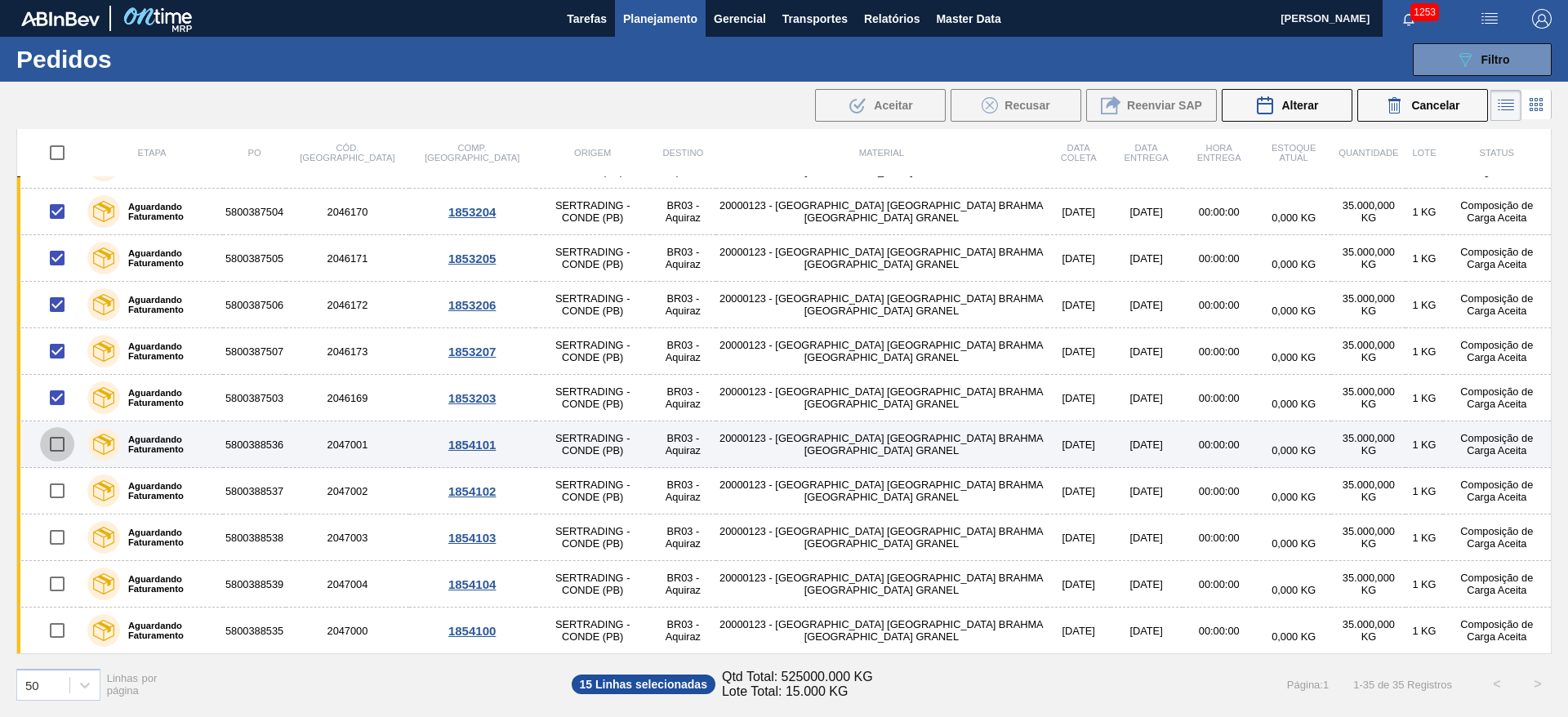
click at [54, 450] on input "checkbox" at bounding box center [57, 445] width 34 height 34
checkbox input "true"
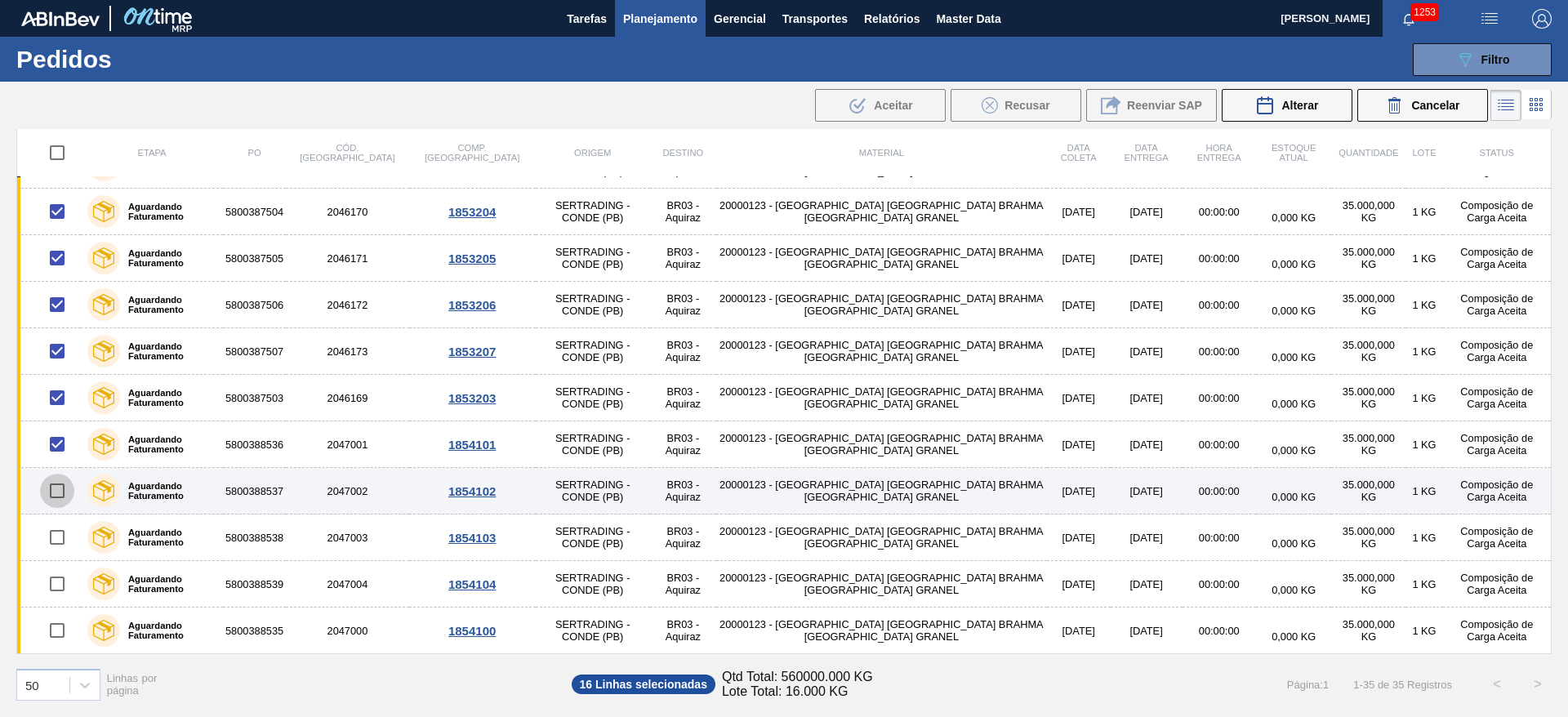
click at [59, 495] on input "checkbox" at bounding box center [57, 491] width 34 height 34
checkbox input "true"
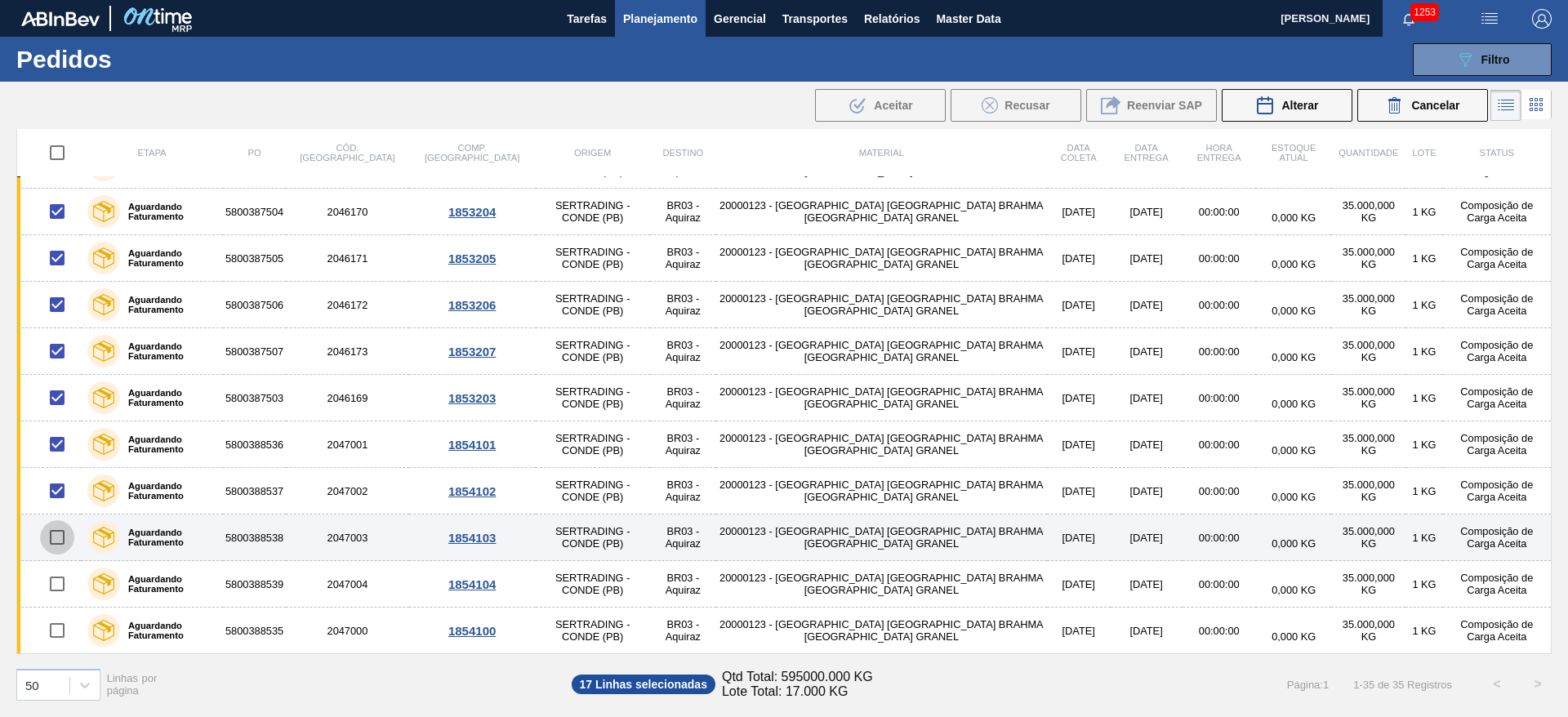
click at [58, 541] on input "checkbox" at bounding box center [57, 538] width 34 height 34
checkbox input "true"
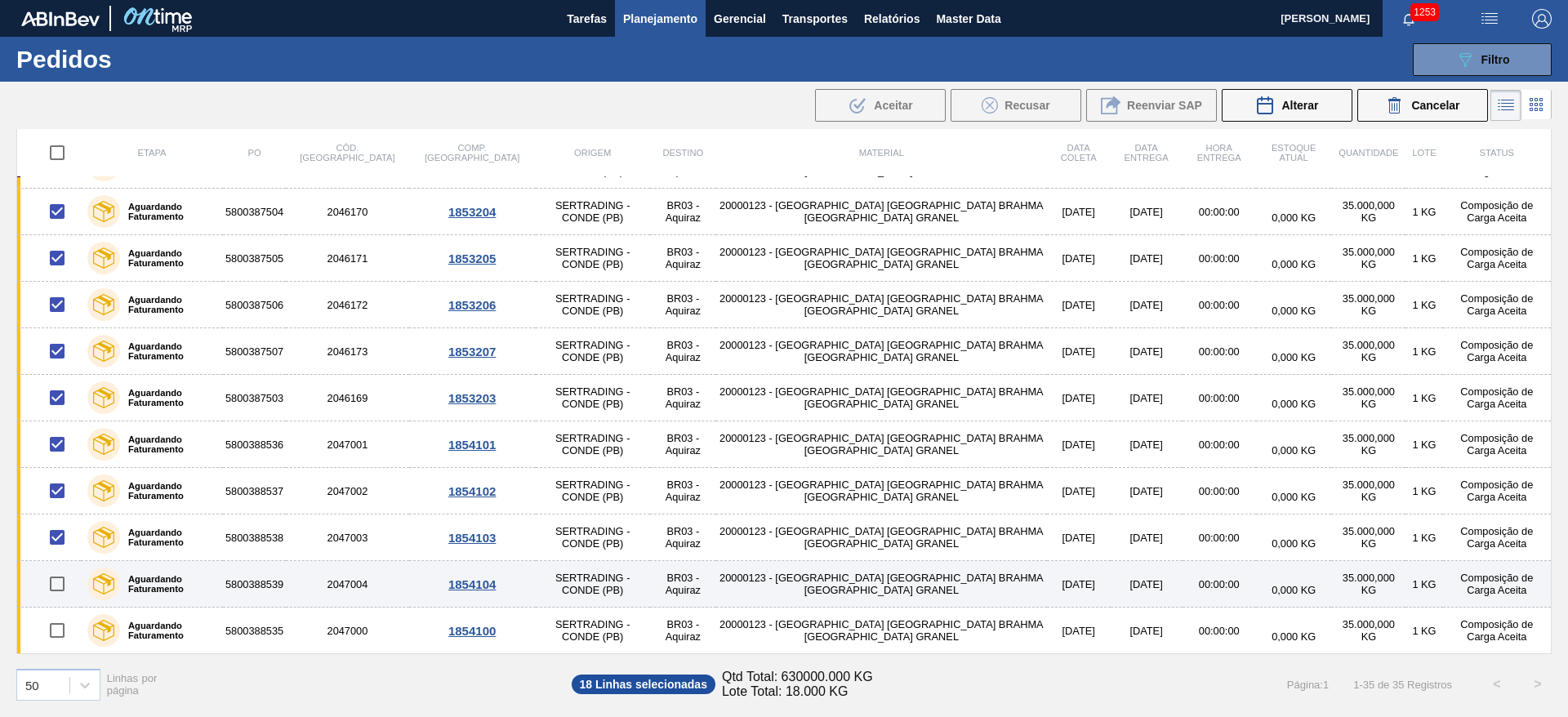
click at [60, 591] on input "checkbox" at bounding box center [57, 584] width 34 height 34
checkbox input "true"
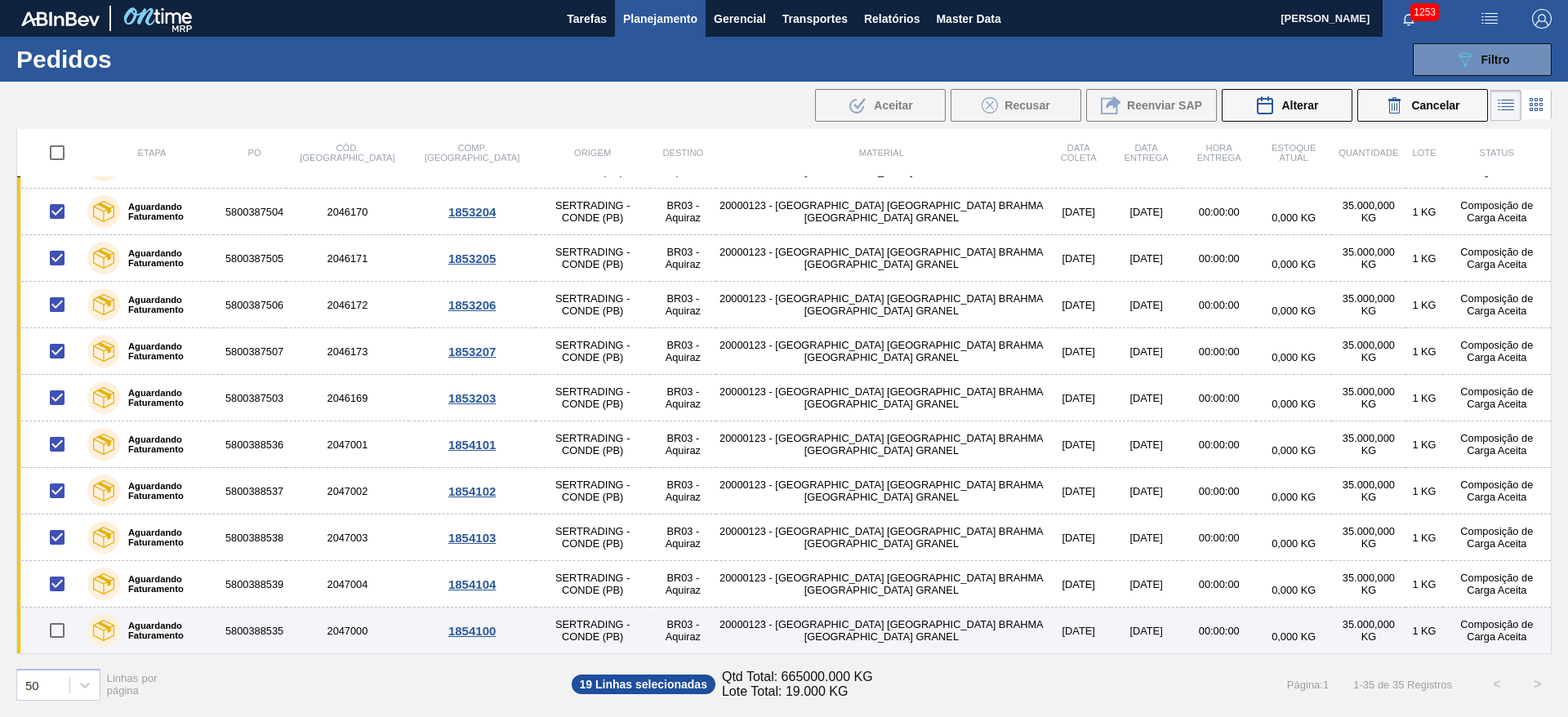
click at [57, 627] on input "checkbox" at bounding box center [57, 630] width 34 height 34
checkbox input "true"
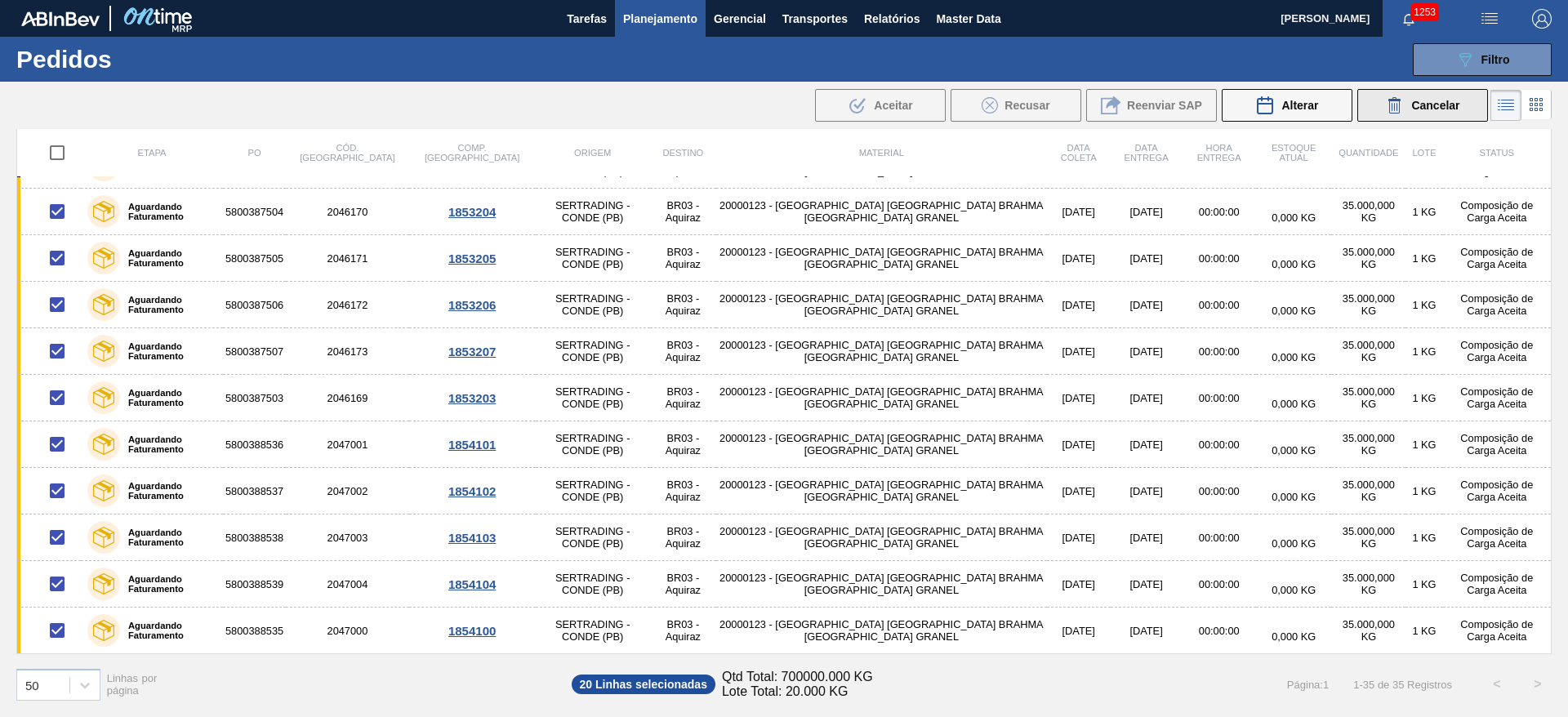
click at [1422, 107] on span "Cancelar" at bounding box center [1435, 106] width 48 height 13
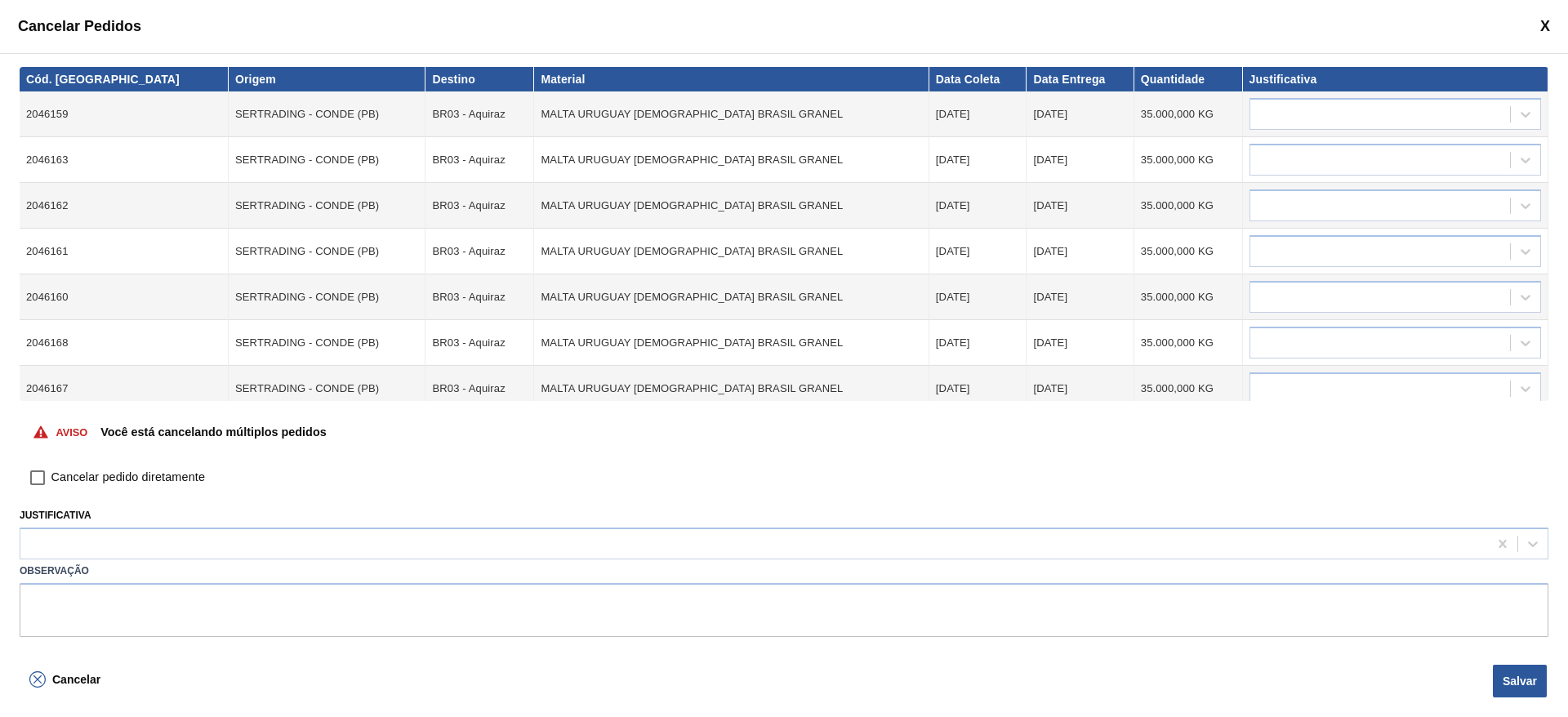
click at [34, 479] on input "Cancelar pedido diretamente" at bounding box center [37, 477] width 28 height 28
checkbox input "true"
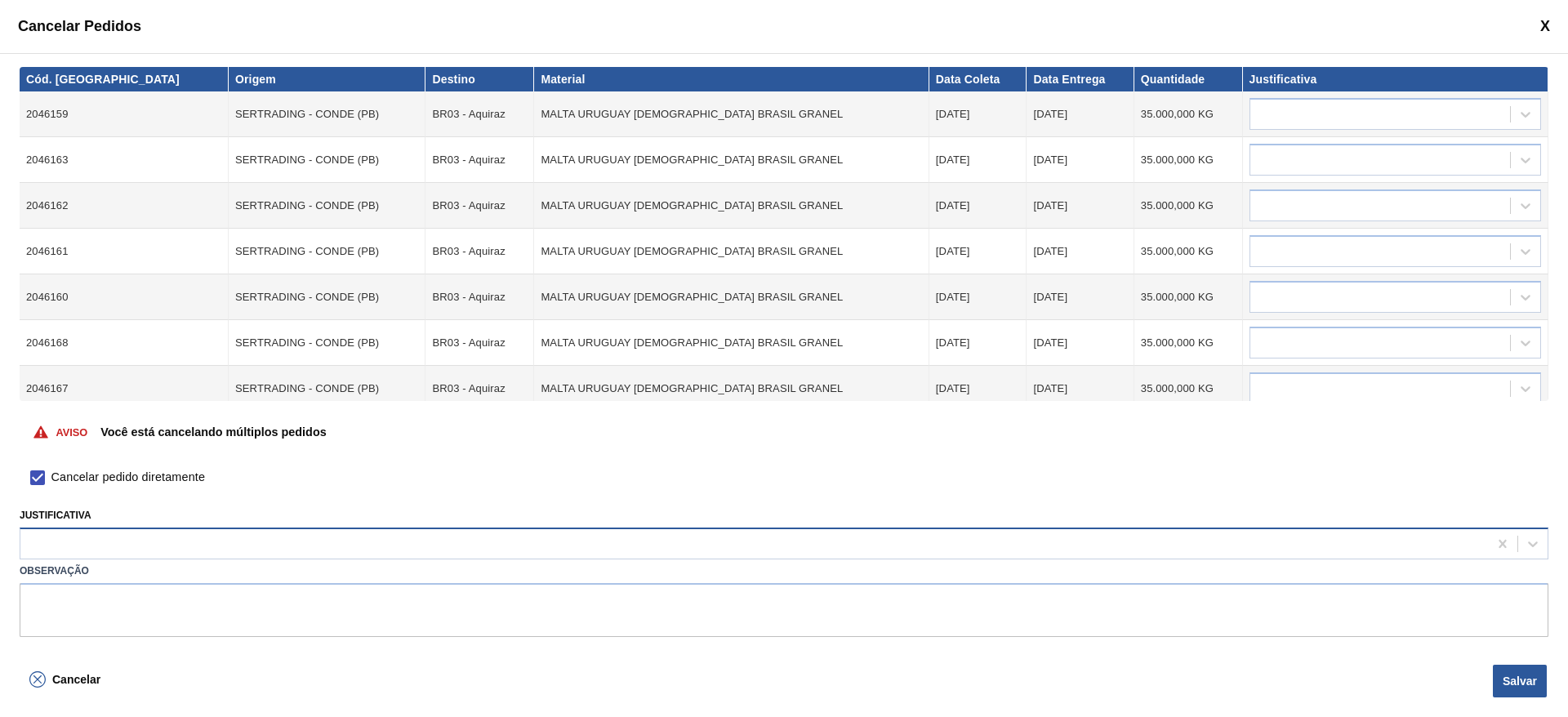
click at [55, 539] on div at bounding box center [755, 545] width 1468 height 23
type input "ou"
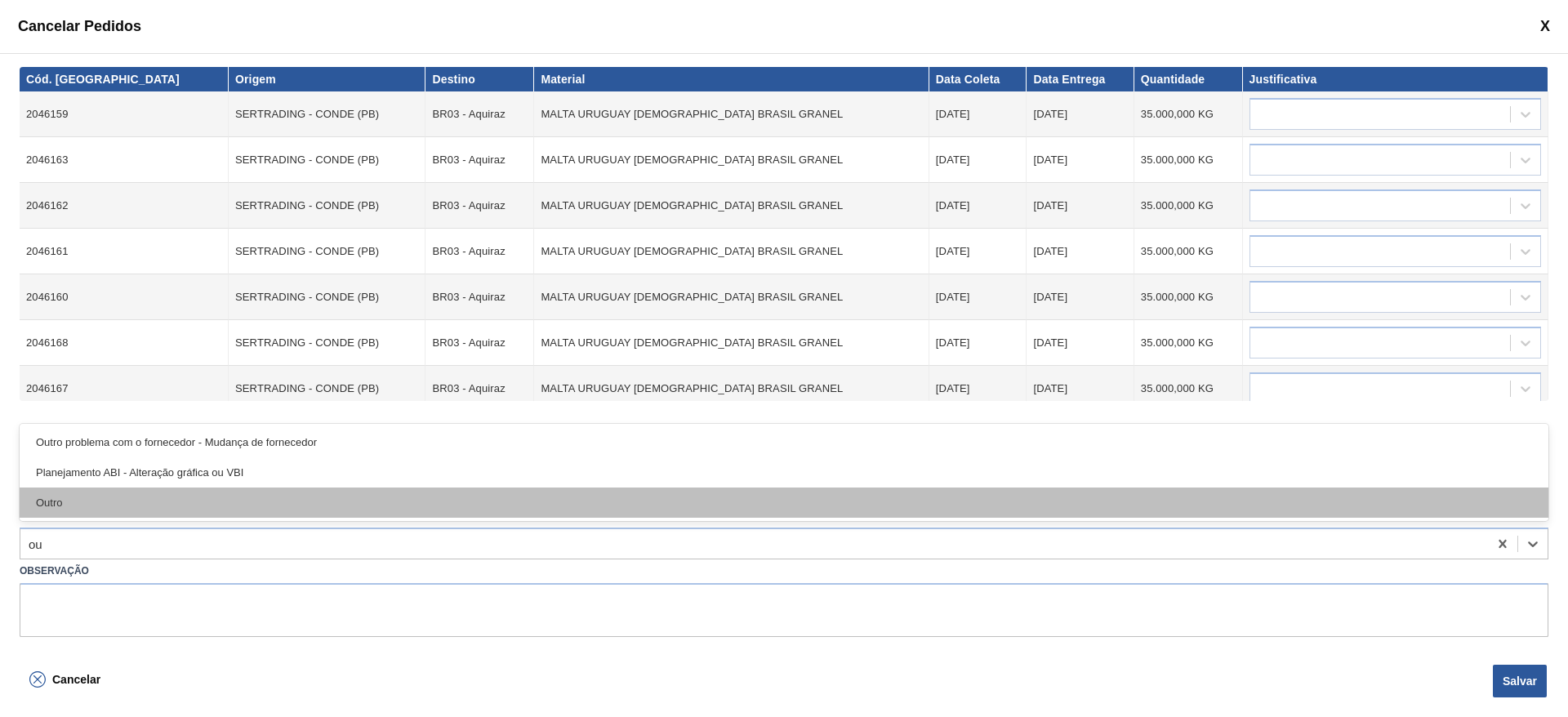
click at [67, 501] on div "Outro" at bounding box center [784, 503] width 1529 height 31
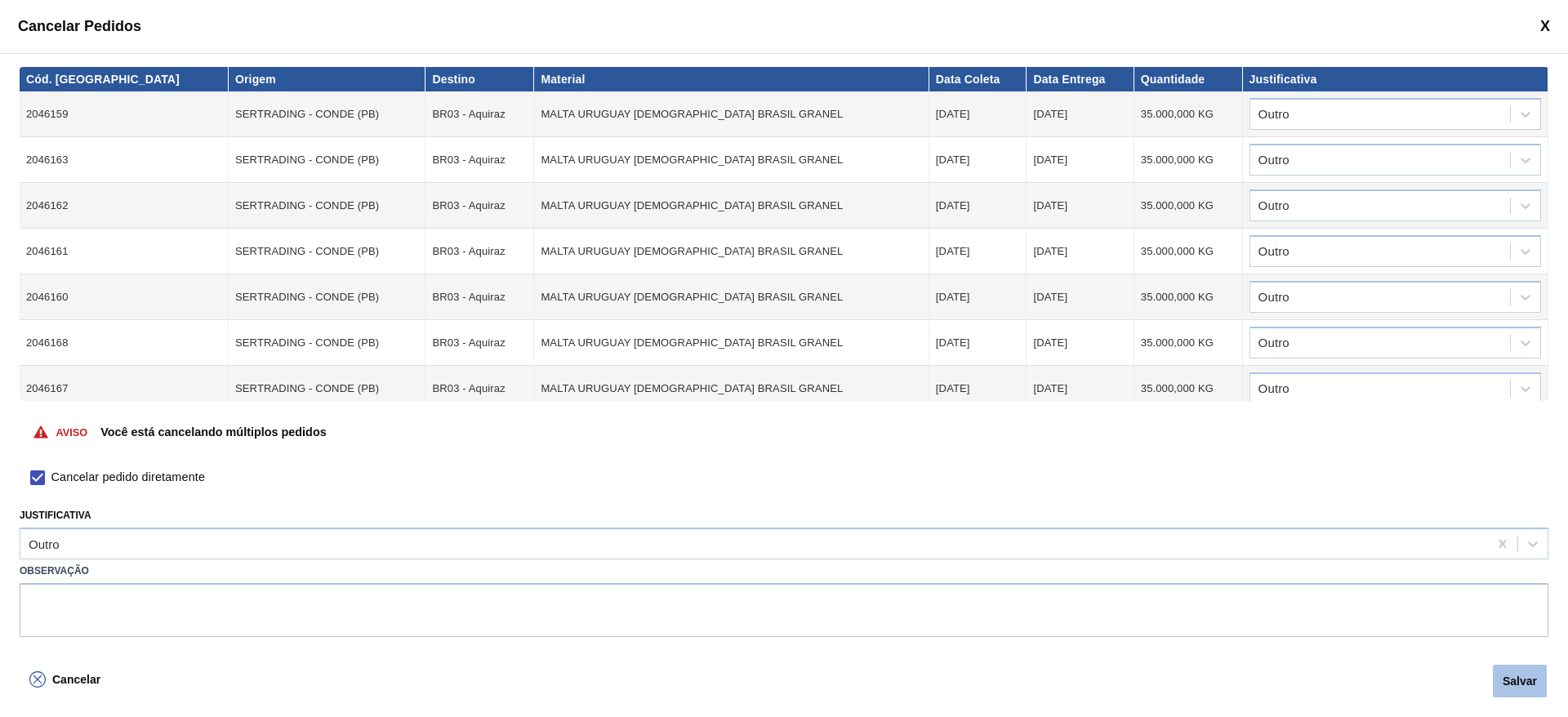
click at [1521, 676] on button "Salvar" at bounding box center [1520, 681] width 54 height 32
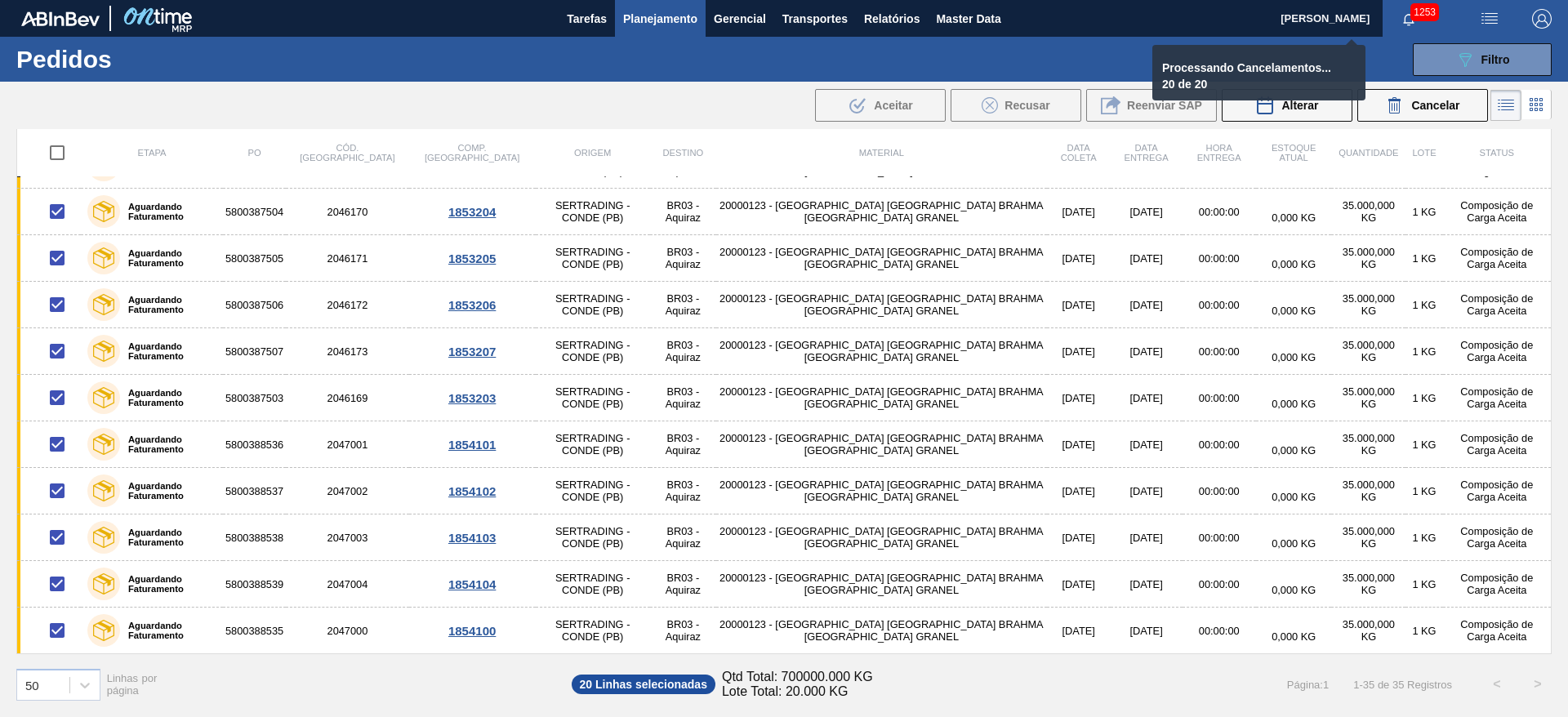
checkbox input "false"
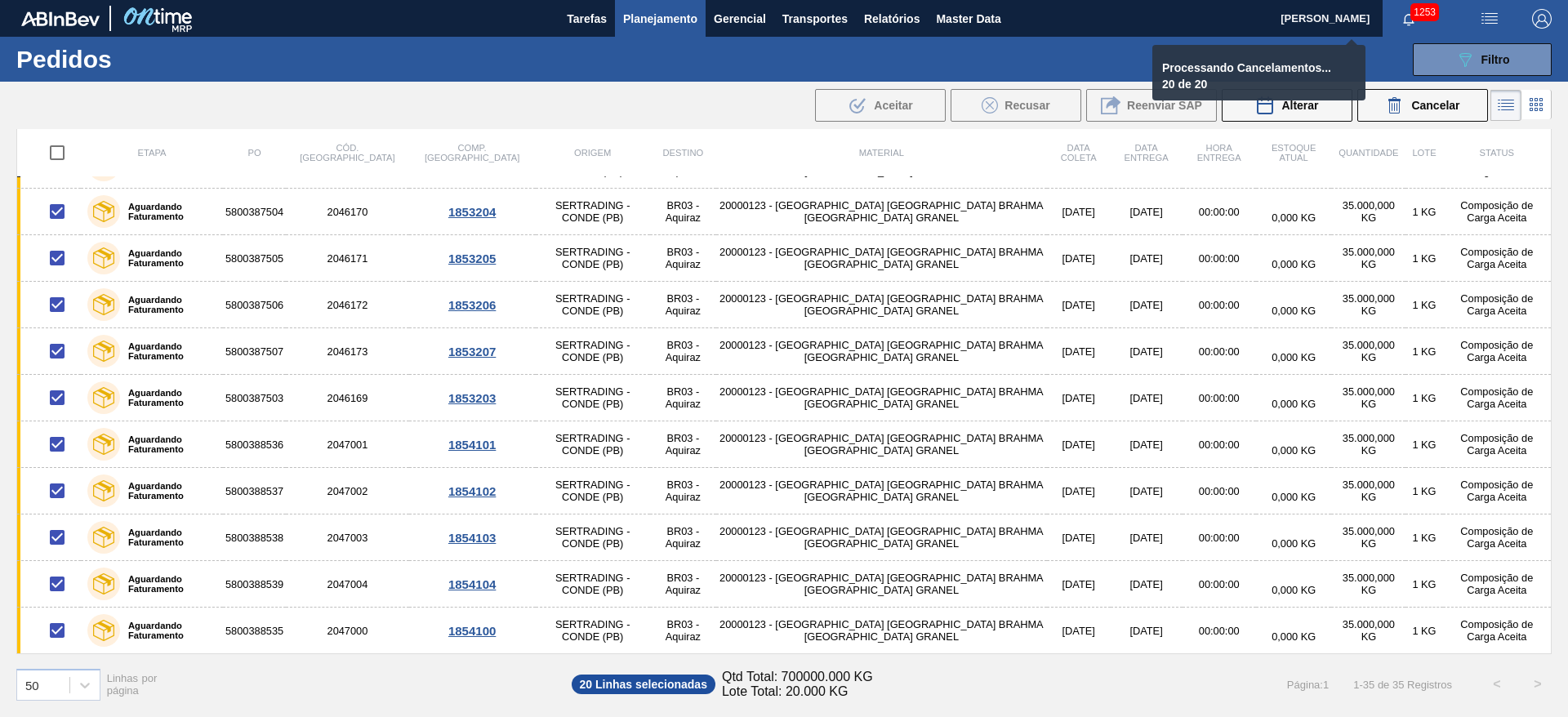
checkbox input "false"
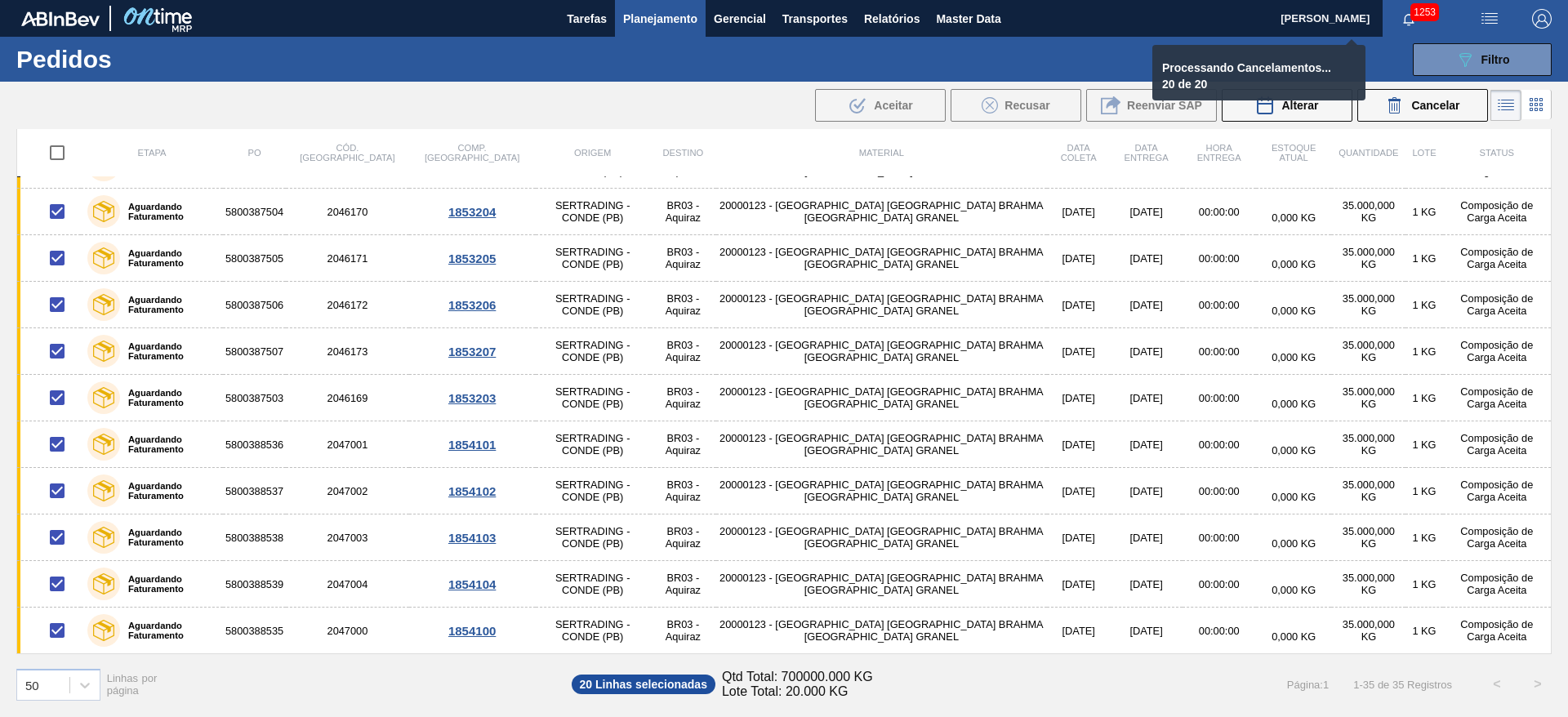
checkbox input "false"
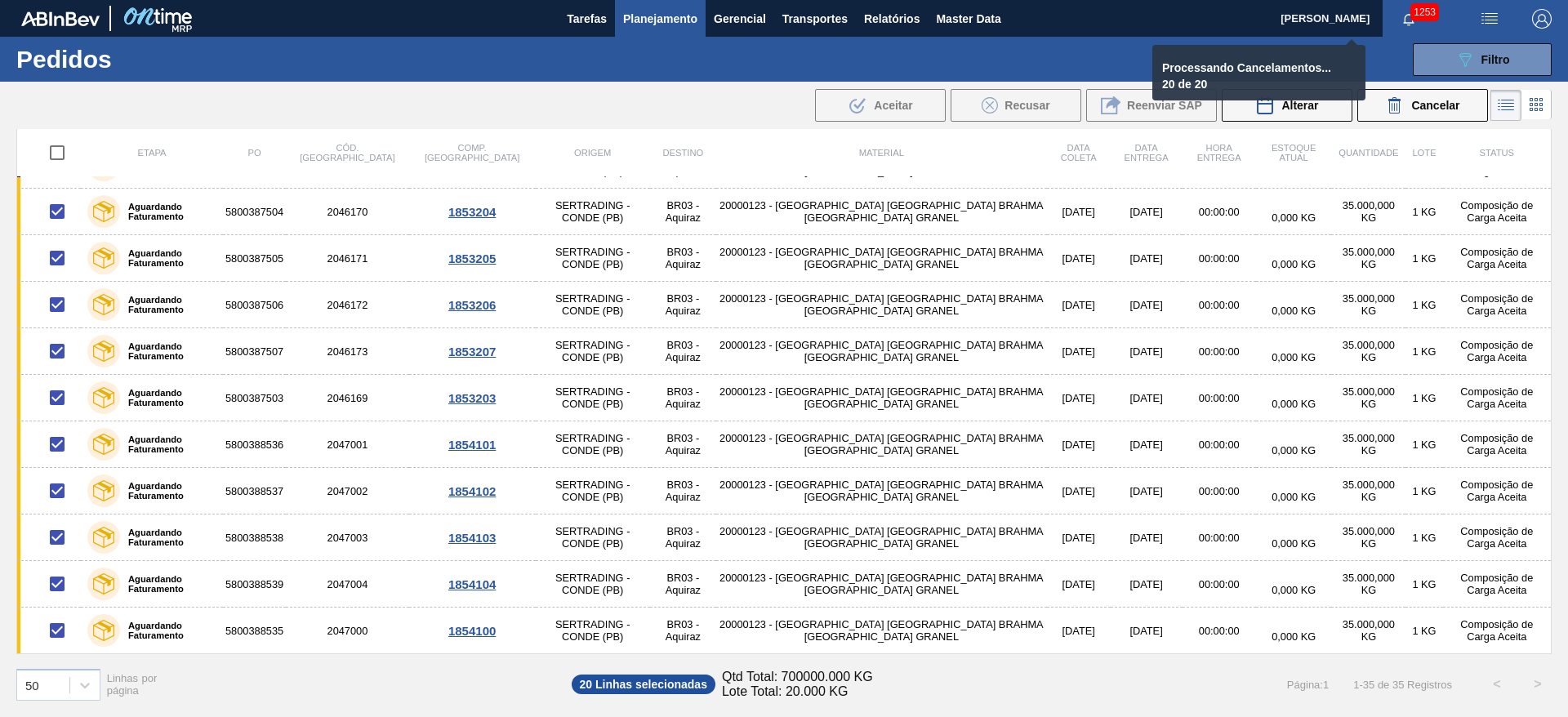
checkbox input "false"
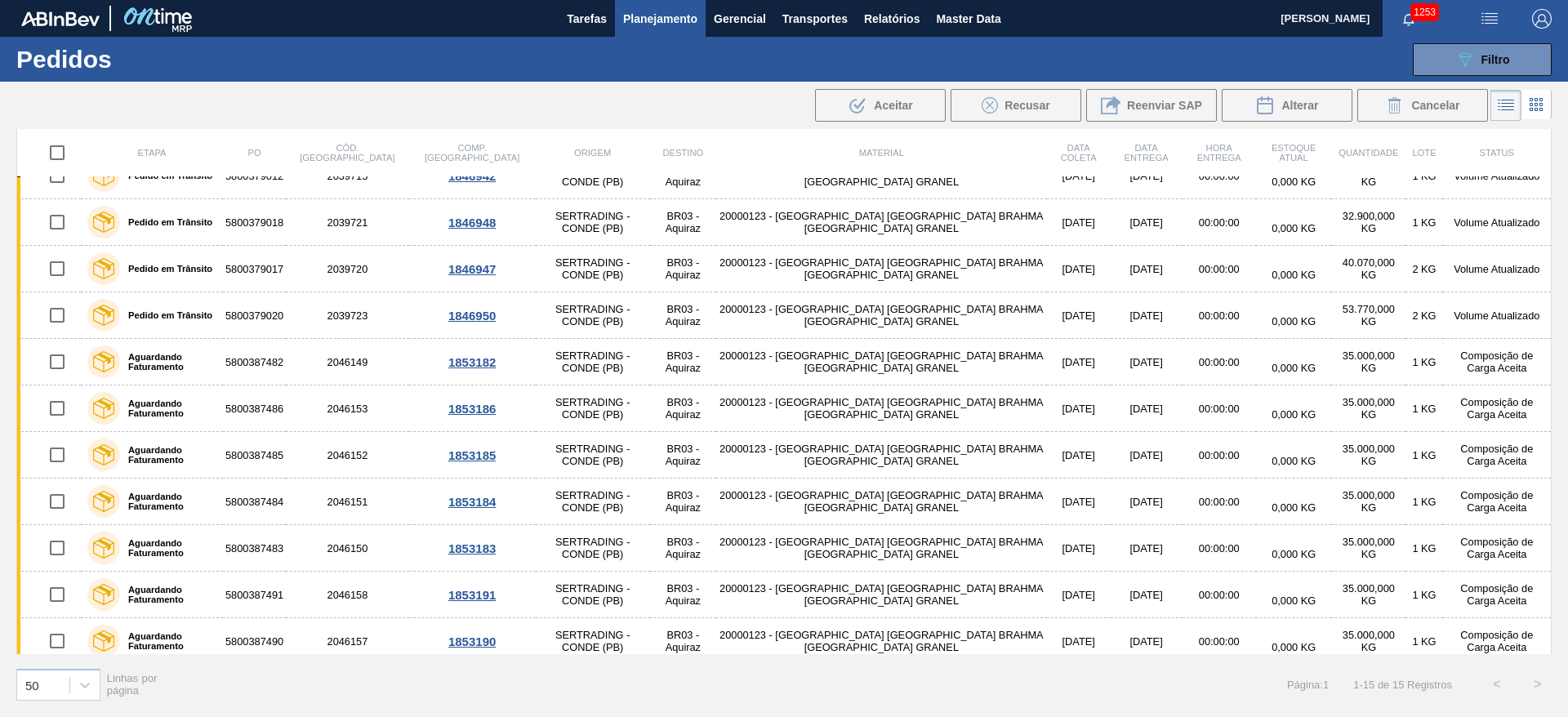
scroll to position [0, 0]
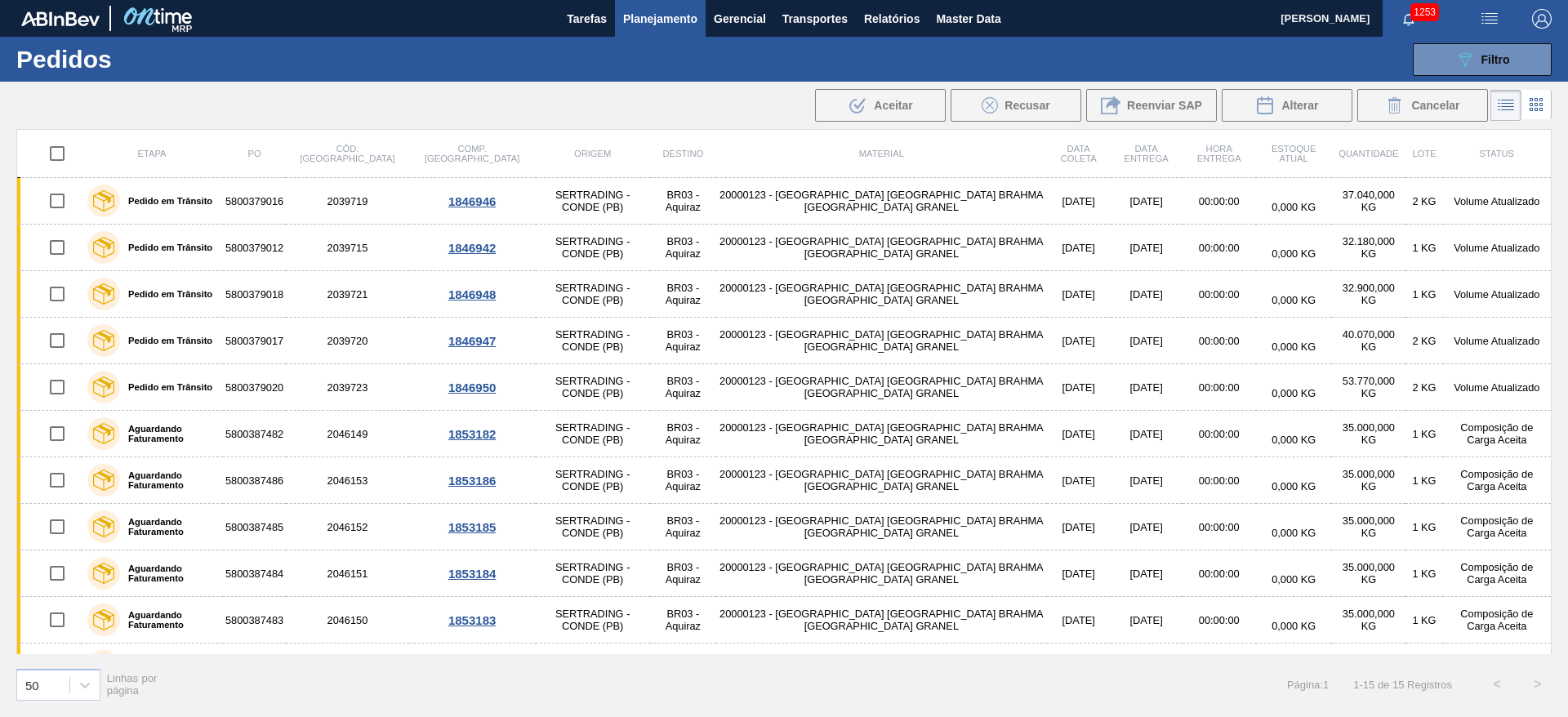
click at [655, 14] on span "Planejamento" at bounding box center [660, 19] width 74 height 20
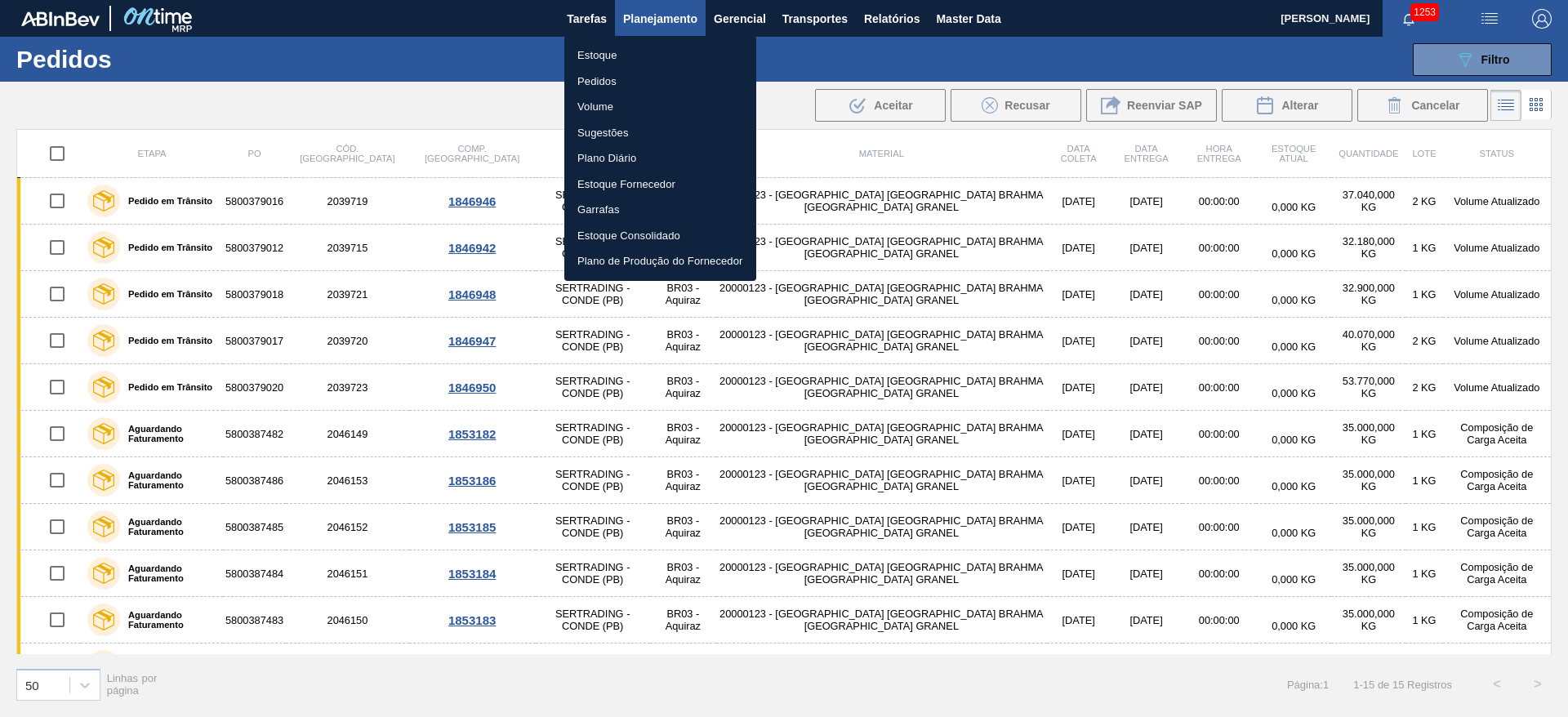
click at [610, 55] on li "Estoque" at bounding box center [660, 55] width 192 height 26
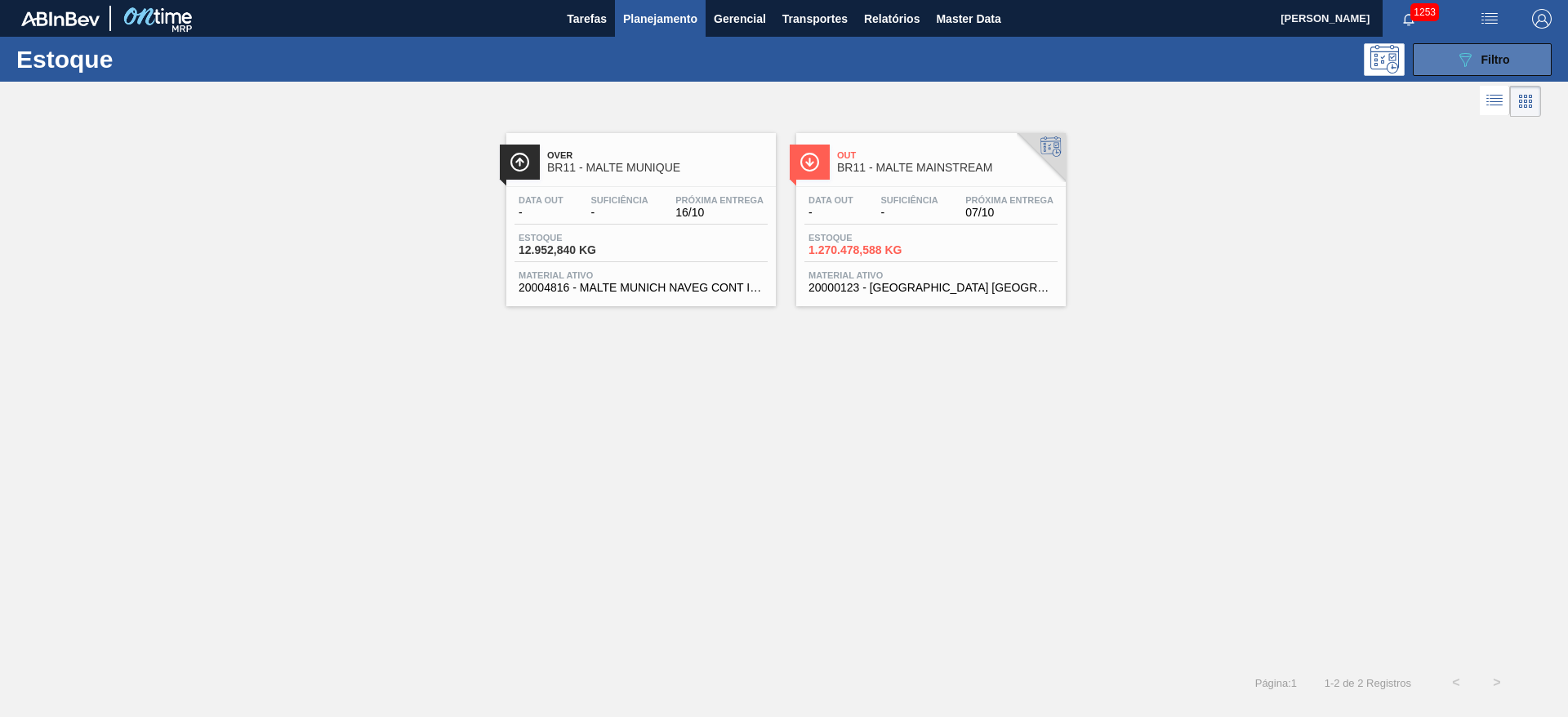
click at [1467, 64] on icon "089F7B8B-B2A5-4AFE-B5C0-19BA573D28AC" at bounding box center [1465, 60] width 20 height 20
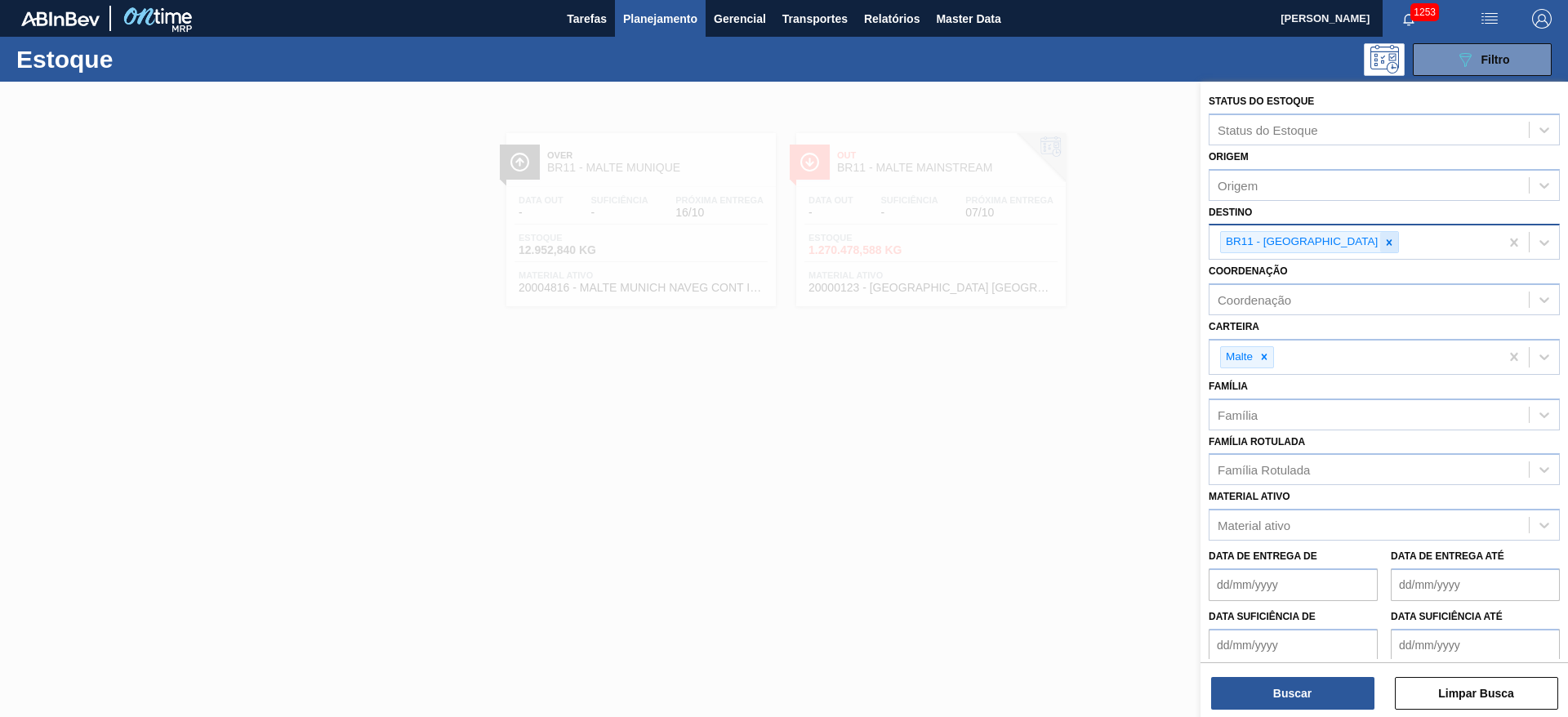
click at [1380, 240] on div at bounding box center [1389, 242] width 18 height 21
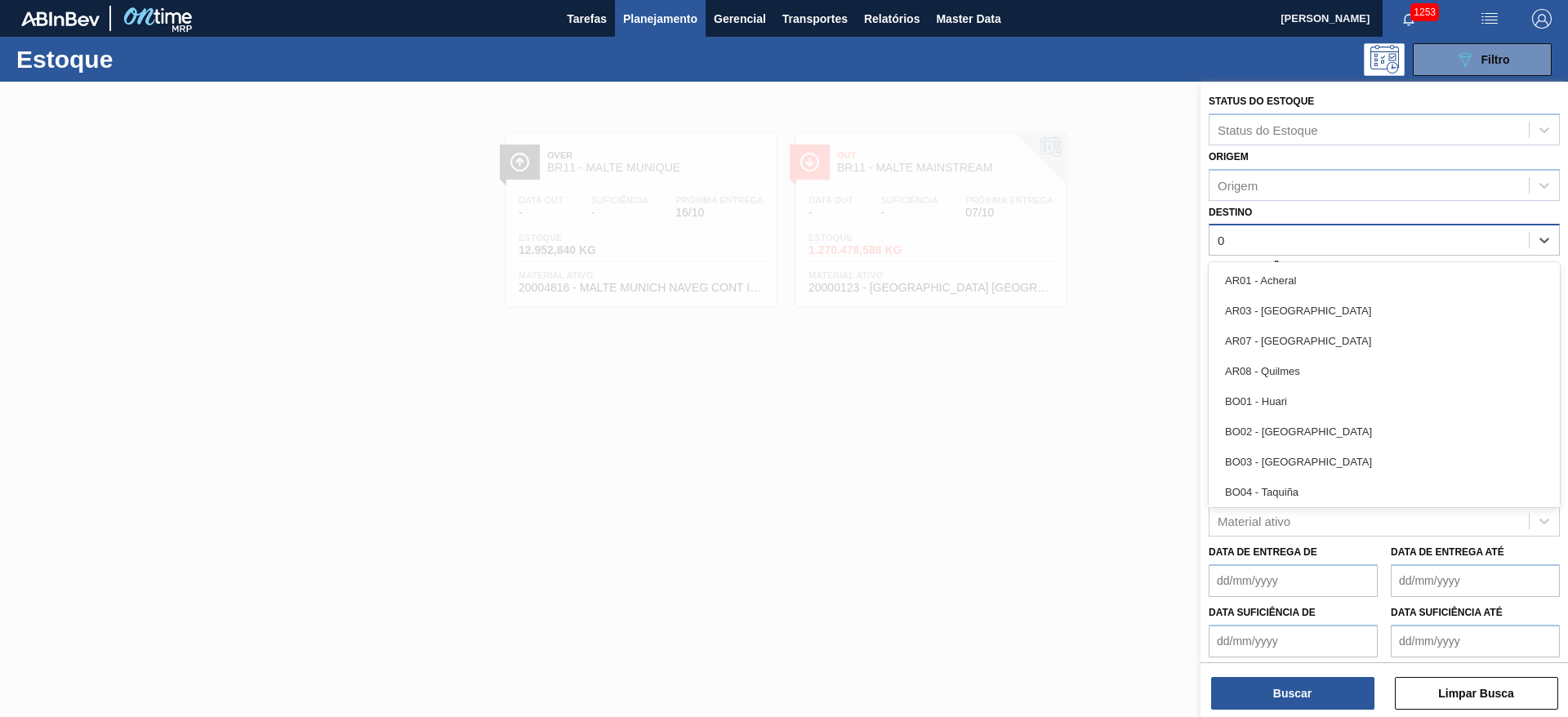
type input "03"
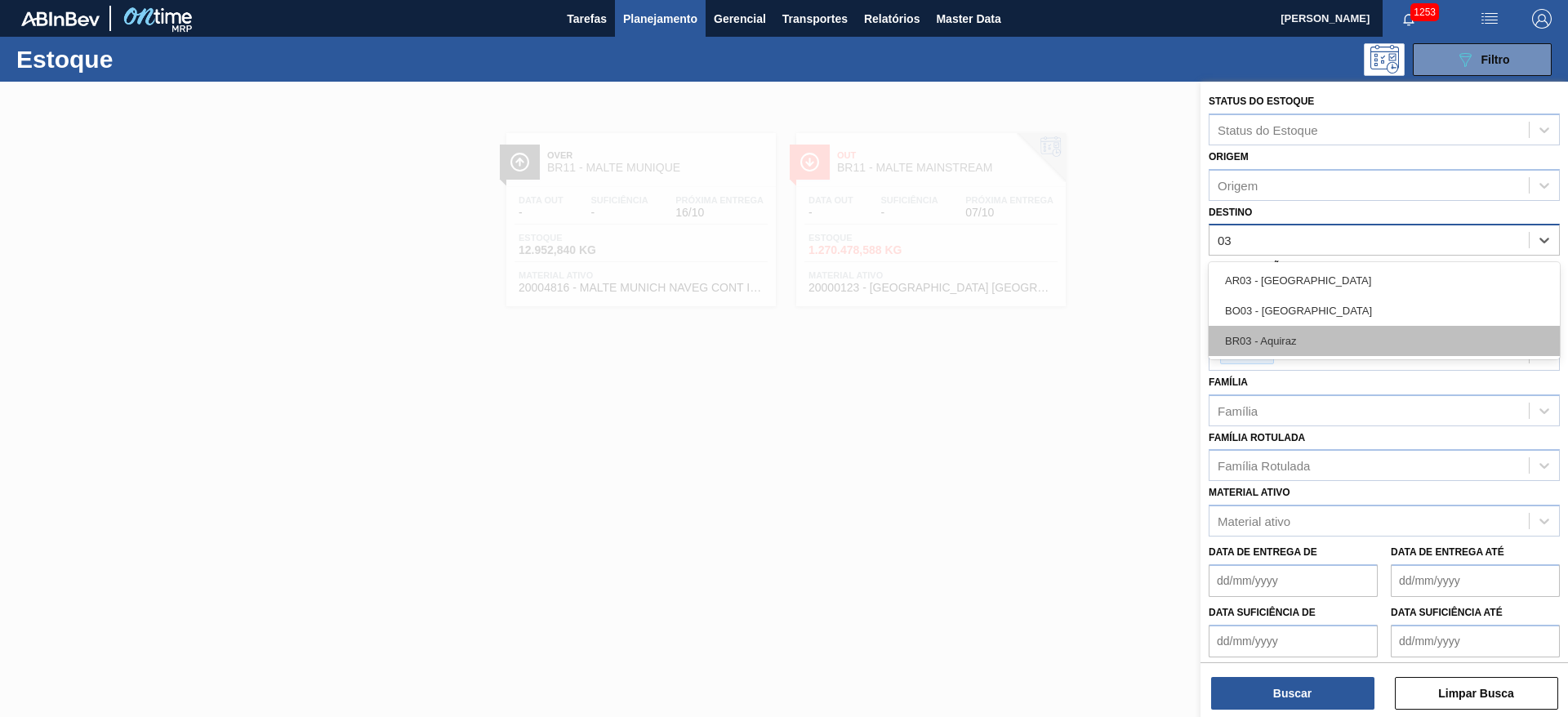
click at [1291, 343] on div "BR03 - Aquiraz" at bounding box center [1384, 341] width 351 height 31
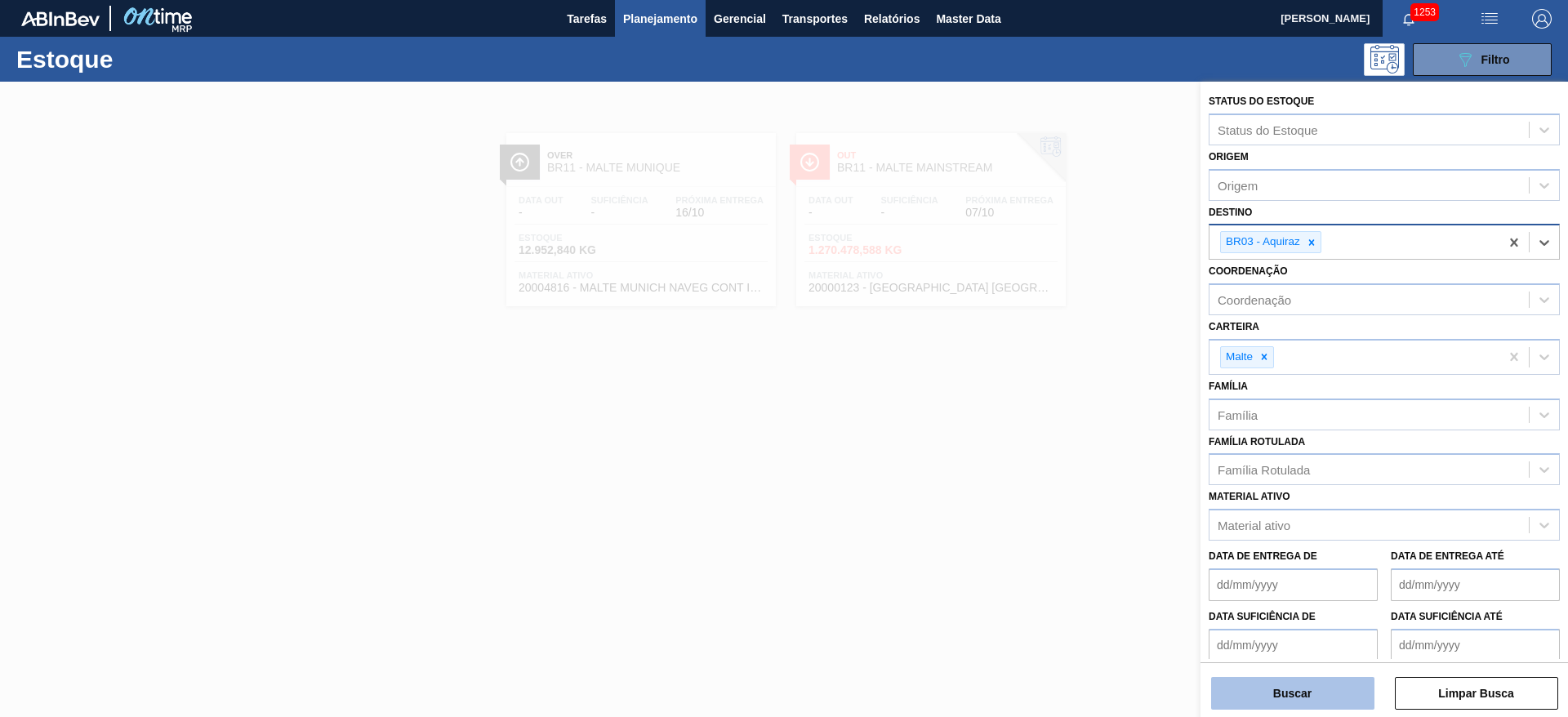
click at [1288, 689] on button "Buscar" at bounding box center [1292, 694] width 163 height 32
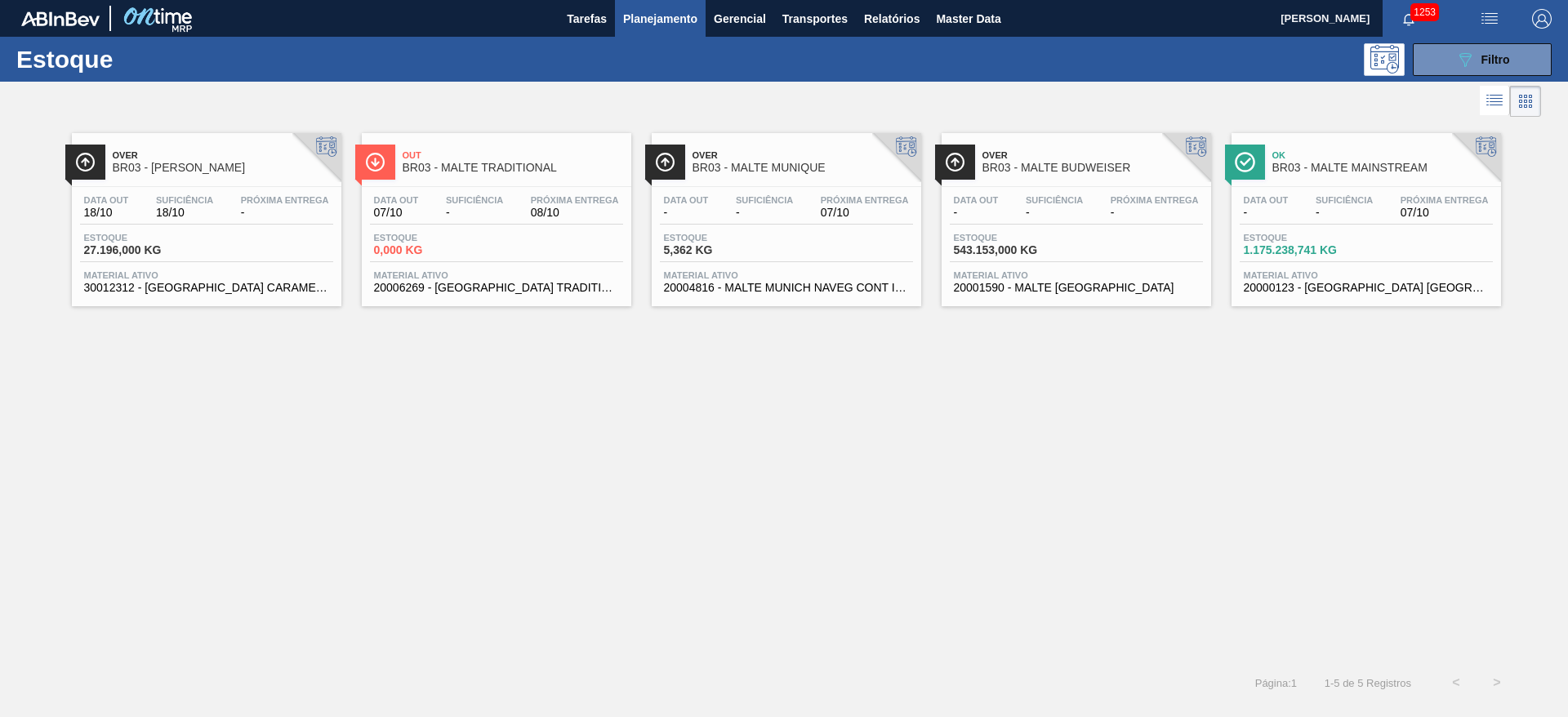
click at [1361, 224] on div "Data out - Suficiência - Próxima Entrega 07/10" at bounding box center [1366, 209] width 253 height 30
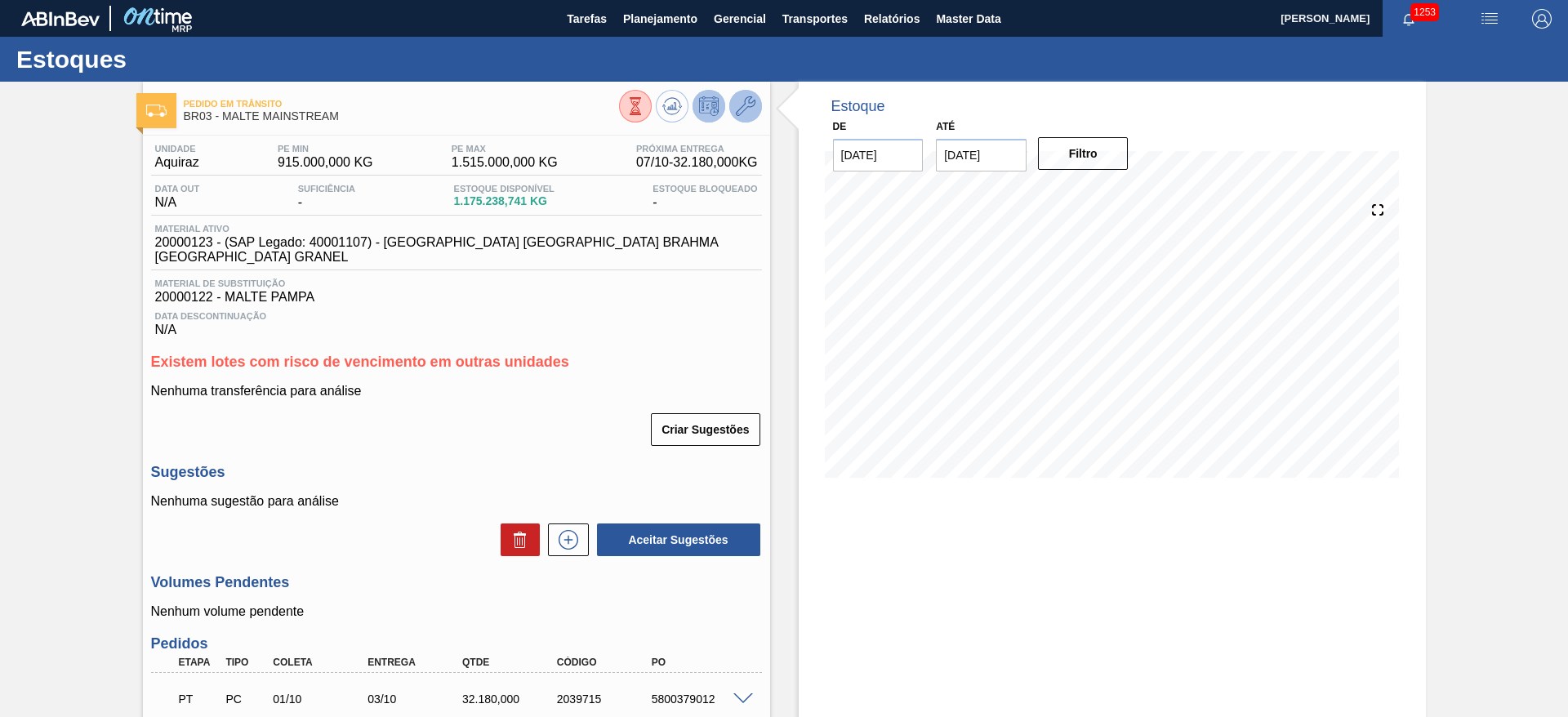
click at [752, 102] on icon at bounding box center [746, 106] width 20 height 20
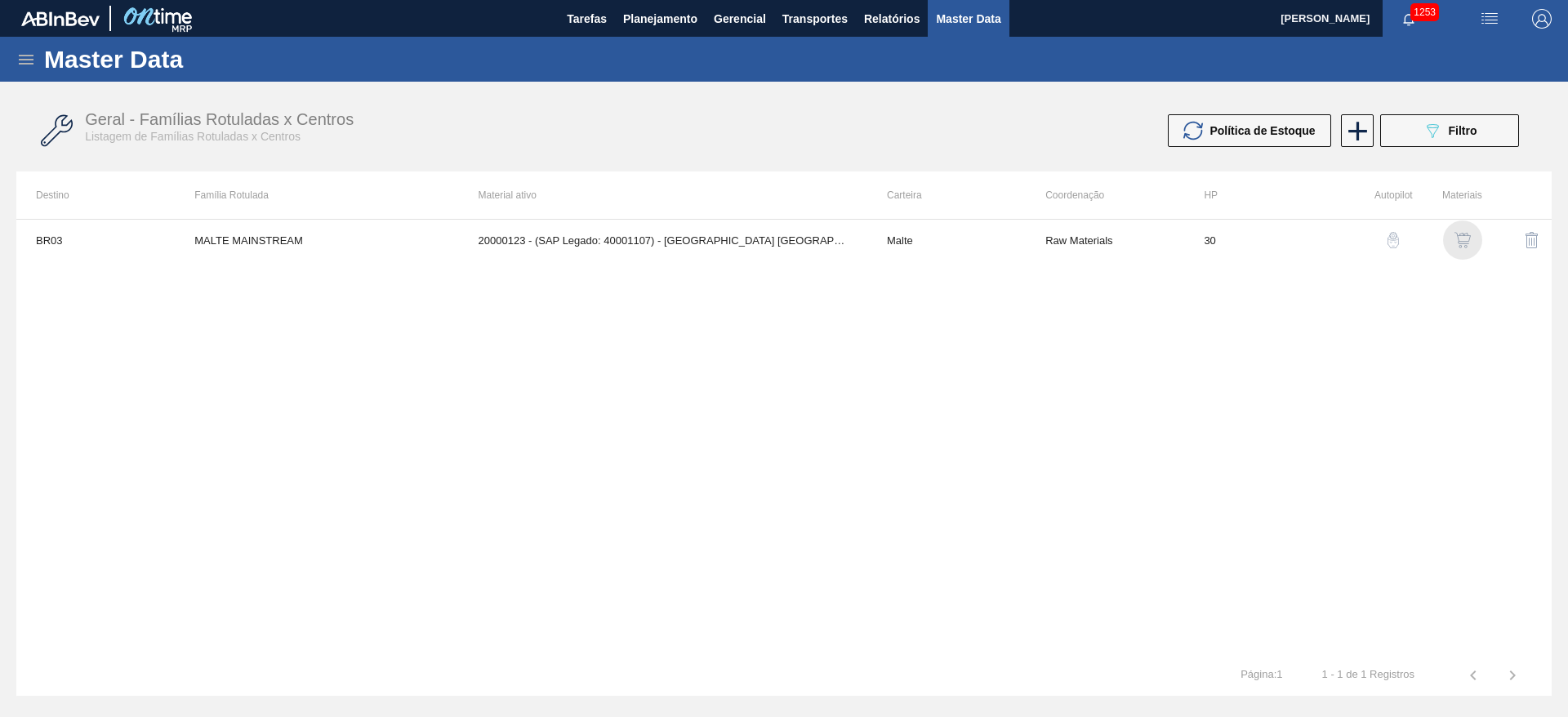
click at [1460, 238] on img "button" at bounding box center [1463, 240] width 16 height 16
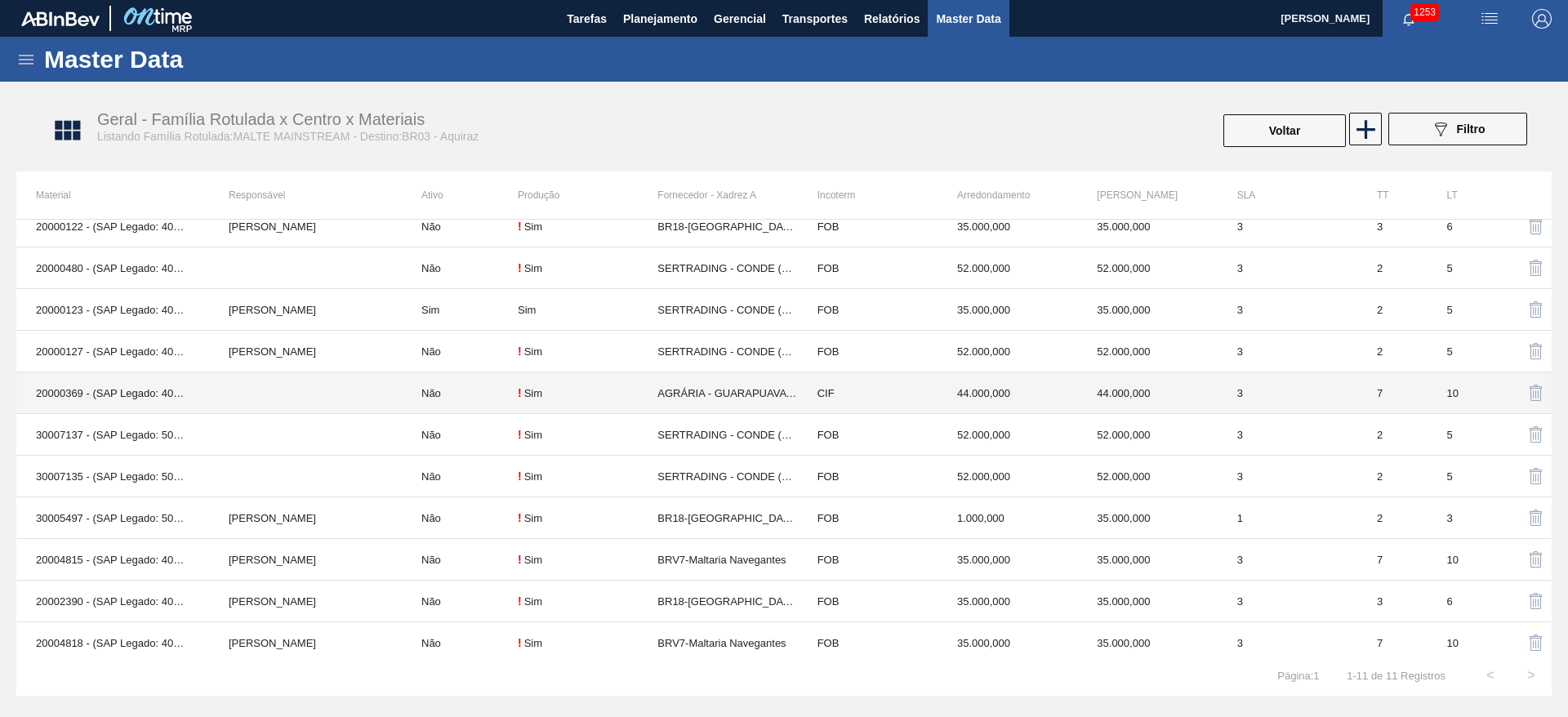
scroll to position [22, 0]
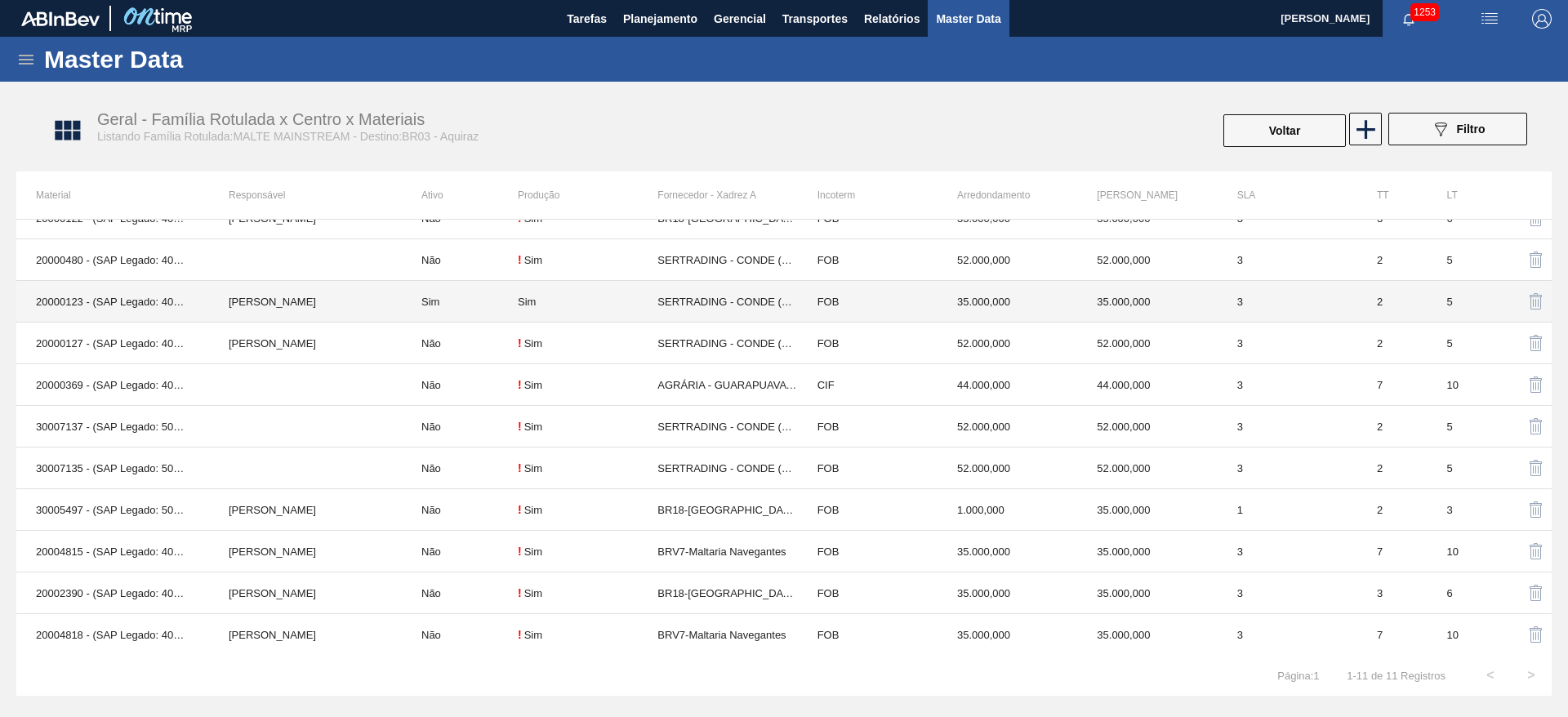
click at [452, 295] on td "Sim" at bounding box center [460, 302] width 116 height 41
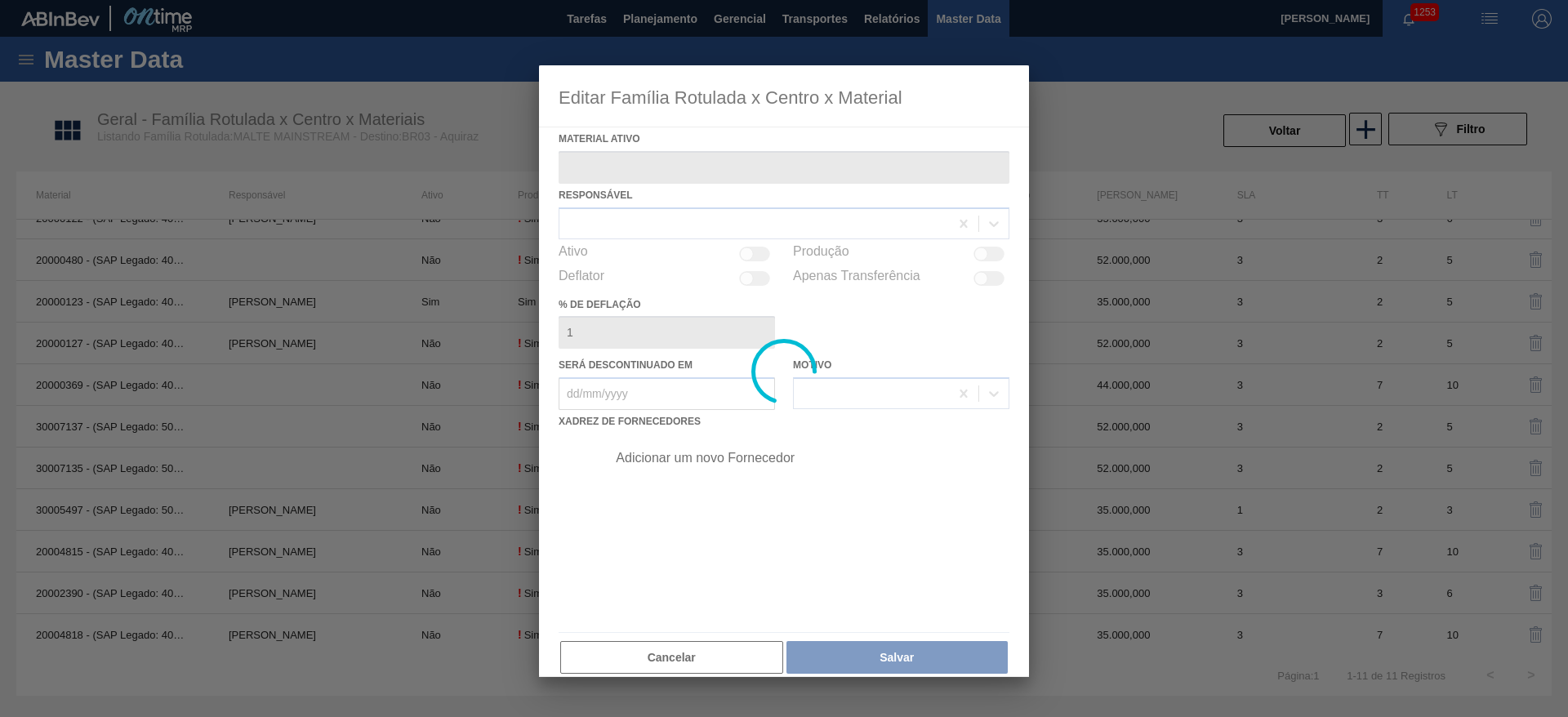
type ativo "20000123 - (SAP Legado: 40001107) - [GEOGRAPHIC_DATA] [GEOGRAPHIC_DATA] BRAHMA …"
checkbox input "true"
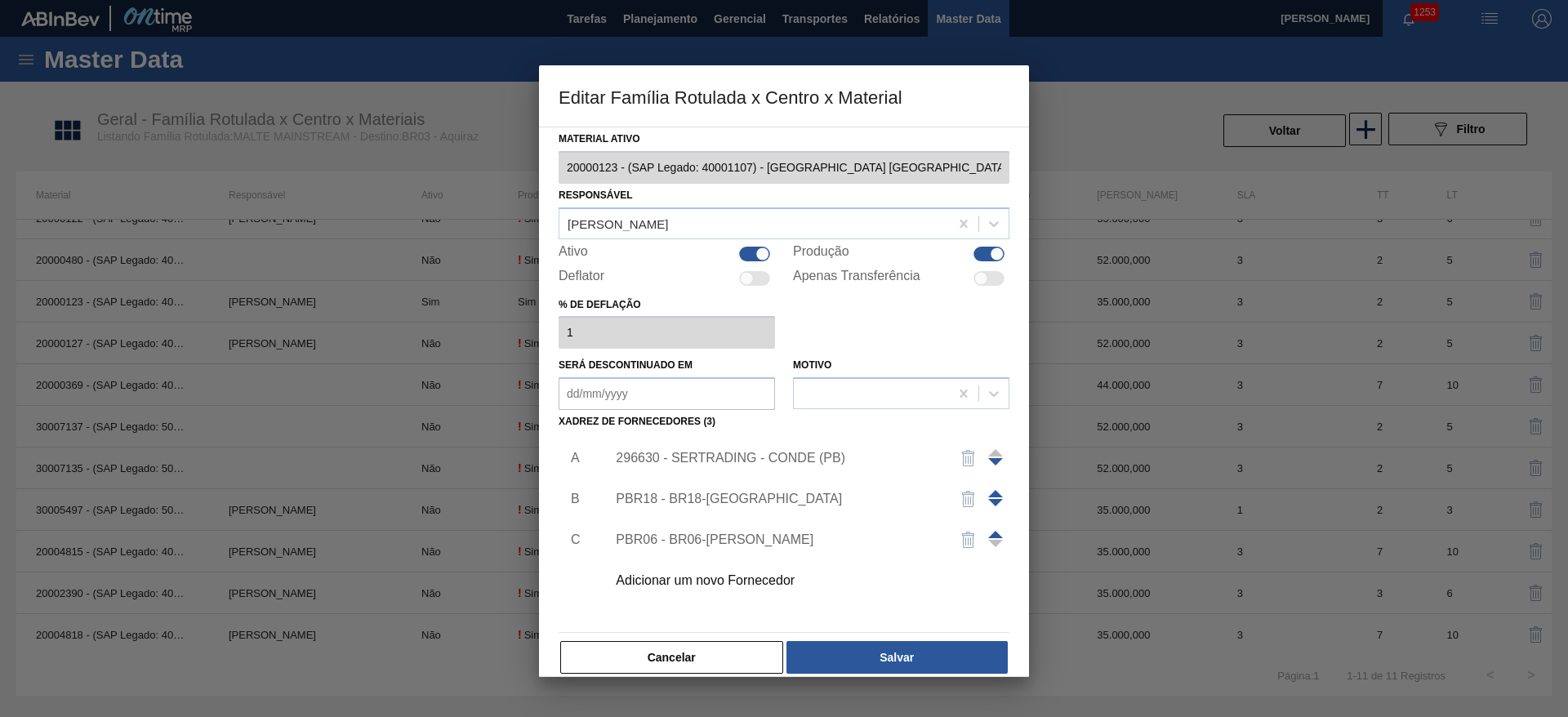
click at [749, 254] on div at bounding box center [755, 254] width 31 height 14
checkbox input "false"
click at [885, 655] on button "Salvar" at bounding box center [896, 657] width 221 height 32
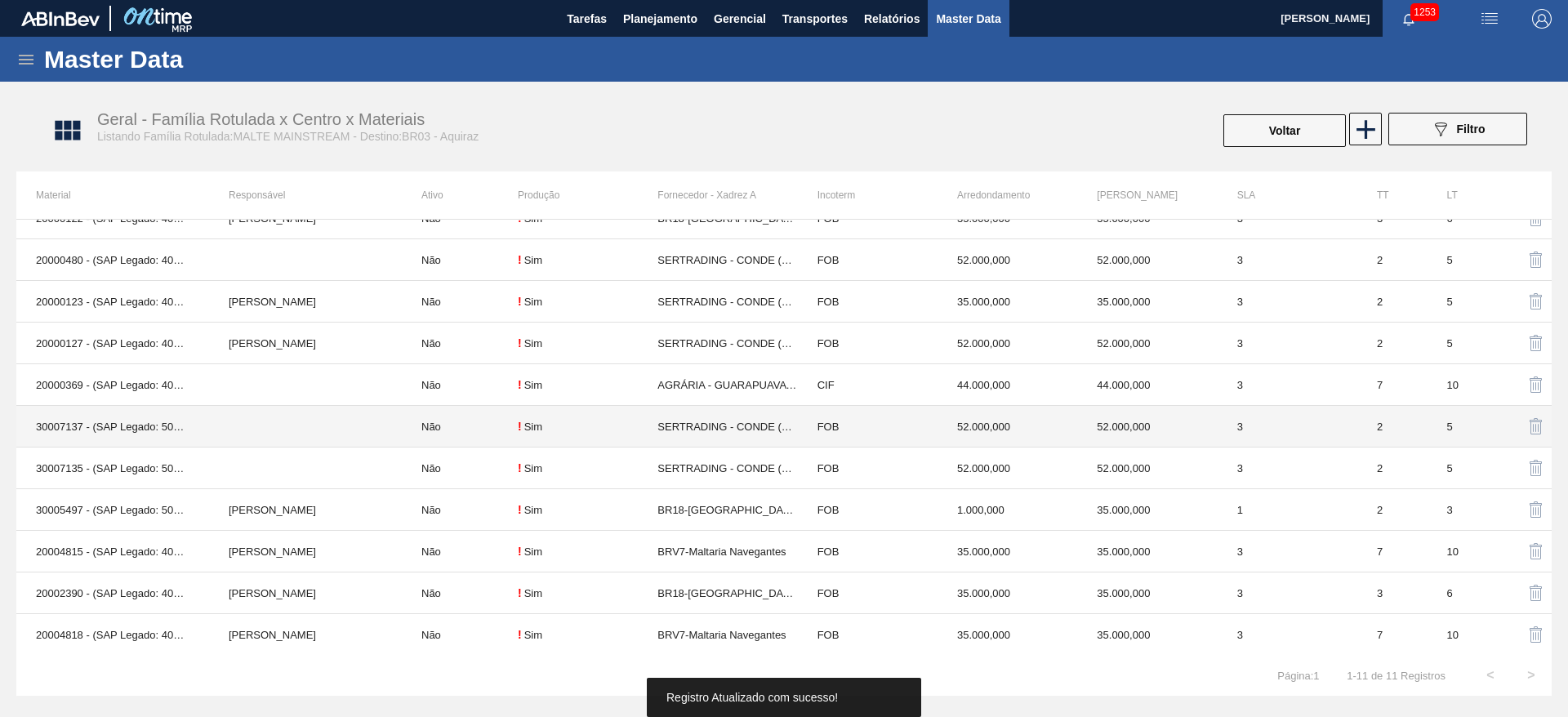
scroll to position [0, 0]
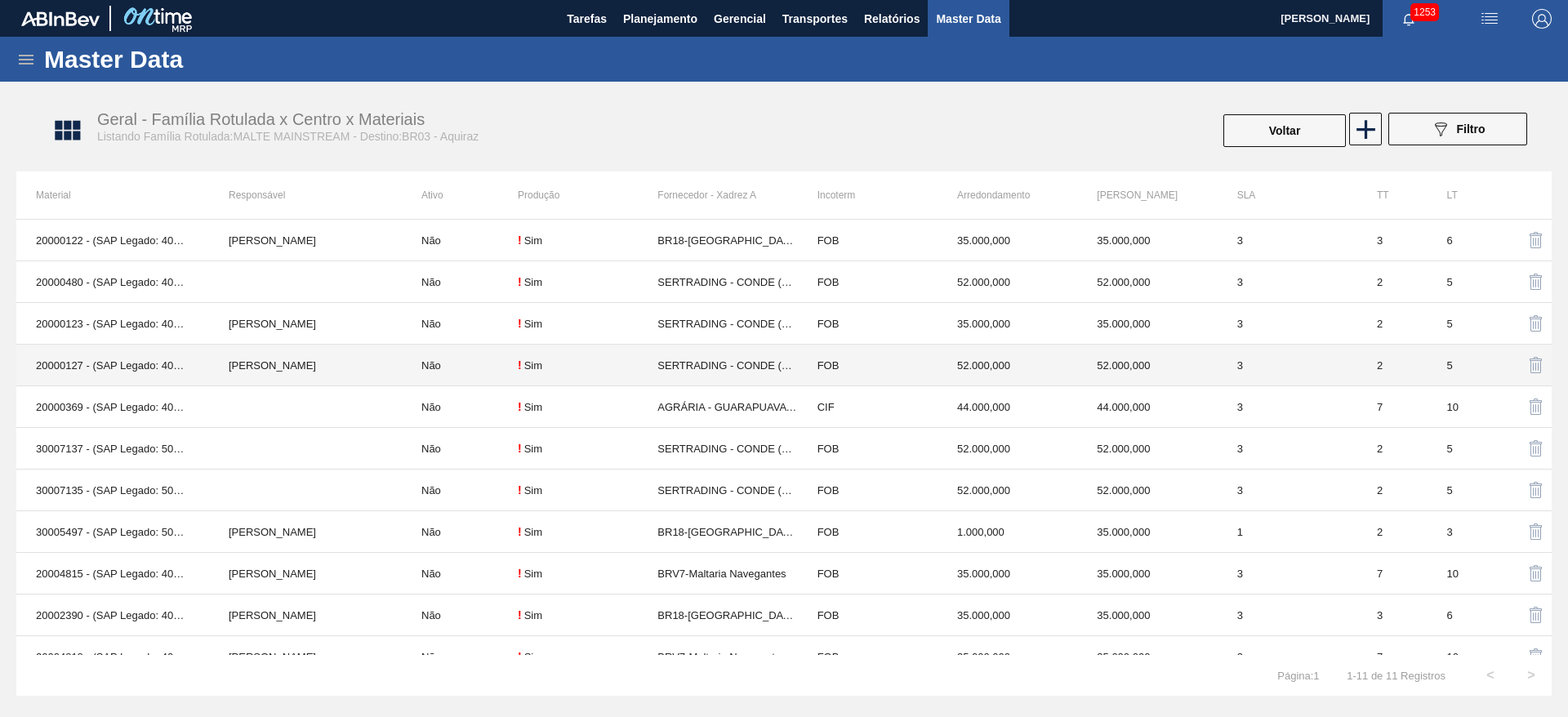
click at [522, 363] on div "! Sim" at bounding box center [587, 365] width 140 height 13
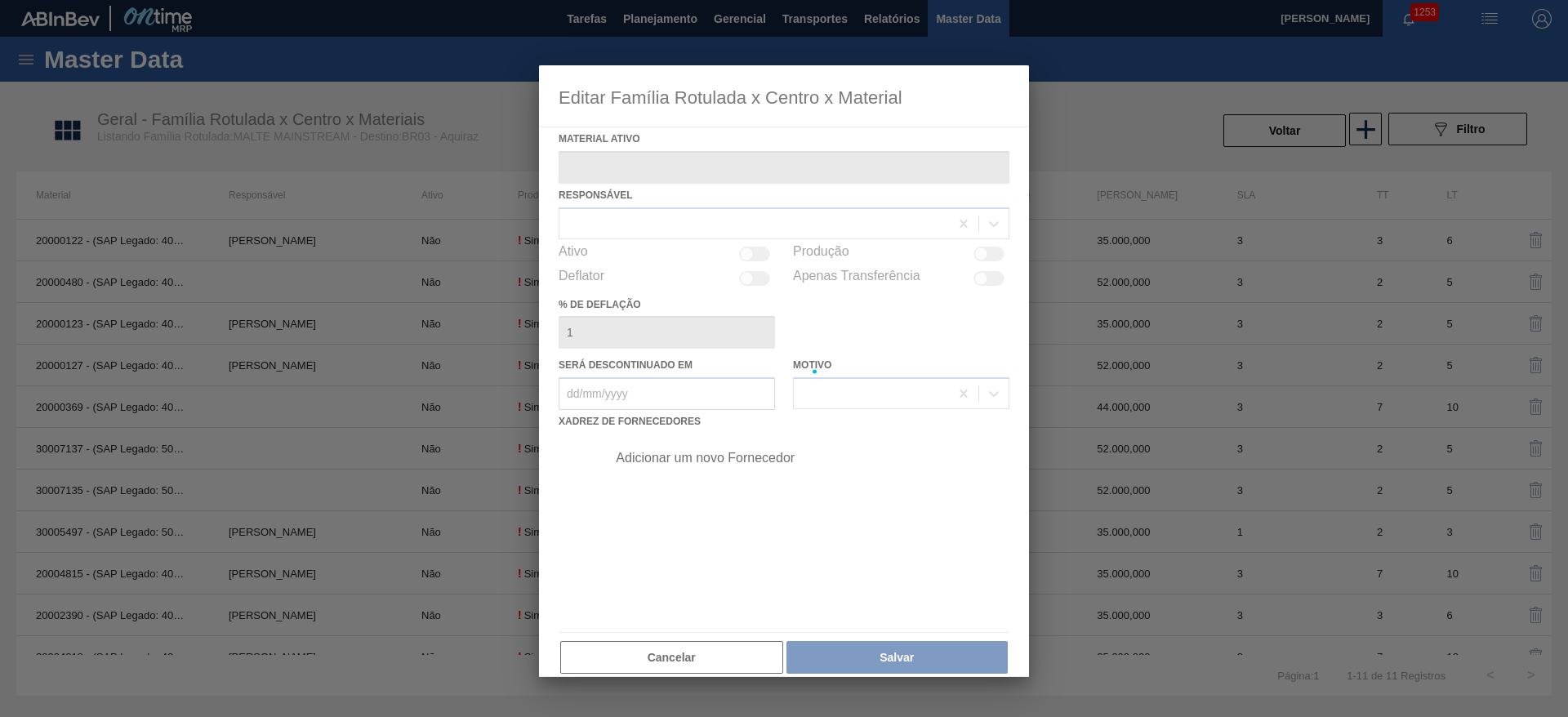
type ativo "20000127 - (SAP Legado: 40001111) - MALTE PAYSANDU"
checkbox input "true"
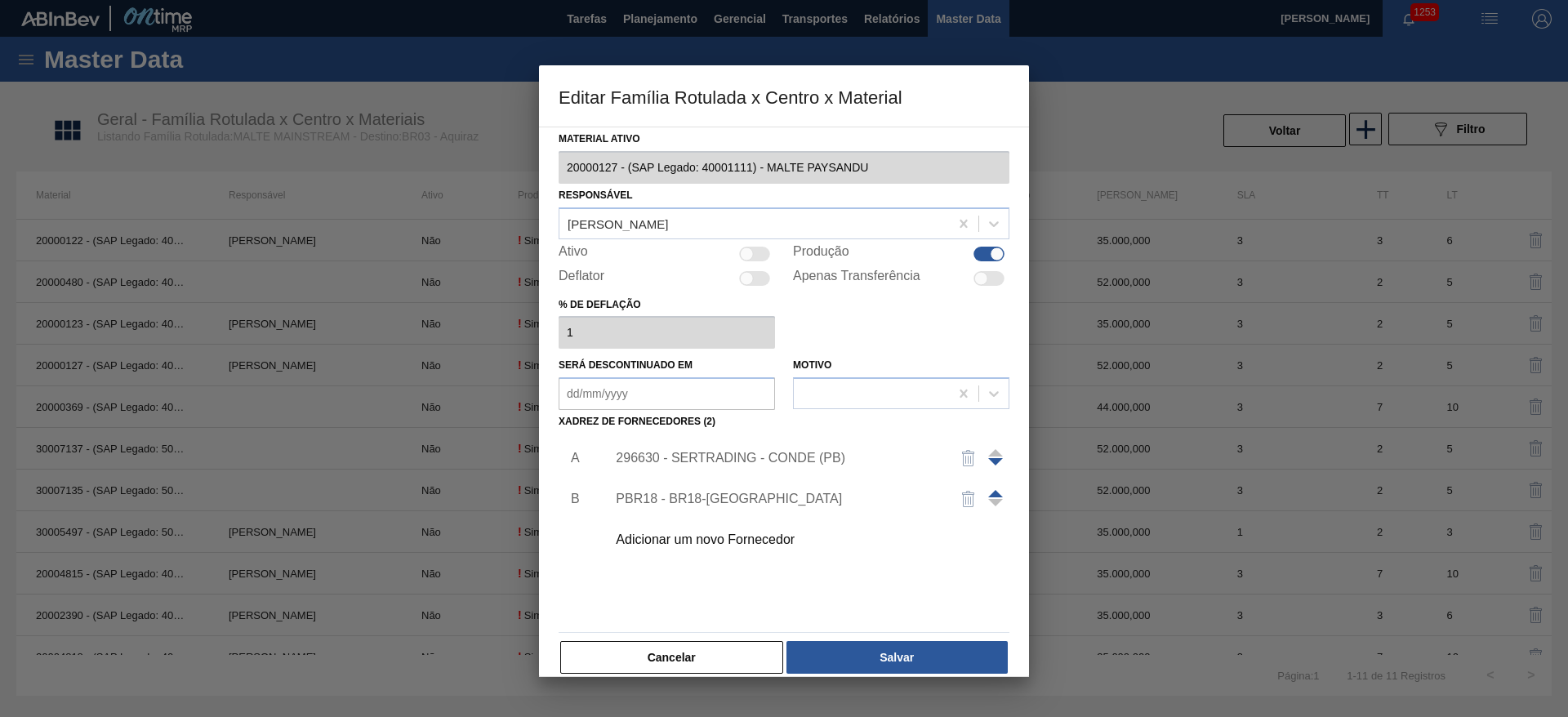
click at [749, 255] on div at bounding box center [747, 253] width 14 height 14
checkbox input "true"
click at [689, 455] on div "296630 - SERTRADING - CONDE (PB)" at bounding box center [775, 458] width 320 height 14
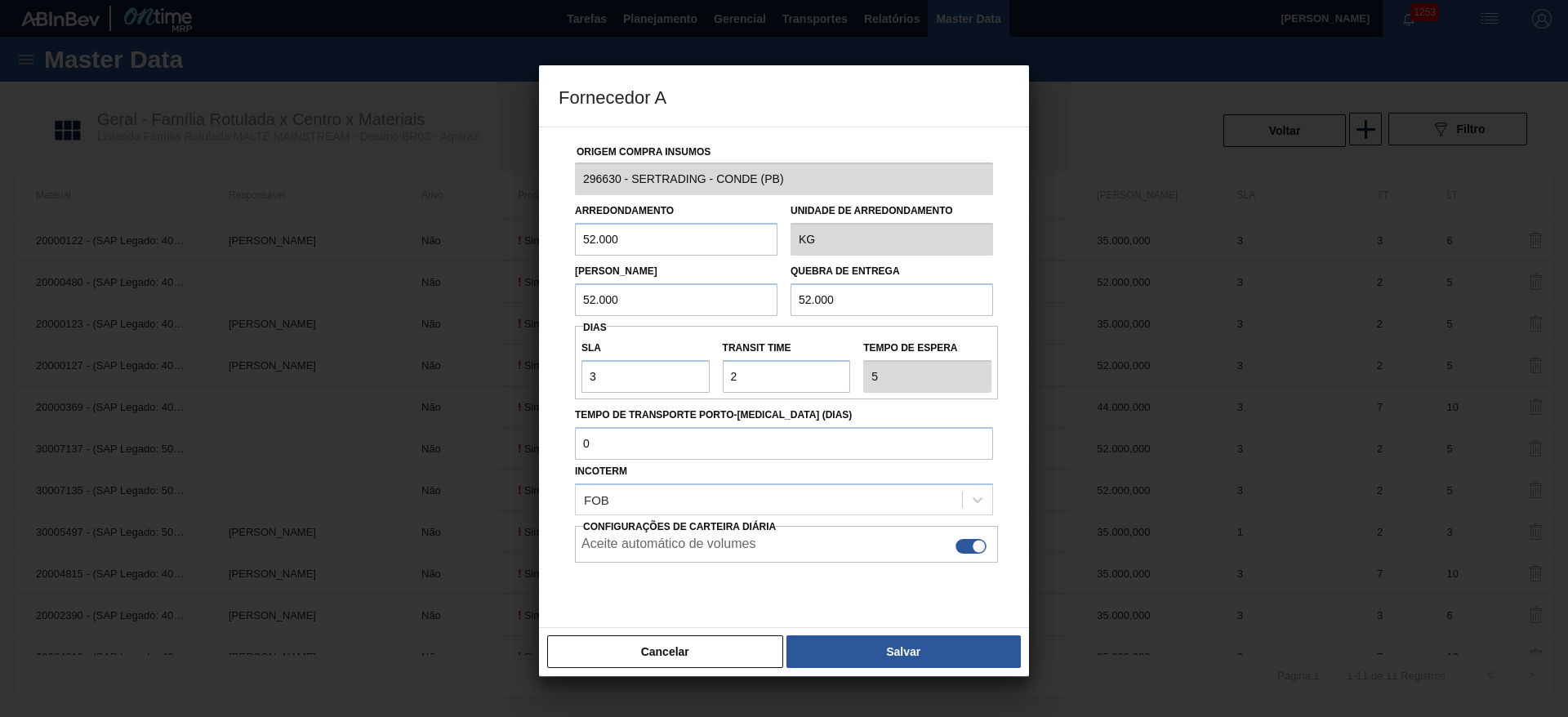
drag, startPoint x: 638, startPoint y: 239, endPoint x: 447, endPoint y: 241, distance: 191.0
click at [455, 242] on div "Fornecedor A Origem Compra Insumos 296630 - SERTRADING - CONDE (PB) Arredondame…" at bounding box center [784, 358] width 1568 height 717
type input "35.000"
drag, startPoint x: 663, startPoint y: 242, endPoint x: 463, endPoint y: 236, distance: 200.1
click at [463, 236] on div "Fornecedor A Origem Compra Insumos 296630 - SERTRADING - CONDE (PB) Arredondame…" at bounding box center [784, 358] width 1568 height 717
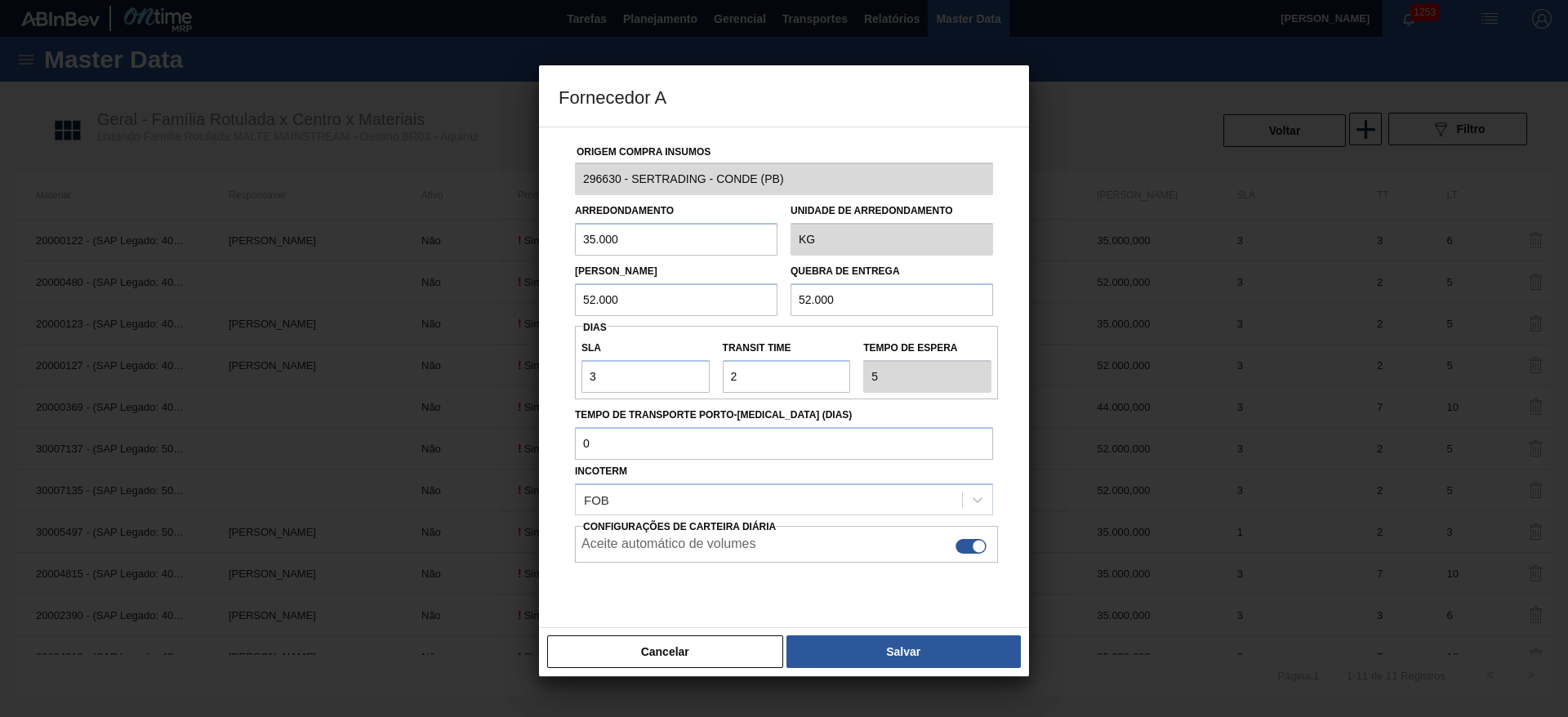
drag, startPoint x: 656, startPoint y: 290, endPoint x: 519, endPoint y: 306, distance: 137.9
click at [535, 300] on div "Fornecedor A Origem Compra Insumos 296630 - SERTRADING - CONDE (PB) Arredondame…" at bounding box center [784, 358] width 1568 height 717
paste input "35"
type input "35.000"
drag, startPoint x: 875, startPoint y: 290, endPoint x: 684, endPoint y: 295, distance: 191.1
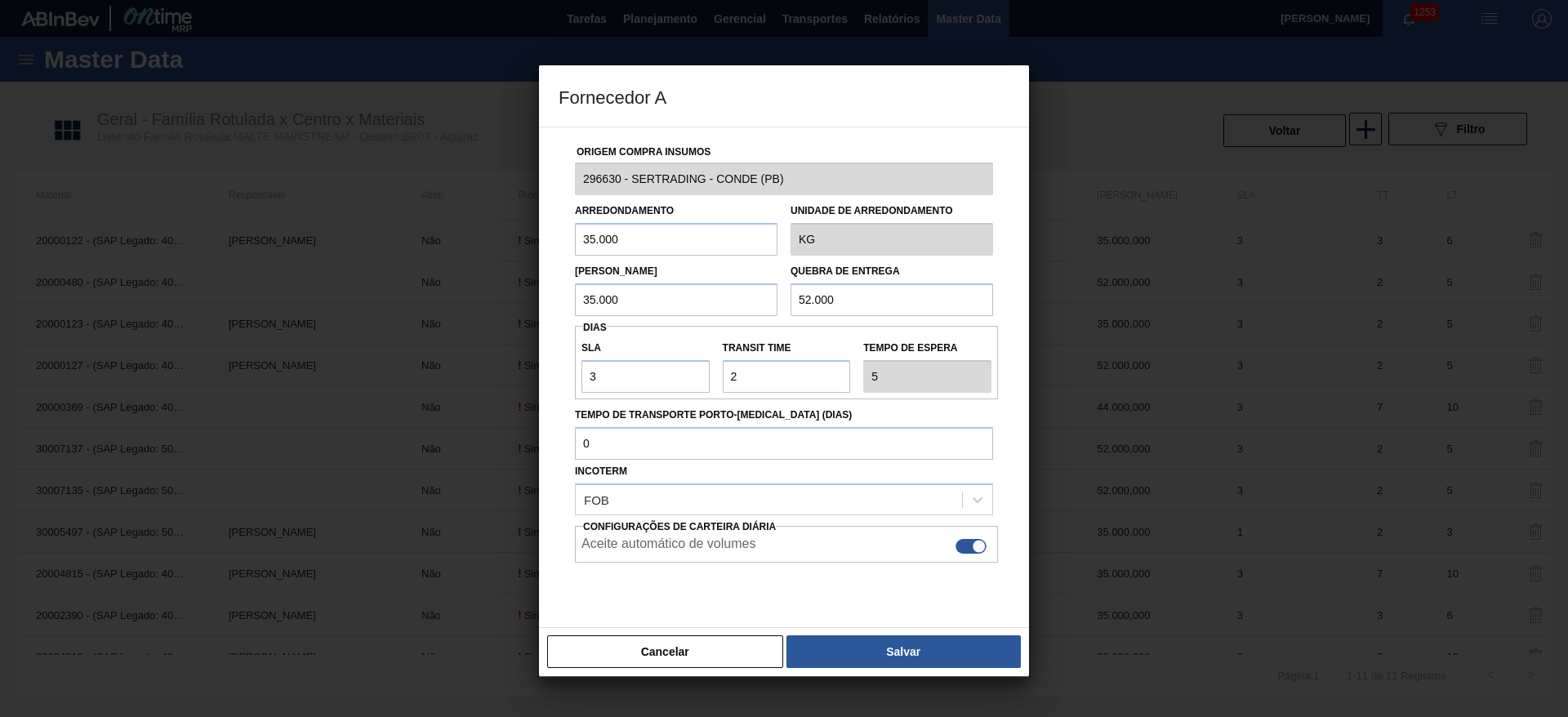
click at [689, 295] on div "Lote Mínimo 35.000 Quebra de entrega 52.000" at bounding box center [784, 285] width 431 height 60
paste input "35"
type input "35.000"
click at [859, 651] on button "Salvar" at bounding box center [903, 652] width 234 height 32
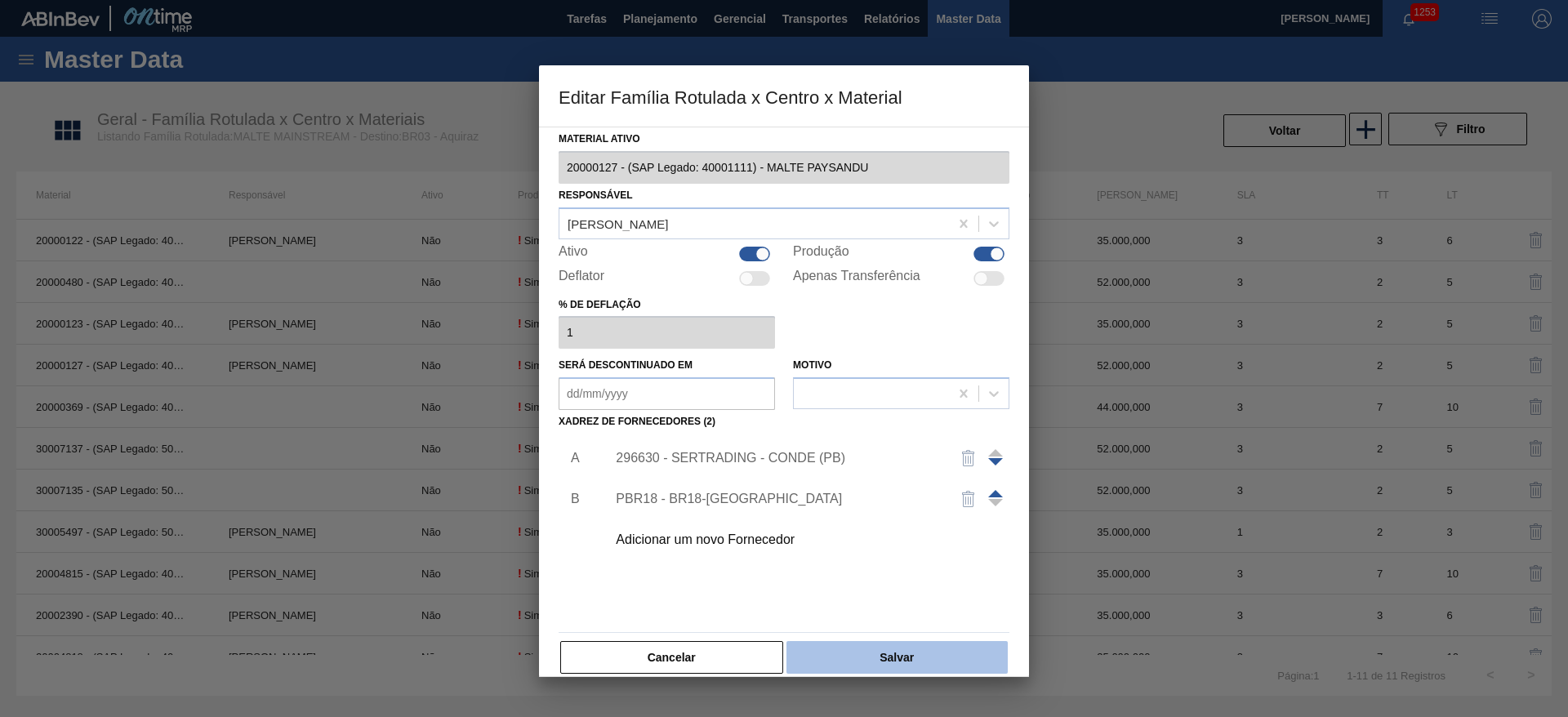
click at [862, 655] on button "Salvar" at bounding box center [896, 657] width 221 height 32
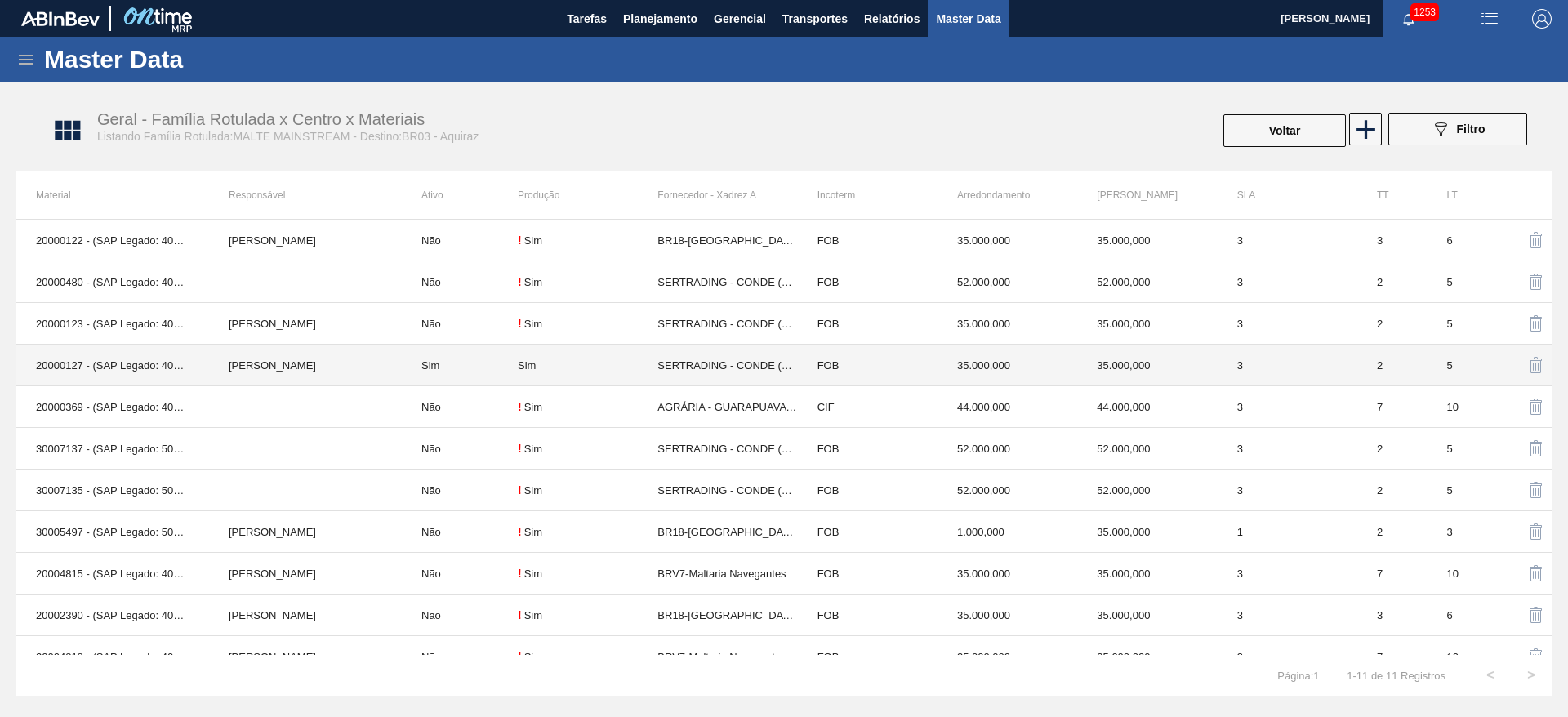
click at [592, 369] on div "Sim" at bounding box center [587, 366] width 140 height 13
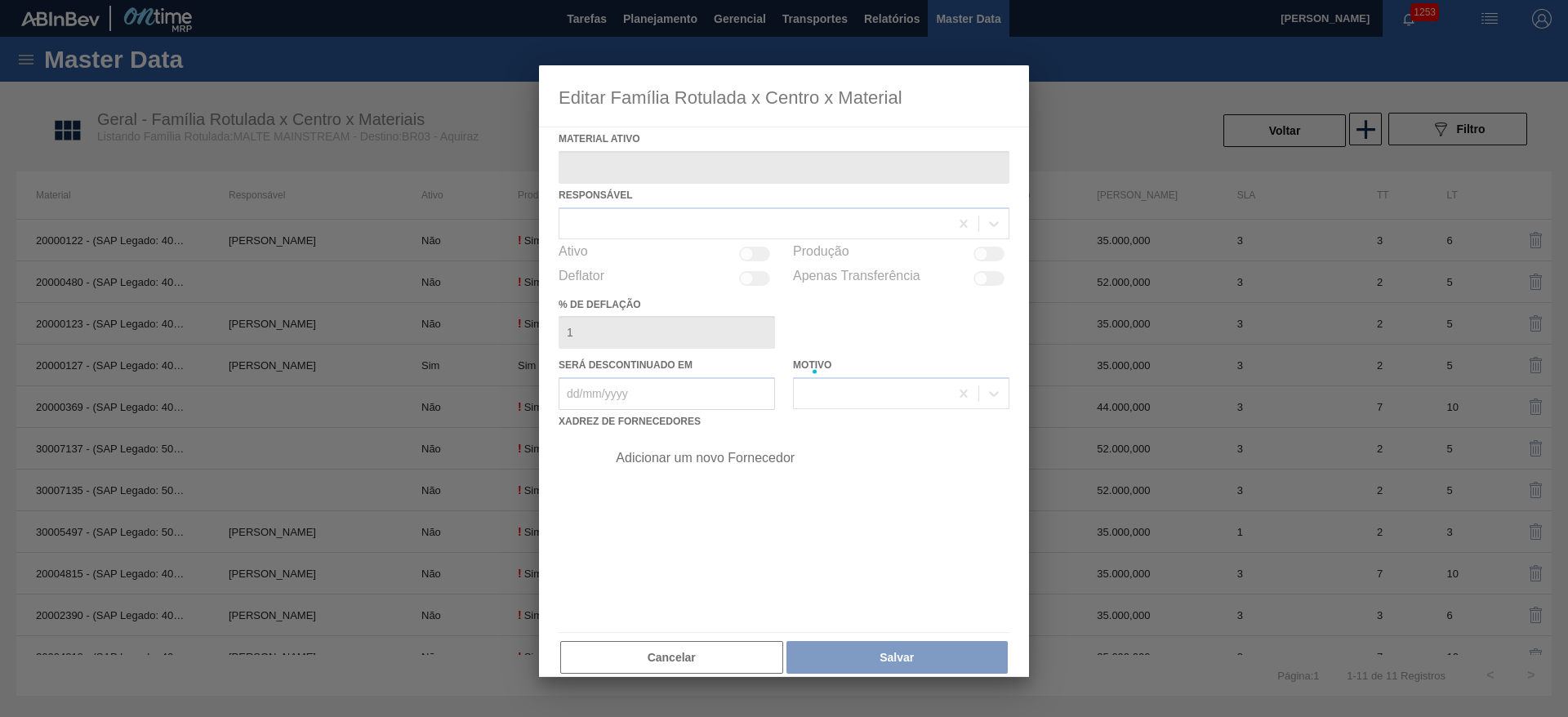
type ativo "20000127 - (SAP Legado: 40001111) - MALTE PAYSANDU"
checkbox input "true"
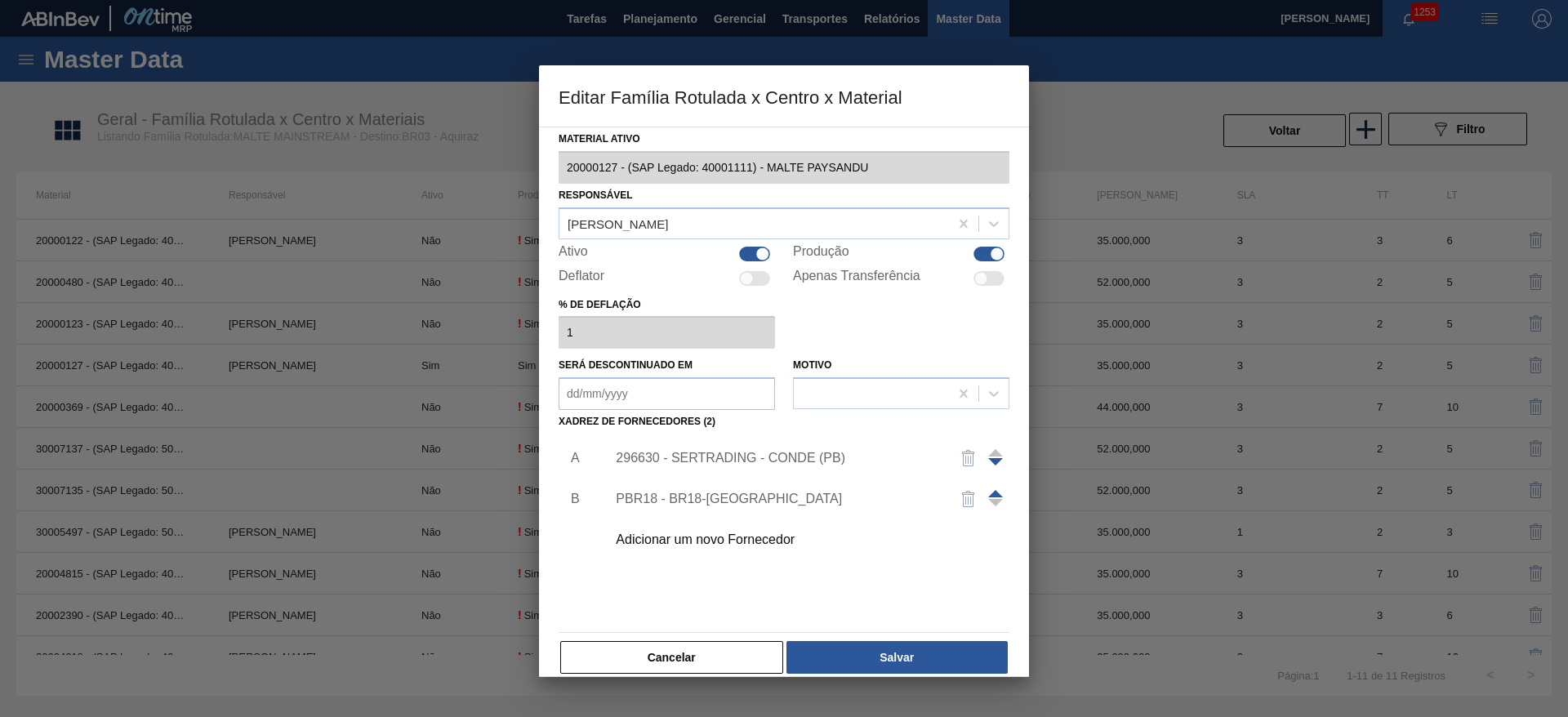
click at [689, 456] on div "296630 - SERTRADING - CONDE (PB)" at bounding box center [775, 458] width 320 height 14
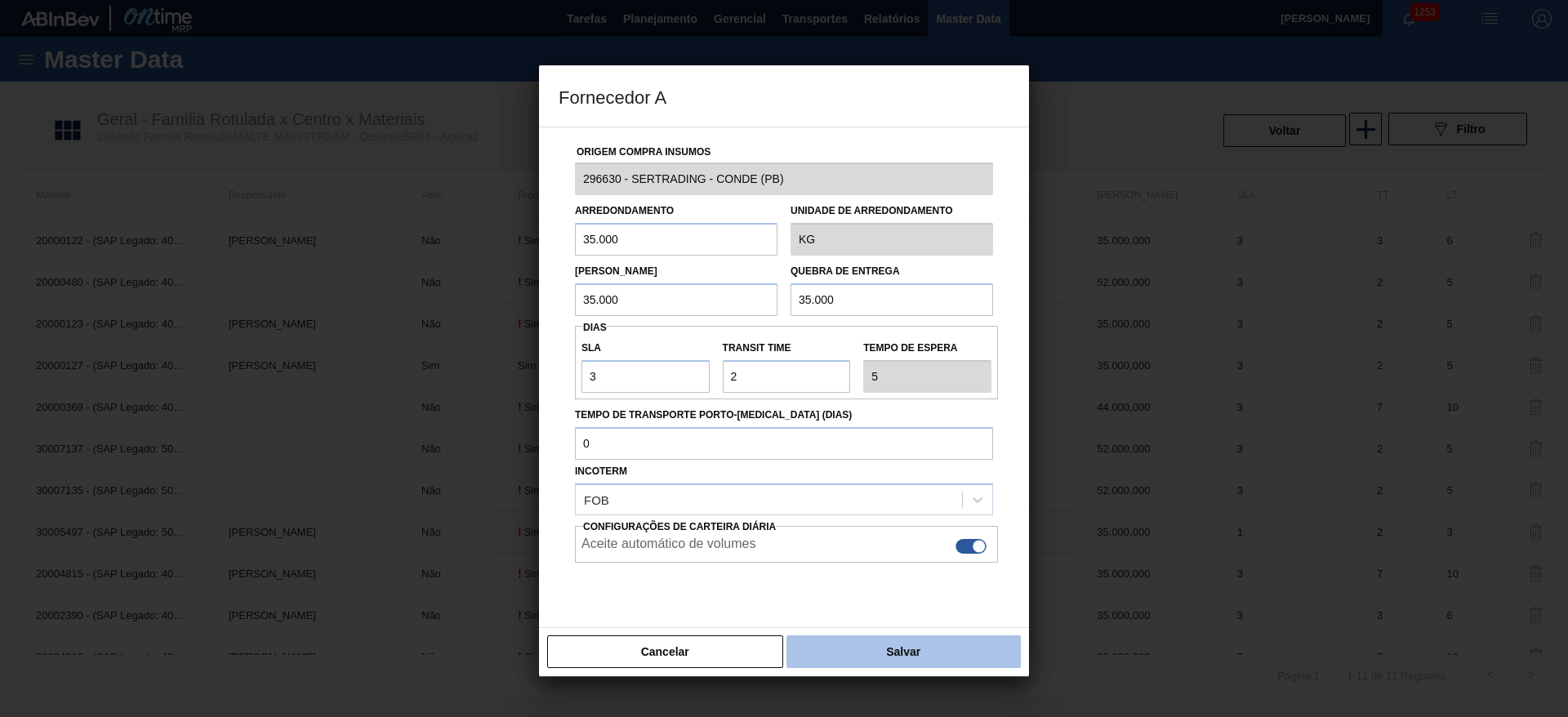
click at [917, 649] on button "Salvar" at bounding box center [903, 652] width 234 height 32
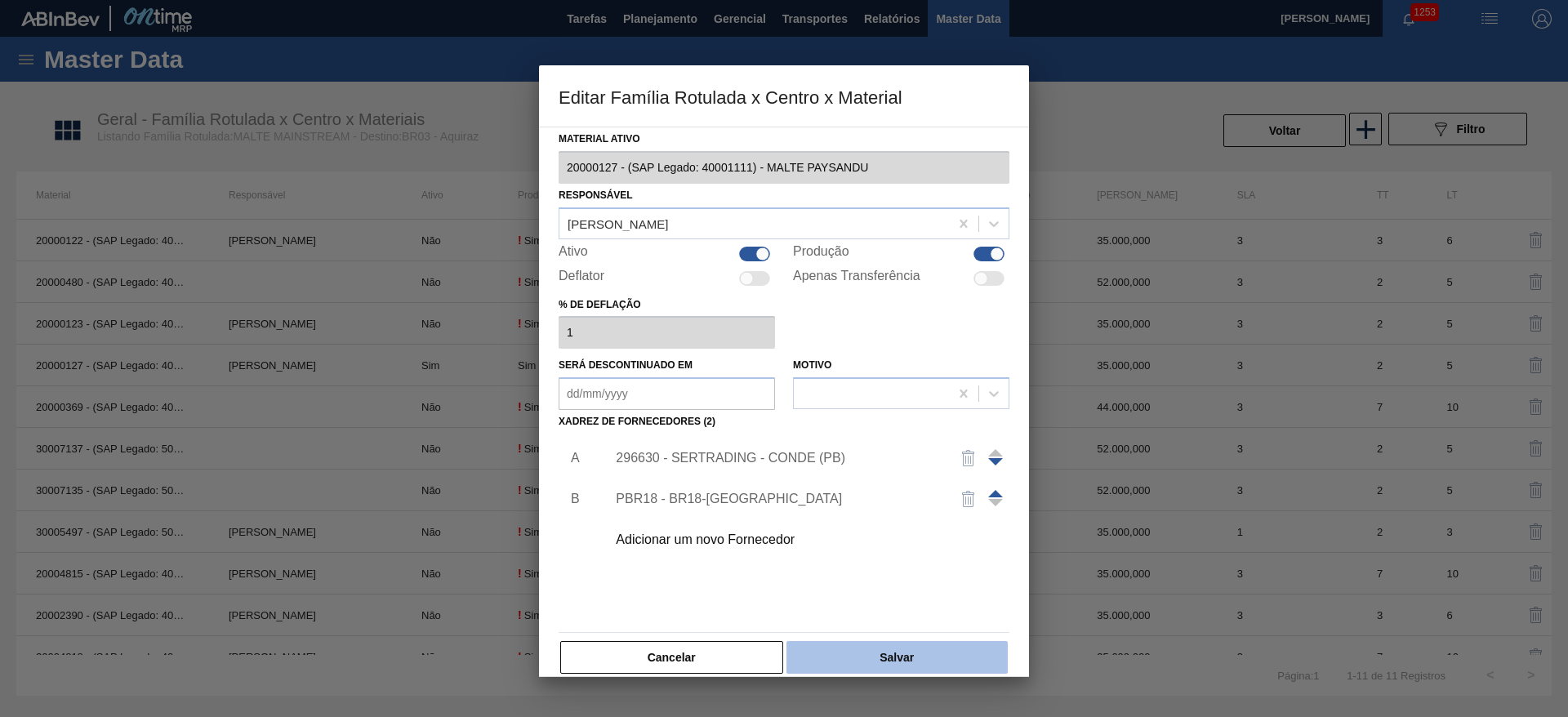
click at [903, 662] on button "Salvar" at bounding box center [896, 657] width 221 height 32
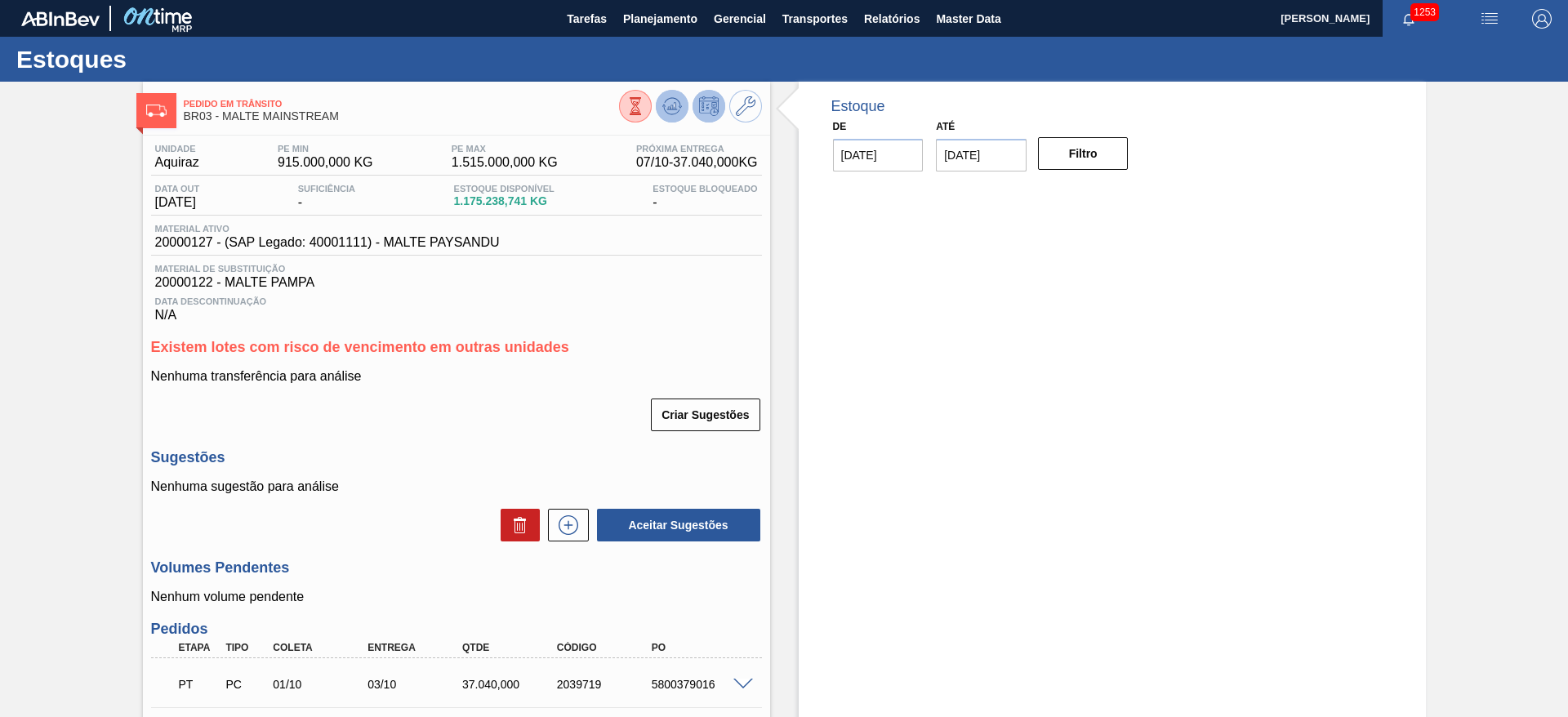
click at [669, 106] on icon at bounding box center [673, 106] width 20 height 20
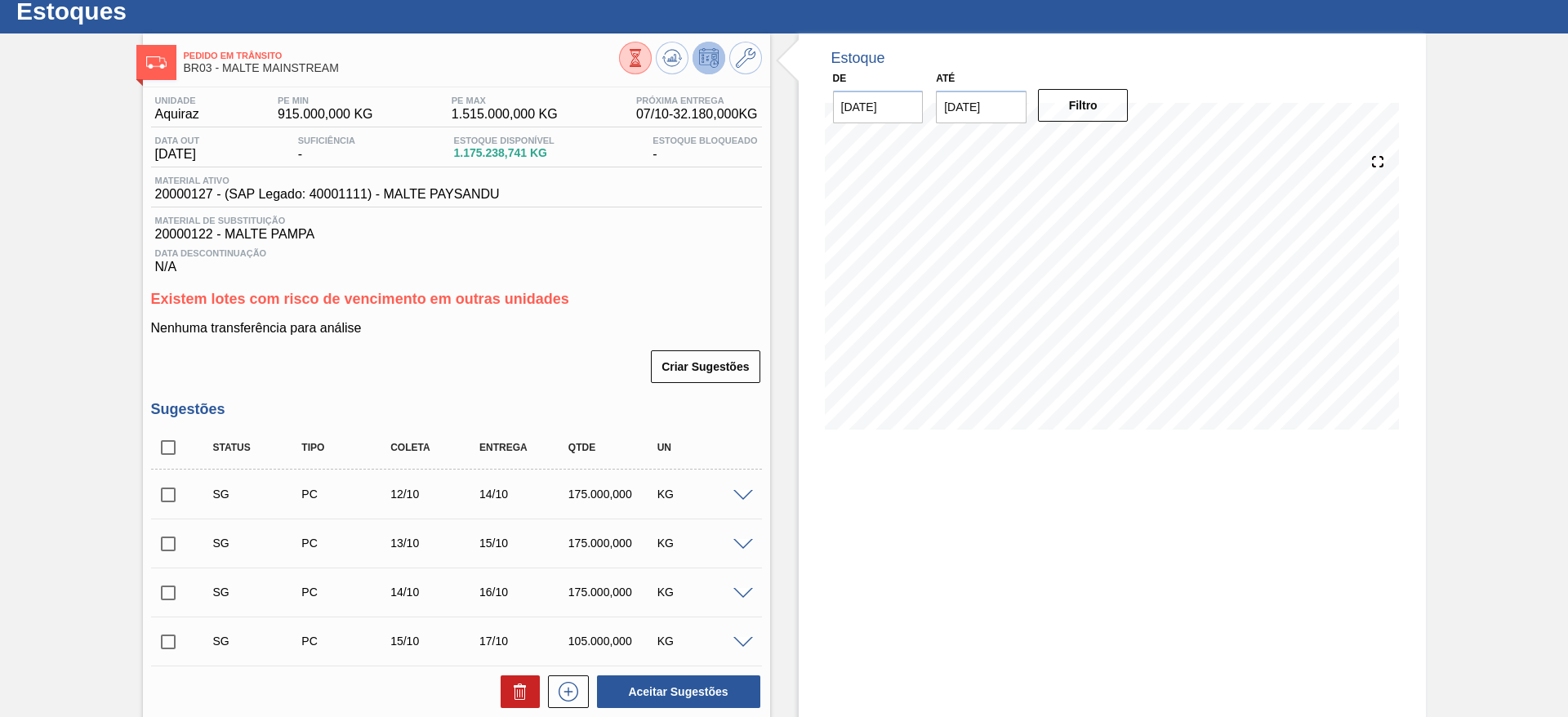
scroll to position [45, 0]
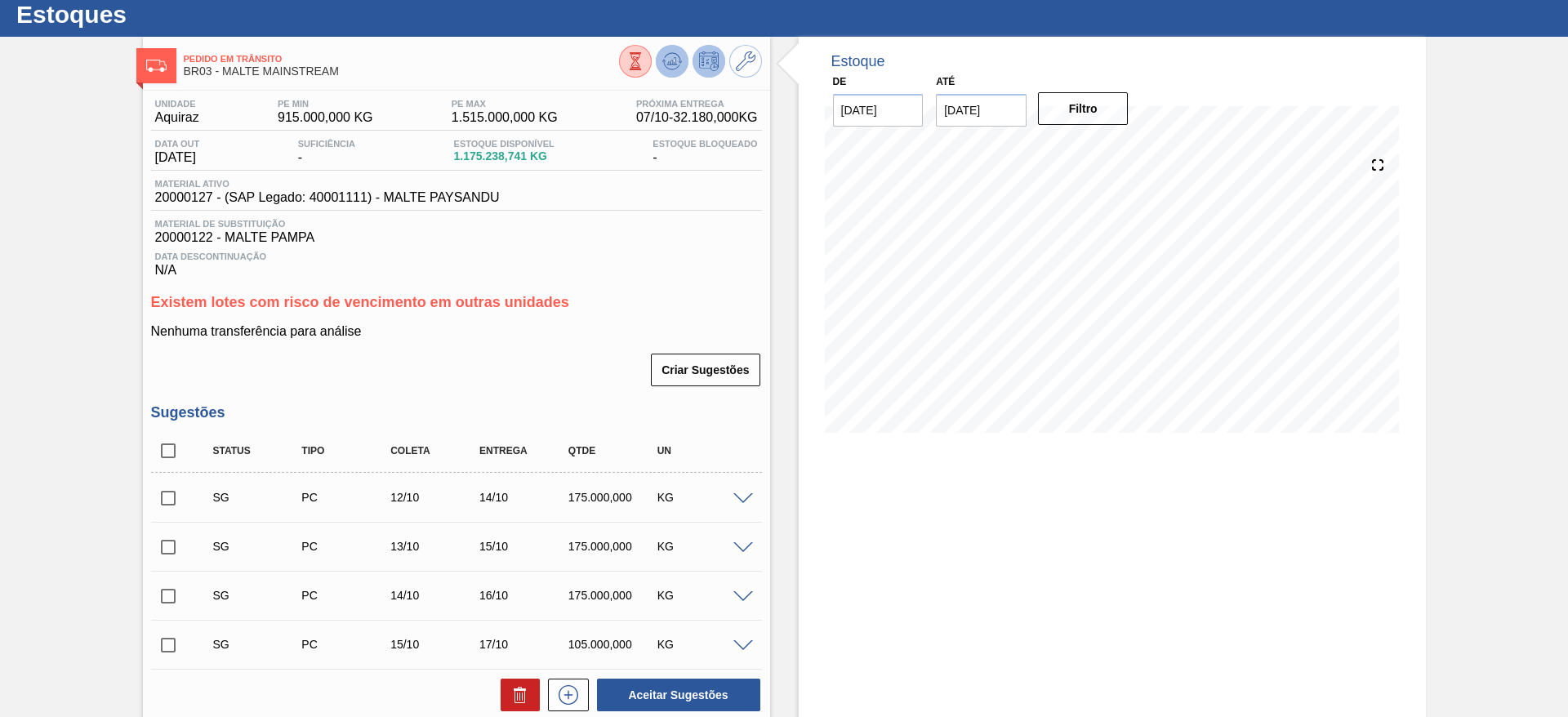
click at [671, 62] on icon at bounding box center [672, 62] width 2 height 5
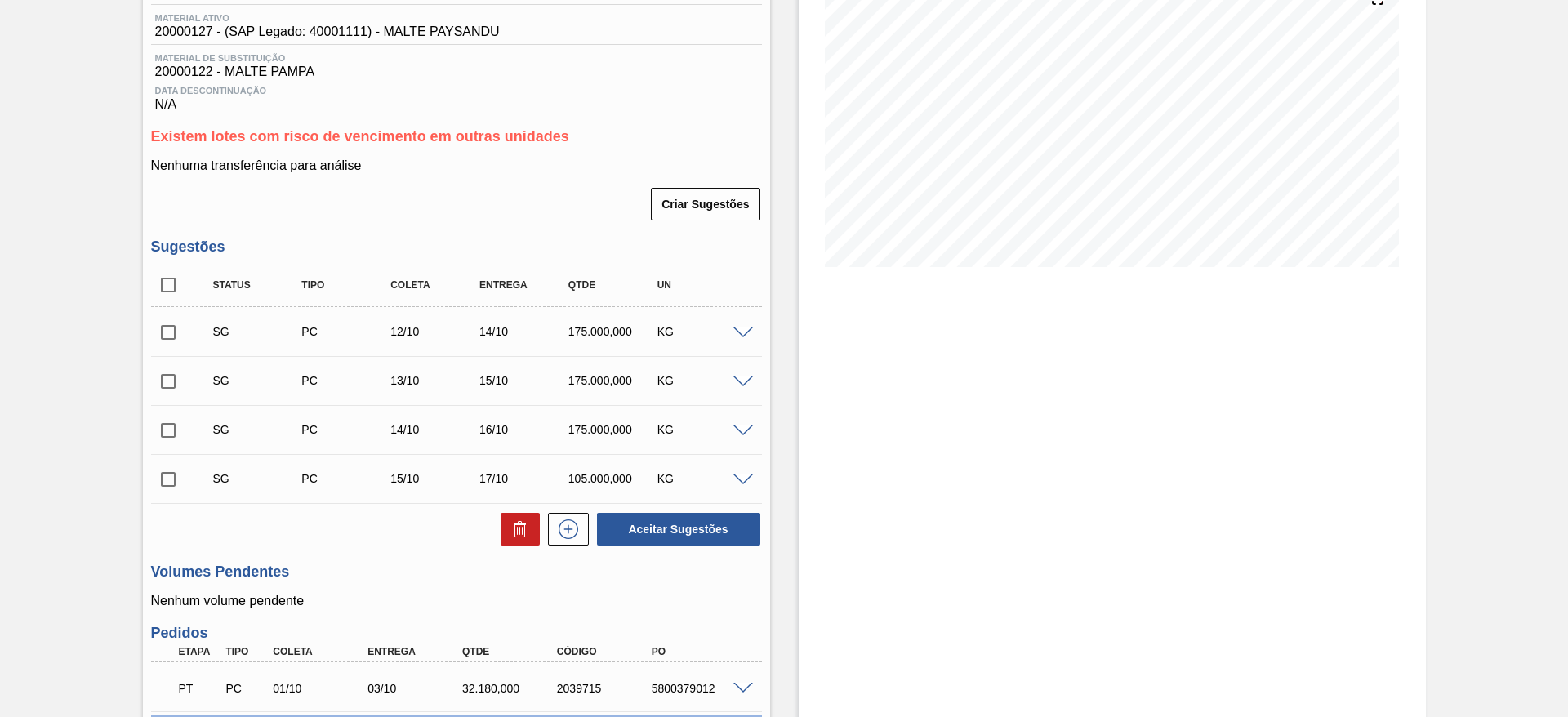
scroll to position [412, 0]
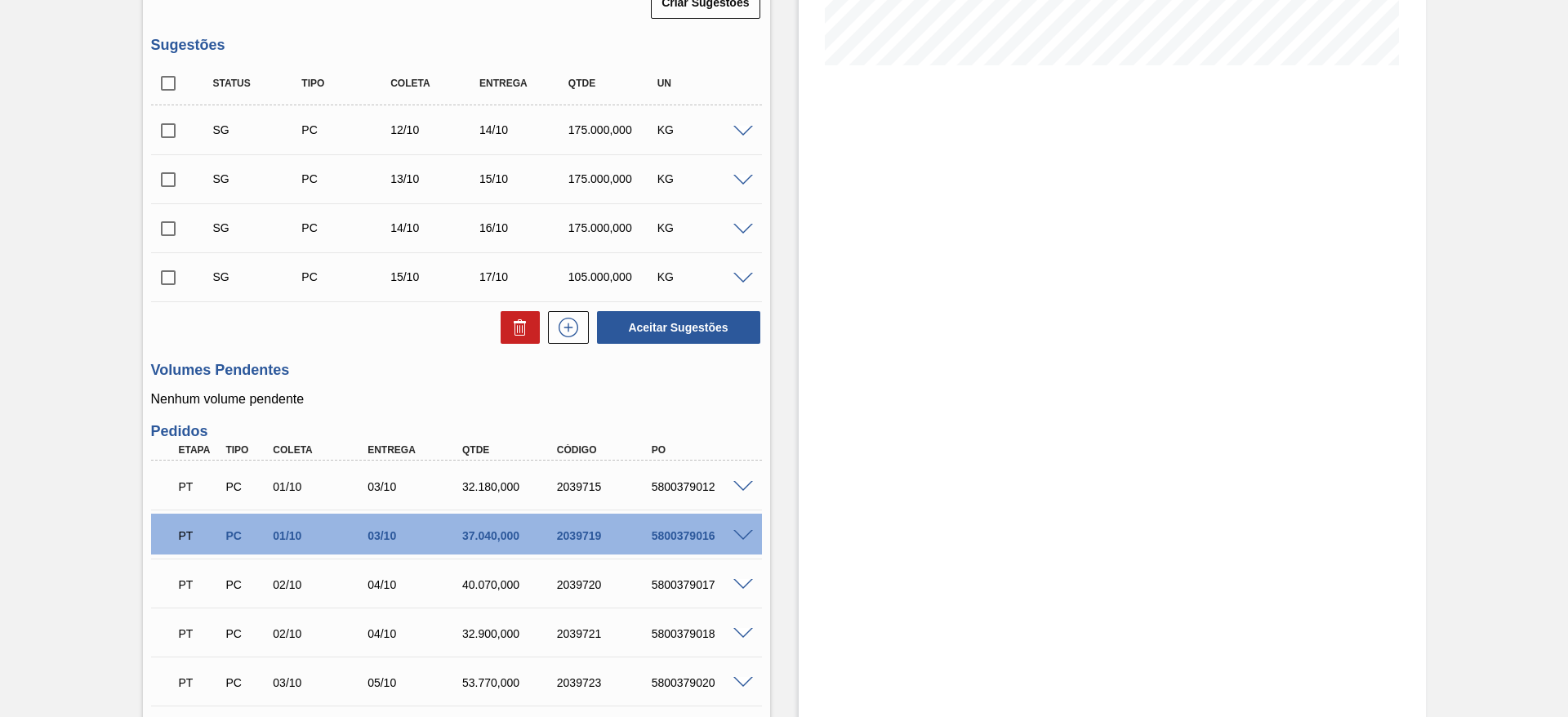
click at [741, 132] on span at bounding box center [743, 132] width 20 height 13
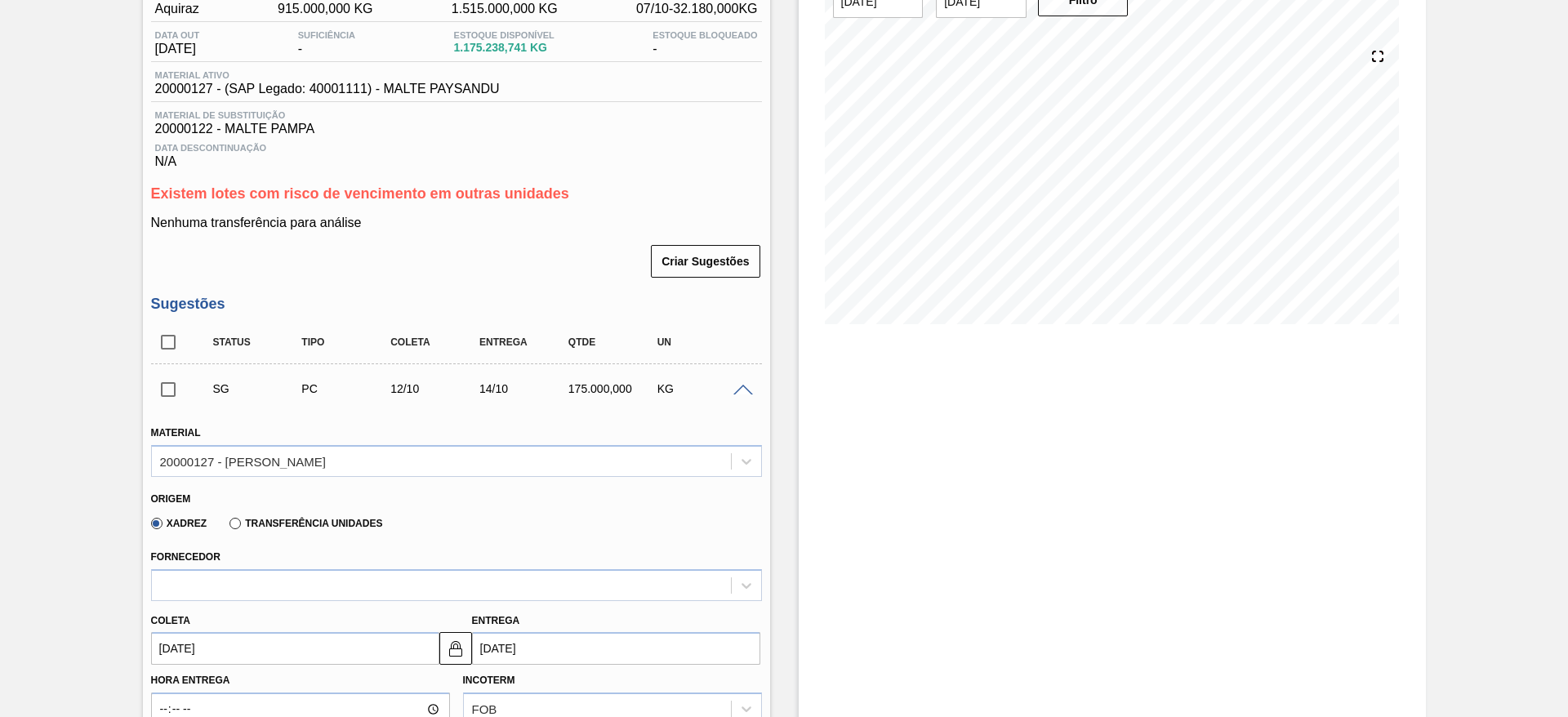
scroll to position [0, 0]
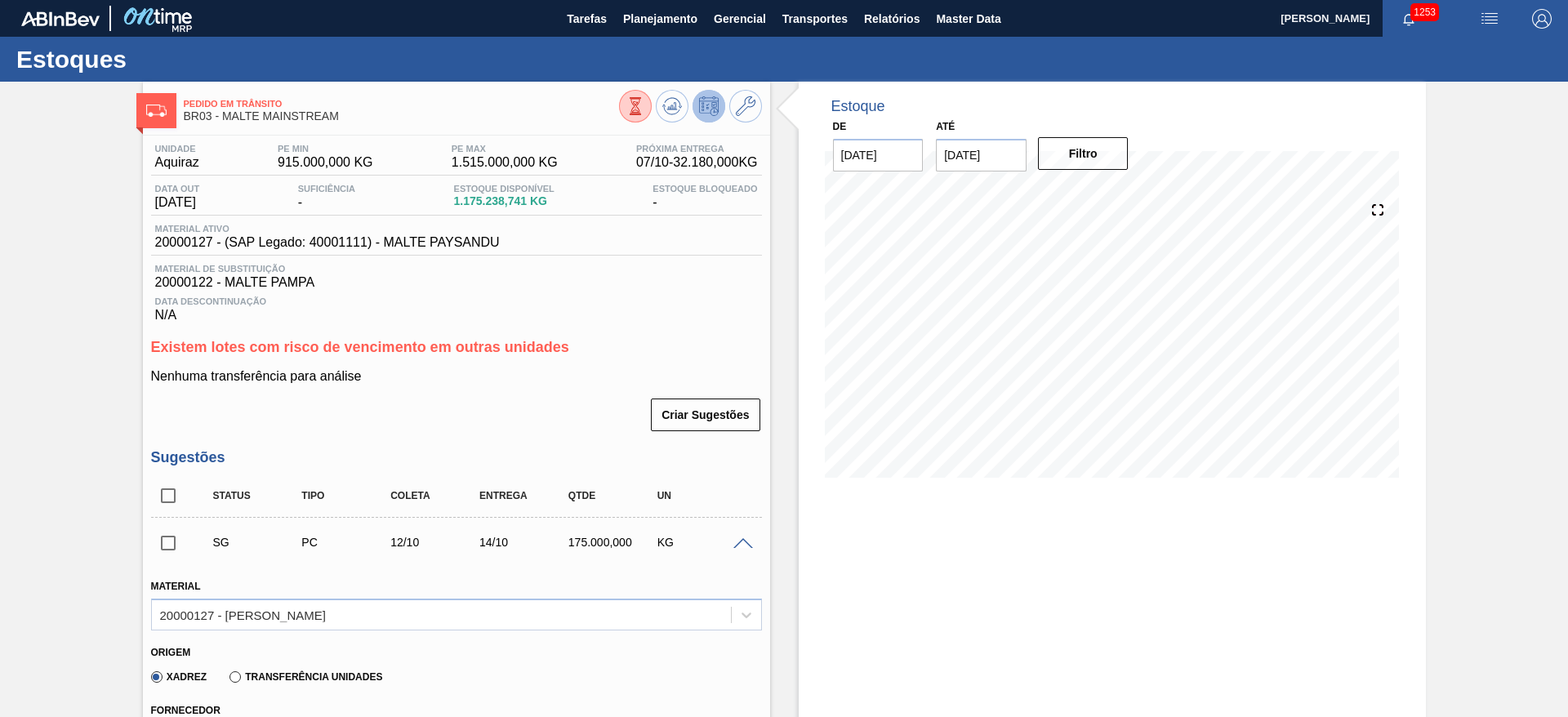
click at [748, 539] on span at bounding box center [743, 545] width 20 height 13
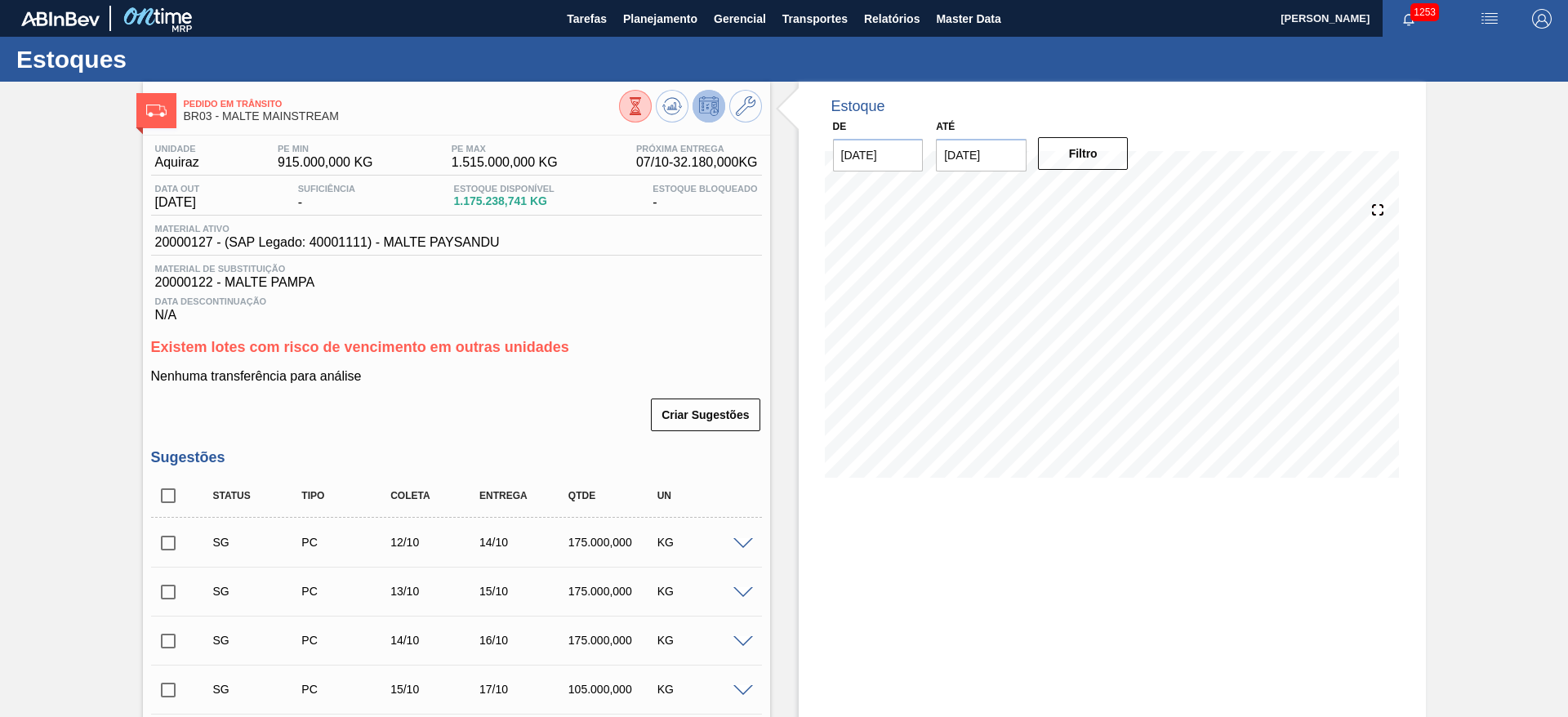
click at [160, 492] on input "checkbox" at bounding box center [169, 496] width 34 height 34
checkbox input "true"
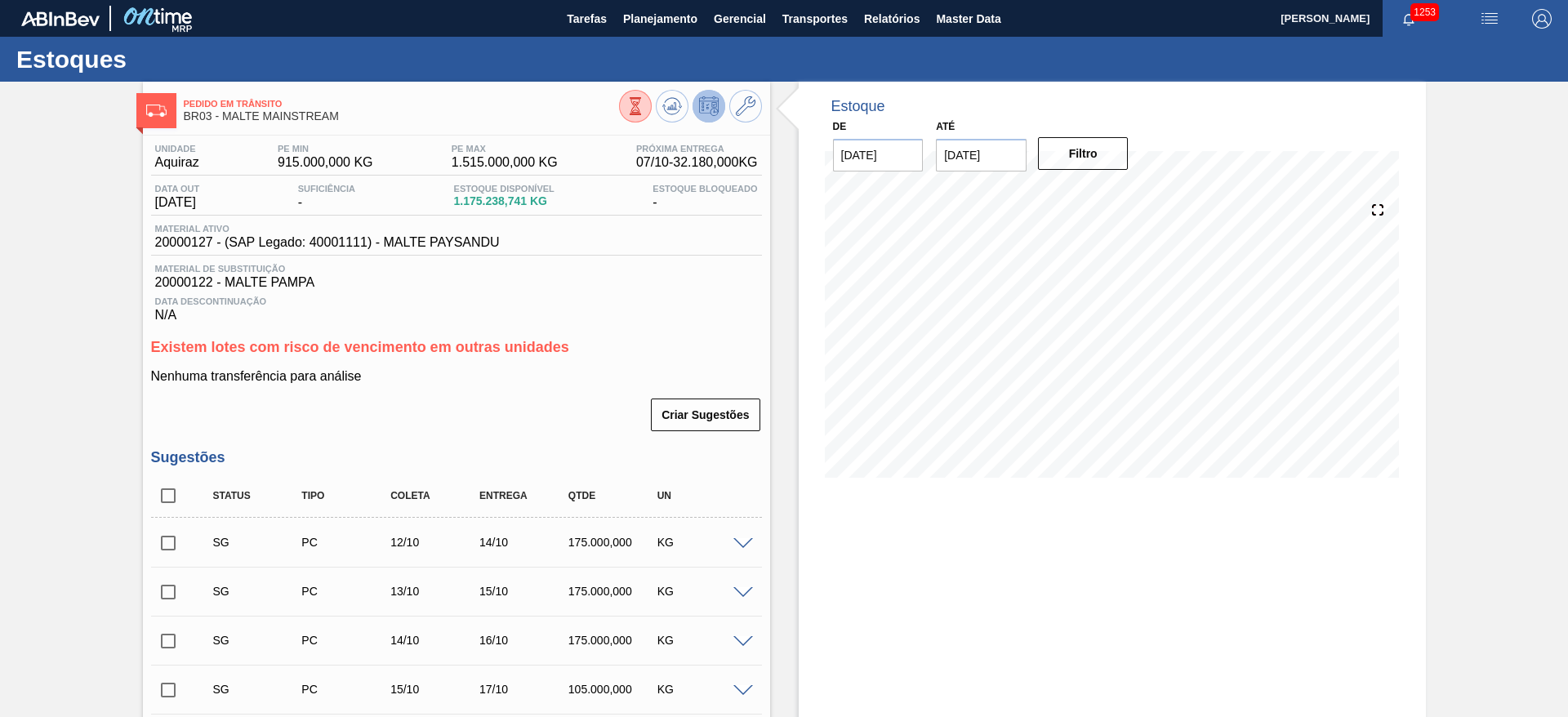
checkbox input "true"
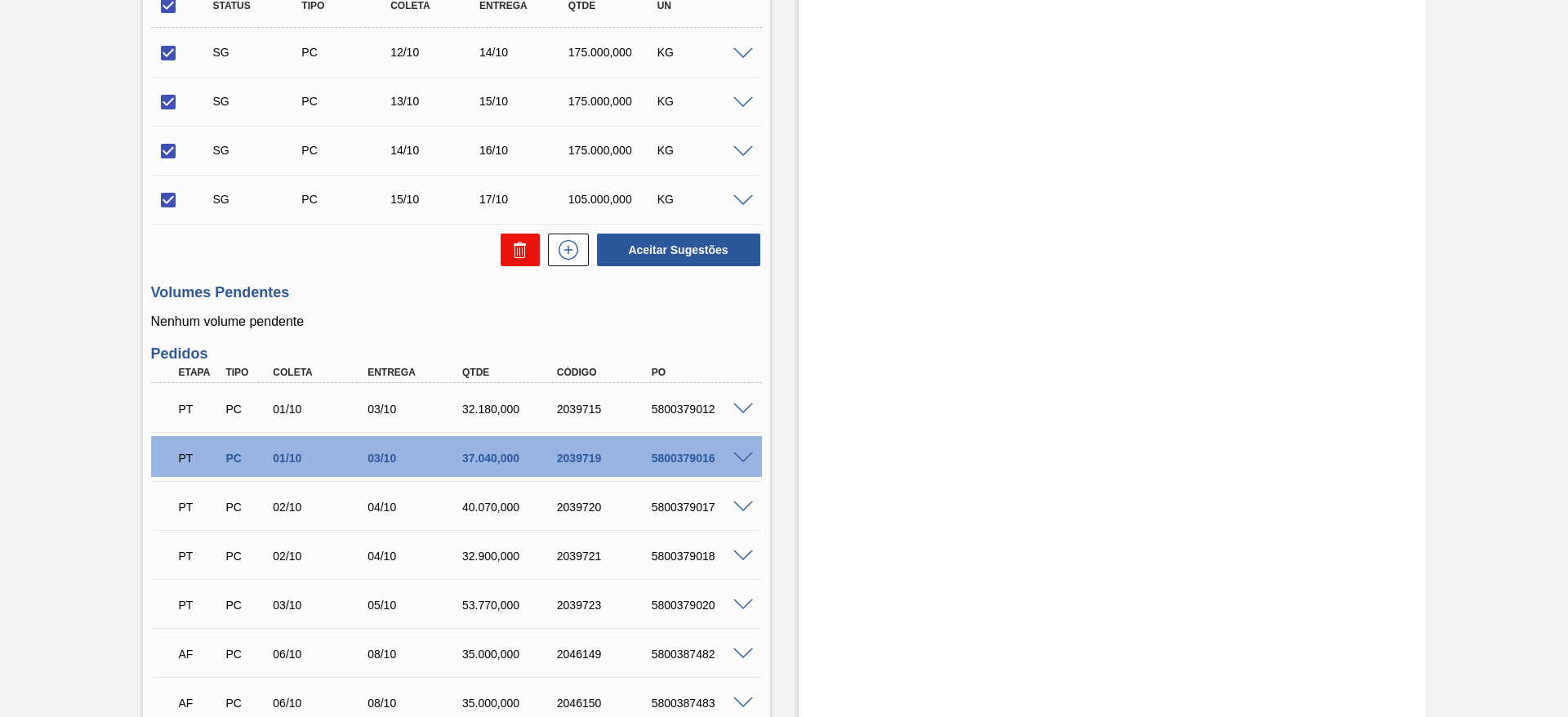
click at [507, 249] on button at bounding box center [519, 250] width 39 height 32
checkbox input "false"
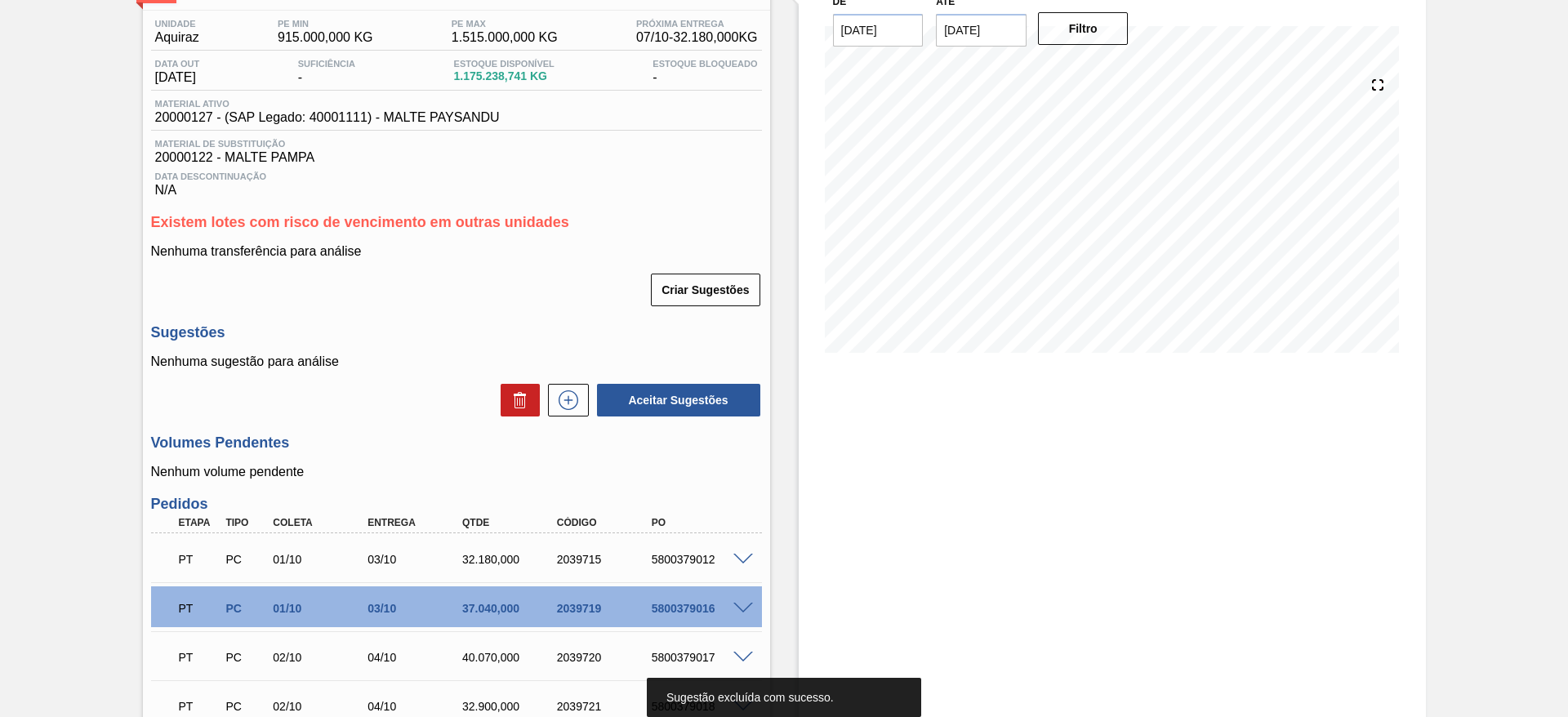
scroll to position [84, 0]
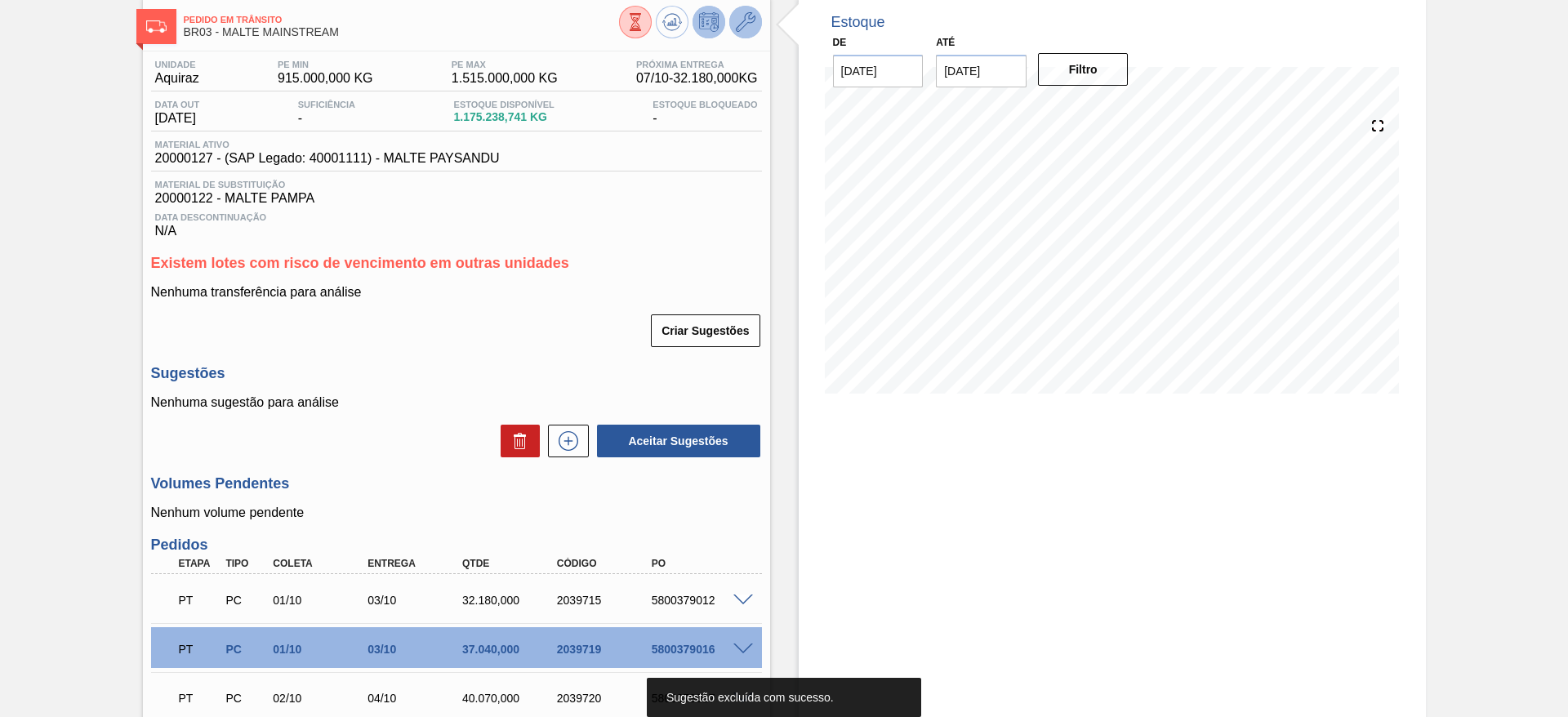
click at [756, 22] on button at bounding box center [746, 22] width 32 height 32
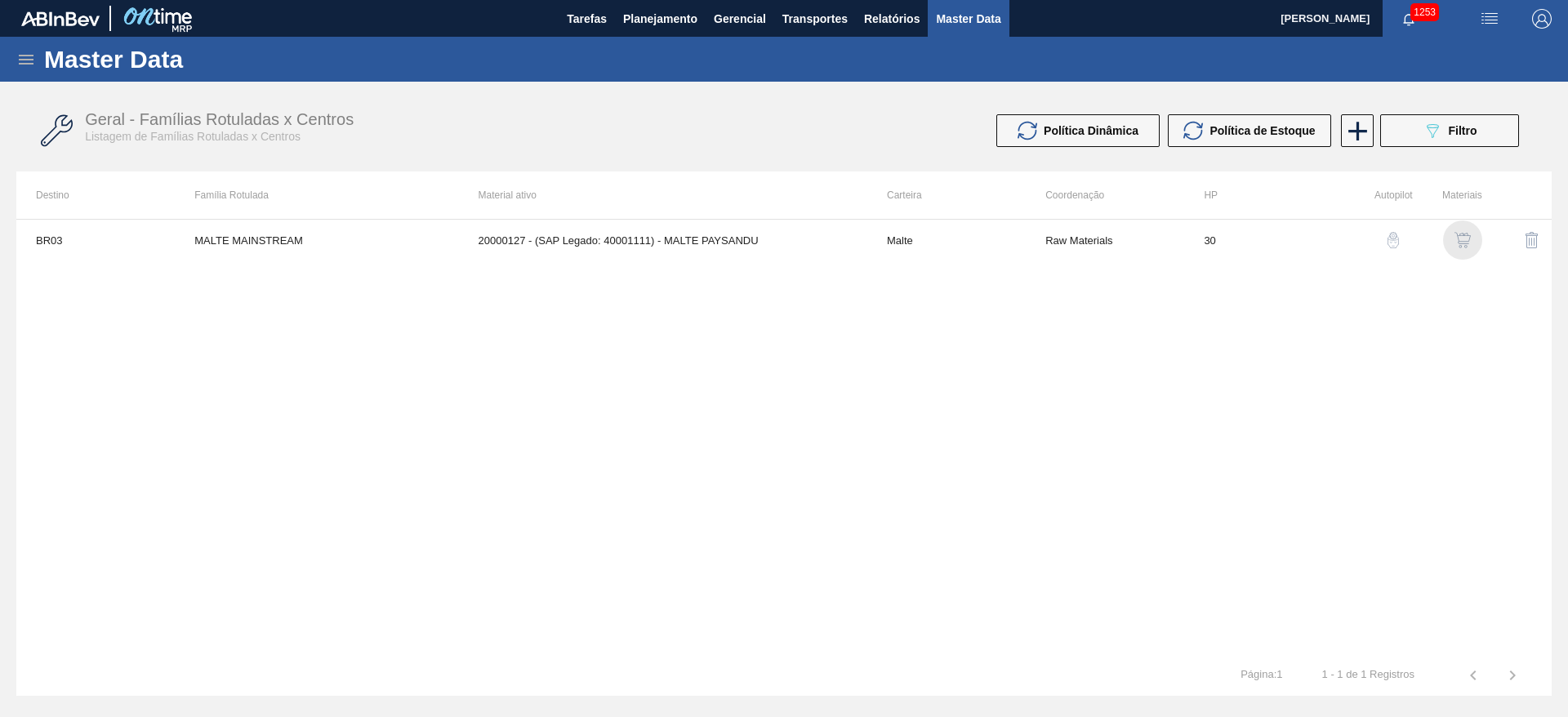
click at [1466, 244] on img "button" at bounding box center [1463, 240] width 16 height 16
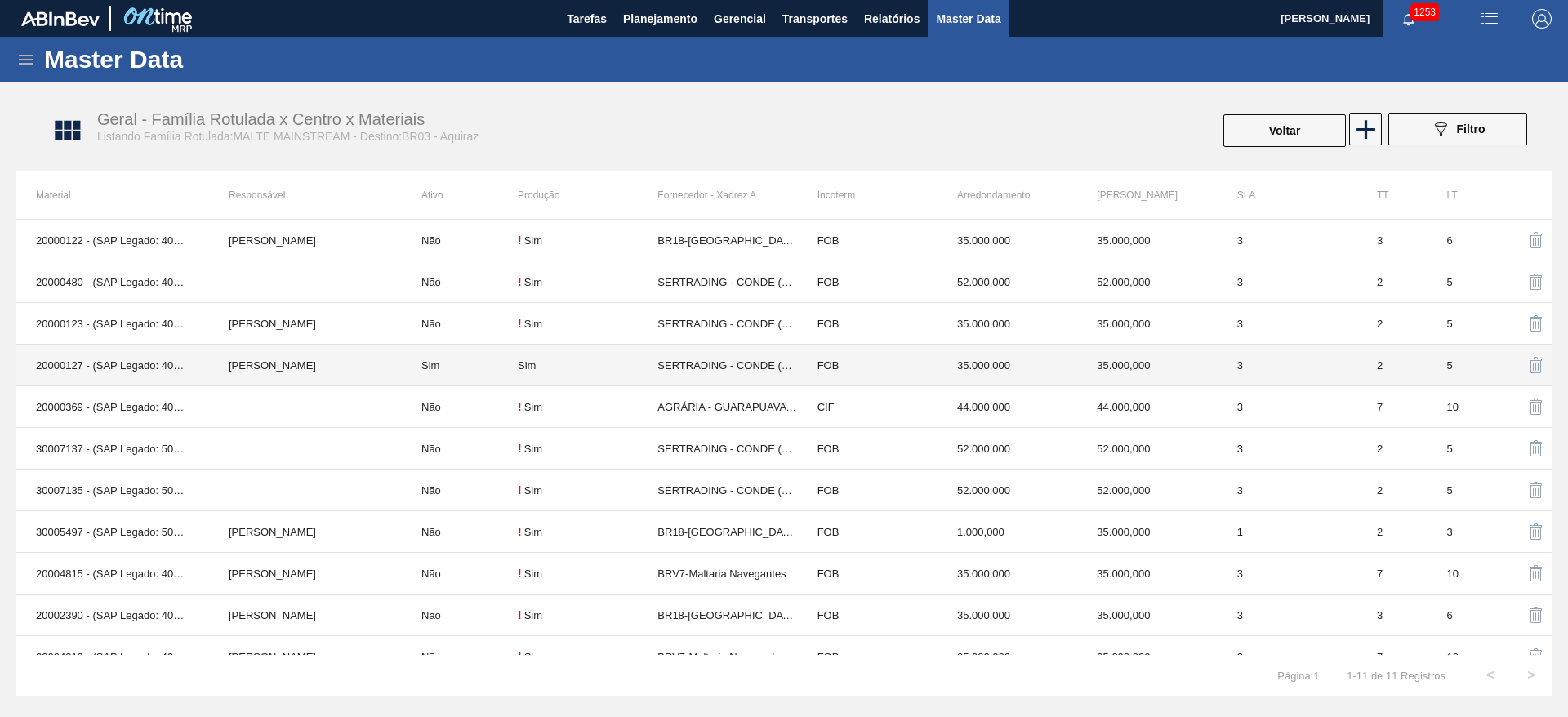
click at [510, 372] on td "Sim" at bounding box center [460, 365] width 116 height 41
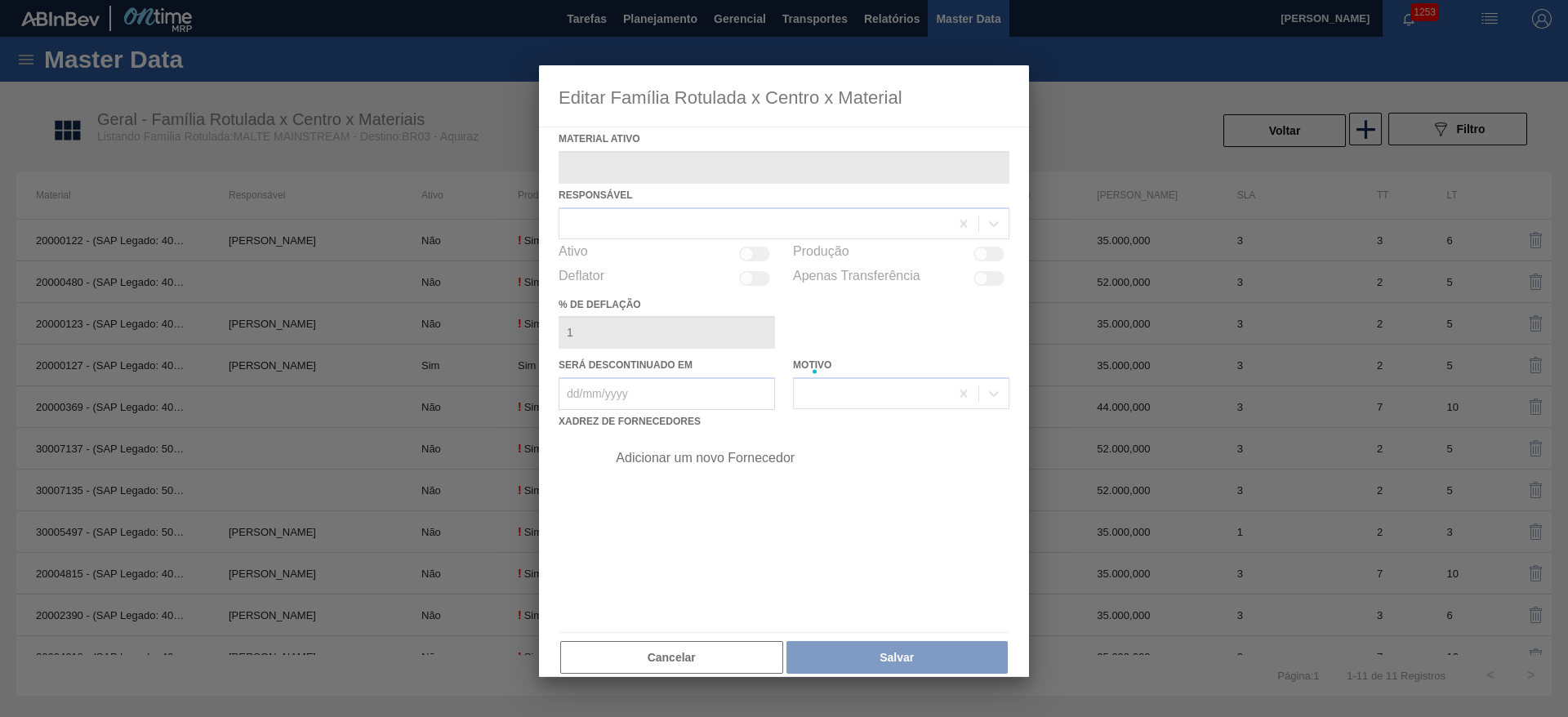
type ativo "20000127 - (SAP Legado: 40001111) - MALTE PAYSANDU"
checkbox input "true"
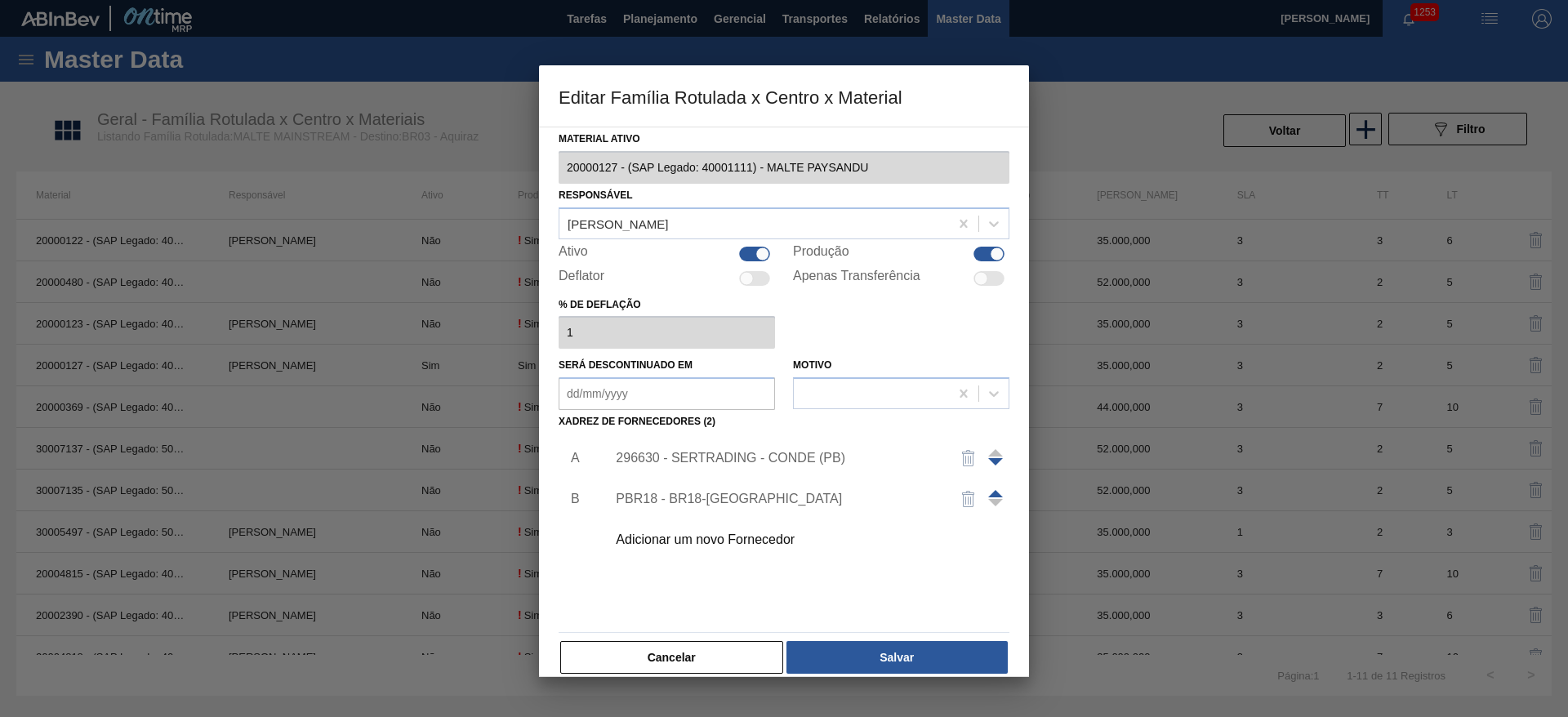
click at [645, 456] on div "296630 - SERTRADING - CONDE (PB)" at bounding box center [775, 458] width 320 height 14
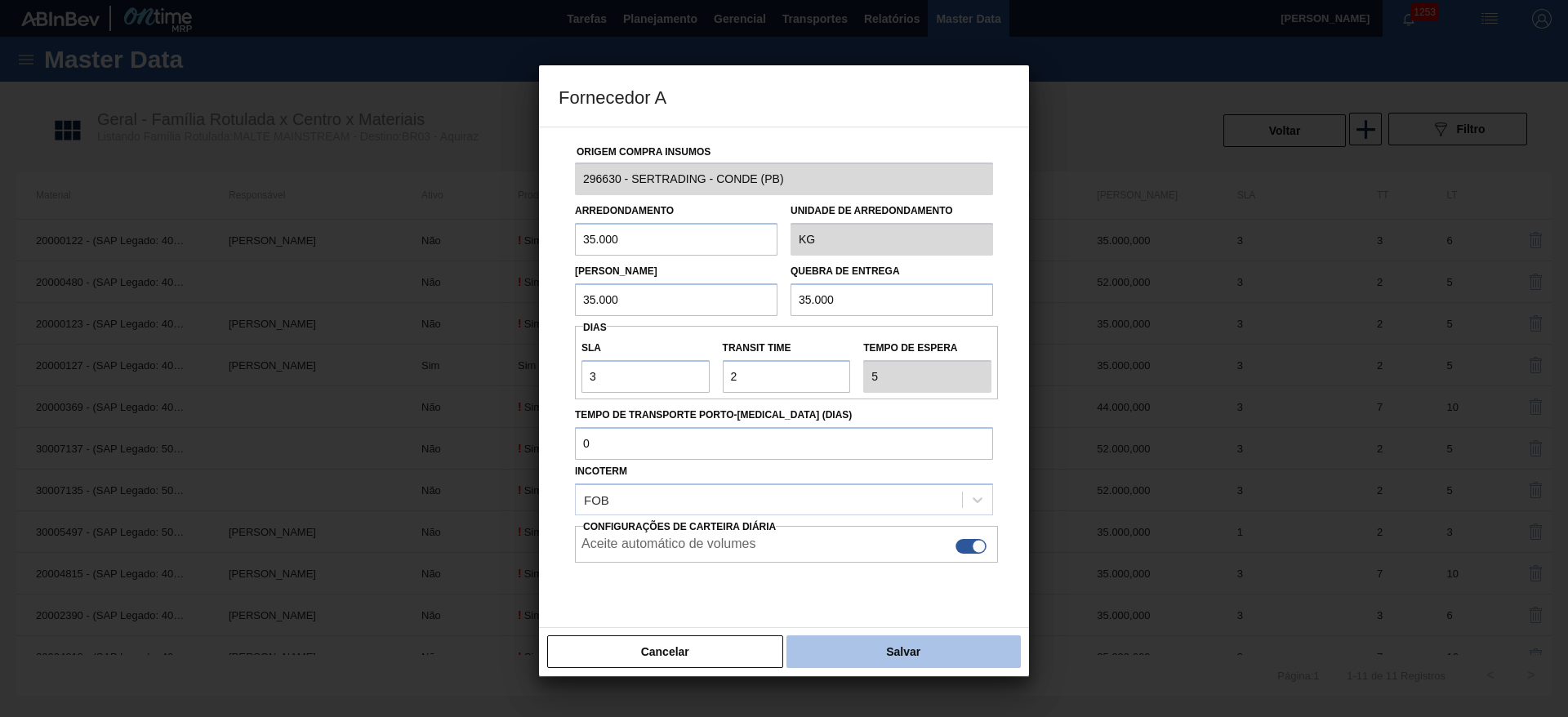
click at [874, 649] on button "Salvar" at bounding box center [903, 652] width 234 height 32
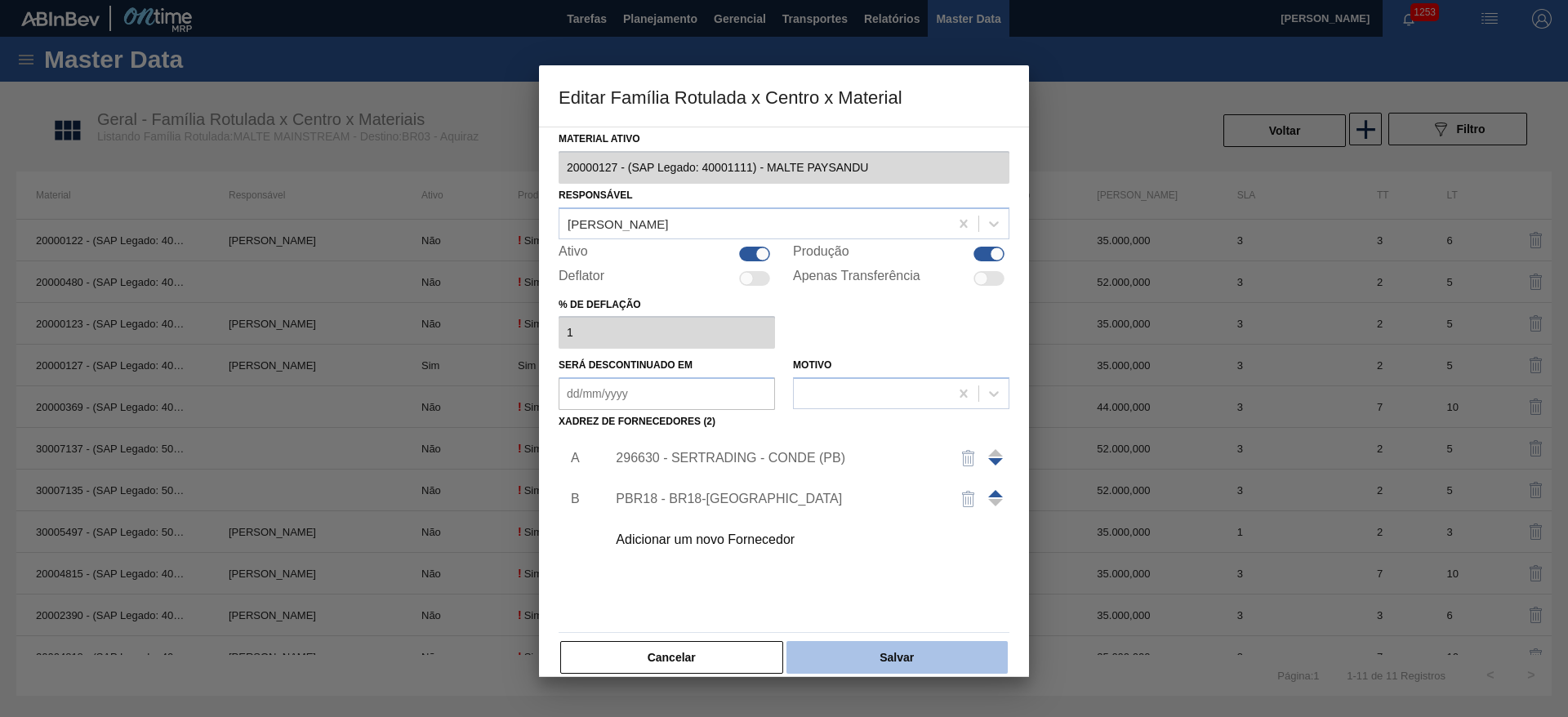
click at [884, 655] on button "Salvar" at bounding box center [896, 657] width 221 height 32
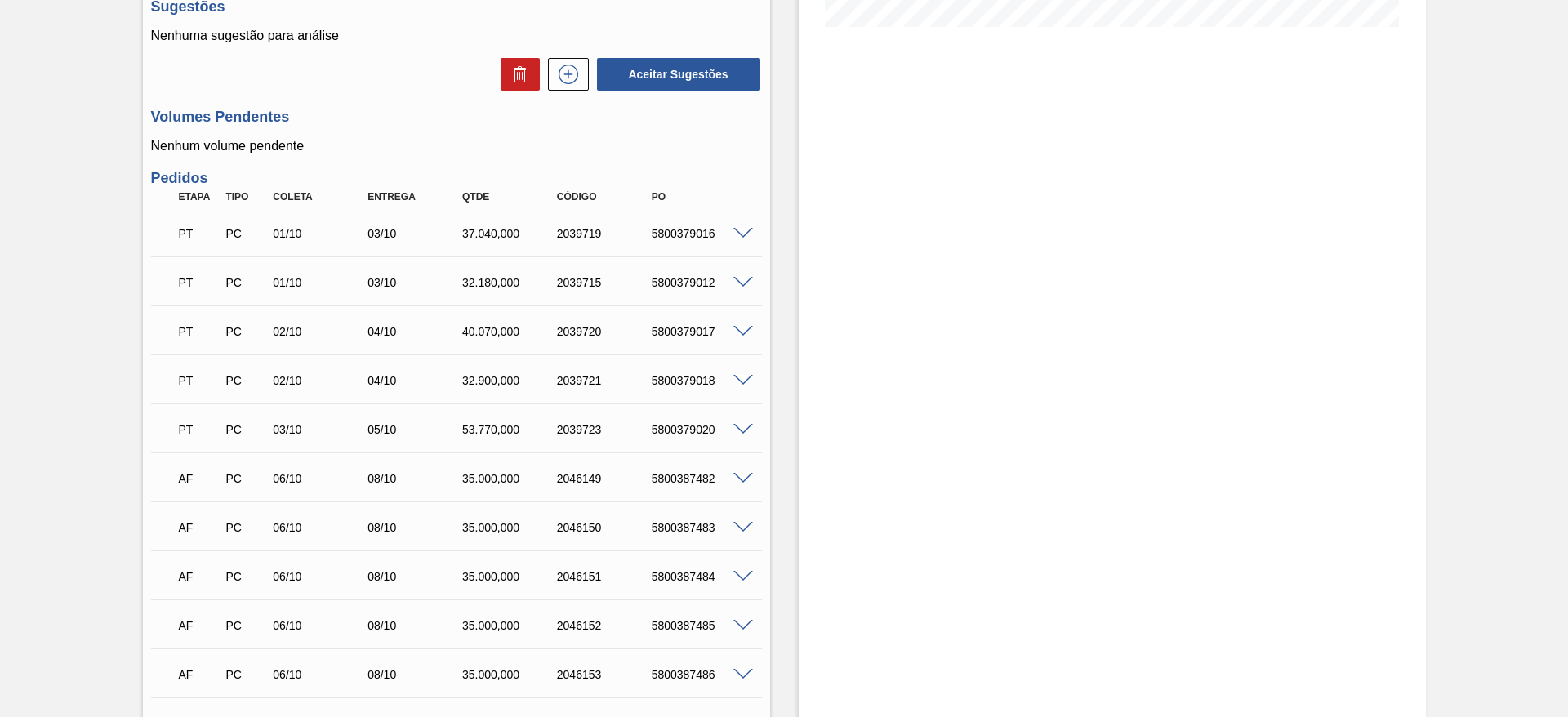
scroll to position [198, 0]
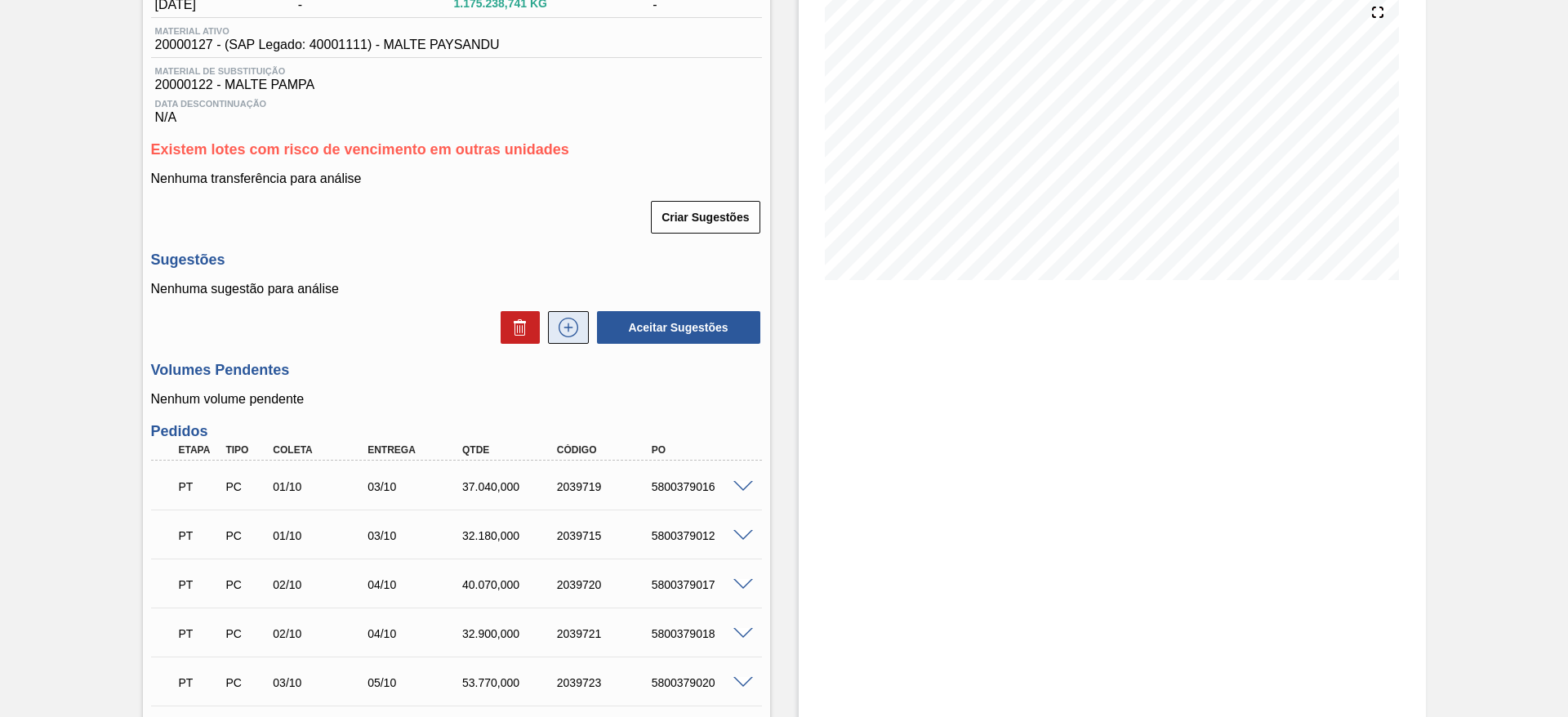
click at [560, 324] on icon at bounding box center [568, 327] width 26 height 20
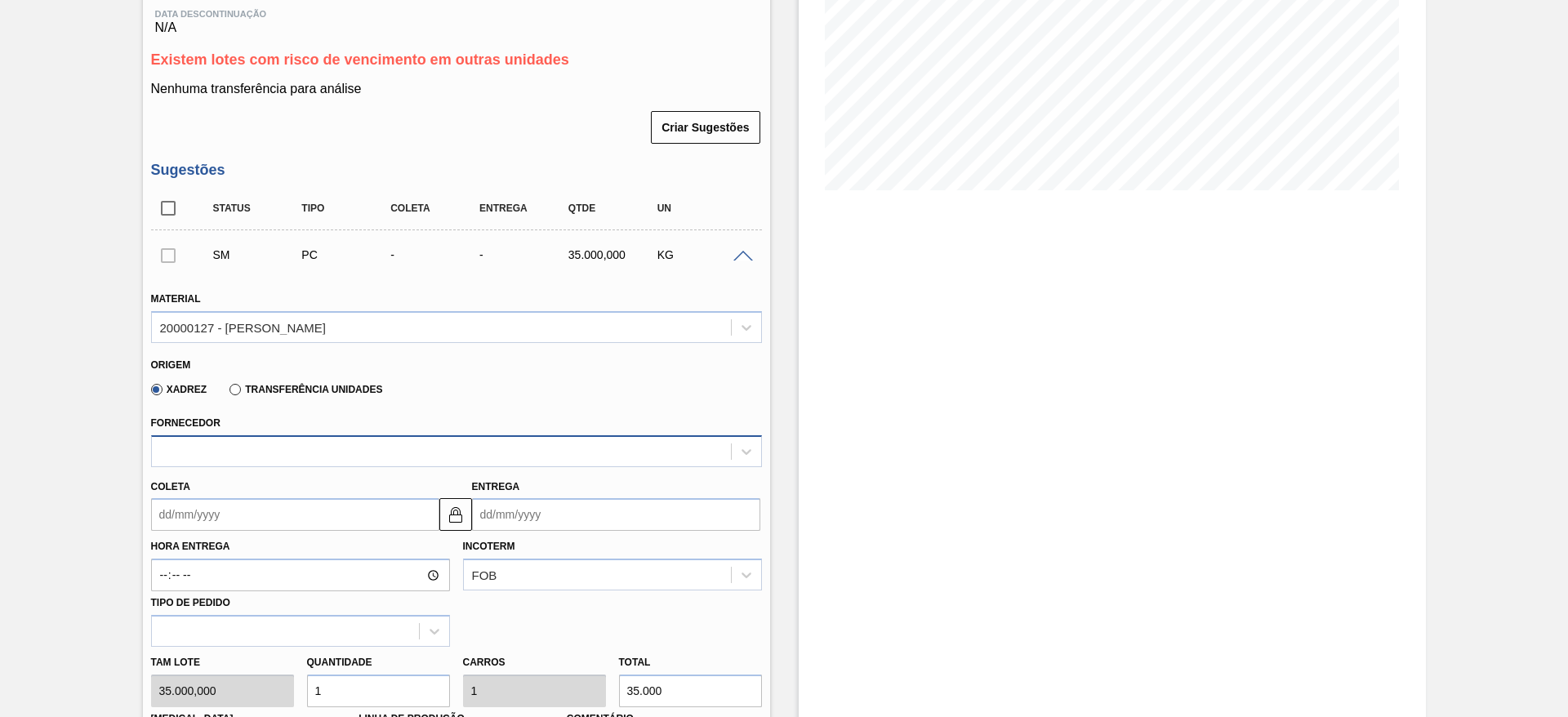
scroll to position [320, 0]
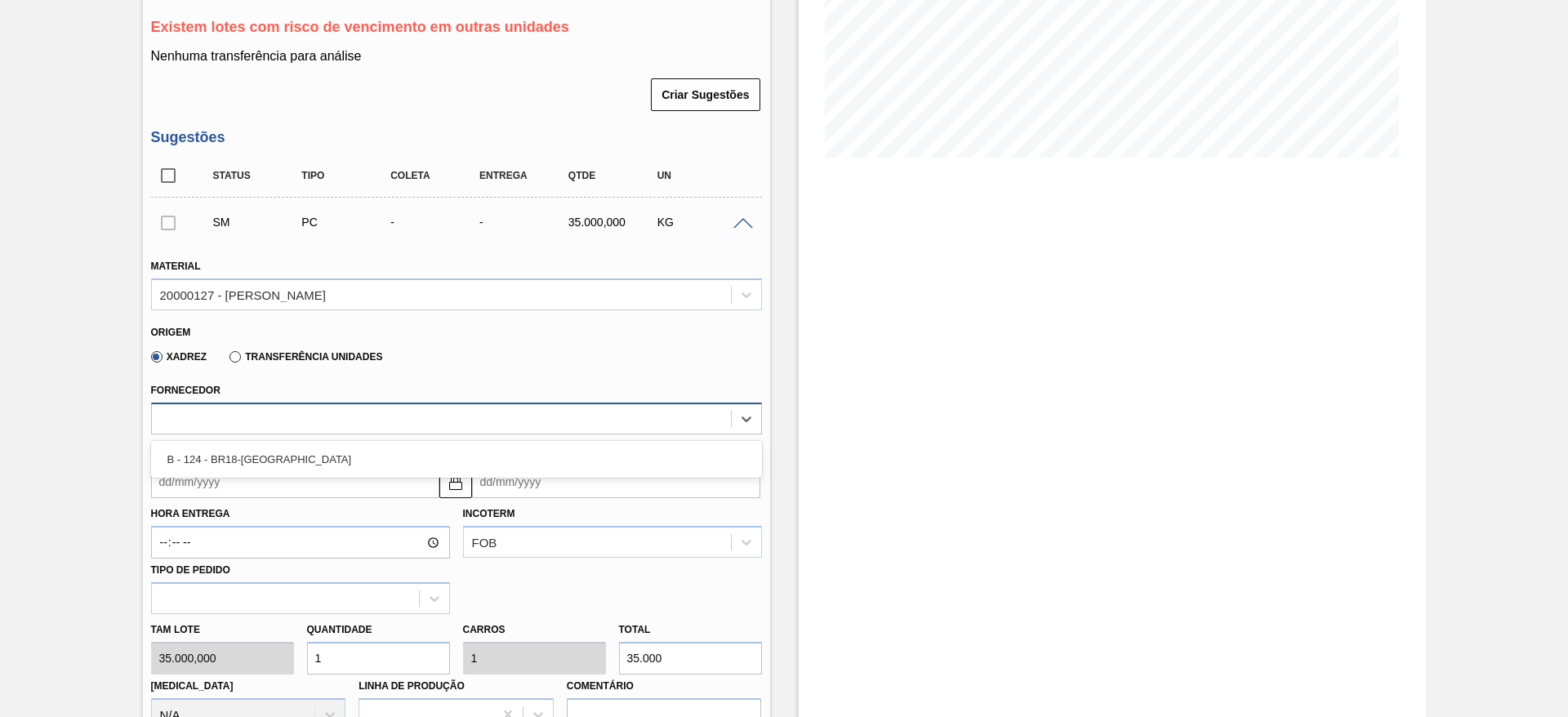
click at [169, 407] on div at bounding box center [441, 418] width 579 height 23
click at [167, 405] on div at bounding box center [456, 418] width 610 height 32
click at [165, 411] on div at bounding box center [441, 418] width 579 height 23
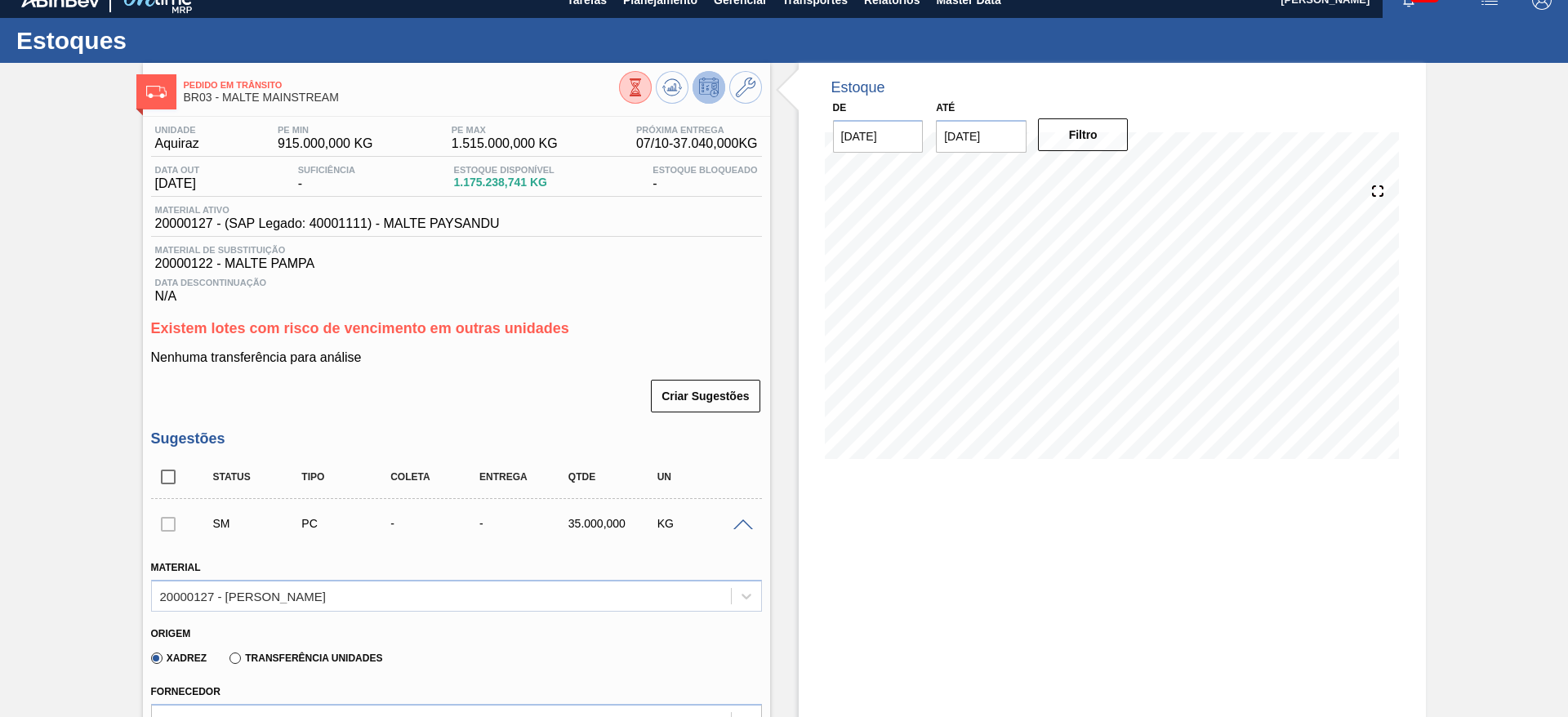
scroll to position [0, 0]
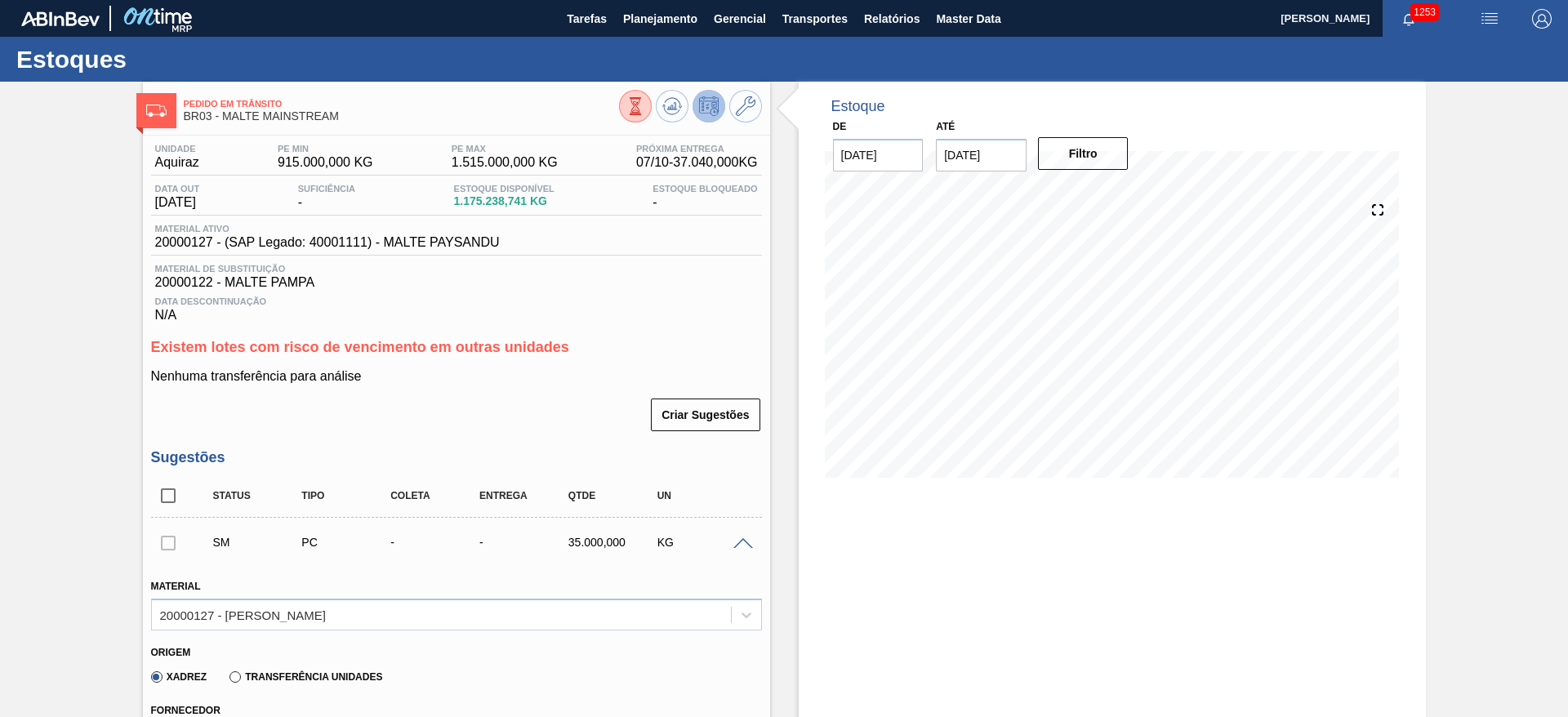
click at [746, 541] on span at bounding box center [743, 545] width 20 height 13
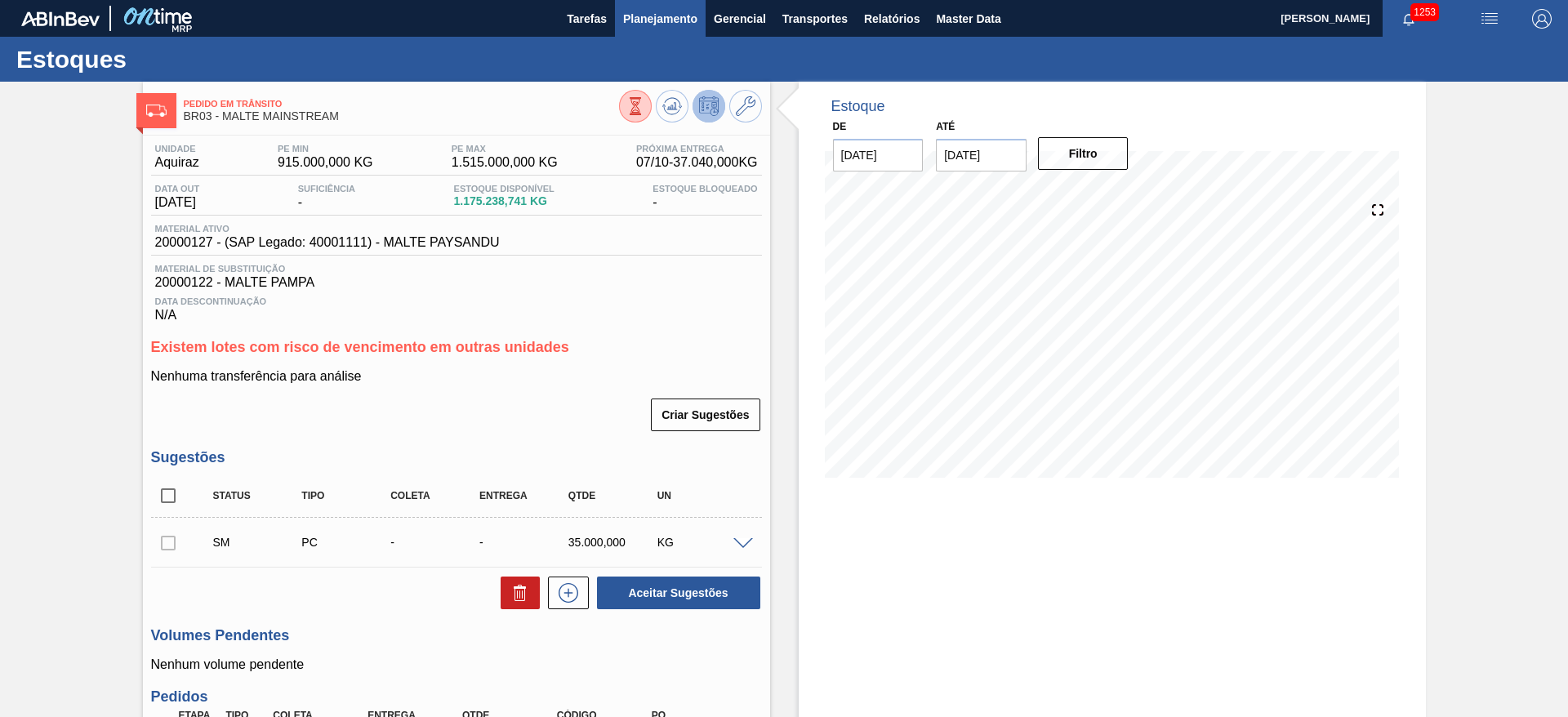
click at [651, 20] on span "Planejamento" at bounding box center [660, 19] width 74 height 20
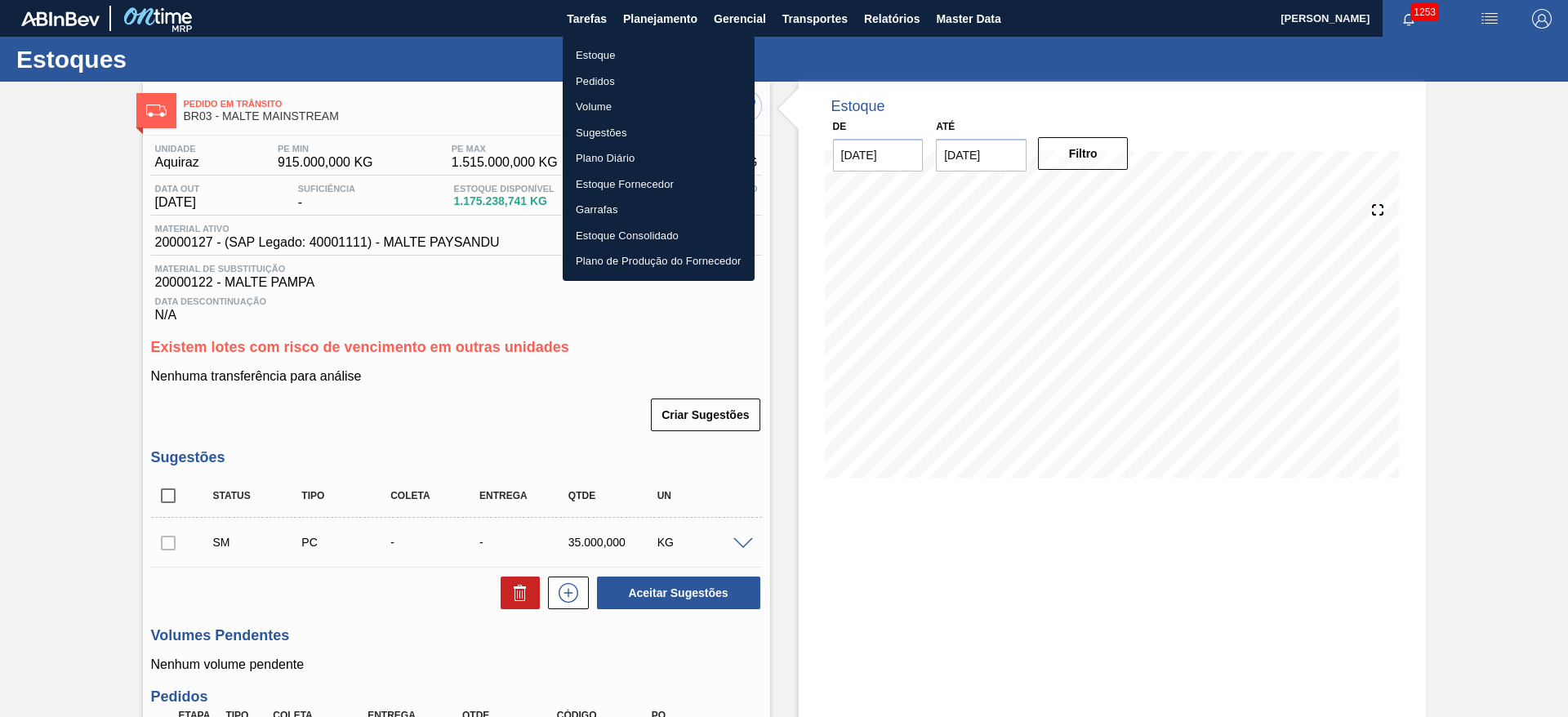
click at [608, 51] on li "Estoque" at bounding box center [658, 55] width 192 height 26
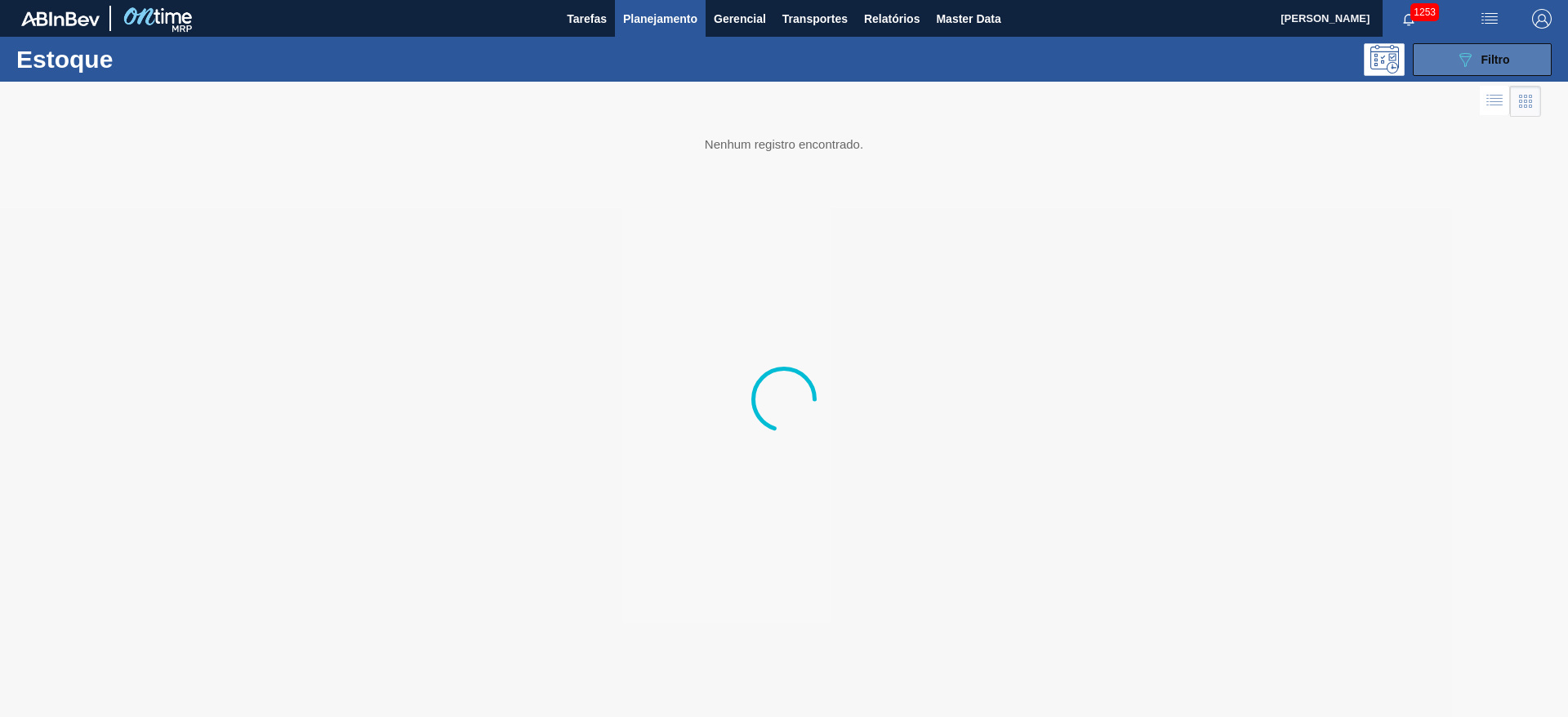
click at [1497, 53] on span "Filtro" at bounding box center [1496, 60] width 29 height 13
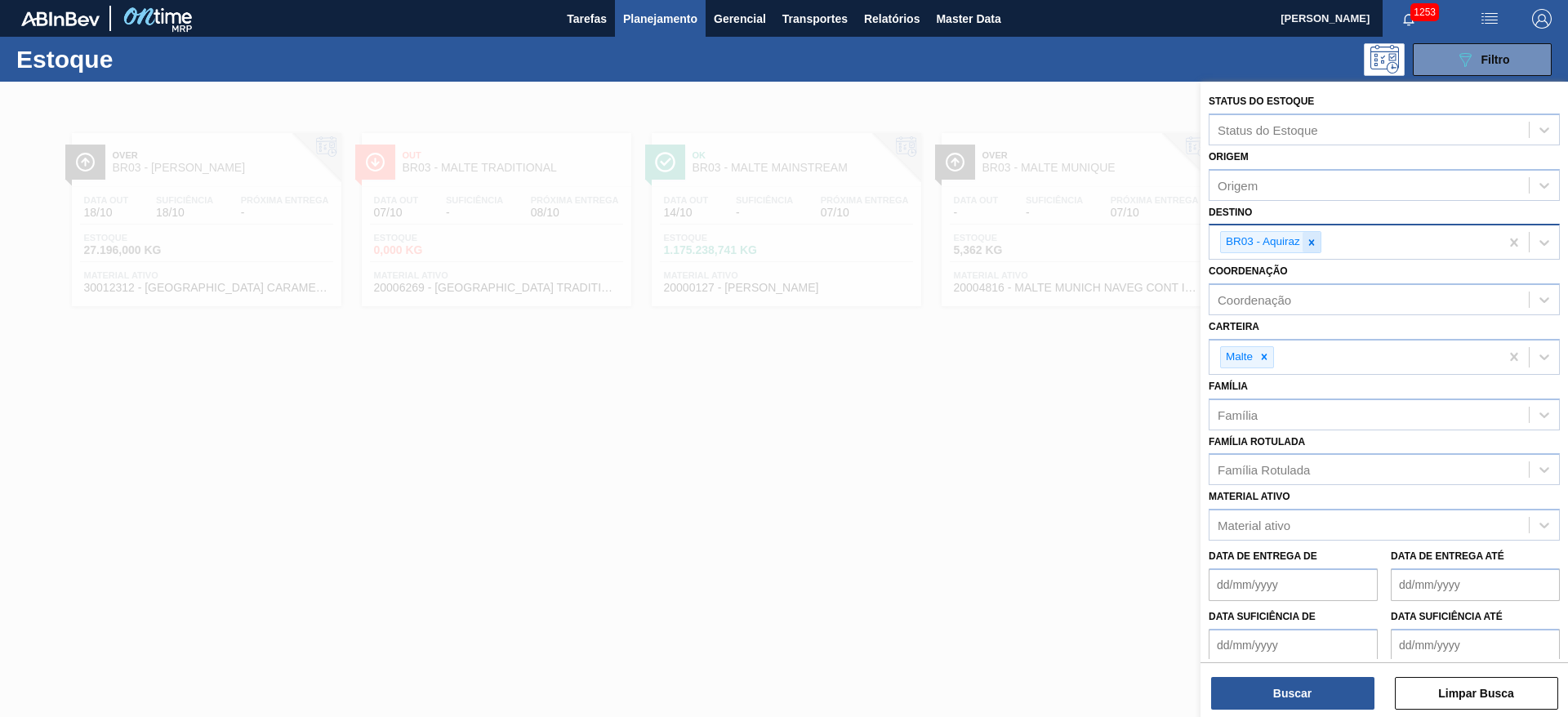
click at [1318, 242] on div at bounding box center [1312, 242] width 18 height 21
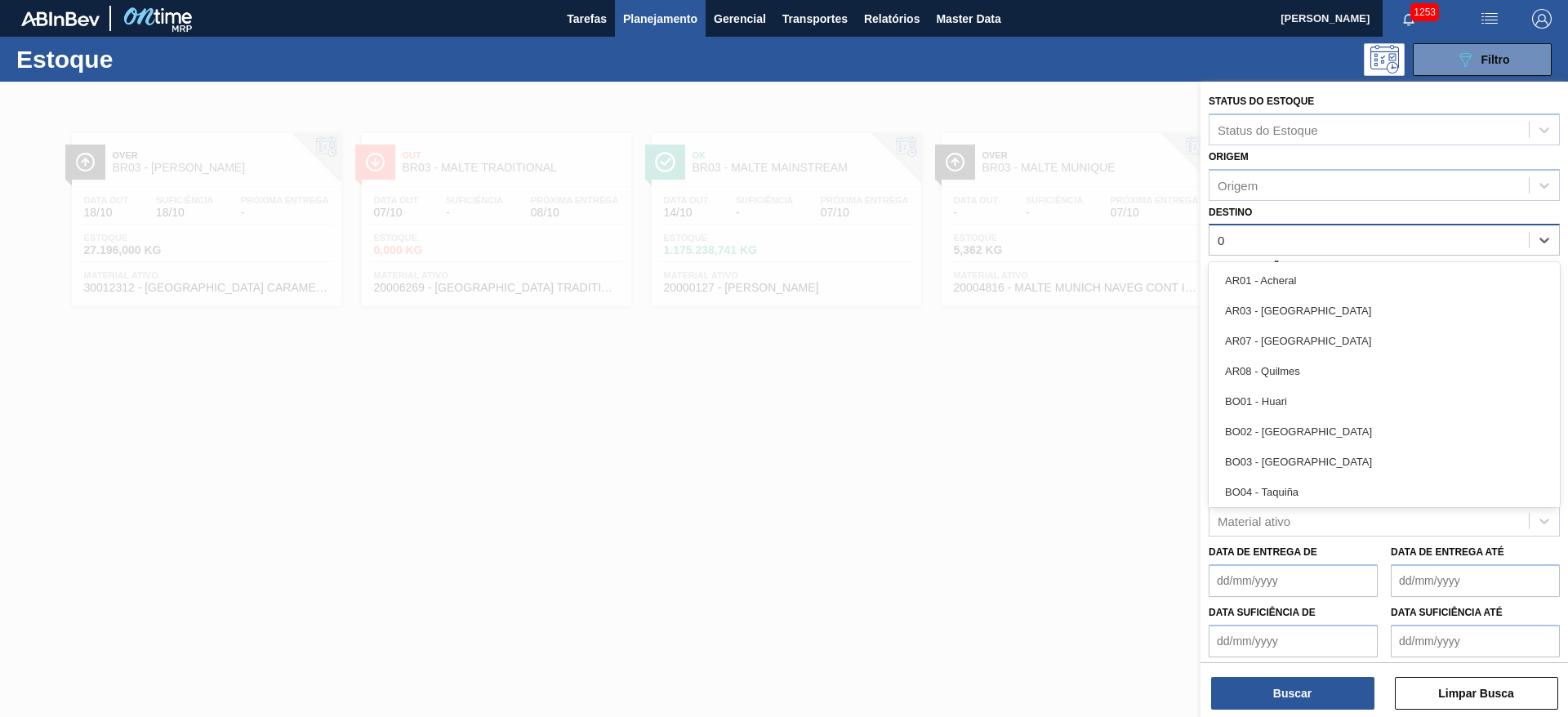
type input "02"
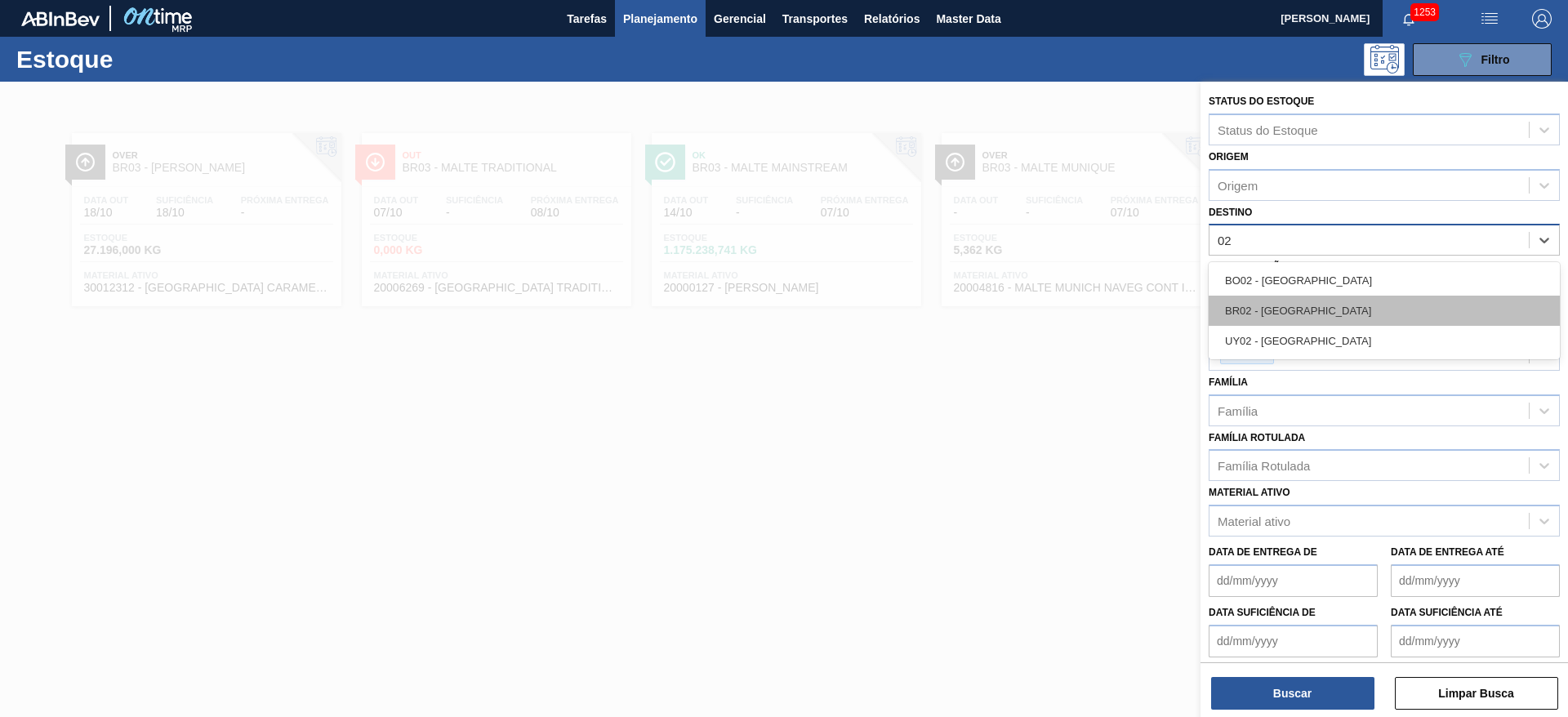
click at [1277, 304] on div "BR02 - [GEOGRAPHIC_DATA]" at bounding box center [1384, 311] width 351 height 31
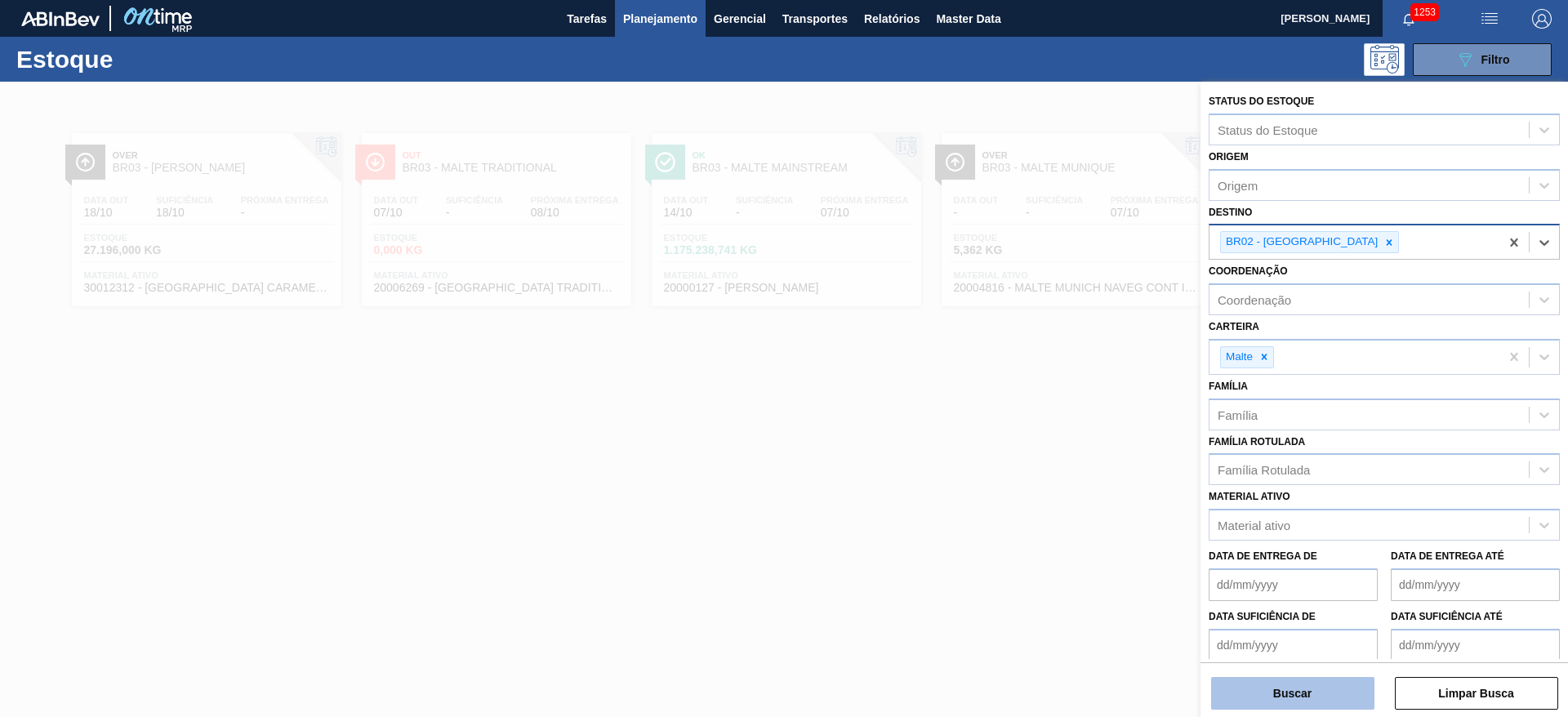
click at [1288, 698] on button "Buscar" at bounding box center [1292, 694] width 163 height 32
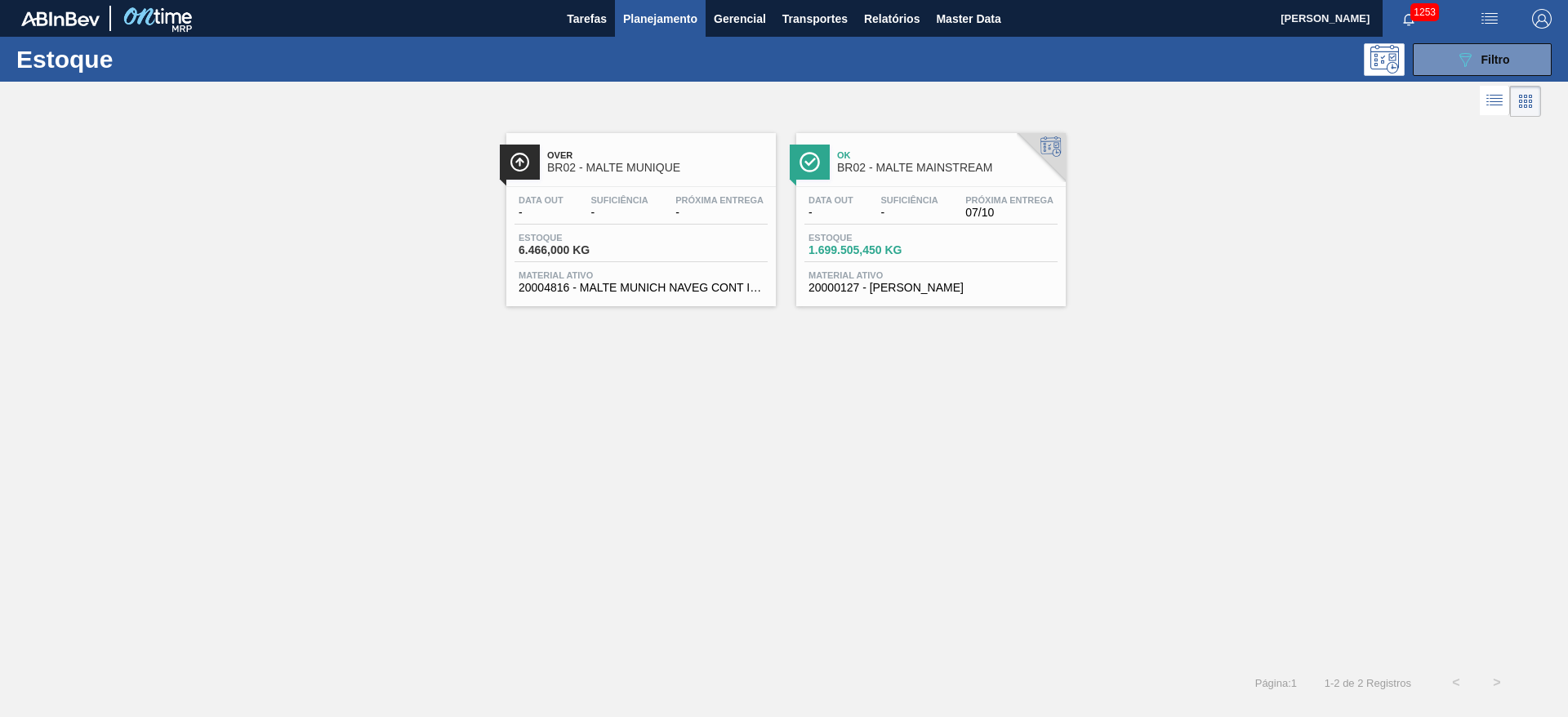
click at [602, 204] on span "Suficiência" at bounding box center [619, 199] width 57 height 10
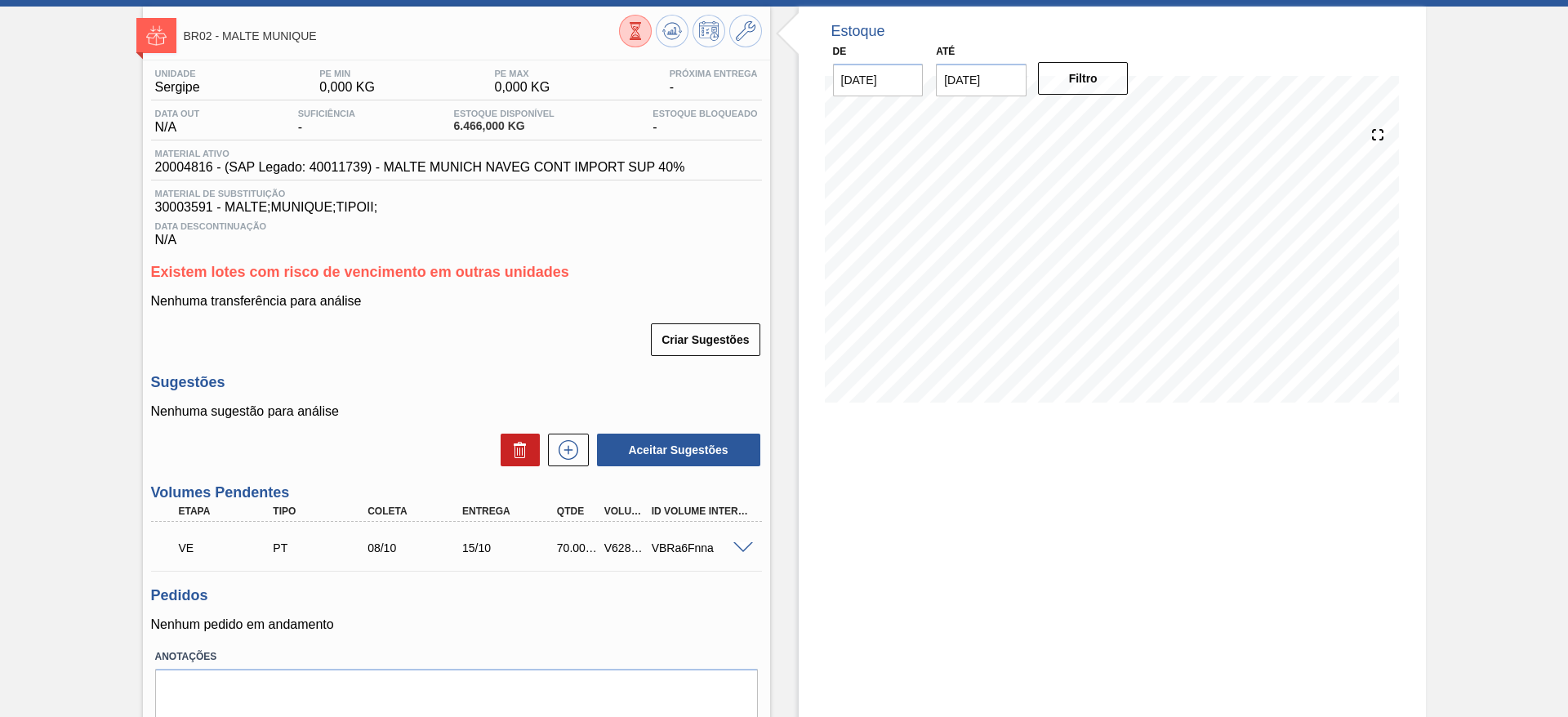
scroll to position [137, 0]
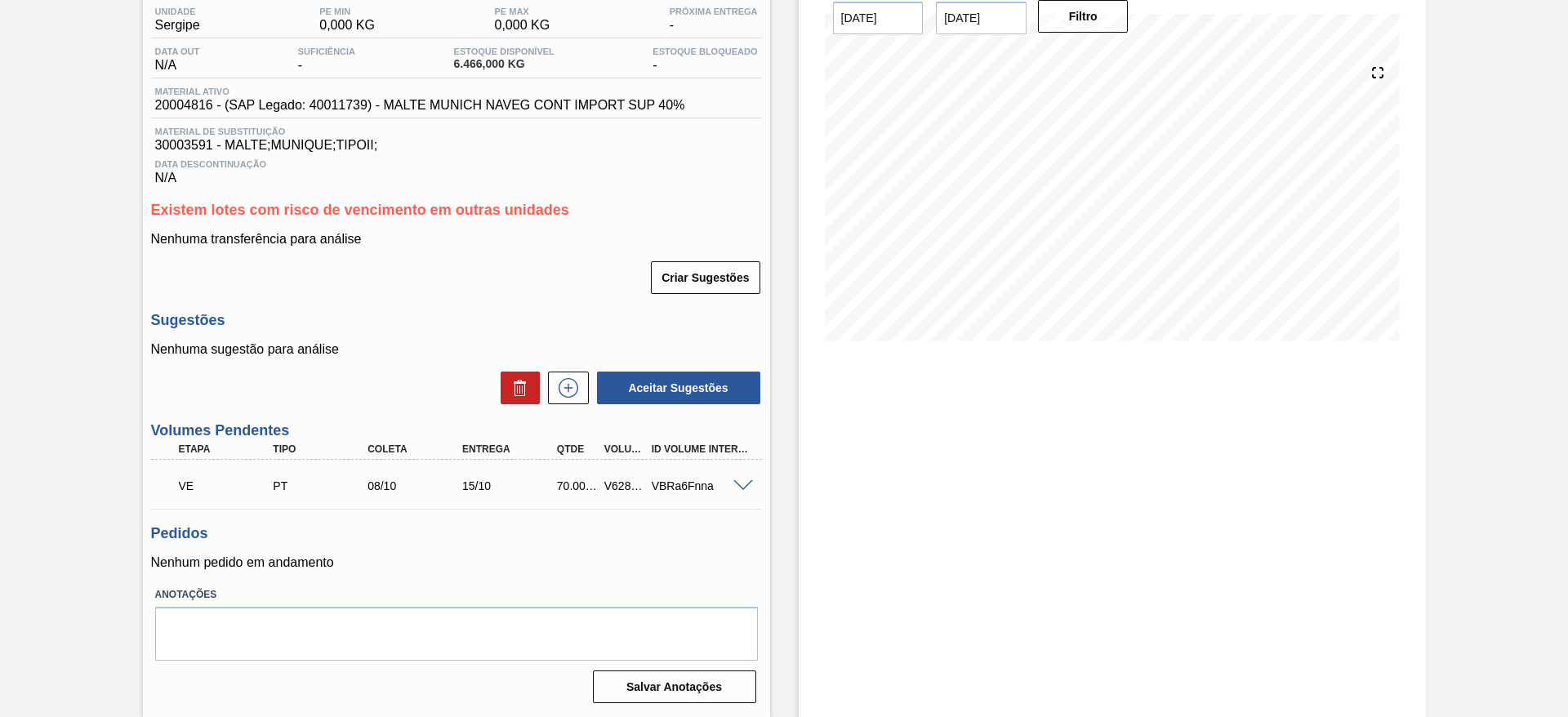
click at [739, 483] on span at bounding box center [743, 487] width 20 height 13
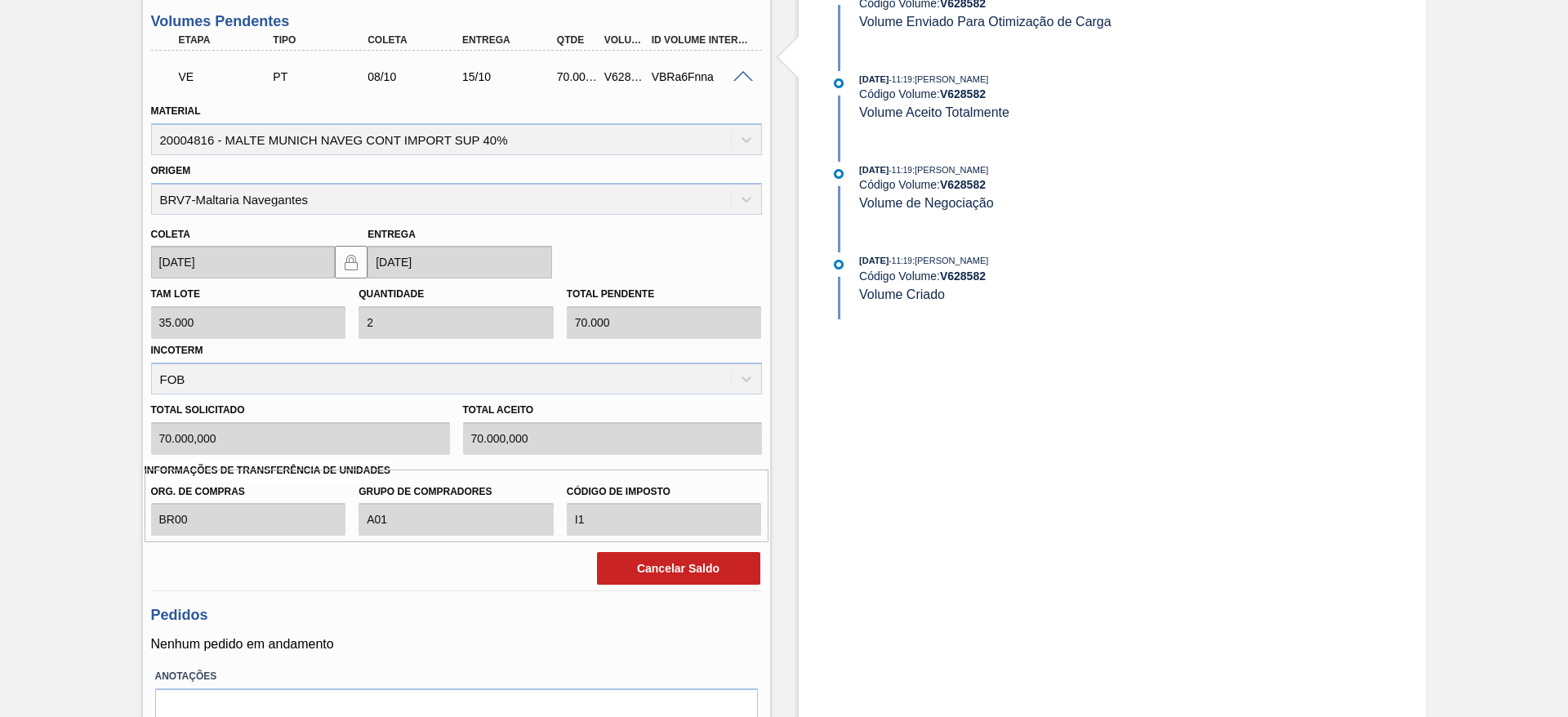
scroll to position [628, 0]
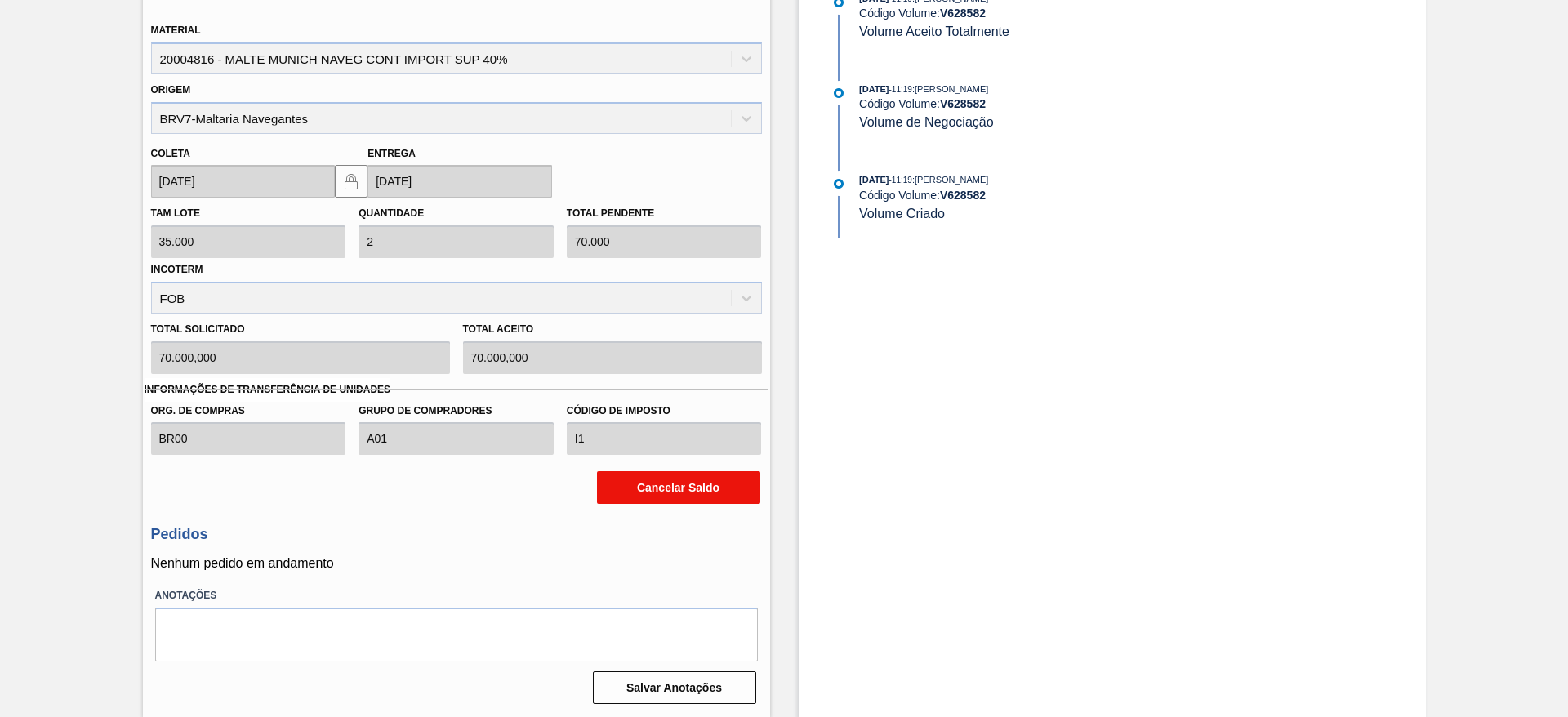
click at [694, 485] on button "Cancelar Saldo" at bounding box center [678, 488] width 163 height 32
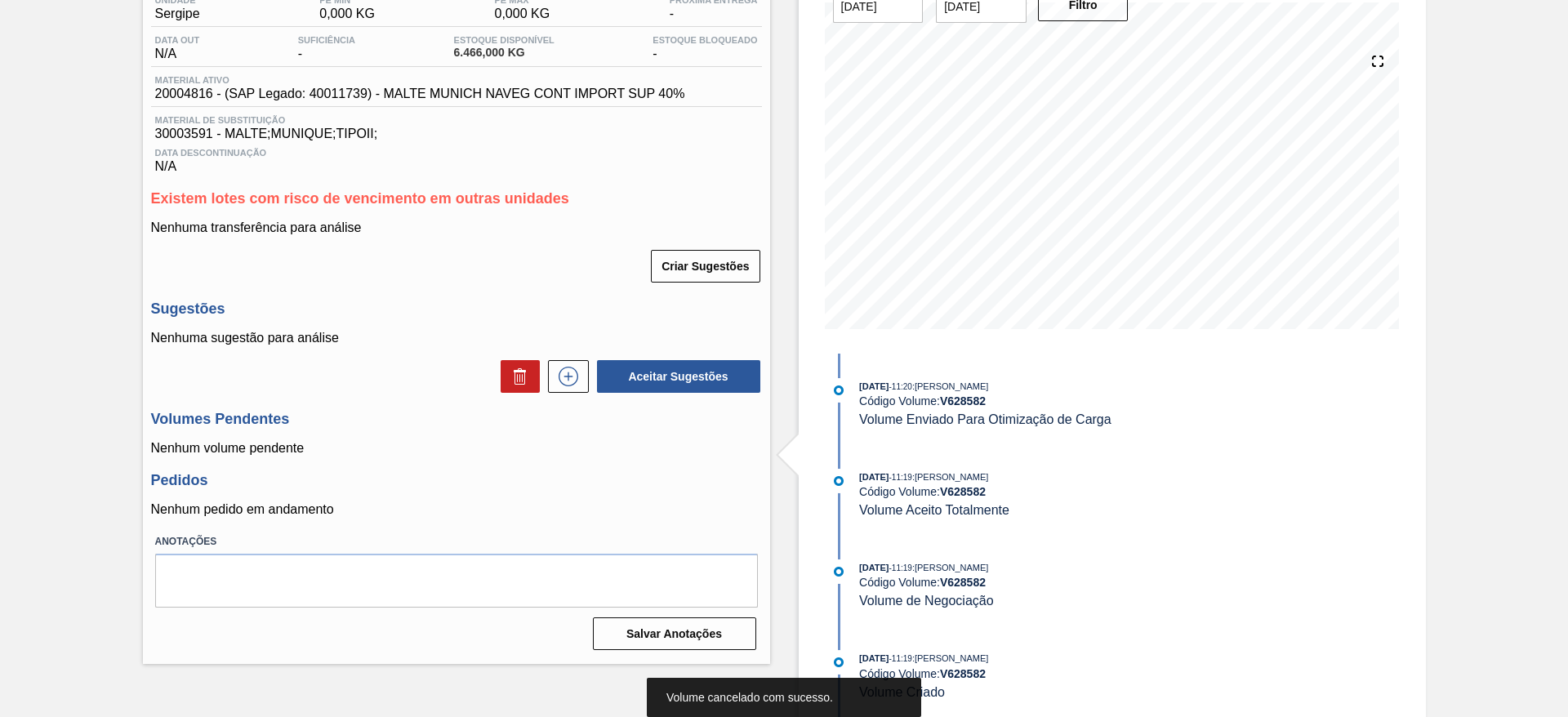
scroll to position [149, 0]
click at [576, 371] on icon at bounding box center [568, 377] width 26 height 20
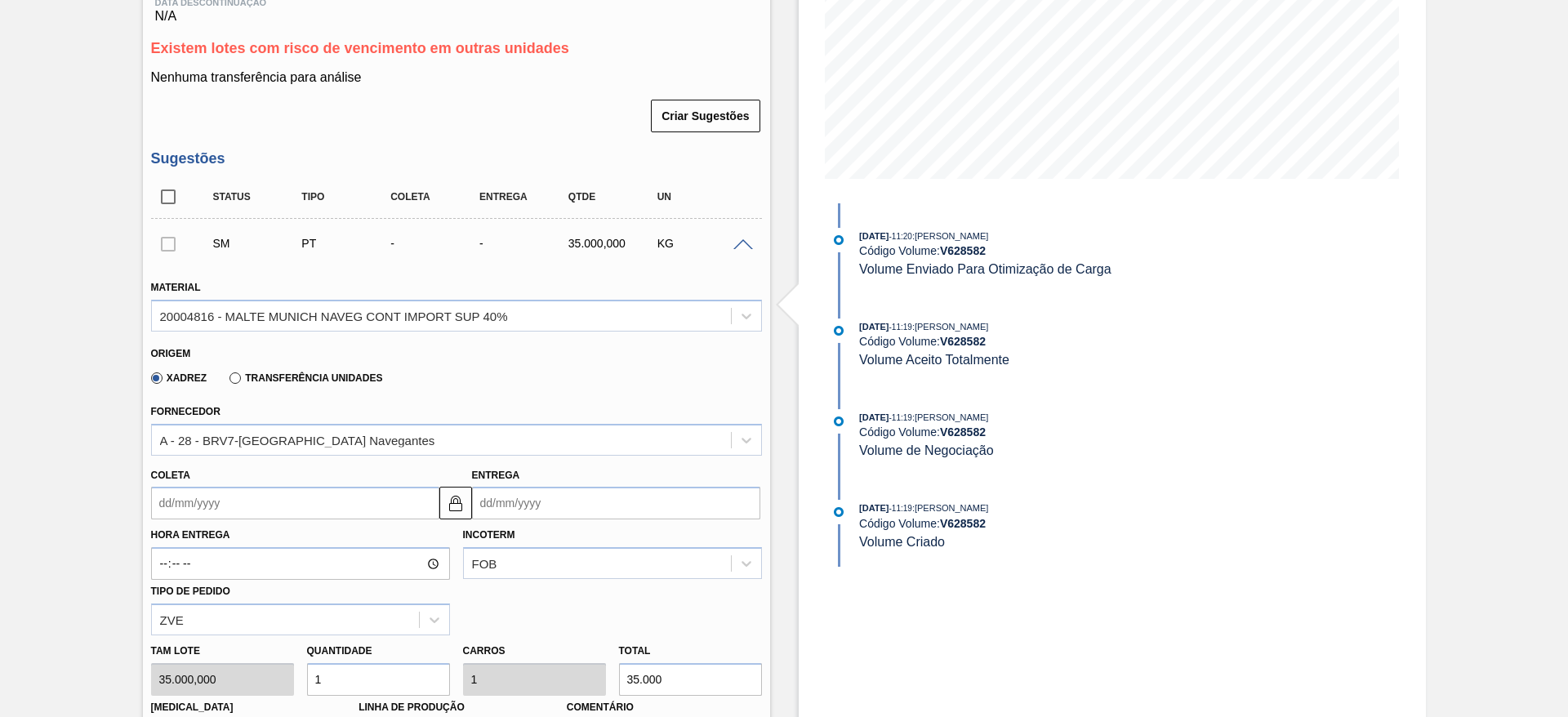
scroll to position [516, 0]
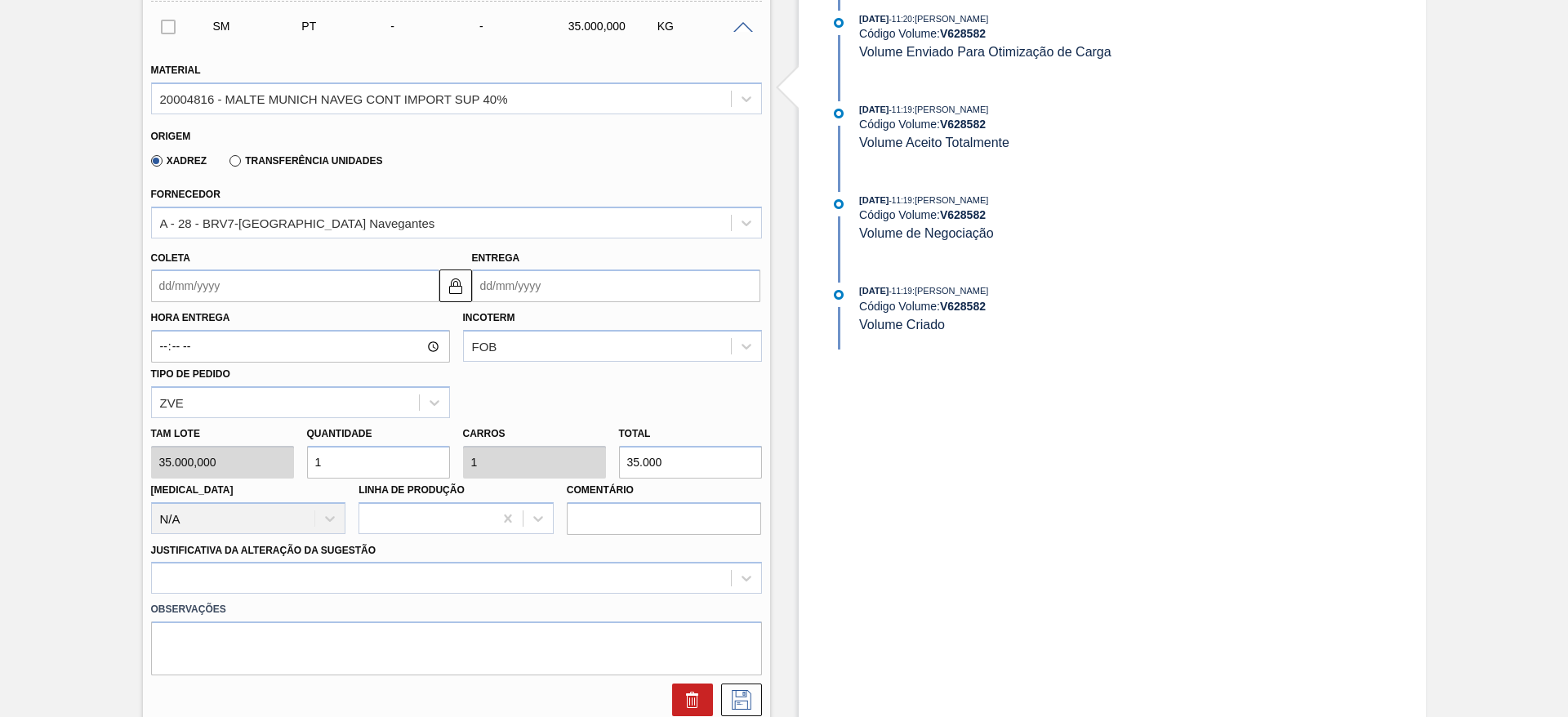
click at [162, 288] on input "Coleta" at bounding box center [296, 286] width 289 height 32
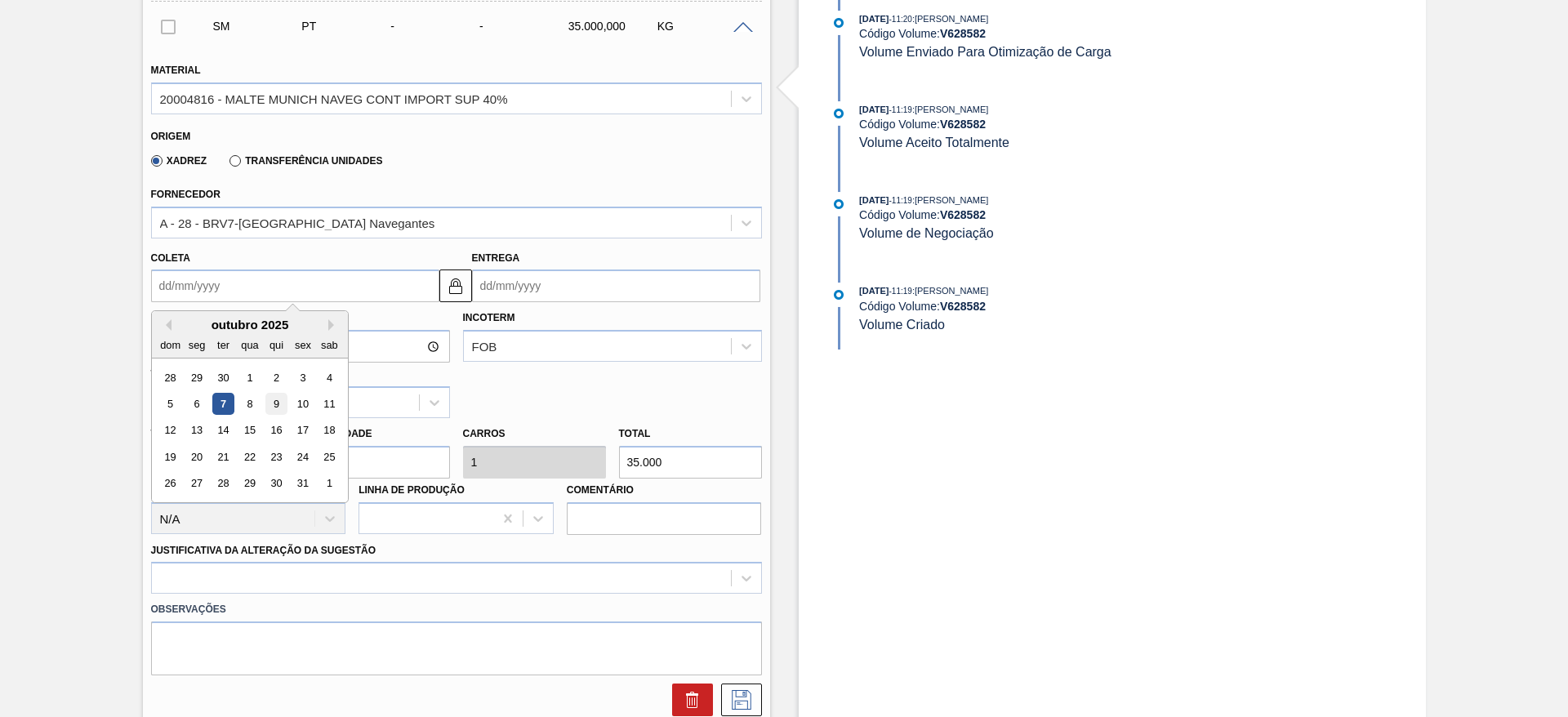
click at [276, 402] on div "9" at bounding box center [275, 404] width 22 height 22
type input "[DATE]"
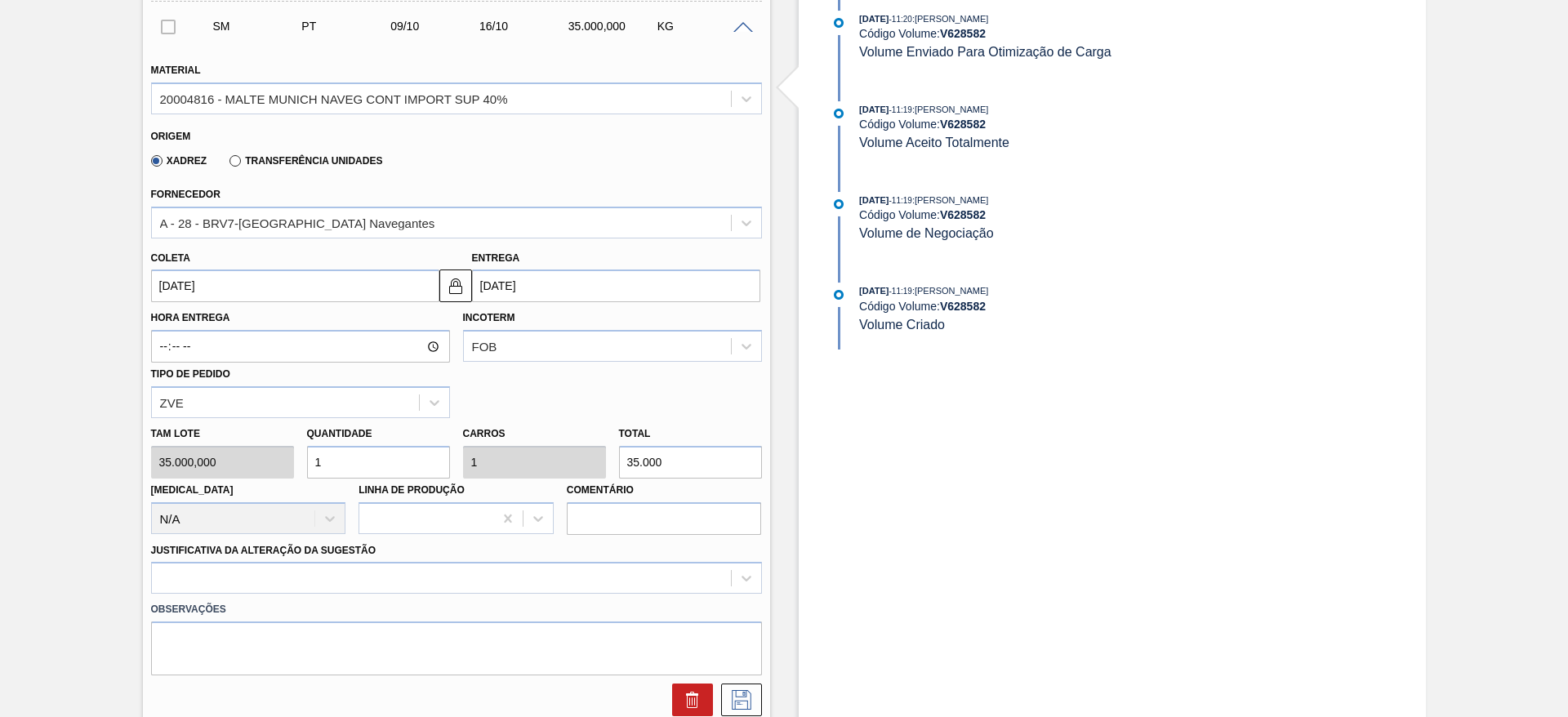
click at [248, 451] on div "Tam lote 35.000,000 Quantidade 1 Carros 1 Total 35.000 [MEDICAL_DATA] N/A Linha…" at bounding box center [456, 477] width 624 height 117
type input "2"
type input "70.000"
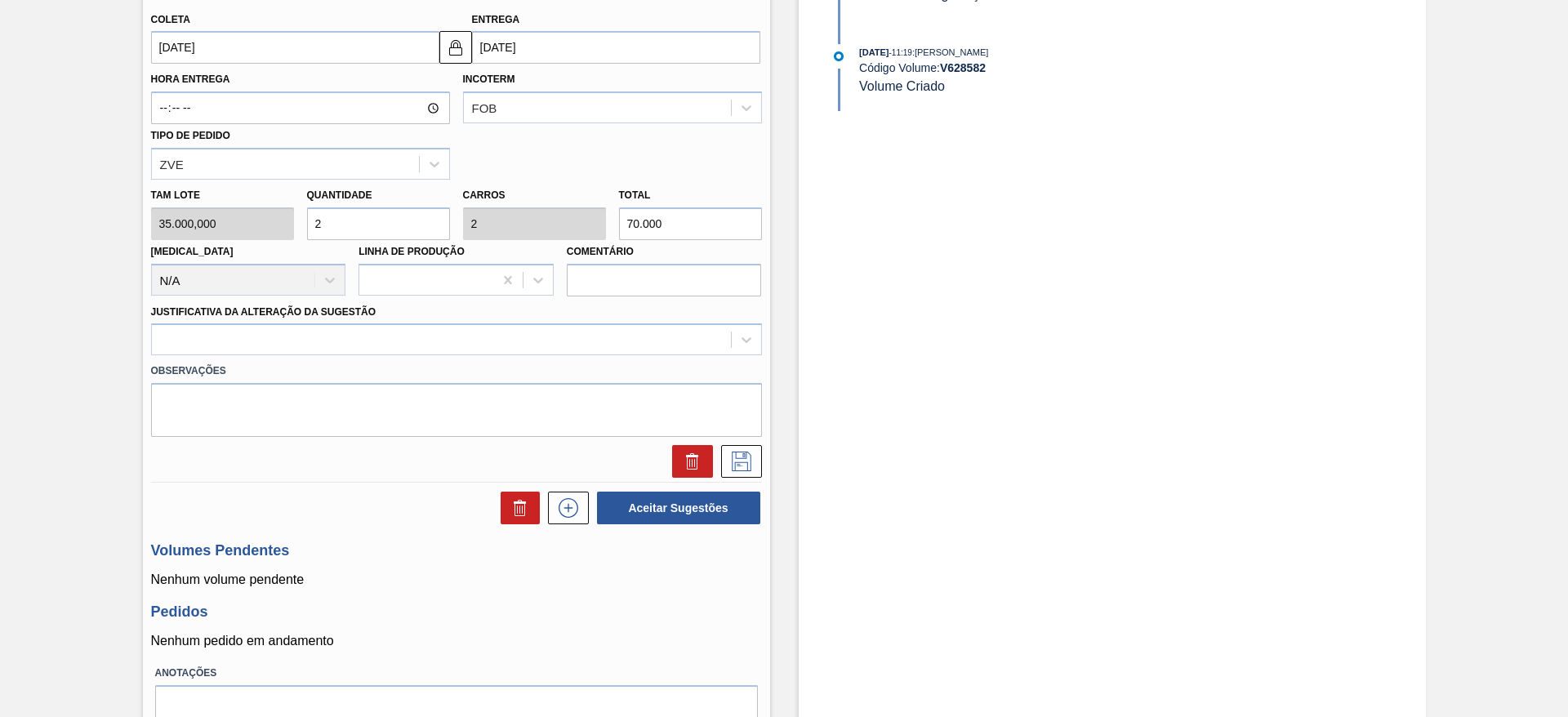
scroll to position [761, 0]
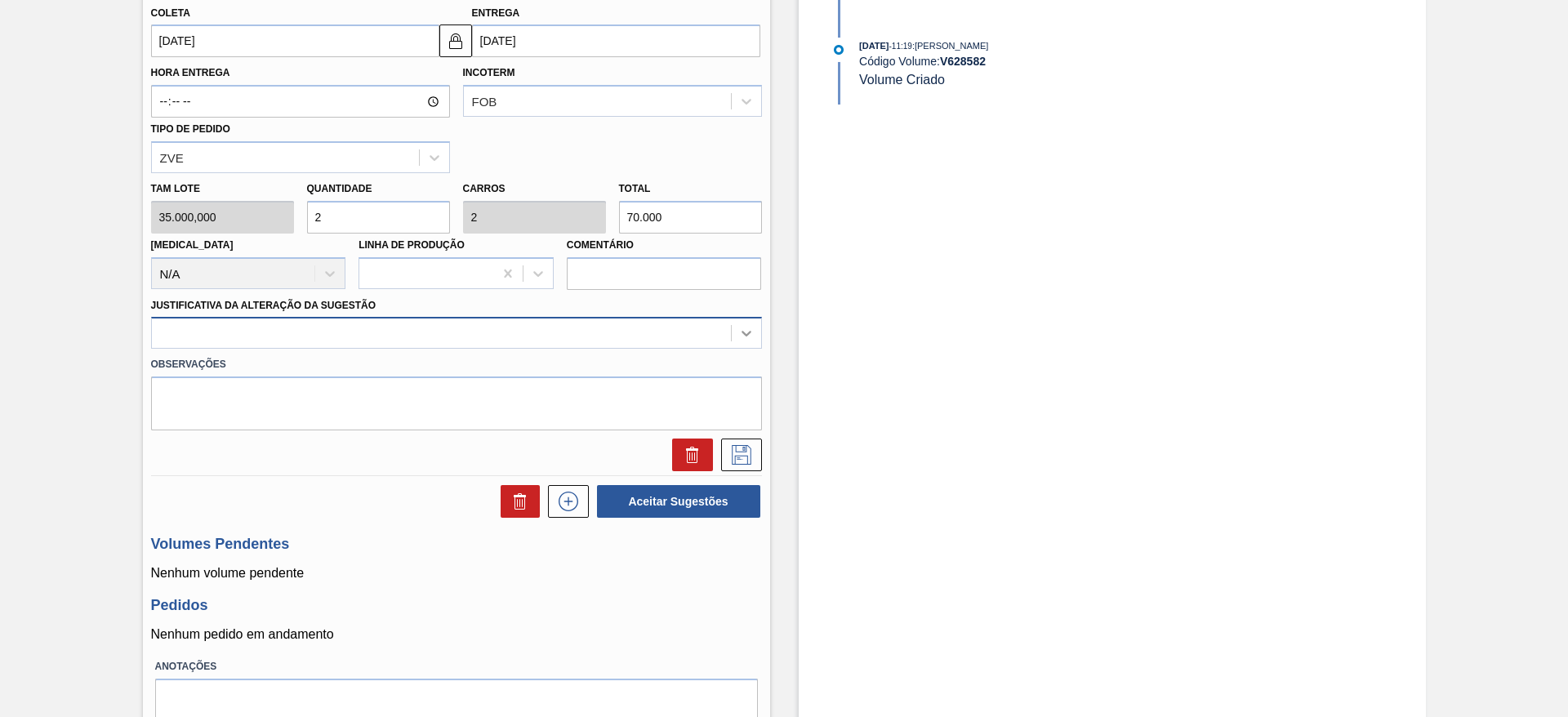
type input "2"
click at [747, 328] on icon at bounding box center [747, 333] width 16 height 16
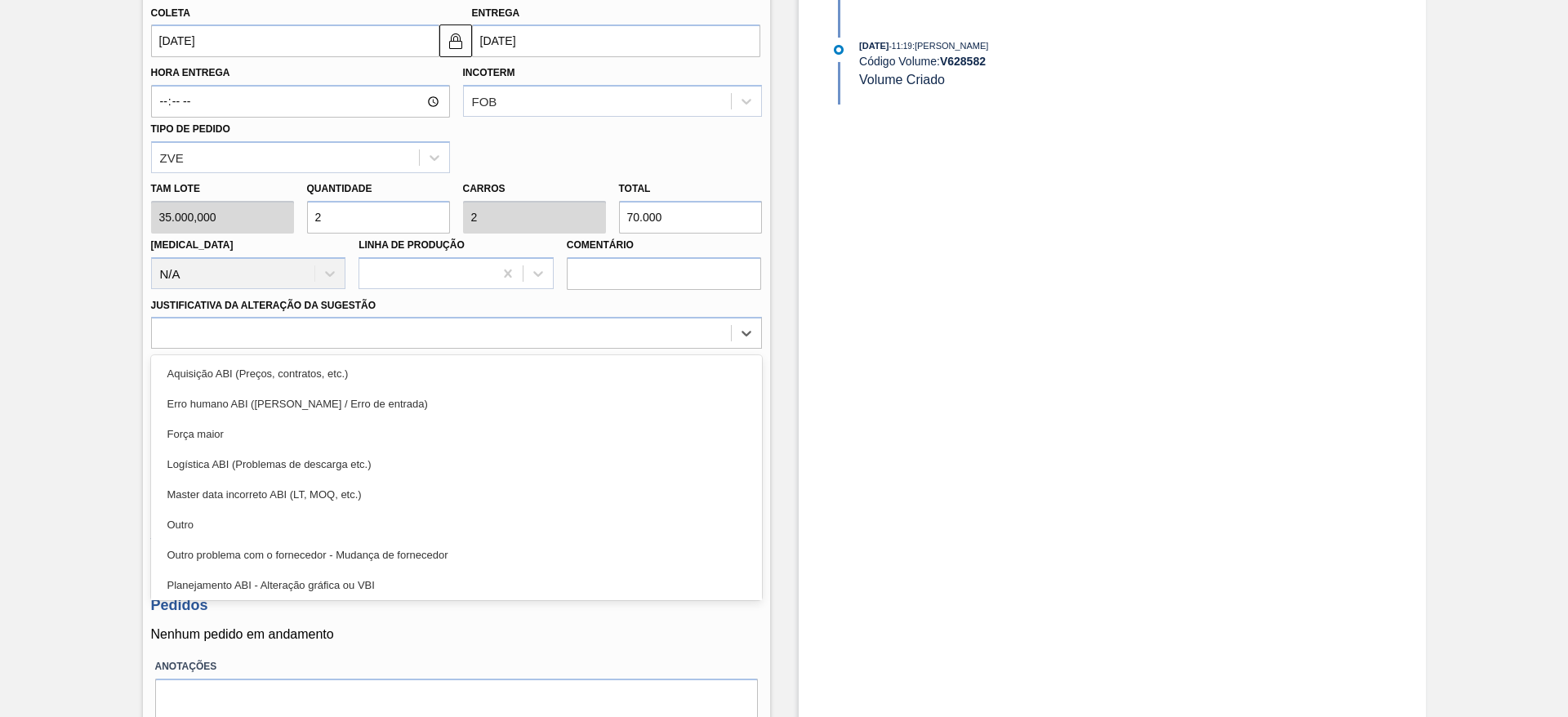
drag, startPoint x: 192, startPoint y: 530, endPoint x: 225, endPoint y: 529, distance: 33.0
click at [201, 530] on div "Outro" at bounding box center [456, 525] width 610 height 31
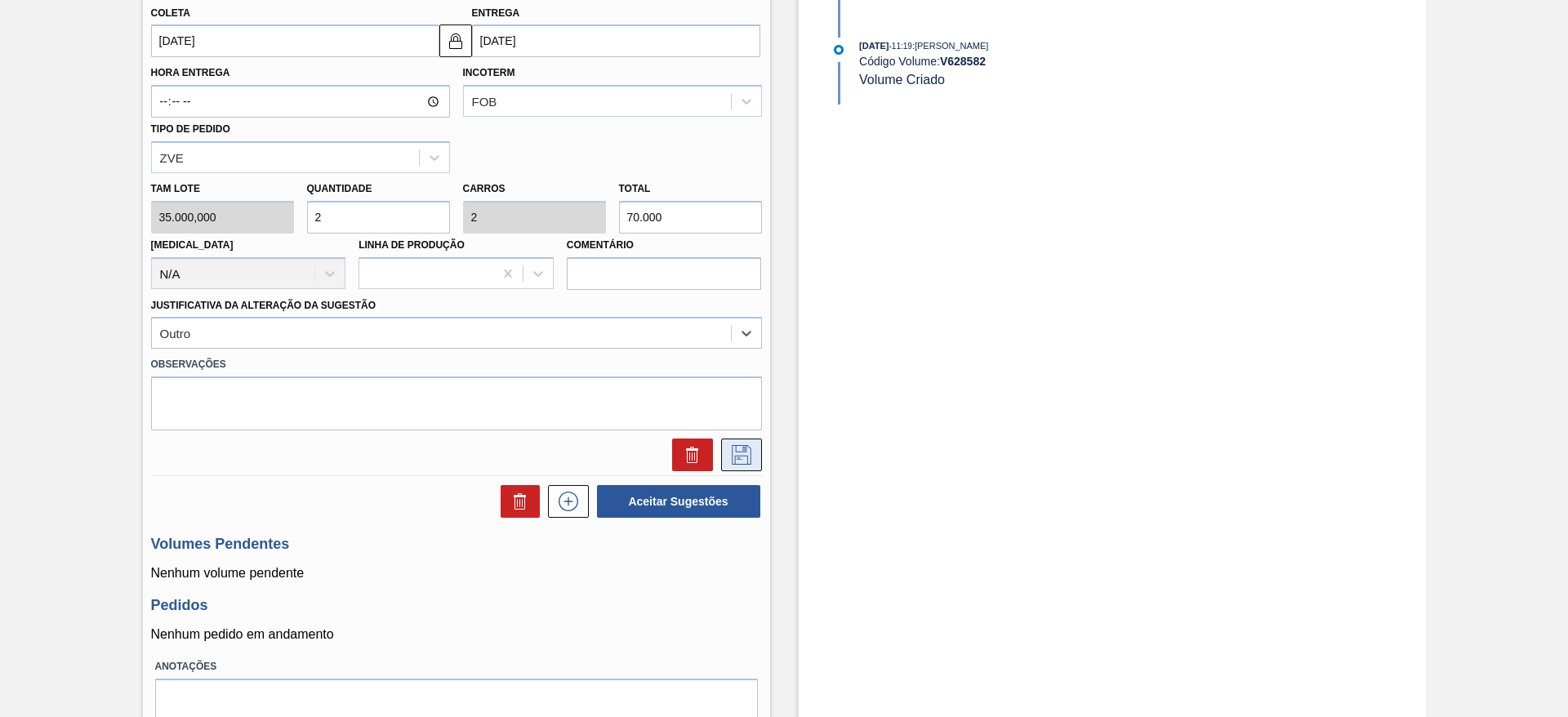
click at [741, 461] on icon at bounding box center [741, 455] width 26 height 20
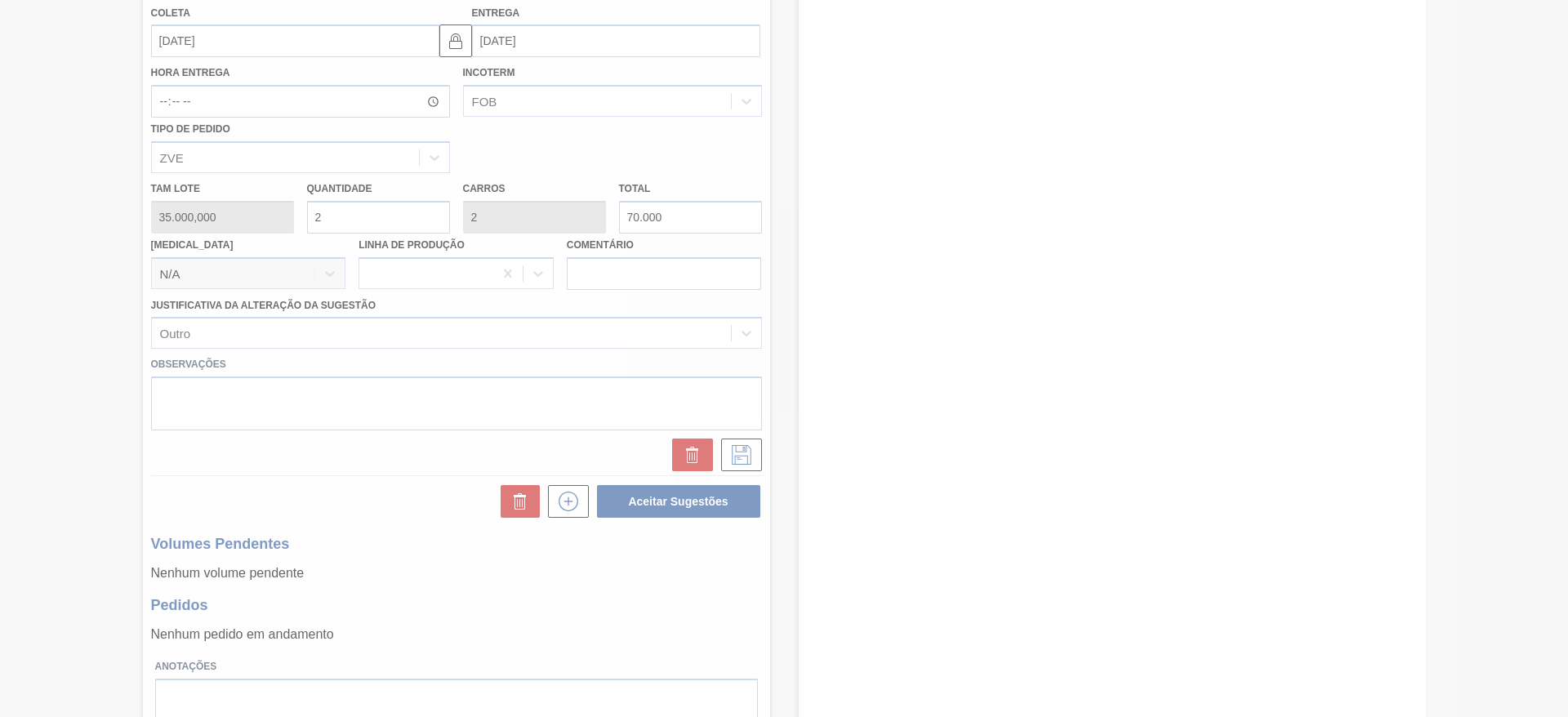
scroll to position [96, 0]
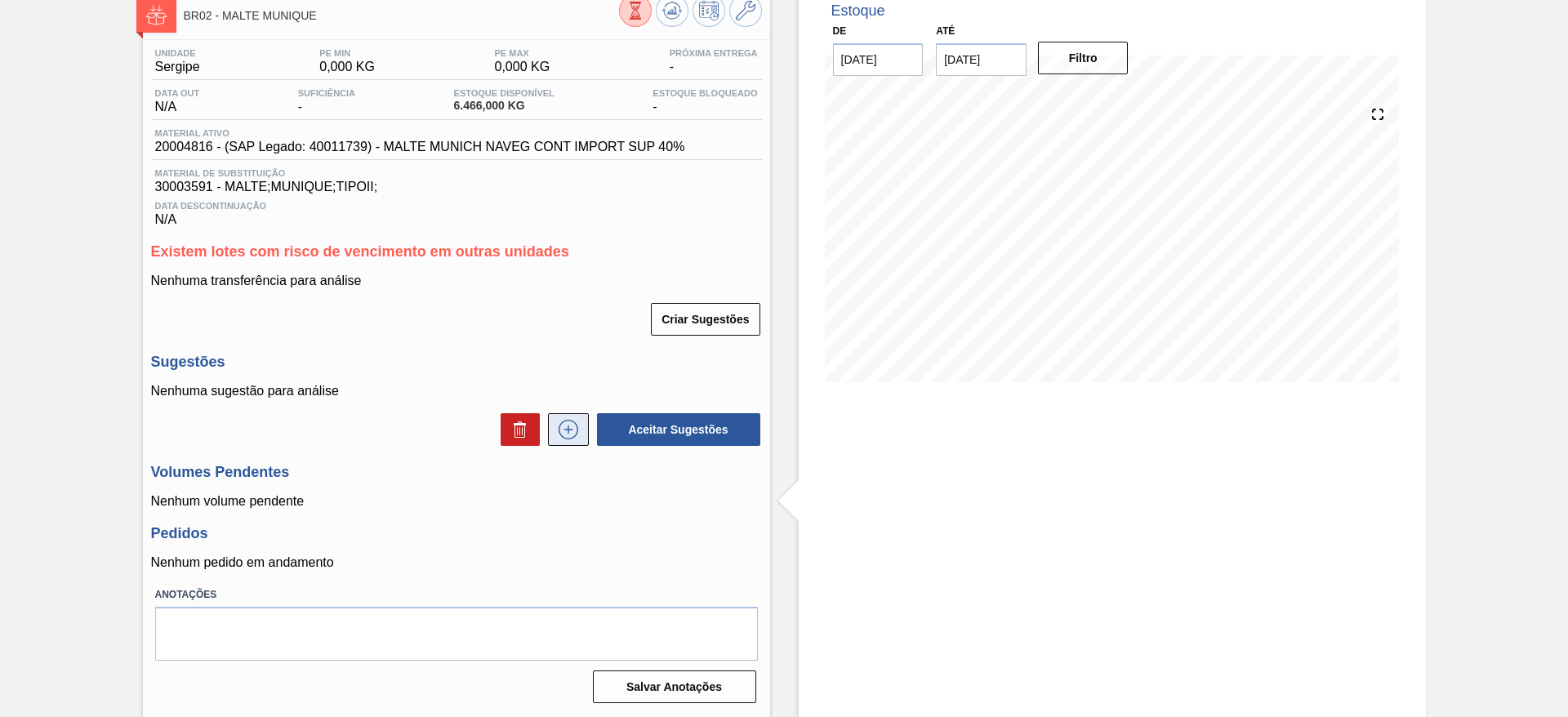
click at [571, 437] on icon at bounding box center [569, 430] width 20 height 20
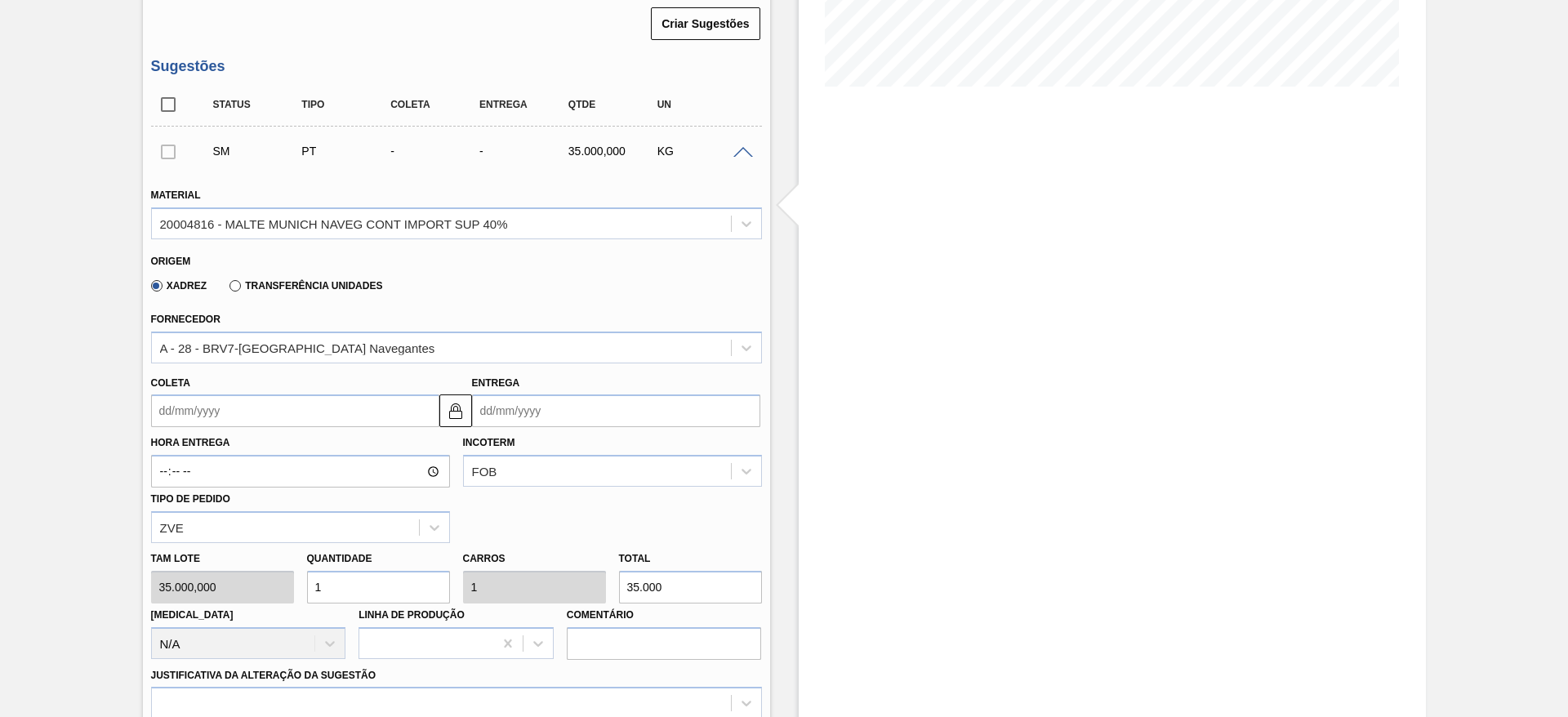
scroll to position [464, 0]
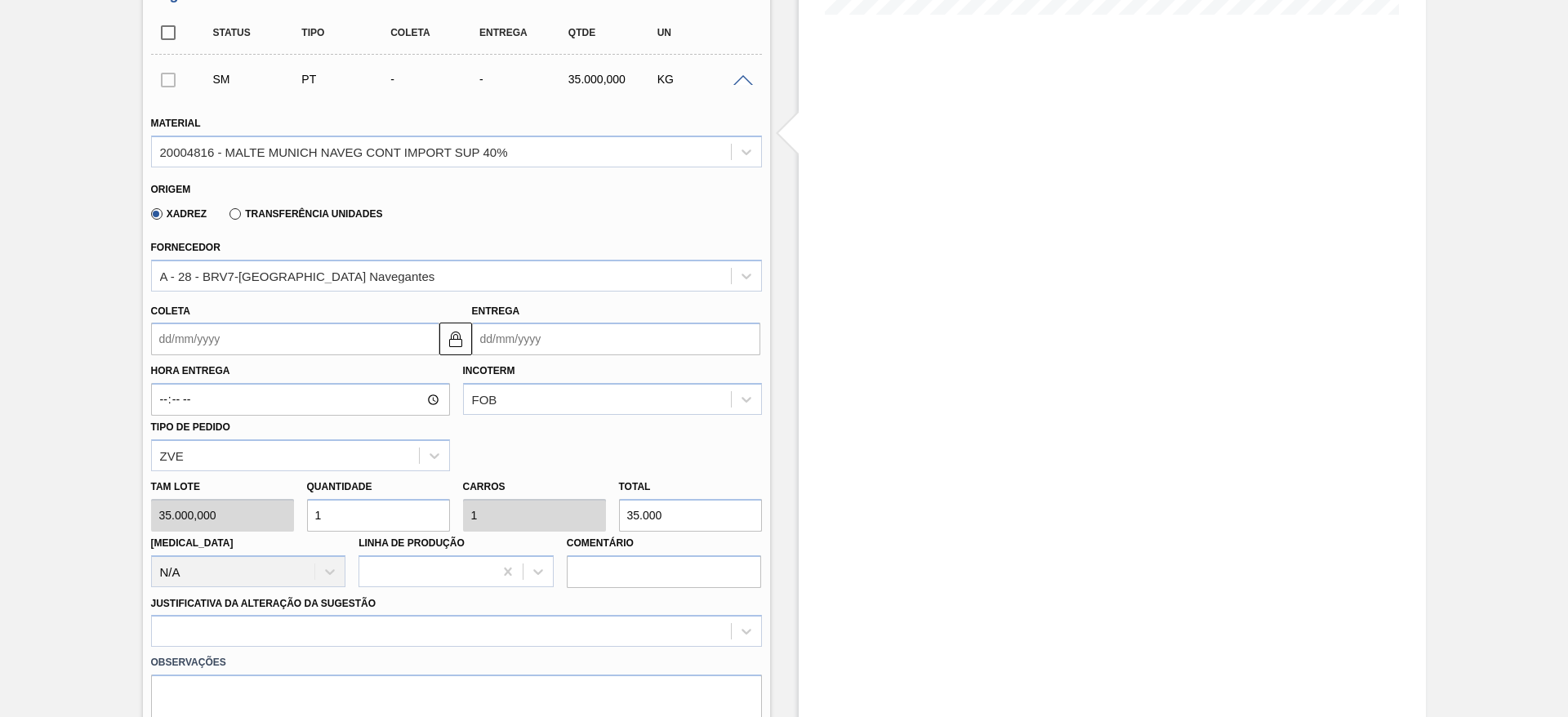
click at [160, 343] on input "Coleta" at bounding box center [296, 339] width 289 height 32
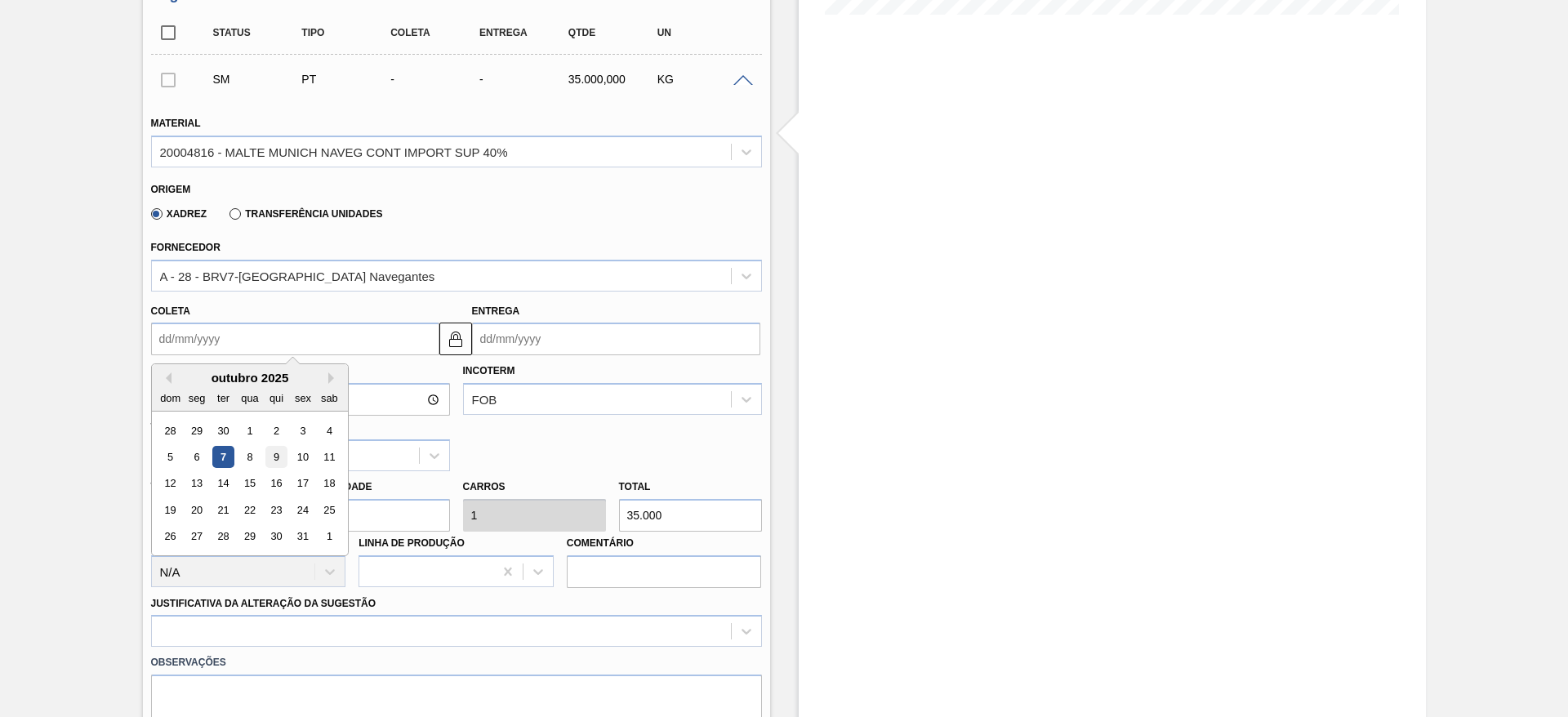
click at [281, 452] on div "9" at bounding box center [275, 457] width 22 height 22
type input "[DATE]"
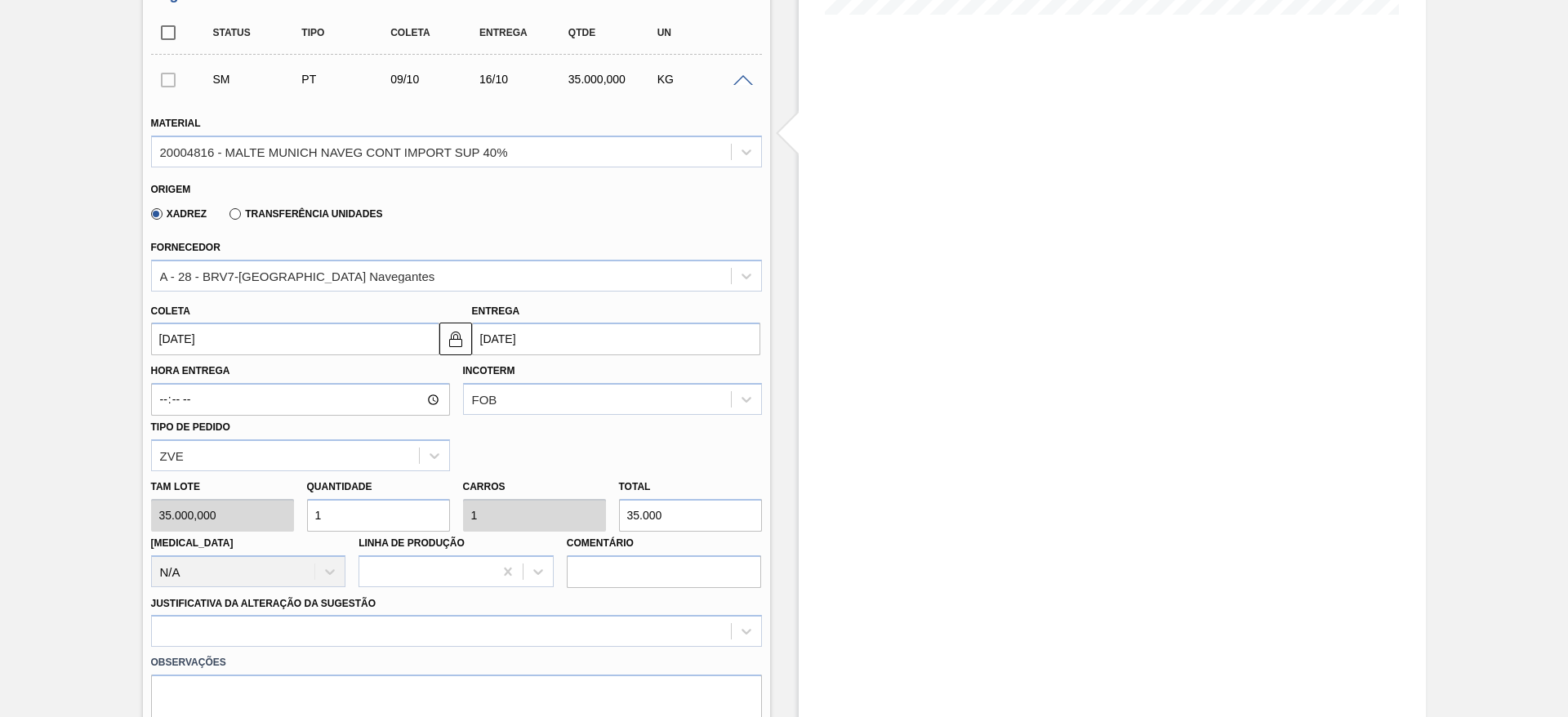
drag, startPoint x: 383, startPoint y: 524, endPoint x: 241, endPoint y: 533, distance: 142.3
click at [243, 533] on div "Tam lote 35.000,000 Quantidade 1 Carros 1 Total 35.000 [MEDICAL_DATA] N/A Linha…" at bounding box center [456, 530] width 624 height 117
type input "2"
type input "70.000"
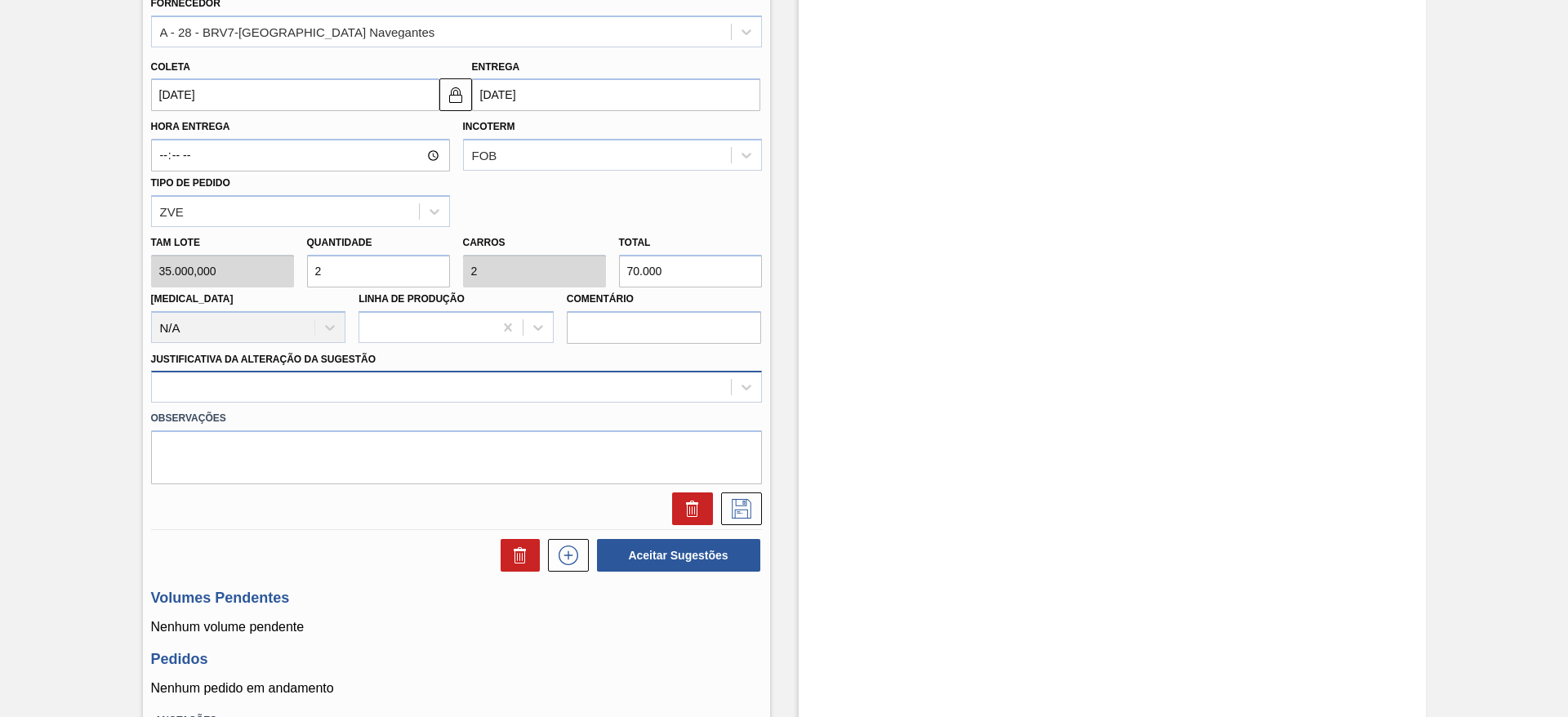
scroll to position [708, 0]
type input "2"
click at [750, 390] on icon at bounding box center [747, 386] width 16 height 16
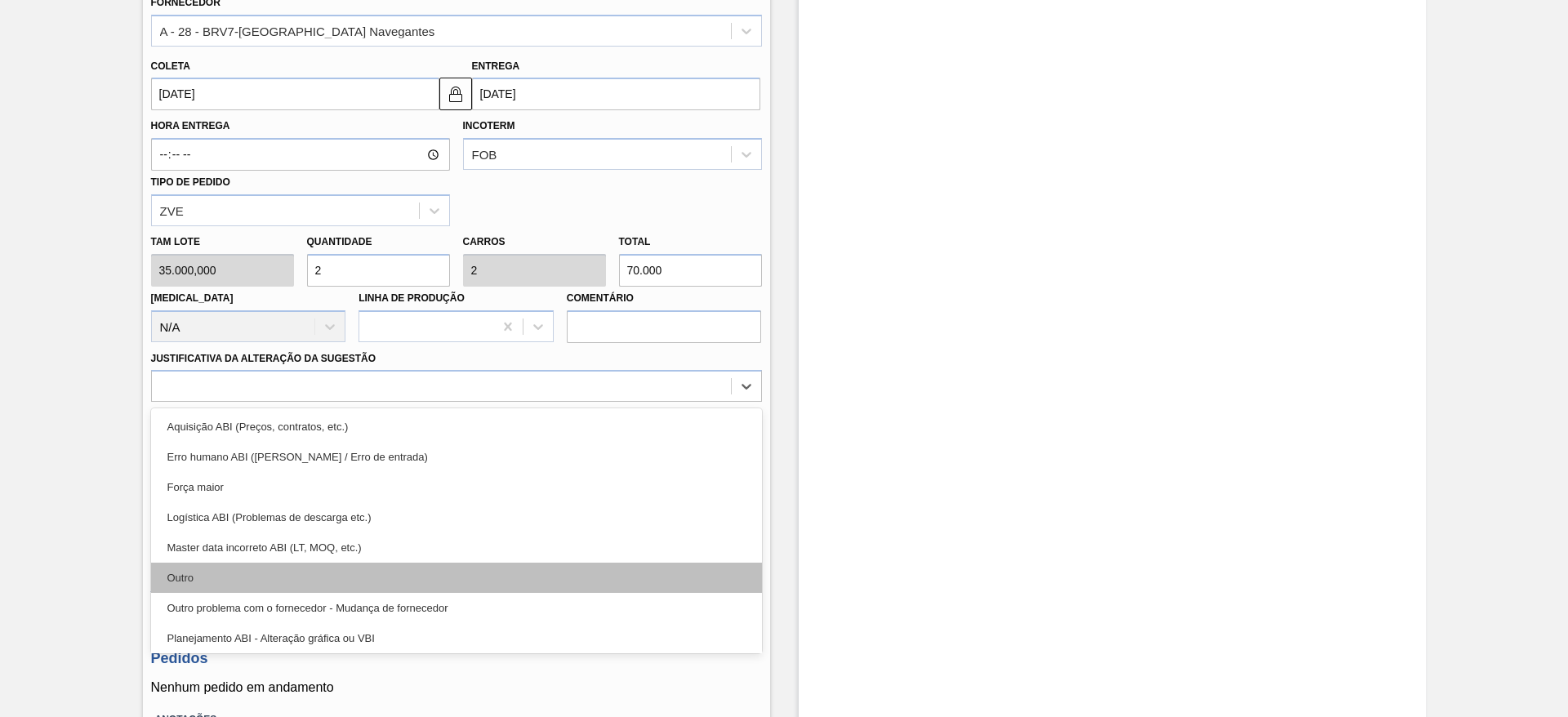
click at [213, 576] on div "Outro" at bounding box center [456, 578] width 610 height 31
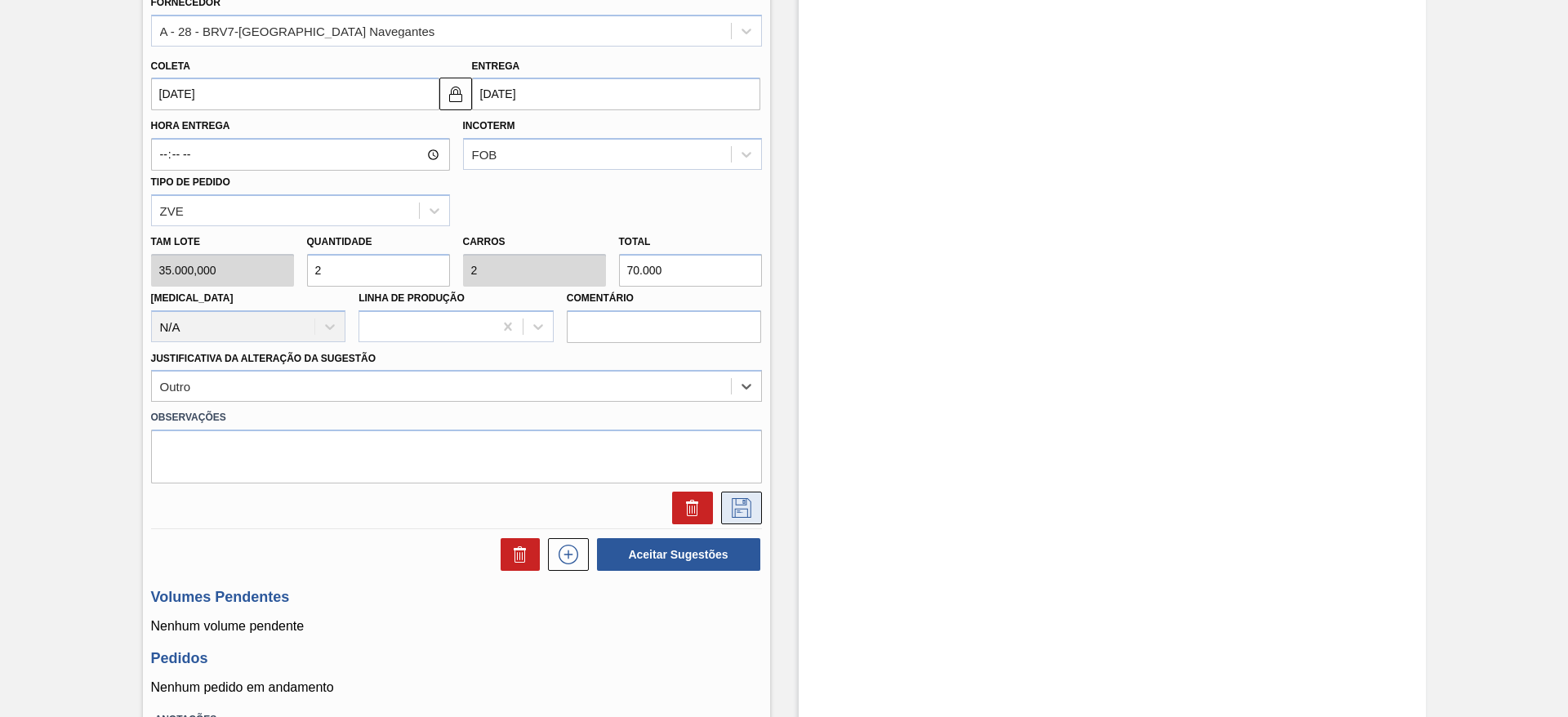
click at [745, 501] on icon at bounding box center [742, 509] width 20 height 20
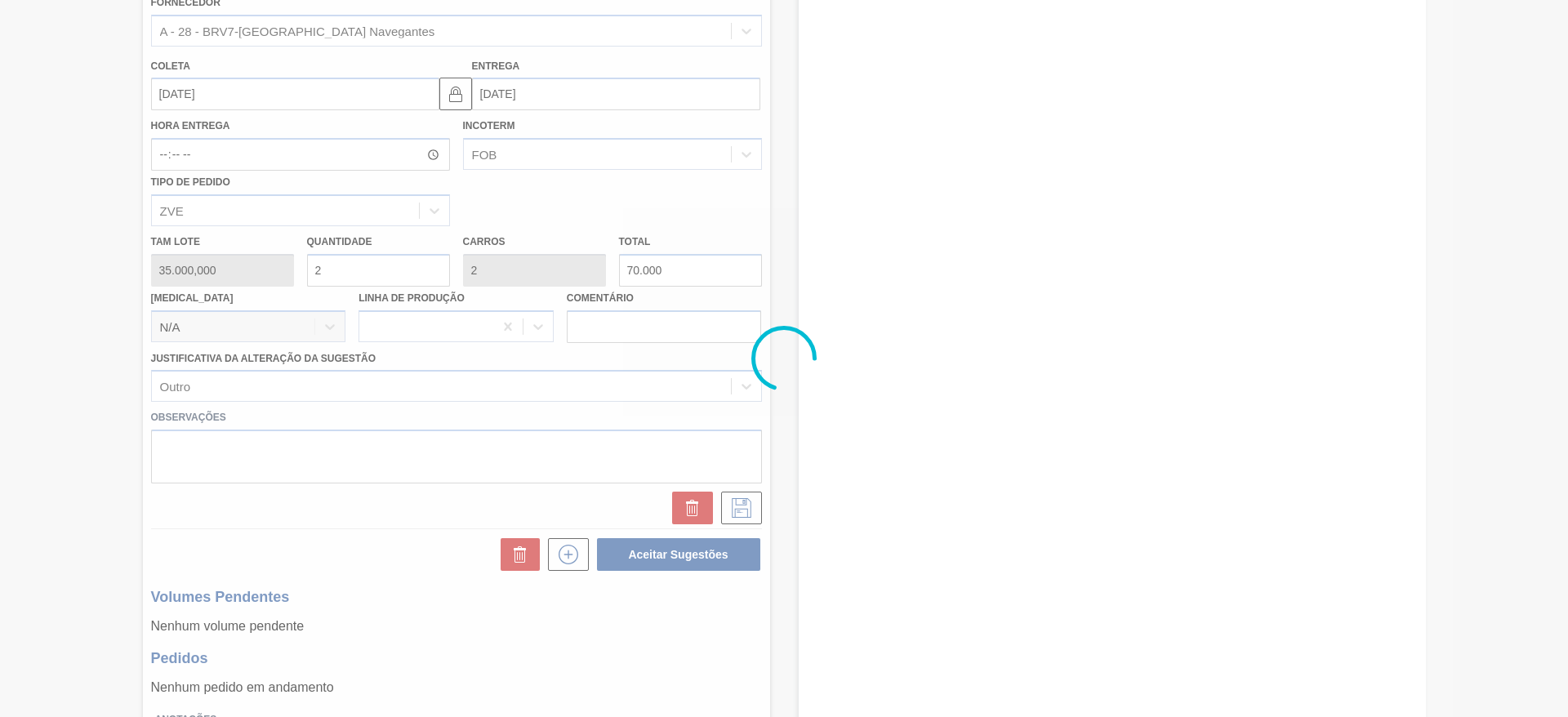
scroll to position [163, 0]
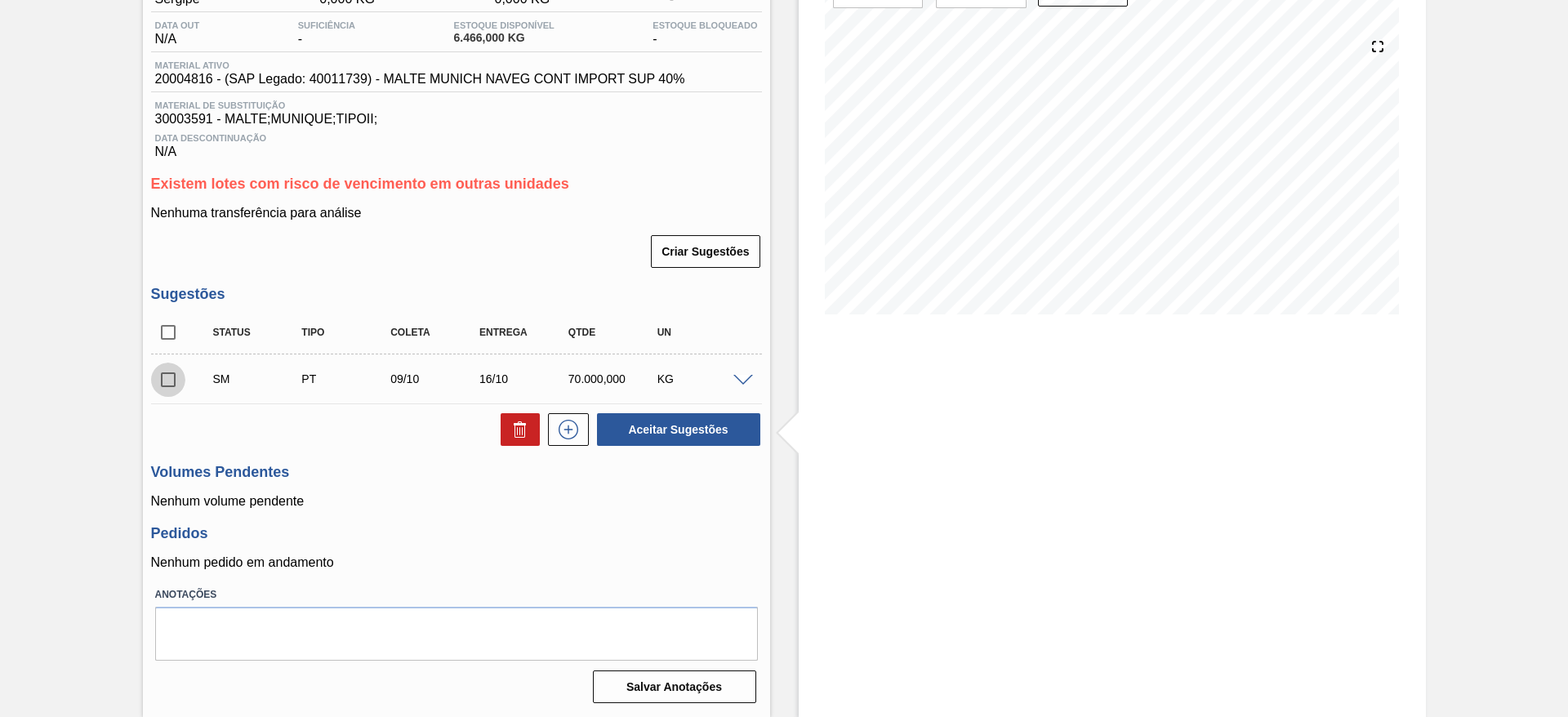
click at [166, 381] on input "checkbox" at bounding box center [169, 380] width 34 height 34
click at [640, 437] on button "Aceitar Sugestões" at bounding box center [678, 429] width 163 height 32
checkbox input "false"
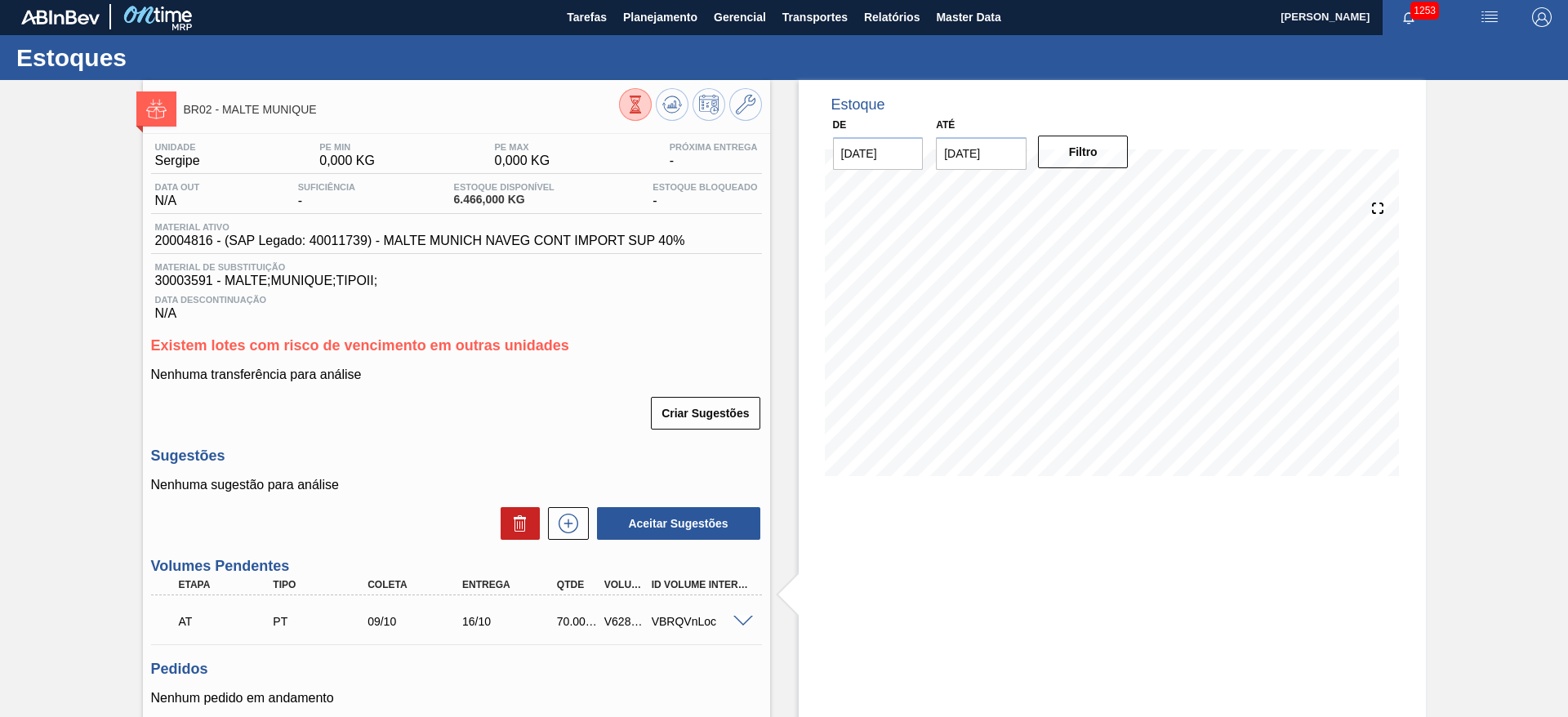
scroll to position [0, 0]
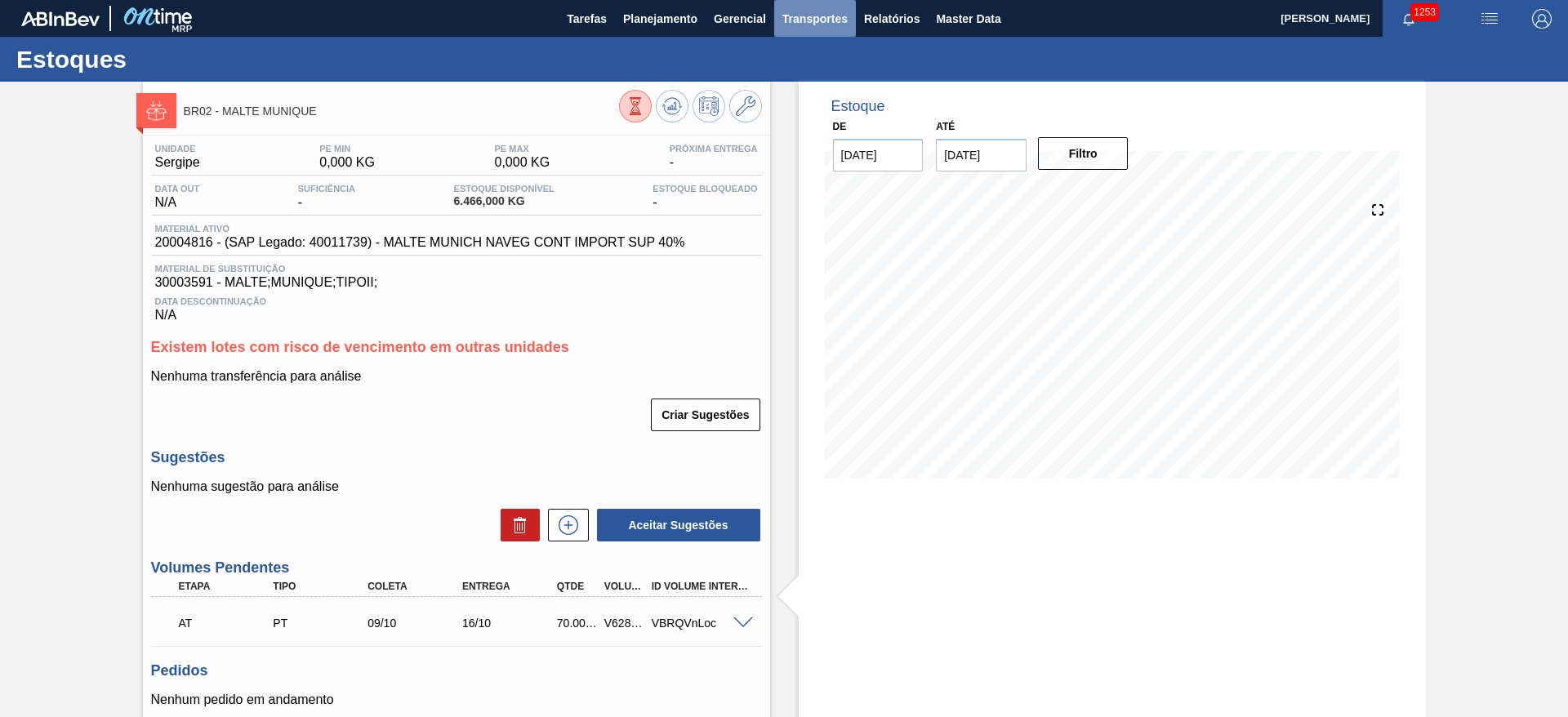
click at [804, 13] on span "Transportes" at bounding box center [815, 19] width 65 height 20
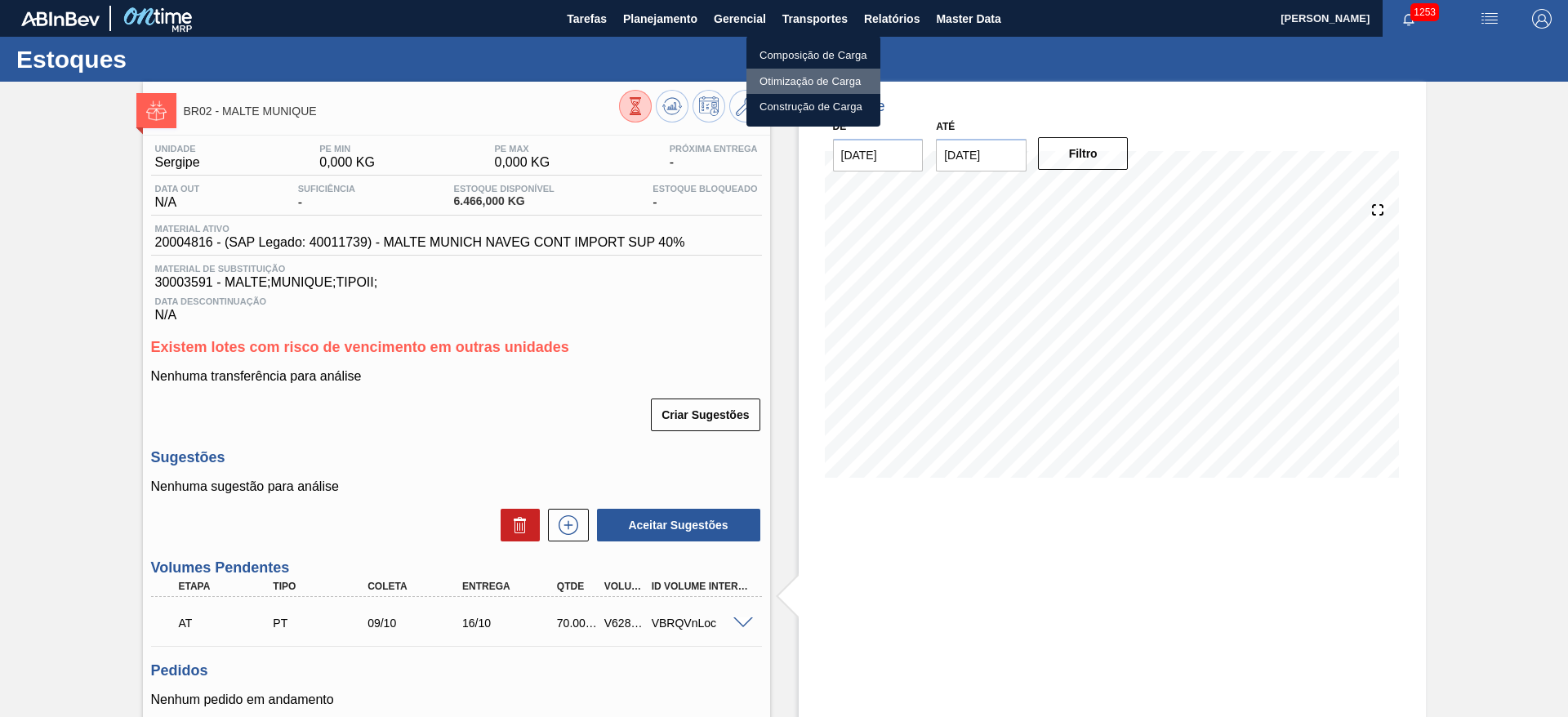
click at [780, 78] on li "Otimização de Carga" at bounding box center [813, 81] width 134 height 26
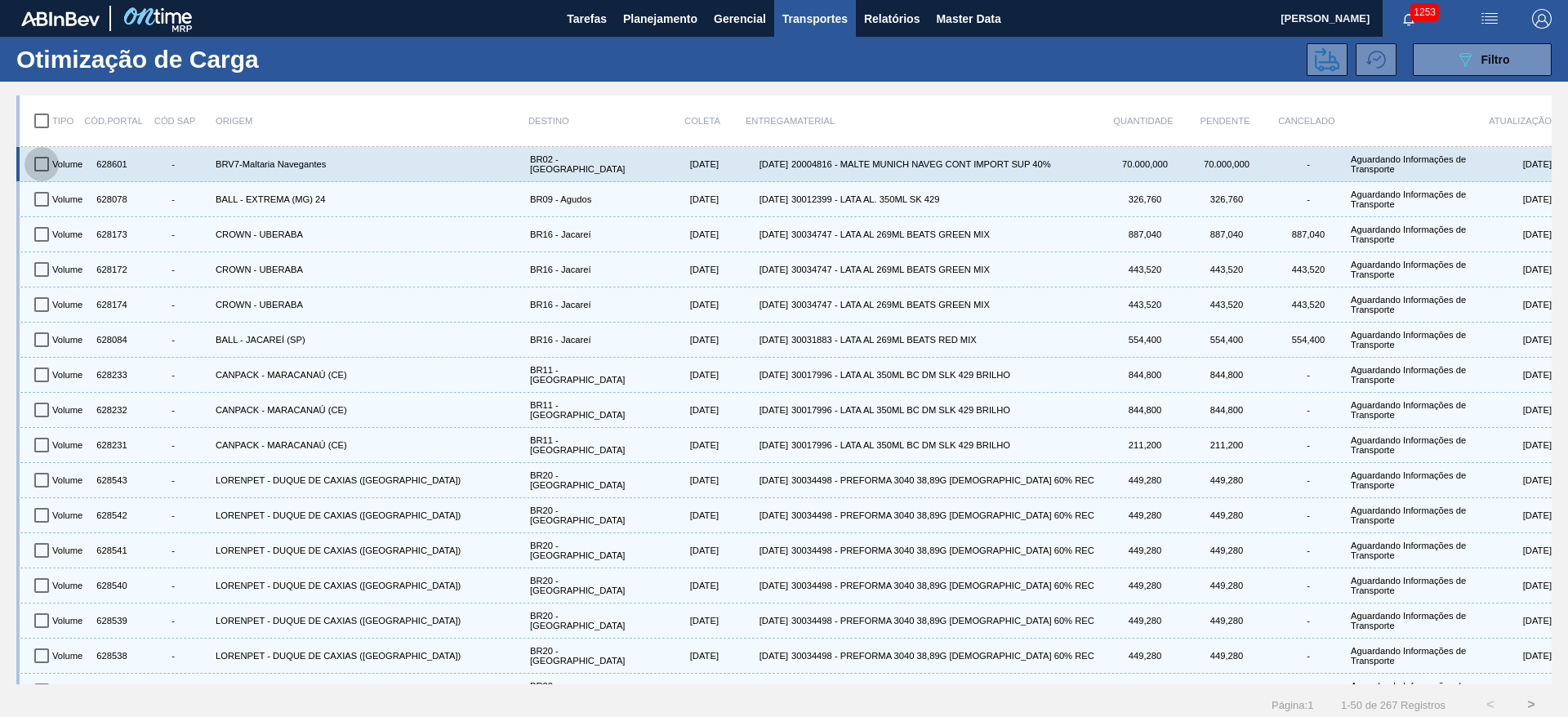
click at [44, 157] on input "checkbox" at bounding box center [41, 164] width 34 height 34
checkbox input "true"
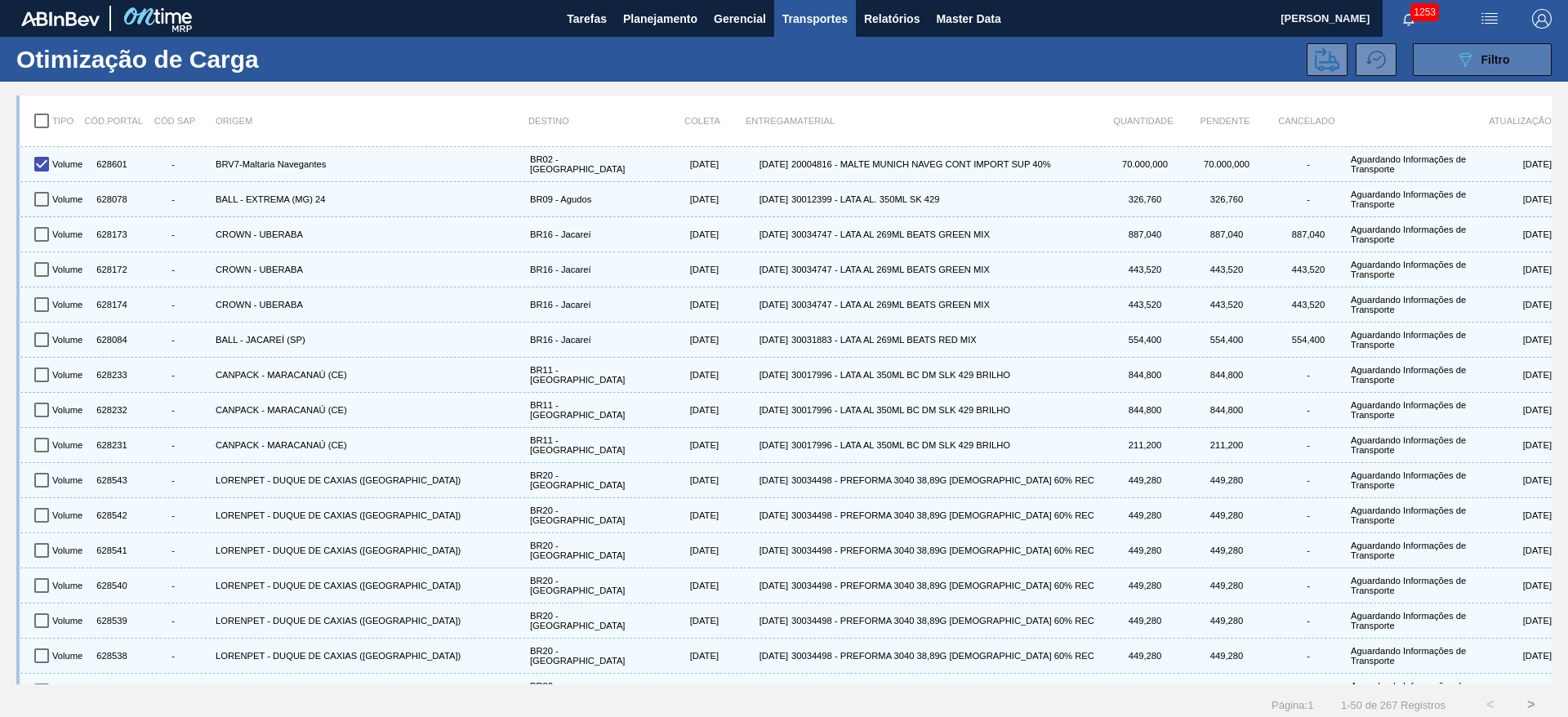
click at [1458, 74] on button "089F7B8B-B2A5-4AFE-B5C0-19BA573D28AC Filtro" at bounding box center [1482, 60] width 139 height 32
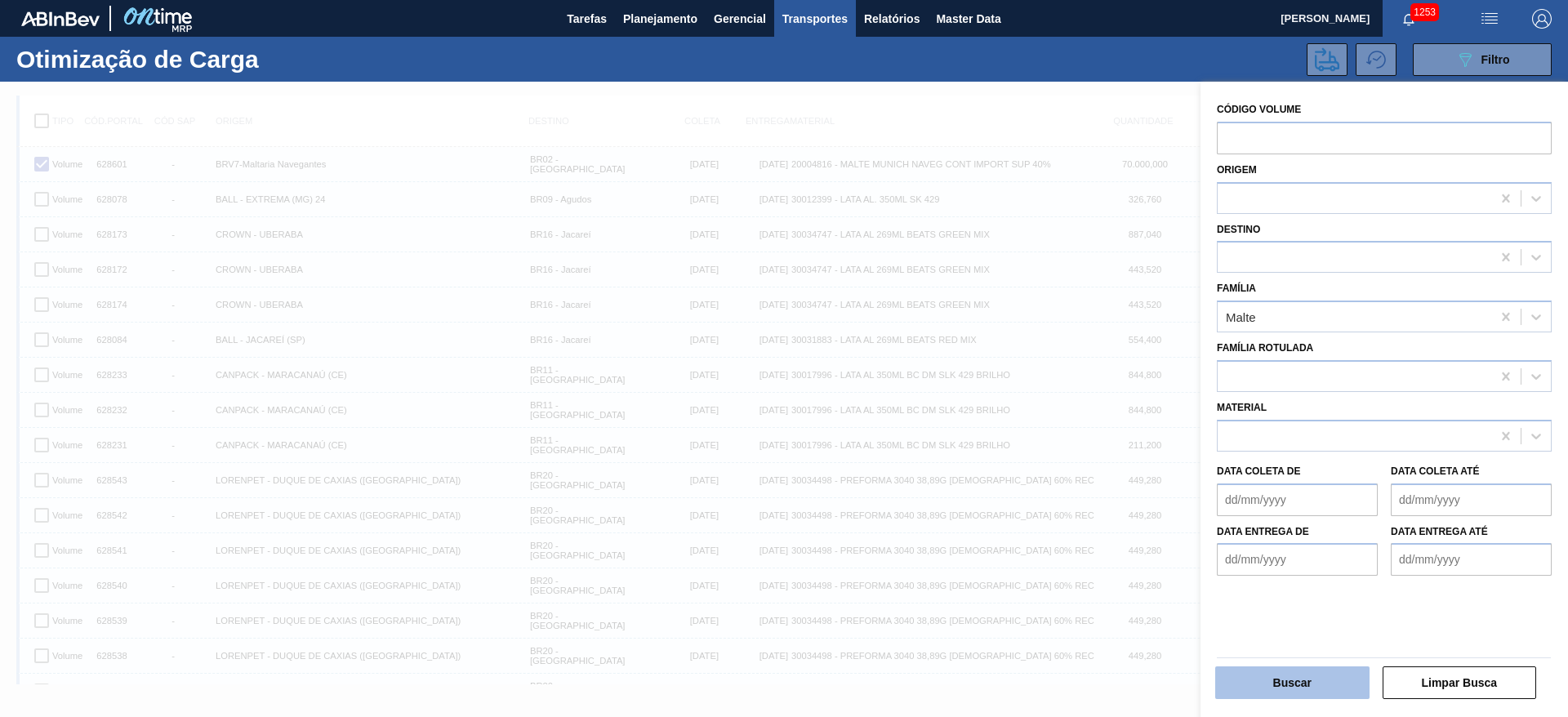
click at [1261, 681] on button "Buscar" at bounding box center [1292, 683] width 154 height 32
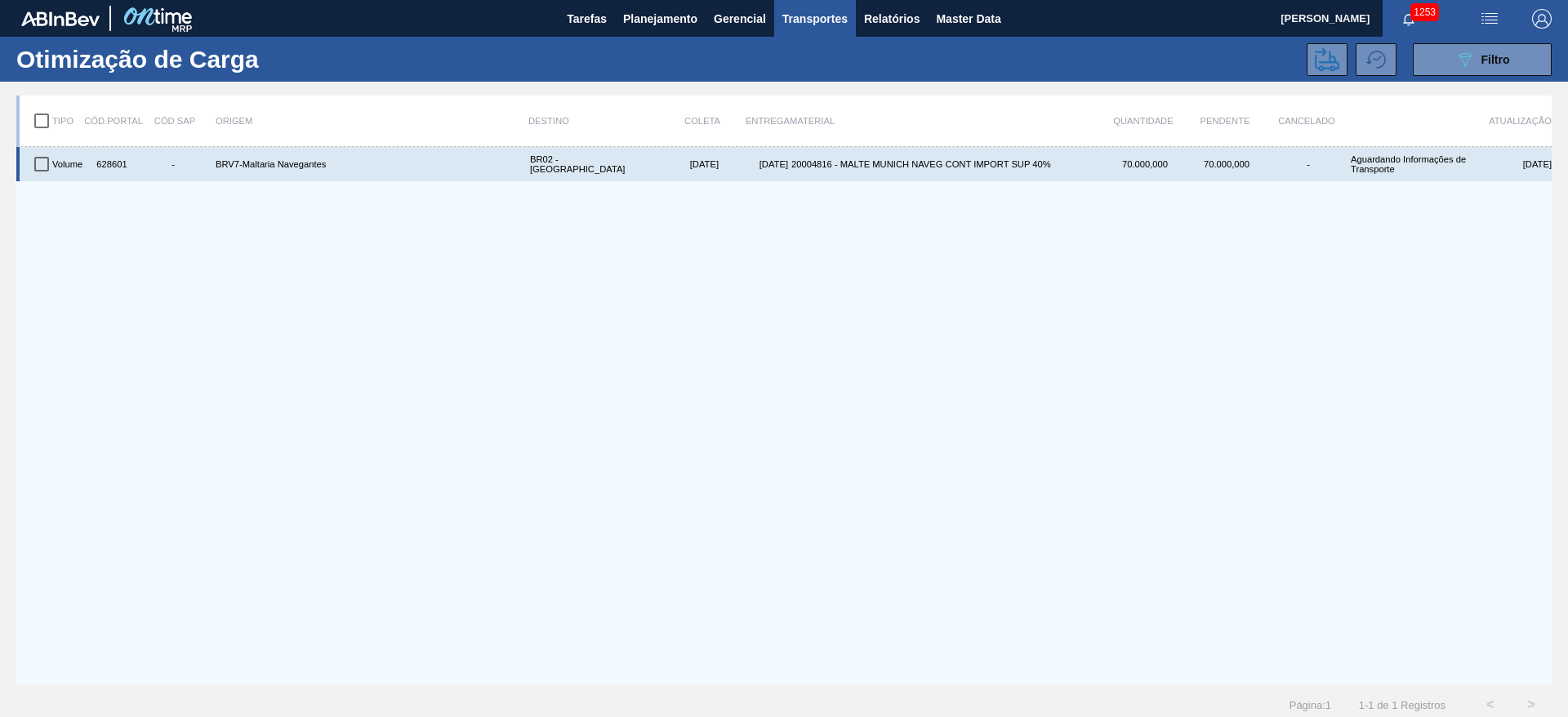
click at [41, 169] on input "checkbox" at bounding box center [41, 164] width 34 height 34
checkbox input "true"
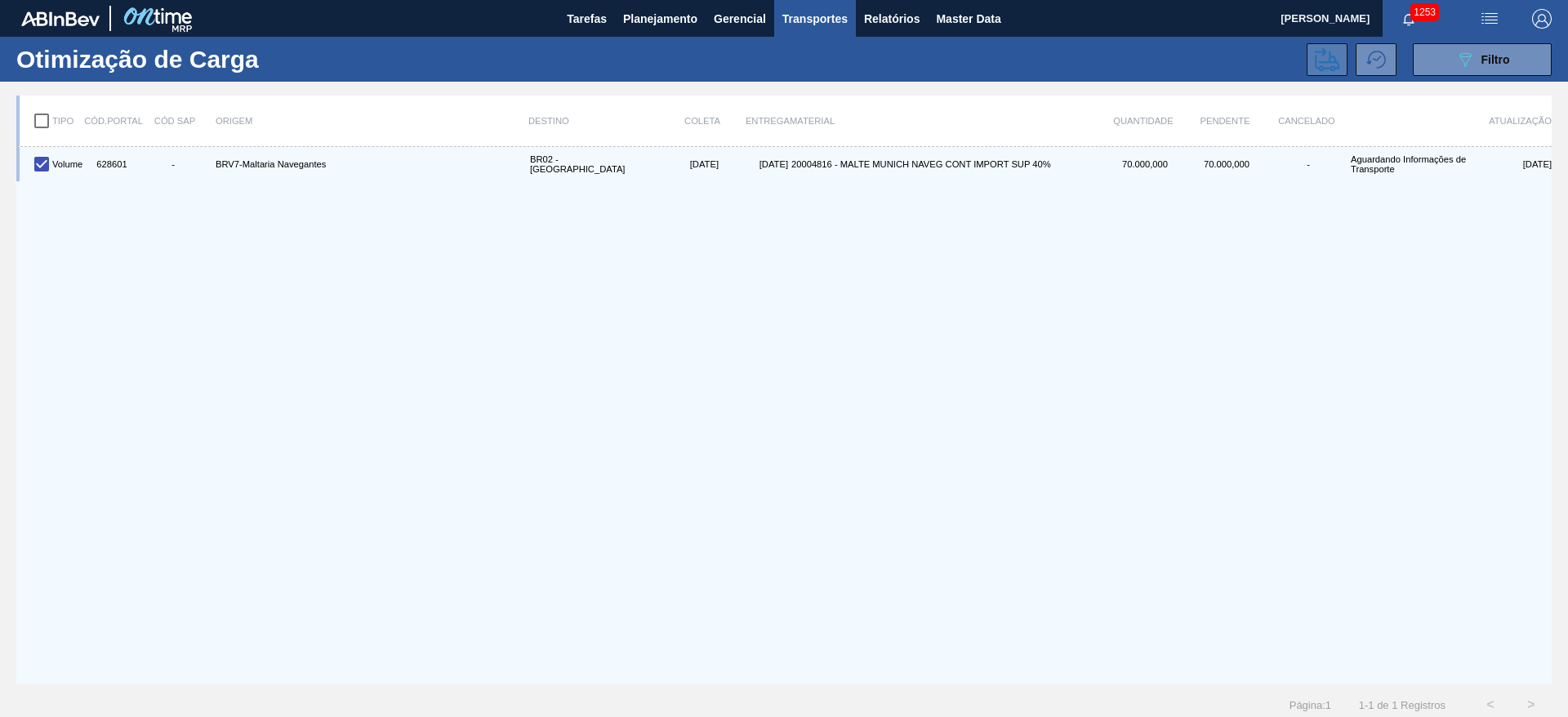
click at [1321, 64] on icon at bounding box center [1326, 60] width 24 height 24
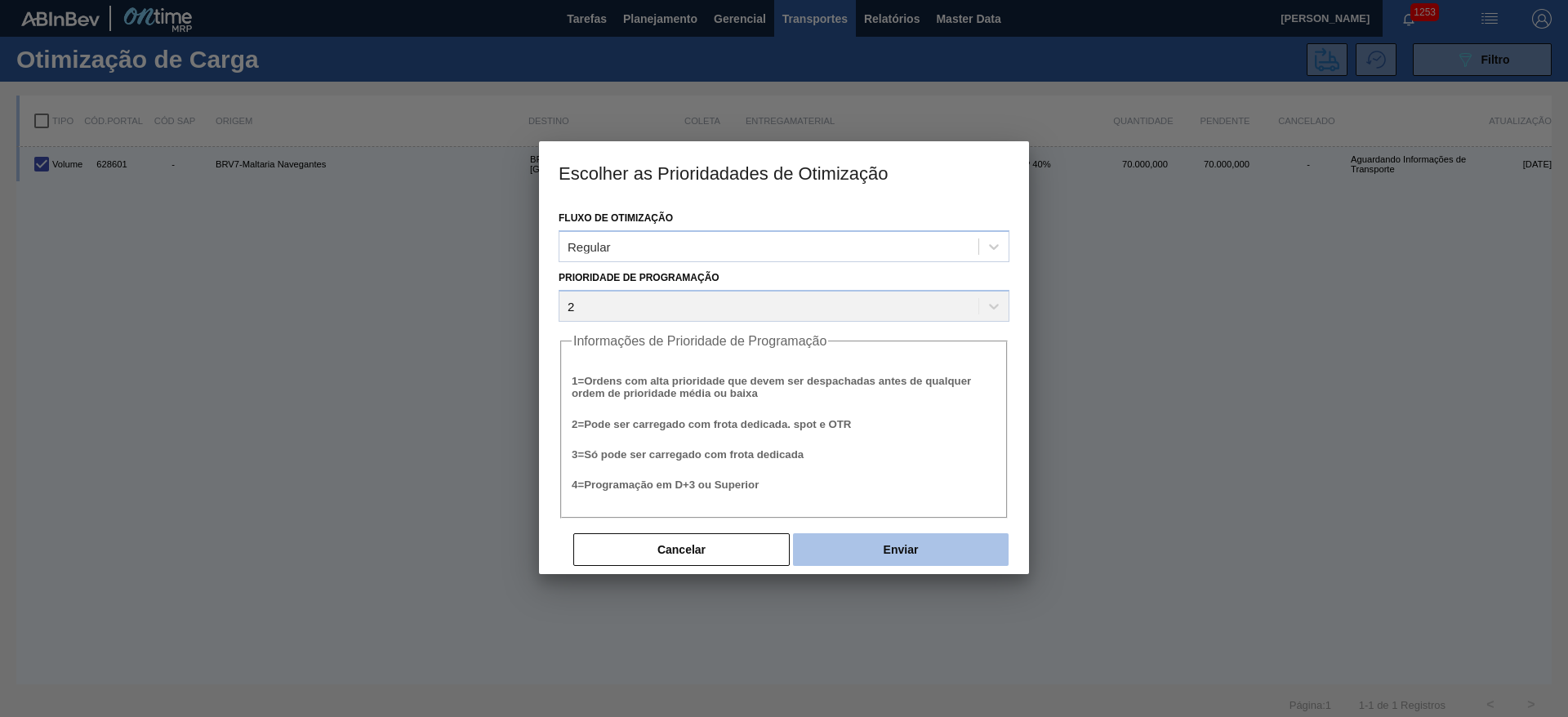
click at [958, 553] on button "Enviar" at bounding box center [900, 549] width 215 height 32
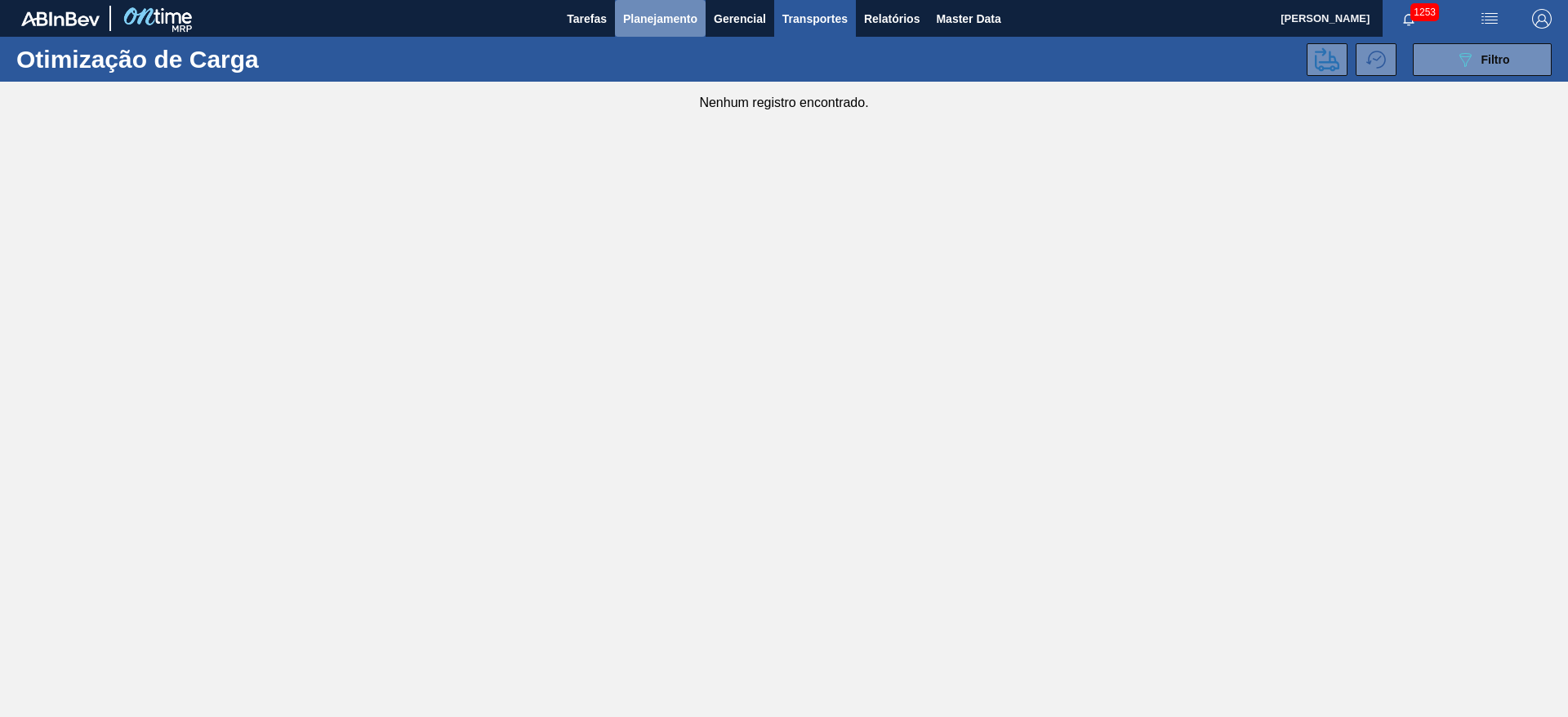
click at [652, 19] on span "Planejamento" at bounding box center [660, 19] width 74 height 20
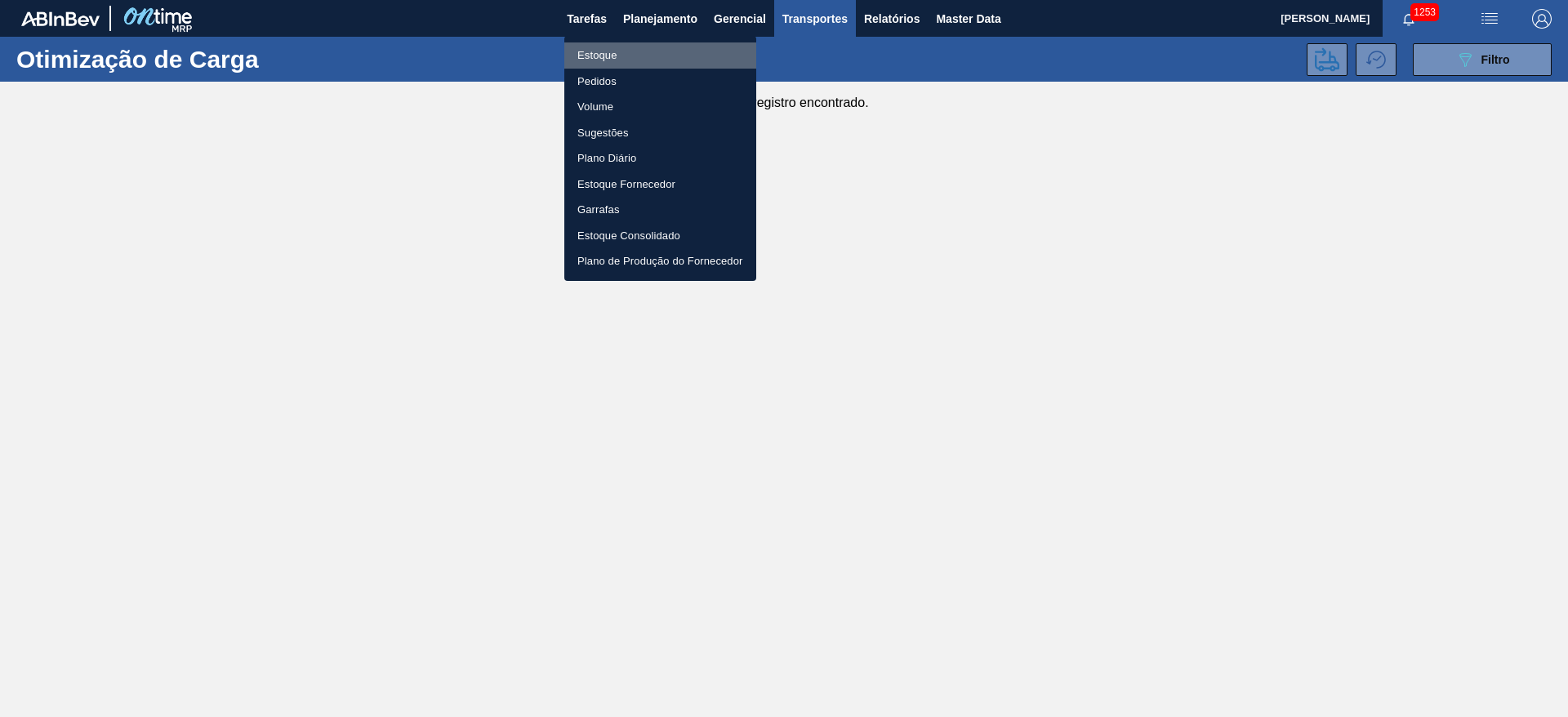
click at [602, 64] on li "Estoque" at bounding box center [660, 55] width 192 height 26
